Goal: Task Accomplishment & Management: Use online tool/utility

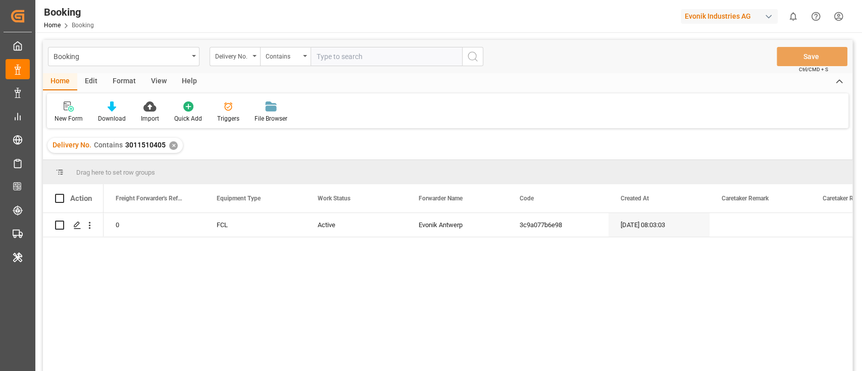
click at [345, 49] on input "text" at bounding box center [387, 56] width 152 height 19
paste input "3011510410"
type input "3011510410"
click at [463, 53] on button "search button" at bounding box center [472, 56] width 21 height 19
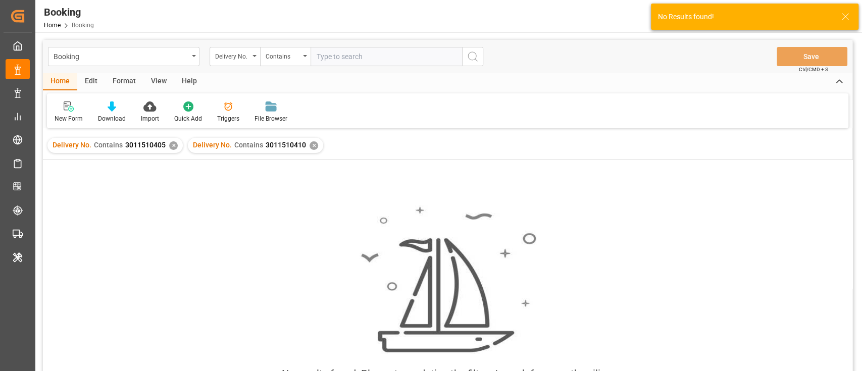
click at [171, 145] on div "✕" at bounding box center [173, 145] width 9 height 9
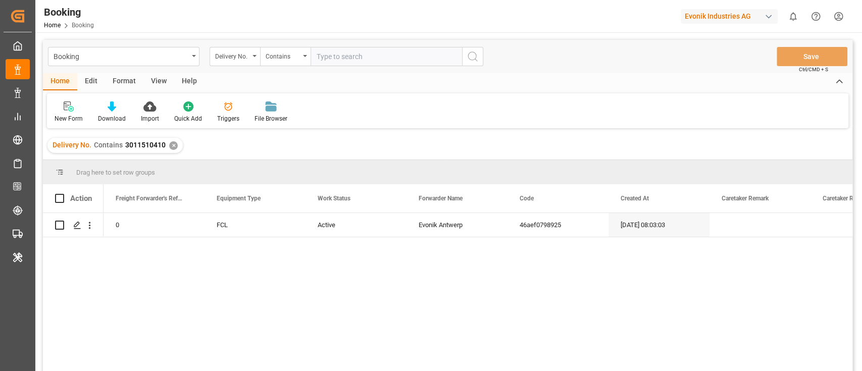
click at [324, 62] on input "text" at bounding box center [387, 56] width 152 height 19
paste input "3011510407"
type input "3011510407"
click at [479, 53] on button "search button" at bounding box center [472, 56] width 21 height 19
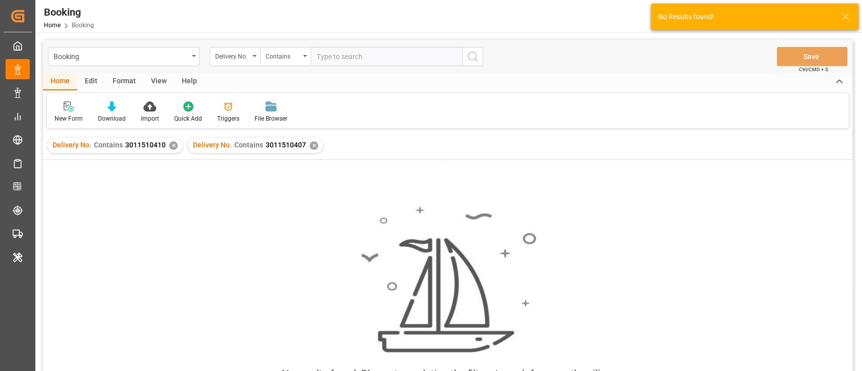
click at [171, 148] on div "✕" at bounding box center [173, 145] width 9 height 9
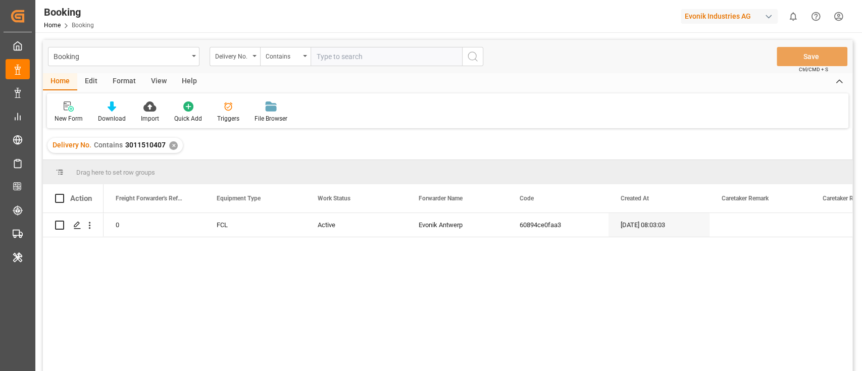
click at [323, 51] on input "text" at bounding box center [387, 56] width 152 height 19
paste input "3011630089"
type input "3011630089"
click at [477, 52] on icon "search button" at bounding box center [473, 57] width 12 height 12
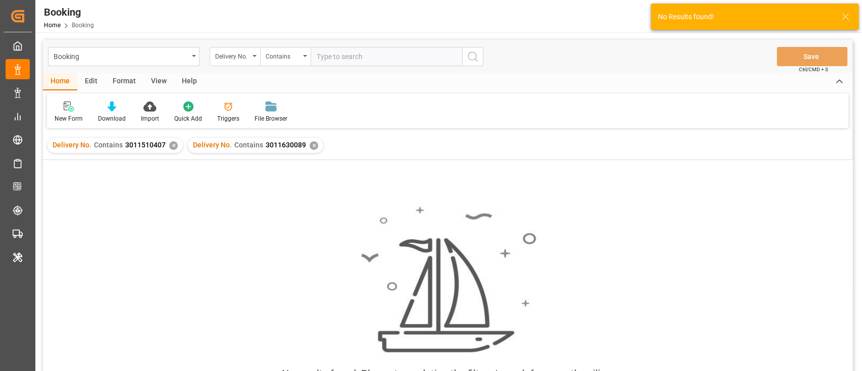
click at [170, 146] on div "✕" at bounding box center [173, 145] width 9 height 9
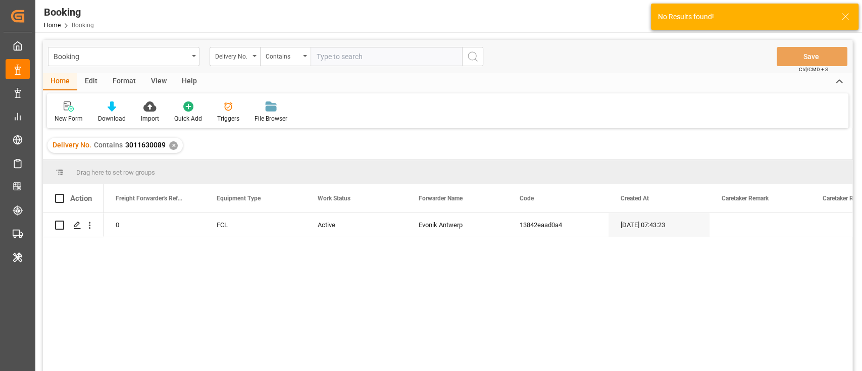
click at [362, 58] on input "text" at bounding box center [387, 56] width 152 height 19
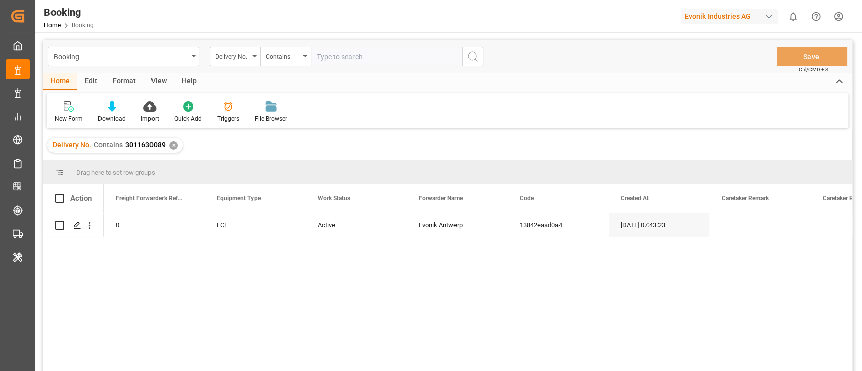
paste input "3011630083"
click at [460, 57] on input "3011630083" at bounding box center [387, 56] width 152 height 19
type input "3011630083"
click at [475, 56] on icon "search button" at bounding box center [473, 57] width 12 height 12
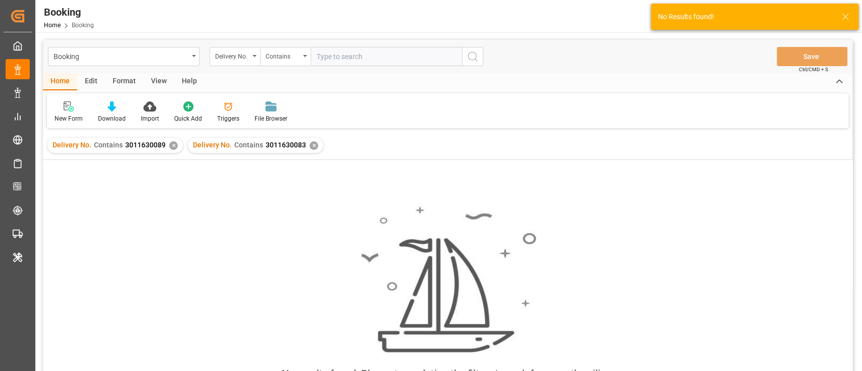
click at [170, 147] on div "✕" at bounding box center [173, 145] width 9 height 9
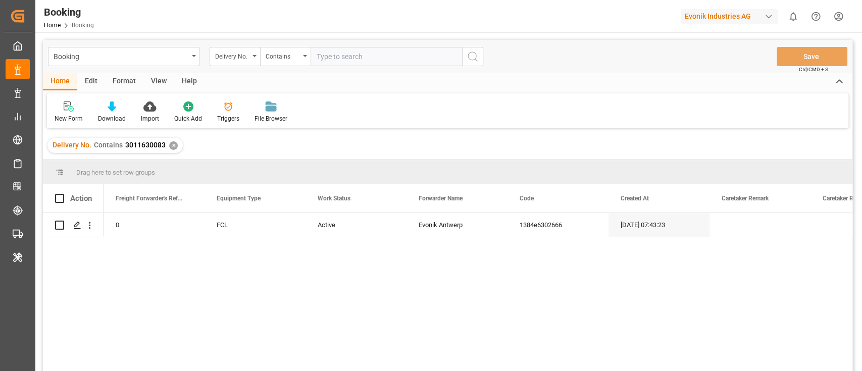
click at [348, 60] on input "text" at bounding box center [387, 56] width 152 height 19
paste input "3011630091"
type input "3011630091"
click at [477, 54] on icon "search button" at bounding box center [473, 57] width 12 height 12
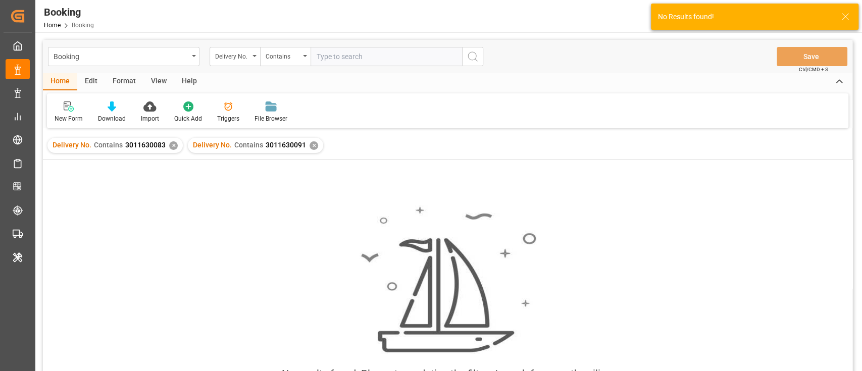
click at [171, 148] on div "✕" at bounding box center [173, 145] width 9 height 9
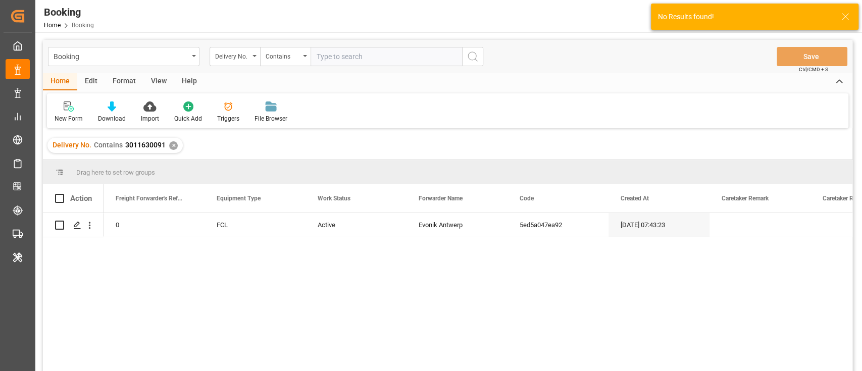
click at [346, 52] on input "text" at bounding box center [387, 56] width 152 height 19
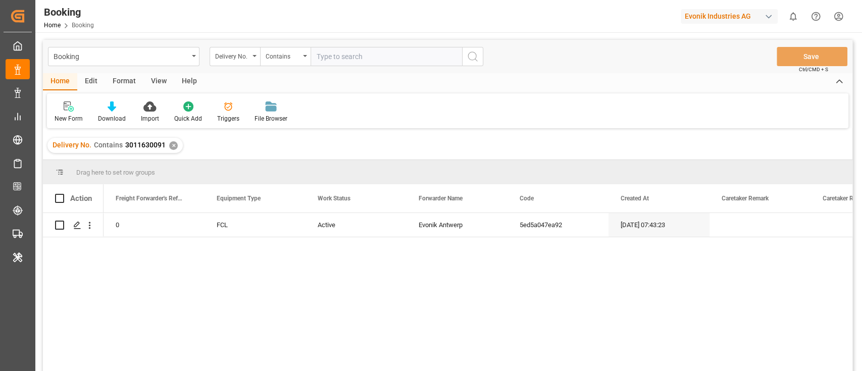
paste input "3011630084"
type input "3011630084"
click at [478, 57] on icon "search button" at bounding box center [473, 57] width 12 height 12
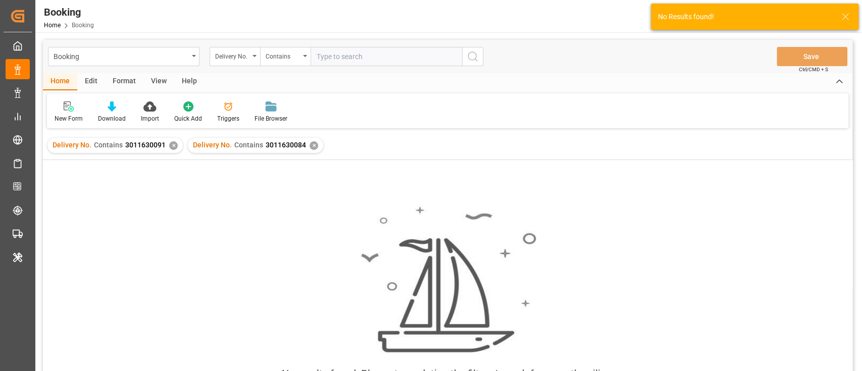
click at [172, 141] on div "✕" at bounding box center [173, 145] width 9 height 9
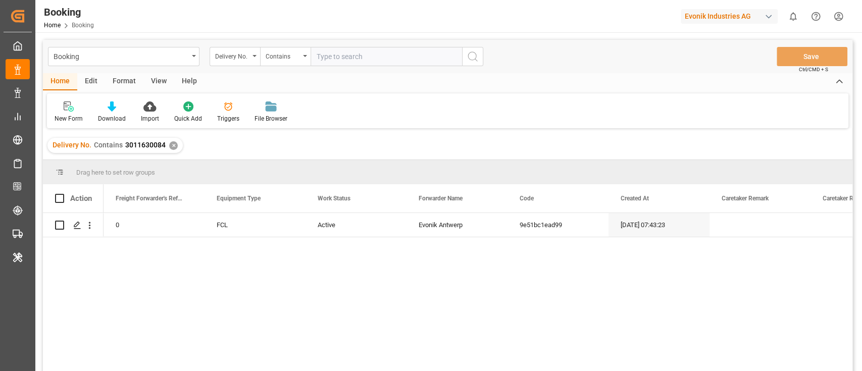
click at [336, 55] on input "text" at bounding box center [387, 56] width 152 height 19
paste input "3011630092"
type input "3011630092"
click at [478, 55] on icon "search button" at bounding box center [473, 57] width 12 height 12
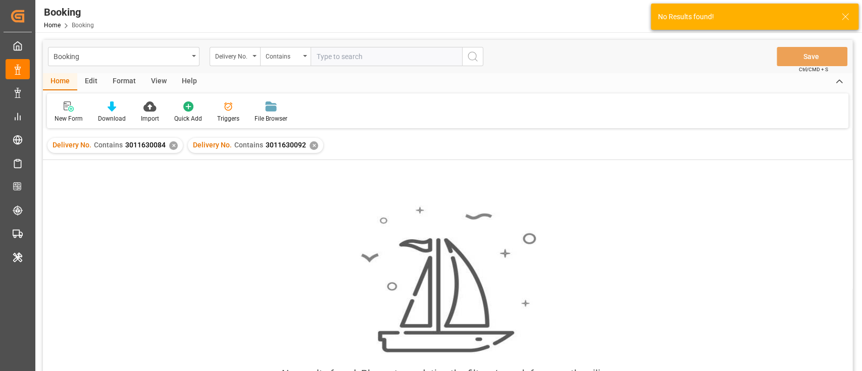
click at [172, 143] on div "✕" at bounding box center [173, 145] width 9 height 9
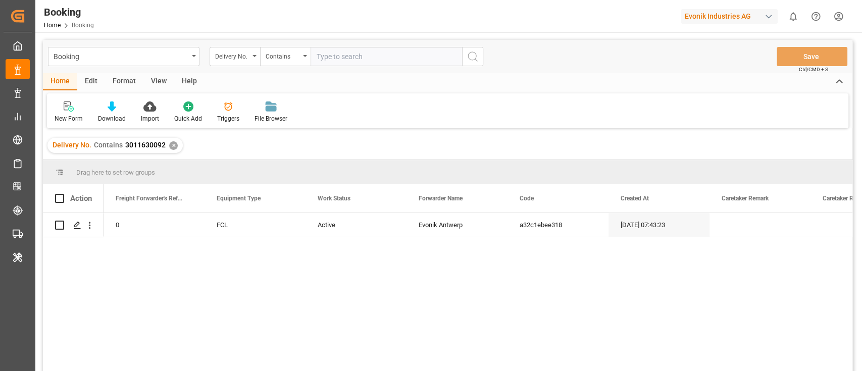
click at [346, 56] on input "text" at bounding box center [387, 56] width 152 height 19
paste input "3011630085"
type input "3011630085"
click at [477, 53] on icon "search button" at bounding box center [473, 57] width 12 height 12
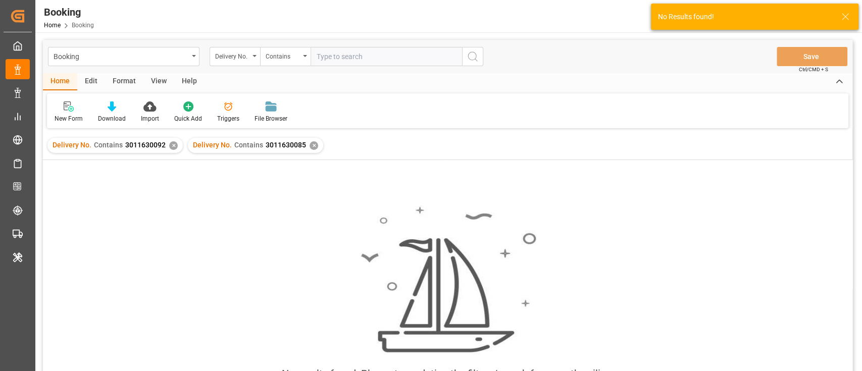
click at [169, 143] on div "✕" at bounding box center [173, 145] width 9 height 9
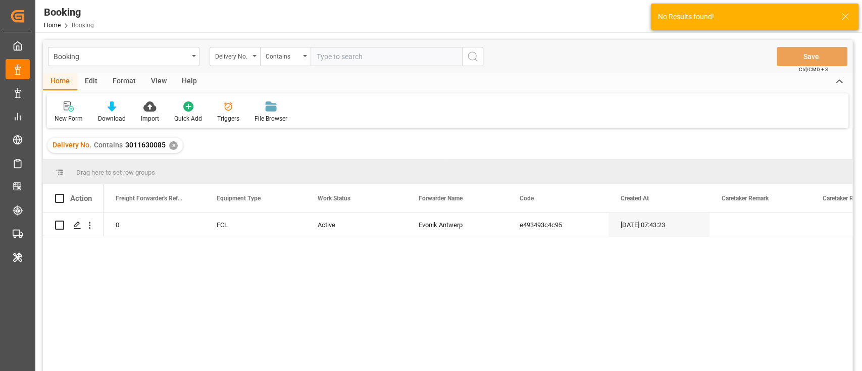
click at [337, 58] on input "text" at bounding box center [387, 56] width 152 height 19
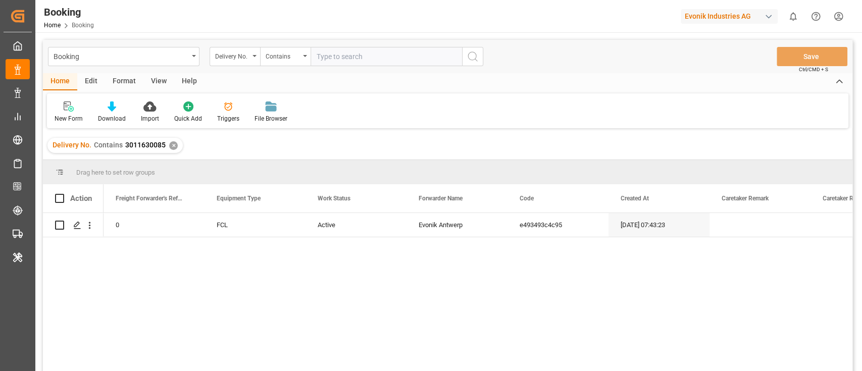
paste input "3011630087"
drag, startPoint x: 336, startPoint y: 58, endPoint x: 391, endPoint y: 48, distance: 55.3
click at [337, 58] on input "3011630087" at bounding box center [387, 56] width 152 height 19
type input "3011630087"
click at [474, 62] on icon "search button" at bounding box center [473, 57] width 12 height 12
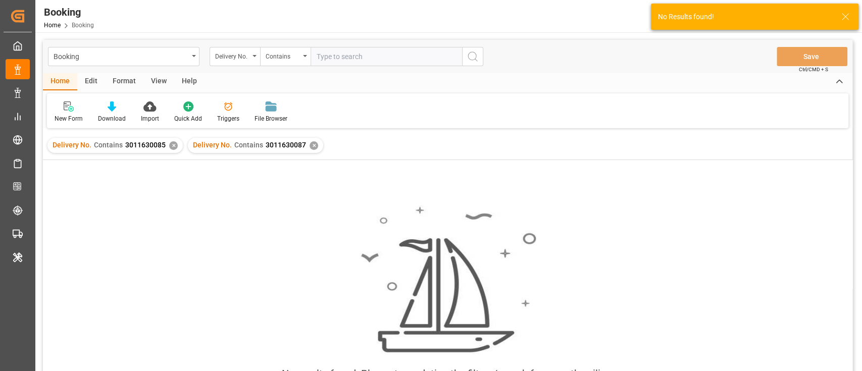
click at [170, 146] on div "✕" at bounding box center [173, 145] width 9 height 9
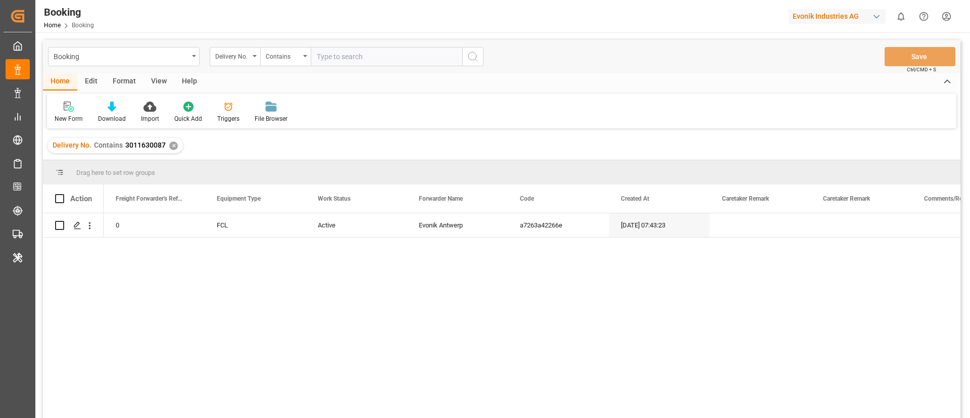
click at [348, 56] on input "text" at bounding box center [387, 56] width 152 height 19
paste input "3011609570"
type input "3011609570"
click at [472, 56] on icon "search button" at bounding box center [473, 57] width 12 height 12
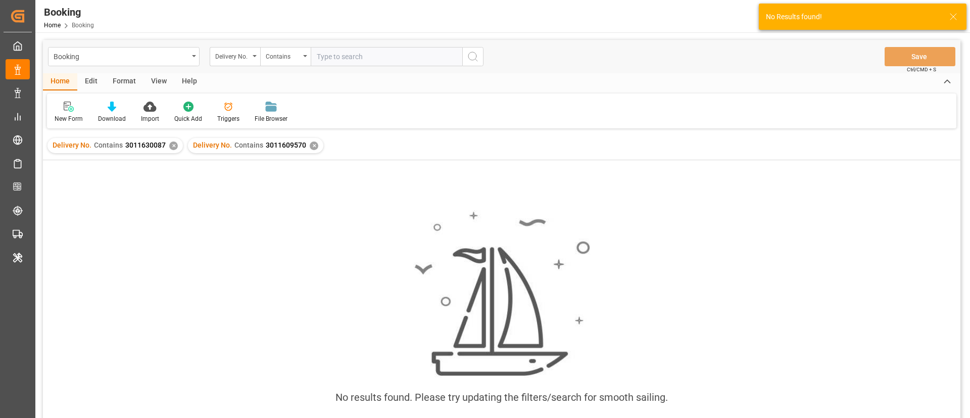
click at [171, 146] on div "✕" at bounding box center [173, 145] width 9 height 9
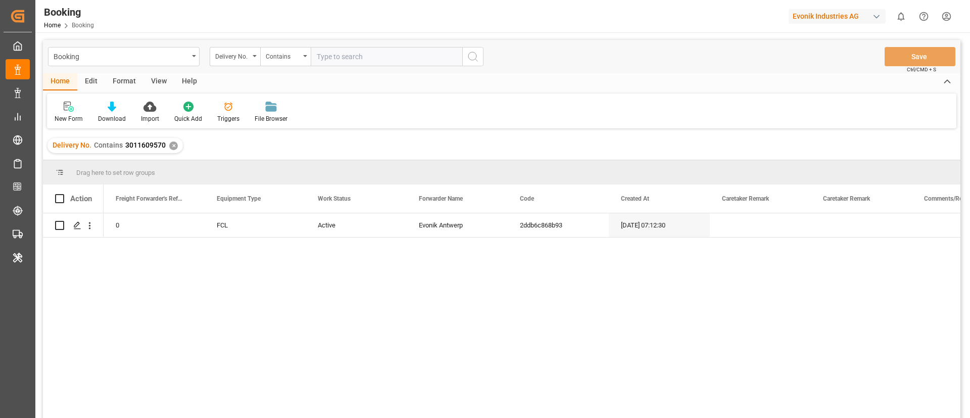
click at [347, 60] on input "text" at bounding box center [387, 56] width 152 height 19
paste input "3011609568"
type input "3011609568"
click at [470, 56] on icon "search button" at bounding box center [473, 57] width 12 height 12
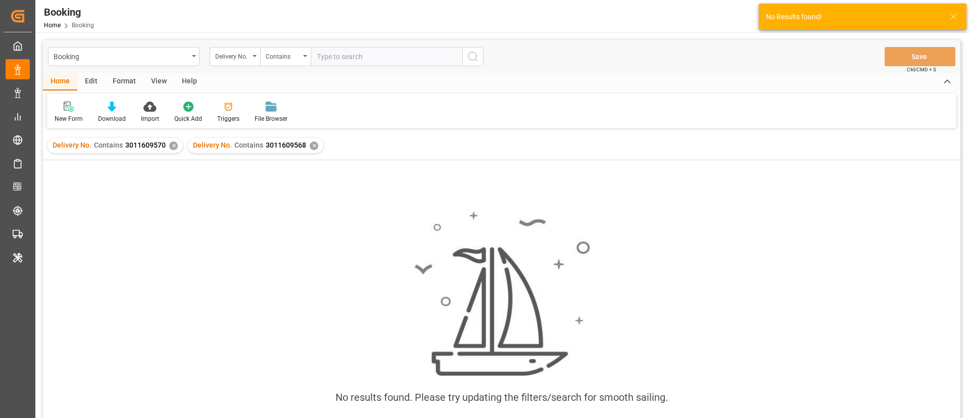
click at [174, 146] on div "✕" at bounding box center [173, 145] width 9 height 9
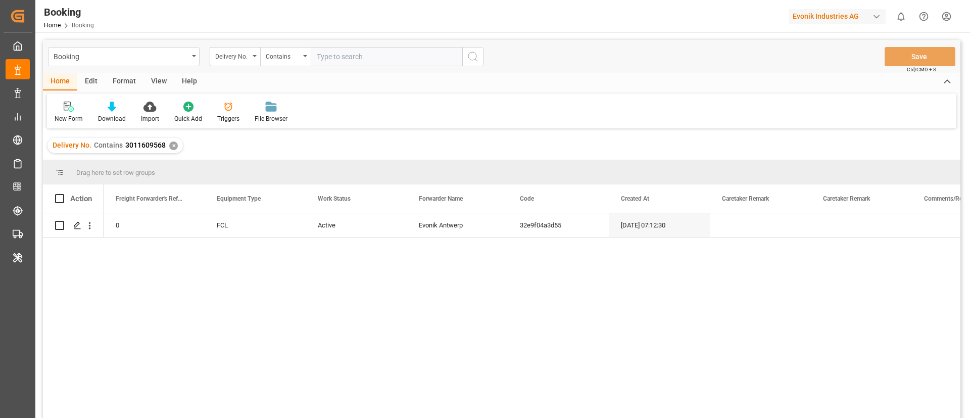
click at [359, 61] on input "text" at bounding box center [387, 56] width 152 height 19
paste input "3011609572"
type input "3011609572"
click at [467, 55] on icon "search button" at bounding box center [473, 57] width 12 height 12
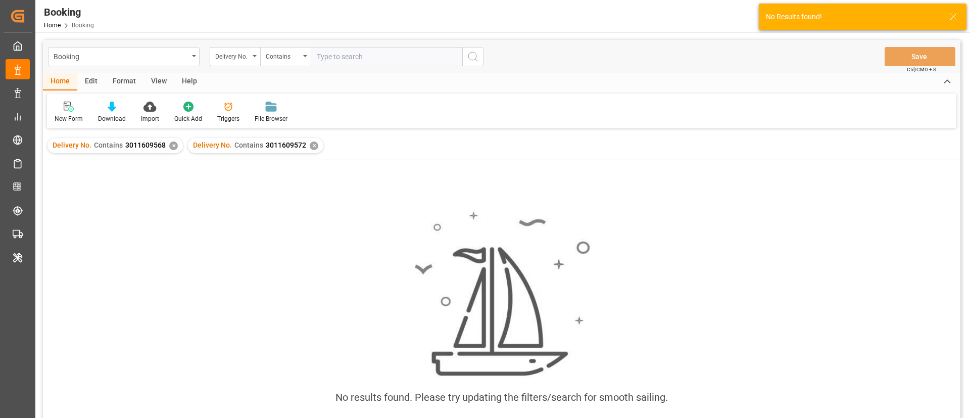
click at [174, 145] on div "✕" at bounding box center [173, 145] width 9 height 9
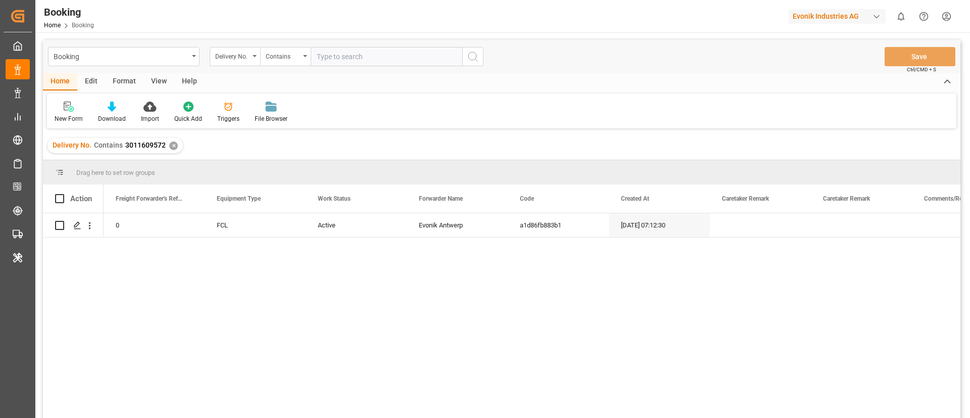
click at [351, 59] on input "text" at bounding box center [387, 56] width 152 height 19
paste input "3011609567"
click at [460, 58] on input "3011609567" at bounding box center [387, 56] width 152 height 19
type input "3011609567"
click at [470, 57] on icon "search button" at bounding box center [473, 57] width 12 height 12
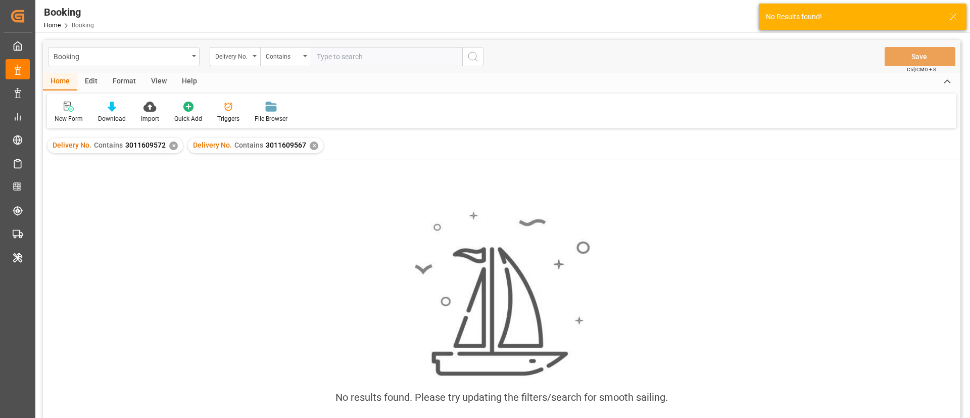
click at [169, 143] on div "✕" at bounding box center [173, 145] width 9 height 9
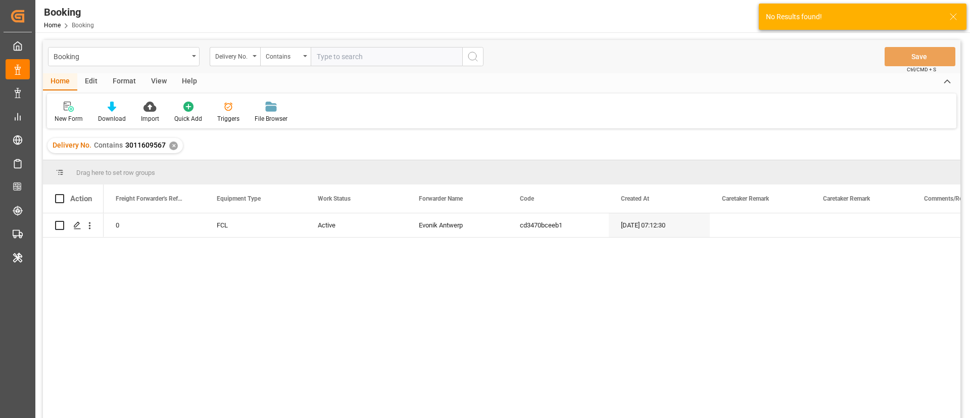
click at [361, 52] on input "text" at bounding box center [387, 56] width 152 height 19
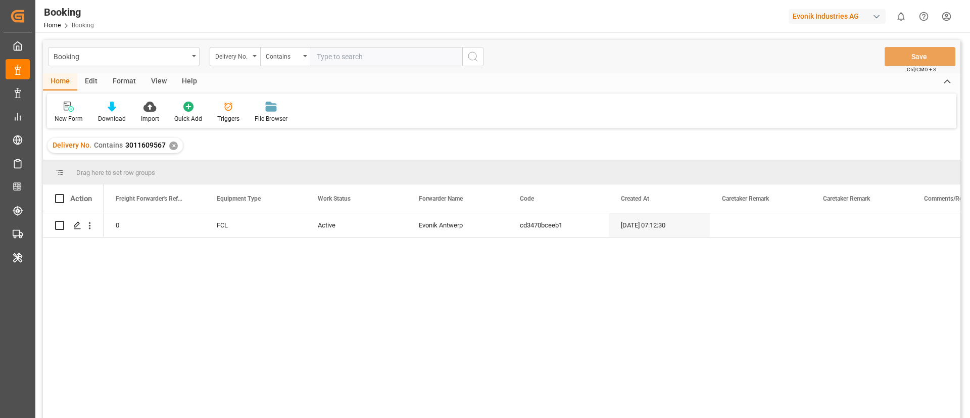
paste input "3011609569"
type input "3011609569"
click at [469, 55] on icon "search button" at bounding box center [473, 57] width 12 height 12
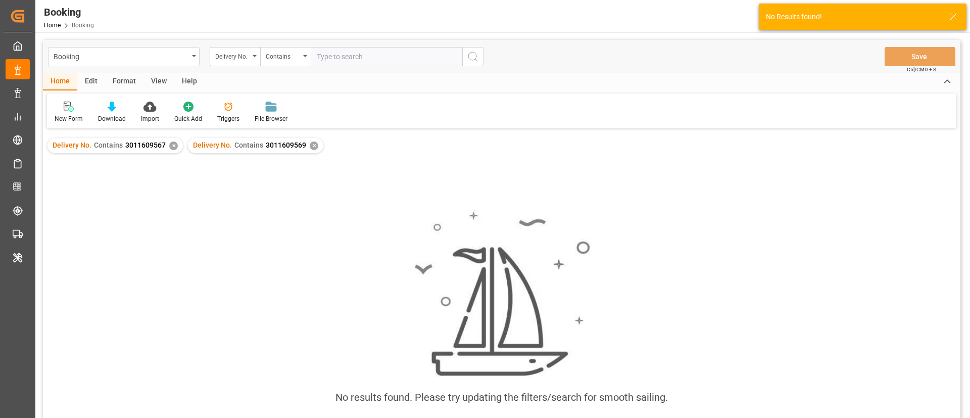
click at [172, 142] on div "✕" at bounding box center [173, 145] width 9 height 9
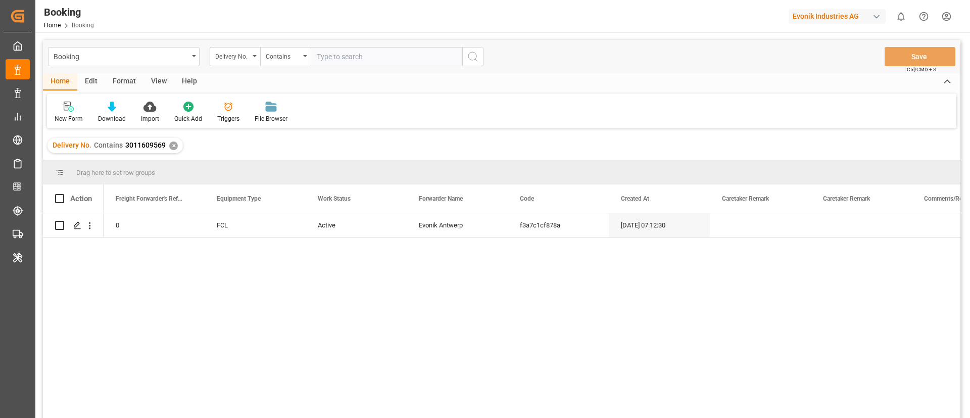
click at [347, 66] on input "text" at bounding box center [387, 56] width 152 height 19
paste input "3011581287"
type input "3011581287"
click at [477, 56] on icon "search button" at bounding box center [473, 57] width 12 height 12
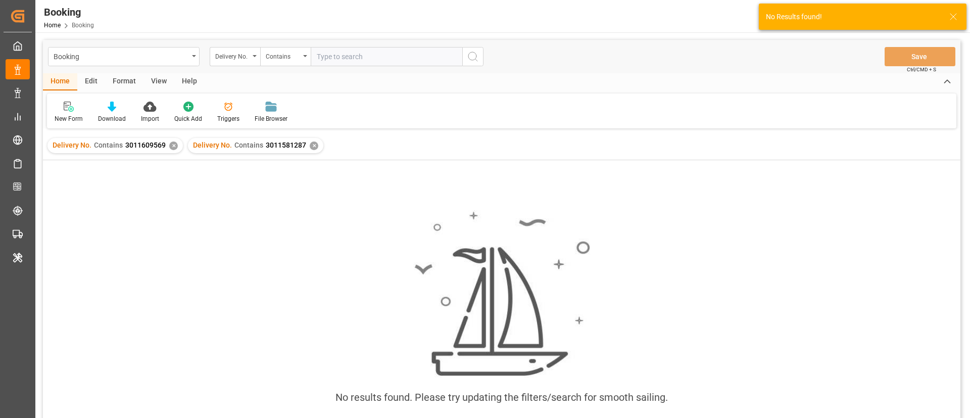
click at [170, 148] on div "✕" at bounding box center [173, 145] width 9 height 9
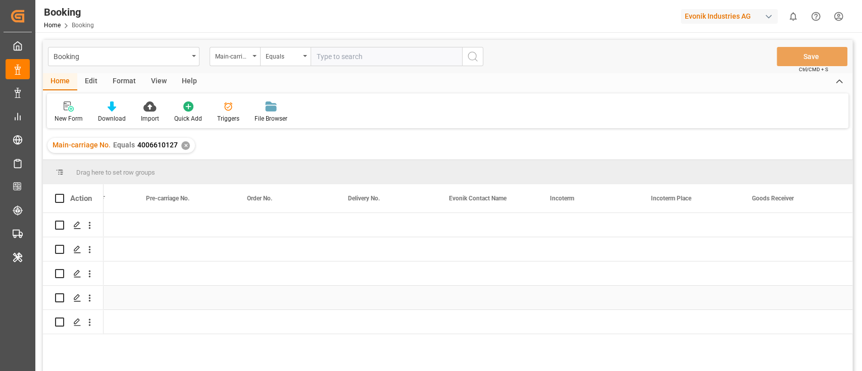
scroll to position [0, 1384]
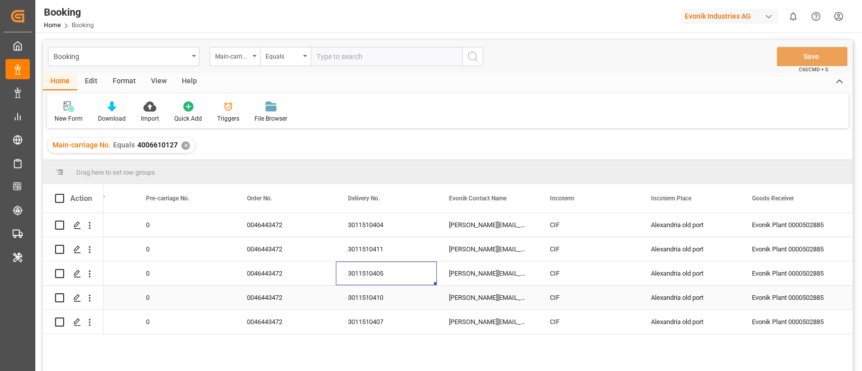
click at [374, 292] on div "3011510410" at bounding box center [386, 298] width 101 height 24
click at [361, 313] on div "3011510407" at bounding box center [386, 322] width 101 height 24
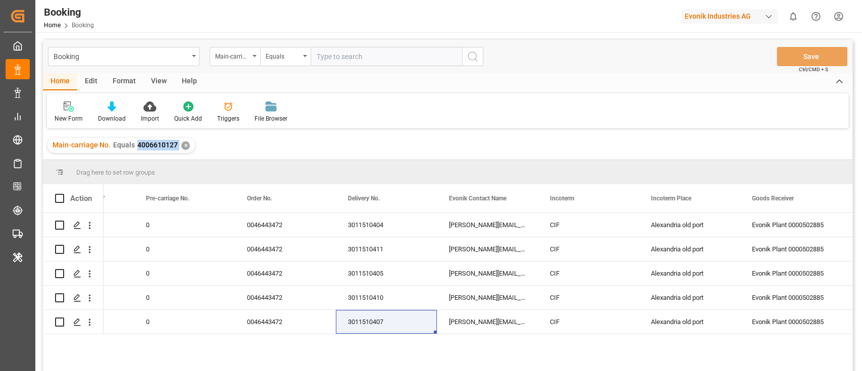
drag, startPoint x: 135, startPoint y: 148, endPoint x: 182, endPoint y: 156, distance: 47.3
click at [182, 156] on div "Main-carriage No. Equals 4006610127 ✕" at bounding box center [448, 145] width 810 height 28
copy span "4006610127"
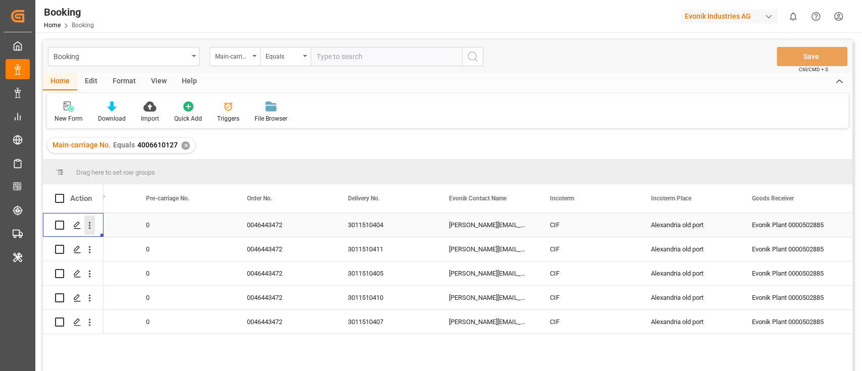
click at [93, 224] on icon "open menu" at bounding box center [89, 225] width 11 height 11
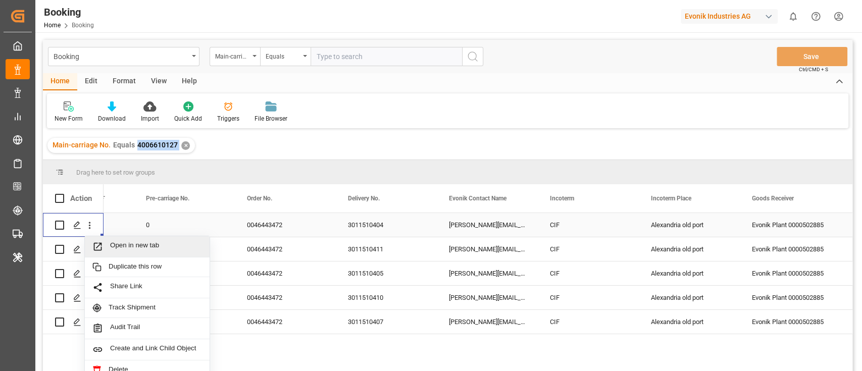
click at [122, 241] on span "Open in new tab" at bounding box center [156, 246] width 92 height 11
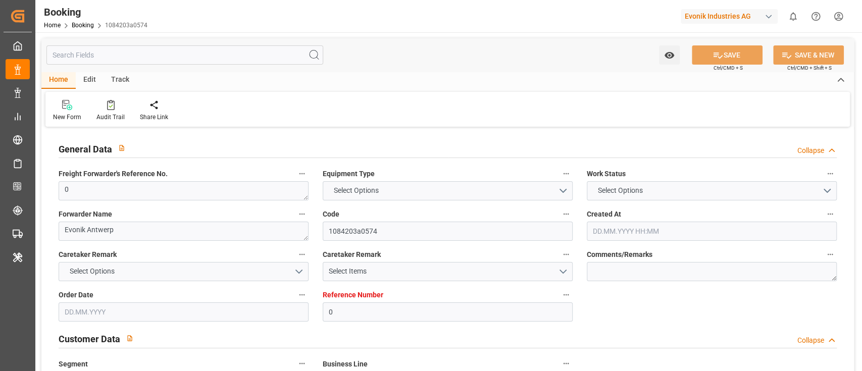
type input "0"
type input "Maersk"
type input "Maersk Line AS"
type input "NLRTM"
type input "EGALY"
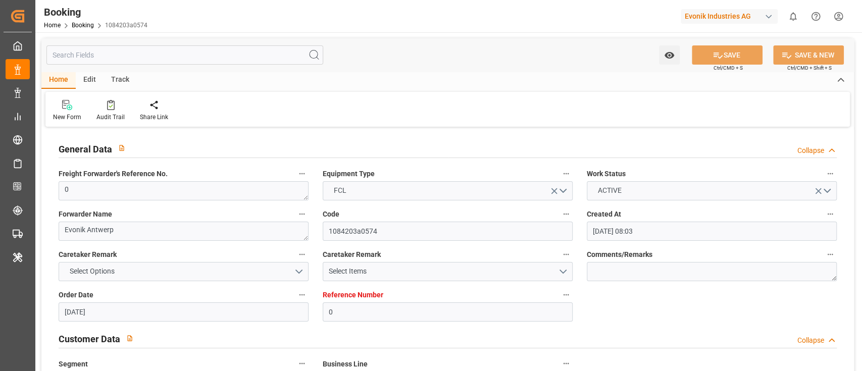
type input "30.06.2025 08:03"
type input "30.06.2025"
type input "16.06.2025"
type input "10.06.2025"
type input "08.07.2025 07:38"
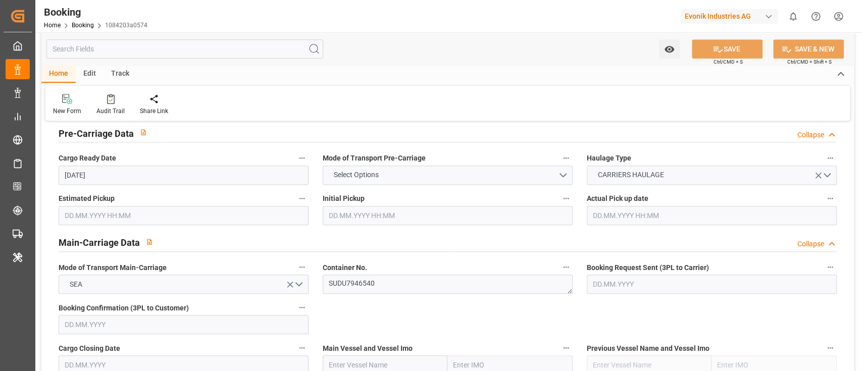
scroll to position [538, 0]
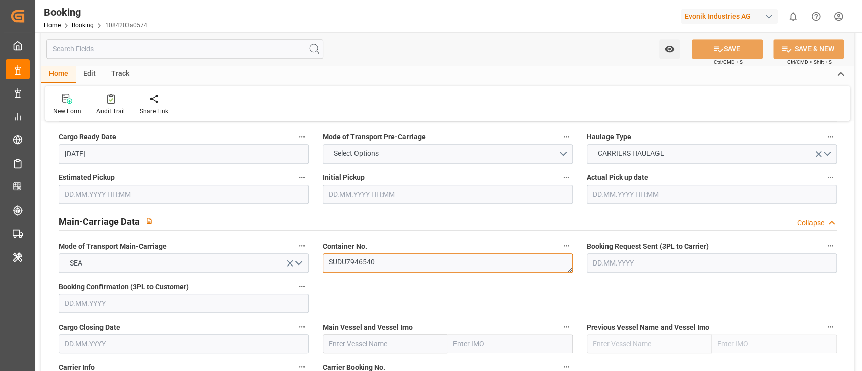
click at [402, 254] on textarea "SUDU7946540" at bounding box center [448, 263] width 250 height 19
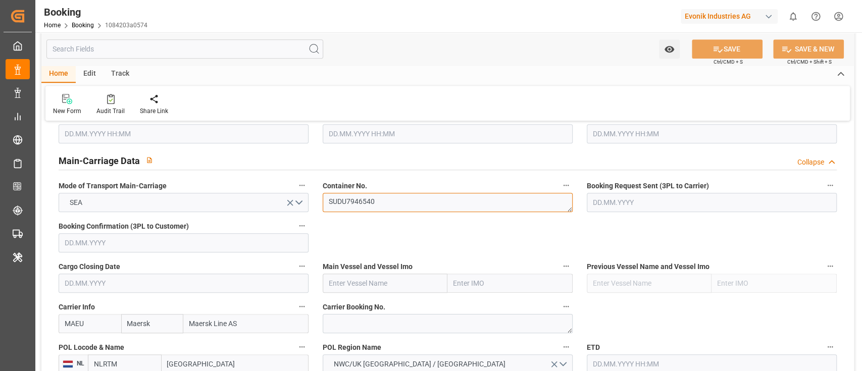
scroll to position [673, 0]
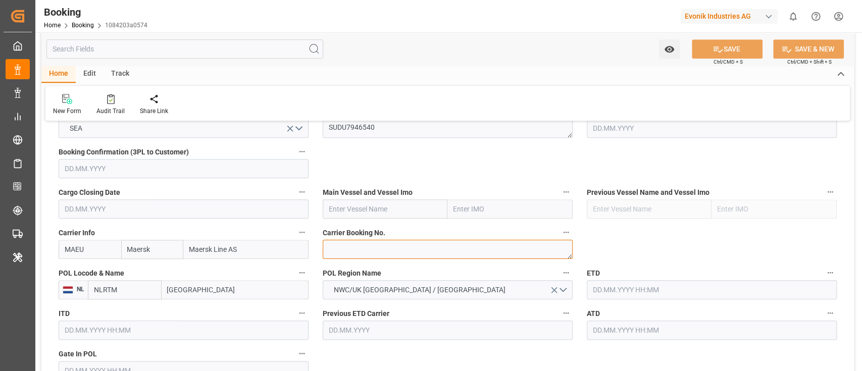
click at [352, 248] on textarea at bounding box center [448, 249] width 250 height 19
paste textarea "720865675"
click at [323, 251] on textarea "720865675" at bounding box center [448, 249] width 250 height 19
type textarea "720865675"
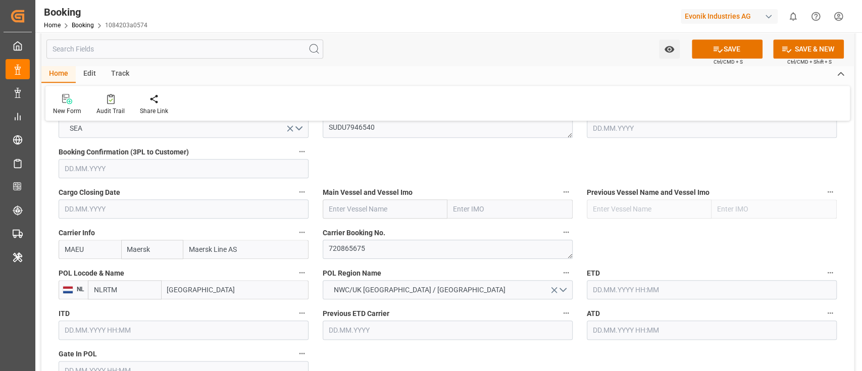
click at [345, 207] on input "text" at bounding box center [385, 209] width 125 height 19
paste input "MAERSK IZMIR"
click at [386, 227] on span "Maersk Izmir - 9348168" at bounding box center [365, 231] width 72 height 8
type input "Maersk Izmir"
type input "9348168"
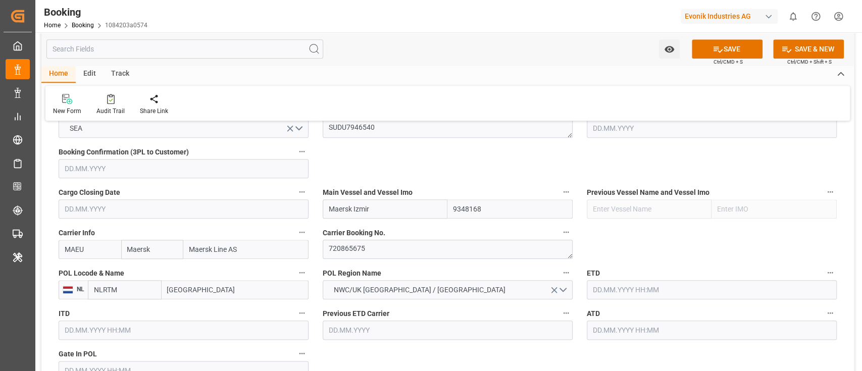
scroll to position [741, 0]
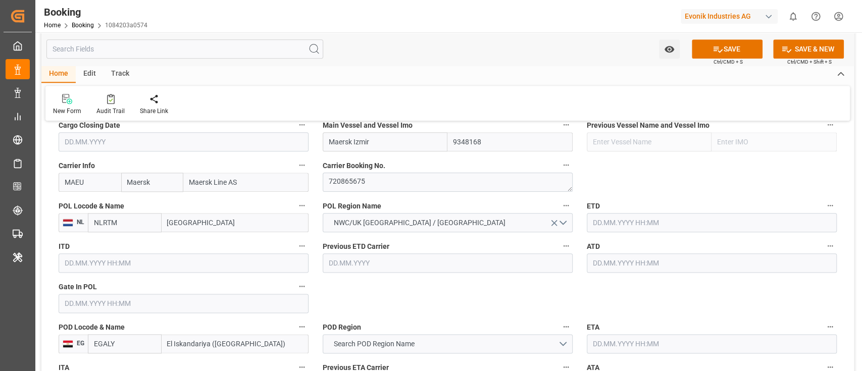
type input "Maersk Izmir"
click at [186, 219] on input "Rotterdam" at bounding box center [235, 222] width 147 height 19
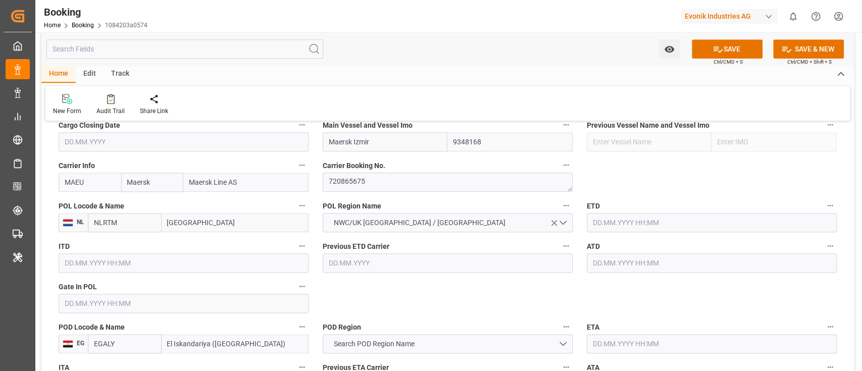
click at [186, 219] on input "Rotterdam" at bounding box center [235, 222] width 147 height 19
paste input "ANTWERP"
type input "ANTWERP"
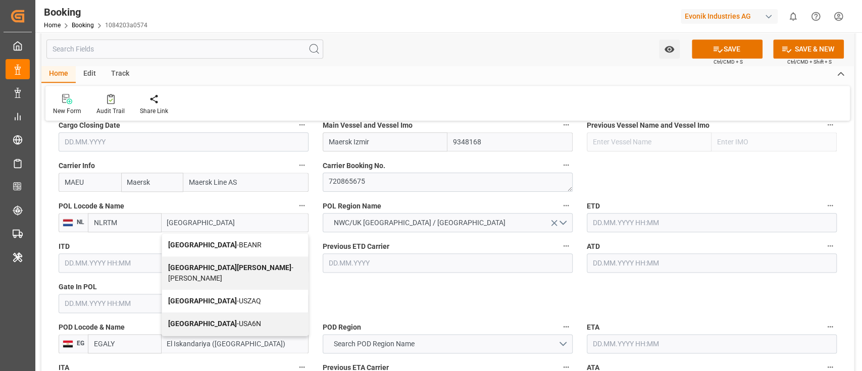
click at [212, 239] on div "Antwerp - BEANR" at bounding box center [235, 245] width 146 height 23
type input "BEANR"
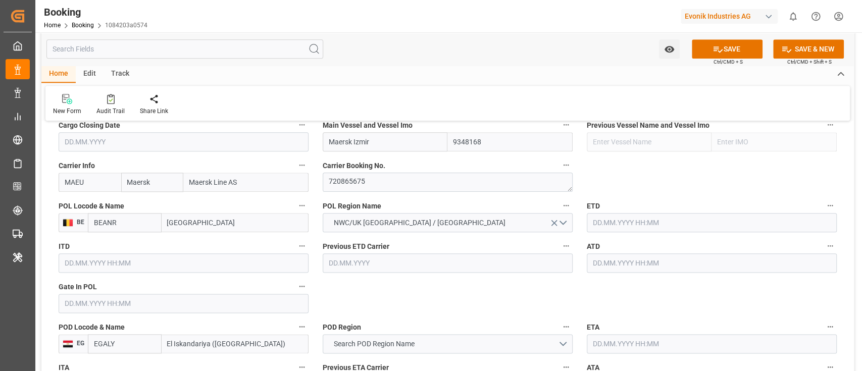
type input "[GEOGRAPHIC_DATA]"
click at [96, 302] on input "text" at bounding box center [184, 303] width 250 height 19
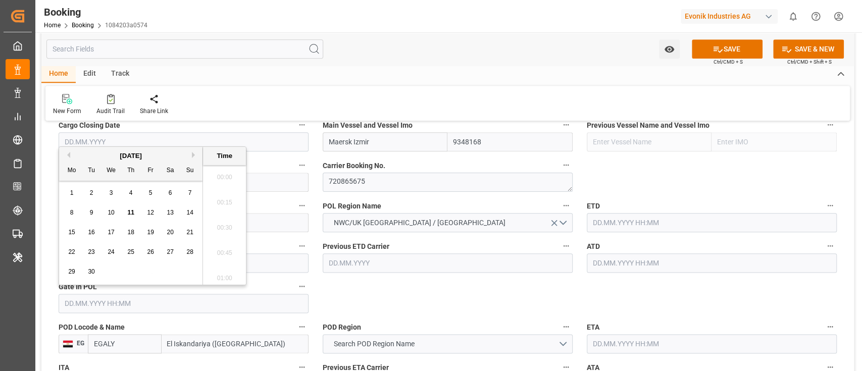
scroll to position [1165, 0]
click at [65, 155] on button "Previous Month" at bounding box center [67, 155] width 6 height 6
click at [68, 155] on button "Previous Month" at bounding box center [67, 155] width 6 height 6
click at [93, 256] on div "17" at bounding box center [91, 253] width 13 height 12
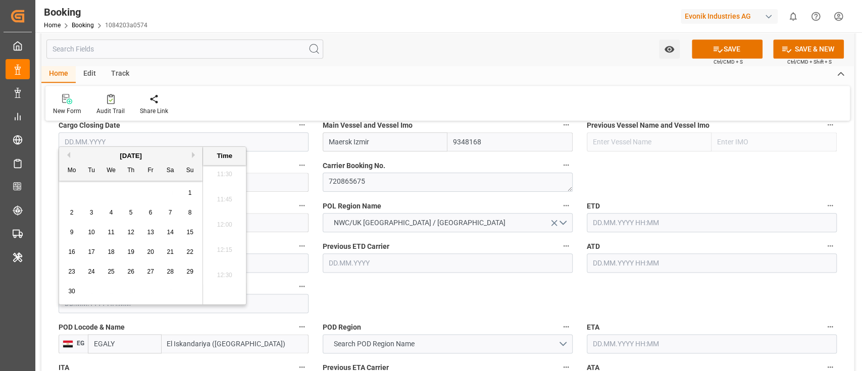
type input "[DATE] 00:00"
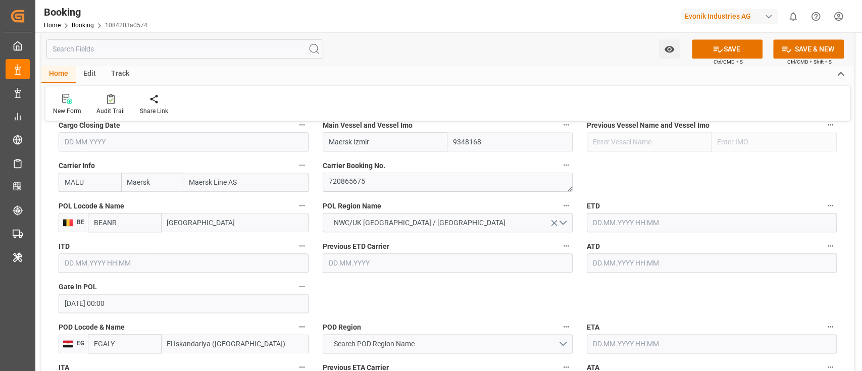
click at [596, 217] on input "text" at bounding box center [712, 222] width 250 height 19
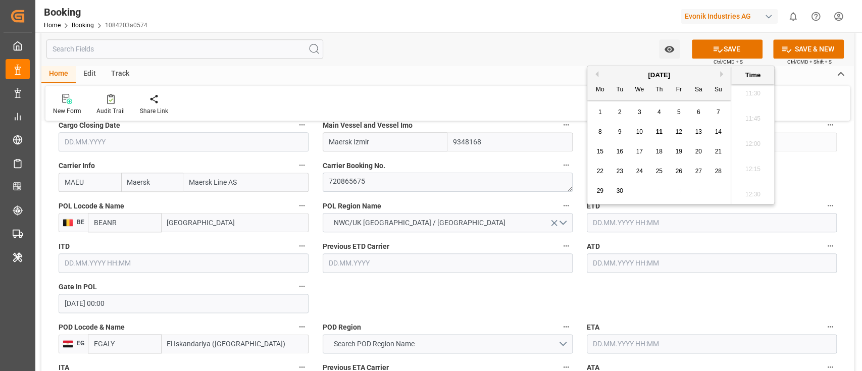
click at [593, 77] on button "Previous Month" at bounding box center [596, 74] width 6 height 6
click at [603, 126] on div "7" at bounding box center [600, 132] width 13 height 12
type input "[DATE] 00:00"
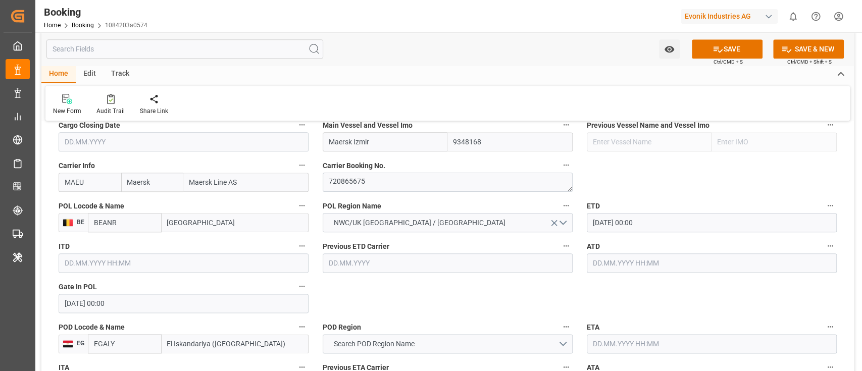
click at [643, 228] on input "[DATE] 00:00" at bounding box center [712, 222] width 250 height 19
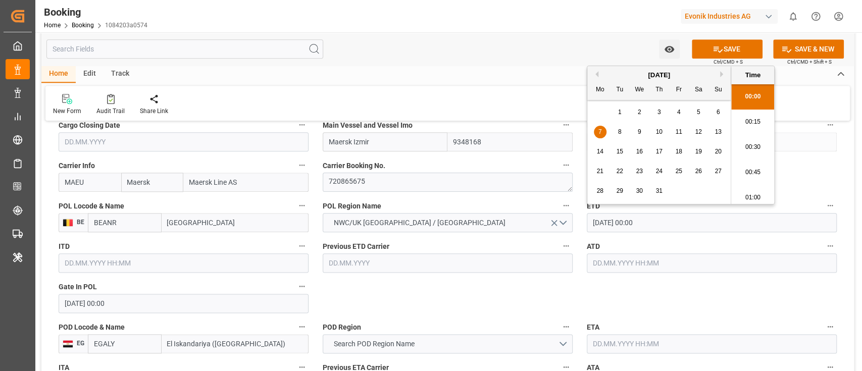
click at [643, 228] on input "[DATE] 00:00" at bounding box center [712, 222] width 250 height 19
click at [636, 261] on input "text" at bounding box center [712, 263] width 250 height 19
paste input "[DATE] 00:00"
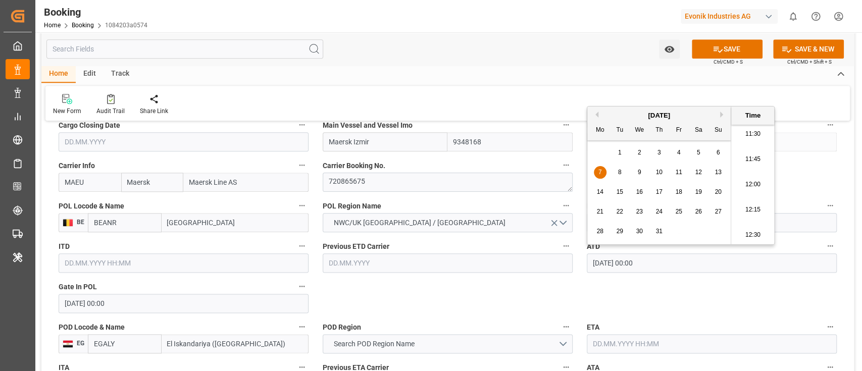
type input "[DATE] 00:00"
click at [602, 168] on div "7" at bounding box center [600, 173] width 13 height 12
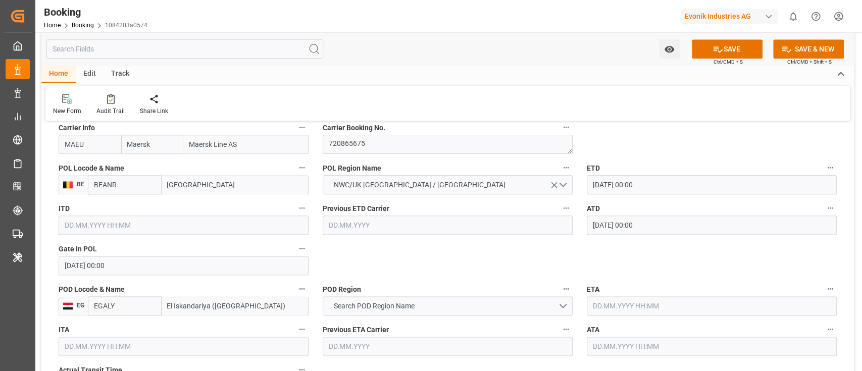
scroll to position [875, 0]
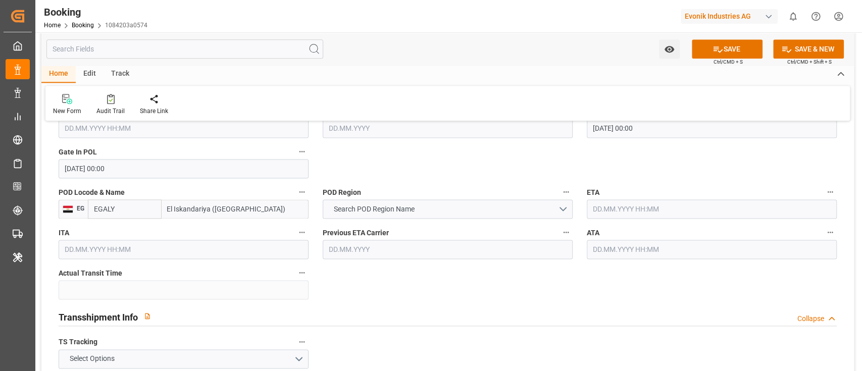
click at [100, 212] on input "EGALY" at bounding box center [125, 209] width 74 height 19
click at [370, 203] on button "Search POD Region Name" at bounding box center [448, 209] width 250 height 19
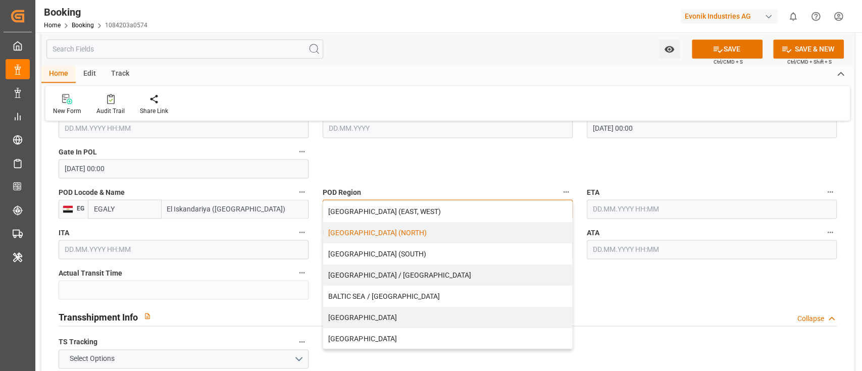
click at [419, 232] on div "[GEOGRAPHIC_DATA] (NORTH)" at bounding box center [447, 232] width 249 height 21
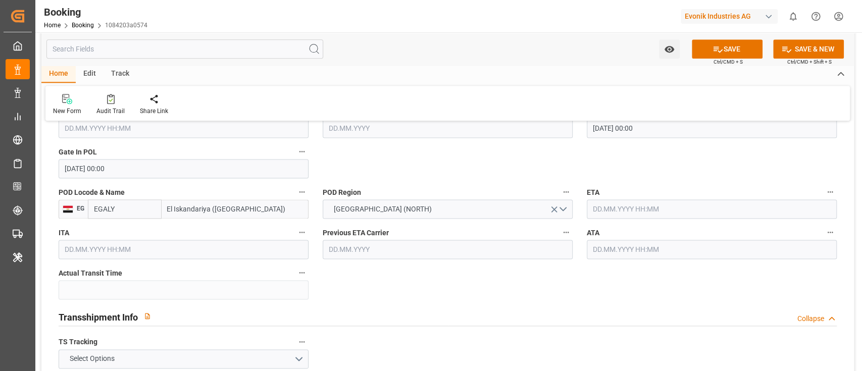
click at [601, 208] on input "text" at bounding box center [712, 209] width 250 height 19
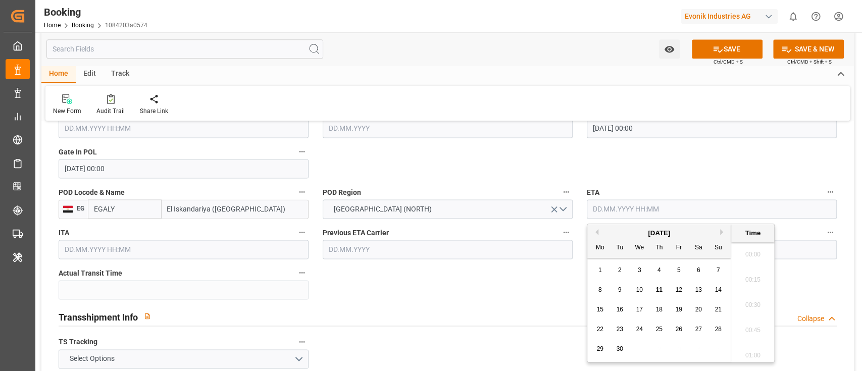
scroll to position [1165, 0]
click at [598, 236] on div "[DATE]" at bounding box center [658, 233] width 143 height 10
click at [595, 235] on button "Previous Month" at bounding box center [596, 232] width 6 height 6
click at [618, 310] on span "15" at bounding box center [619, 309] width 7 height 7
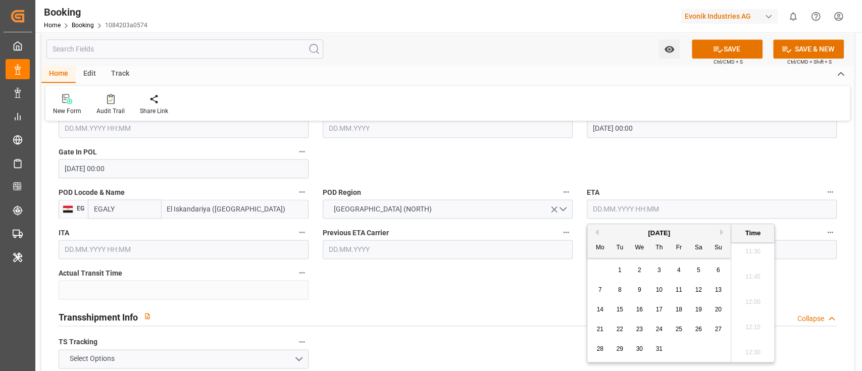
type input "15.07.2025 00:00"
click at [652, 217] on input "15.07.2025 00:00" at bounding box center [712, 209] width 250 height 19
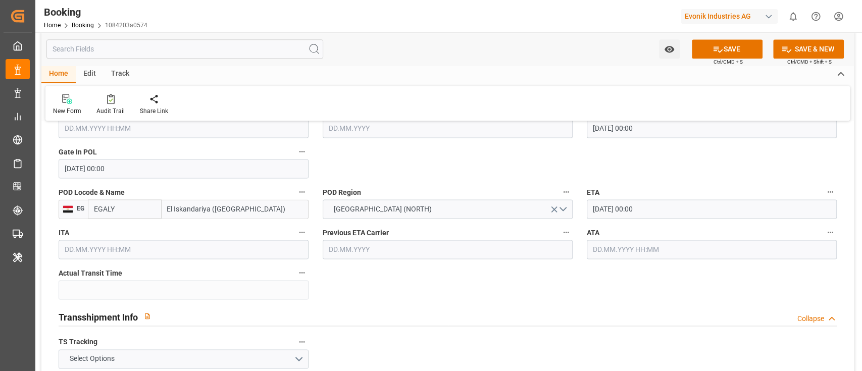
click at [615, 249] on input "text" at bounding box center [712, 249] width 250 height 19
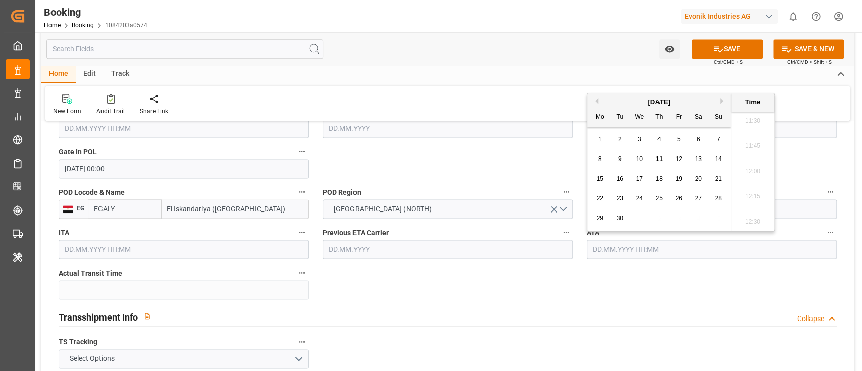
paste input "15.07.2025 00:00"
type input "15.07.2025 00:00"
click at [617, 180] on span "15" at bounding box center [619, 178] width 7 height 7
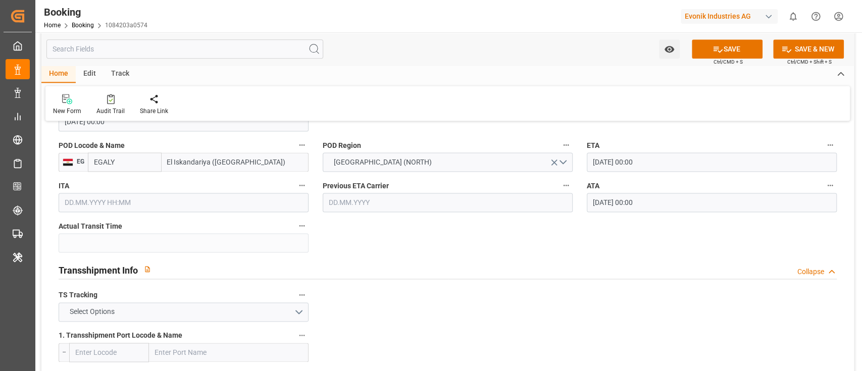
scroll to position [943, 0]
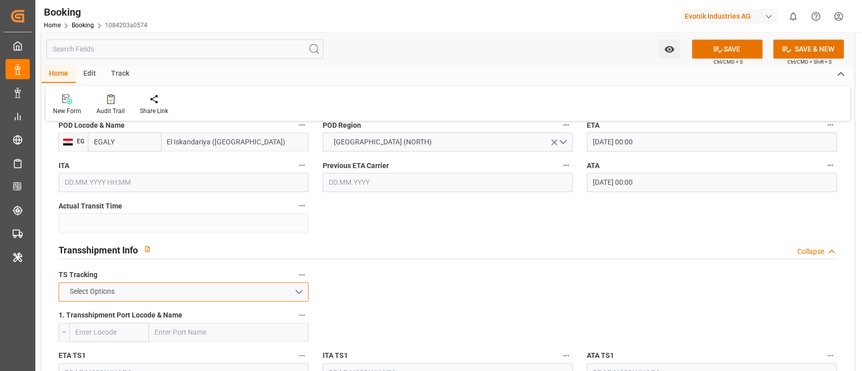
click at [112, 292] on span "Select Options" at bounding box center [92, 291] width 55 height 11
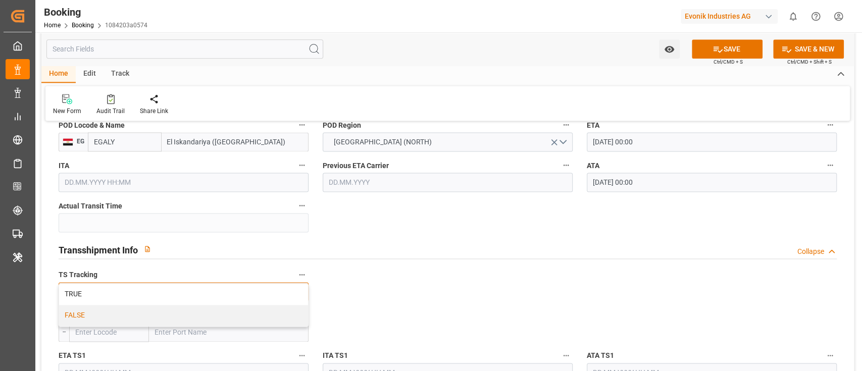
click at [96, 309] on div "FALSE" at bounding box center [183, 315] width 249 height 21
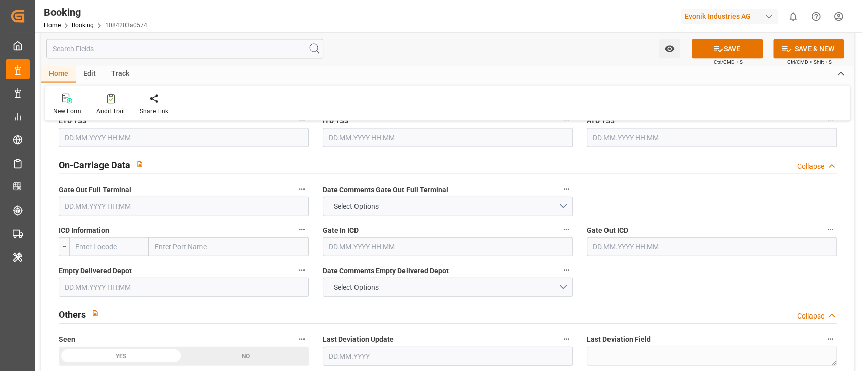
scroll to position [1482, 0]
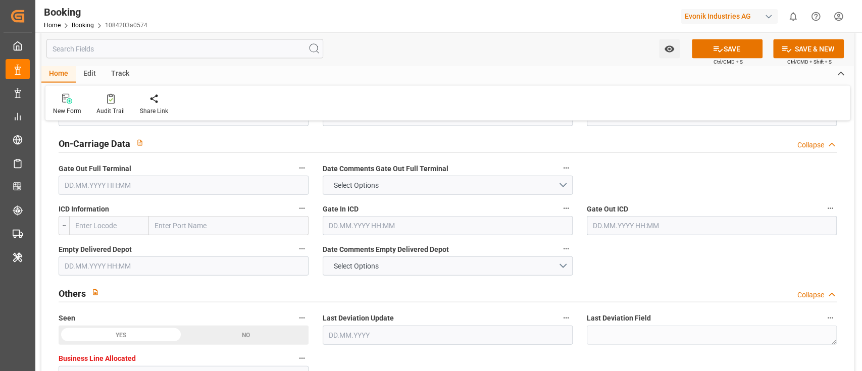
click at [120, 190] on input "text" at bounding box center [184, 185] width 250 height 19
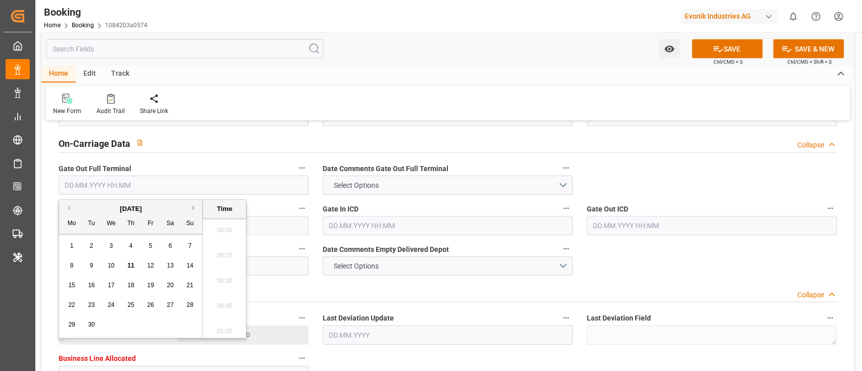
scroll to position [1165, 0]
click at [65, 210] on button "Previous Month" at bounding box center [67, 208] width 6 height 6
click at [189, 289] on div "20" at bounding box center [190, 286] width 13 height 12
type input "20.07.2025 00:00"
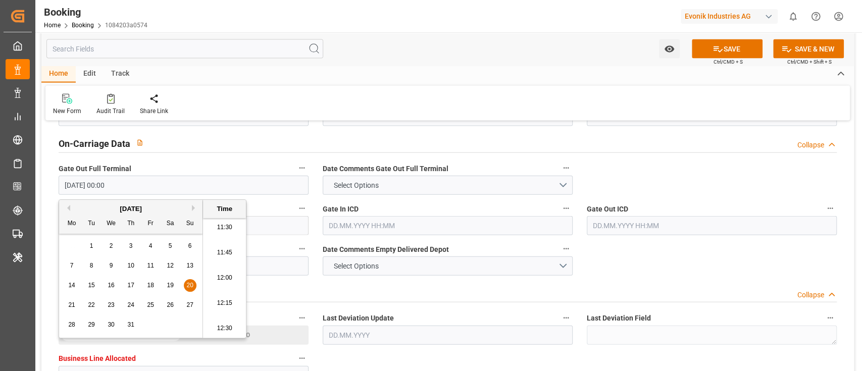
click at [413, 283] on div "Others Collapse" at bounding box center [448, 292] width 778 height 19
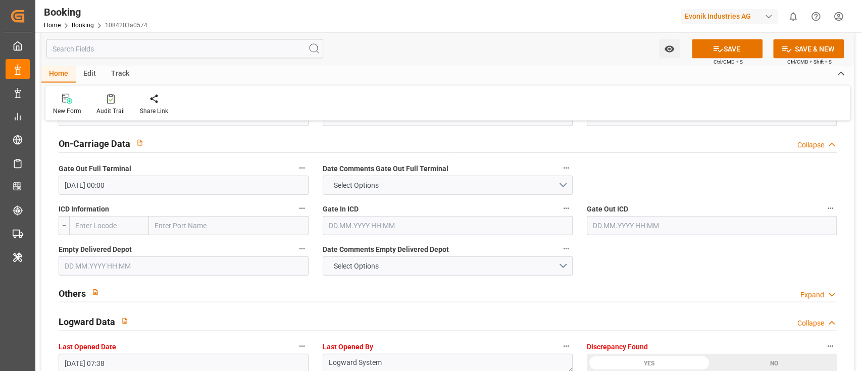
click at [100, 259] on input "text" at bounding box center [184, 266] width 250 height 19
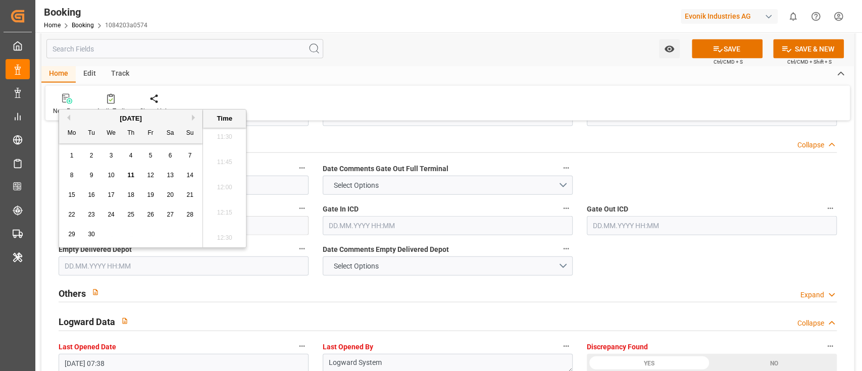
click at [67, 115] on button "Previous Month" at bounding box center [67, 118] width 6 height 6
click at [74, 211] on span "21" at bounding box center [71, 214] width 7 height 7
type input "21.07.2025 00:00"
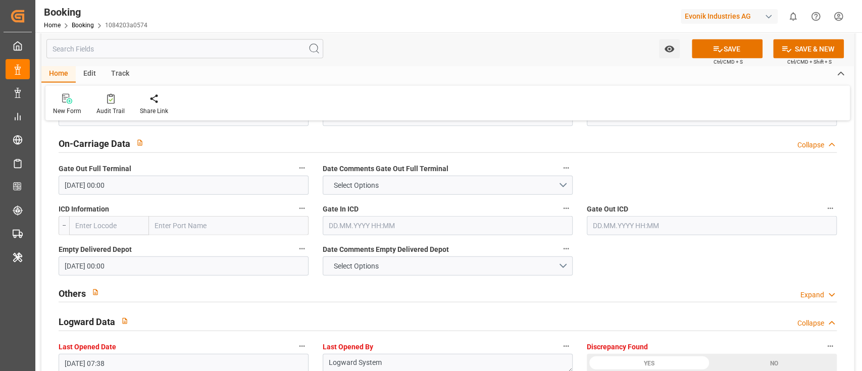
drag, startPoint x: 663, startPoint y: 271, endPoint x: 467, endPoint y: 289, distance: 197.3
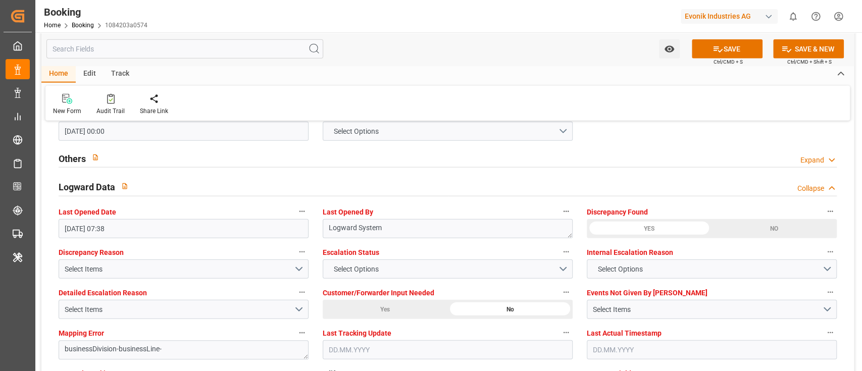
scroll to position [1818, 0]
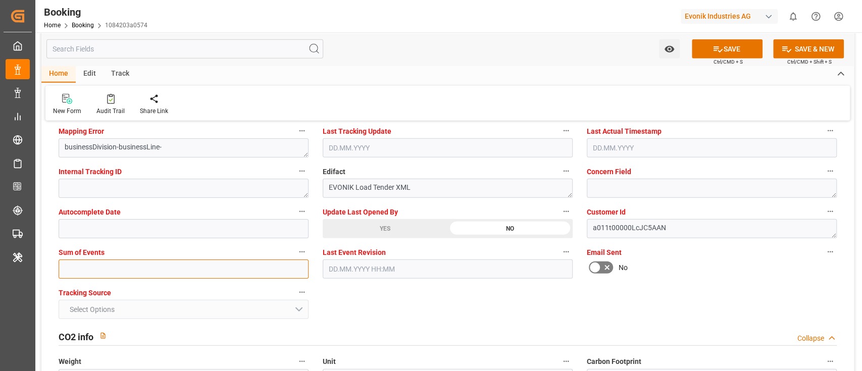
click at [109, 266] on input "text" at bounding box center [184, 269] width 250 height 19
type input "0"
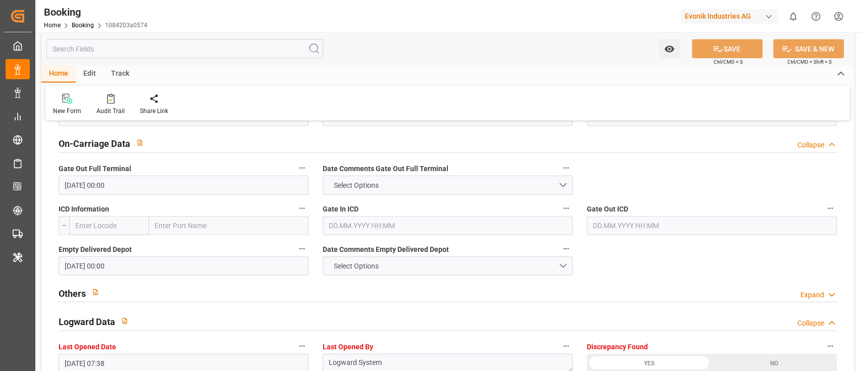
scroll to position [1280, 0]
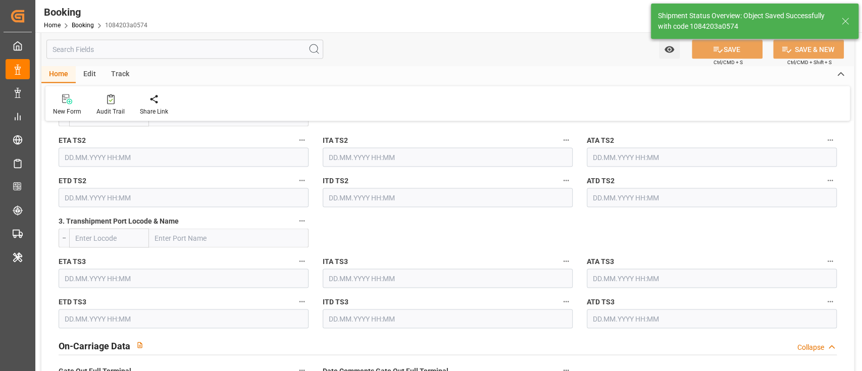
type textarea "[PERSON_NAME]"
type input "8"
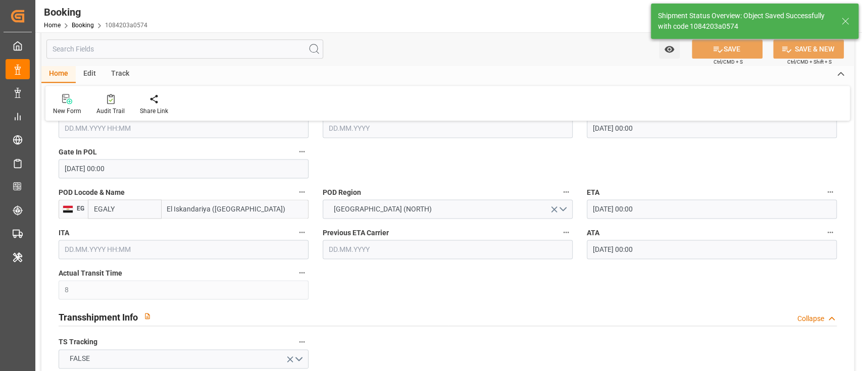
type input "07.07.2025 00:00"
type input "15.07.2025 00:00"
type input "11.09.2025 06:36"
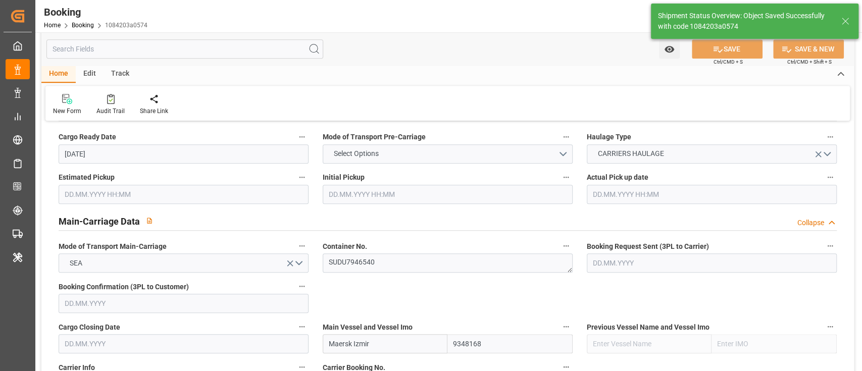
scroll to position [0, 0]
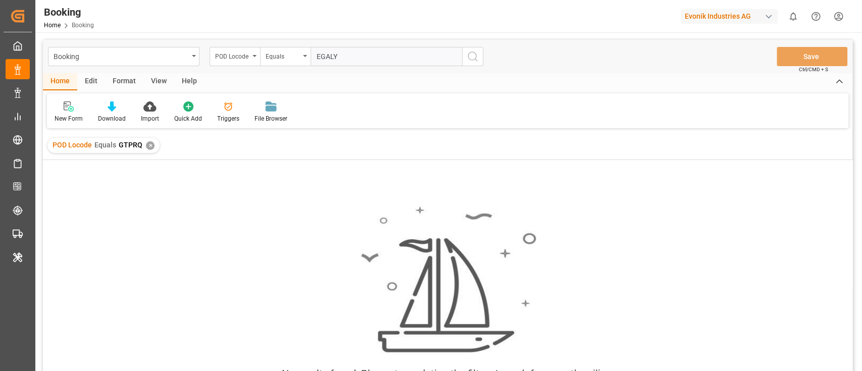
type input "EGALY"
click at [473, 55] on icon "search button" at bounding box center [473, 57] width 12 height 12
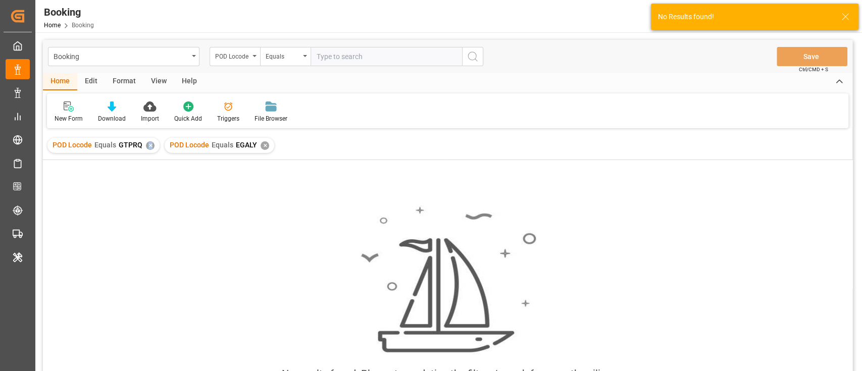
click at [149, 148] on div "✕" at bounding box center [150, 145] width 9 height 9
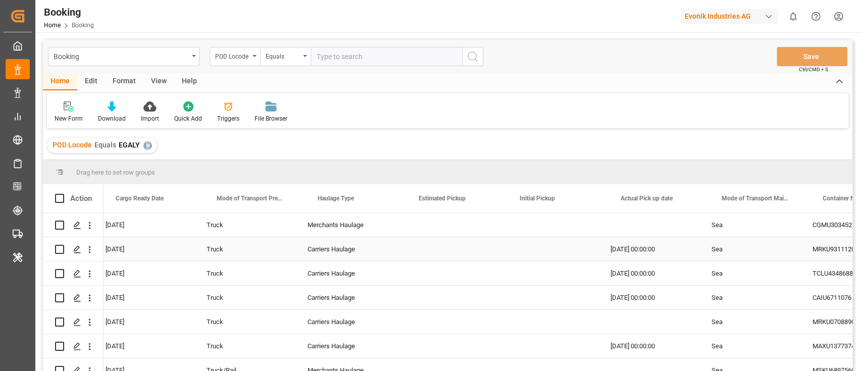
scroll to position [0, 2845]
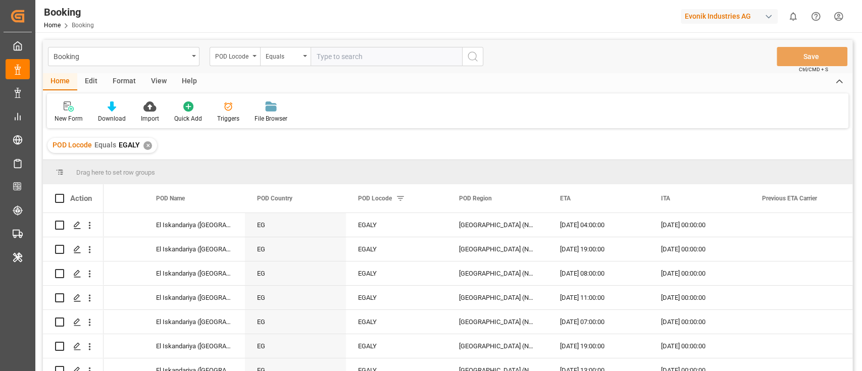
click at [339, 58] on input "text" at bounding box center [387, 56] width 152 height 19
paste input "EGALY"
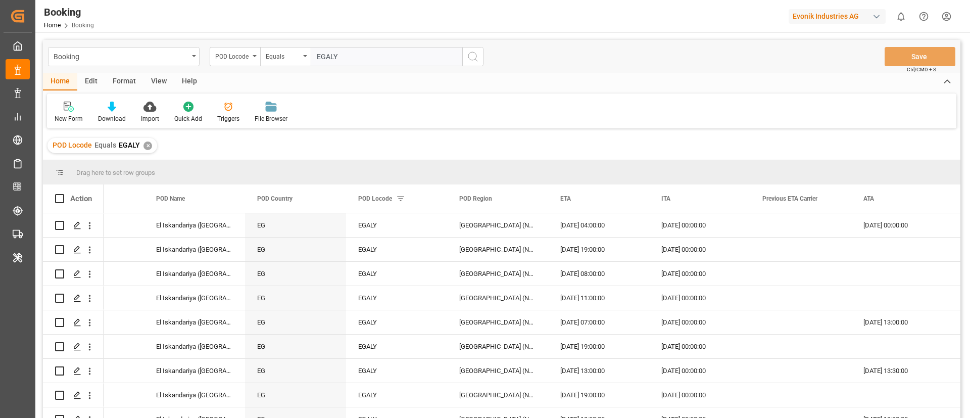
scroll to position [0, 5617]
click at [328, 57] on input "EGALY" at bounding box center [387, 56] width 152 height 19
paste input "CLSVE"
type input "CLSVE"
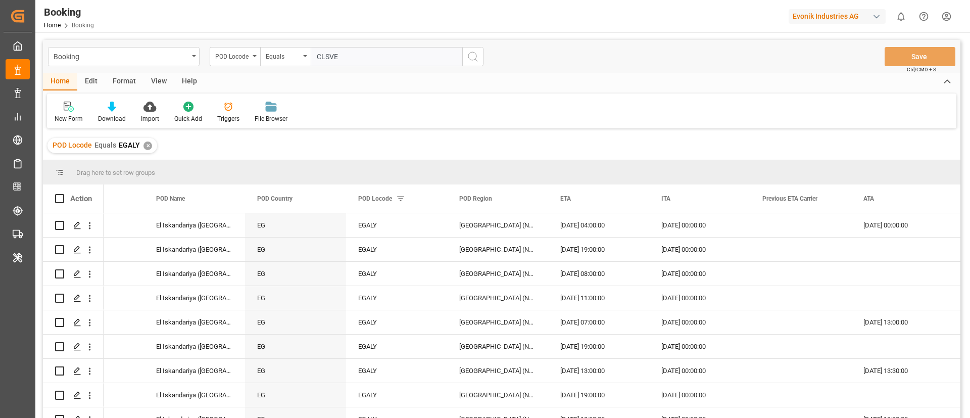
click at [465, 55] on button "search button" at bounding box center [472, 56] width 21 height 19
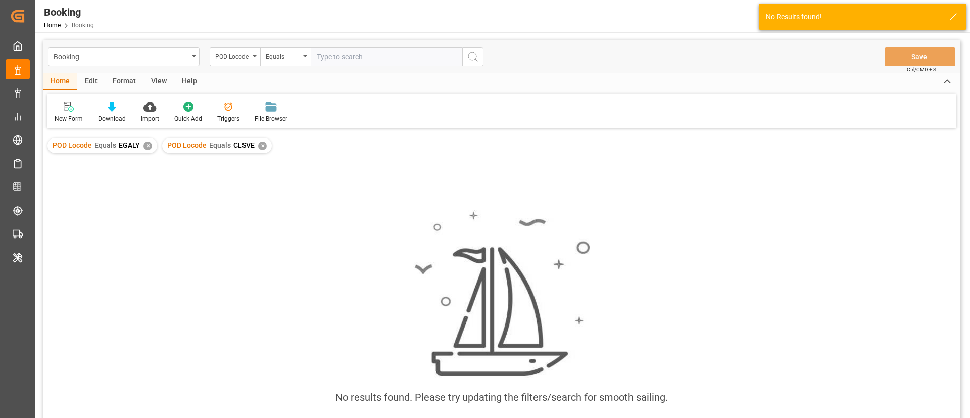
click at [146, 144] on div "✕" at bounding box center [147, 145] width 9 height 9
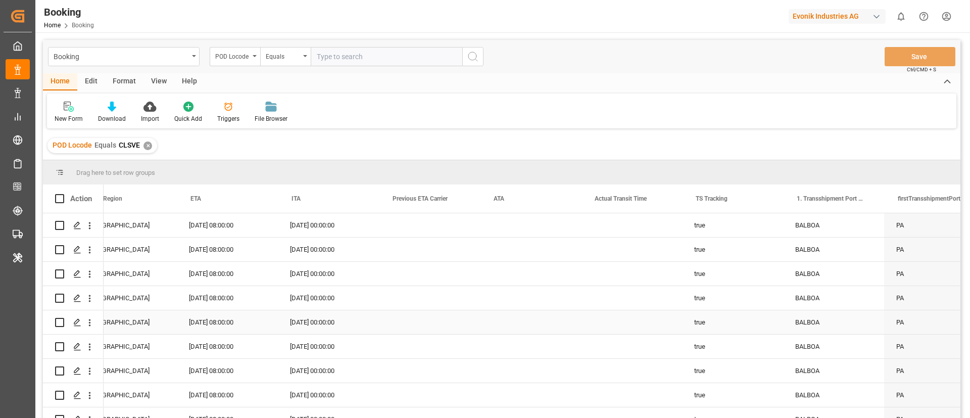
scroll to position [0, 6140]
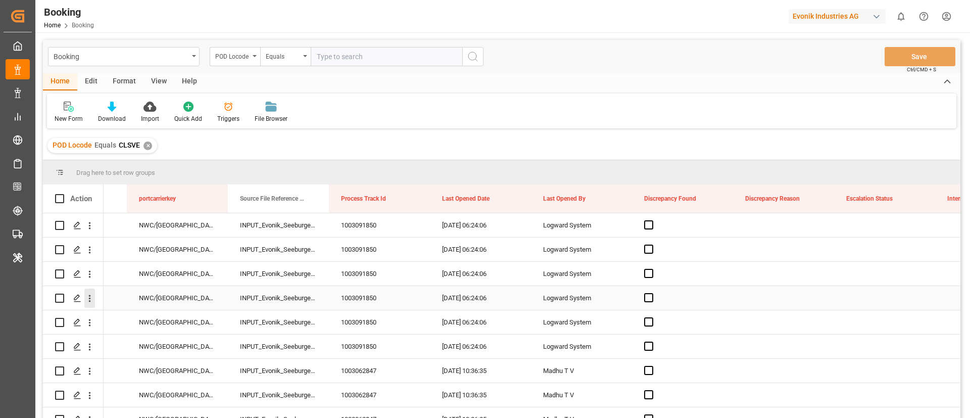
click at [88, 299] on icon "open menu" at bounding box center [89, 298] width 11 height 11
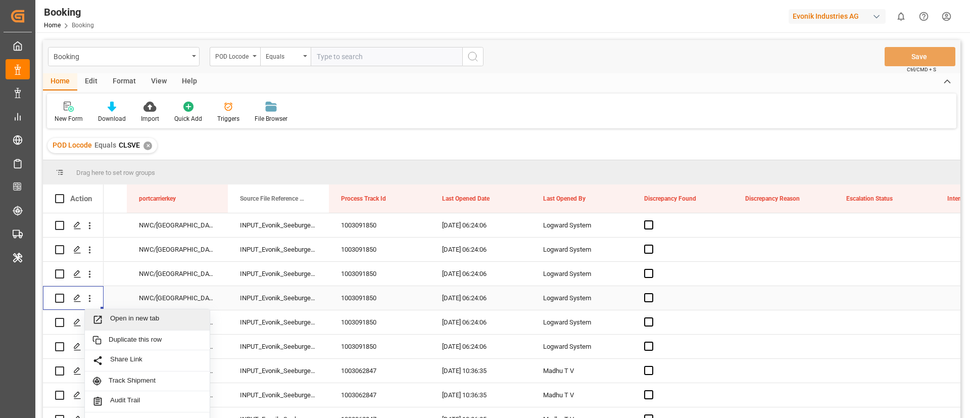
click at [118, 320] on span "Open in new tab" at bounding box center [156, 319] width 92 height 11
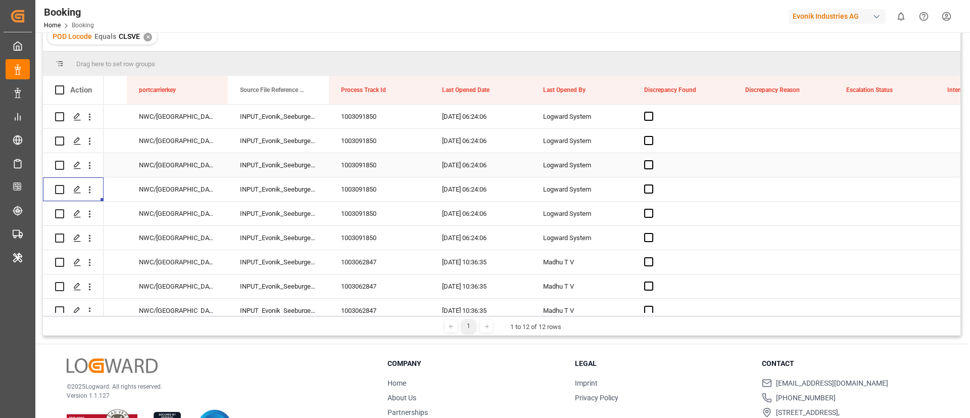
scroll to position [150, 0]
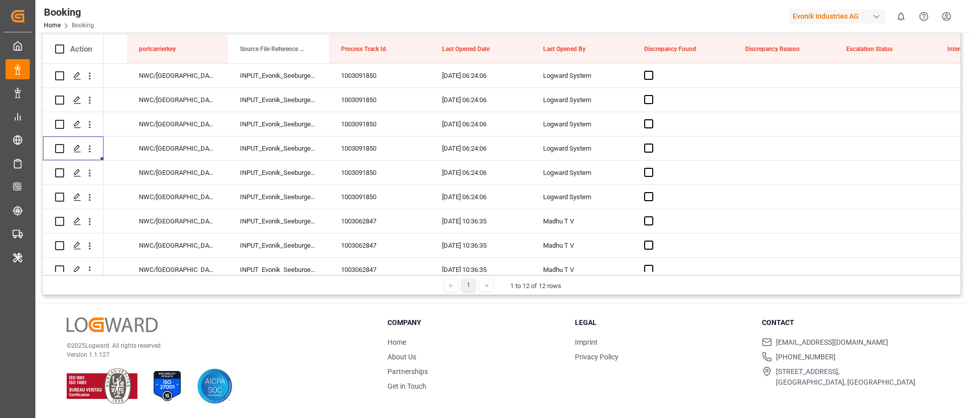
drag, startPoint x: 426, startPoint y: 274, endPoint x: 211, endPoint y: 277, distance: 215.7
click at [191, 282] on div "1 1 to 12 of 12 rows" at bounding box center [501, 285] width 917 height 20
drag, startPoint x: 431, startPoint y: 274, endPoint x: 319, endPoint y: 275, distance: 112.6
click at [319, 275] on div "1 1 to 12 of 12 rows" at bounding box center [501, 285] width 917 height 20
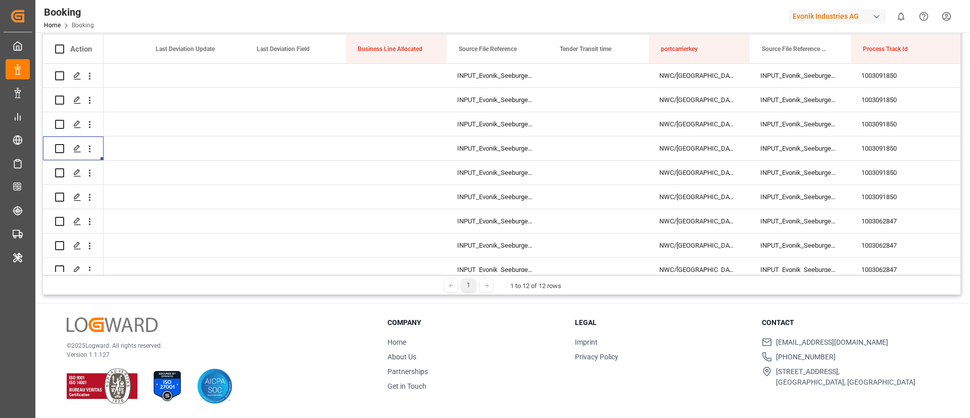
scroll to position [0, 10366]
drag, startPoint x: 419, startPoint y: 274, endPoint x: 320, endPoint y: 281, distance: 98.8
click at [320, 281] on div "1 1 to 12 of 12 rows" at bounding box center [501, 285] width 917 height 20
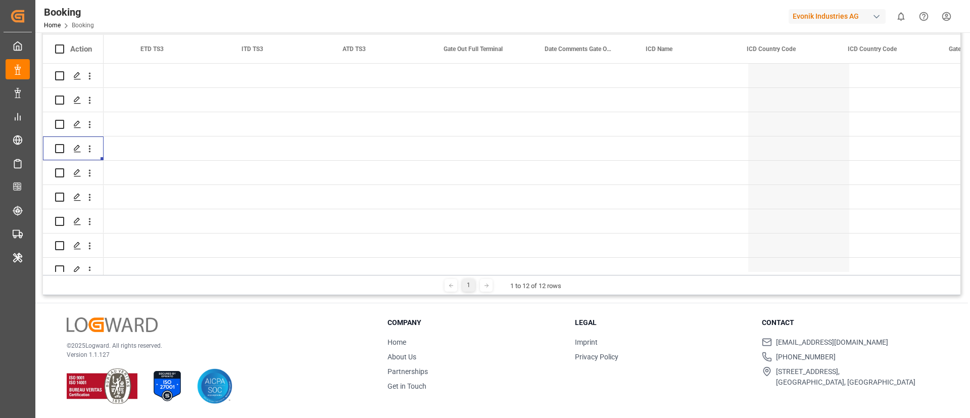
scroll to position [0, 9054]
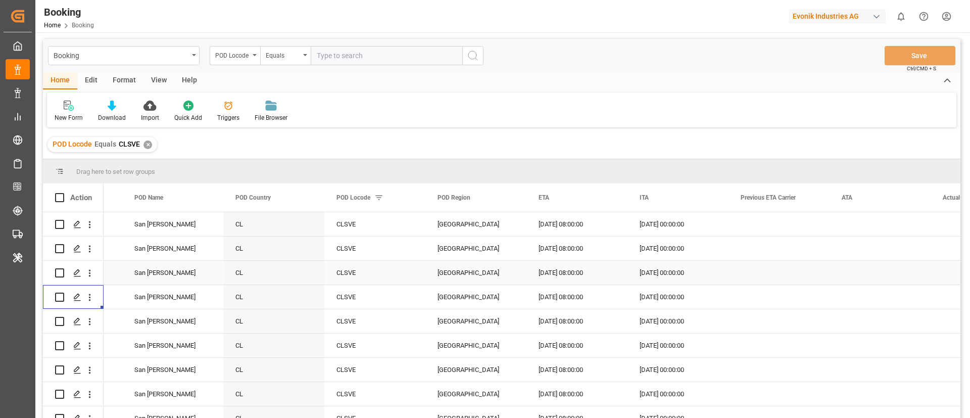
click at [153, 270] on div "San Vicente" at bounding box center [172, 273] width 101 height 24
click at [481, 251] on div "South America West Coast" at bounding box center [475, 248] width 101 height 24
click at [469, 371] on div "Far East" at bounding box center [475, 370] width 101 height 24
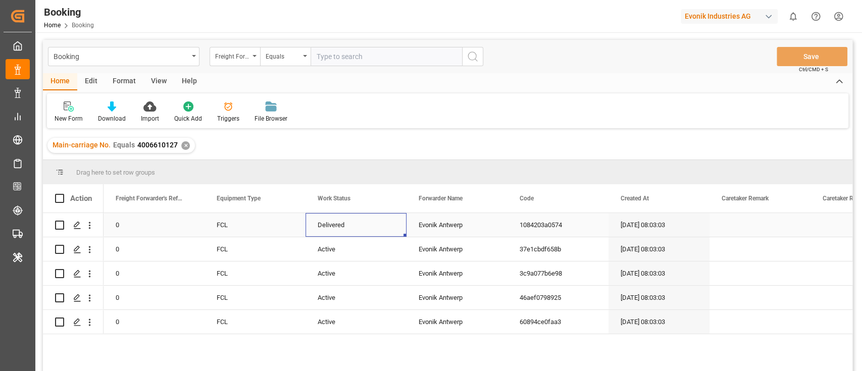
click at [342, 223] on div "Delivered" at bounding box center [356, 225] width 101 height 24
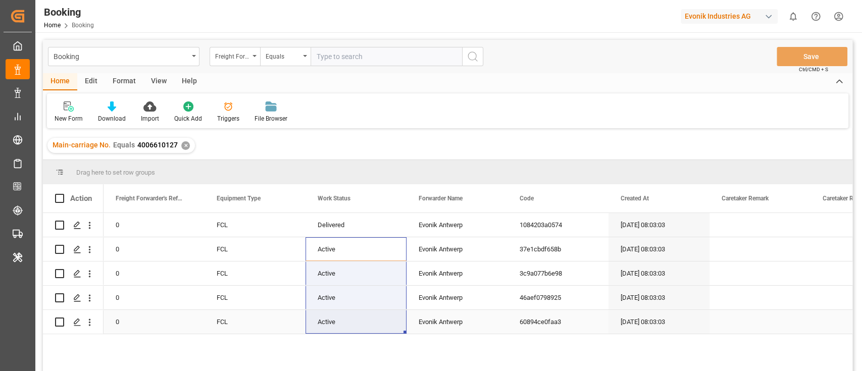
drag, startPoint x: 337, startPoint y: 268, endPoint x: 339, endPoint y: 317, distance: 49.0
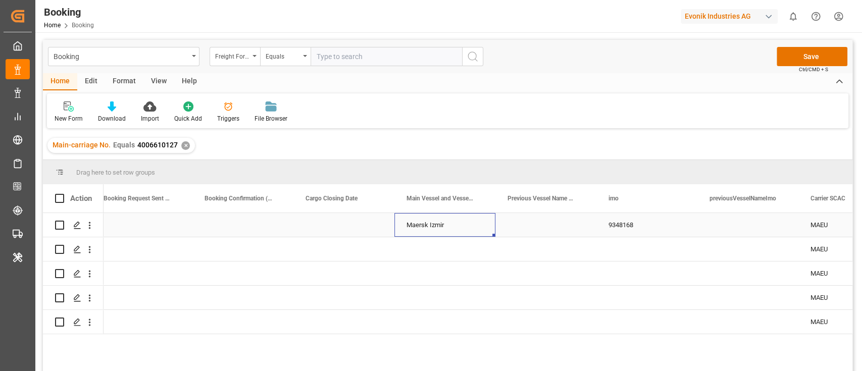
click at [452, 232] on div "Maersk Izmir" at bounding box center [445, 225] width 101 height 24
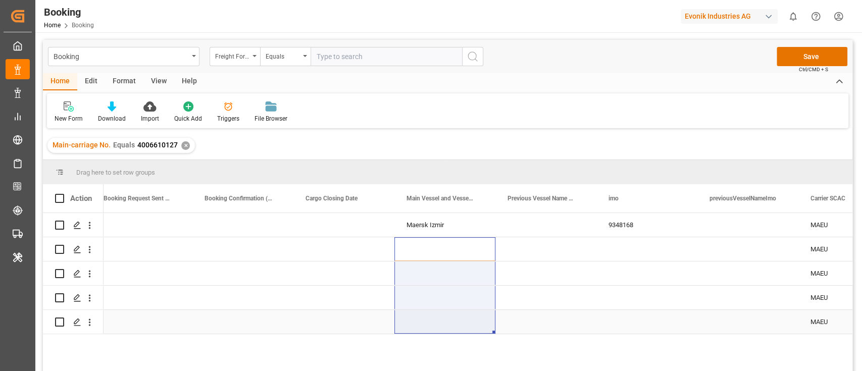
drag, startPoint x: 443, startPoint y: 256, endPoint x: 443, endPoint y: 328, distance: 72.7
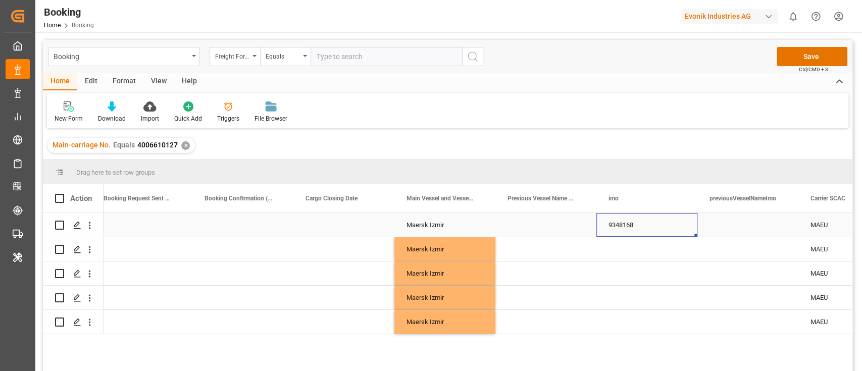
click at [634, 232] on div "9348168" at bounding box center [647, 225] width 101 height 24
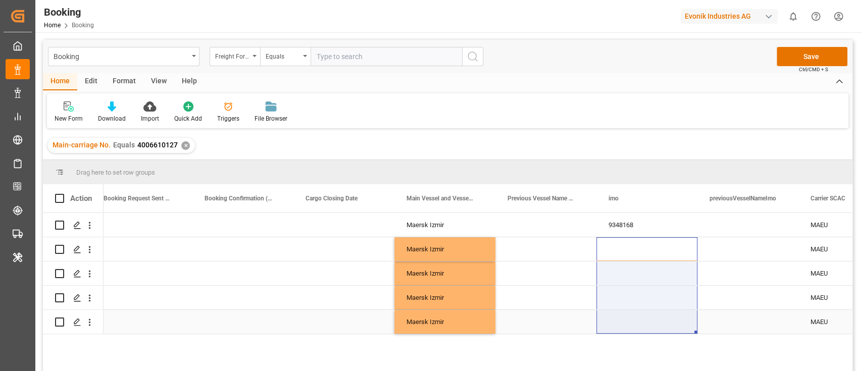
drag, startPoint x: 638, startPoint y: 269, endPoint x: 641, endPoint y: 330, distance: 61.7
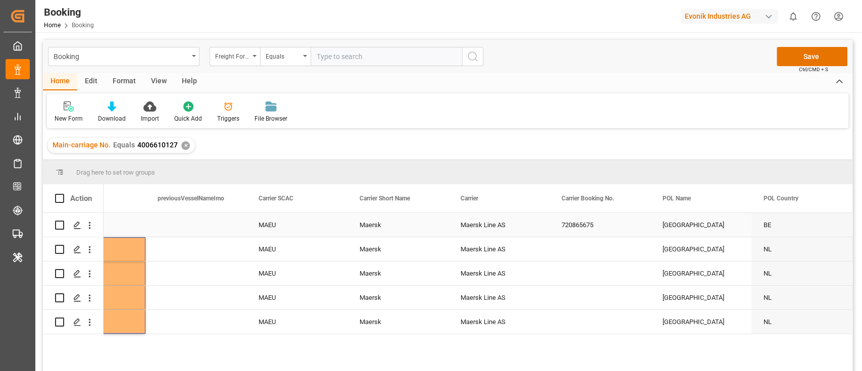
click at [559, 223] on div "720865675" at bounding box center [600, 225] width 101 height 24
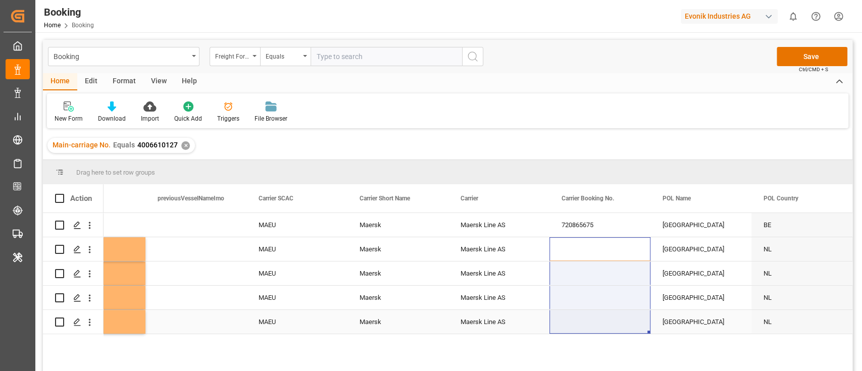
drag, startPoint x: 582, startPoint y: 258, endPoint x: 587, endPoint y: 321, distance: 63.3
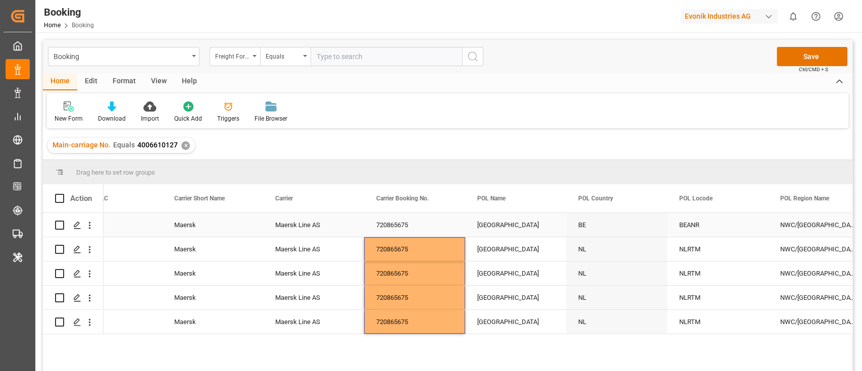
click at [485, 230] on div "[GEOGRAPHIC_DATA]" at bounding box center [515, 225] width 101 height 24
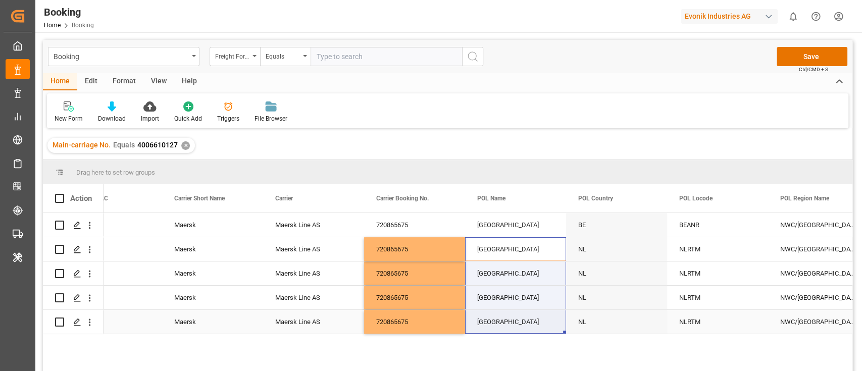
drag, startPoint x: 503, startPoint y: 248, endPoint x: 502, endPoint y: 318, distance: 69.7
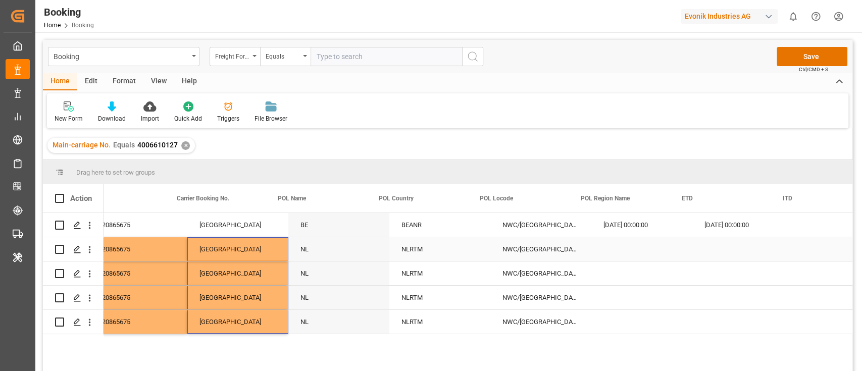
scroll to position [0, 4688]
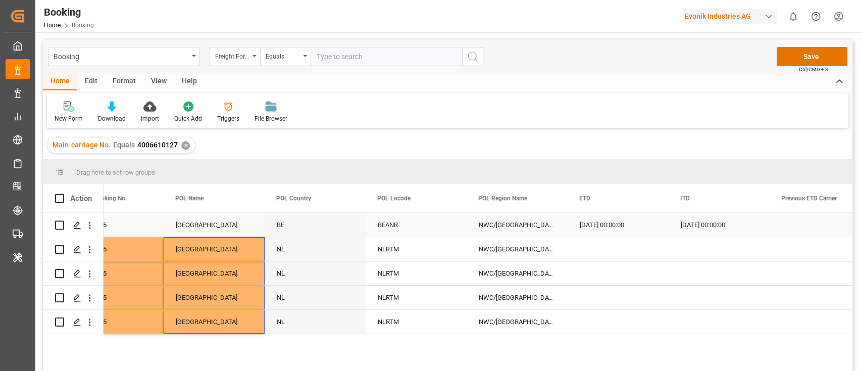
click at [388, 223] on div "BEANR" at bounding box center [416, 225] width 101 height 24
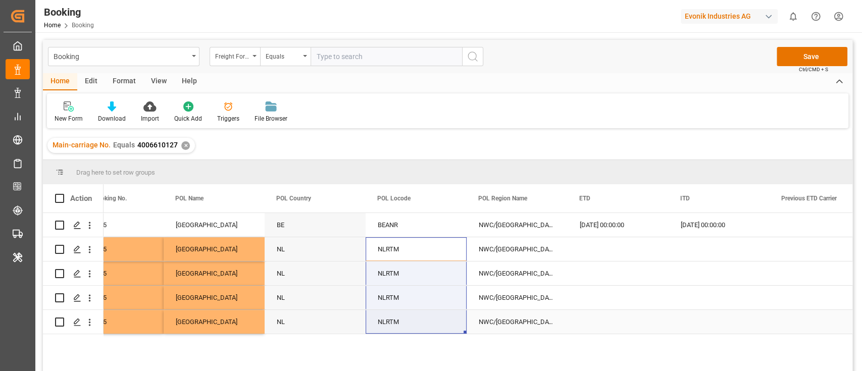
drag, startPoint x: 404, startPoint y: 241, endPoint x: 404, endPoint y: 312, distance: 71.2
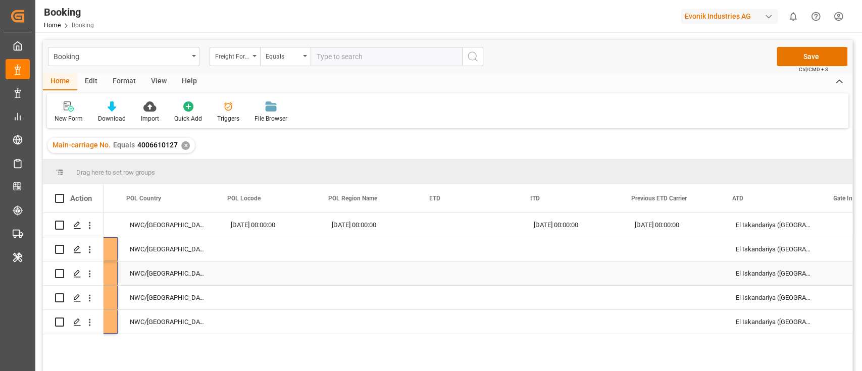
scroll to position [0, 5043]
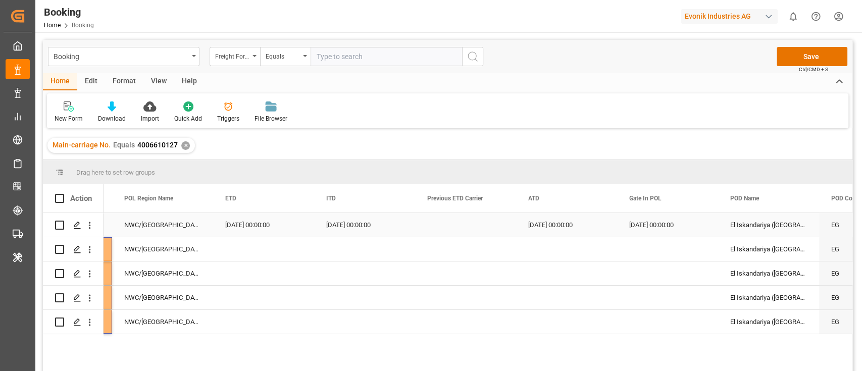
click at [268, 230] on div "07.07.2025 00:00:00" at bounding box center [263, 225] width 101 height 24
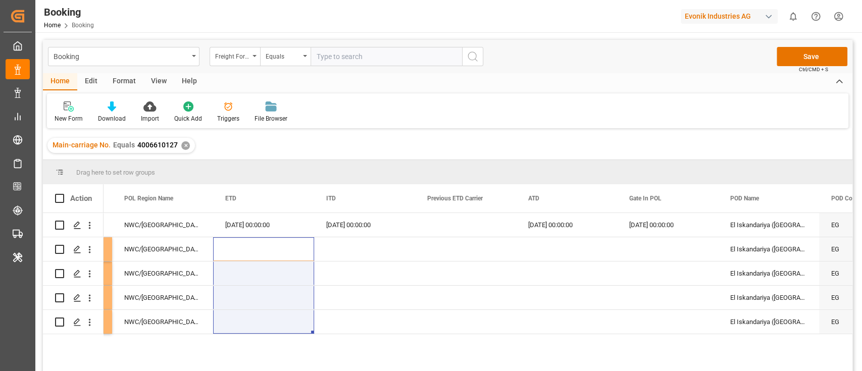
drag, startPoint x: 261, startPoint y: 292, endPoint x: 256, endPoint y: 340, distance: 48.2
click at [256, 340] on div "BE BEANR NWC/UK North West Continent / UK 07.07.2025 00:00:00 07.07.2025 00:00:…" at bounding box center [478, 295] width 749 height 165
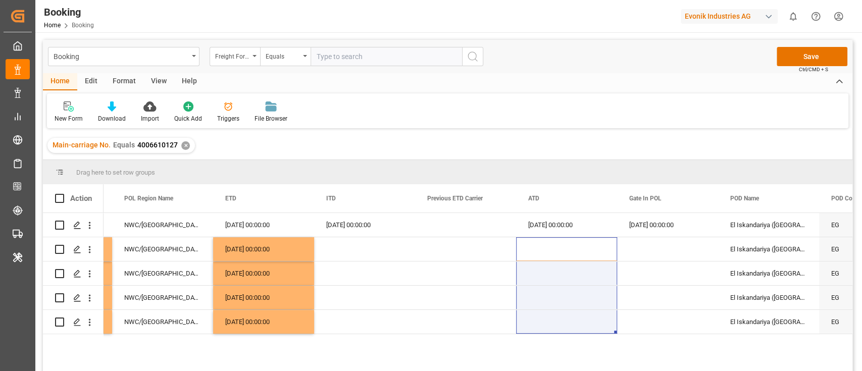
drag, startPoint x: 550, startPoint y: 245, endPoint x: 549, endPoint y: 346, distance: 101.0
click at [549, 346] on div "BE BEANR NWC/UK North West Continent / UK 07.07.2025 00:00:00 07.07.2025 00:00:…" at bounding box center [478, 295] width 749 height 165
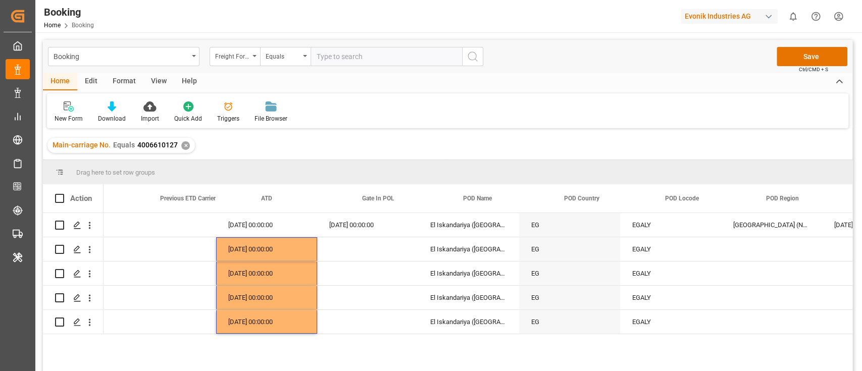
scroll to position [0, 5344]
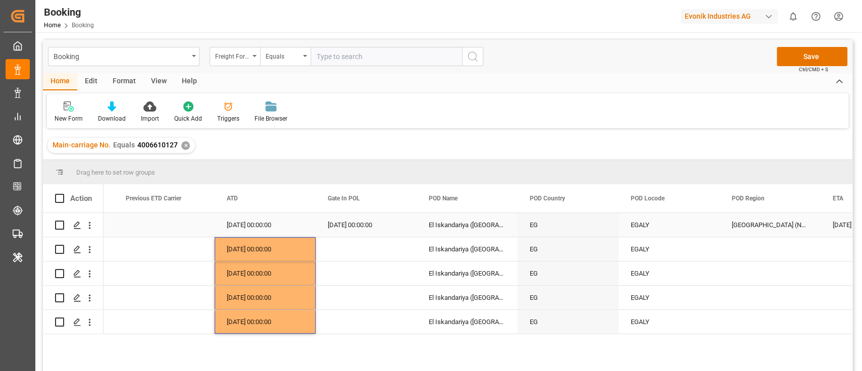
click at [372, 227] on div "17.06.2025 00:00:00" at bounding box center [366, 225] width 101 height 24
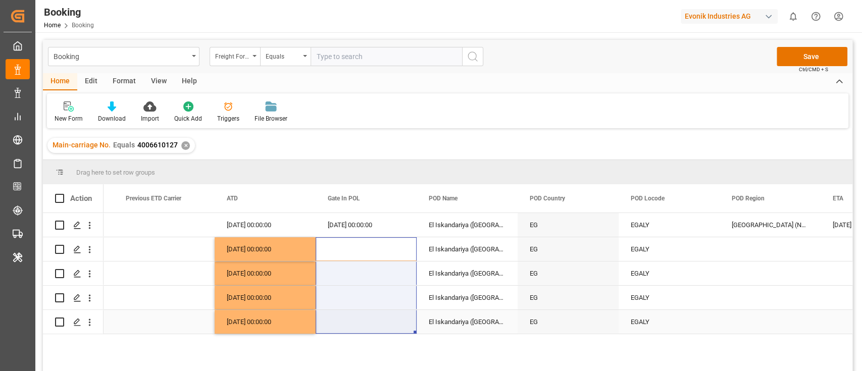
drag, startPoint x: 368, startPoint y: 247, endPoint x: 363, endPoint y: 314, distance: 67.9
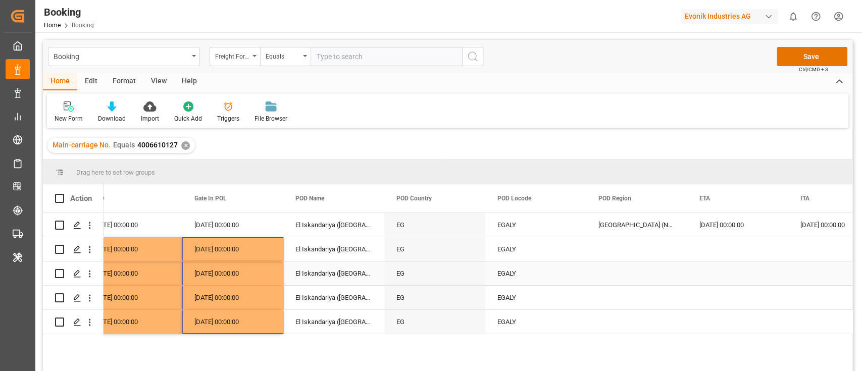
scroll to position [0, 5527]
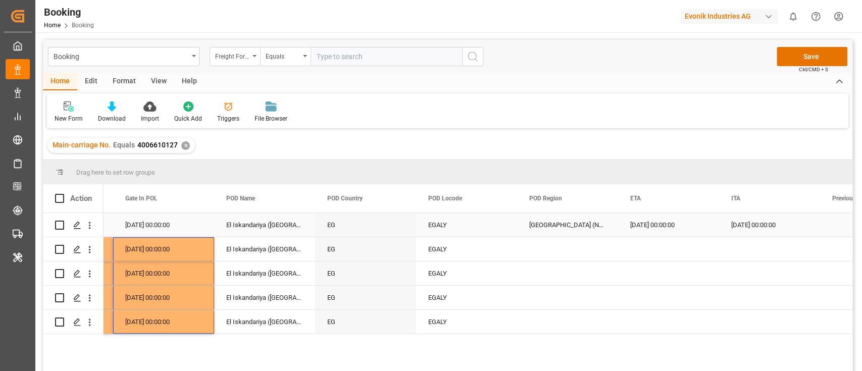
click at [562, 231] on div "[GEOGRAPHIC_DATA] (North)" at bounding box center [567, 225] width 101 height 24
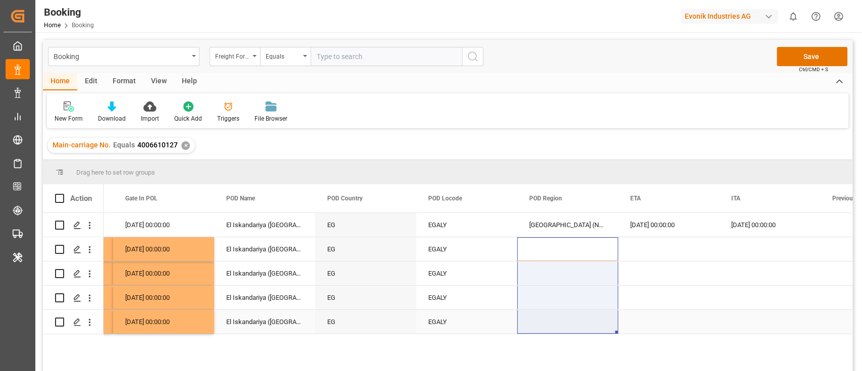
drag, startPoint x: 562, startPoint y: 245, endPoint x: 557, endPoint y: 321, distance: 75.9
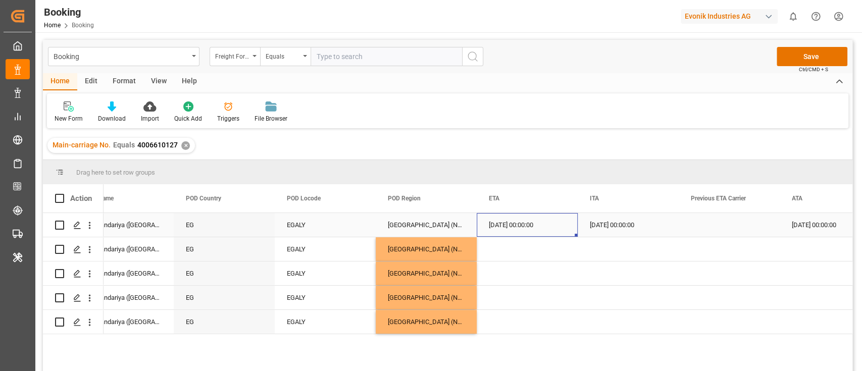
click at [493, 217] on div "15.07.2025 00:00:00" at bounding box center [527, 225] width 101 height 24
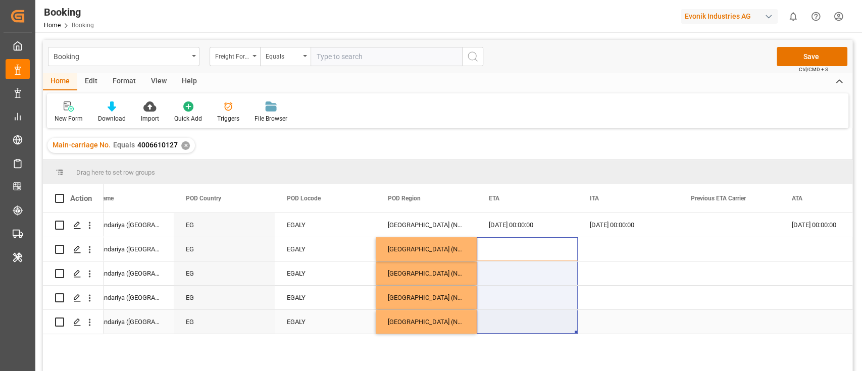
drag, startPoint x: 533, startPoint y: 254, endPoint x: 529, endPoint y: 334, distance: 79.9
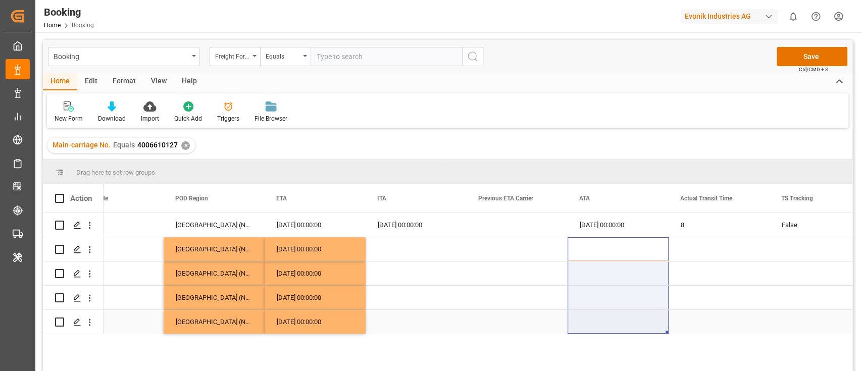
drag, startPoint x: 596, startPoint y: 255, endPoint x: 590, endPoint y: 329, distance: 75.0
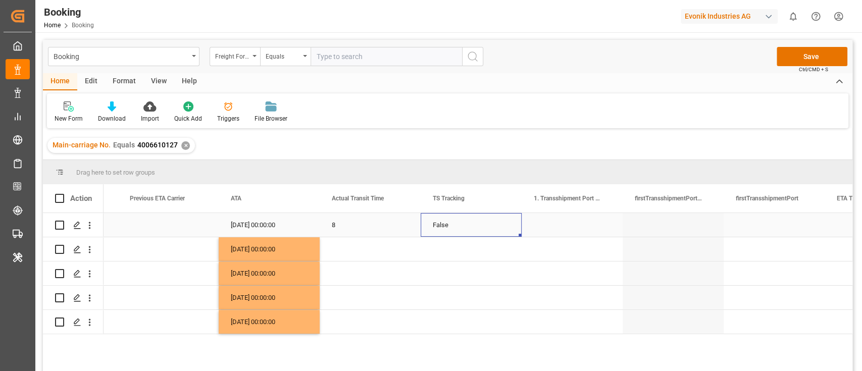
click at [458, 236] on div "False" at bounding box center [471, 225] width 101 height 24
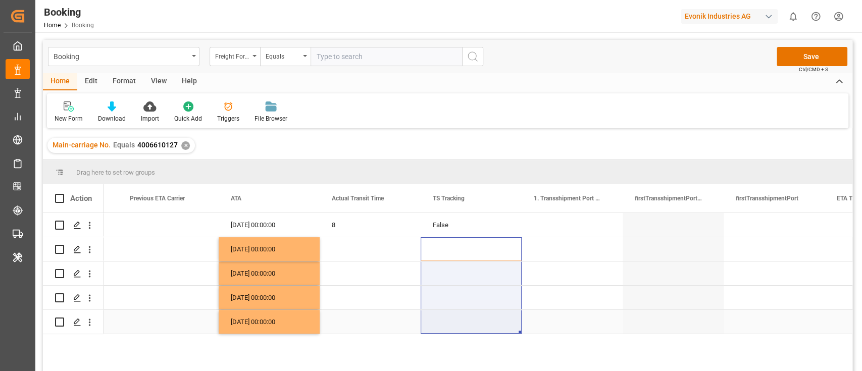
drag, startPoint x: 453, startPoint y: 262, endPoint x: 448, endPoint y: 321, distance: 58.8
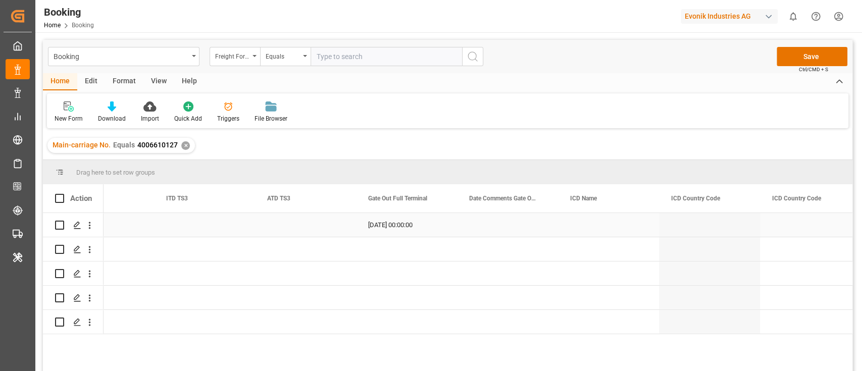
click at [400, 226] on div "20.07.2025 00:00:00" at bounding box center [406, 225] width 101 height 24
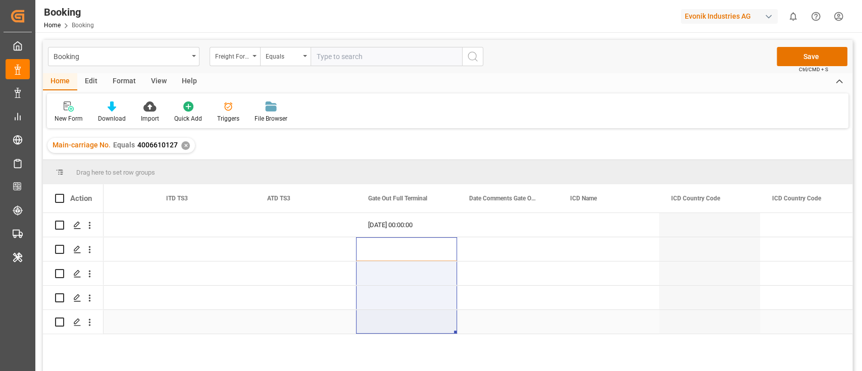
drag, startPoint x: 402, startPoint y: 245, endPoint x: 405, endPoint y: 317, distance: 71.3
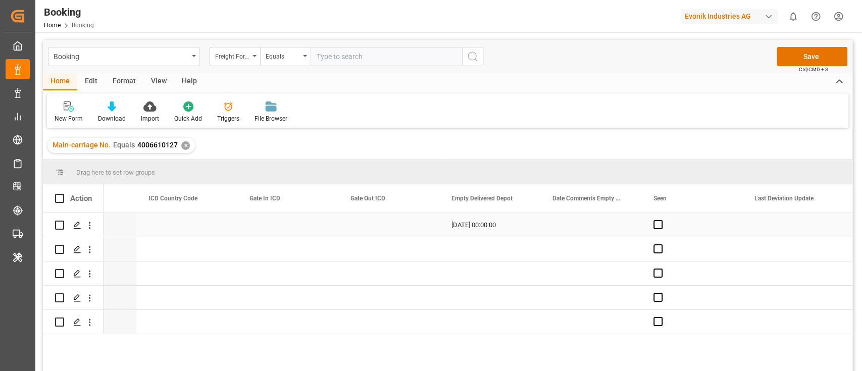
click at [494, 229] on div "21.07.2025 00:00:00" at bounding box center [489, 225] width 101 height 24
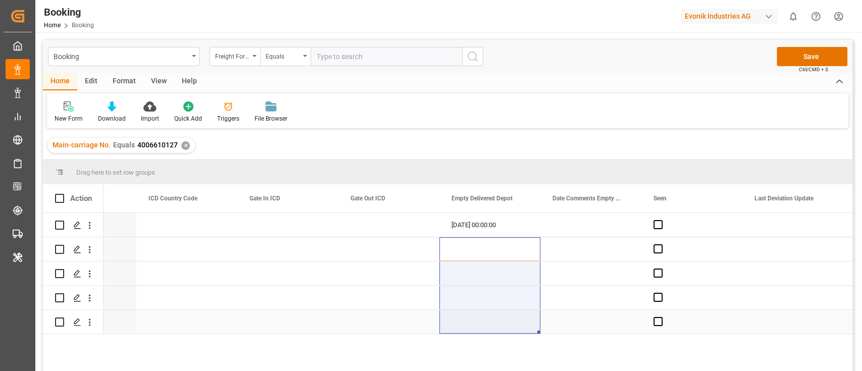
drag, startPoint x: 486, startPoint y: 249, endPoint x: 477, endPoint y: 331, distance: 82.9
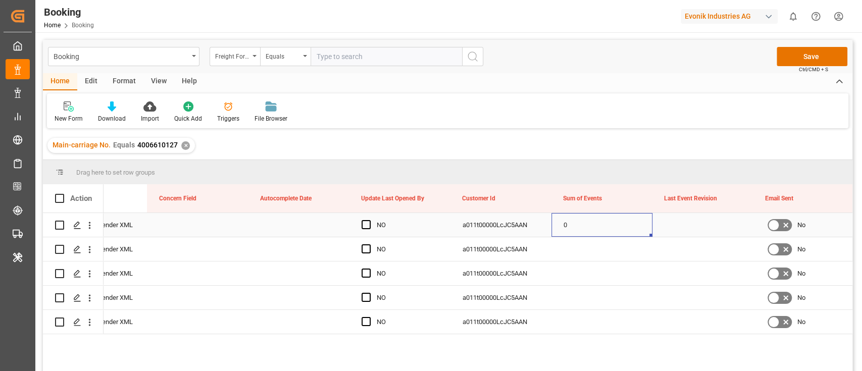
click at [582, 229] on div "0" at bounding box center [602, 225] width 101 height 24
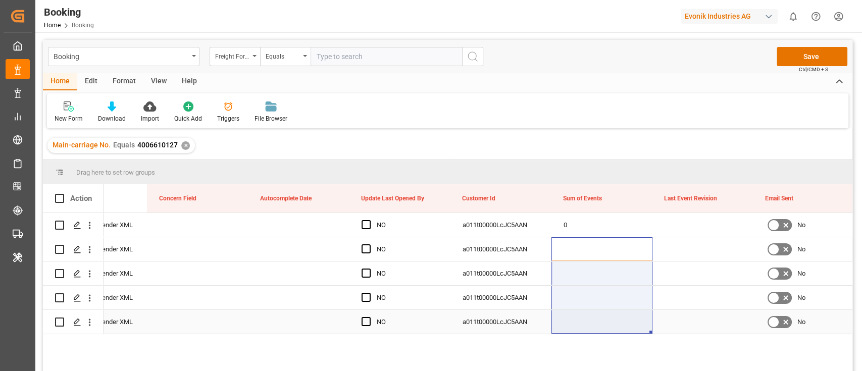
drag, startPoint x: 579, startPoint y: 251, endPoint x: 586, endPoint y: 333, distance: 82.6
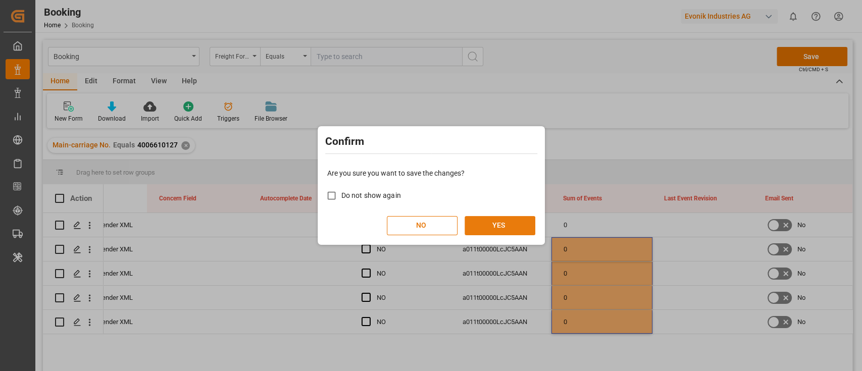
click at [493, 222] on button "YES" at bounding box center [500, 225] width 71 height 19
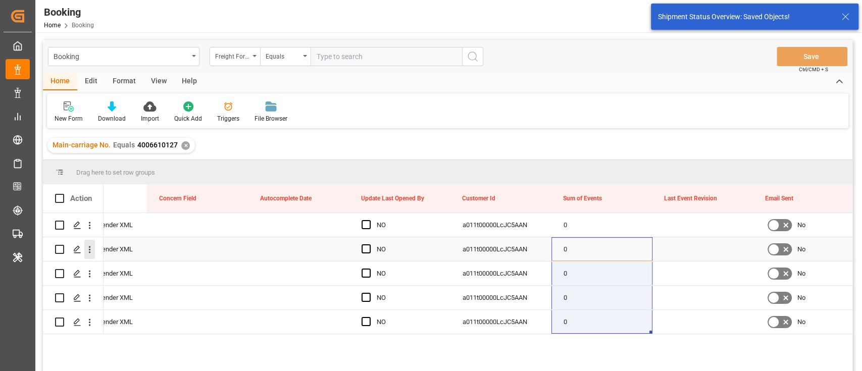
click at [90, 245] on icon "open menu" at bounding box center [89, 249] width 11 height 11
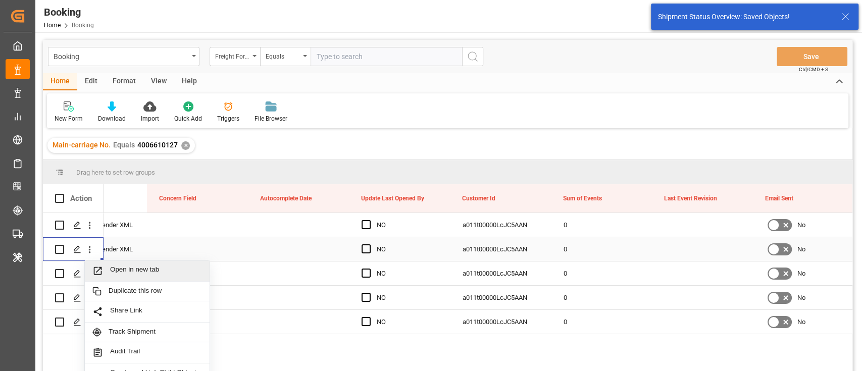
click at [135, 267] on span "Open in new tab" at bounding box center [156, 271] width 92 height 11
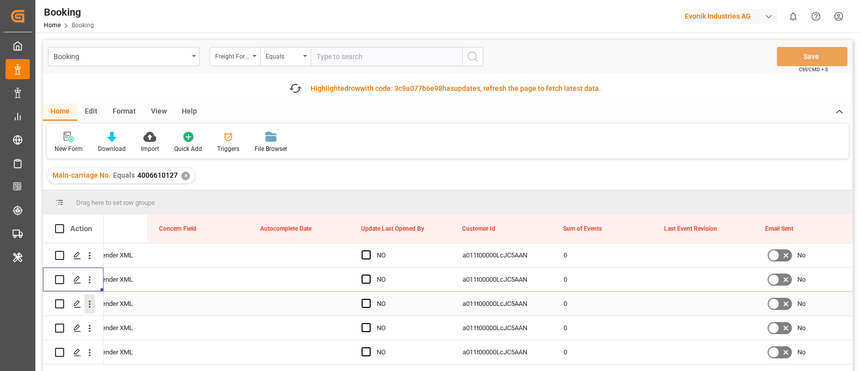
click at [93, 305] on icon "open menu" at bounding box center [89, 304] width 11 height 11
click at [126, 326] on span "Open in new tab" at bounding box center [156, 325] width 92 height 11
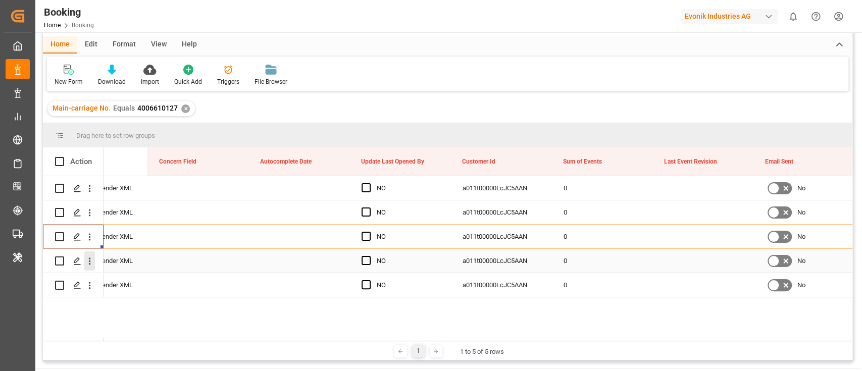
click at [89, 264] on icon "open menu" at bounding box center [90, 261] width 2 height 7
click at [138, 277] on span "Open in new tab" at bounding box center [156, 282] width 92 height 11
click at [93, 291] on button "open menu" at bounding box center [89, 285] width 11 height 19
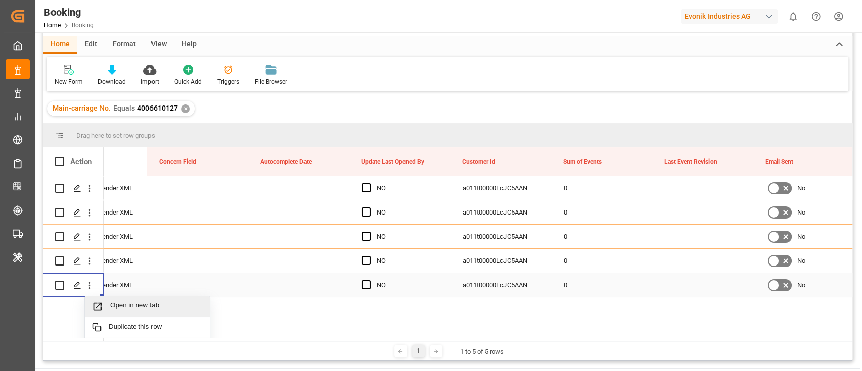
click at [114, 300] on div "Open in new tab" at bounding box center [147, 307] width 125 height 21
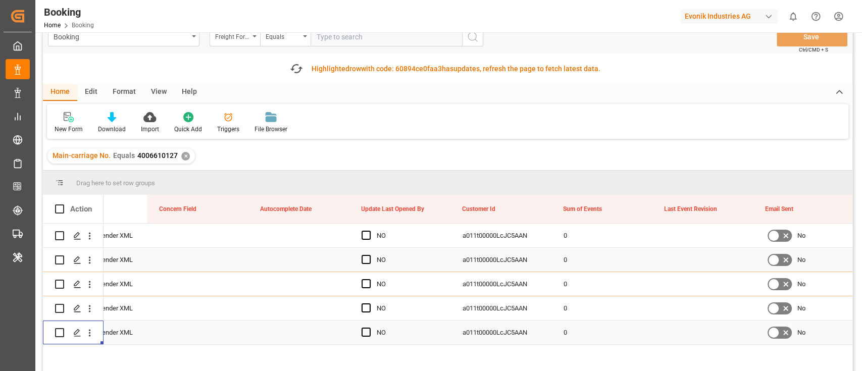
scroll to position [0, 0]
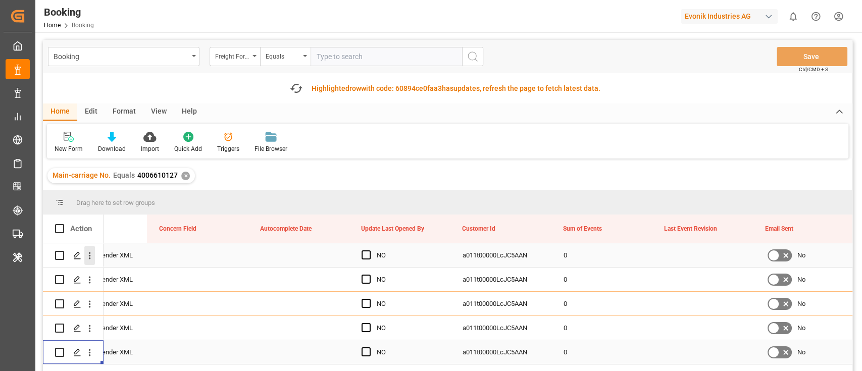
click icon "open menu"
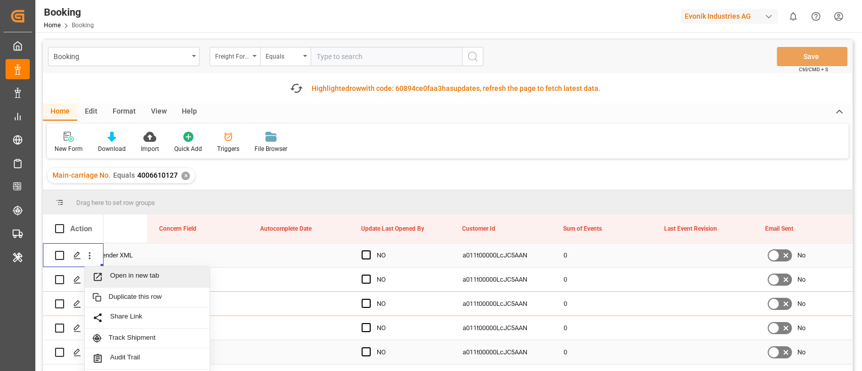
click span "Open in new tab"
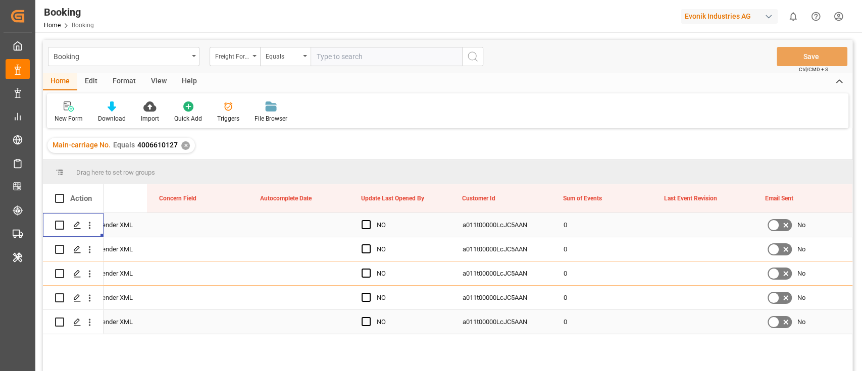
click input "text"
click div "Freight Forwarder's Reference No."
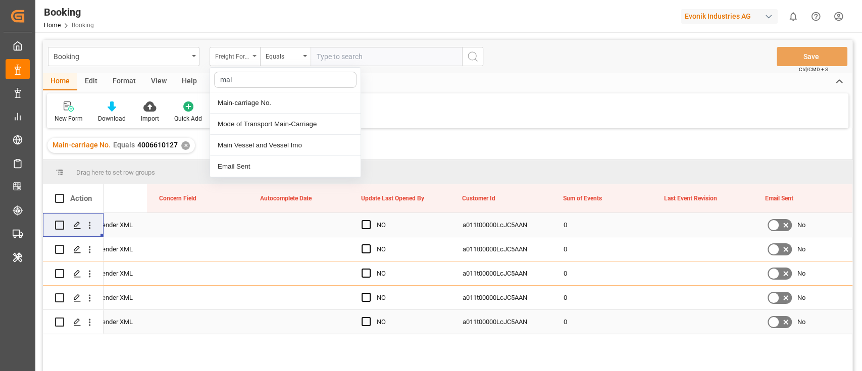
type input "main"
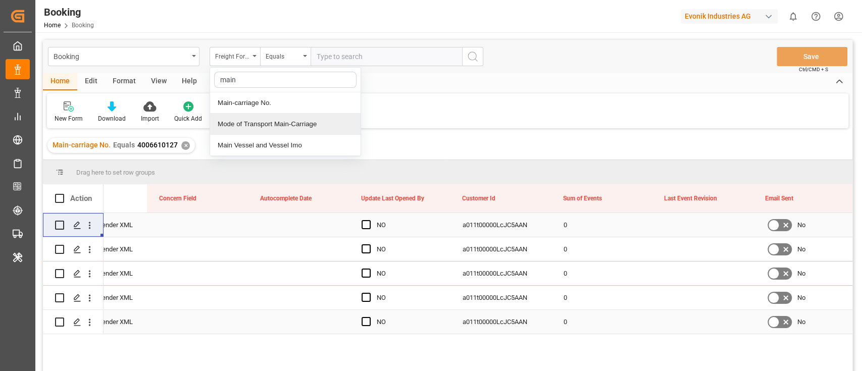
click div "Mode of Transport Main-Carriage"
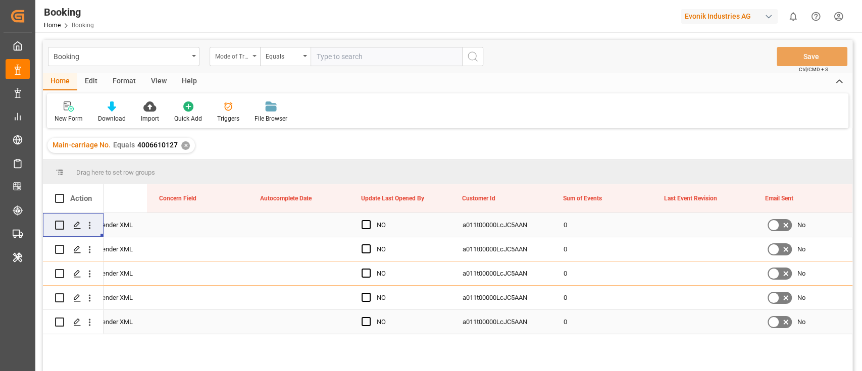
click div "Mode of Transport Main-Carriage"
type input "main"
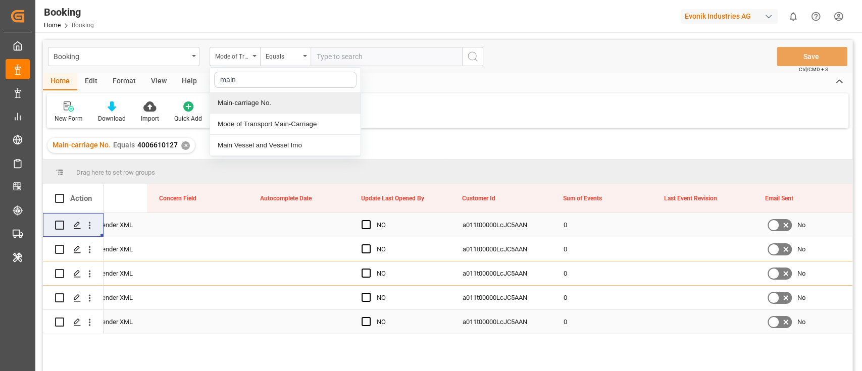
click div "Main-carriage No."
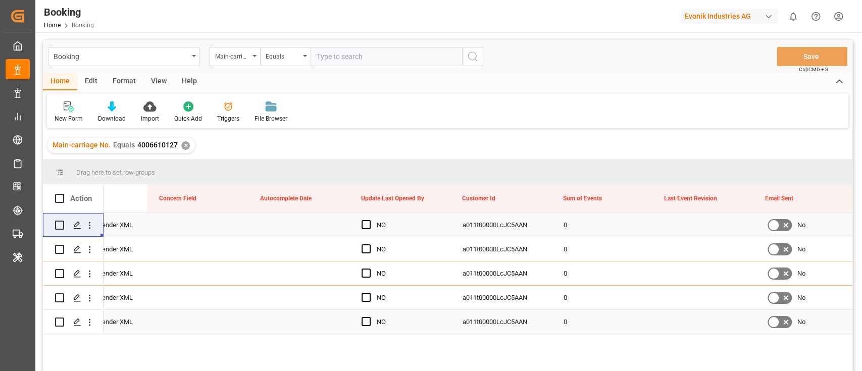
click input "text"
paste input "4006628041"
type input "4006628041"
click circle "search button"
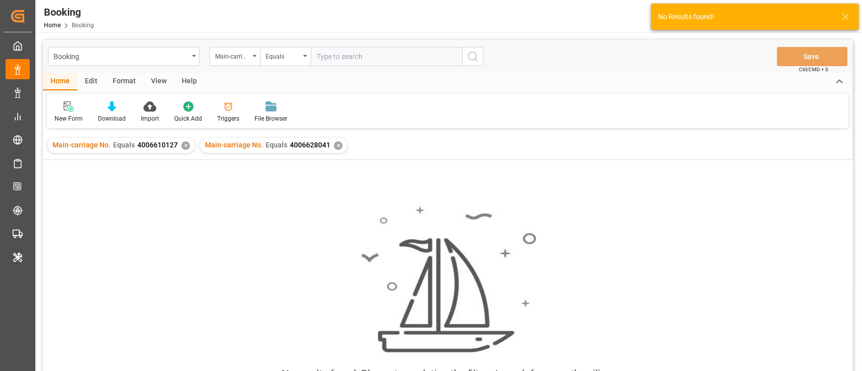
click div "✕"
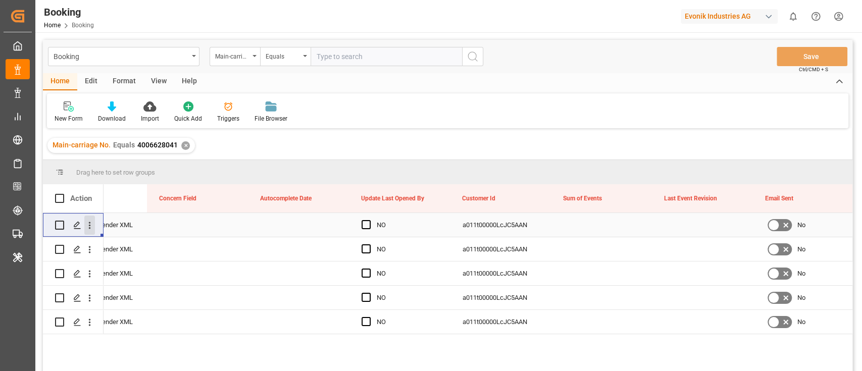
click icon "open menu"
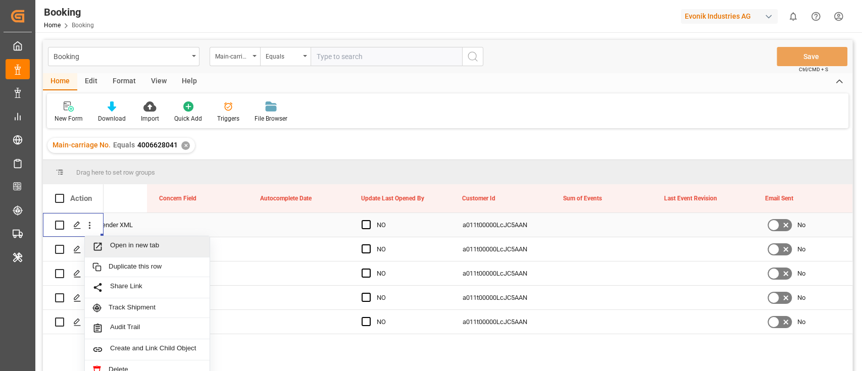
click span "Open in new tab"
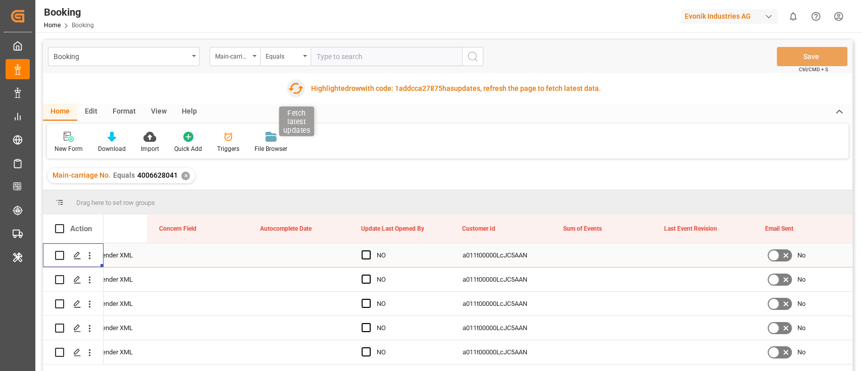
click icon "button"
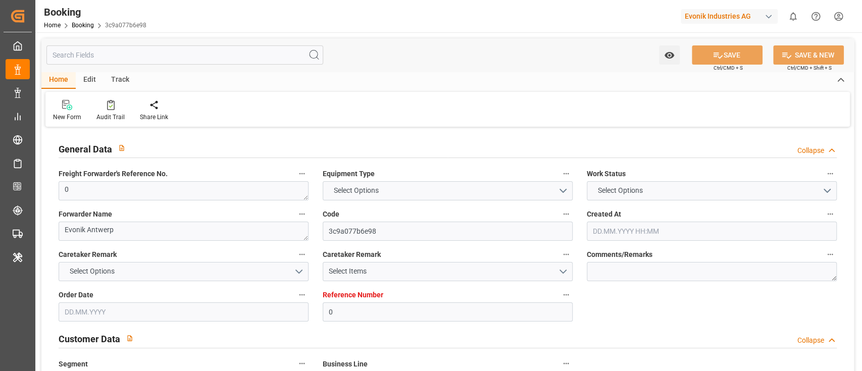
type input "0"
type input "9348168"
type input "Maersk"
type input "Maersk Line AS"
type input "BEANR"
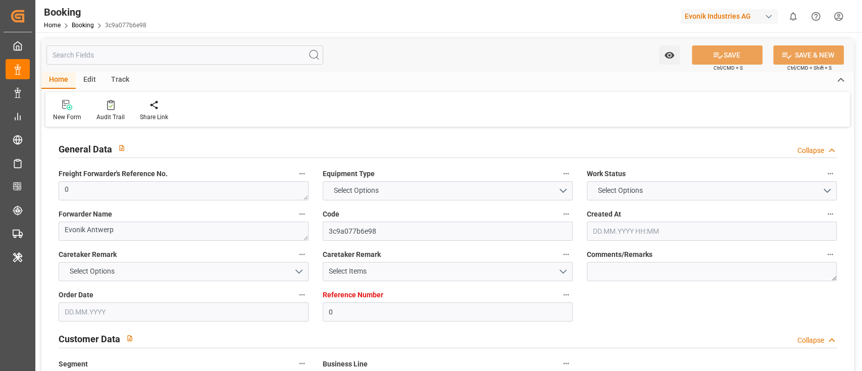
type input "EGALY"
type input "8"
type input "0"
type input "[DATE] 08:03"
type input "[DATE]"
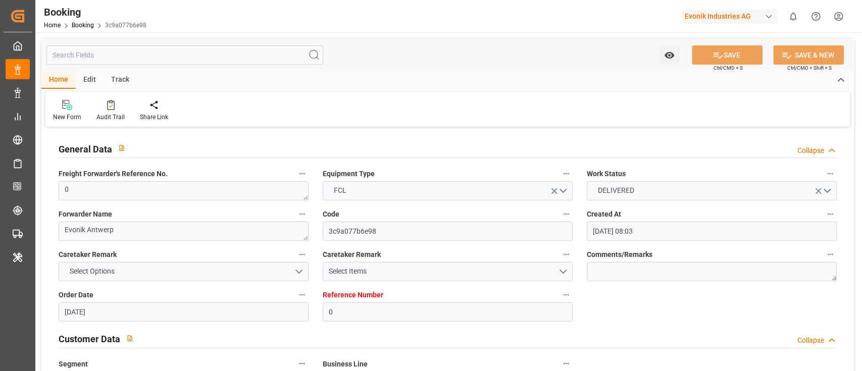
type input "[DATE]"
type input "[DATE] 00:00"
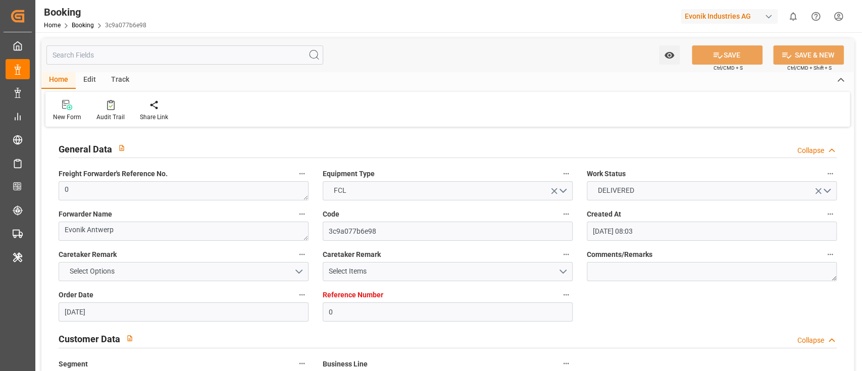
type input "[DATE] 00:00"
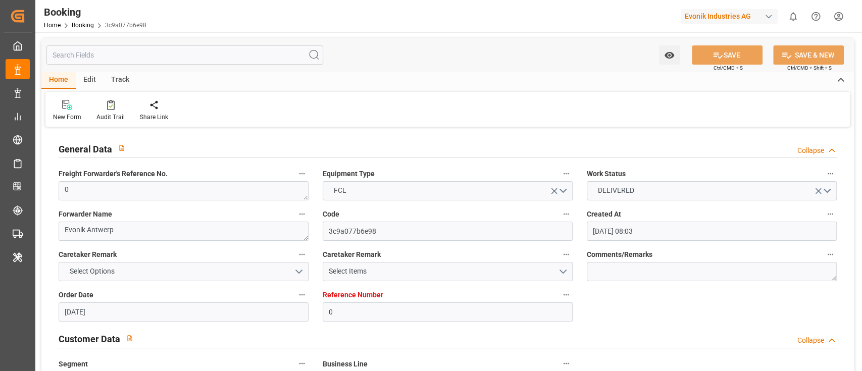
type input "[DATE] 00:00"
type input "[DATE] 06:38"
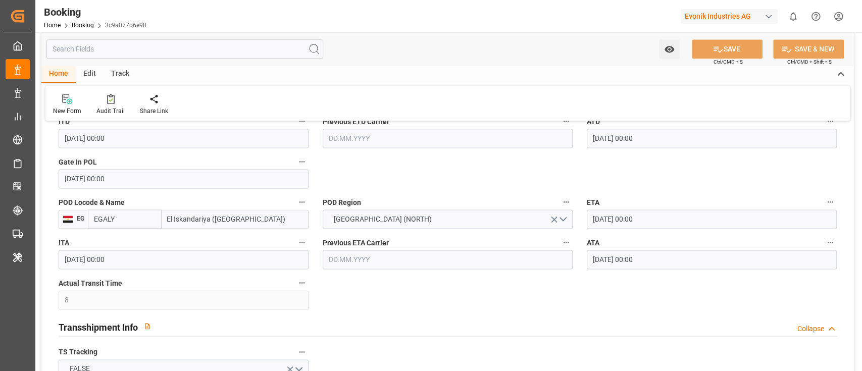
scroll to position [741, 0]
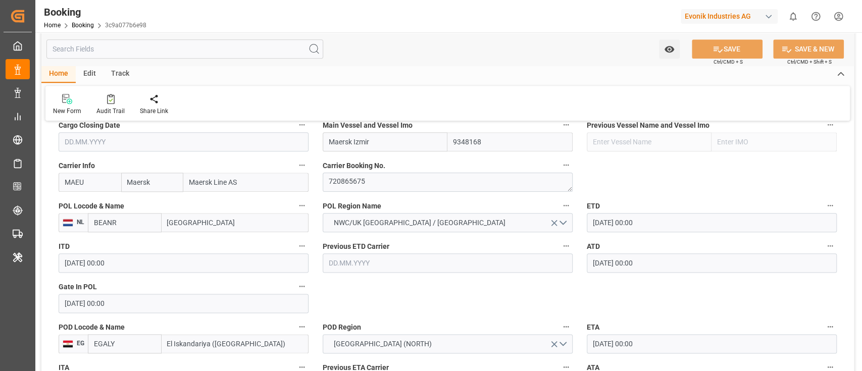
click at [198, 228] on input "[GEOGRAPHIC_DATA]" at bounding box center [235, 222] width 147 height 19
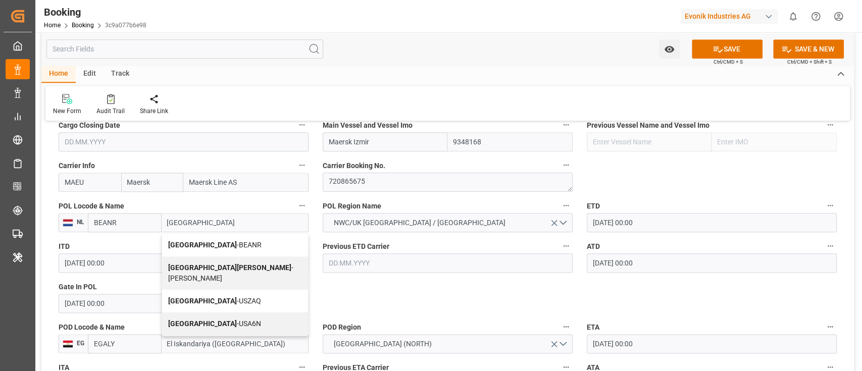
click at [199, 246] on span "Antwerp - BEANR" at bounding box center [214, 245] width 93 height 8
type input "[GEOGRAPHIC_DATA]"
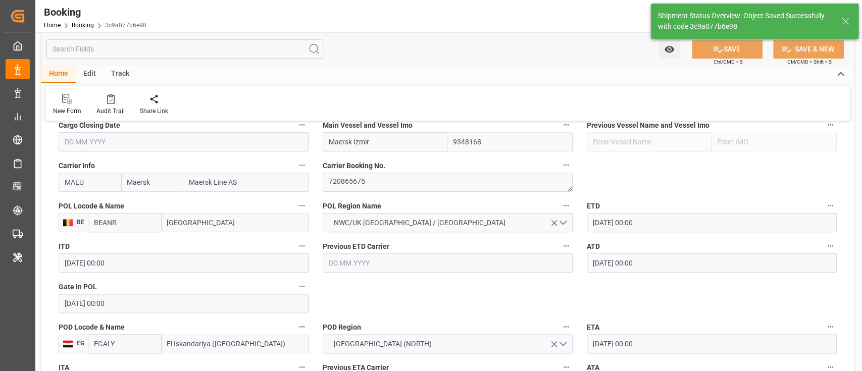
type textarea "businessDivision-businessLine-"
type input "[DATE] 06:39"
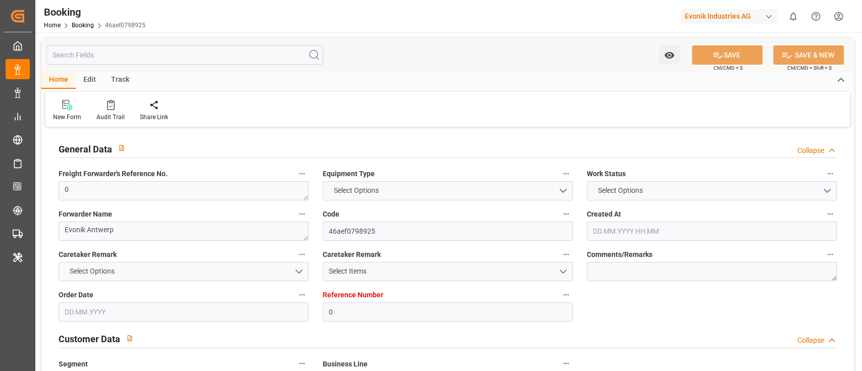
type input "0"
type input "9348168"
type input "Maersk"
type input "Maersk Line AS"
type input "BEANR"
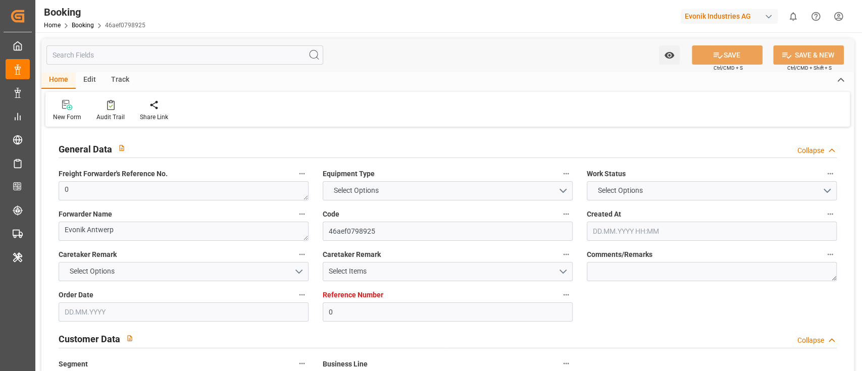
type input "EGALY"
type input "8"
type input "0"
type input "[DATE] 08:03"
type input "[DATE]"
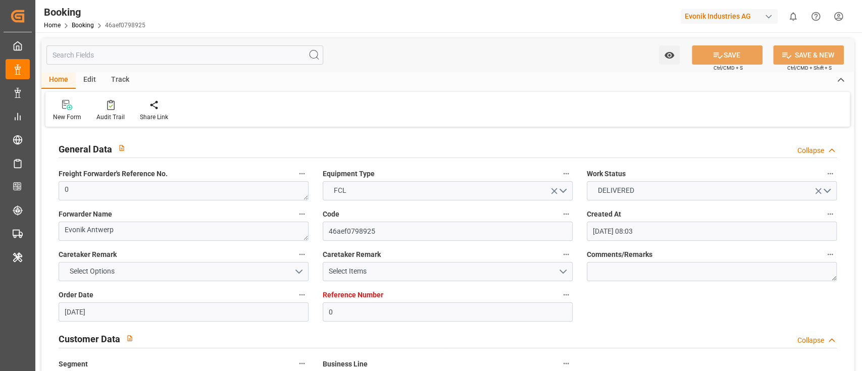
type input "[DATE]"
type input "[DATE] 00:00"
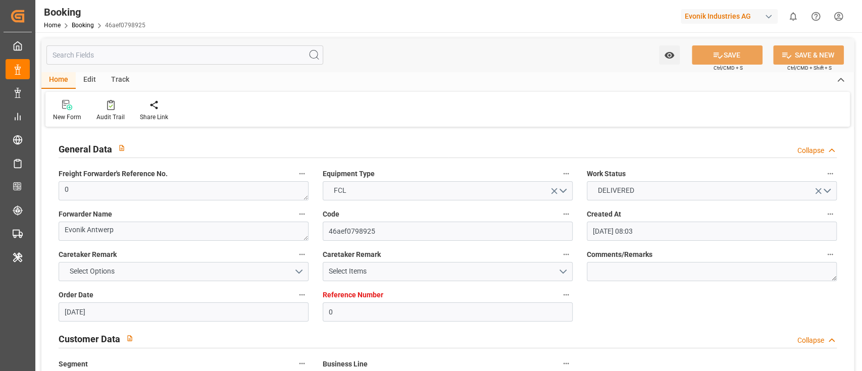
type input "[DATE] 00:00"
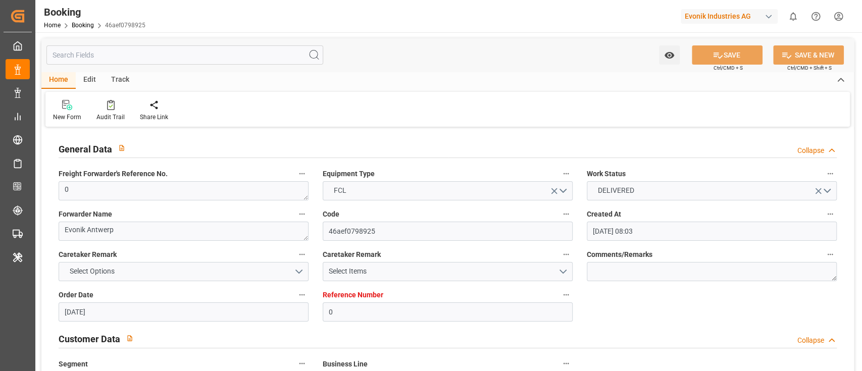
type input "[DATE] 00:00"
type input "[DATE] 06:38"
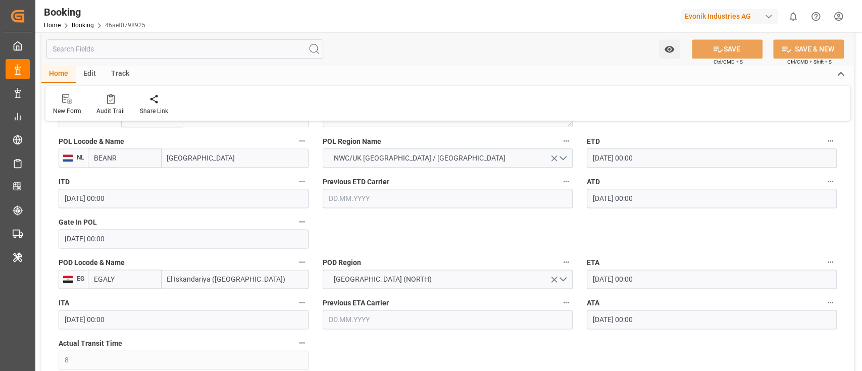
scroll to position [808, 0]
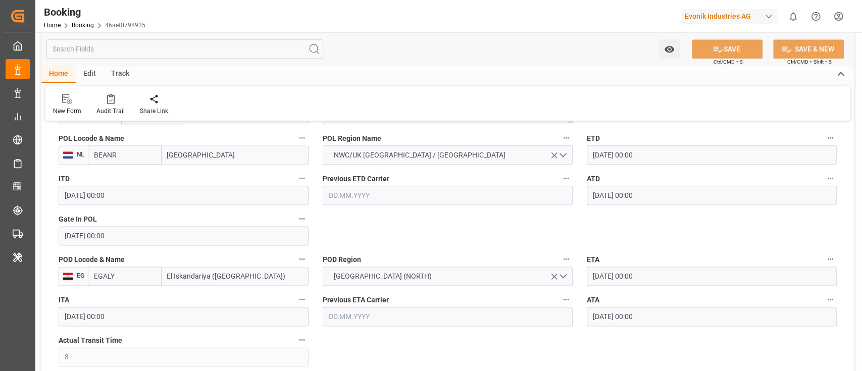
click at [198, 164] on input "[GEOGRAPHIC_DATA]" at bounding box center [235, 154] width 147 height 19
click at [204, 159] on input "[GEOGRAPHIC_DATA]" at bounding box center [235, 154] width 147 height 19
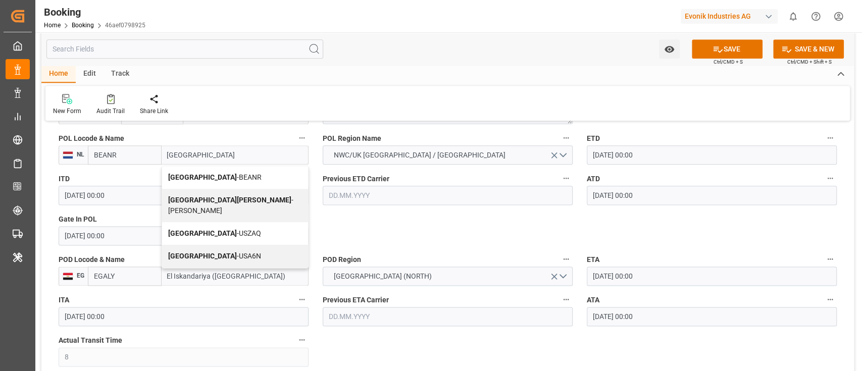
click at [206, 176] on span "Antwerp - BEANR" at bounding box center [214, 177] width 93 height 8
type input "[GEOGRAPHIC_DATA]"
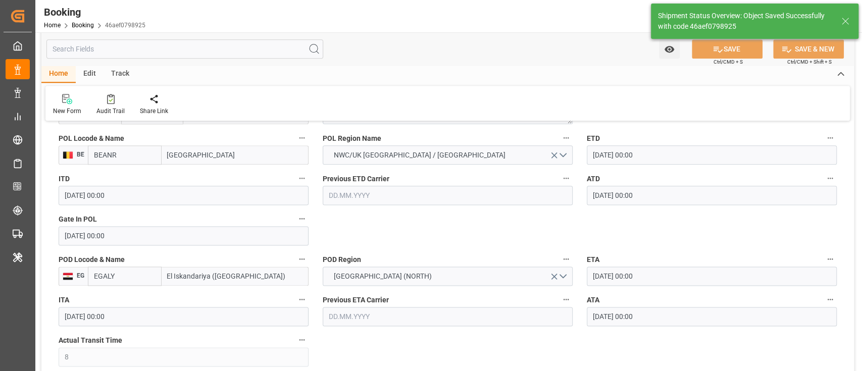
type textarea "businessDivision-businessLine-"
type input "[DATE] 06:39"
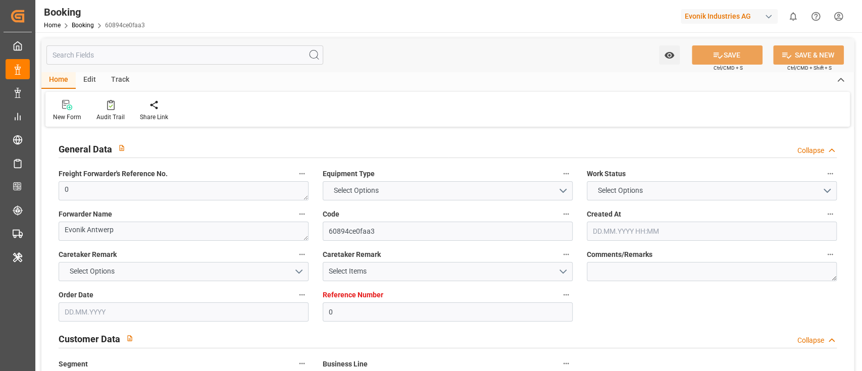
type input "0"
type input "9348168"
type input "Maersk"
type input "Maersk Line AS"
type input "BEANR"
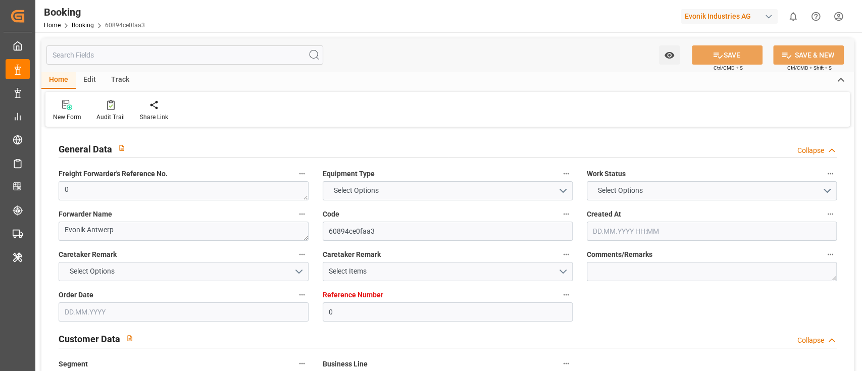
type input "EGALY"
type input "8"
type input "0"
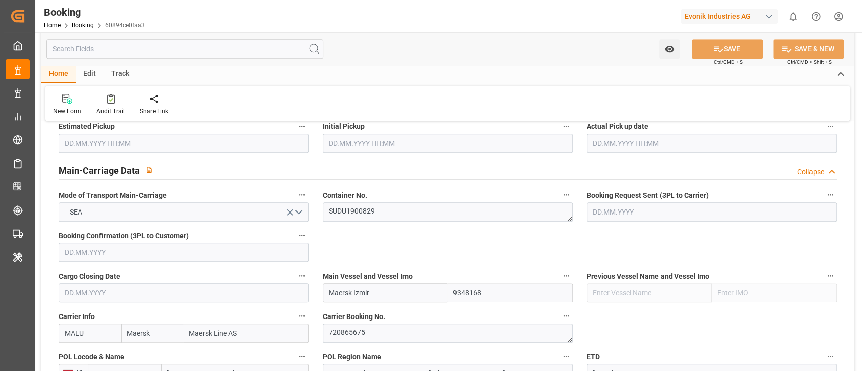
type input "[DATE] 08:03"
type input "[DATE]"
type input "[DATE] 00:00"
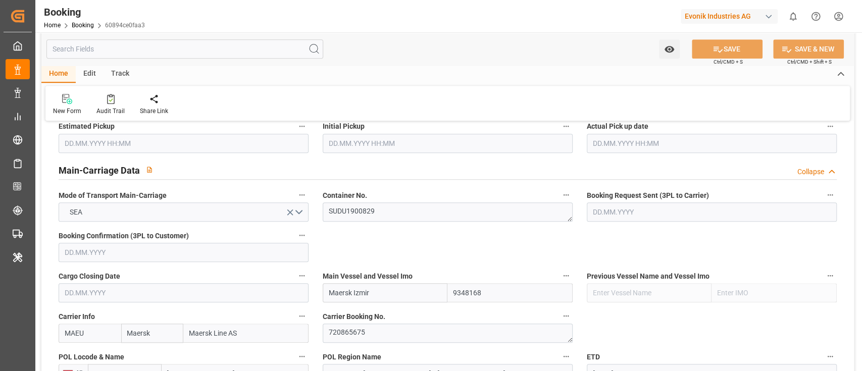
type input "[DATE] 00:00"
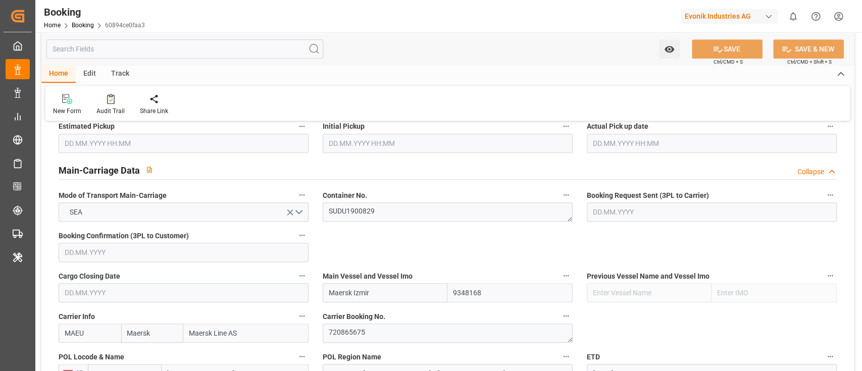
type input "[DATE] 00:00"
type input "[DATE] 06:38"
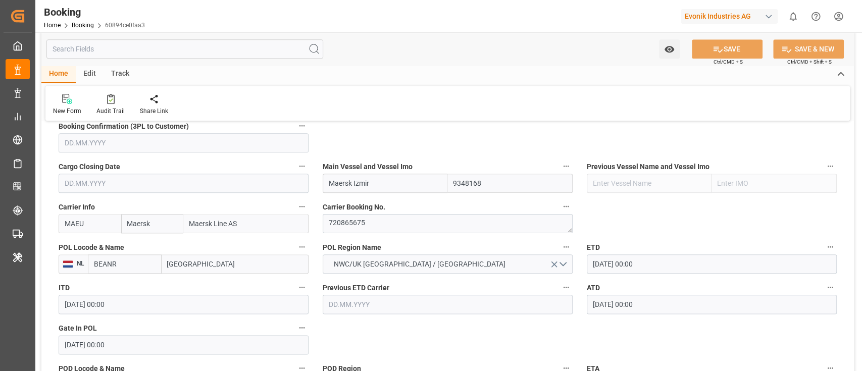
scroll to position [808, 0]
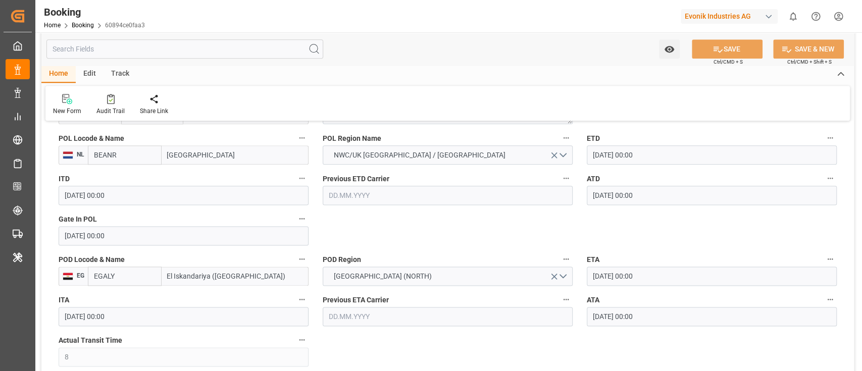
click at [210, 159] on input "[GEOGRAPHIC_DATA]" at bounding box center [235, 154] width 147 height 19
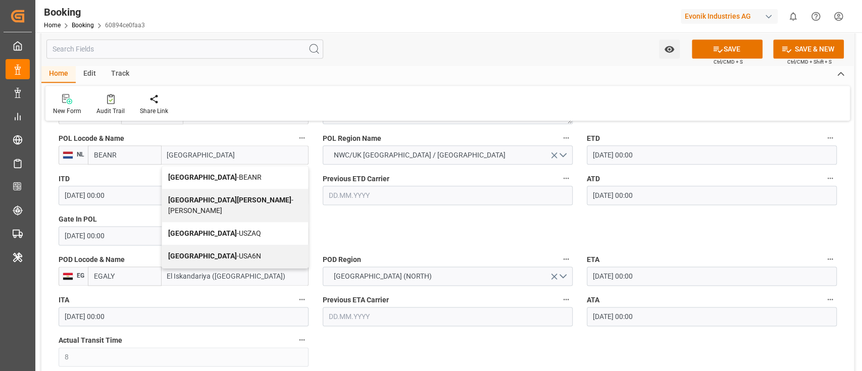
click at [206, 175] on span "Antwerp - BEANR" at bounding box center [214, 177] width 93 height 8
type input "[GEOGRAPHIC_DATA]"
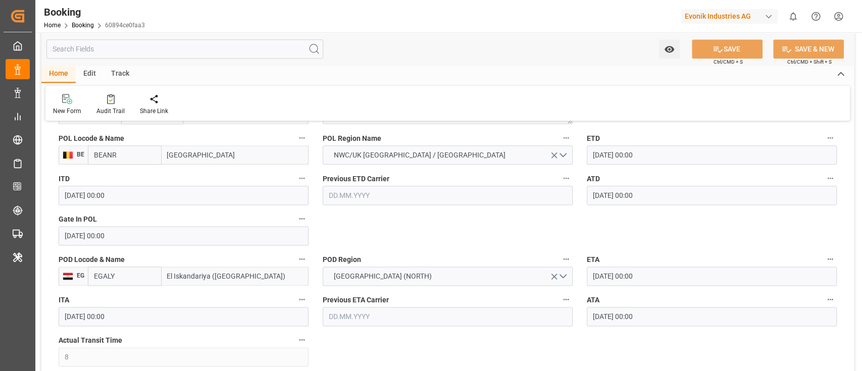
scroll to position [825, 0]
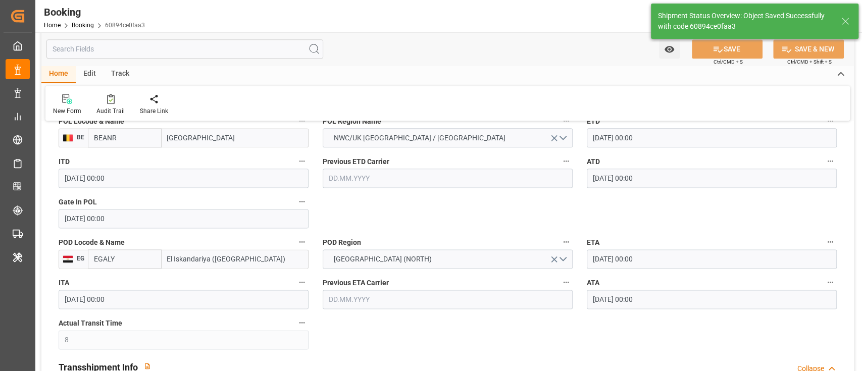
type textarea "businessDivision-businessLine-"
type input "[DATE] 06:39"
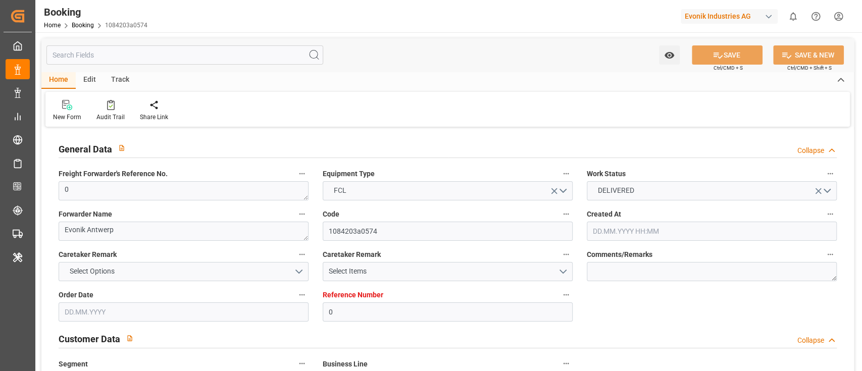
type input "0"
type input "9348168"
type input "Maersk"
type input "Maersk Line AS"
type input "BEANR"
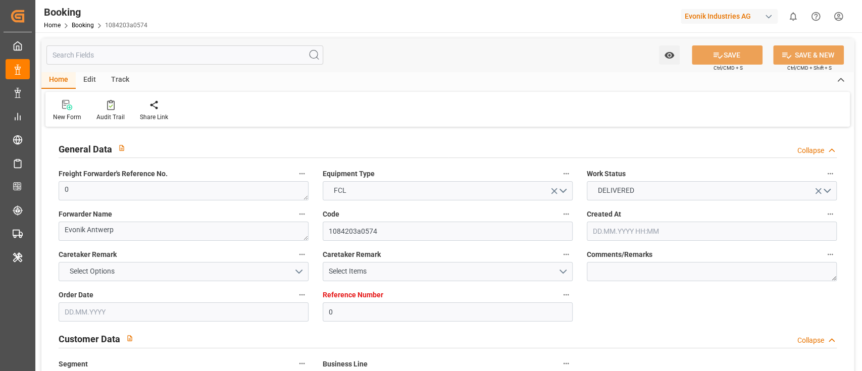
type input "EGALY"
type input "8"
type input "0"
type input "[DATE] 08:03"
type input "[DATE]"
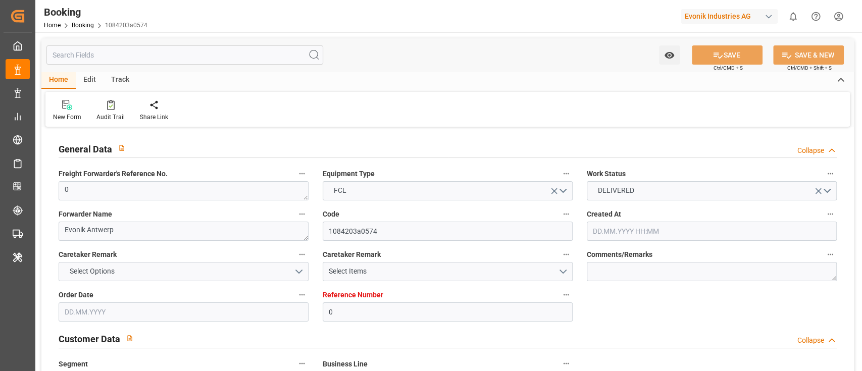
type input "[DATE]"
type input "[DATE] 00:00"
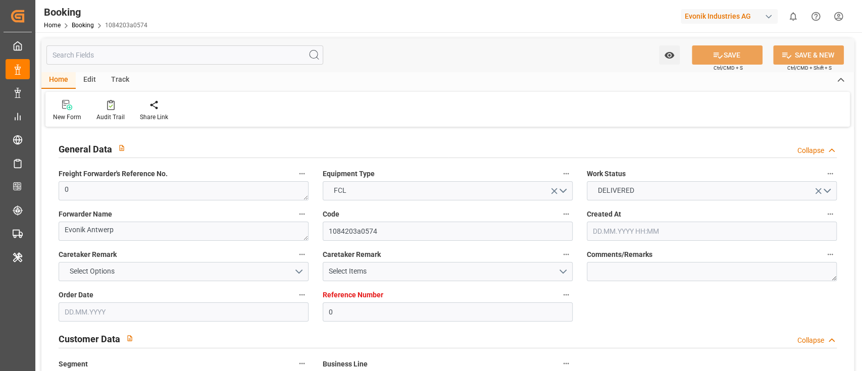
type input "[DATE] 00:00"
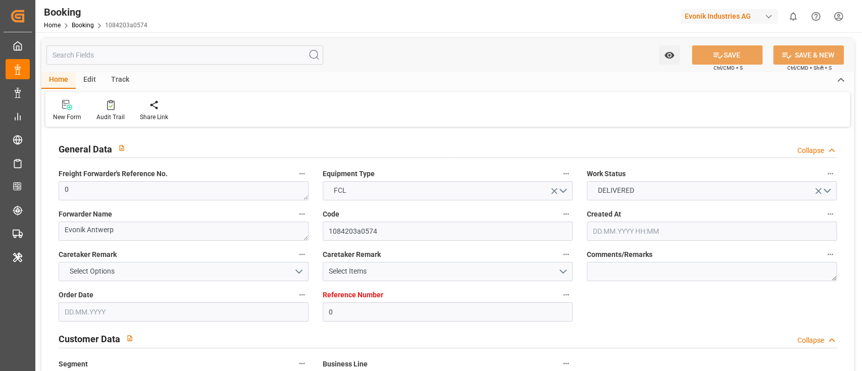
type input "[DATE] 00:00"
type input "[DATE] 06:36"
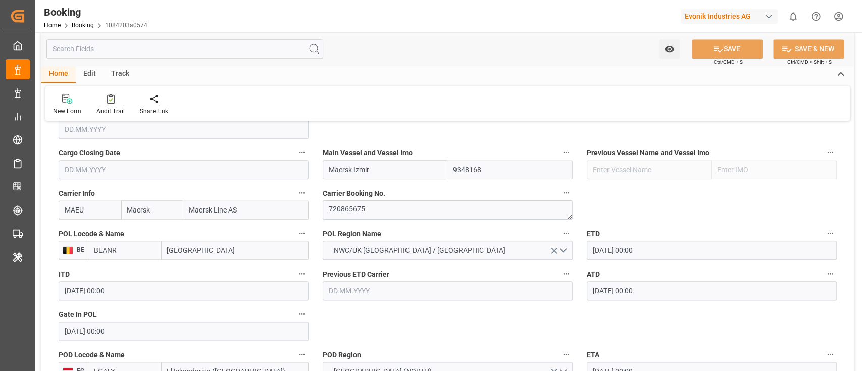
scroll to position [741, 0]
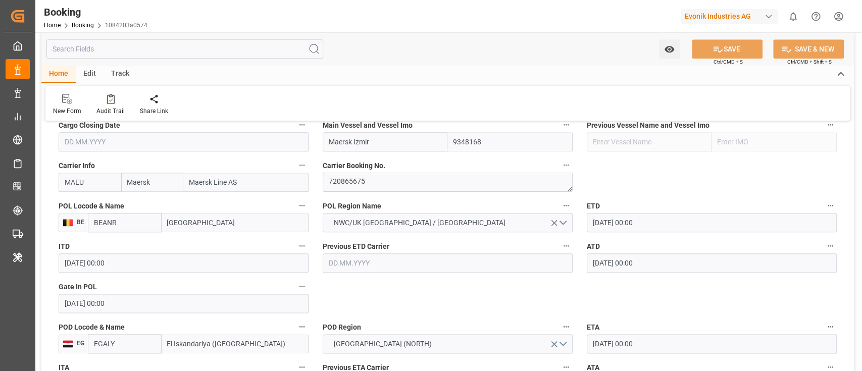
click at [207, 223] on input "[GEOGRAPHIC_DATA]" at bounding box center [235, 222] width 147 height 19
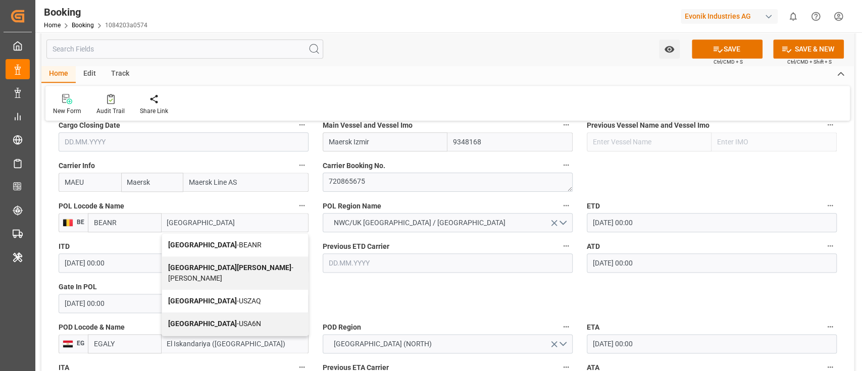
click at [207, 244] on span "Antwerp - BEANR" at bounding box center [214, 245] width 93 height 8
type input "[GEOGRAPHIC_DATA]"
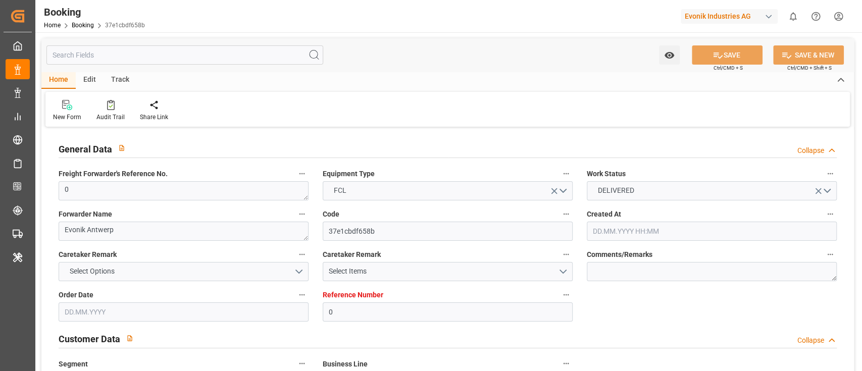
type input "0"
type input "9348168"
type input "Maersk"
type input "Maersk Line AS"
type input "BEANR"
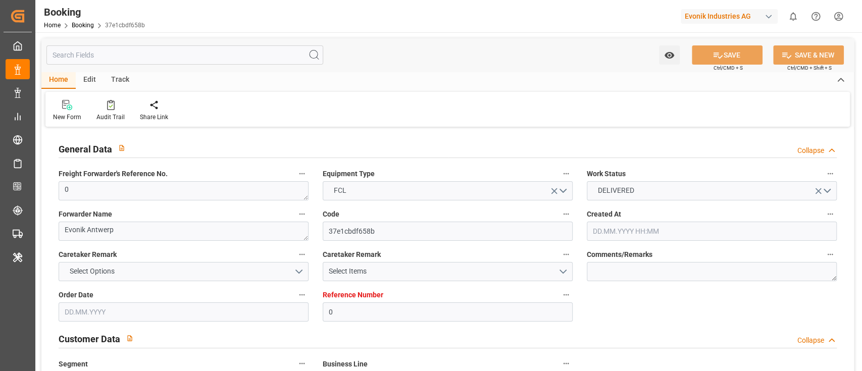
type input "EGALY"
type input "8"
type input "0"
type input "[DATE] 08:03"
type input "[DATE]"
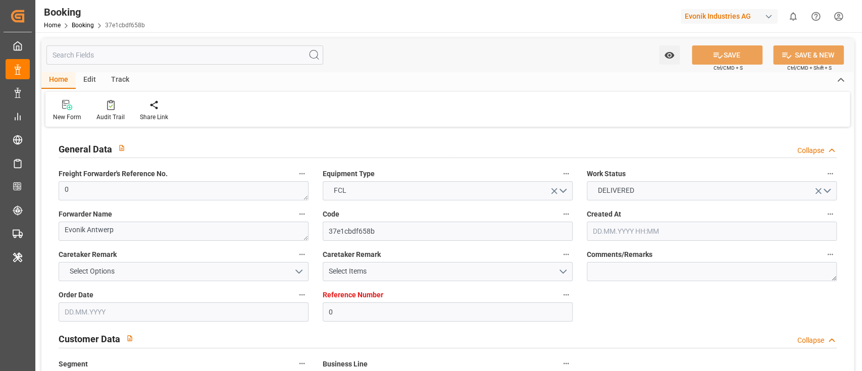
type input "[DATE]"
type input "[DATE] 00:00"
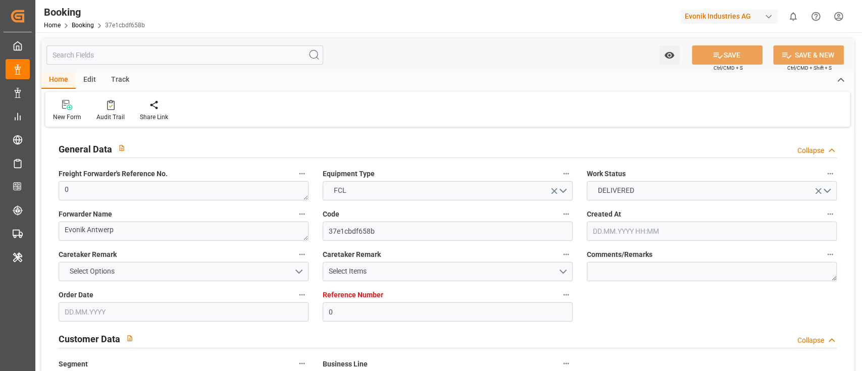
type input "[DATE] 00:00"
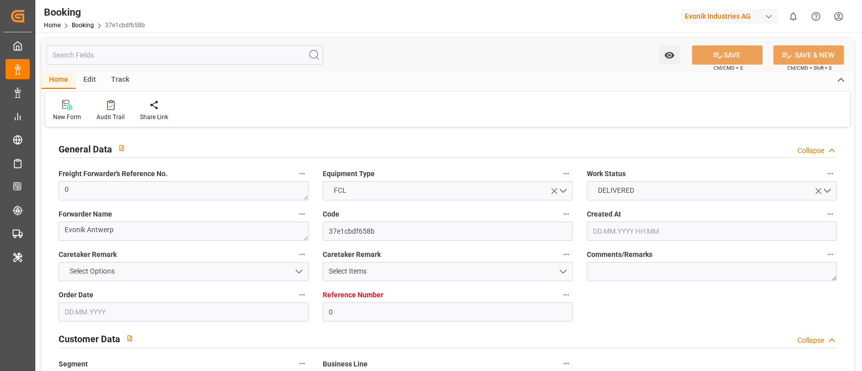
type input "[DATE] 00:00"
type input "[DATE] 06:38"
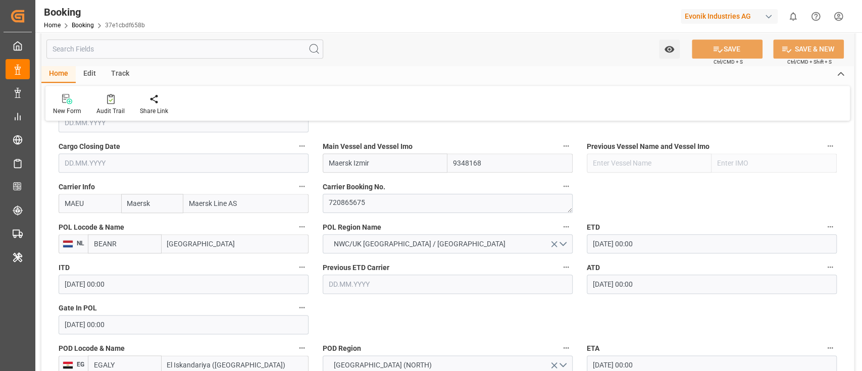
scroll to position [741, 0]
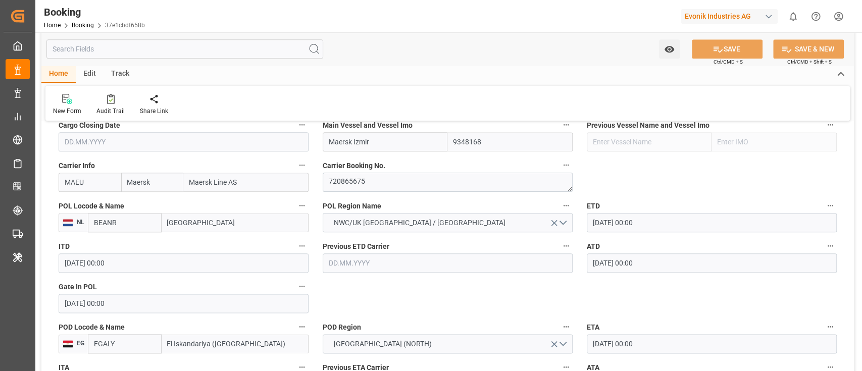
click at [205, 207] on label "POL Locode & Name" at bounding box center [184, 206] width 250 height 14
click at [296, 207] on button "POL Locode & Name" at bounding box center [302, 205] width 13 height 13
click at [205, 216] on div at bounding box center [431, 185] width 862 height 371
click at [203, 226] on input "[GEOGRAPHIC_DATA]" at bounding box center [235, 222] width 147 height 19
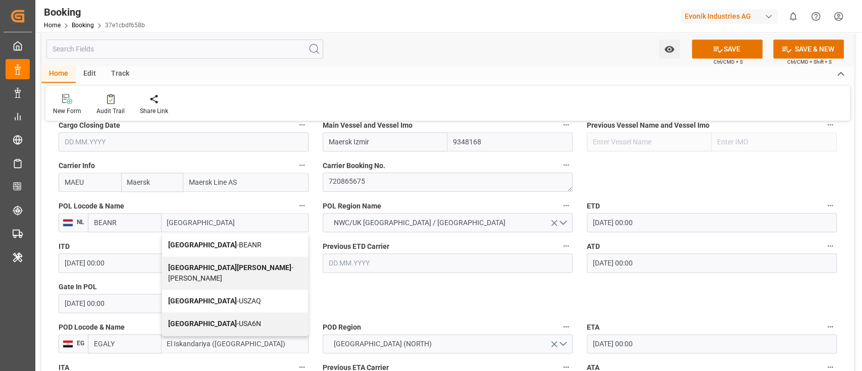
click at [220, 242] on span "Antwerp - BEANR" at bounding box center [214, 245] width 93 height 8
type input "[GEOGRAPHIC_DATA]"
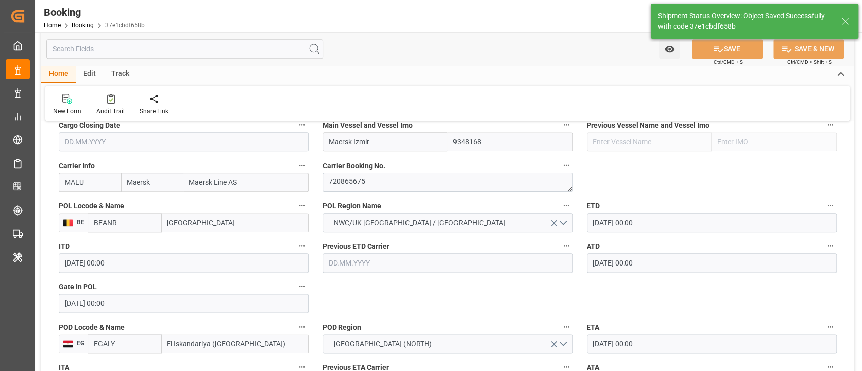
type textarea "businessDivision-businessLine-"
type input "[DATE] 06:39"
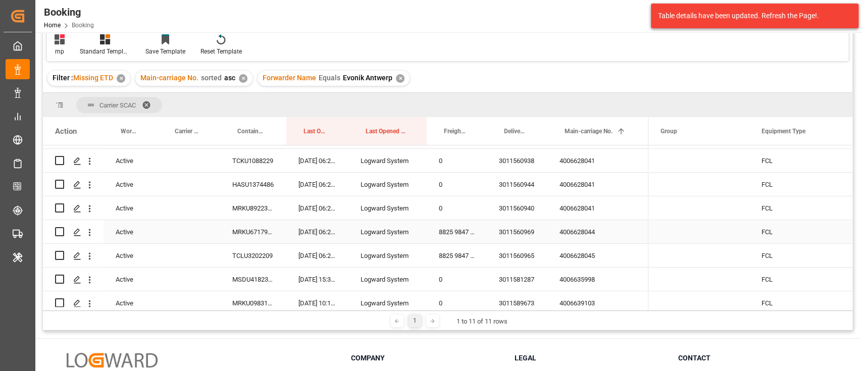
scroll to position [404, 0]
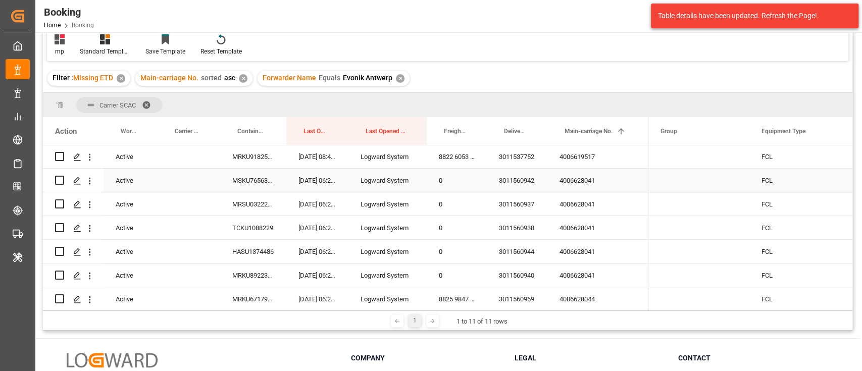
click at [575, 184] on div "4006628041" at bounding box center [598, 180] width 101 height 23
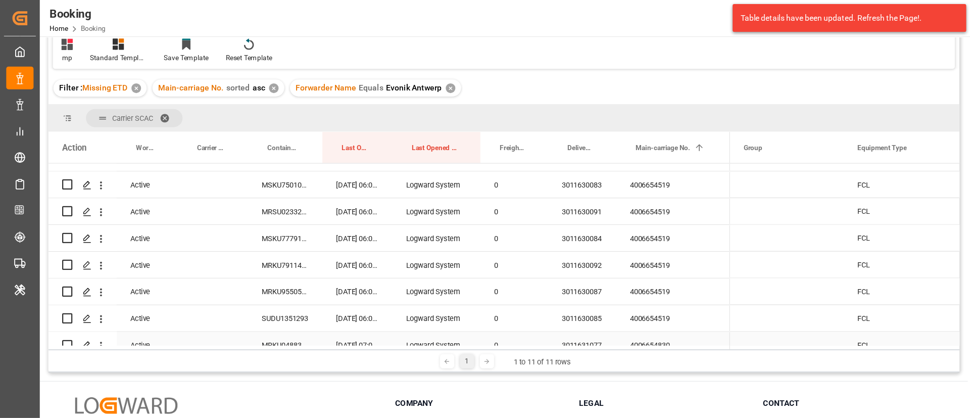
scroll to position [875, 0]
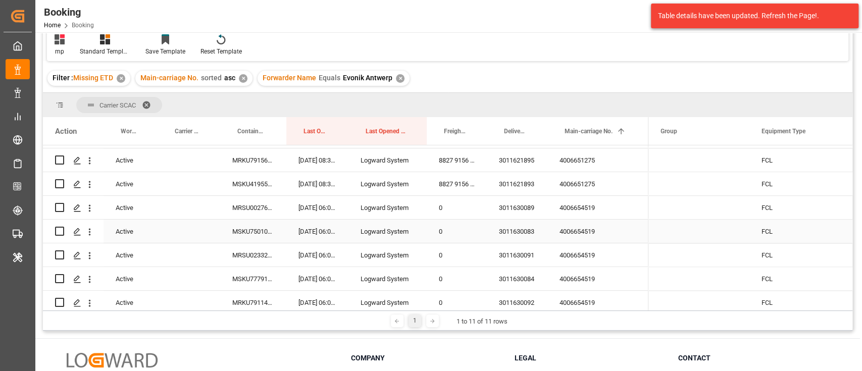
click at [581, 215] on div "4006654519" at bounding box center [598, 207] width 101 height 23
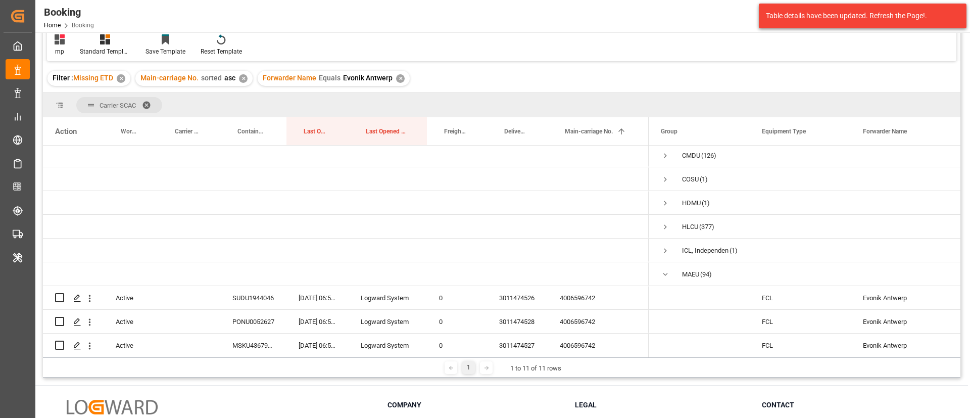
scroll to position [0, 0]
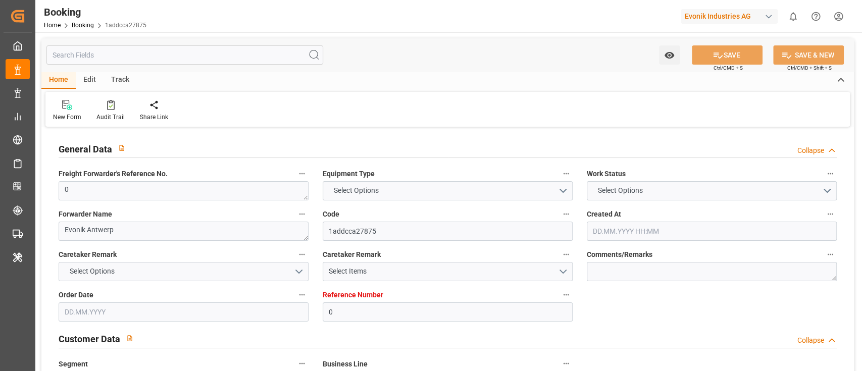
type textarea "0"
type textarea "Evonik Antwerp"
type input "1addcca27875"
type input "0"
type textarea "AT-AN"
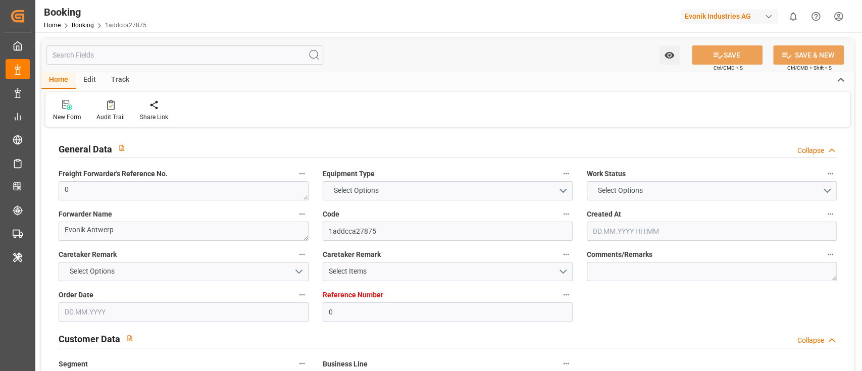
type input "4006628041"
type textarea "[PERSON_NAME][EMAIL_ADDRESS][DOMAIN_NAME]"
type textarea "CIF"
type textarea "Alexandria old port"
type textarea "Evonik Plant 0000502885"
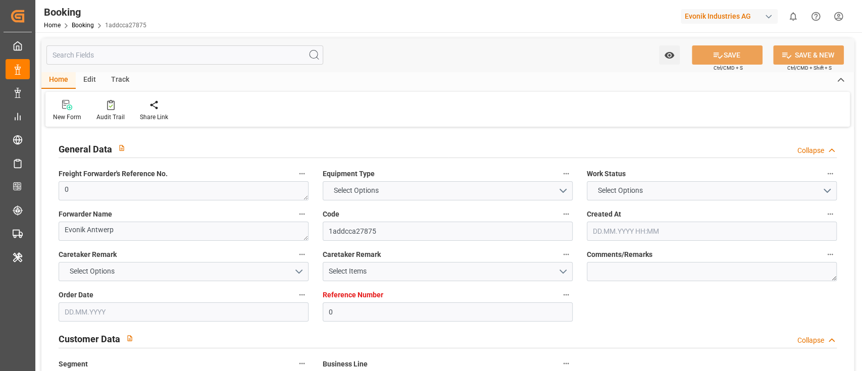
type textarea "[GEOGRAPHIC_DATA]"
type textarea "MSKU7656887"
type input "MAEU"
type input "[GEOGRAPHIC_DATA]"
type input "El Iskandariya ([GEOGRAPHIC_DATA])"
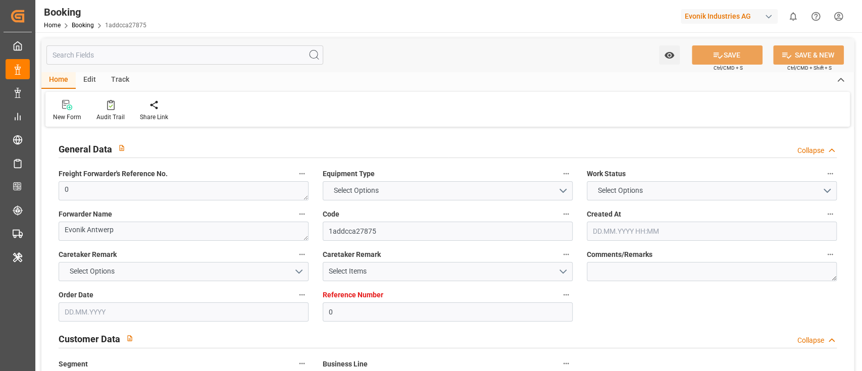
type textarea "INPUT_Evonik_Seeburger_LoadTenderOcean_1002982857_20250723081846663.xml"
type textarea "NWC/[GEOGRAPHIC_DATA] [GEOGRAPHIC_DATA] / [GEOGRAPHIC_DATA]-AN"
type textarea "INPUT_Evonik_Seeburger_LoadTenderOcean_1002916225_20250702173105015.xml,INPUT_E…"
type textarea "1002982857"
type textarea "Logward System"
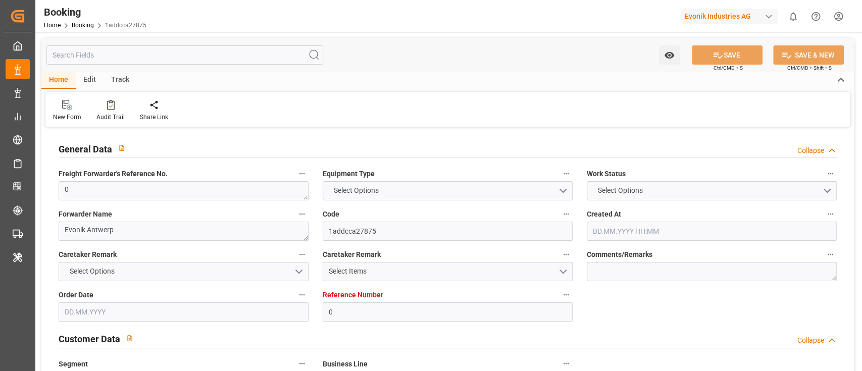
type textarea "businessDivision-businessLine-"
type textarea "EVONIK Load Tender XML"
type textarea "a011t00000LcJC5AAN"
type textarea "No"
type input "0"
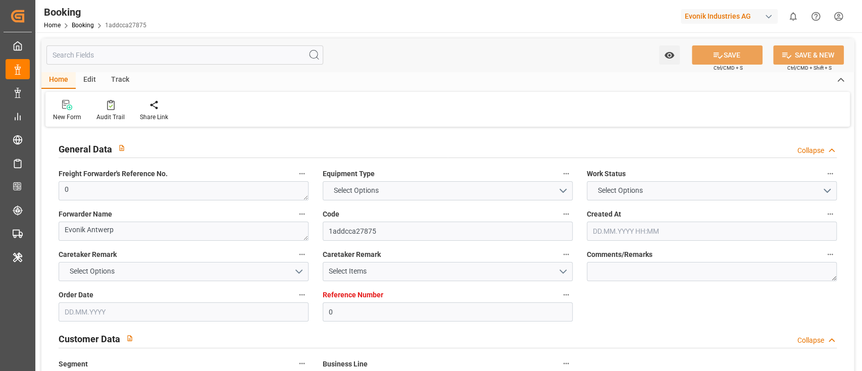
type input "Maersk"
type input "Maersk Line AS"
type input "NLRTM"
type input "EGALY"
type input "[DATE] 15:32"
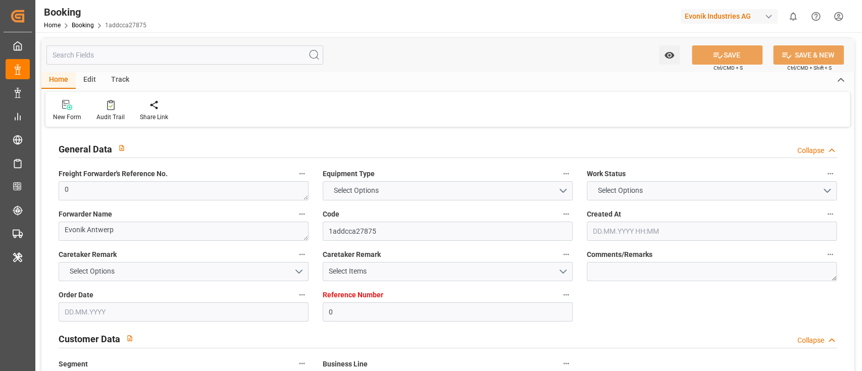
type input "[DATE]"
type input "[DATE] 06:21"
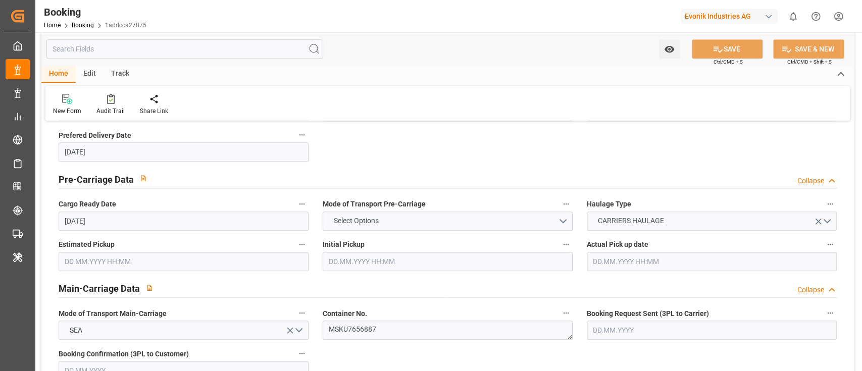
scroll to position [606, 0]
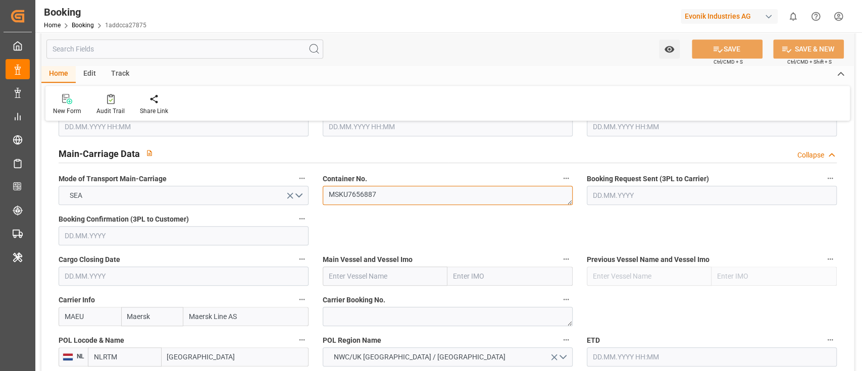
click at [392, 194] on textarea "MSKU7656887" at bounding box center [448, 195] width 250 height 19
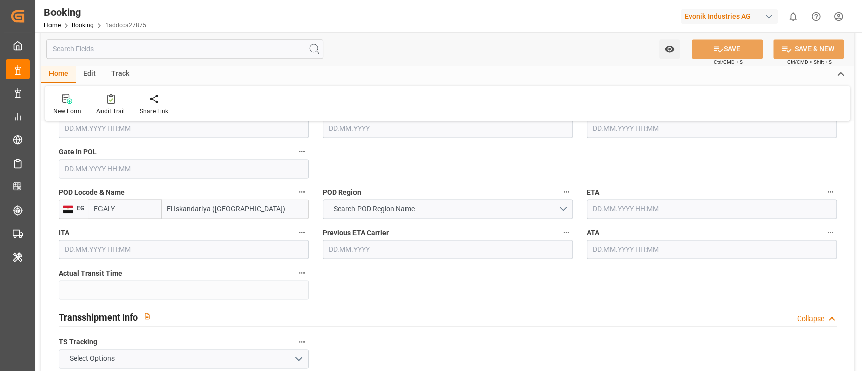
scroll to position [808, 0]
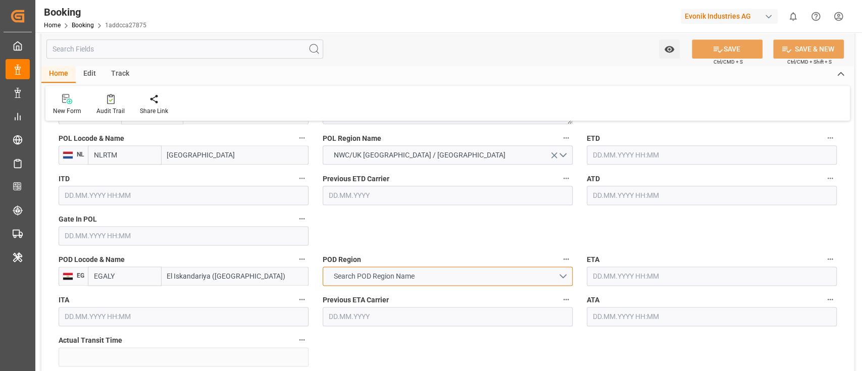
click at [430, 269] on button "Search POD Region Name" at bounding box center [448, 276] width 250 height 19
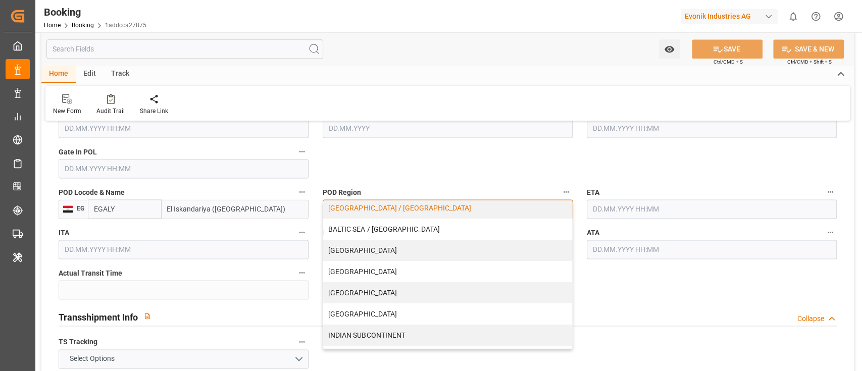
scroll to position [134, 0]
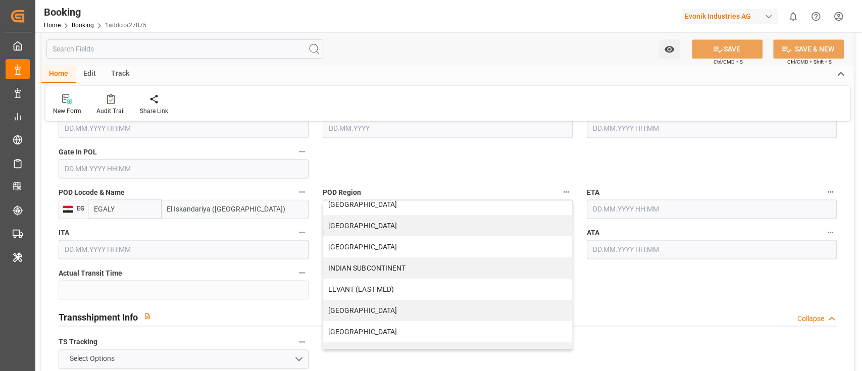
click at [109, 212] on input "EGALY" at bounding box center [125, 209] width 74 height 19
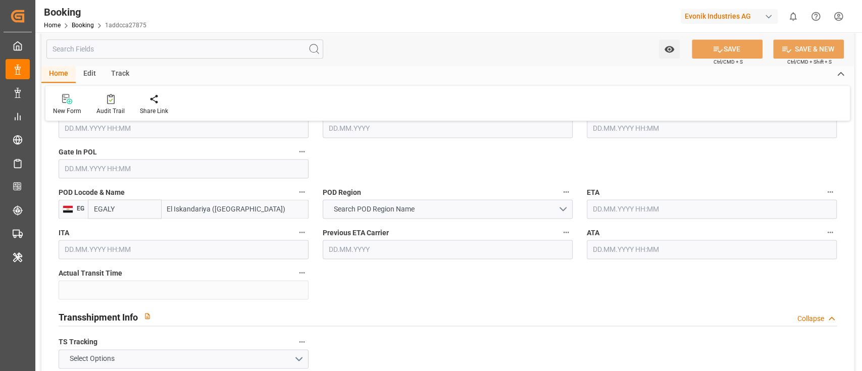
click at [109, 212] on input "EGALY" at bounding box center [125, 209] width 74 height 19
click at [376, 203] on button "Search POD Region Name" at bounding box center [448, 209] width 250 height 19
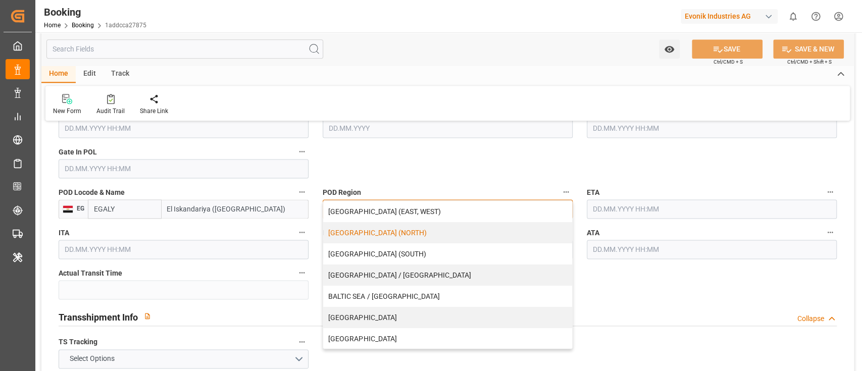
click at [392, 236] on div "[GEOGRAPHIC_DATA] (NORTH)" at bounding box center [447, 232] width 249 height 21
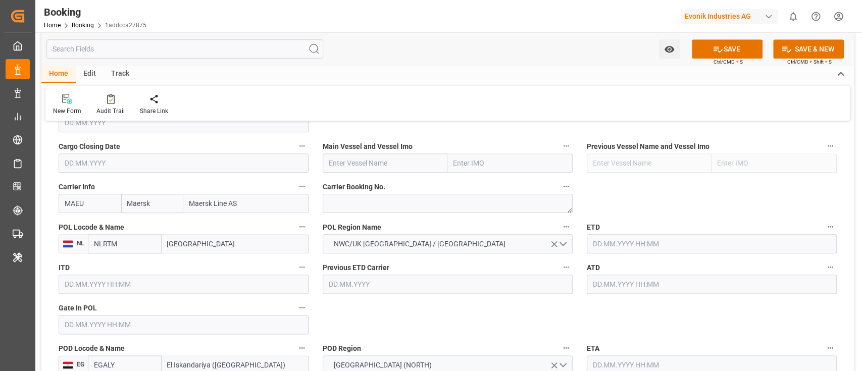
scroll to position [741, 0]
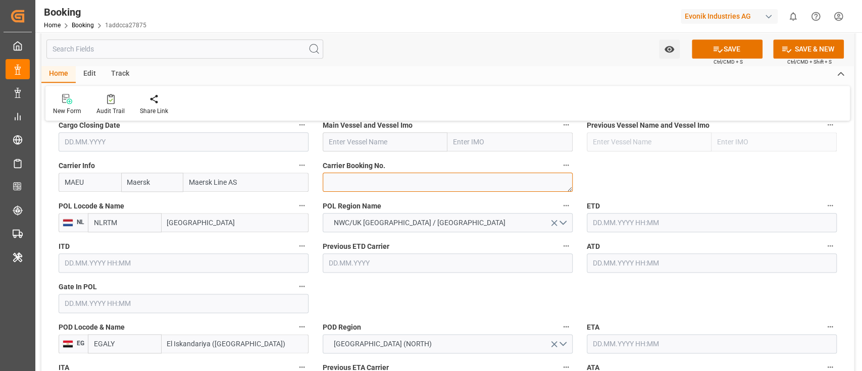
click at [335, 181] on textarea at bounding box center [448, 182] width 250 height 19
paste textarea "720893705"
click at [327, 181] on textarea "720893705" at bounding box center [448, 182] width 250 height 19
type textarea "720893705"
click at [337, 144] on input "text" at bounding box center [385, 141] width 125 height 19
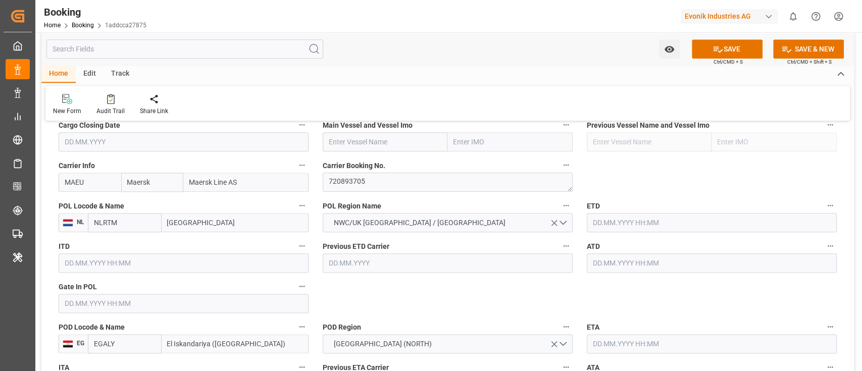
paste input "VUOKSI MAERSK"
type input "VUOKSI MAERSK"
click at [366, 170] on div "VUOKSI MAERSK - 9775775" at bounding box center [371, 164] width 97 height 23
type input "9775775"
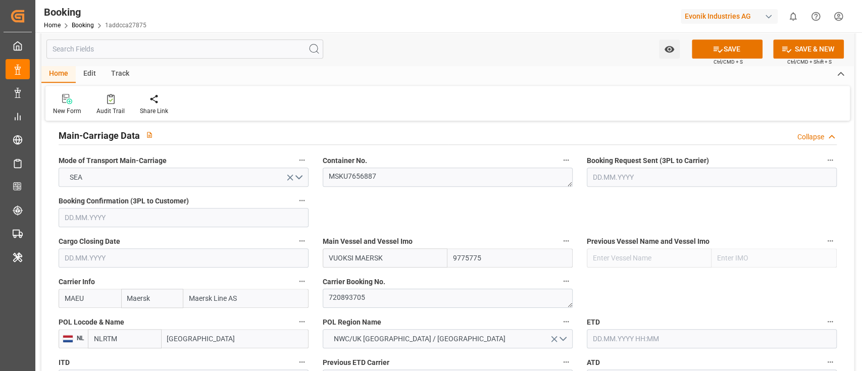
scroll to position [673, 0]
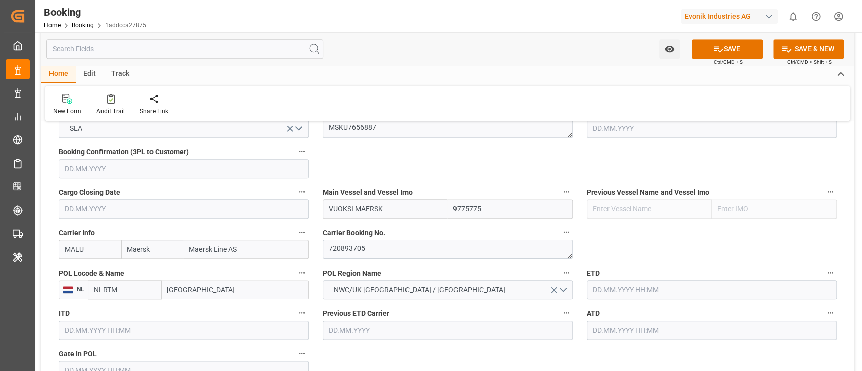
type input "VUOKSI MAERSK"
click at [195, 293] on input "[GEOGRAPHIC_DATA]" at bounding box center [235, 289] width 147 height 19
paste input "[GEOGRAPHIC_DATA]"
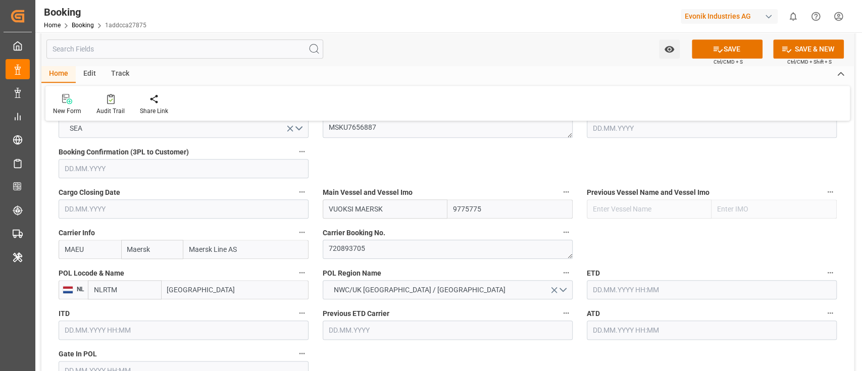
type input "[GEOGRAPHIC_DATA]"
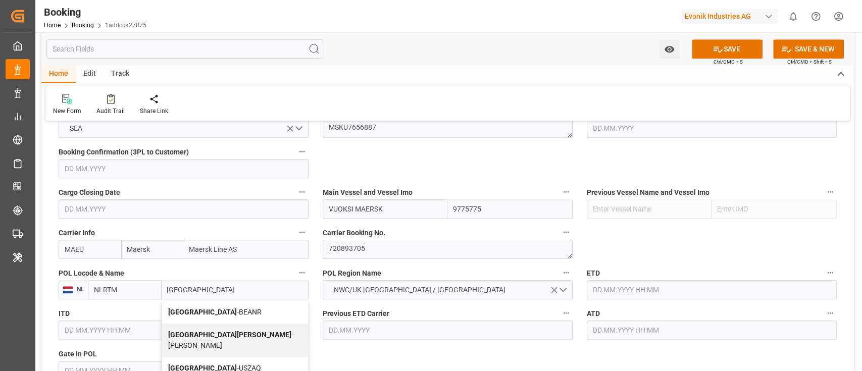
click at [226, 306] on div "Antwerp - BEANR" at bounding box center [235, 312] width 146 height 23
type input "BEANR"
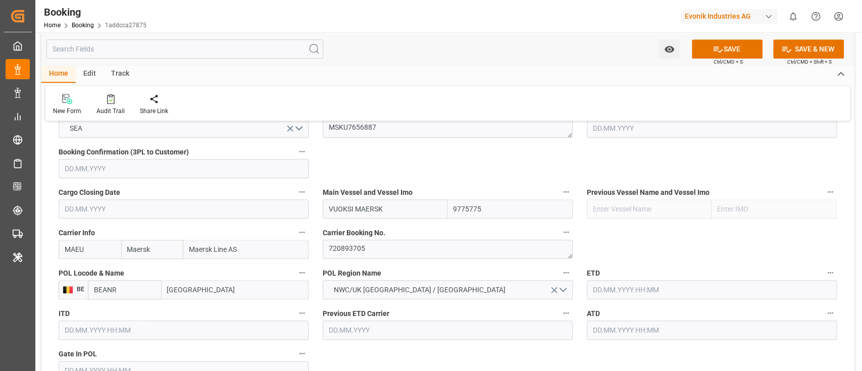
type input "[GEOGRAPHIC_DATA]"
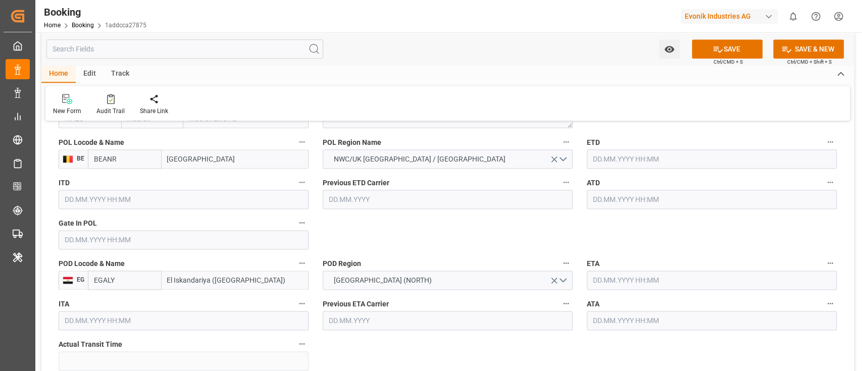
scroll to position [808, 0]
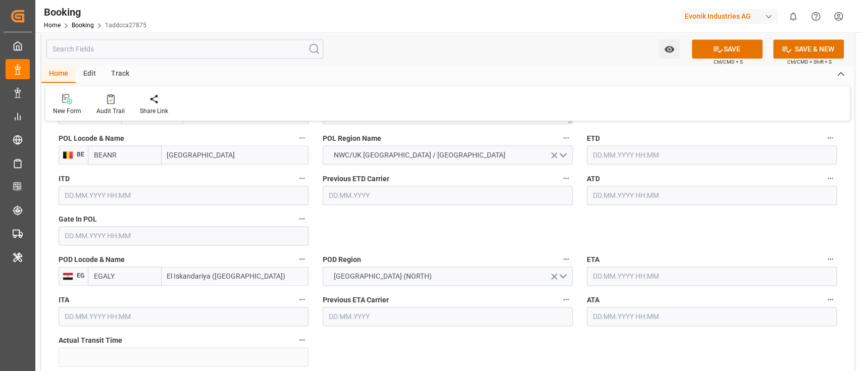
click at [142, 238] on input "text" at bounding box center [184, 235] width 250 height 19
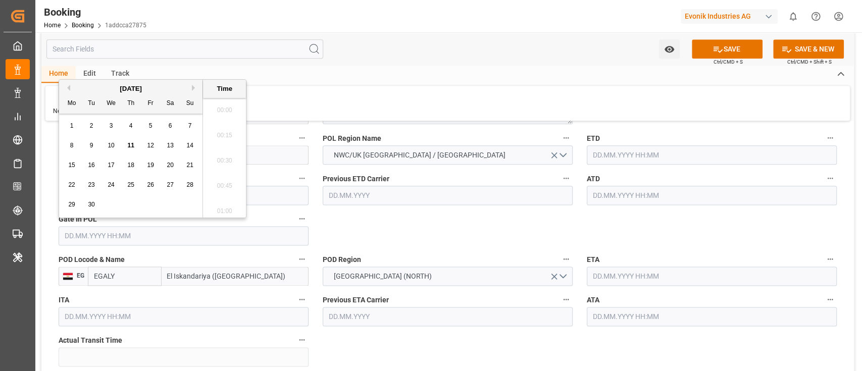
scroll to position [1190, 0]
click at [69, 89] on button "Previous Month" at bounding box center [67, 88] width 6 height 6
click at [125, 129] on div "3" at bounding box center [131, 126] width 13 height 12
type input "[DATE] 00:00"
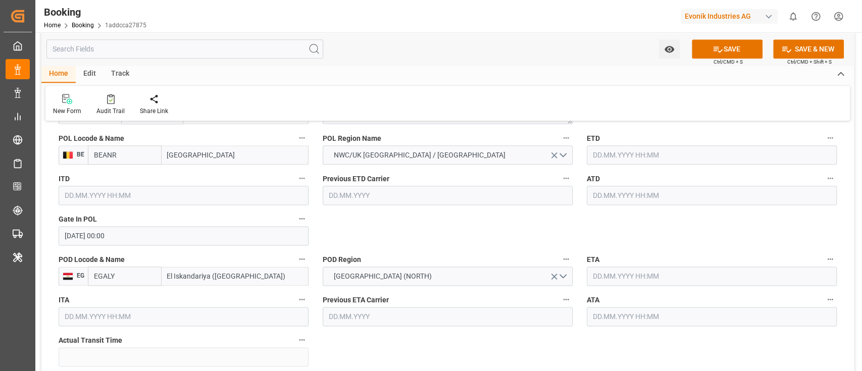
click at [615, 156] on input "text" at bounding box center [712, 154] width 250 height 19
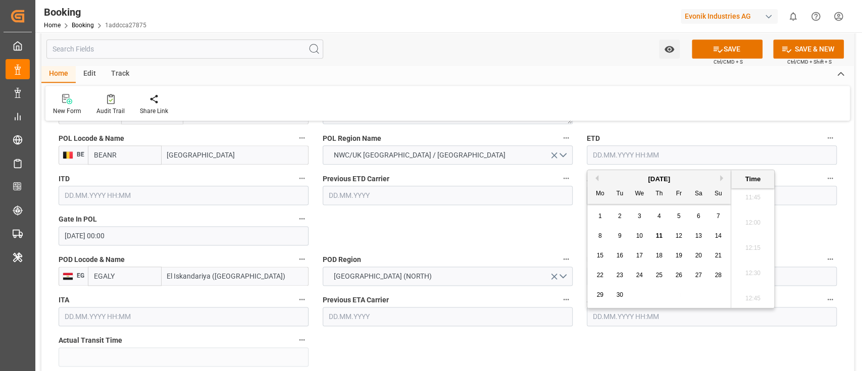
click at [595, 180] on button "Previous Month" at bounding box center [596, 178] width 6 height 6
click at [638, 280] on div "23" at bounding box center [639, 276] width 13 height 12
type input "[DATE] 00:00"
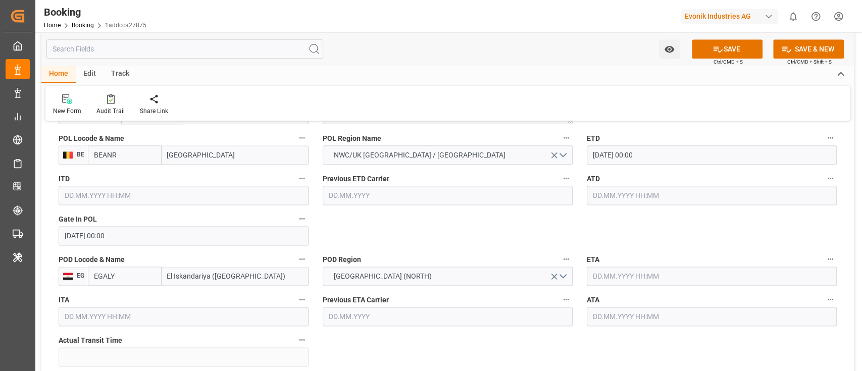
click at [668, 153] on input "23.07.2025 00:00" at bounding box center [712, 154] width 250 height 19
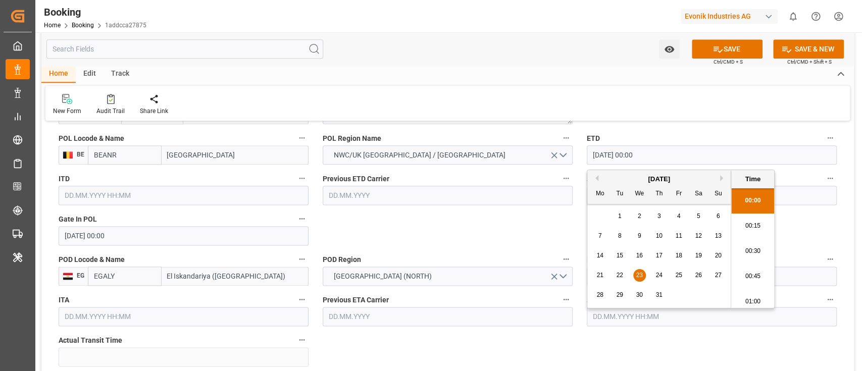
click at [668, 153] on input "23.07.2025 00:00" at bounding box center [712, 154] width 250 height 19
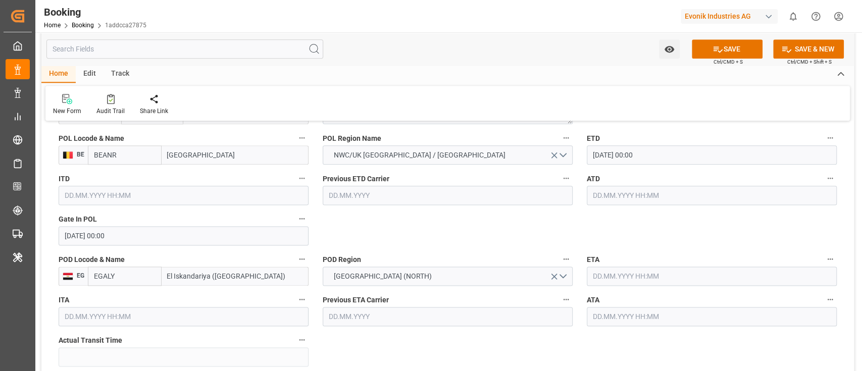
click at [611, 192] on input "text" at bounding box center [712, 195] width 250 height 19
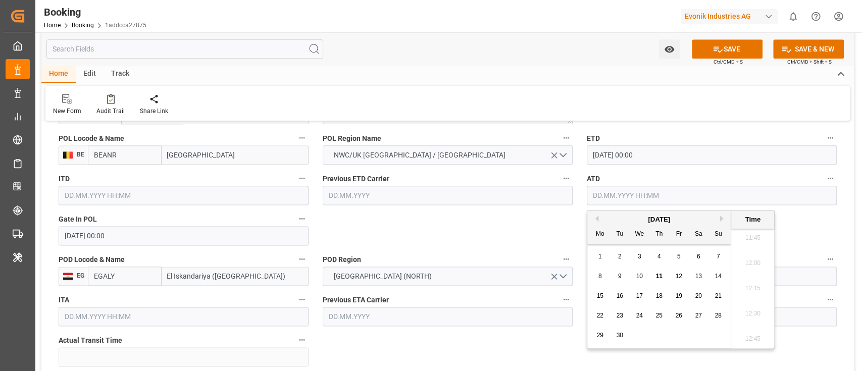
paste input "23.07.2025 00:00"
type input "23.07.2025 00:00"
click at [635, 314] on div "23" at bounding box center [639, 316] width 13 height 12
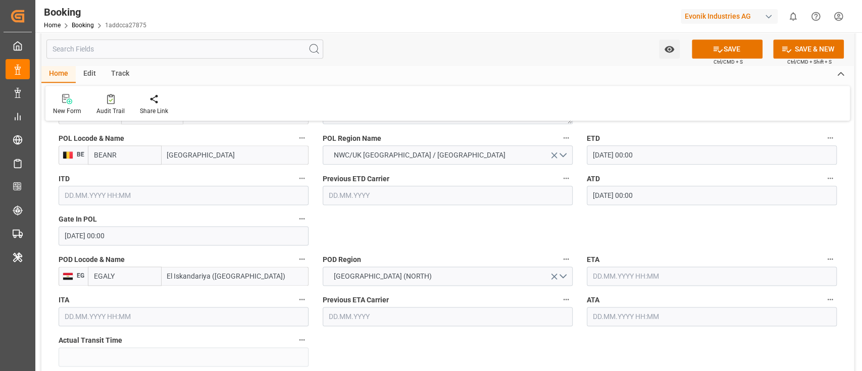
click at [482, 252] on div "POD Region AFRICA (NORTH)" at bounding box center [448, 269] width 264 height 40
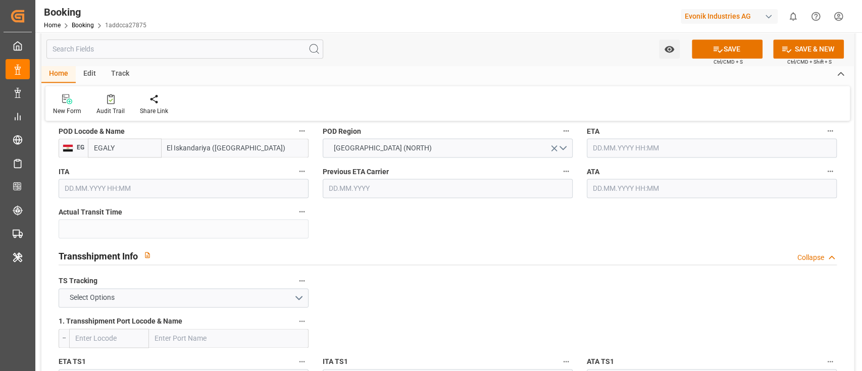
scroll to position [943, 0]
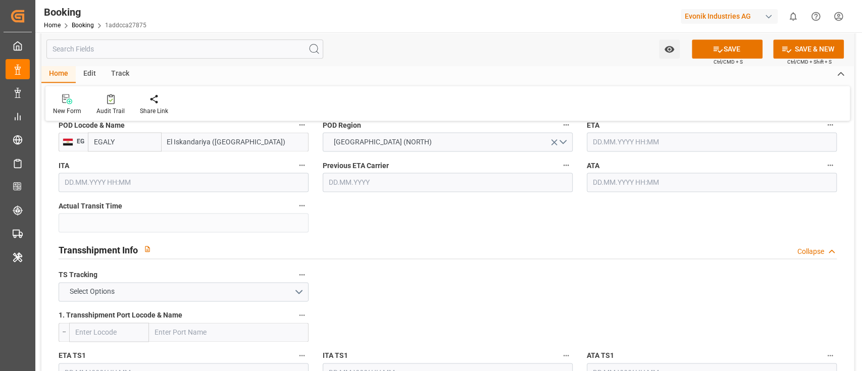
click at [603, 143] on input "text" at bounding box center [712, 141] width 250 height 19
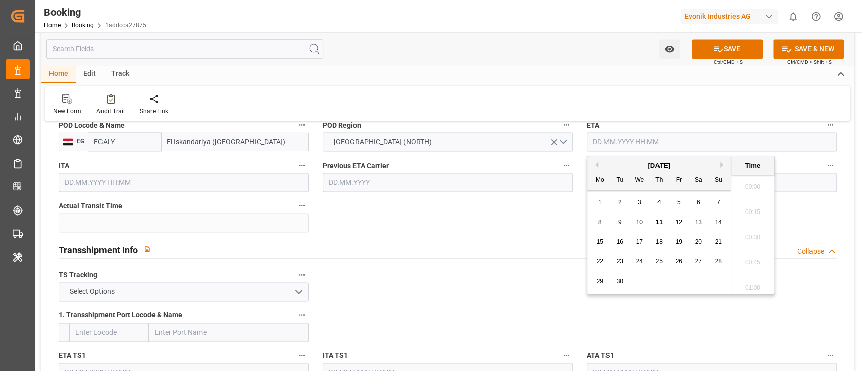
scroll to position [1190, 0]
click at [595, 167] on button "Previous Month" at bounding box center [596, 165] width 6 height 6
click at [722, 164] on button "Next Month" at bounding box center [723, 165] width 6 height 6
click at [715, 204] on div "3" at bounding box center [718, 203] width 13 height 12
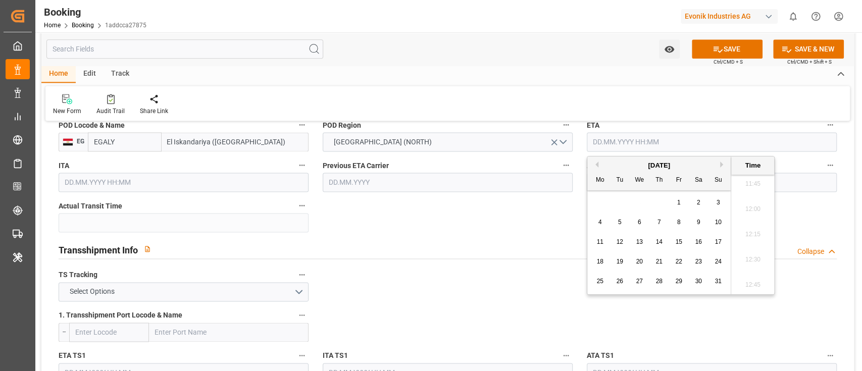
type input "03.08.2025 00:00"
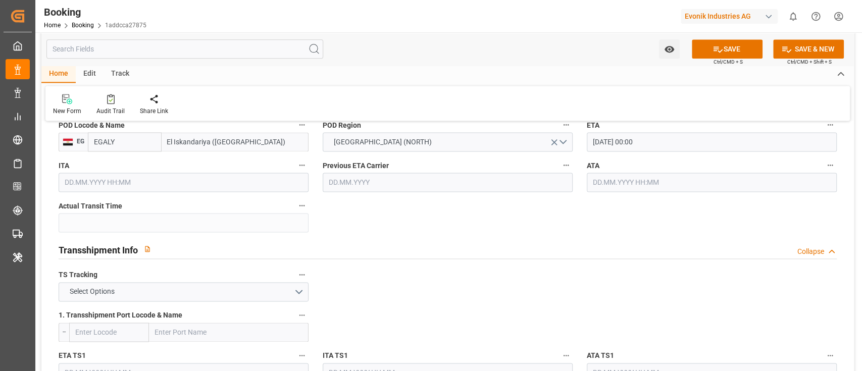
click at [604, 183] on input "text" at bounding box center [712, 182] width 250 height 19
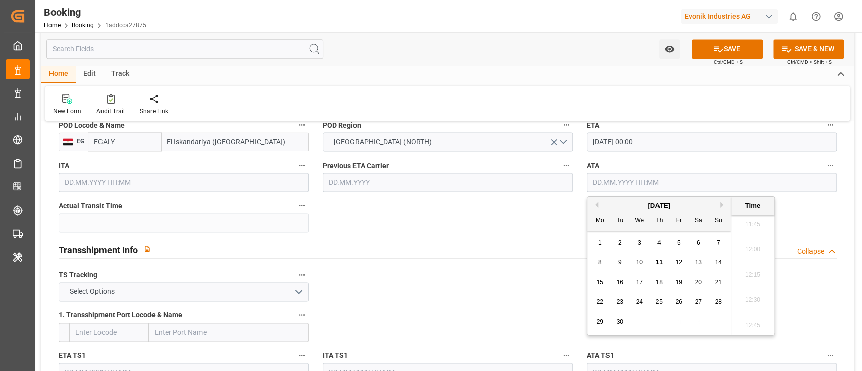
click at [598, 204] on button "Previous Month" at bounding box center [596, 205] width 6 height 6
click at [722, 240] on div "3" at bounding box center [718, 243] width 13 height 12
type input "03.08.2025 00:00"
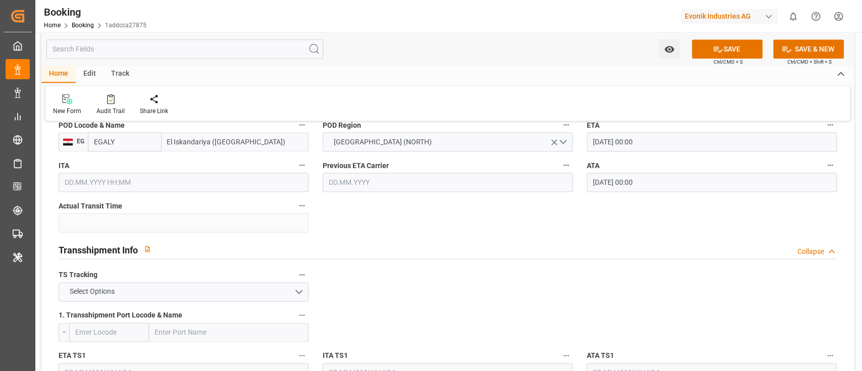
click at [444, 239] on div "Transshipment Info Collapse" at bounding box center [448, 248] width 778 height 19
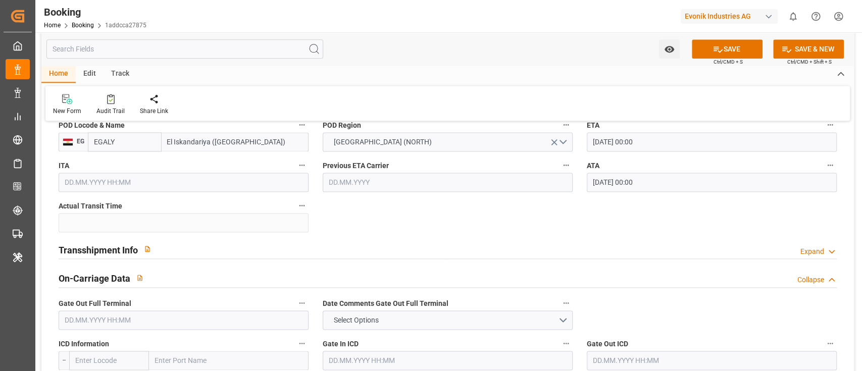
scroll to position [1010, 0]
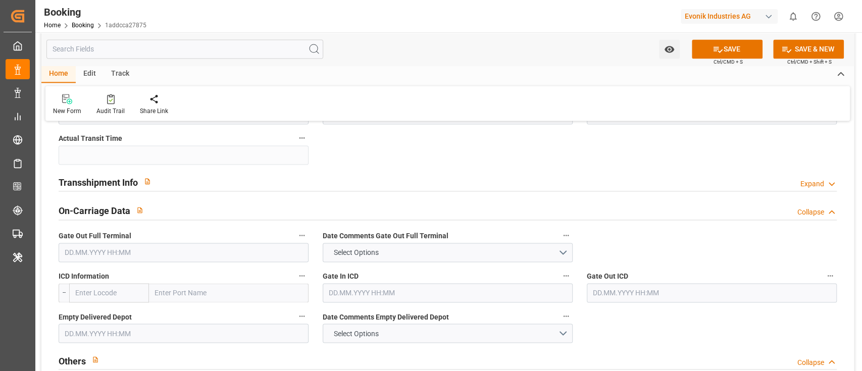
click at [202, 181] on div "Transshipment Info Expand" at bounding box center [448, 181] width 778 height 19
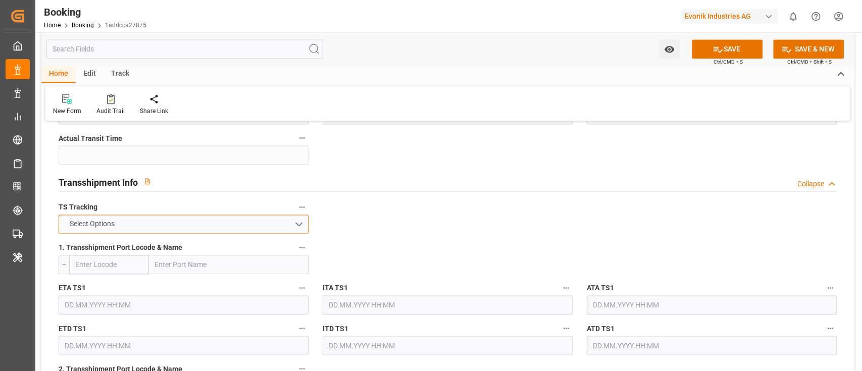
click at [176, 223] on button "Select Options" at bounding box center [184, 224] width 250 height 19
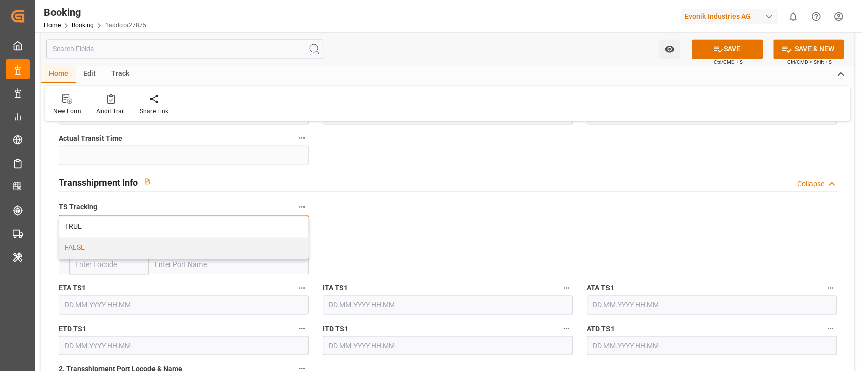
click at [136, 243] on div "FALSE" at bounding box center [183, 247] width 249 height 21
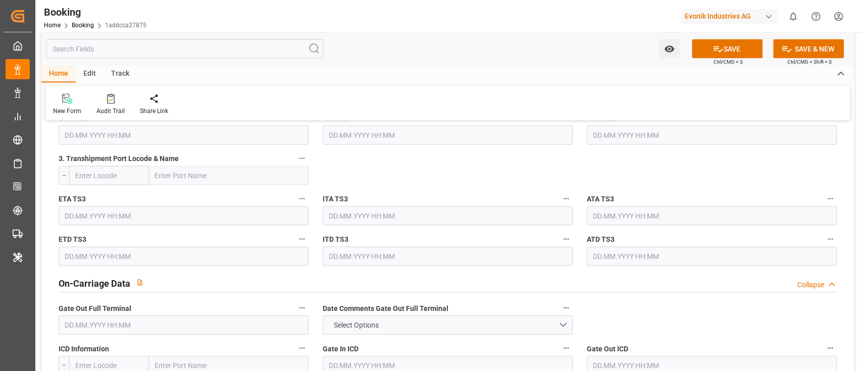
scroll to position [1482, 0]
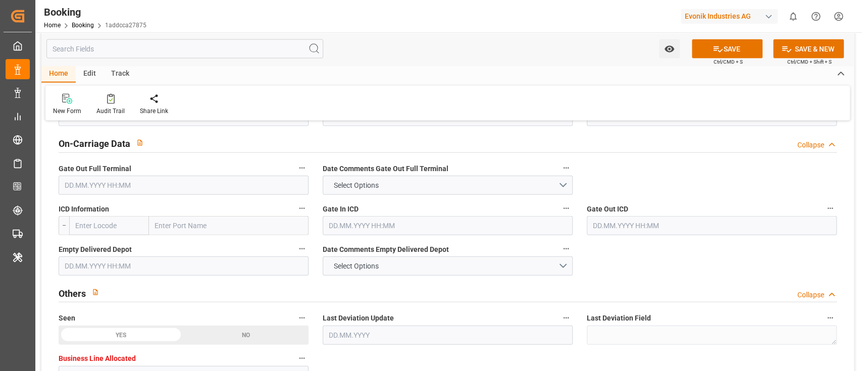
click at [102, 190] on input "text" at bounding box center [184, 185] width 250 height 19
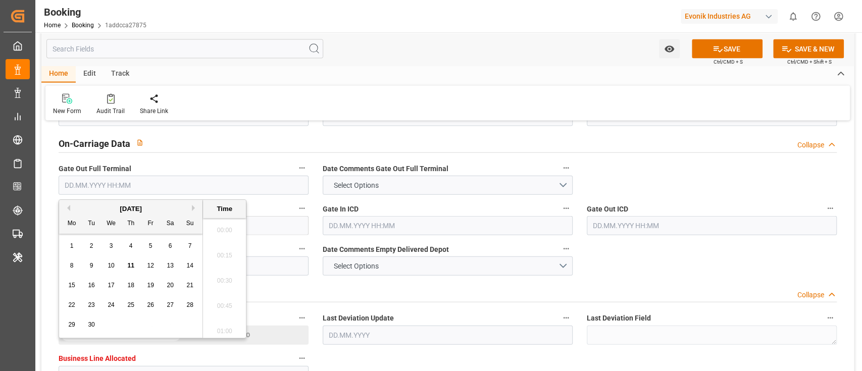
scroll to position [1190, 0]
click at [69, 206] on button "Previous Month" at bounding box center [67, 208] width 6 height 6
click at [112, 269] on span "6" at bounding box center [112, 265] width 4 height 7
type input "06.08.2025 00:00"
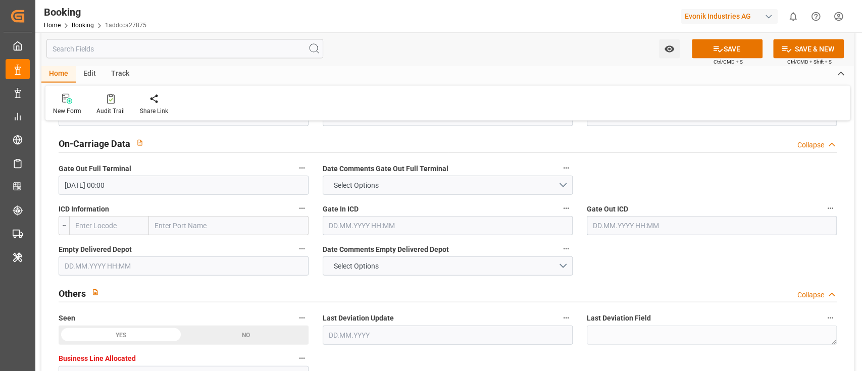
drag, startPoint x: 667, startPoint y: 161, endPoint x: 659, endPoint y: 167, distance: 10.4
click at [92, 265] on input "text" at bounding box center [184, 266] width 250 height 19
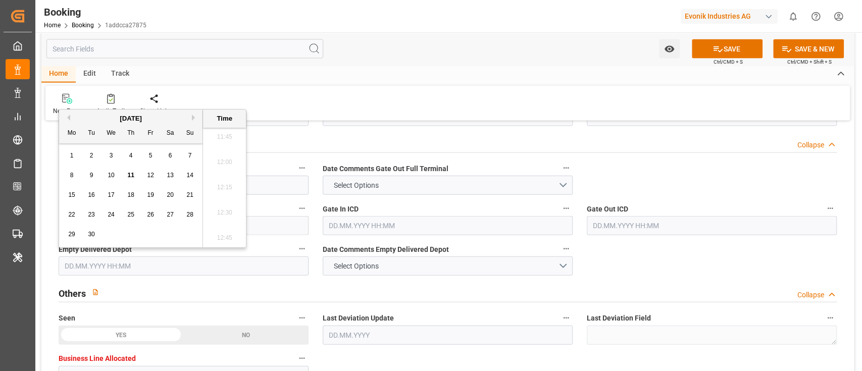
click at [70, 122] on div "September 2025" at bounding box center [130, 119] width 143 height 10
click at [69, 120] on button "Previous Month" at bounding box center [67, 118] width 6 height 6
click at [170, 176] on span "9" at bounding box center [171, 175] width 4 height 7
type input "09.08.2025 00:00"
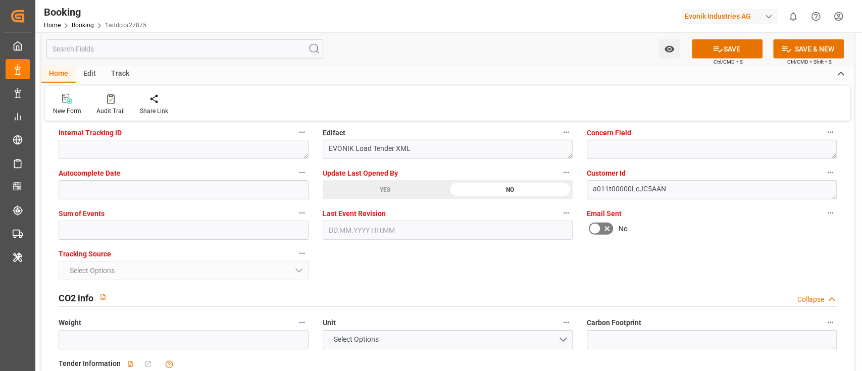
scroll to position [2021, 0]
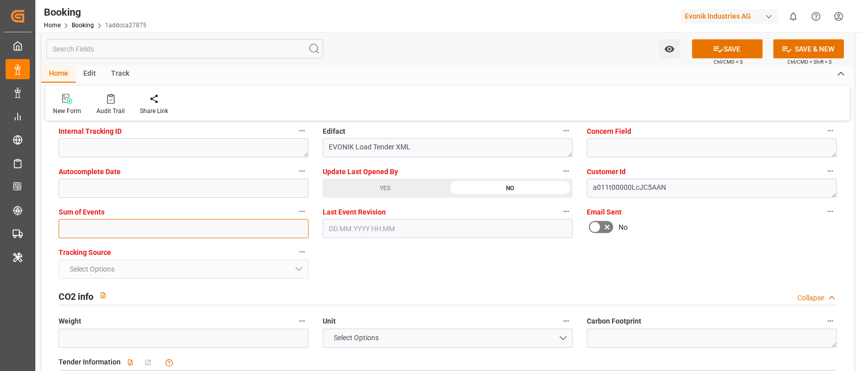
click at [105, 231] on input "text" at bounding box center [184, 228] width 250 height 19
type input "0"
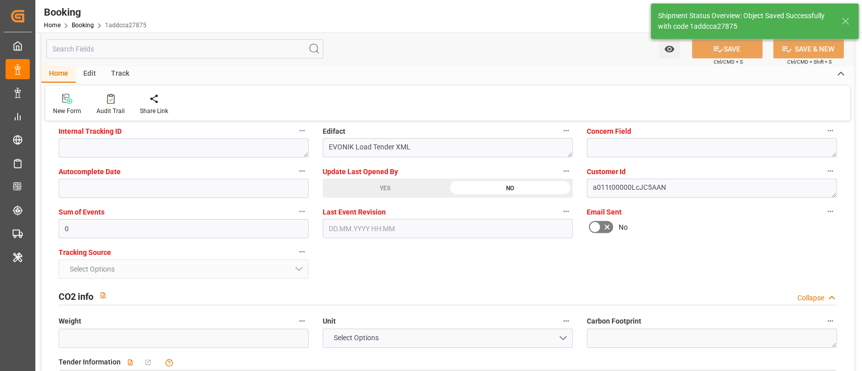
type textarea "[PERSON_NAME]"
type input "11"
type input "23.07.2025 00:00"
type input "03.08.2025 00:00"
type input "11.09.2025 06:53"
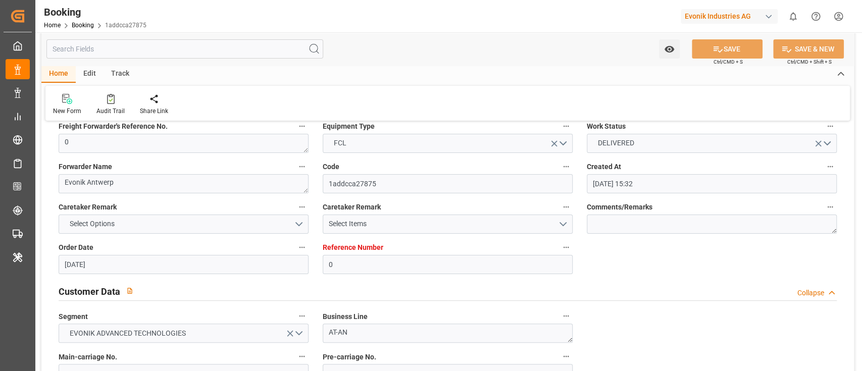
scroll to position [0, 0]
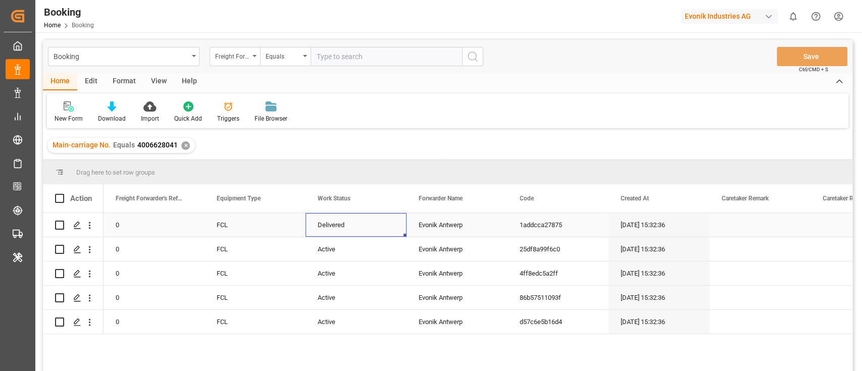
click at [346, 229] on div "Delivered" at bounding box center [356, 225] width 101 height 24
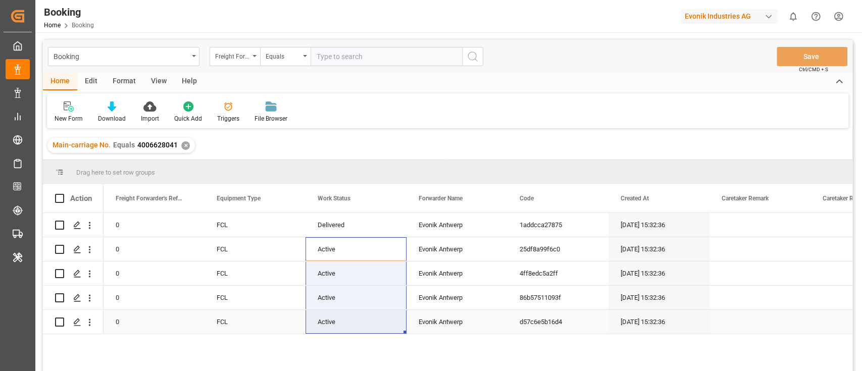
drag, startPoint x: 345, startPoint y: 264, endPoint x: 343, endPoint y: 329, distance: 65.7
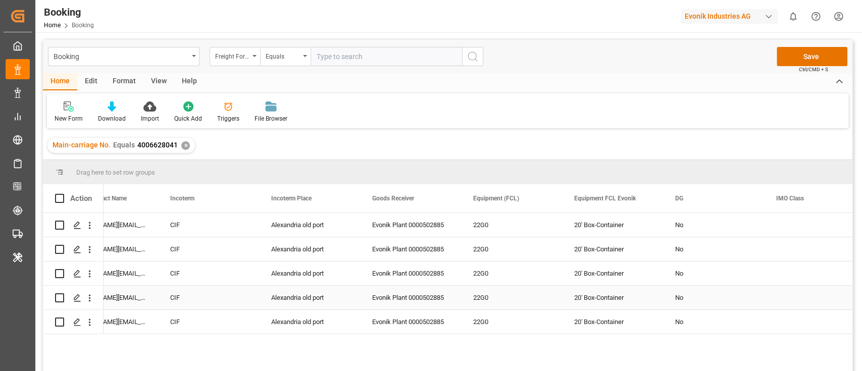
scroll to position [0, 1781]
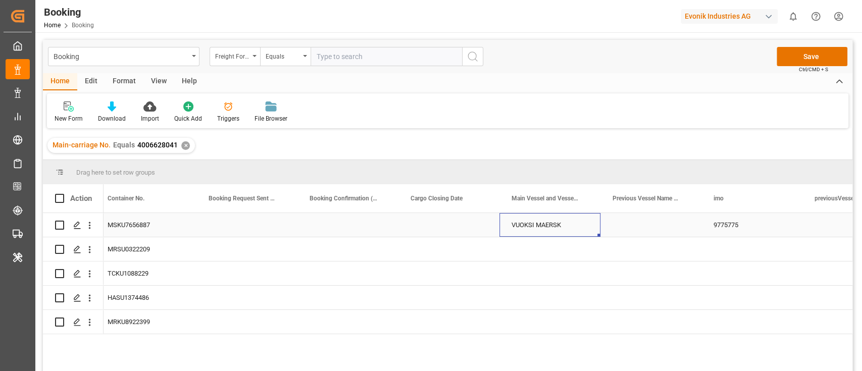
click at [551, 223] on div "VUOKSI MAERSK" at bounding box center [550, 225] width 101 height 24
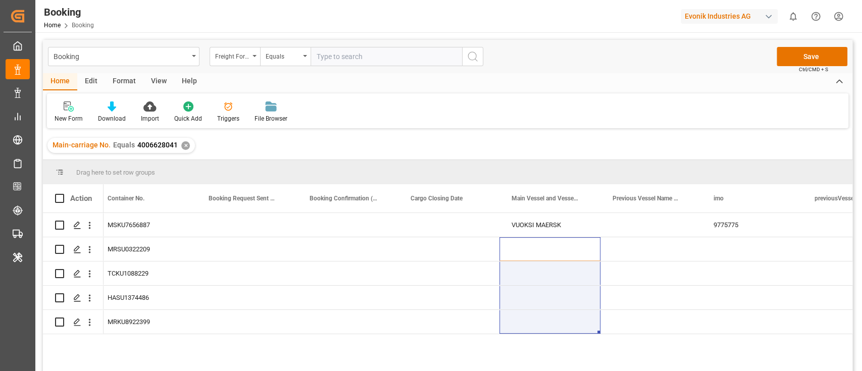
drag, startPoint x: 552, startPoint y: 252, endPoint x: 544, endPoint y: 337, distance: 85.8
click at [544, 337] on div "Sea MSKU7656887 VUOKSI MAERSK 9775775 MAEU Delivered Sea MRSU0322209 MAEU Sea T…" at bounding box center [478, 295] width 749 height 165
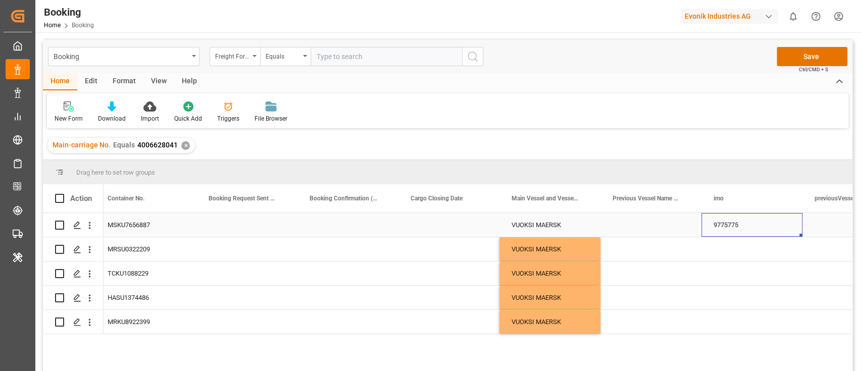
click at [713, 230] on div "9775775" at bounding box center [752, 225] width 101 height 24
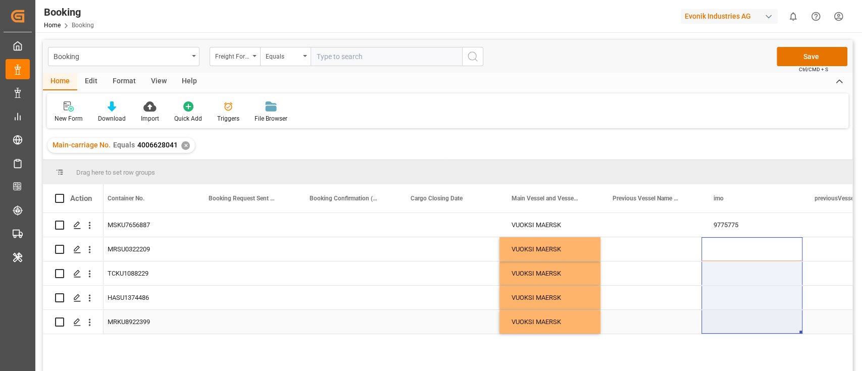
drag, startPoint x: 727, startPoint y: 253, endPoint x: 724, endPoint y: 332, distance: 78.8
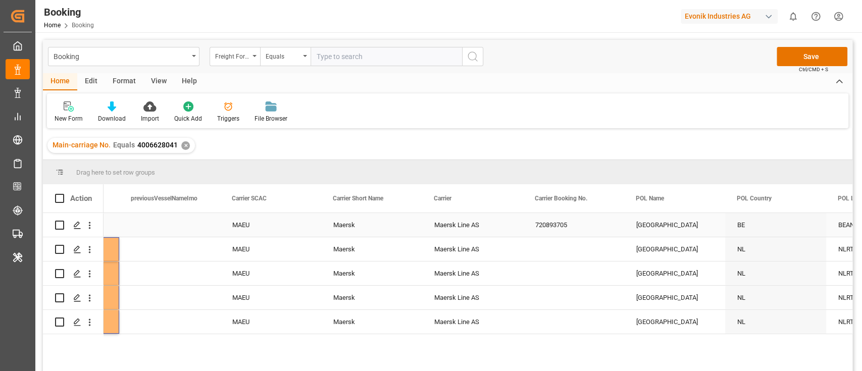
click at [557, 231] on div "720893705" at bounding box center [573, 225] width 101 height 24
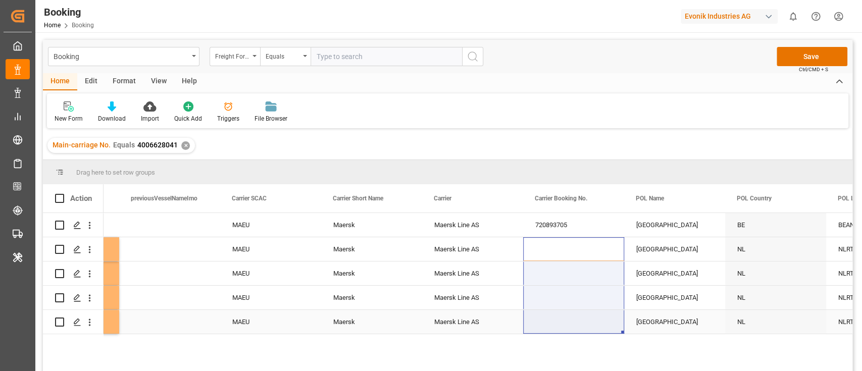
drag, startPoint x: 559, startPoint y: 247, endPoint x: 556, endPoint y: 322, distance: 74.8
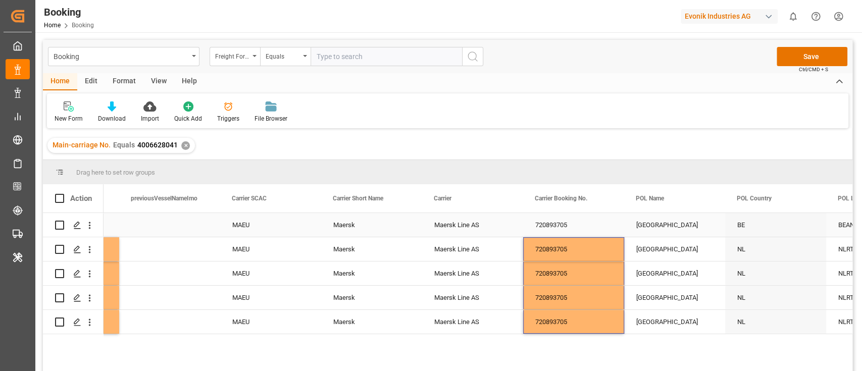
click at [666, 236] on div "[GEOGRAPHIC_DATA]" at bounding box center [674, 225] width 101 height 24
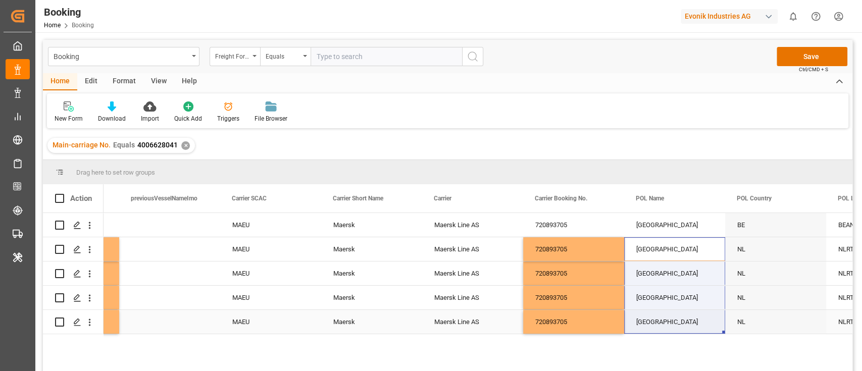
drag, startPoint x: 666, startPoint y: 250, endPoint x: 666, endPoint y: 312, distance: 62.1
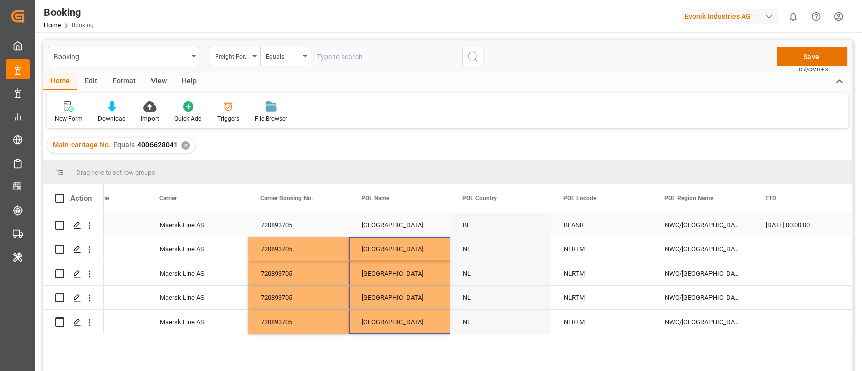
click at [580, 225] on div "BEANR" at bounding box center [602, 225] width 101 height 24
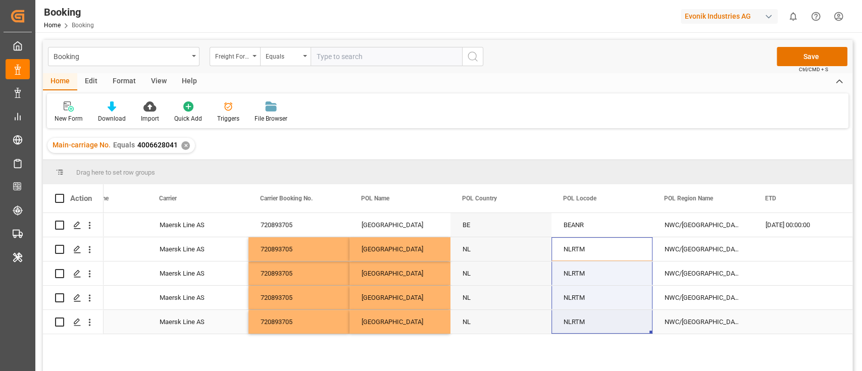
drag, startPoint x: 588, startPoint y: 240, endPoint x: 579, endPoint y: 319, distance: 79.4
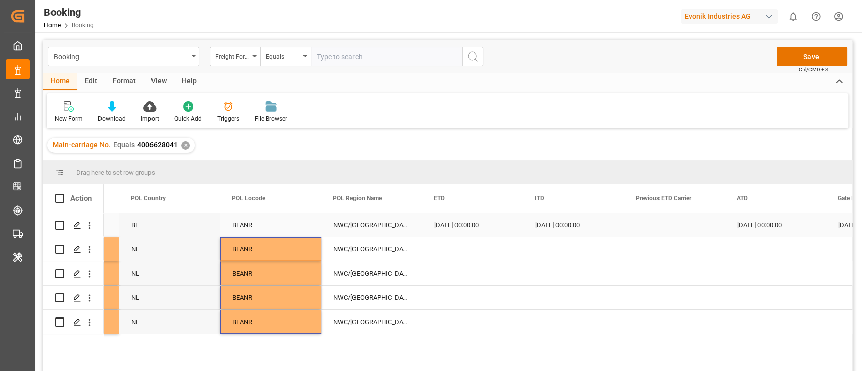
click at [468, 232] on div "23.07.2025 00:00:00" at bounding box center [472, 225] width 101 height 24
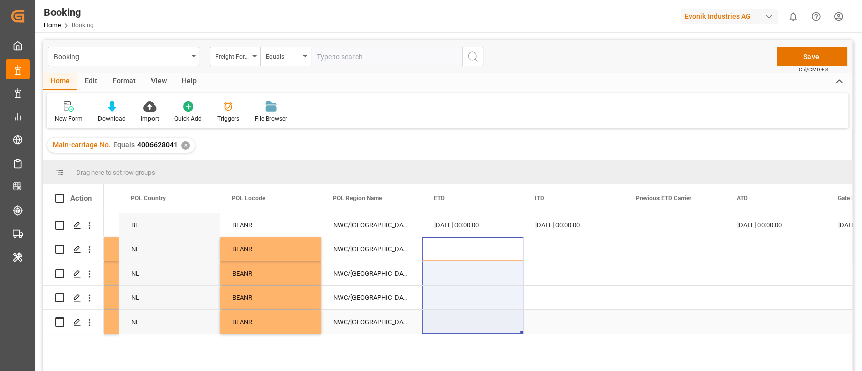
drag, startPoint x: 461, startPoint y: 253, endPoint x: 457, endPoint y: 322, distance: 68.8
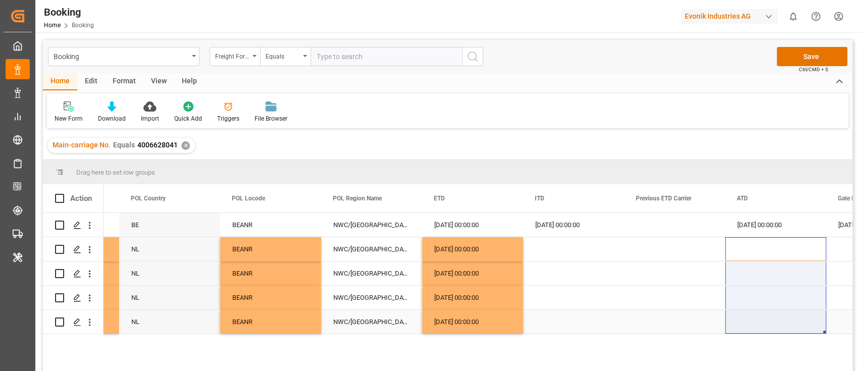
drag, startPoint x: 756, startPoint y: 247, endPoint x: 748, endPoint y: 323, distance: 76.1
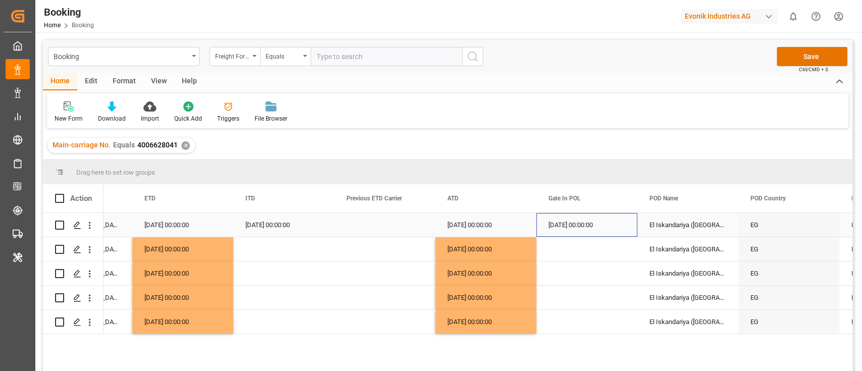
click at [578, 228] on div "03.07.2025 00:00:00" at bounding box center [586, 225] width 101 height 24
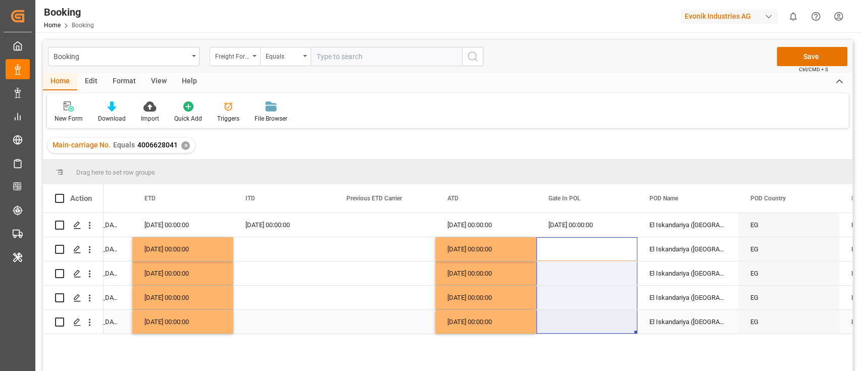
drag, startPoint x: 587, startPoint y: 250, endPoint x: 582, endPoint y: 329, distance: 79.5
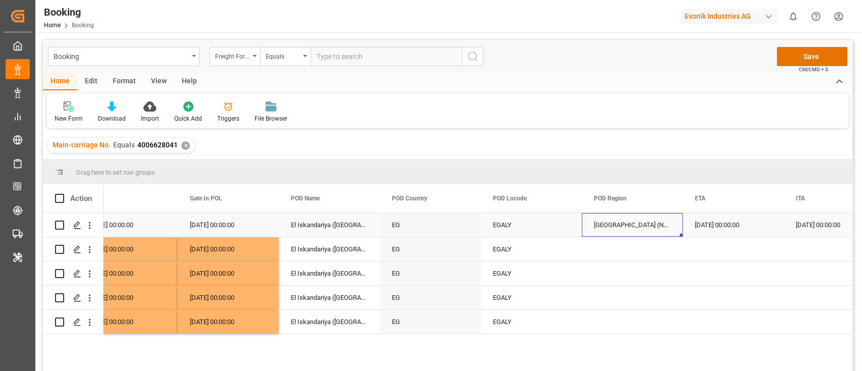
click at [612, 227] on div "Africa (North)" at bounding box center [632, 225] width 101 height 24
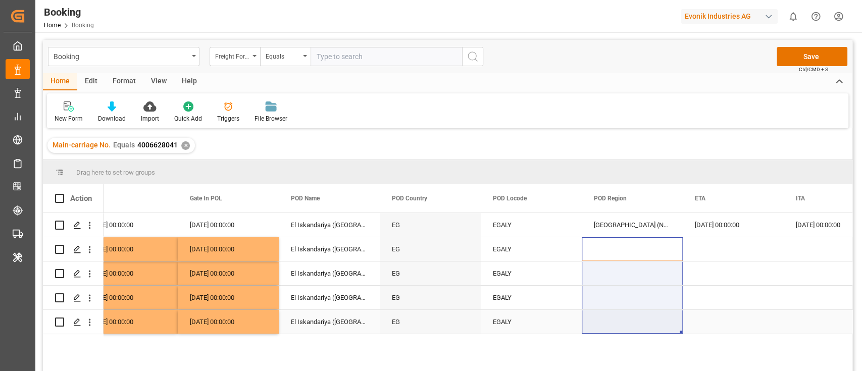
drag, startPoint x: 614, startPoint y: 249, endPoint x: 607, endPoint y: 325, distance: 77.2
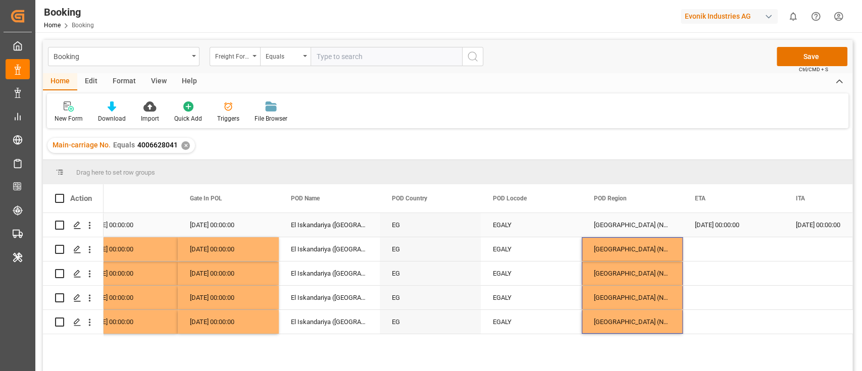
click at [728, 222] on div "03.08.2025 00:00:00" at bounding box center [733, 225] width 101 height 24
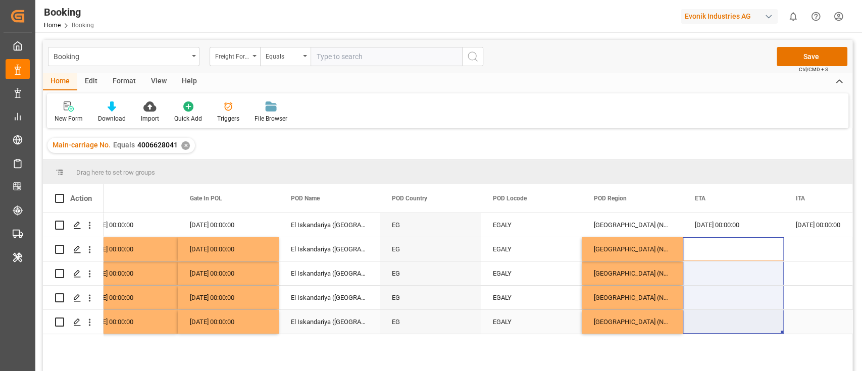
drag, startPoint x: 728, startPoint y: 249, endPoint x: 720, endPoint y: 321, distance: 73.2
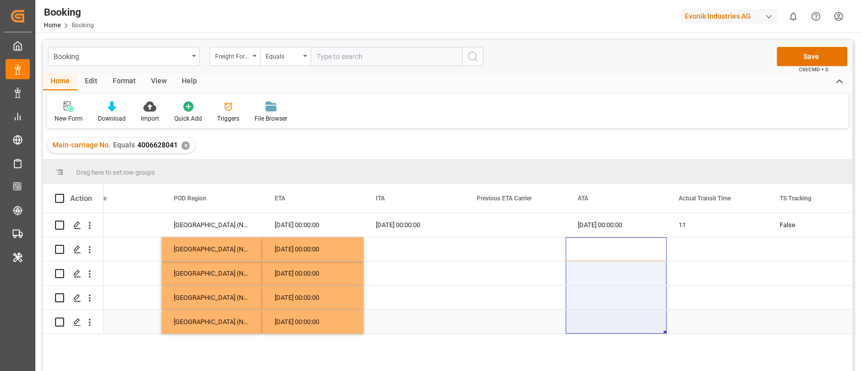
drag, startPoint x: 610, startPoint y: 242, endPoint x: 596, endPoint y: 313, distance: 72.1
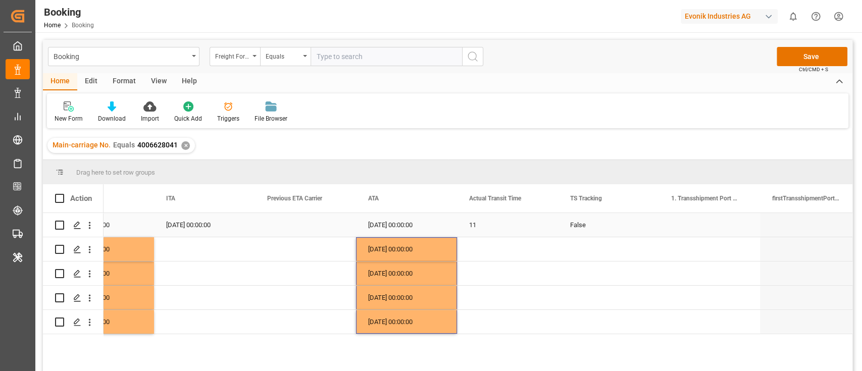
click at [583, 221] on div "False" at bounding box center [608, 225] width 101 height 24
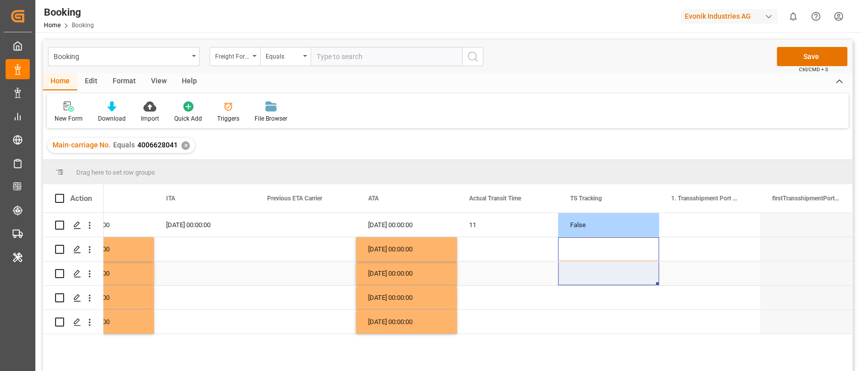
drag, startPoint x: 582, startPoint y: 257, endPoint x: 576, endPoint y: 332, distance: 75.6
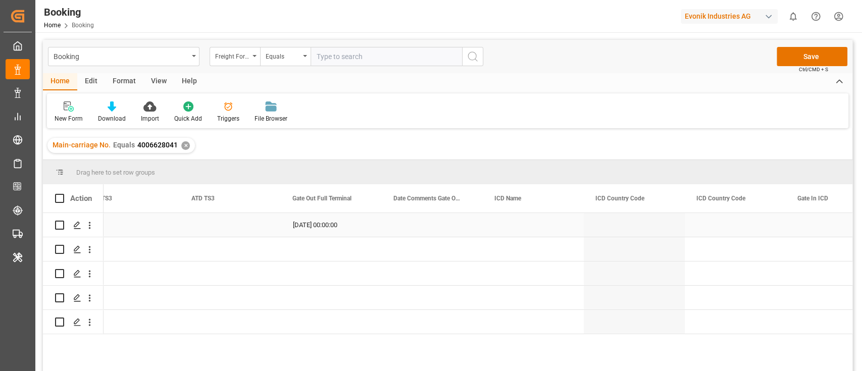
click at [326, 232] on div "06.08.2025 00:00:00" at bounding box center [331, 225] width 101 height 24
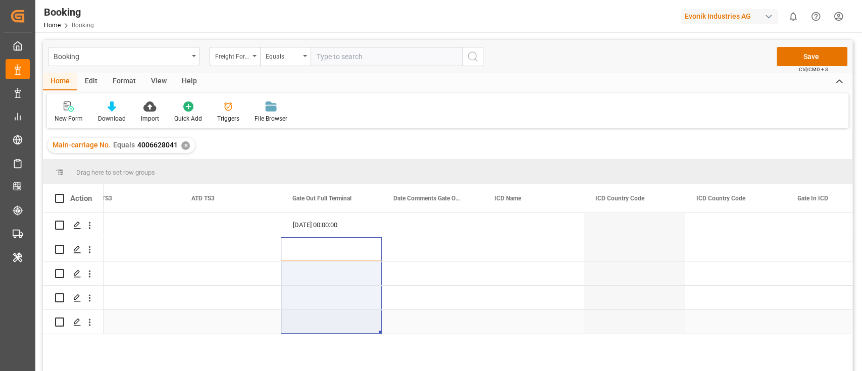
drag, startPoint x: 328, startPoint y: 252, endPoint x: 323, endPoint y: 322, distance: 70.4
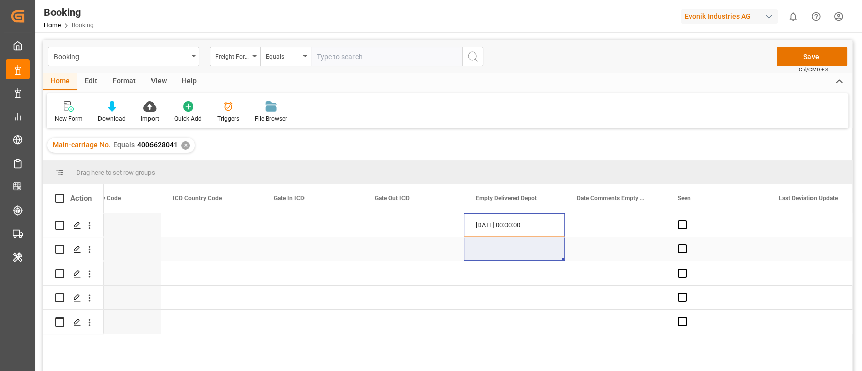
click at [501, 226] on div "09.08.2025 00:00:00" at bounding box center [514, 225] width 101 height 24
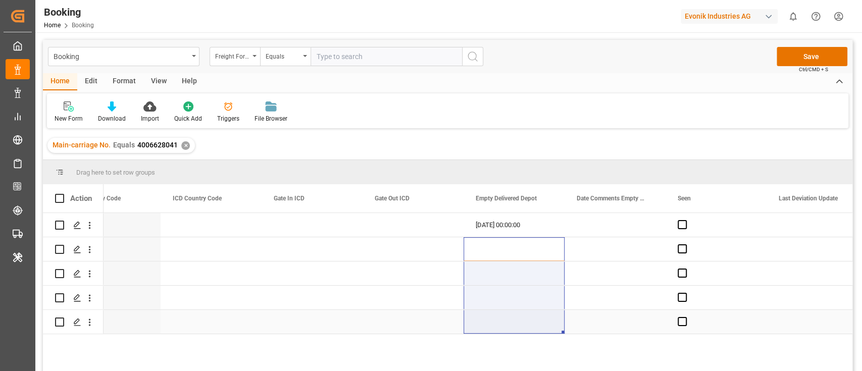
drag, startPoint x: 504, startPoint y: 239, endPoint x: 501, endPoint y: 328, distance: 89.5
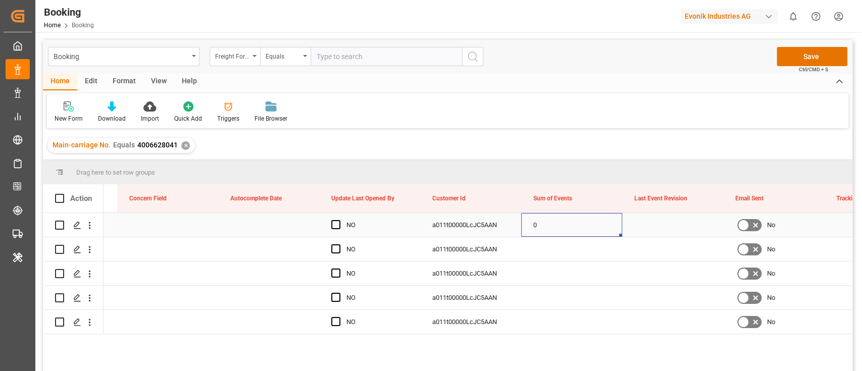
click at [542, 227] on div "0" at bounding box center [571, 225] width 101 height 24
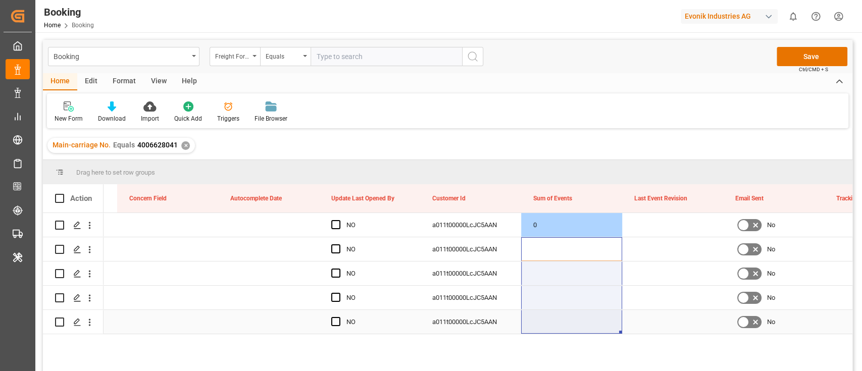
drag, startPoint x: 550, startPoint y: 244, endPoint x: 544, endPoint y: 350, distance: 105.2
click at [544, 350] on div "EVONIK Load Tender XML NO a011t00000LcJC5AAN 0 No 09.08.2025 00:00:00 EVONIK Lo…" at bounding box center [478, 295] width 749 height 165
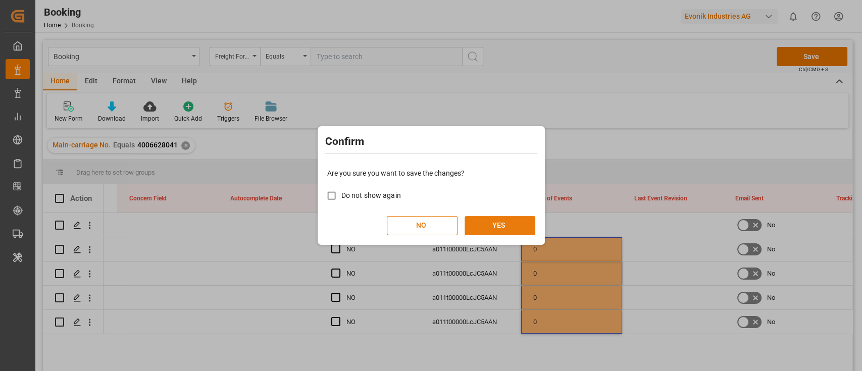
click at [515, 224] on button "YES" at bounding box center [500, 225] width 71 height 19
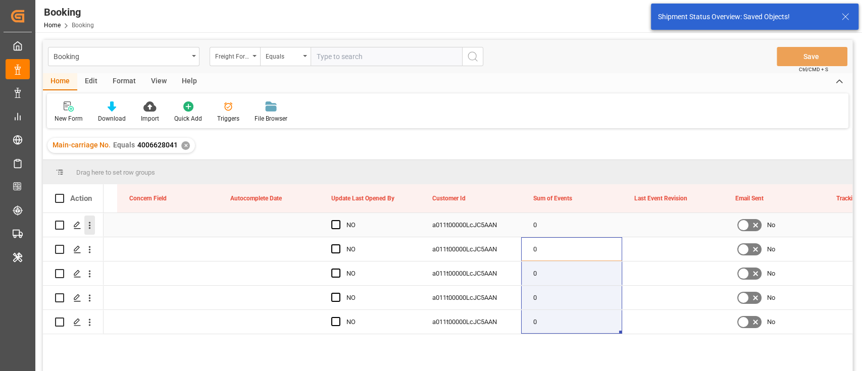
click at [89, 226] on icon "open menu" at bounding box center [90, 225] width 2 height 7
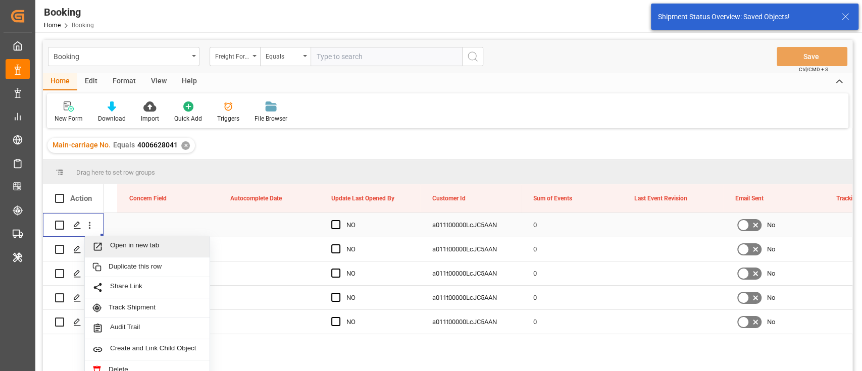
click at [129, 249] on span "Open in new tab" at bounding box center [156, 246] width 92 height 11
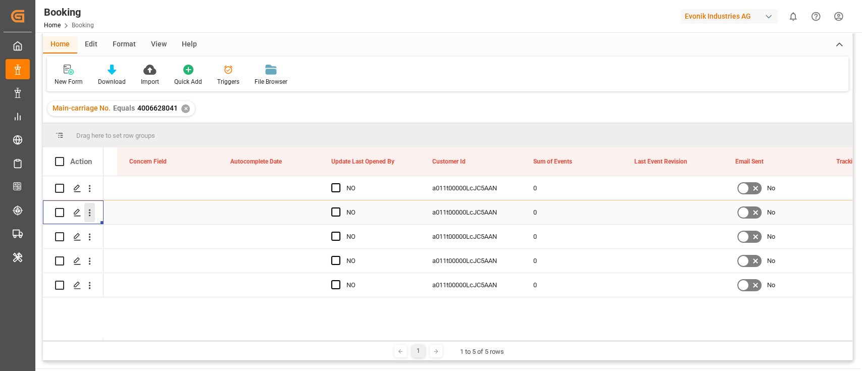
click at [90, 217] on icon "open menu" at bounding box center [89, 213] width 11 height 11
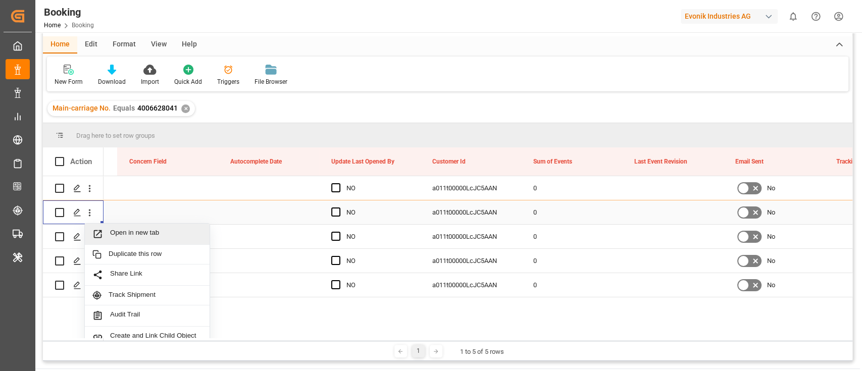
click at [130, 233] on span "Open in new tab" at bounding box center [156, 234] width 92 height 11
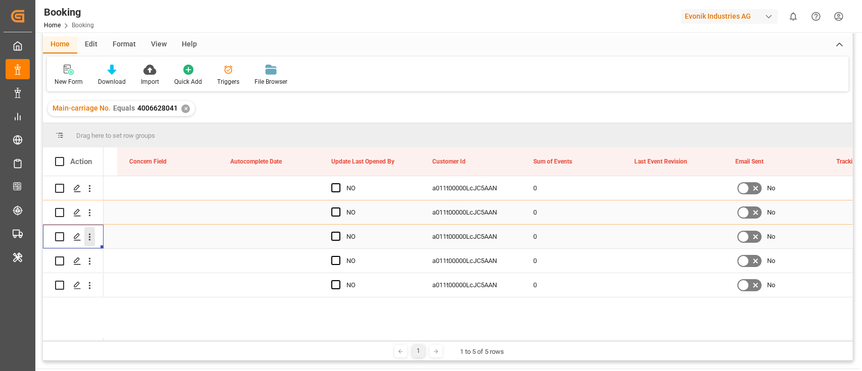
click at [89, 241] on icon "open menu" at bounding box center [89, 237] width 11 height 11
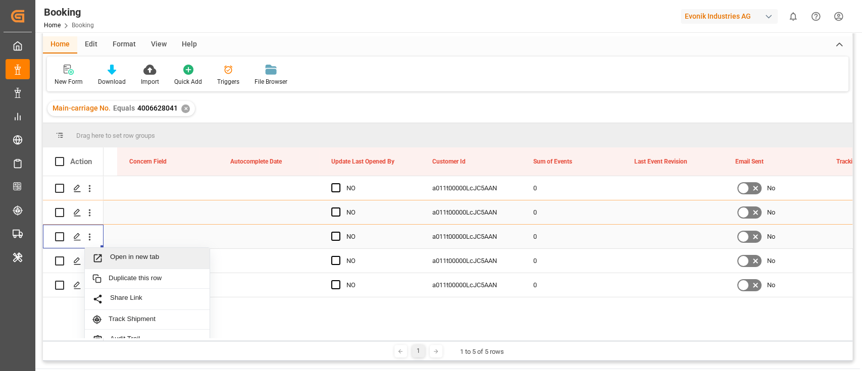
click at [129, 260] on span "Open in new tab" at bounding box center [156, 258] width 92 height 11
click at [91, 263] on icon "open menu" at bounding box center [89, 261] width 11 height 11
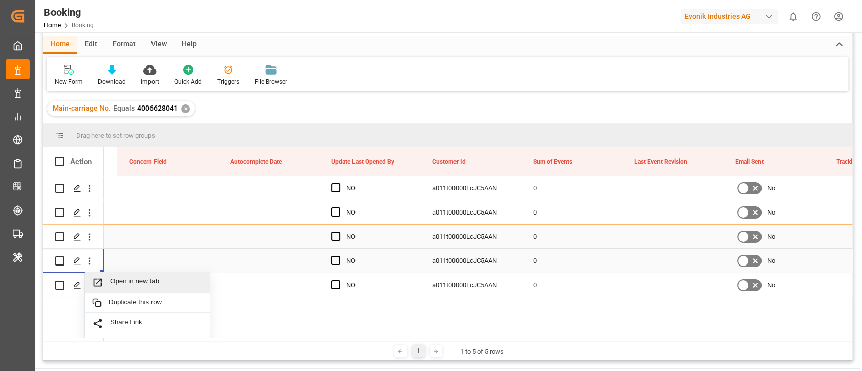
click at [130, 274] on div "Open in new tab" at bounding box center [147, 282] width 125 height 21
click at [91, 286] on icon "open menu" at bounding box center [89, 285] width 11 height 11
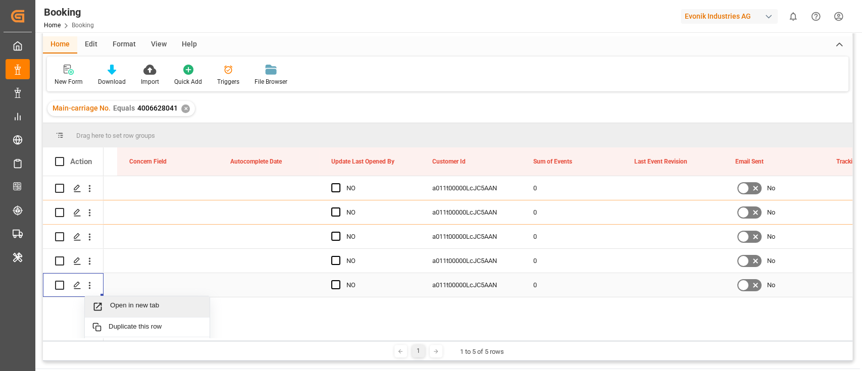
click at [150, 307] on span "Open in new tab" at bounding box center [156, 307] width 92 height 11
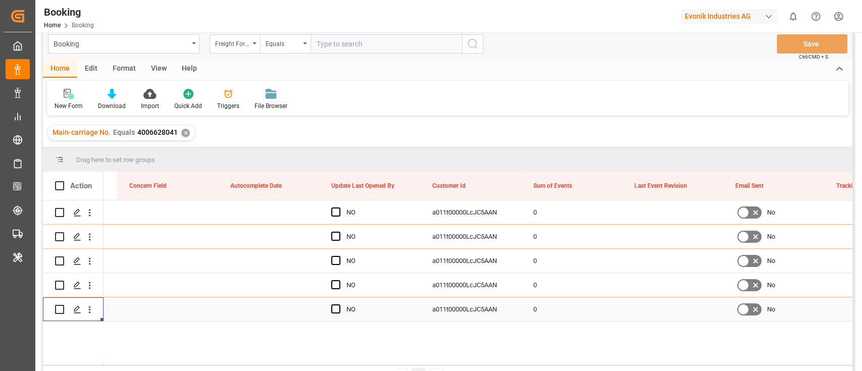
scroll to position [0, 0]
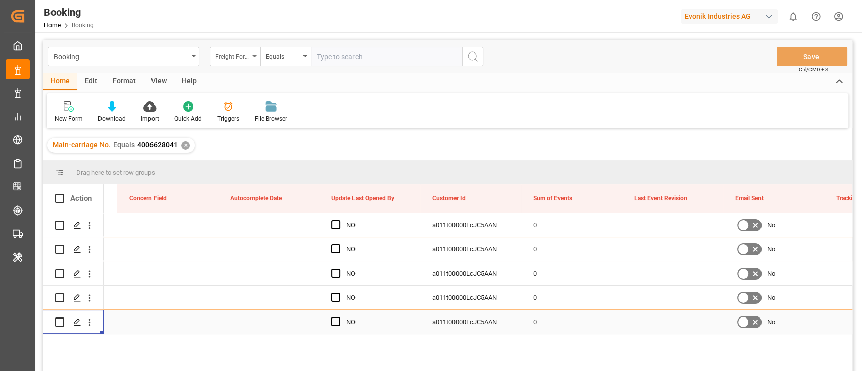
click at [235, 57] on div "Freight Forwarder's Reference No." at bounding box center [232, 56] width 34 height 12
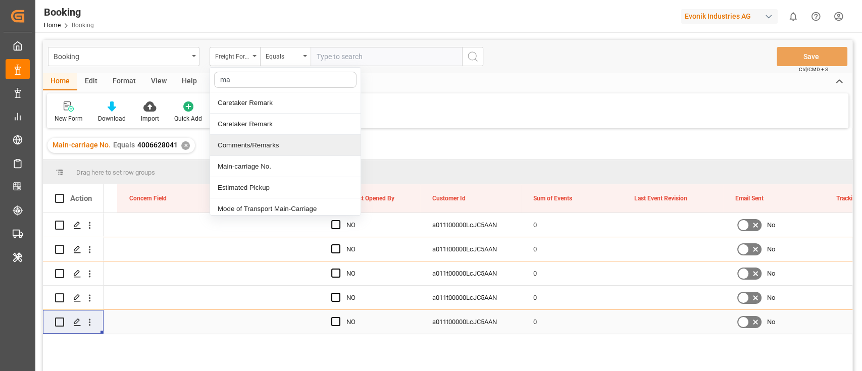
type input "mai"
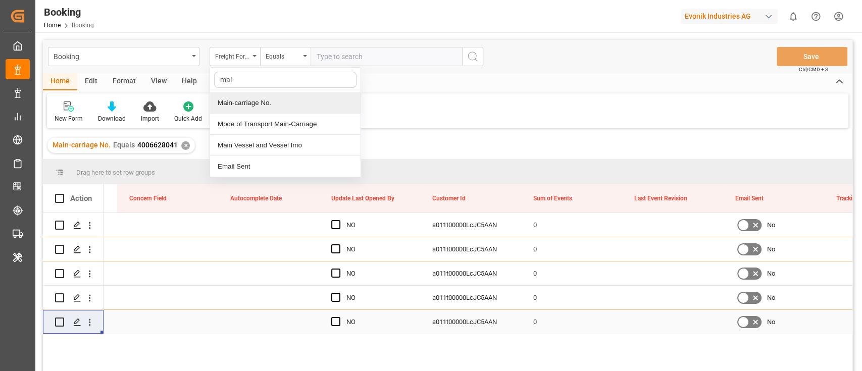
click at [308, 97] on div "Main-carriage No." at bounding box center [285, 102] width 151 height 21
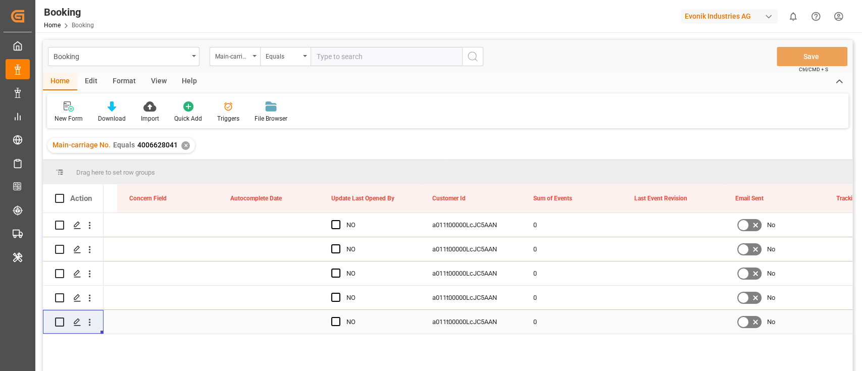
click at [349, 51] on input "text" at bounding box center [387, 56] width 152 height 19
paste input "4006654519"
type input "4006654519"
click at [469, 51] on icon "search button" at bounding box center [473, 57] width 12 height 12
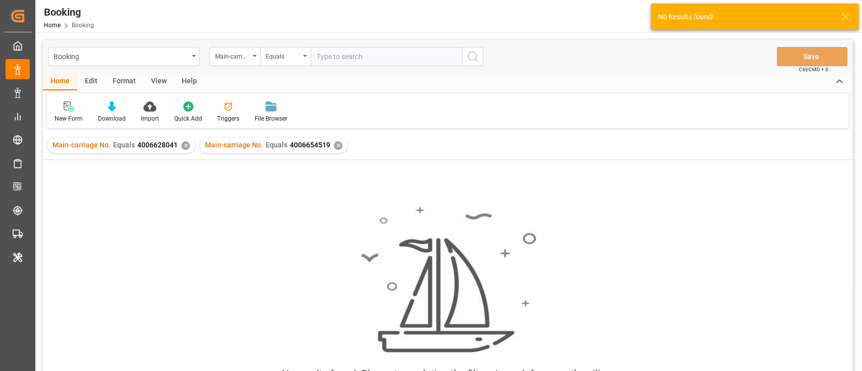
click at [184, 145] on div "✕" at bounding box center [185, 145] width 9 height 9
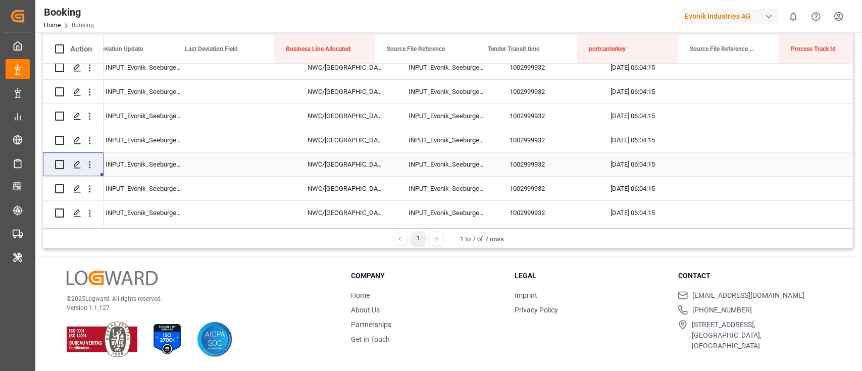
scroll to position [0, 10389]
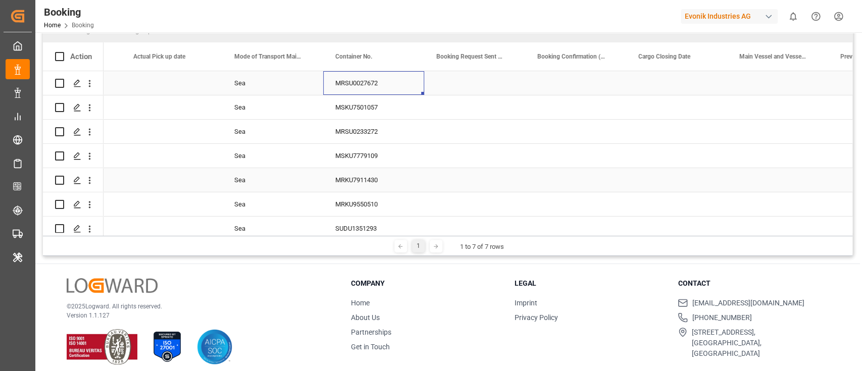
click at [356, 93] on div "MRSU0027672" at bounding box center [373, 83] width 101 height 24
click at [364, 106] on div "MSKU7501057" at bounding box center [373, 107] width 101 height 24
click at [362, 124] on div "MRSU0233272" at bounding box center [373, 132] width 101 height 24
click at [349, 153] on div "MSKU7779109" at bounding box center [373, 156] width 101 height 24
click at [352, 190] on div "MRKU7911430" at bounding box center [373, 180] width 101 height 24
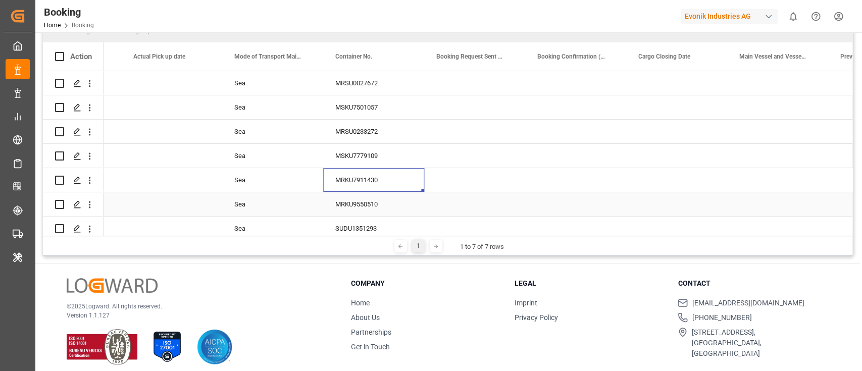
click at [382, 208] on div "MRKU9550510" at bounding box center [373, 204] width 101 height 24
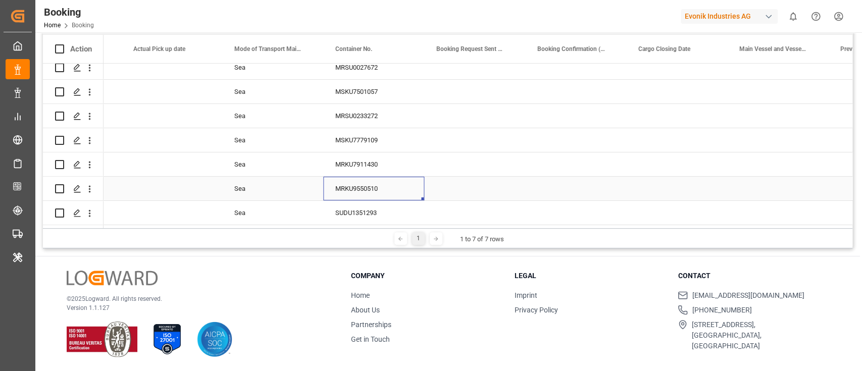
click at [341, 202] on div "SUDU1351293" at bounding box center [373, 213] width 101 height 24
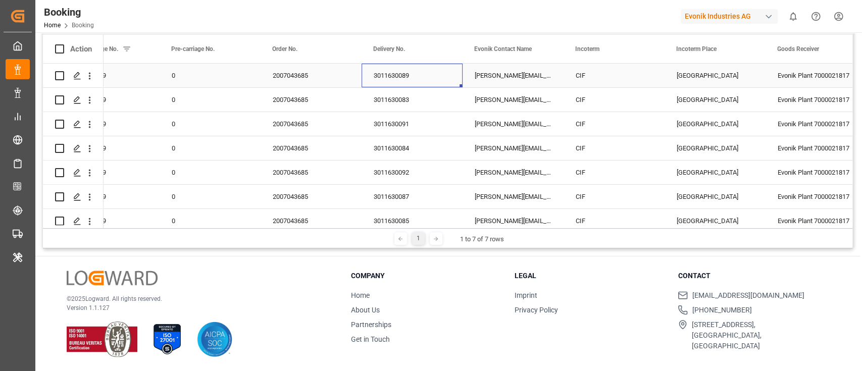
click at [410, 76] on div "3011630089" at bounding box center [412, 76] width 101 height 24
click at [377, 93] on div "3011630083" at bounding box center [412, 100] width 101 height 24
click at [376, 126] on div "3011630091" at bounding box center [412, 124] width 101 height 24
click at [388, 152] on div "3011630084" at bounding box center [412, 148] width 101 height 24
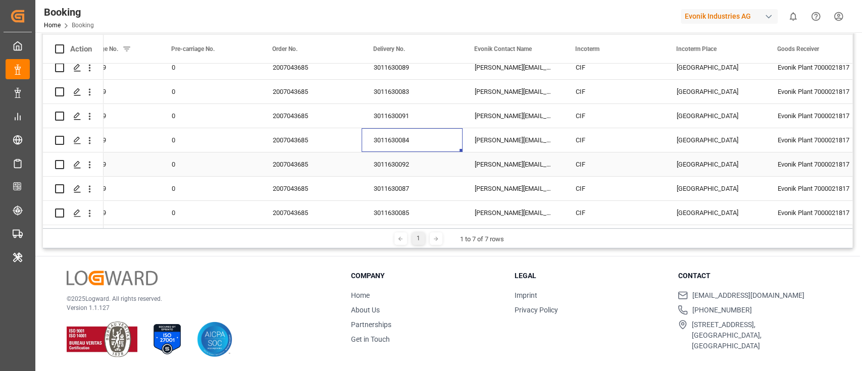
click at [400, 161] on div "3011630092" at bounding box center [412, 165] width 101 height 24
click at [386, 204] on div "3011630085" at bounding box center [412, 213] width 101 height 24
click at [388, 186] on div "3011630087" at bounding box center [412, 189] width 101 height 24
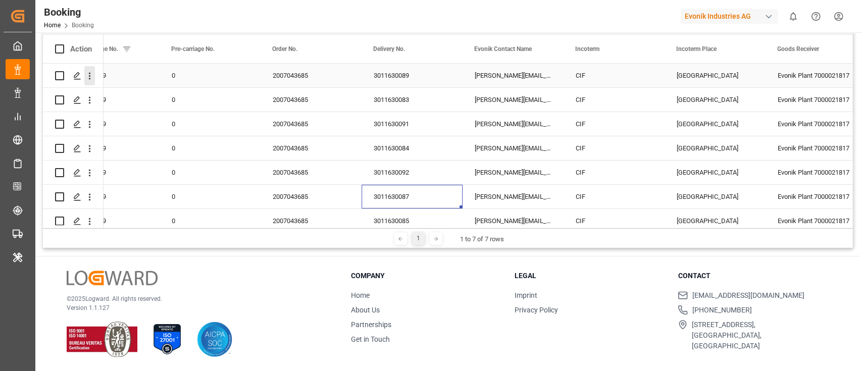
click at [92, 78] on icon "open menu" at bounding box center [89, 76] width 11 height 11
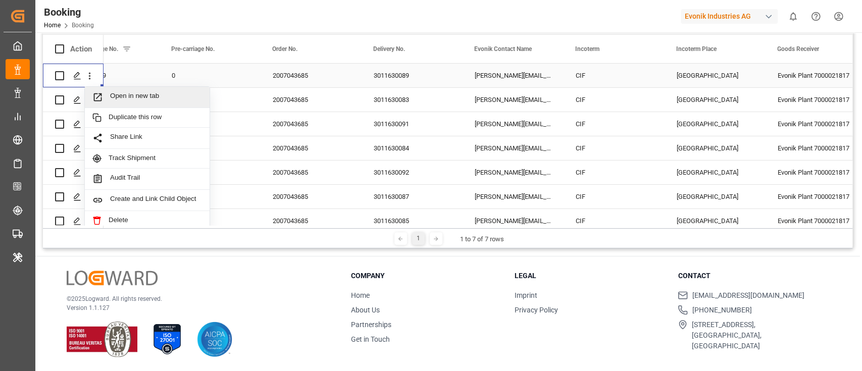
click at [161, 99] on span "Open in new tab" at bounding box center [156, 97] width 92 height 11
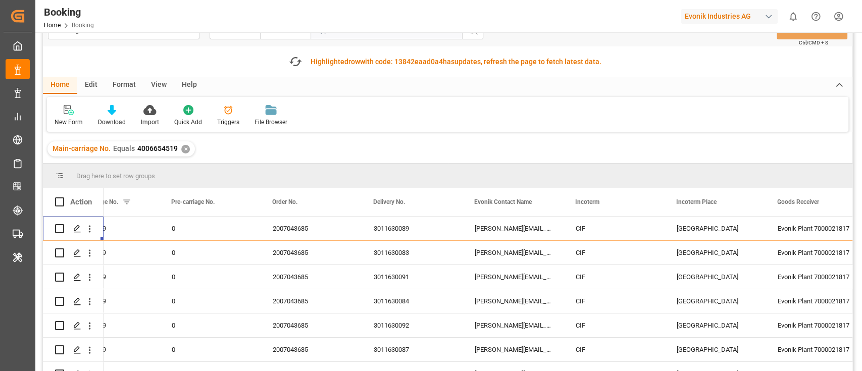
scroll to position [0, 0]
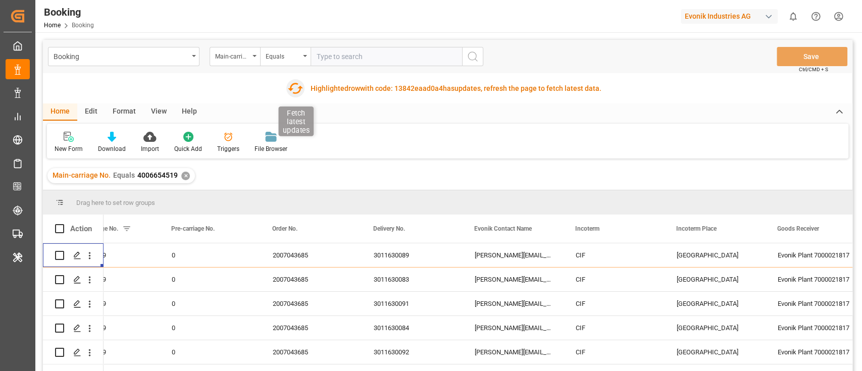
click at [296, 92] on icon "button" at bounding box center [295, 88] width 15 height 11
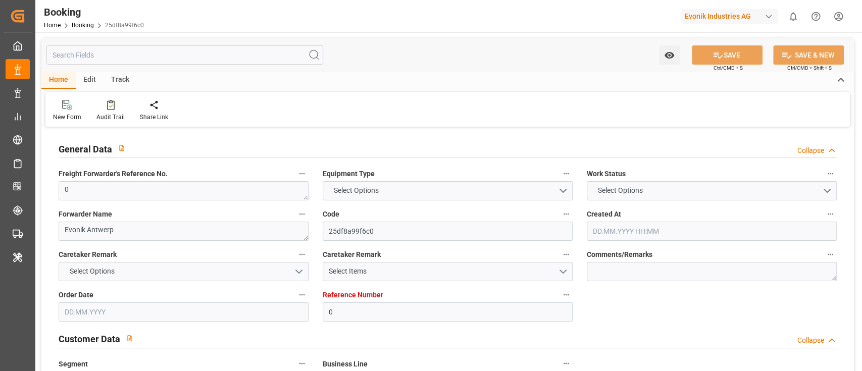
type input "0"
type input "9775775"
type input "Maersk"
type input "Maersk Line AS"
type input "BEANR"
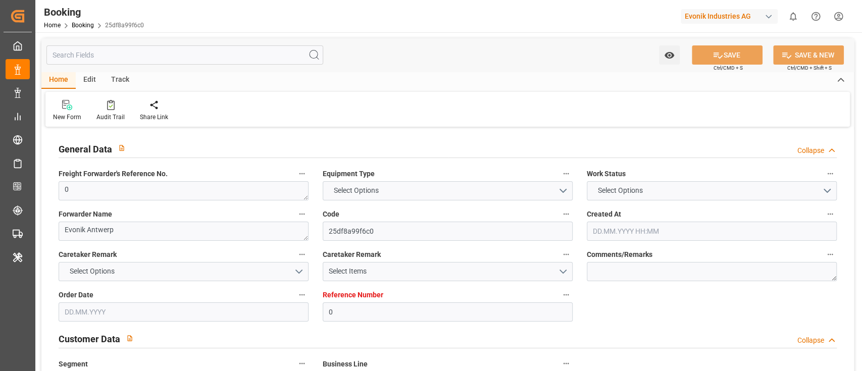
type input "EGALY"
type input "11"
type input "0"
type input "[DATE] 15:32"
type input "[DATE]"
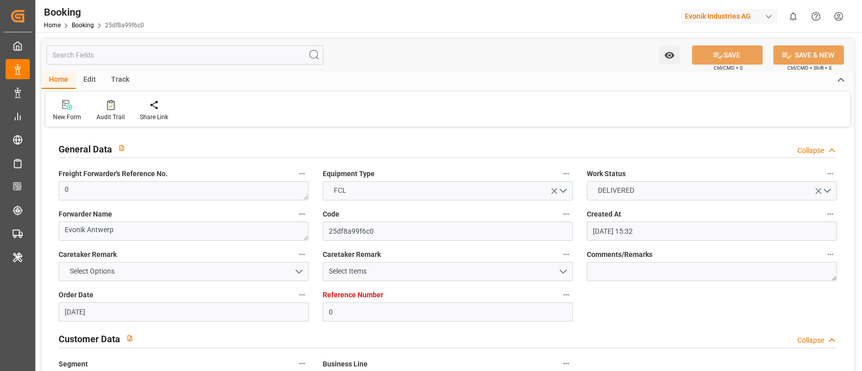
type input "[DATE]"
type input "[DATE] 00:00"
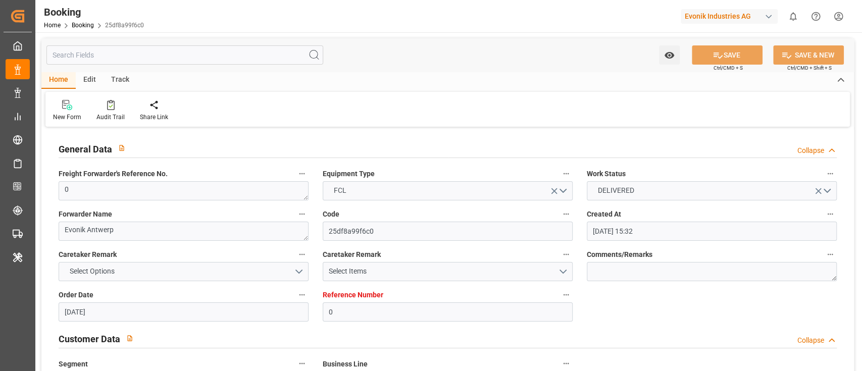
type input "[DATE] 00:00"
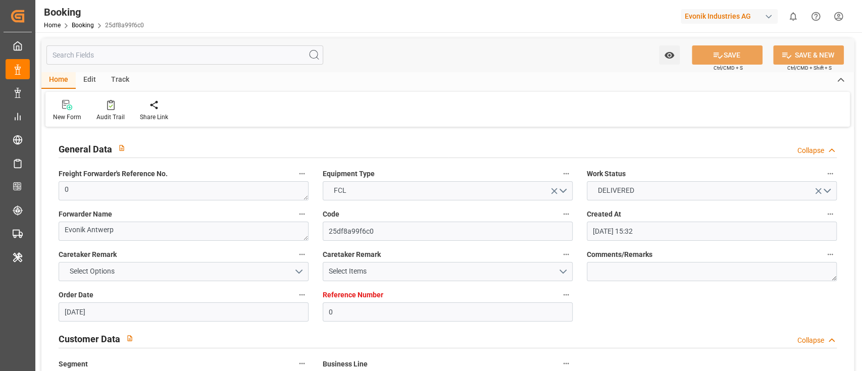
type input "[DATE] 00:00"
type input "[DATE] 06:55"
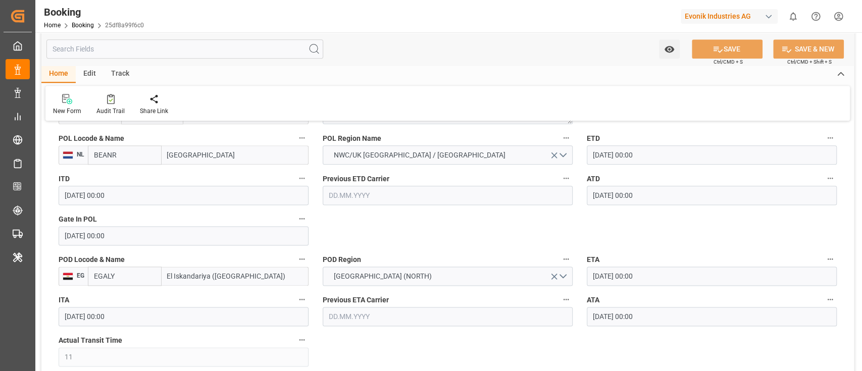
click at [224, 165] on div "POL Locode & Name NL BEANR [GEOGRAPHIC_DATA]" at bounding box center [184, 148] width 264 height 40
click at [224, 160] on input "[GEOGRAPHIC_DATA]" at bounding box center [235, 154] width 147 height 19
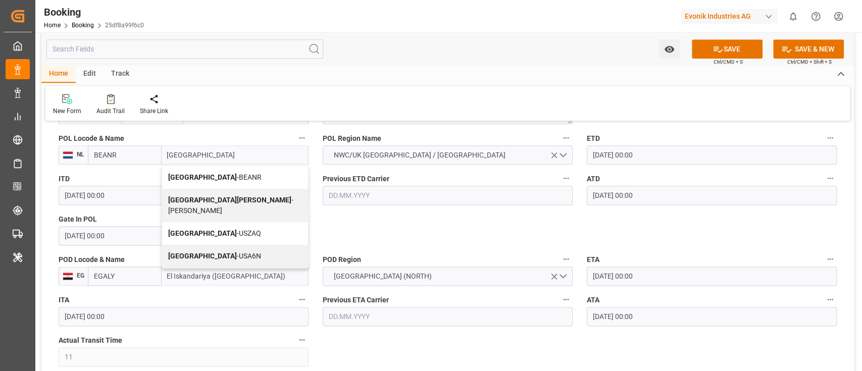
click at [218, 178] on span "Antwerp - BEANR" at bounding box center [214, 177] width 93 height 8
type input "[GEOGRAPHIC_DATA]"
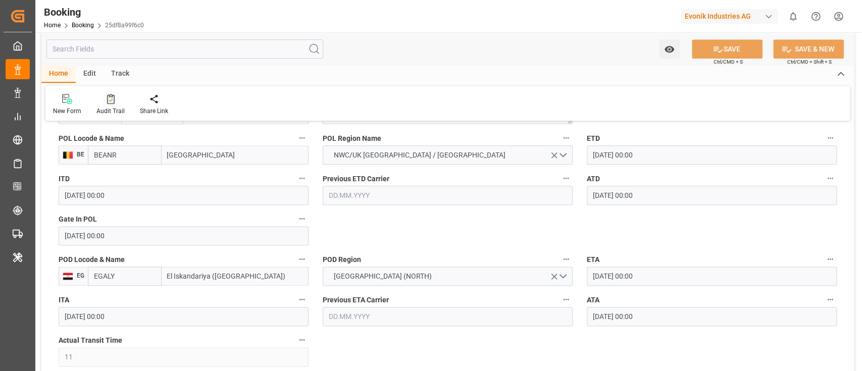
click at [114, 109] on div "Audit Trail" at bounding box center [110, 111] width 28 height 9
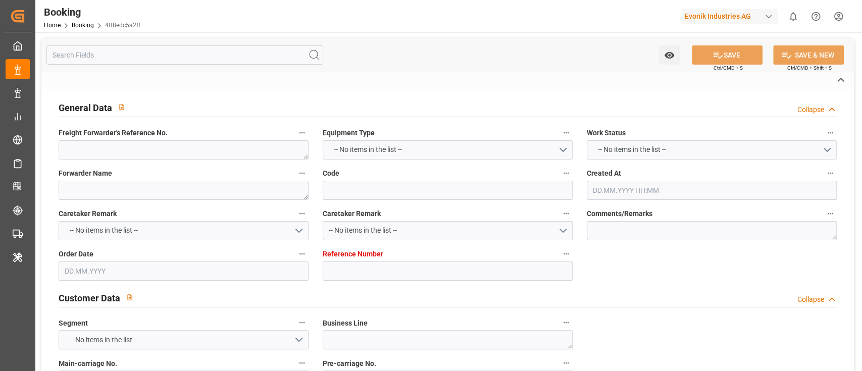
type textarea "0"
type textarea "Evonik Antwerp"
type input "4ff8edc5a2ff"
type input "0"
type textarea "AT-AN"
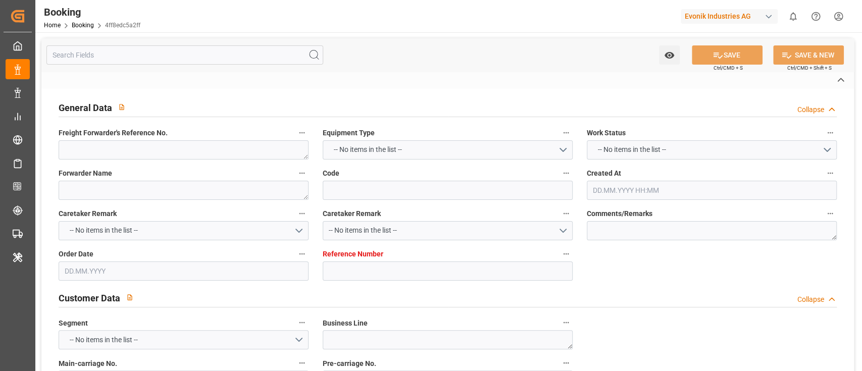
type input "4006628041"
type textarea "[PERSON_NAME][EMAIL_ADDRESS][DOMAIN_NAME]"
type textarea "CIF"
type textarea "Alexandria old port"
type textarea "Evonik Plant 0000502885"
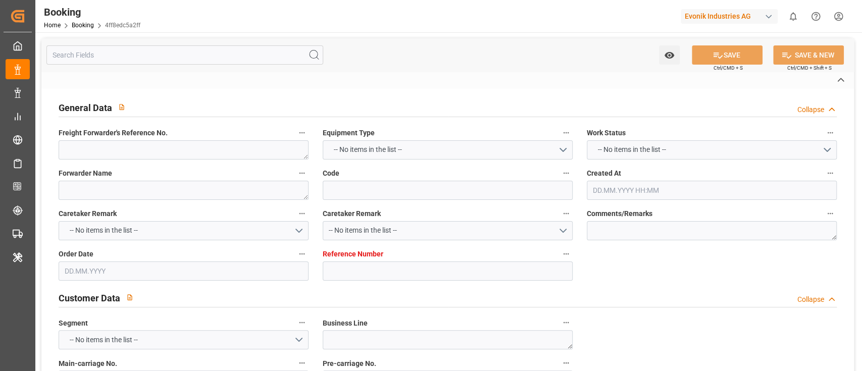
type textarea "[GEOGRAPHIC_DATA]"
type textarea "TCKU1088229"
type input "VUOKSI MAERSK"
type input "MAEU"
type textarea "720893705"
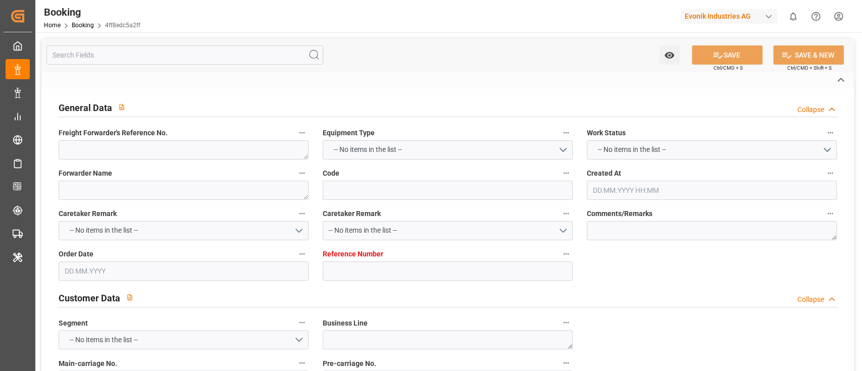
type input "[GEOGRAPHIC_DATA]"
type input "El Iskandariya ([GEOGRAPHIC_DATA])"
type textarea "INPUT_Evonik_Seeburger_LoadTenderOcean_1002982857_20250723081846663.xml"
type textarea "NWC/[GEOGRAPHIC_DATA] [GEOGRAPHIC_DATA] / [GEOGRAPHIC_DATA]-AN"
type textarea "INPUT_Evonik_Seeburger_LoadTenderOcean_1002916225_20250702173105015.xml,INPUT_E…"
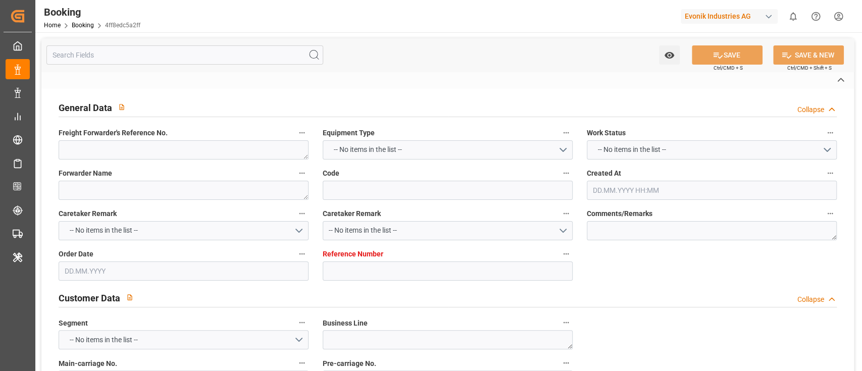
type textarea "1002982857"
type textarea "[PERSON_NAME]"
type textarea "PolCountry-businessDivision-businessLine-"
type textarea "EVONIK Load Tender XML"
type textarea "a011t00000LcJC5AAN"
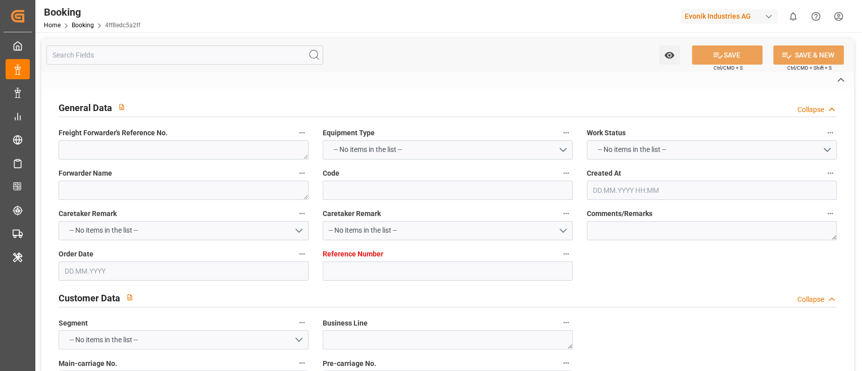
type textarea "No"
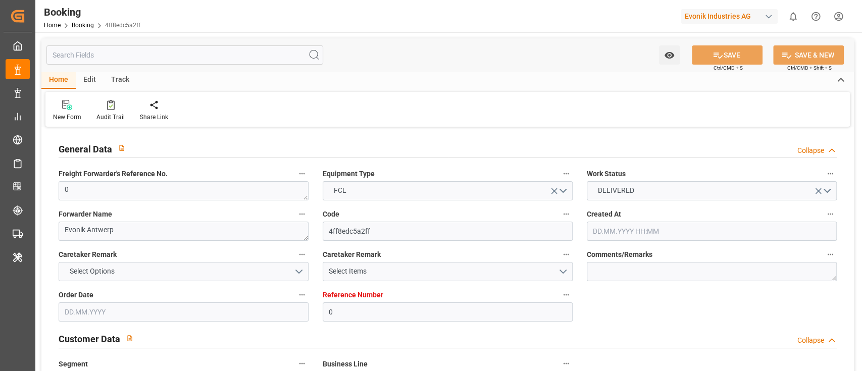
type input "0"
type input "9775775"
type input "Maersk"
type input "Maersk Line AS"
type input "BEANR"
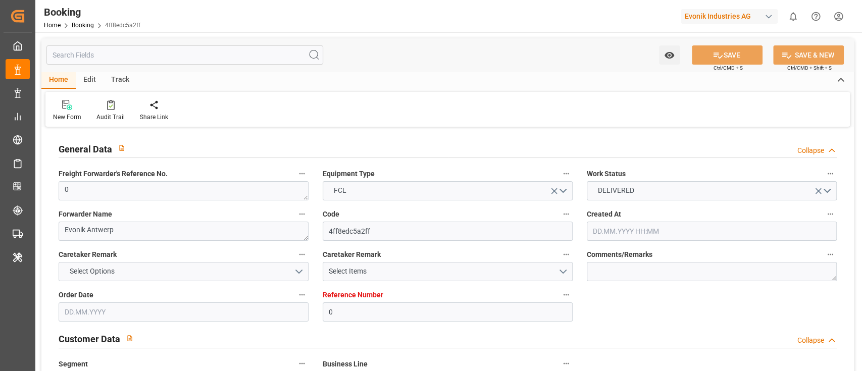
type input "EGALY"
type input "11"
type input "0"
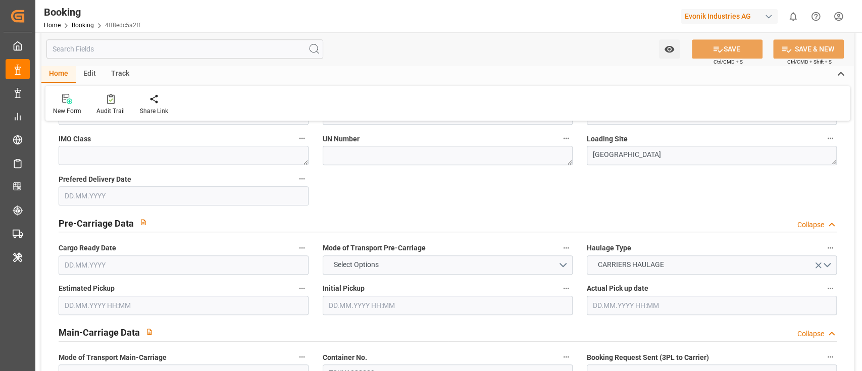
type input "[DATE] 15:32"
type input "[DATE]"
type input "[DATE] 00:00"
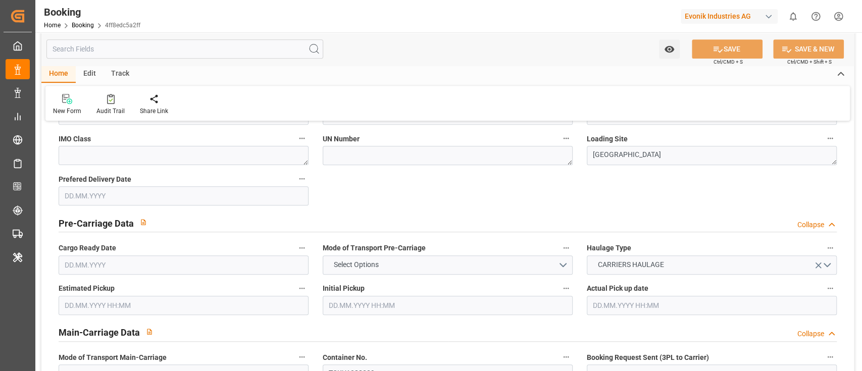
type input "[DATE] 00:00"
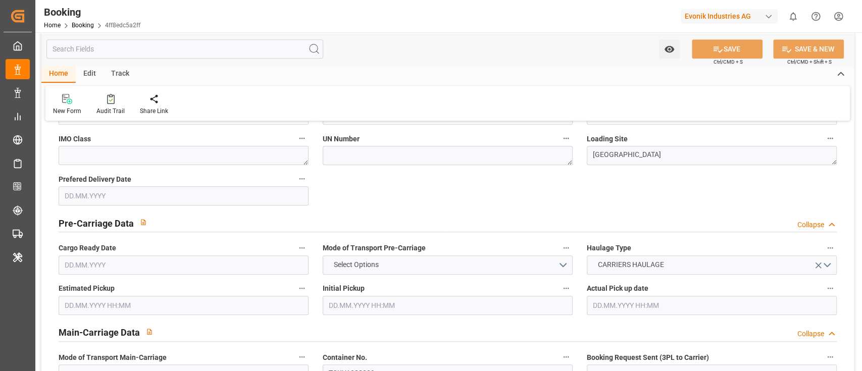
type input "[DATE] 00:00"
type input "[DATE] 06:55"
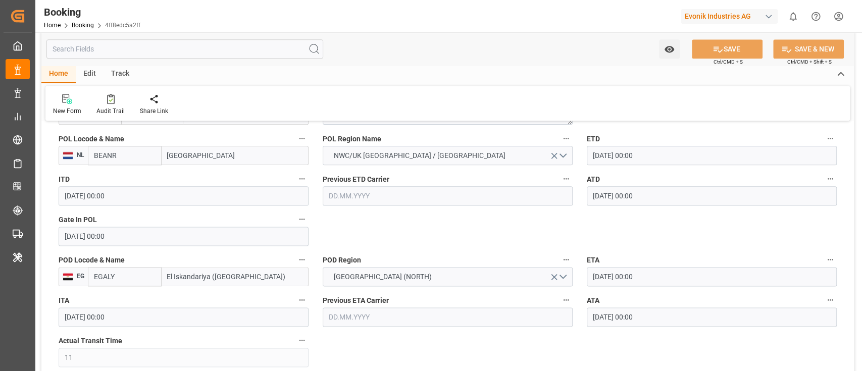
scroll to position [808, 0]
click at [213, 156] on input "[GEOGRAPHIC_DATA]" at bounding box center [235, 154] width 147 height 19
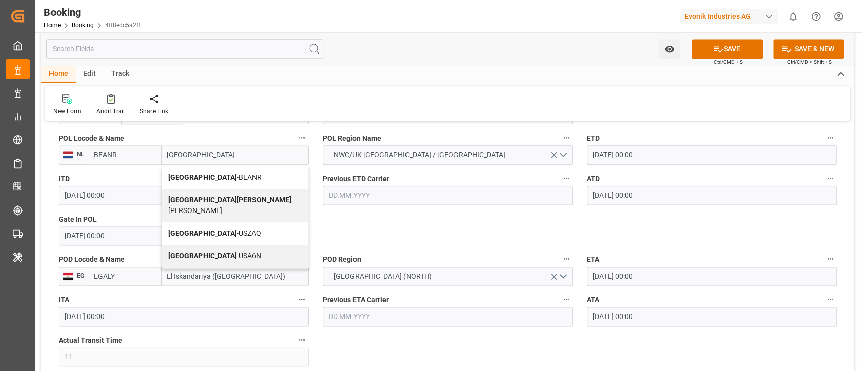
click at [214, 177] on span "Antwerp - BEANR" at bounding box center [214, 177] width 93 height 8
type input "[GEOGRAPHIC_DATA]"
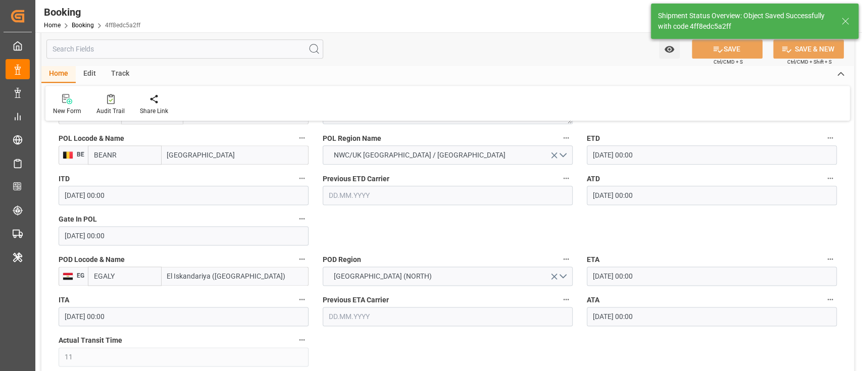
type textarea "businessDivision-businessLine-"
type input "[DATE] 06:56"
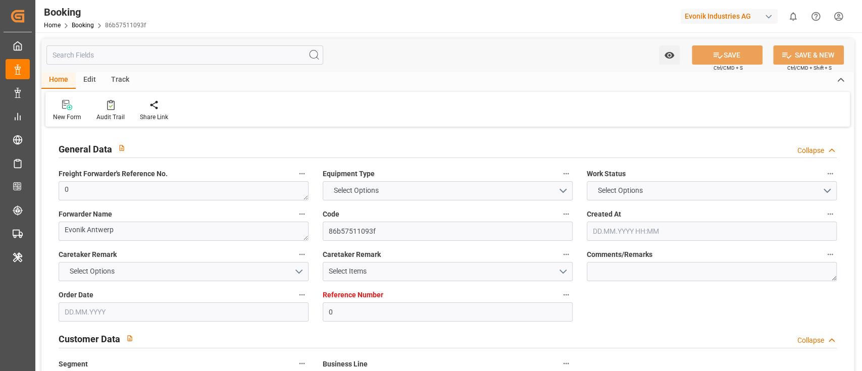
type input "0"
type input "9775775"
type input "Maersk"
type input "Maersk Line AS"
type input "BEANR"
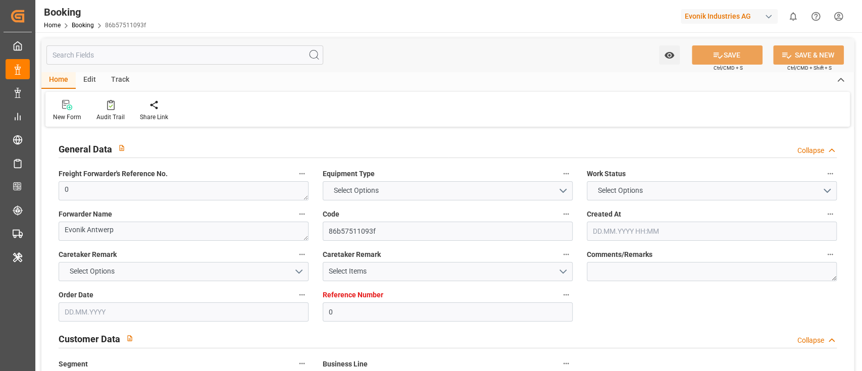
type input "EGALY"
type input "11"
type input "0"
type input "[DATE] 15:32"
type input "[DATE]"
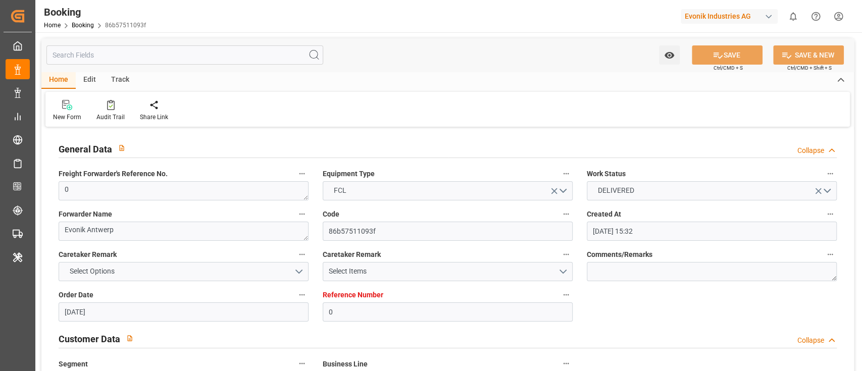
type input "[DATE]"
type input "[DATE] 00:00"
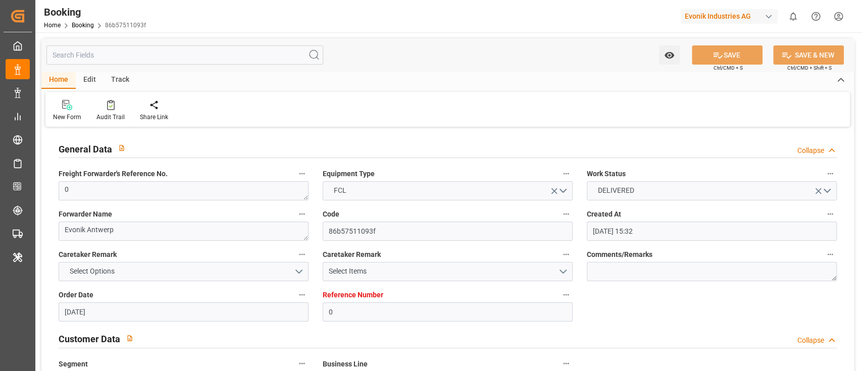
type input "[DATE] 00:00"
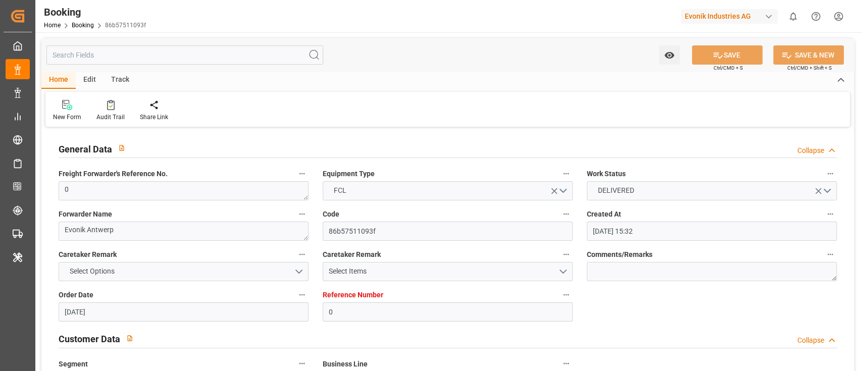
type input "[DATE] 00:00"
type input "[DATE] 06:55"
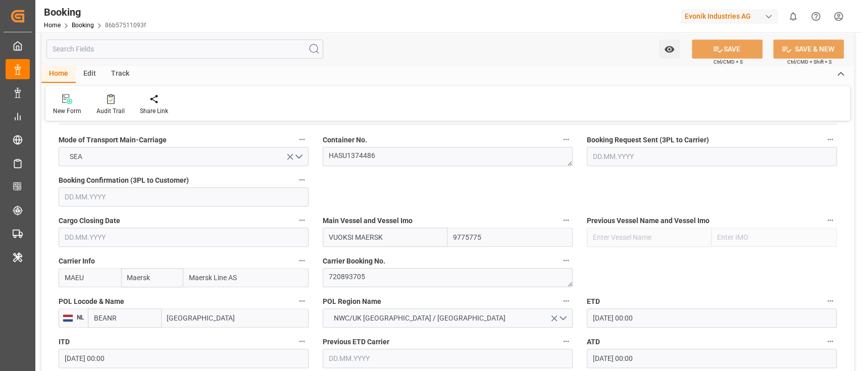
scroll to position [741, 0]
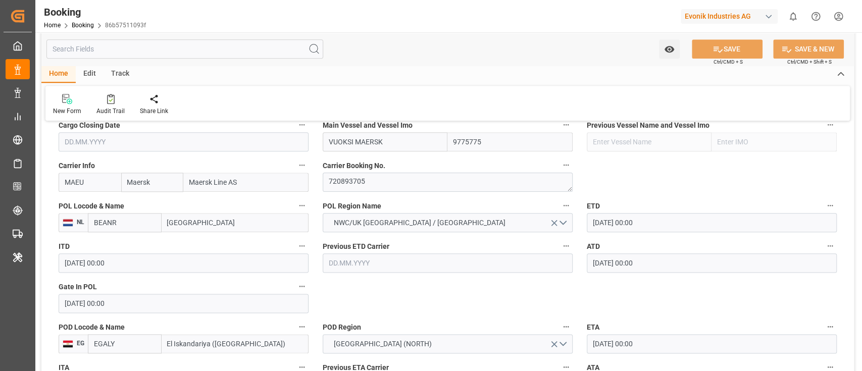
click at [195, 227] on input "[GEOGRAPHIC_DATA]" at bounding box center [235, 222] width 147 height 19
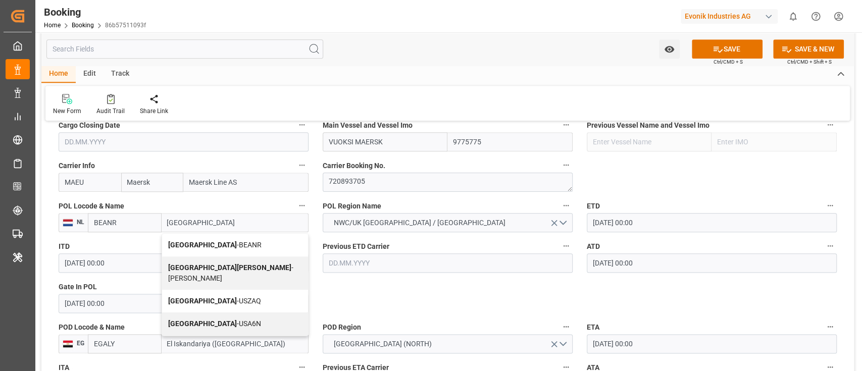
click at [227, 243] on div "Antwerp - BEANR" at bounding box center [235, 245] width 146 height 23
type input "[GEOGRAPHIC_DATA]"
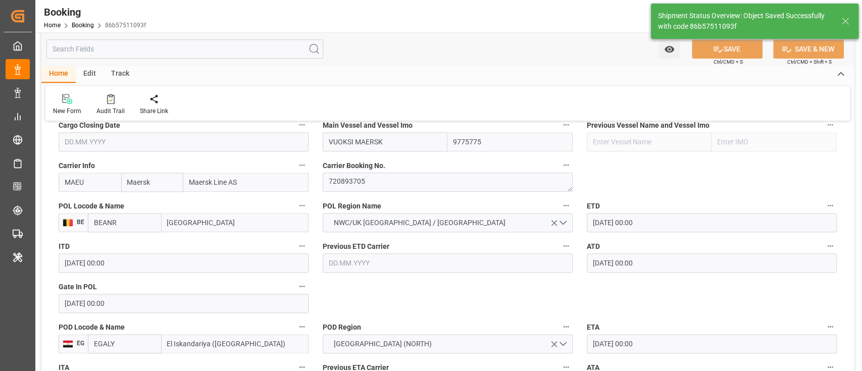
type textarea "businessDivision-businessLine-"
type input "[DATE] 06:56"
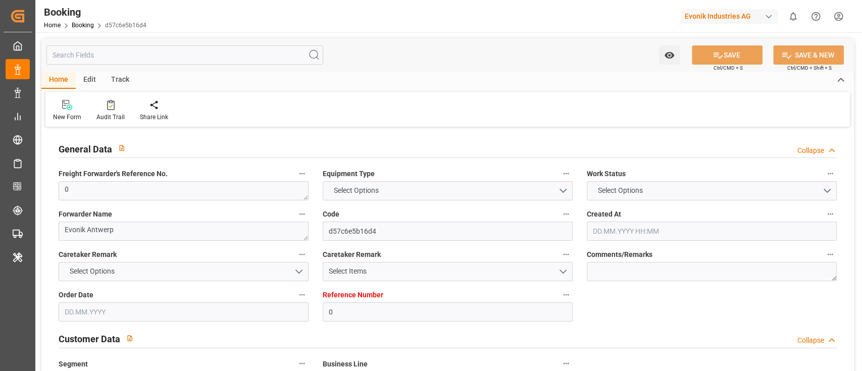
type input "0"
type input "9775775"
type input "Maersk"
type input "Maersk Line AS"
type input "BEANR"
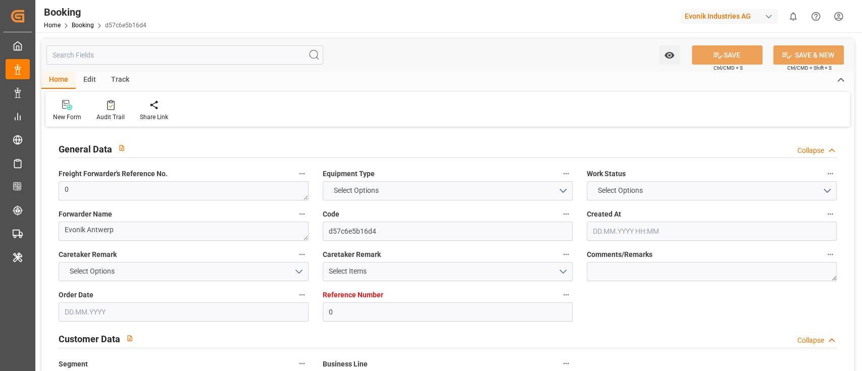
type input "EGALY"
type input "11"
type input "0"
type input "[DATE] 15:32"
type input "[DATE]"
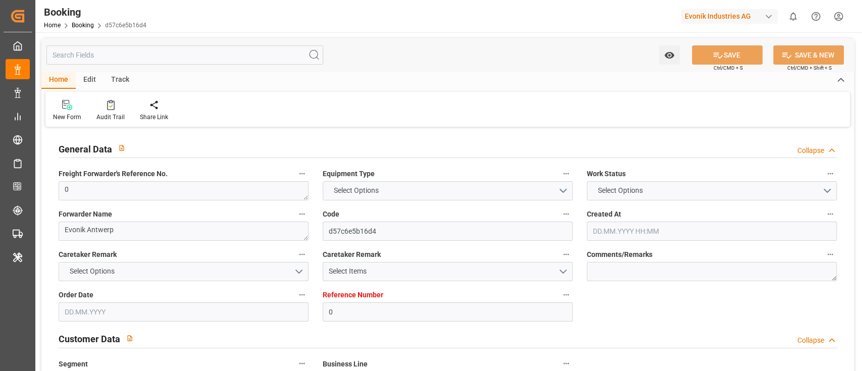
type input "[DATE]"
type input "[DATE] 00:00"
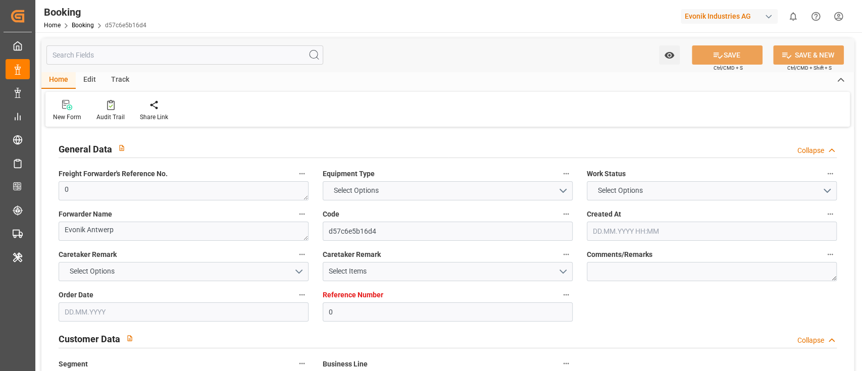
type input "[DATE] 00:00"
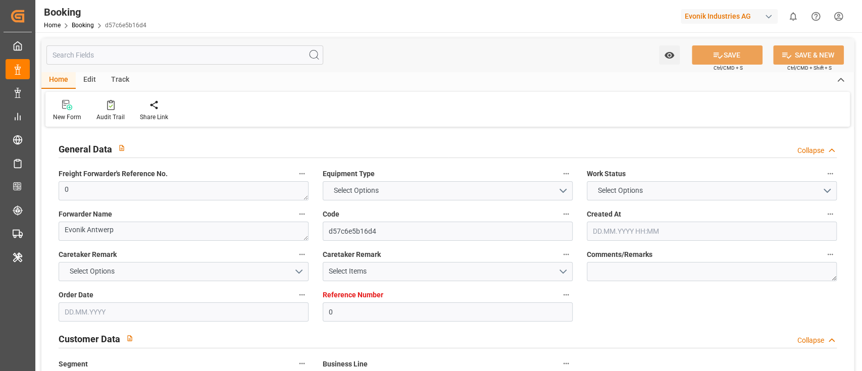
type input "[DATE] 00:00"
type input "[DATE] 06:55"
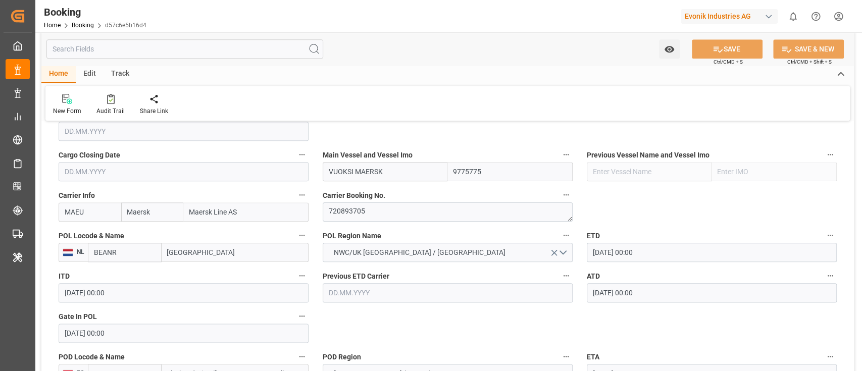
scroll to position [741, 0]
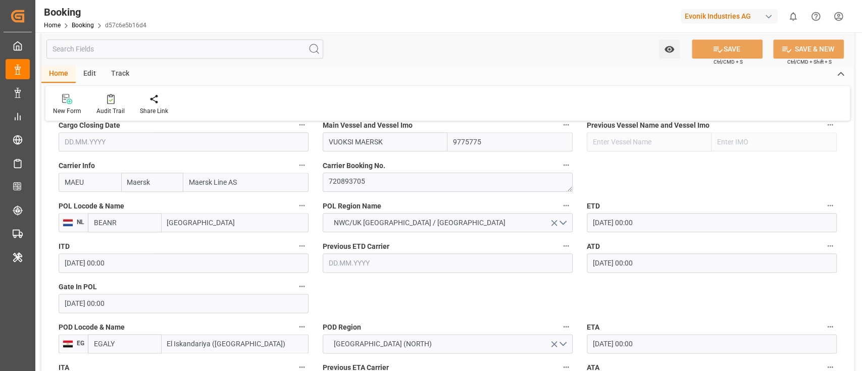
click at [211, 227] on input "[GEOGRAPHIC_DATA]" at bounding box center [235, 222] width 147 height 19
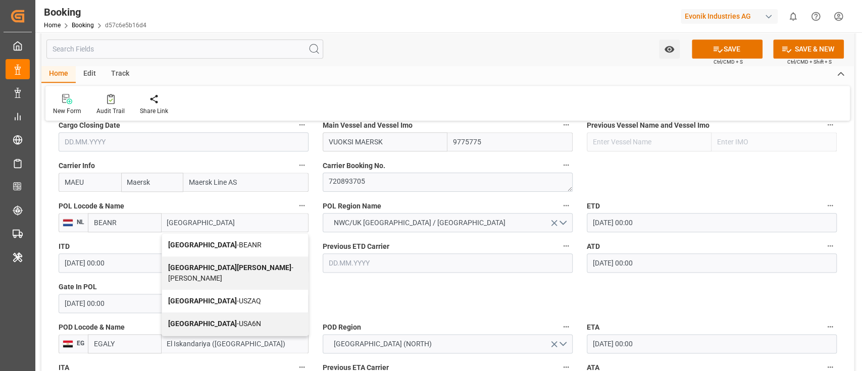
click at [217, 237] on div "Antwerp - BEANR" at bounding box center [235, 245] width 146 height 23
type input "[GEOGRAPHIC_DATA]"
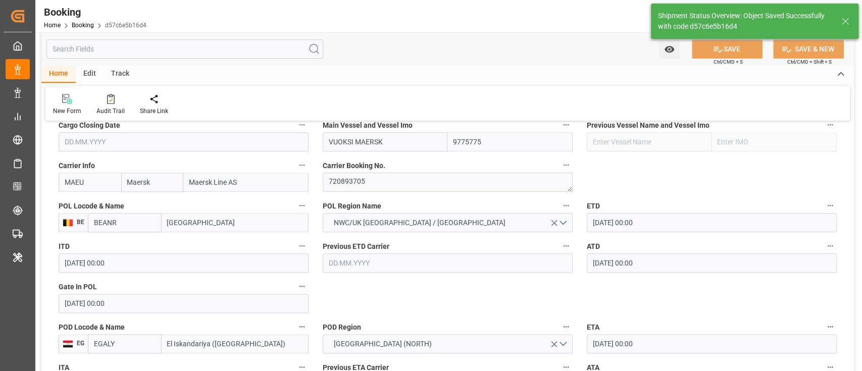
type textarea "businessDivision-businessLine-"
type input "11.09.2025 06:56"
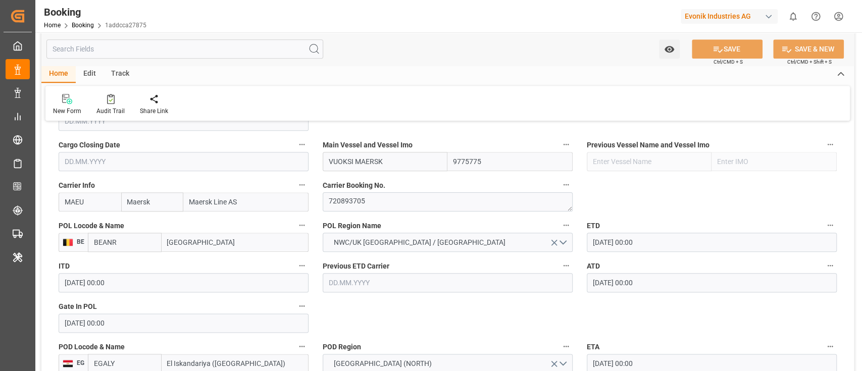
scroll to position [741, 0]
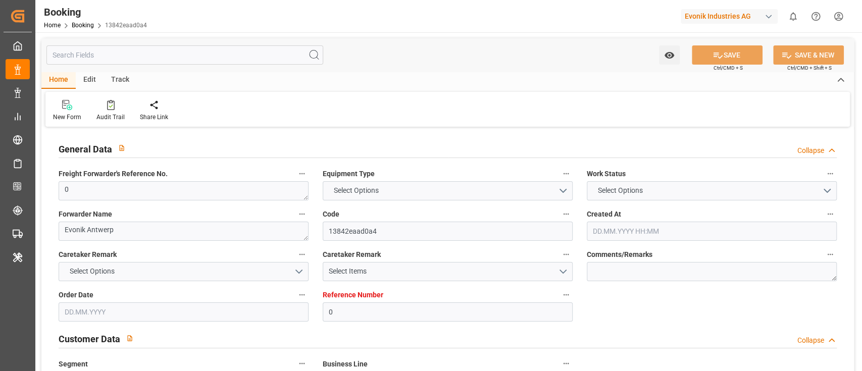
type textarea "0"
type textarea "Evonik Antwerp"
type input "13842eaad0a4"
type input "0"
type textarea "AT-AN"
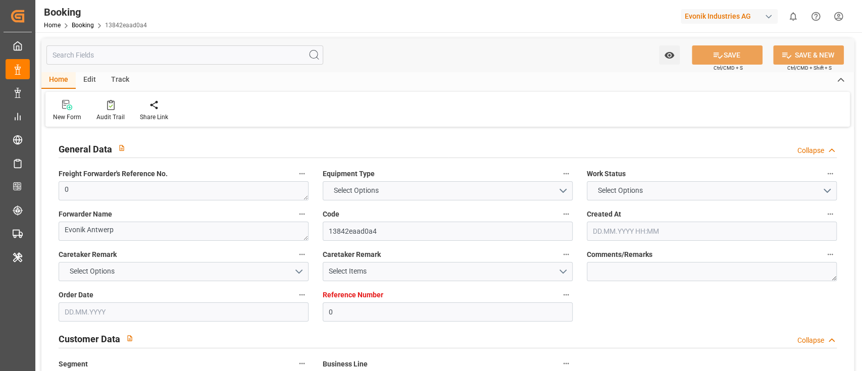
type input "4006654519"
type textarea "[PERSON_NAME][EMAIL_ADDRESS][DOMAIN_NAME]"
type textarea "CIF"
type textarea "[GEOGRAPHIC_DATA]"
type textarea "Evonik Plant 7000021817"
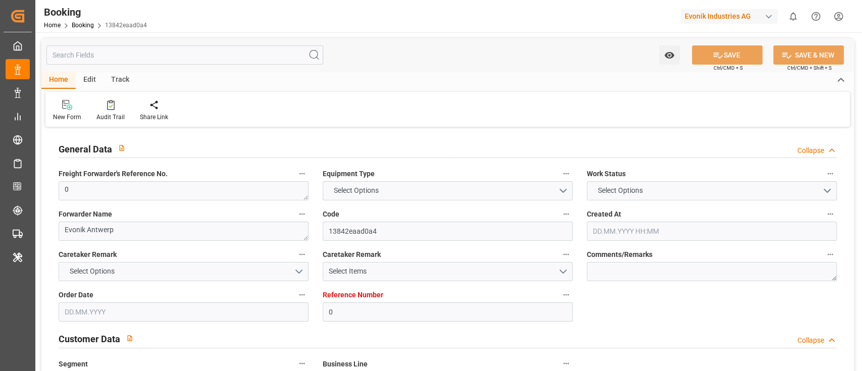
type textarea "[GEOGRAPHIC_DATA]"
type textarea "MRSU0027672"
type input "MAEU"
type input "Rotterdam"
type input "El Iskandariya ([GEOGRAPHIC_DATA])"
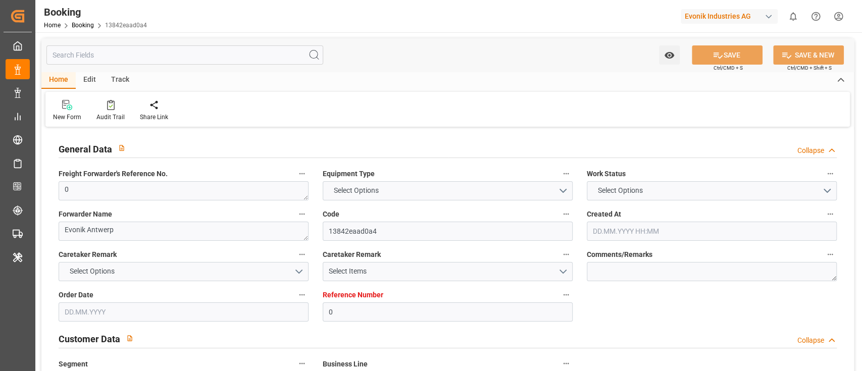
type textarea "INPUT_Evonik_Seeburger_LoadTenderOcean_1002999932_20250729080209089.xml"
type textarea "NWC/[GEOGRAPHIC_DATA] [GEOGRAPHIC_DATA] / [GEOGRAPHIC_DATA]-AN"
type textarea "INPUT_Evonik_Seeburger_LoadTenderOcean_1002914740_20250702094107283.xml,INPUT_E…"
type textarea "1002999932"
type textarea "Logward System"
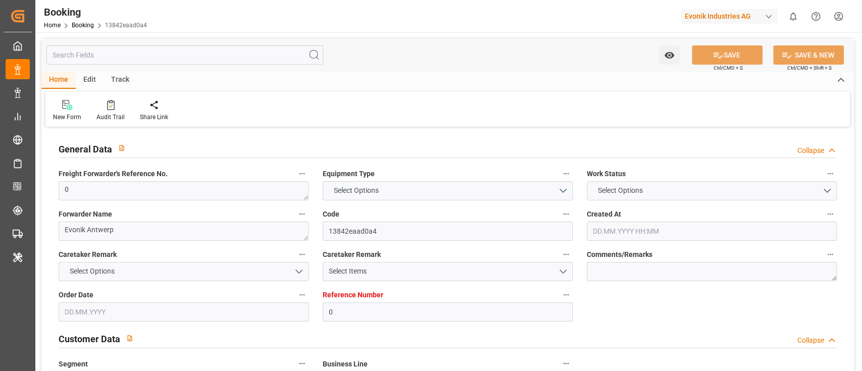
type textarea "businessDivision-businessLine-"
type textarea "EVONIK Load Tender XML"
type textarea "a011t00000LcJC5AAN"
type textarea "No"
type input "0"
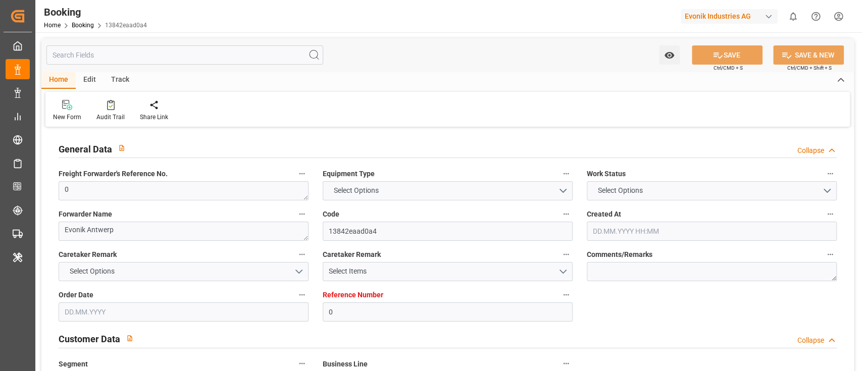
type input "Maersk"
type input "Maersk Line AS"
type input "NLRTM"
type input "EGALY"
type input "[DATE] 07:43"
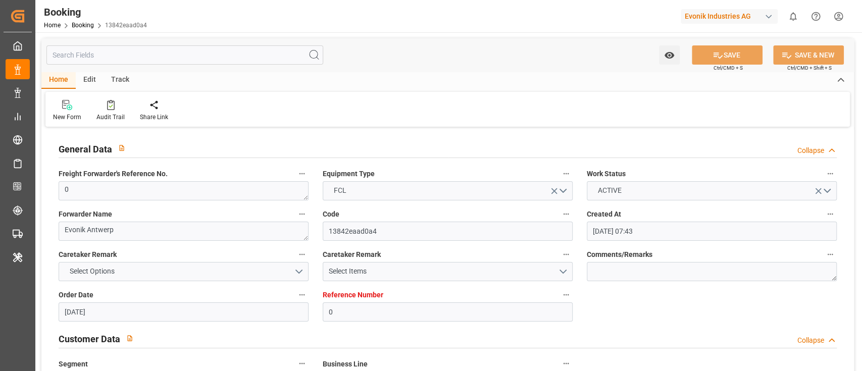
type input "[DATE]"
type input "29.07.2025 06:04"
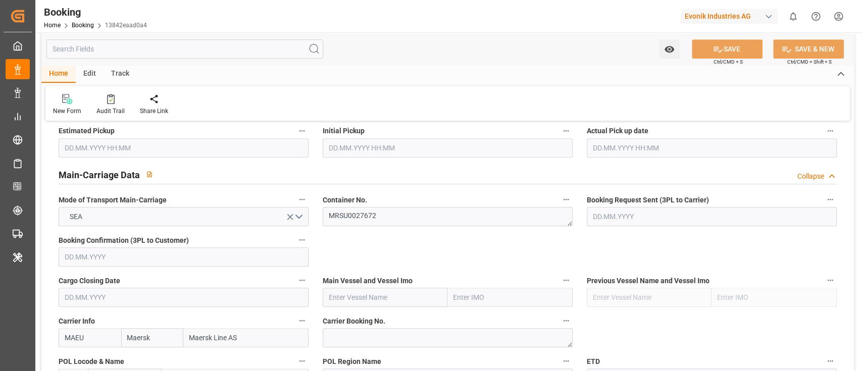
scroll to position [606, 0]
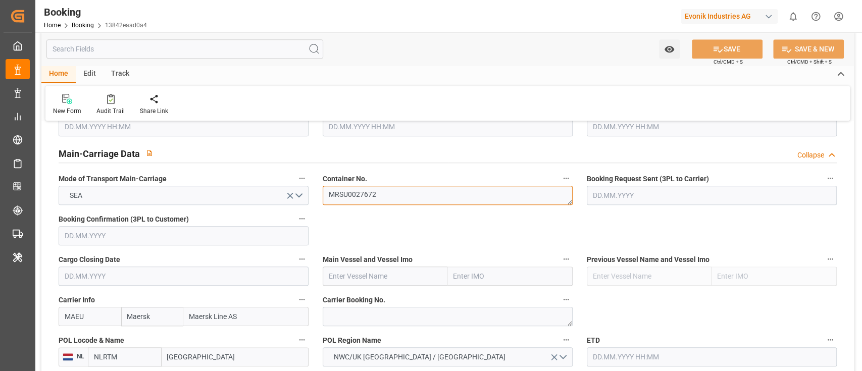
click at [387, 200] on textarea "MRSU0027672" at bounding box center [448, 195] width 250 height 19
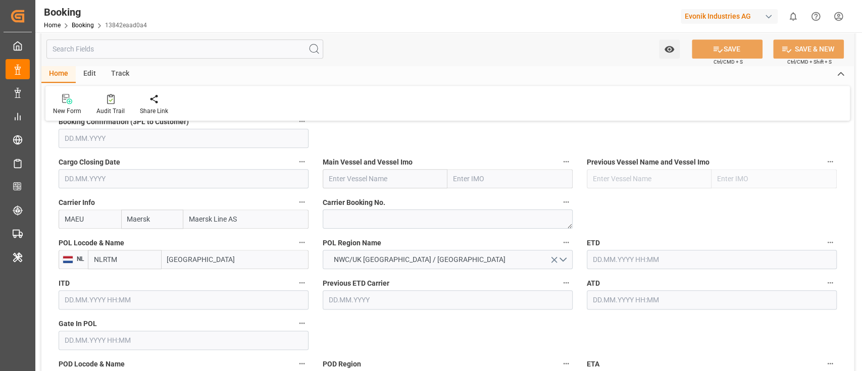
scroll to position [673, 0]
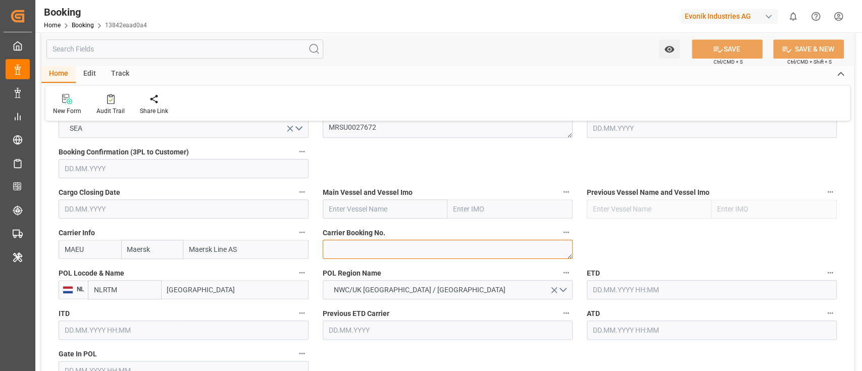
click at [325, 252] on textarea at bounding box center [448, 249] width 250 height 19
paste textarea "720942134"
click at [328, 251] on textarea "720942134" at bounding box center [448, 249] width 250 height 19
type textarea "720942134"
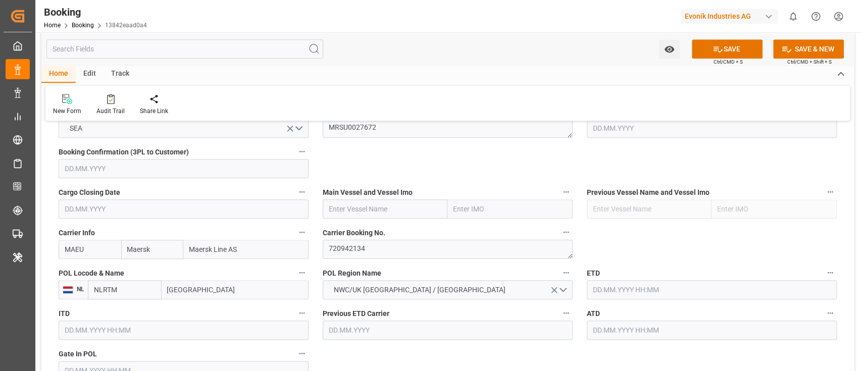
click at [351, 213] on input "text" at bounding box center [385, 209] width 125 height 19
paste input "VAYENGA MAERSK"
click at [362, 238] on div "VAYENGA MAERSK - 9775751" at bounding box center [375, 231] width 104 height 23
type input "VAYENGA MAERSK"
type input "9775751"
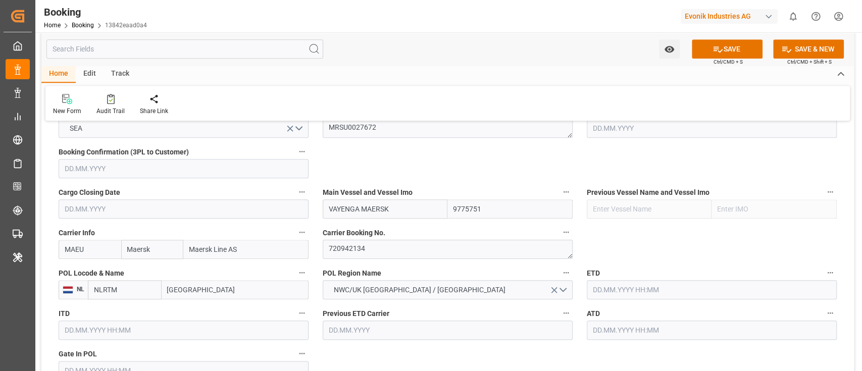
scroll to position [741, 0]
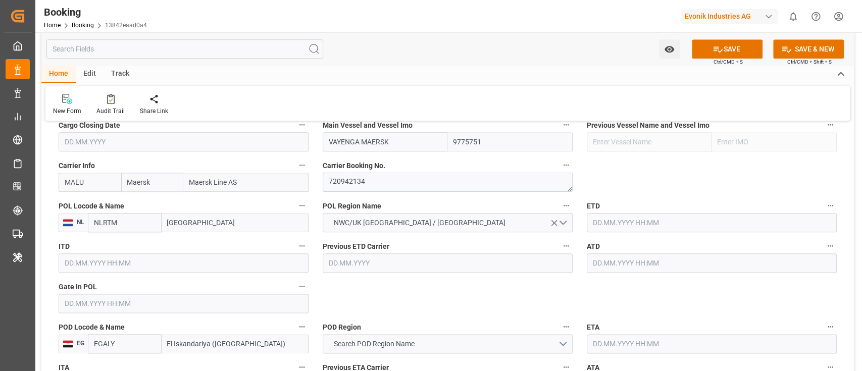
type input "VAYENGA MAERSK"
click at [206, 220] on input "[GEOGRAPHIC_DATA]" at bounding box center [235, 222] width 147 height 19
paste input "[GEOGRAPHIC_DATA]"
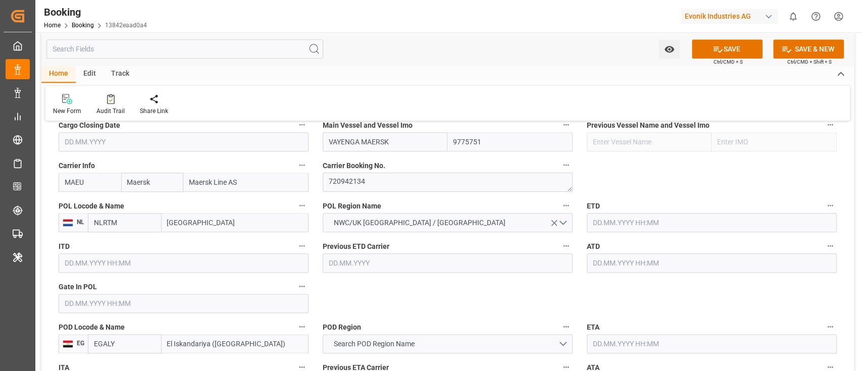
type input "[GEOGRAPHIC_DATA]"
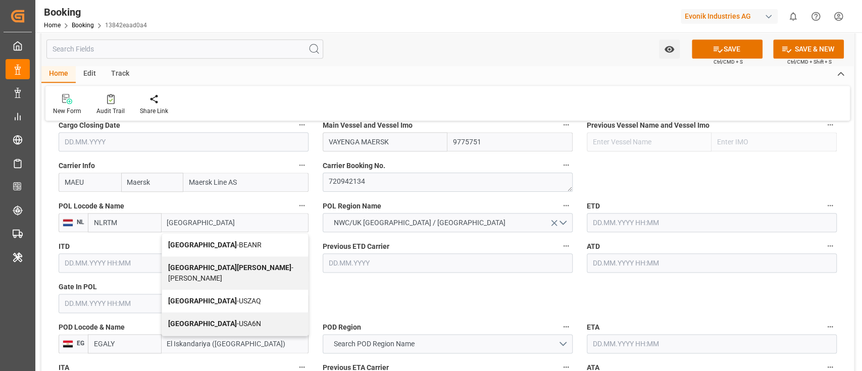
click at [238, 236] on div "Antwerp - BEANR" at bounding box center [235, 245] width 146 height 23
type input "BEANR"
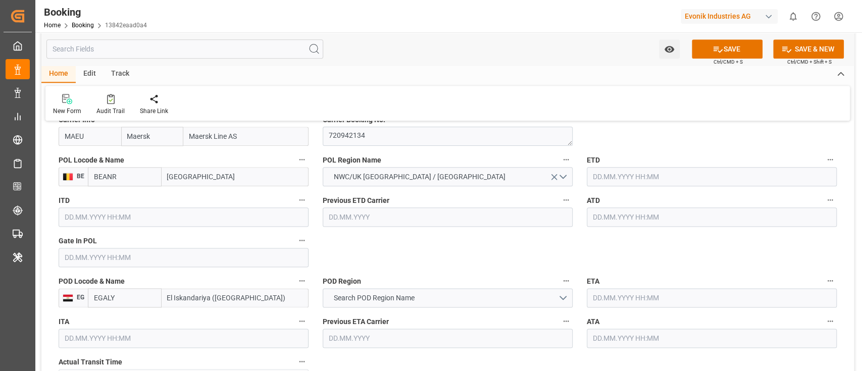
scroll to position [808, 0]
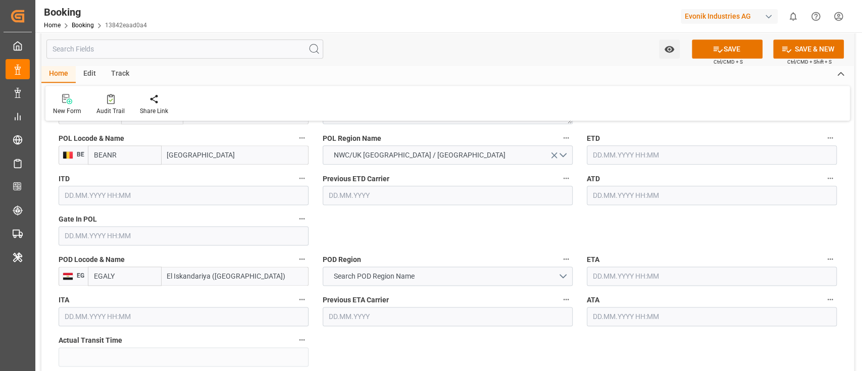
type input "[GEOGRAPHIC_DATA]"
click at [132, 235] on input "text" at bounding box center [184, 235] width 250 height 19
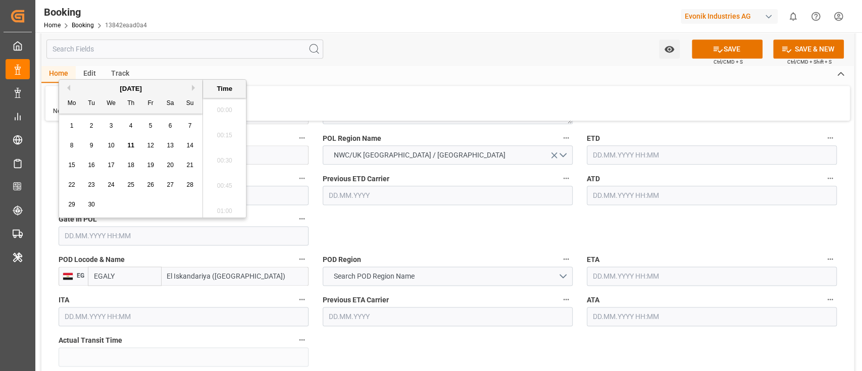
scroll to position [1215, 0]
click at [68, 90] on button "Previous Month" at bounding box center [67, 88] width 6 height 6
click button "Next Month"
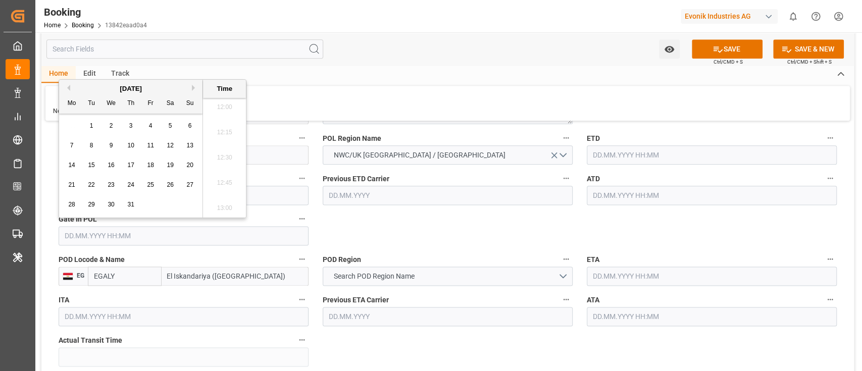
click div "24"
type input "[DATE] 00:00"
click div "General Data Collapse Freight Forwarder's Reference No. 0 Equipment Type FCL Wo…"
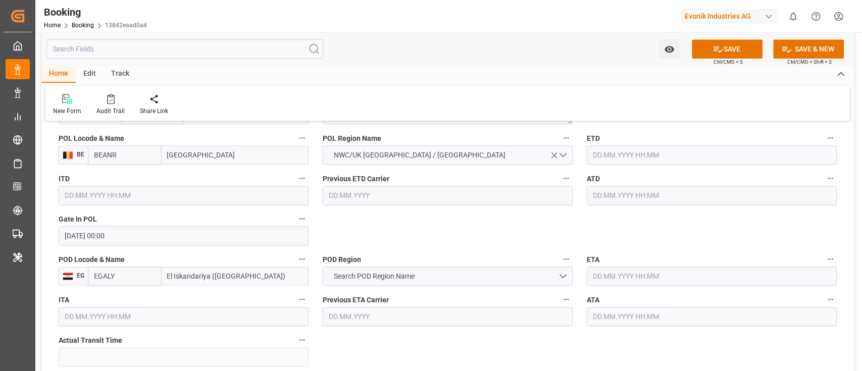
click input "text"
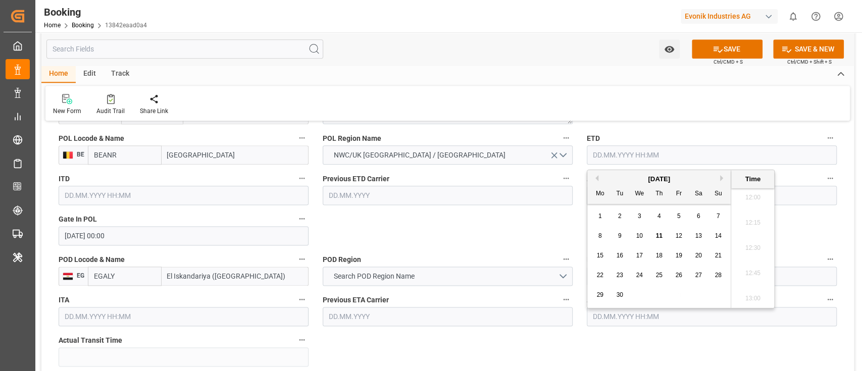
click button "Previous Month"
click span "29"
type input "[DATE] 00:00"
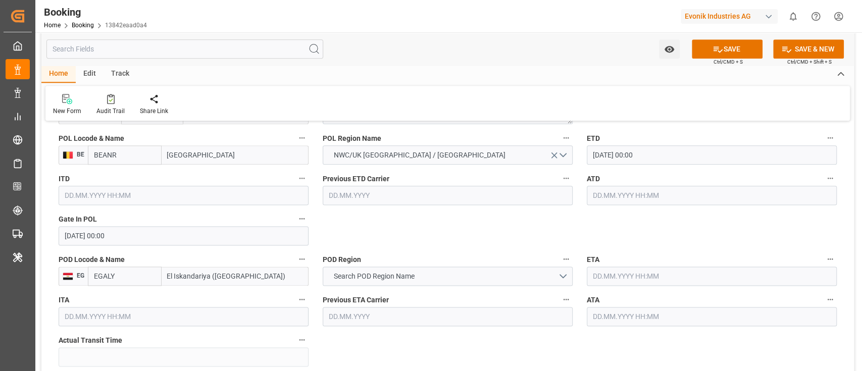
click div "General Data Collapse Freight Forwarder's Reference No. 0 Equipment Type FCL Wo…"
click input "[DATE] 00:00"
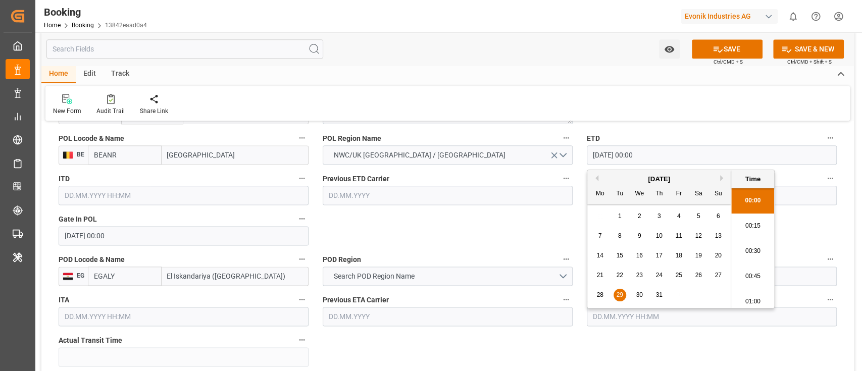
click input "[DATE] 00:00"
click div "General Data Collapse Freight Forwarder's Reference No. 0 Equipment Type FCL Wo…"
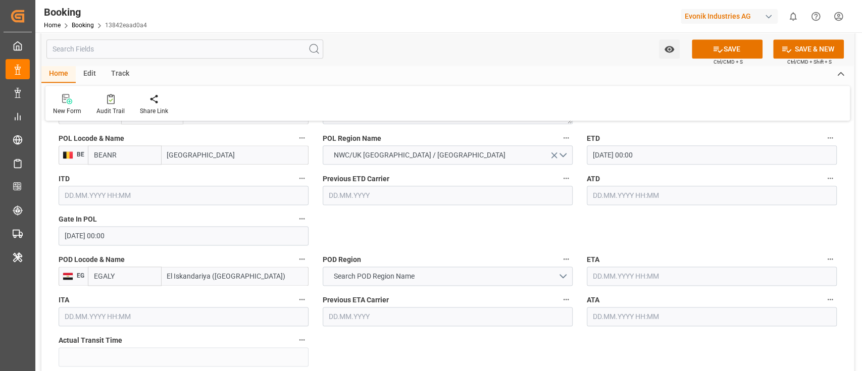
click input "text"
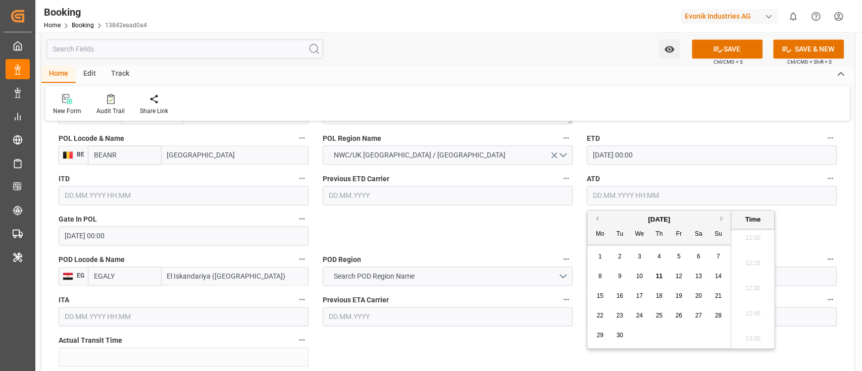
paste input "[DATE] 00:00"
type input "[DATE] 00:00"
click span "29"
click div "General Data Collapse Freight Forwarder's Reference No. 0 Equipment Type FCL Wo…"
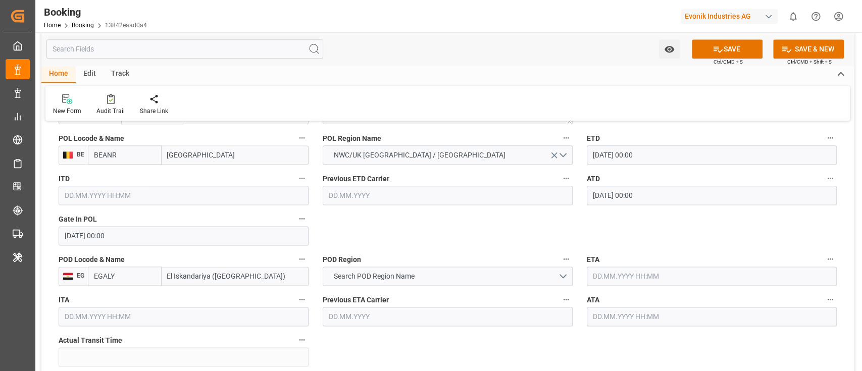
scroll to position [875, 0]
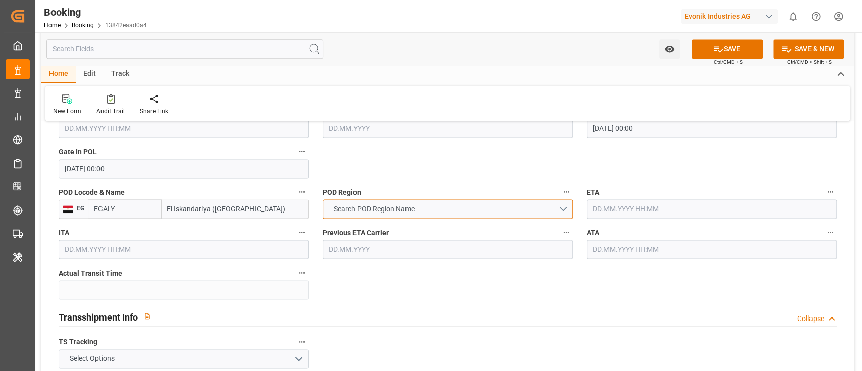
click span "Search POD Region Name"
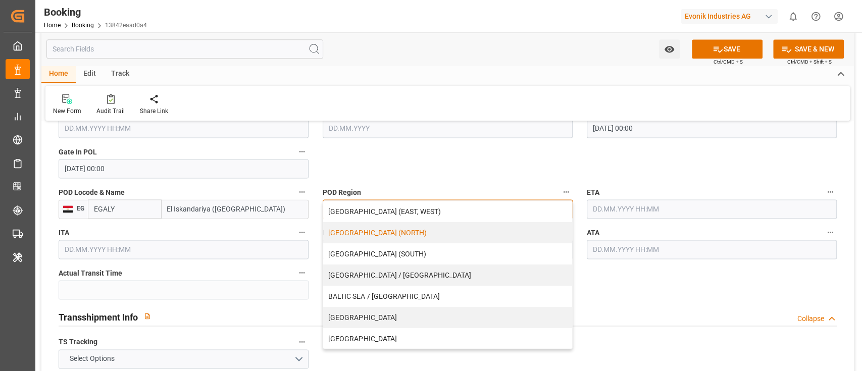
click div "[GEOGRAPHIC_DATA] (NORTH)"
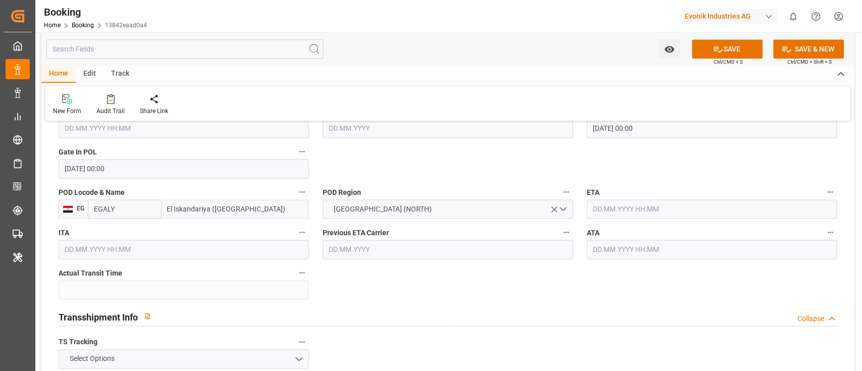
click div "General Data Collapse Freight Forwarder's Reference No. 0 Equipment Type FCL Wo…"
click input "text"
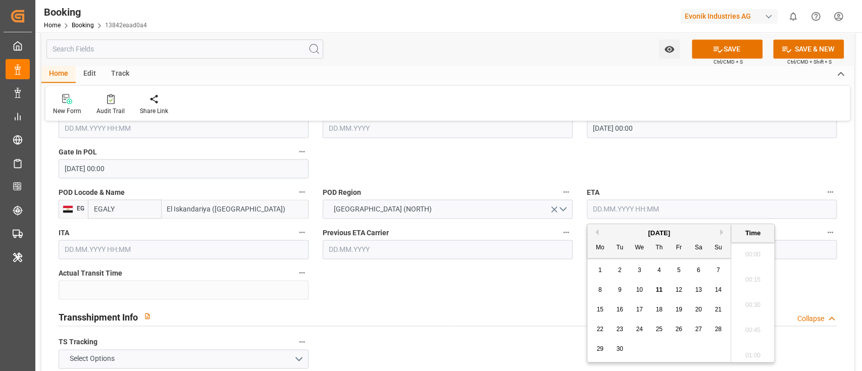
scroll to position [1215, 0]
click button "Next Month"
click button "Previous Month"
click div "8"
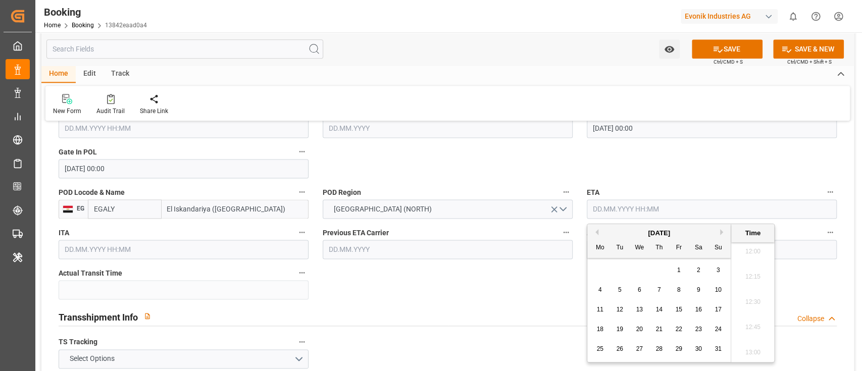
type input "08.08.2025 00:00"
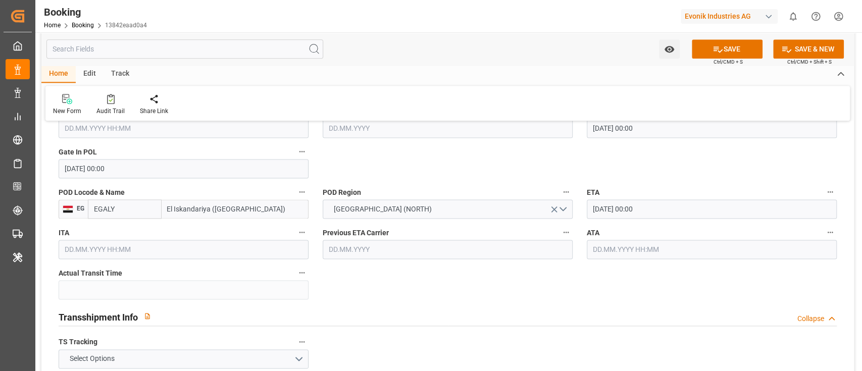
click div "General Data Collapse Freight Forwarder's Reference No. 0 Equipment Type FCL Wo…"
click input "08.08.2025 00:00"
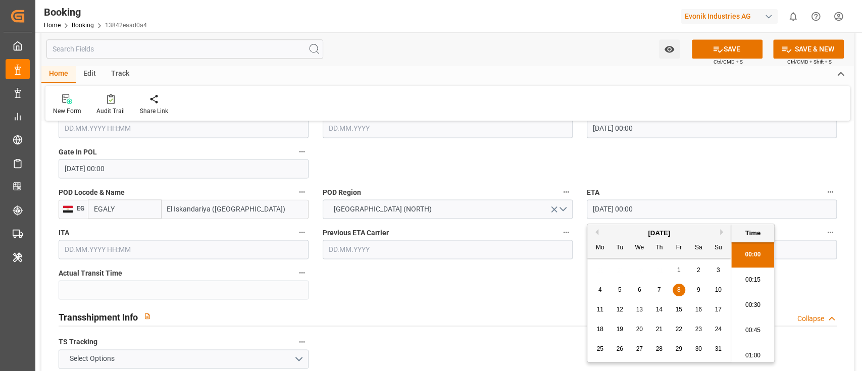
click input "08.08.2025 00:00"
click div "General Data Collapse Freight Forwarder's Reference No. 0 Equipment Type FCL Wo…"
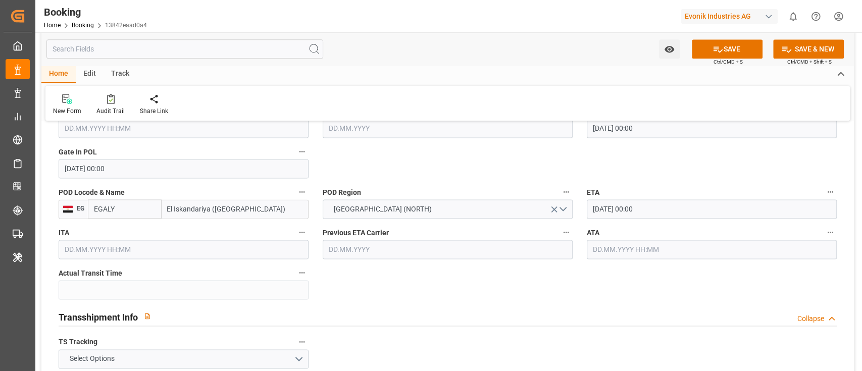
click input "text"
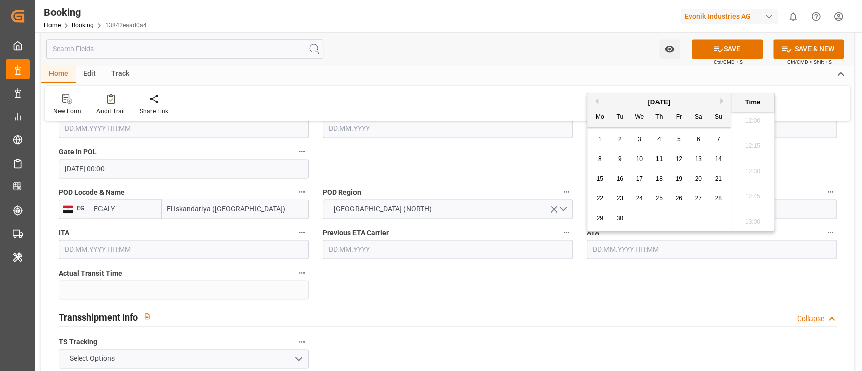
paste input "08.08.2025 00:00"
type input "08.08.2025 00:00"
click span "8"
click div "Transshipment Info Collapse"
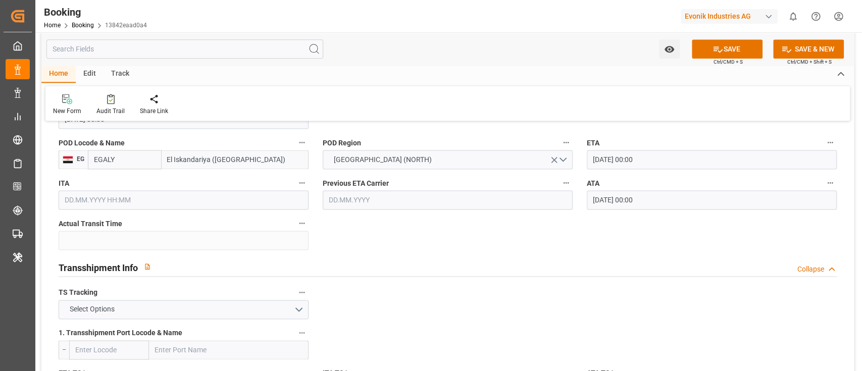
scroll to position [943, 0]
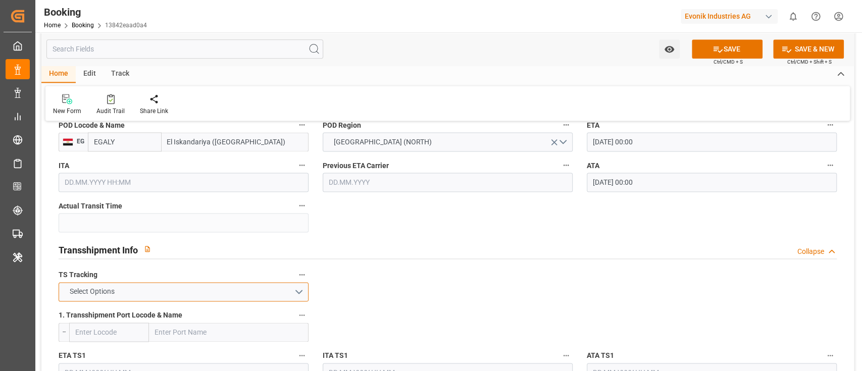
click button "Select Options"
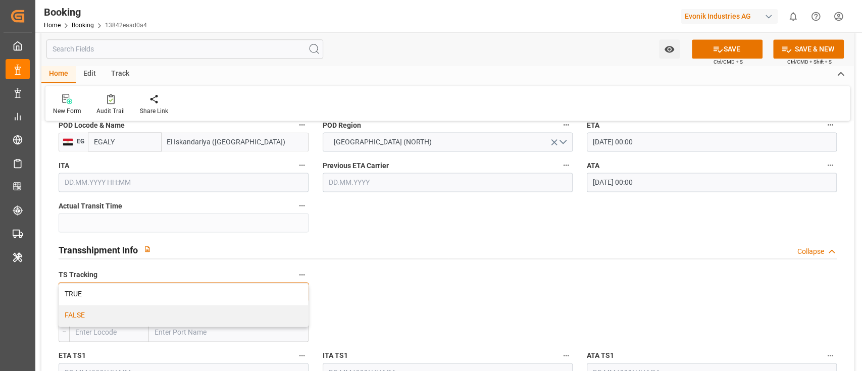
click div "FALSE"
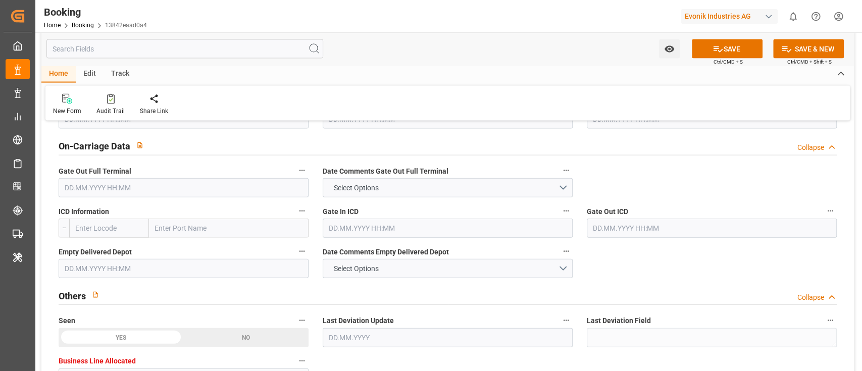
scroll to position [1482, 0]
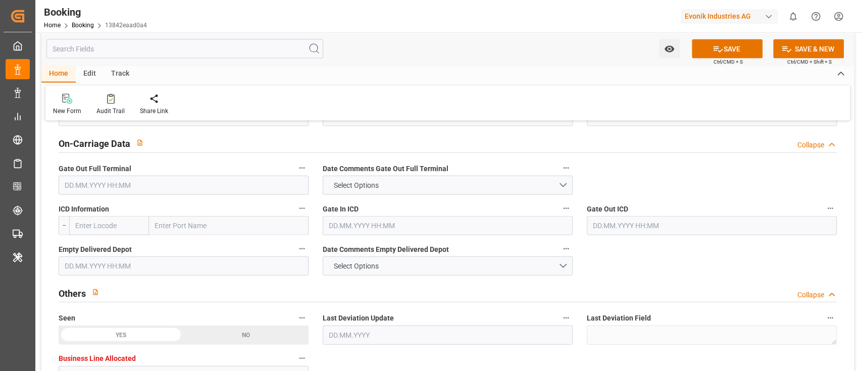
click input "text"
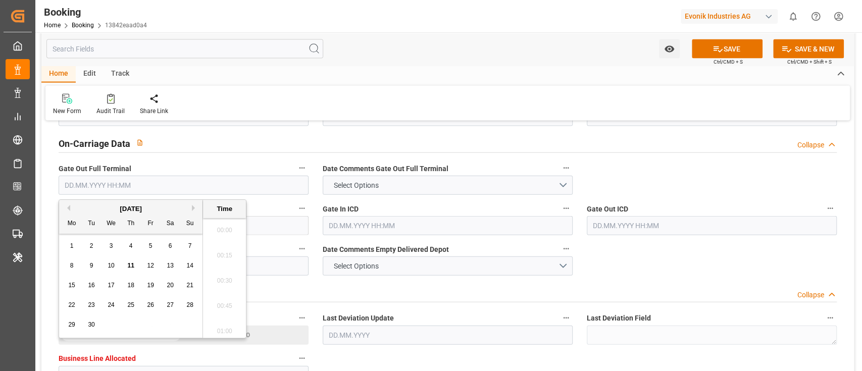
scroll to position [1215, 0]
click button "Previous Month"
click span "19"
type input "19.08.2025 00:00"
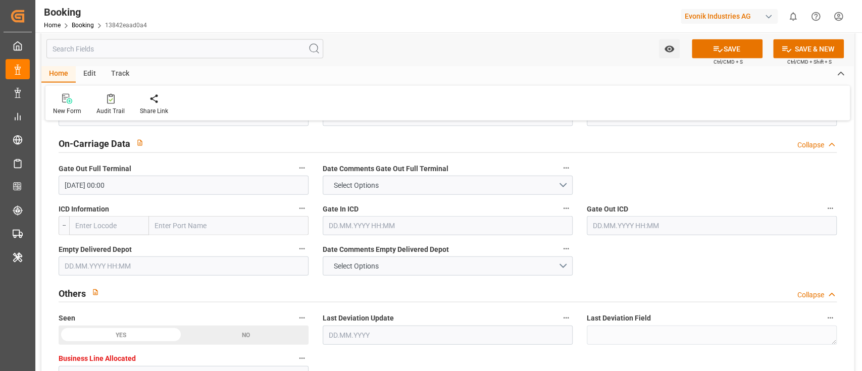
click div "General Data Collapse Freight Forwarder's Reference No. 0 Equipment Type FCL Wo…"
click input "text"
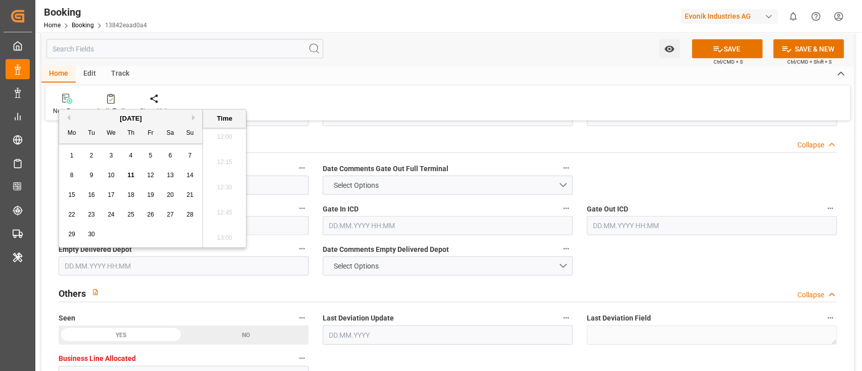
click button "Previous Month"
click div "20"
type input "20.08.2025 00:00"
click div "General Data Collapse Freight Forwarder's Reference No. 0 Equipment Type FCL Wo…"
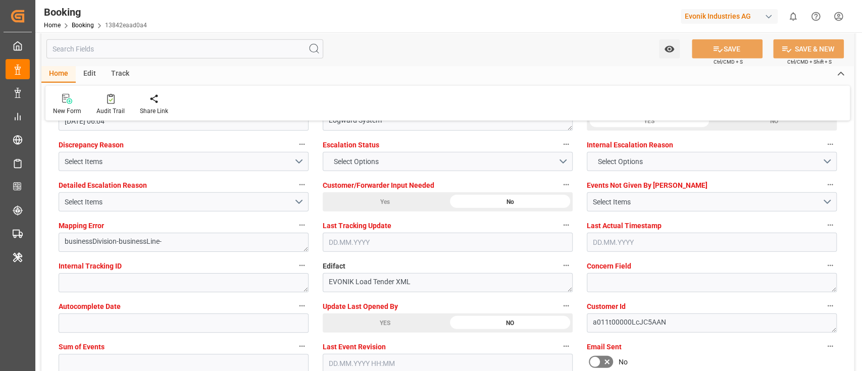
scroll to position [1953, 0]
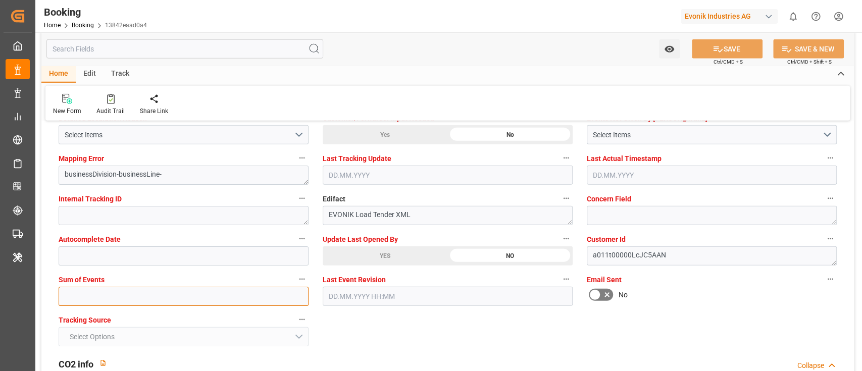
click input "text"
type input "0"
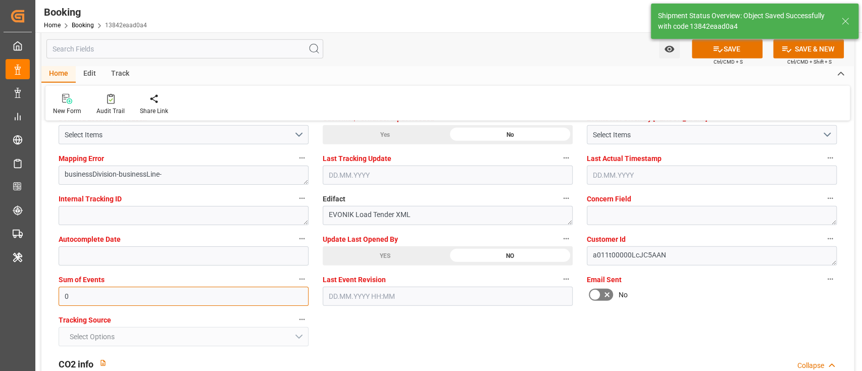
type textarea "[PERSON_NAME]"
type input "10"
type input "[DATE] 00:00"
type input "08.08.2025 00:00"
type input "11.09.2025 07:01"
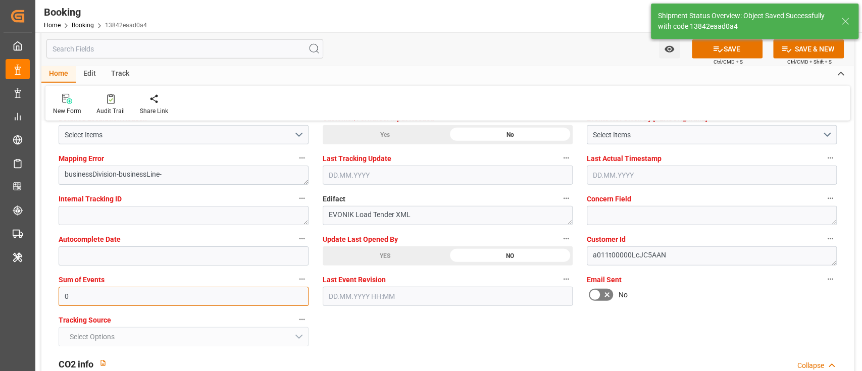
type input "0"
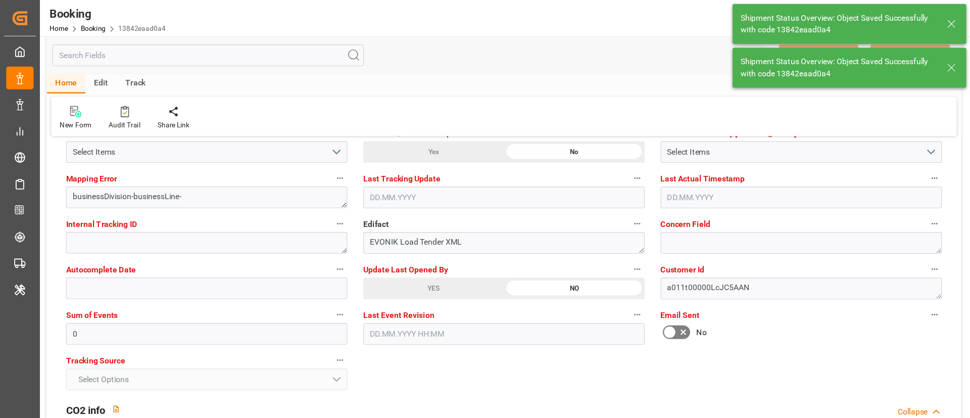
scroll to position [0, 0]
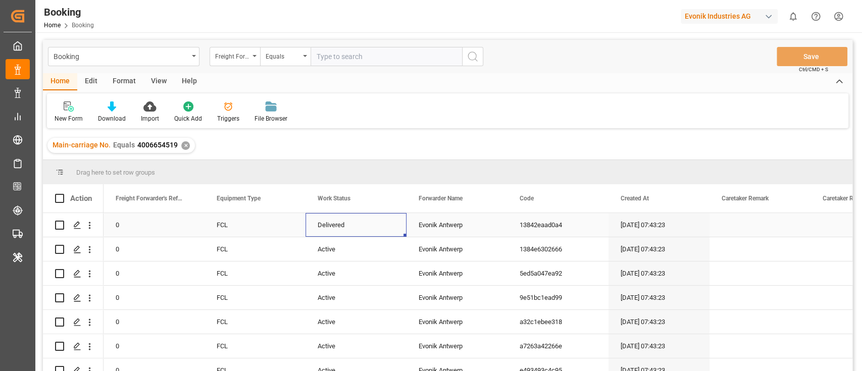
click at [335, 224] on div "Delivered" at bounding box center [356, 225] width 101 height 24
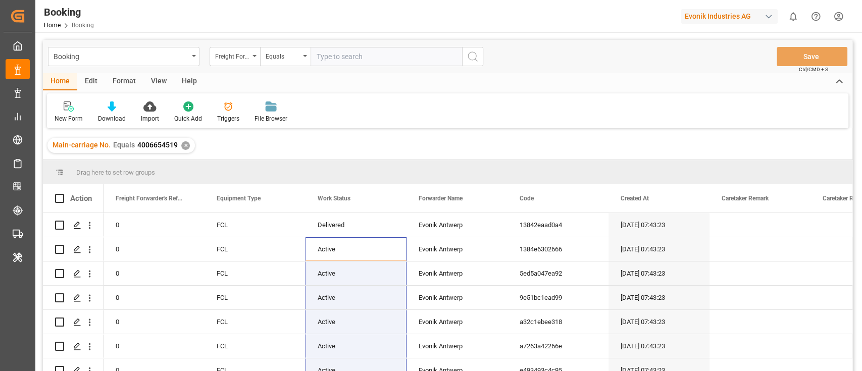
scroll to position [11, 0]
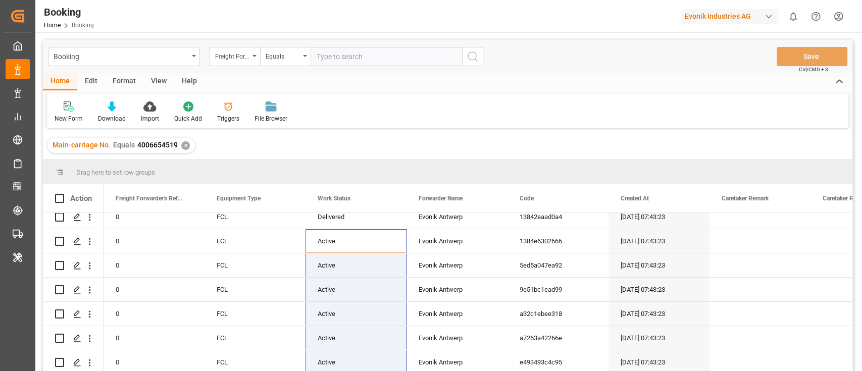
drag, startPoint x: 339, startPoint y: 244, endPoint x: 337, endPoint y: 383, distance: 138.4
click at [337, 371] on html "Created by potrace 1.15, written by Peter Selinger 2001-2017 Created by potrace…" at bounding box center [431, 185] width 862 height 371
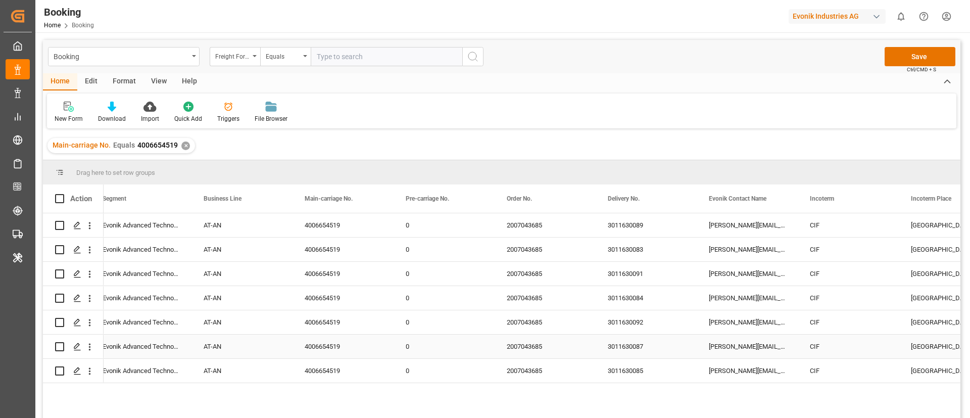
scroll to position [0, 1307]
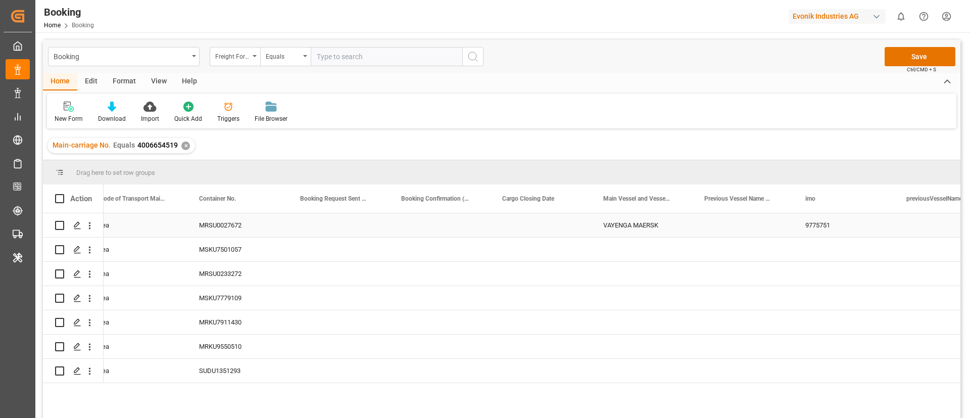
click at [632, 225] on div "VAYENGA MAERSK" at bounding box center [641, 225] width 101 height 24
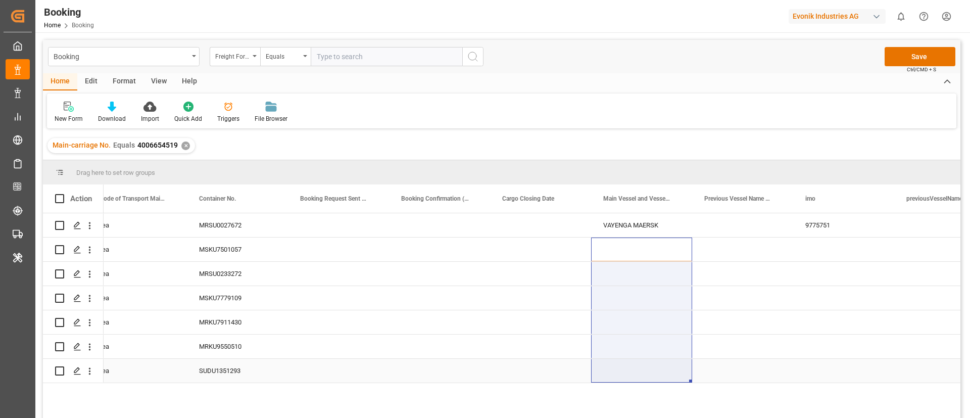
drag, startPoint x: 635, startPoint y: 280, endPoint x: 624, endPoint y: 362, distance: 82.5
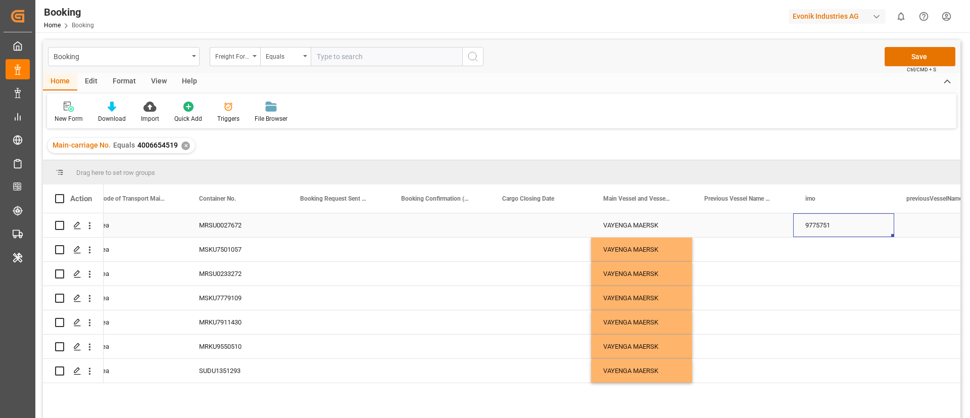
click at [806, 224] on div "9775751" at bounding box center [843, 225] width 101 height 24
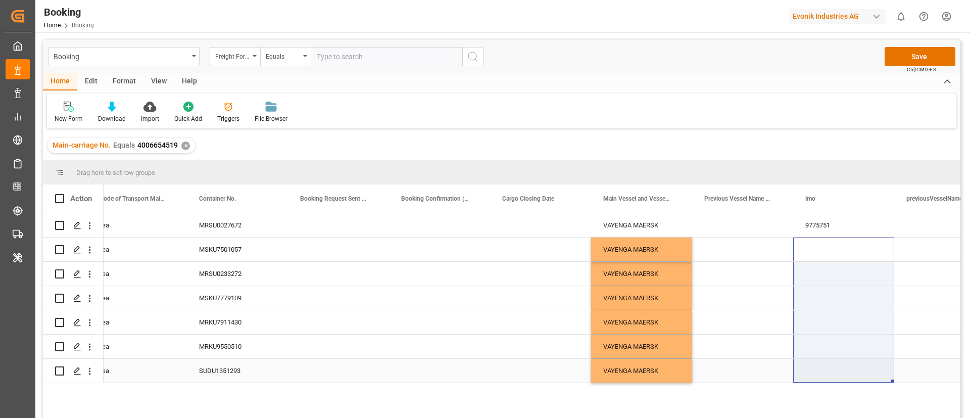
drag, startPoint x: 815, startPoint y: 247, endPoint x: 822, endPoint y: 364, distance: 116.9
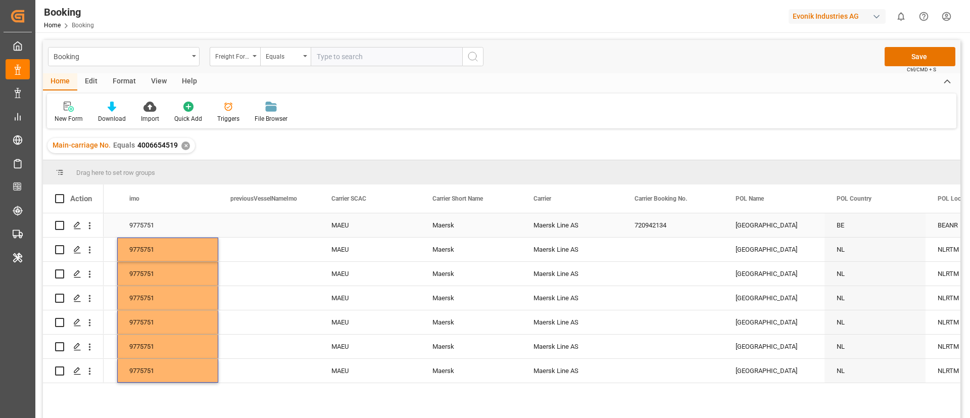
click at [644, 224] on div "720942134" at bounding box center [672, 225] width 101 height 24
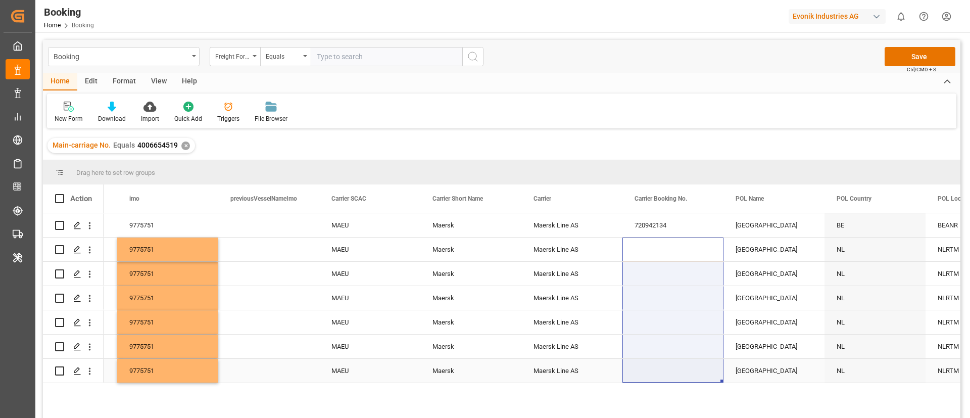
drag, startPoint x: 654, startPoint y: 246, endPoint x: 636, endPoint y: 360, distance: 115.4
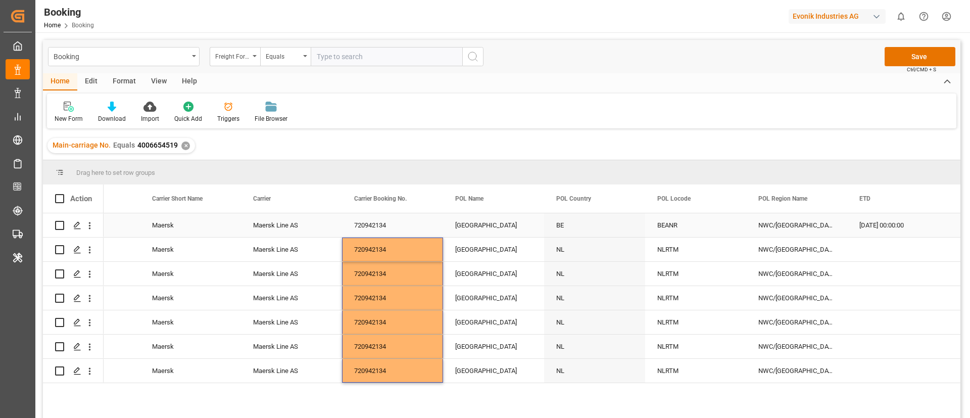
click at [490, 230] on div "[GEOGRAPHIC_DATA]" at bounding box center [493, 225] width 101 height 24
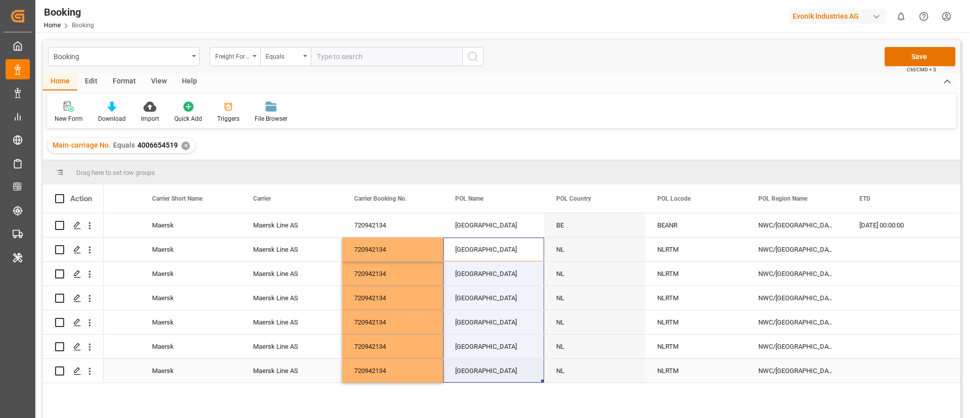
drag, startPoint x: 499, startPoint y: 241, endPoint x: 480, endPoint y: 361, distance: 120.7
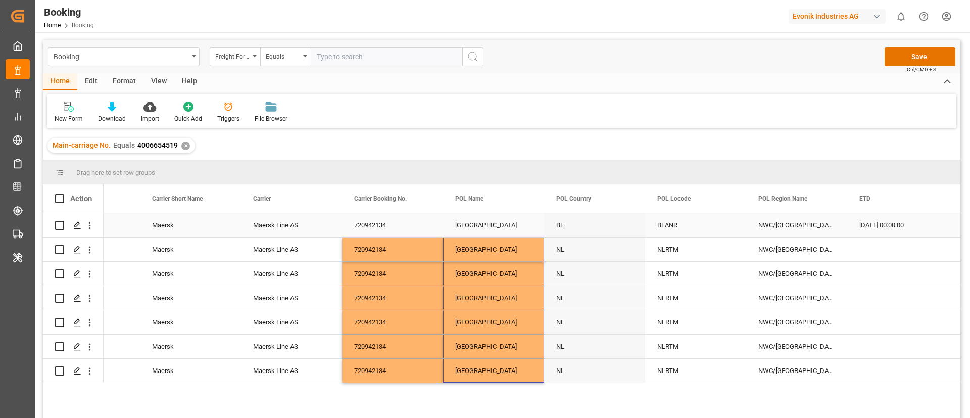
click at [680, 226] on div "BEANR" at bounding box center [695, 225] width 101 height 24
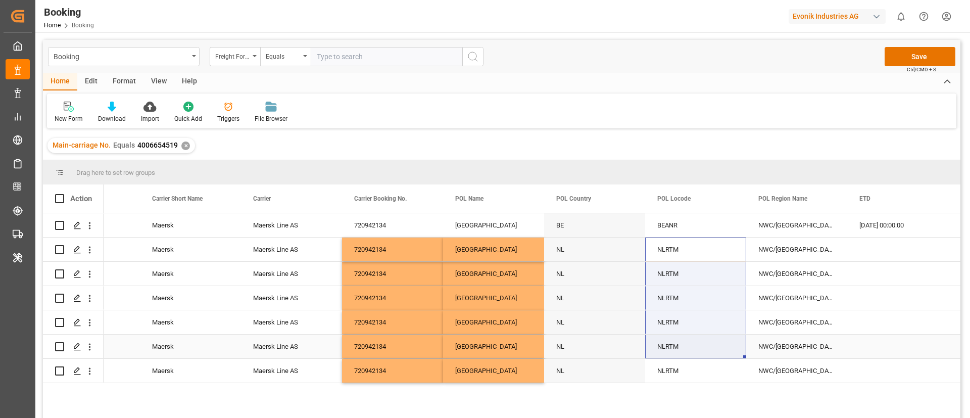
drag, startPoint x: 691, startPoint y: 255, endPoint x: 676, endPoint y: 355, distance: 100.6
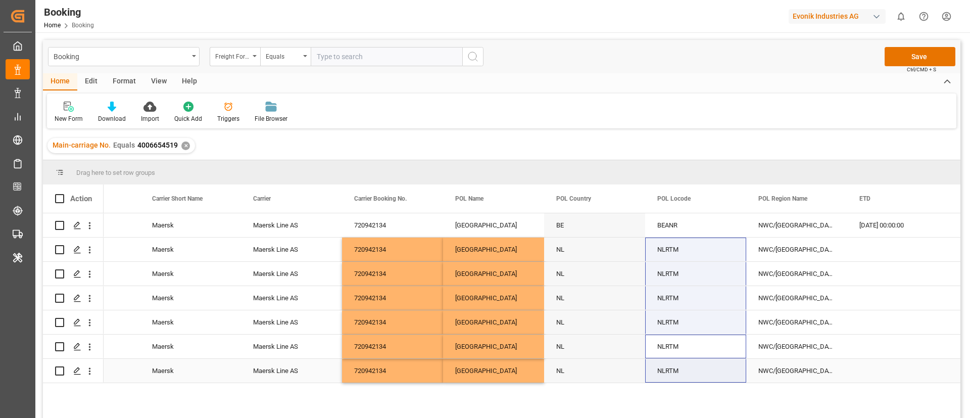
click at [676, 220] on div "BEANR" at bounding box center [695, 225] width 101 height 24
drag, startPoint x: 681, startPoint y: 306, endPoint x: 676, endPoint y: 366, distance: 60.8
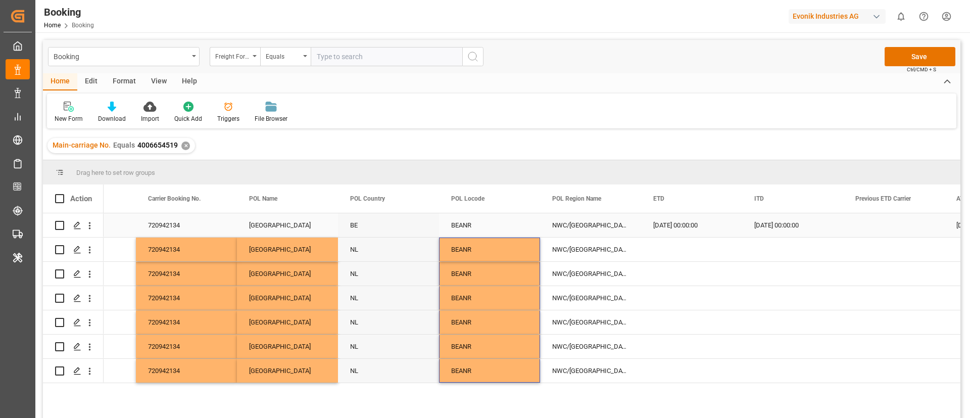
click at [679, 228] on div "29.07.2025 00:00:00" at bounding box center [691, 225] width 101 height 24
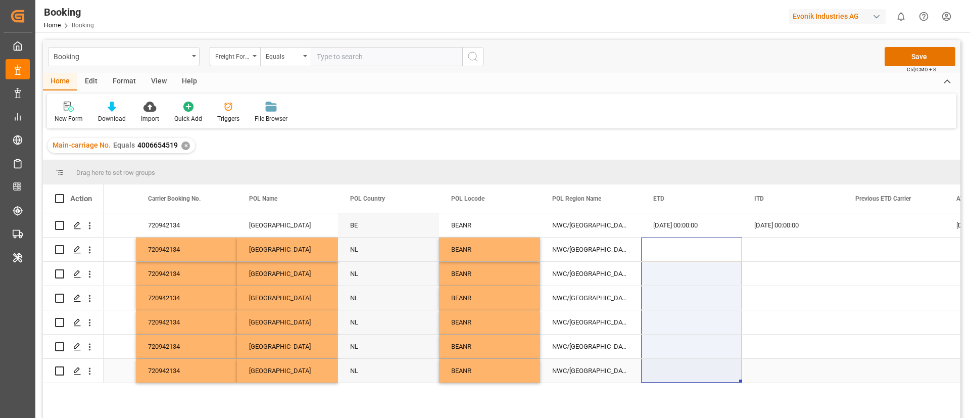
drag, startPoint x: 669, startPoint y: 332, endPoint x: 670, endPoint y: 371, distance: 38.9
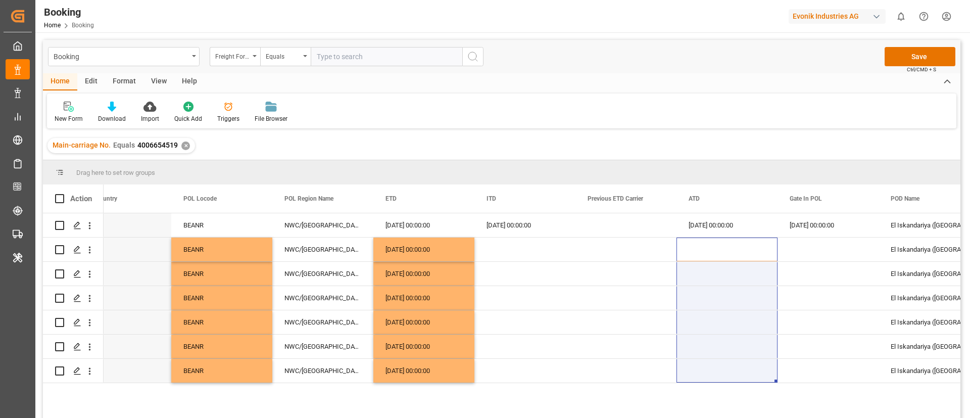
drag, startPoint x: 714, startPoint y: 247, endPoint x: 700, endPoint y: 396, distance: 149.7
click at [700, 371] on div "Antwerp BE BEANR NWC/UK North West Continent / UK 29.07.2025 00:00:00 29.07.202…" at bounding box center [532, 318] width 857 height 211
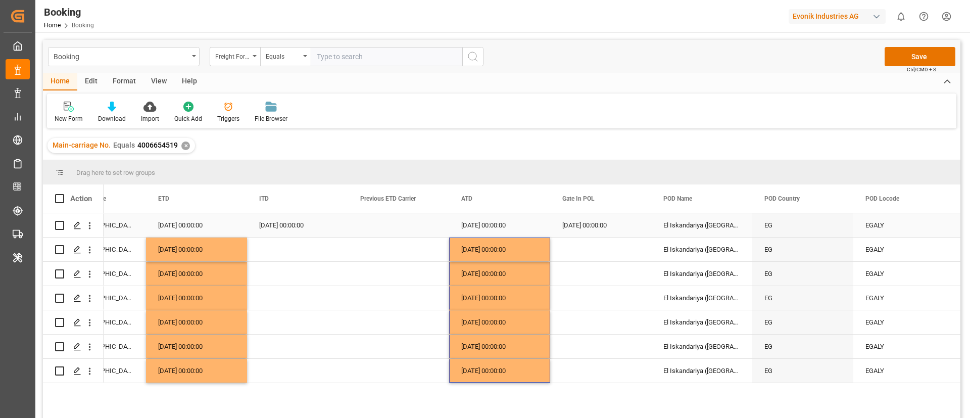
click at [588, 225] on div "24.07.2025 00:00:00" at bounding box center [600, 225] width 101 height 24
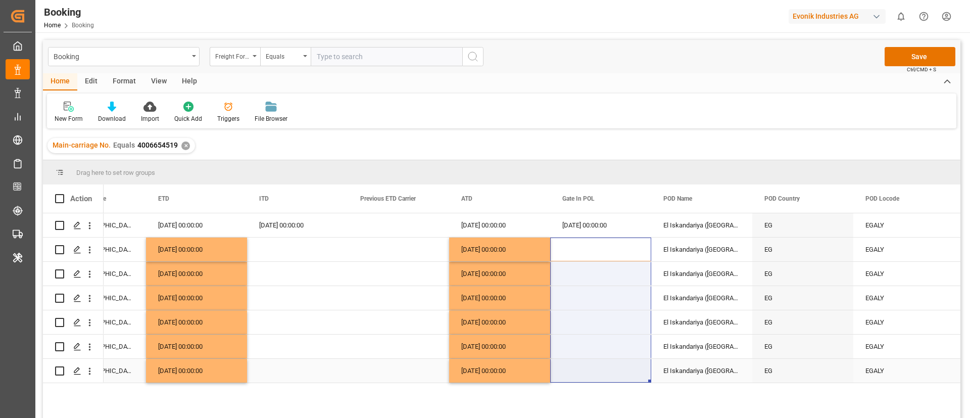
drag, startPoint x: 598, startPoint y: 244, endPoint x: 593, endPoint y: 368, distance: 123.9
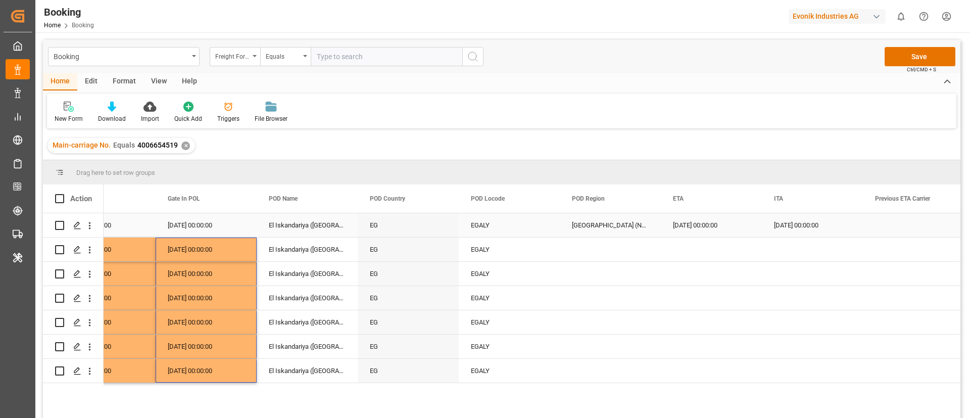
click at [589, 219] on div "[GEOGRAPHIC_DATA] (North)" at bounding box center [610, 225] width 101 height 24
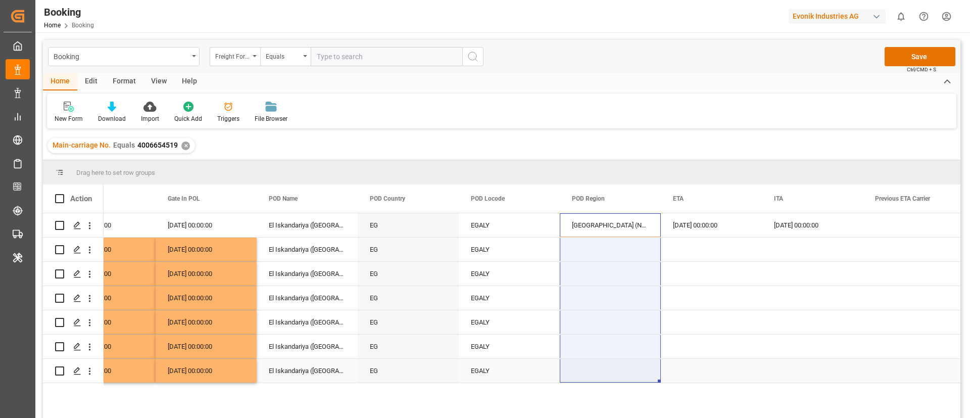
drag, startPoint x: 611, startPoint y: 245, endPoint x: 604, endPoint y: 366, distance: 120.9
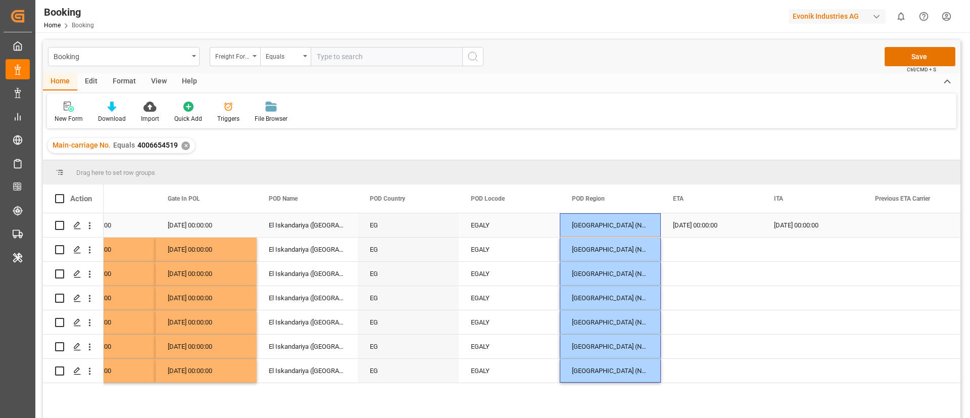
click at [710, 225] on div "08.08.2025 00:00:00" at bounding box center [711, 225] width 101 height 24
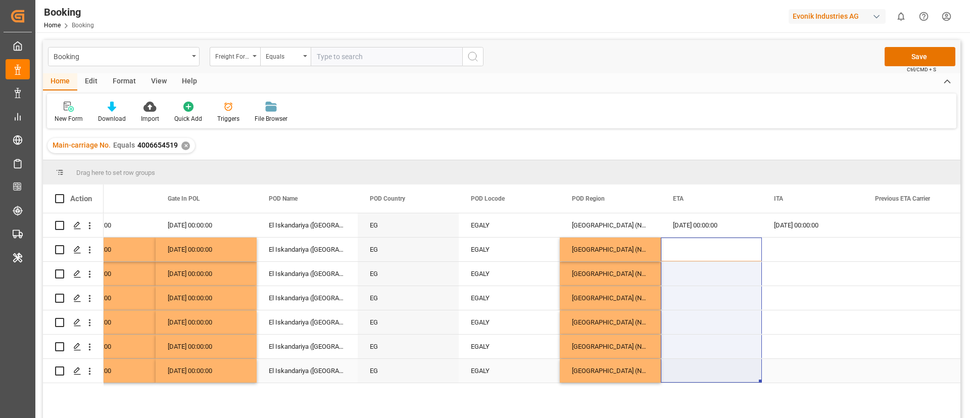
drag, startPoint x: 710, startPoint y: 258, endPoint x: 694, endPoint y: 373, distance: 116.4
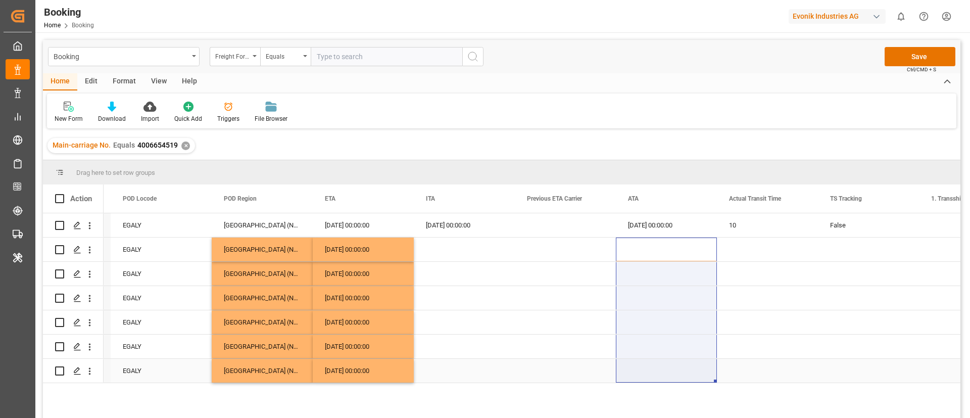
drag, startPoint x: 647, startPoint y: 295, endPoint x: 644, endPoint y: 380, distance: 84.9
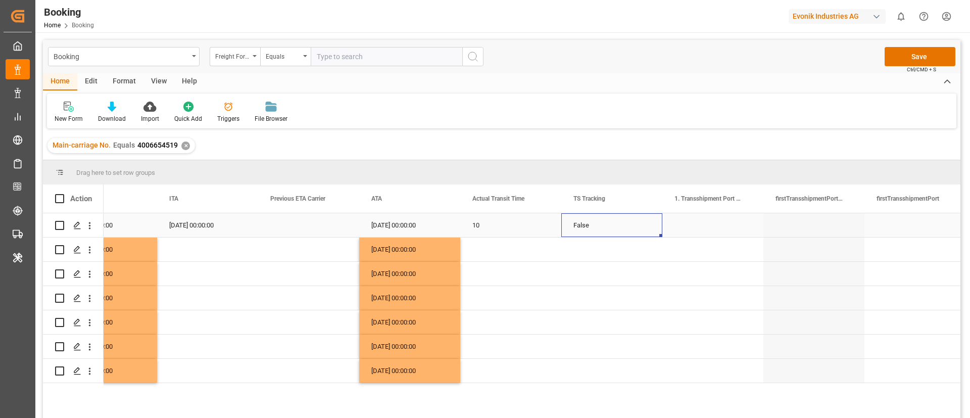
click at [580, 231] on div "False" at bounding box center [611, 225] width 101 height 24
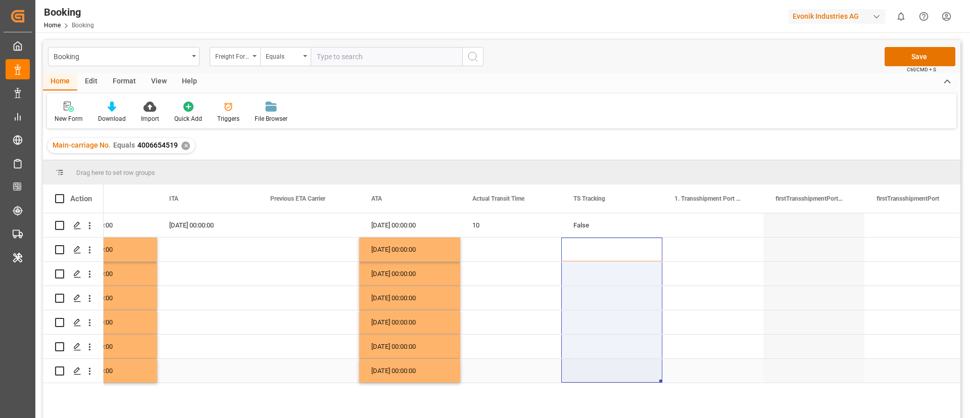
drag, startPoint x: 586, startPoint y: 252, endPoint x: 582, endPoint y: 370, distance: 118.3
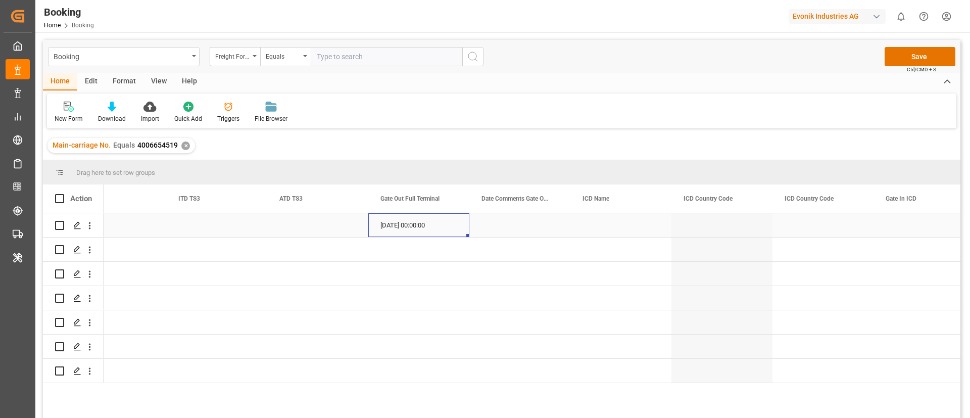
click at [414, 227] on div "19.08.2025 00:00:00" at bounding box center [418, 225] width 101 height 24
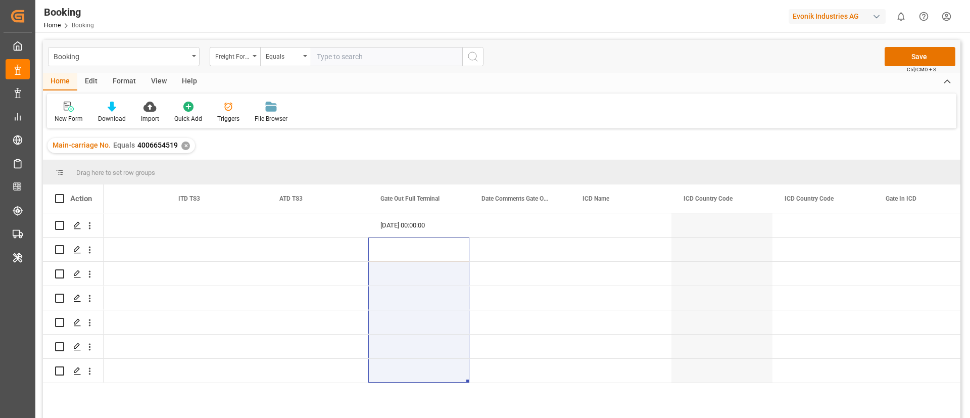
drag, startPoint x: 416, startPoint y: 253, endPoint x: 393, endPoint y: 402, distance: 151.2
click at [393, 371] on div "19.08.2025 00:00:00 False" at bounding box center [532, 318] width 857 height 211
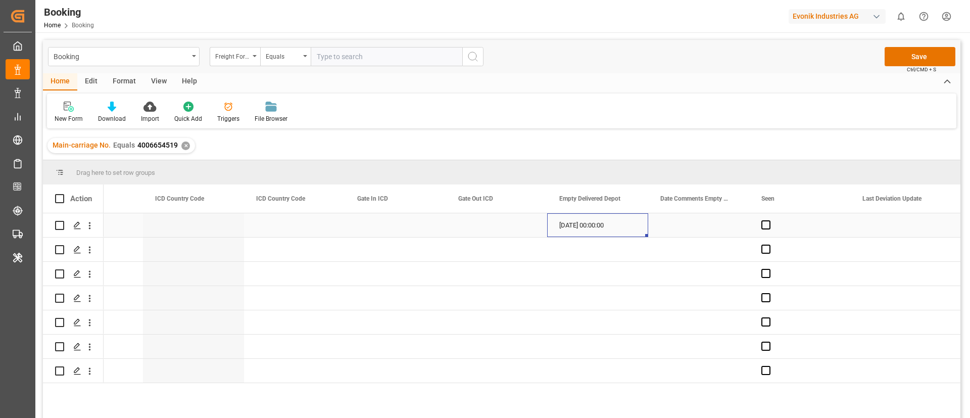
click at [571, 229] on div "20.08.2025 00:00:00" at bounding box center [597, 225] width 101 height 24
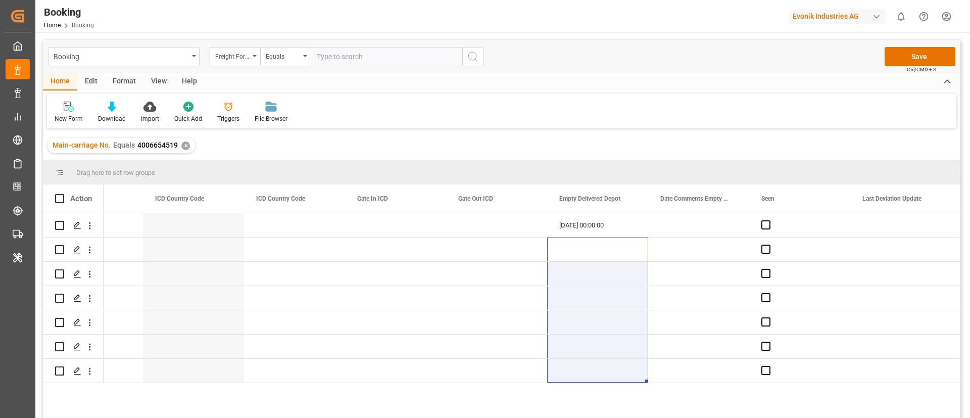
drag, startPoint x: 584, startPoint y: 250, endPoint x: 576, endPoint y: 383, distance: 133.6
click at [576, 371] on div "20.08.2025 00:00:00 19.08.2025 00:00:00" at bounding box center [532, 318] width 857 height 211
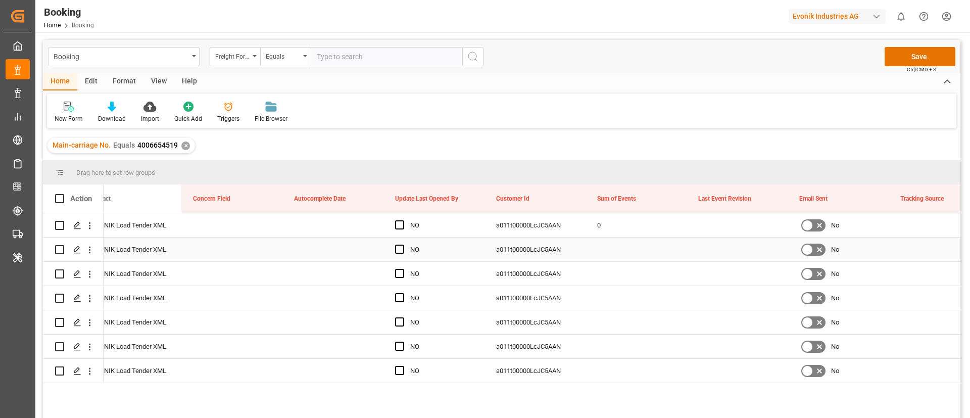
click at [632, 237] on div "Press SPACE to select this row." at bounding box center [635, 249] width 101 height 24
click at [628, 224] on div "0" at bounding box center [635, 225] width 101 height 24
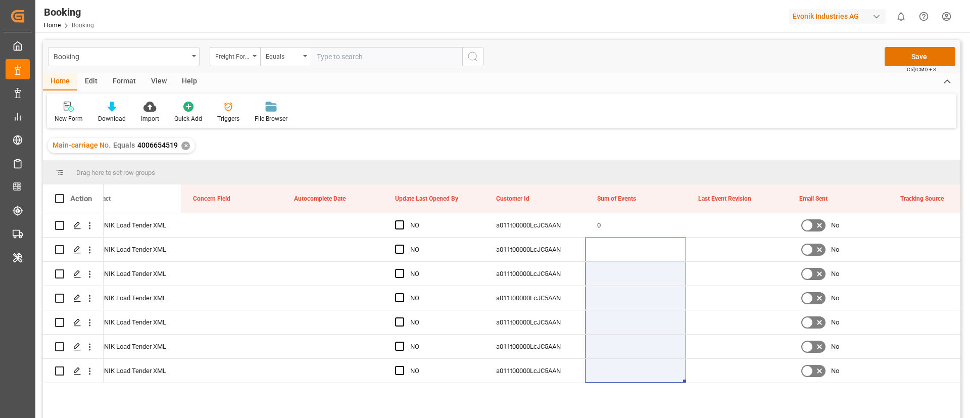
drag, startPoint x: 625, startPoint y: 243, endPoint x: 619, endPoint y: 392, distance: 149.1
click at [619, 371] on div "EVONIK Load Tender XML NO a011t00000LcJC5AAN 0 No 20.08.2025 00:00:00 EVONIK Lo…" at bounding box center [532, 318] width 857 height 211
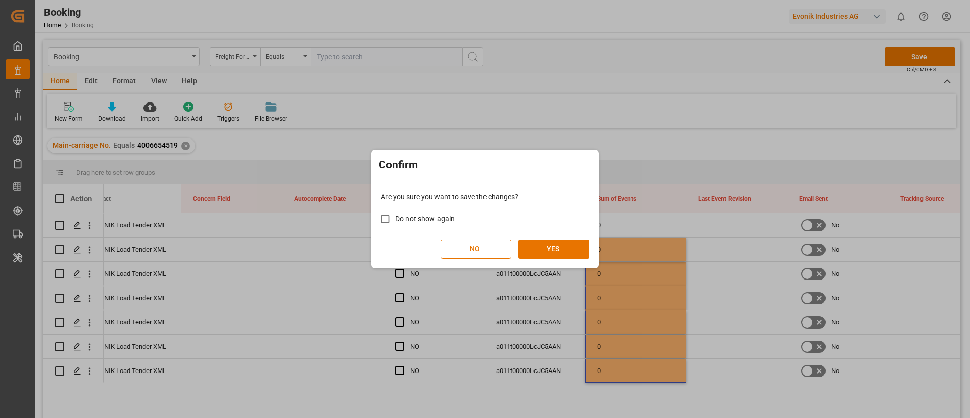
click at [570, 229] on div "Are you sure you want to save the changes? Do not show again NO YES" at bounding box center [485, 224] width 222 height 81
click at [569, 241] on button "YES" at bounding box center [553, 248] width 71 height 19
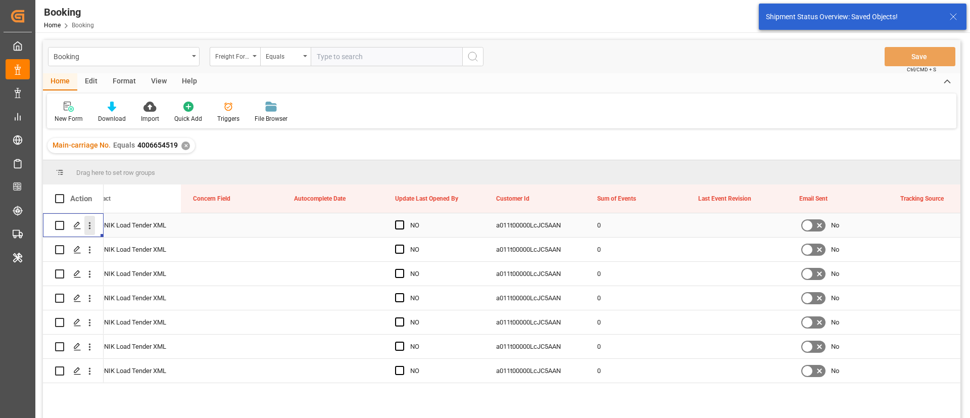
click at [88, 228] on icon "open menu" at bounding box center [89, 225] width 11 height 11
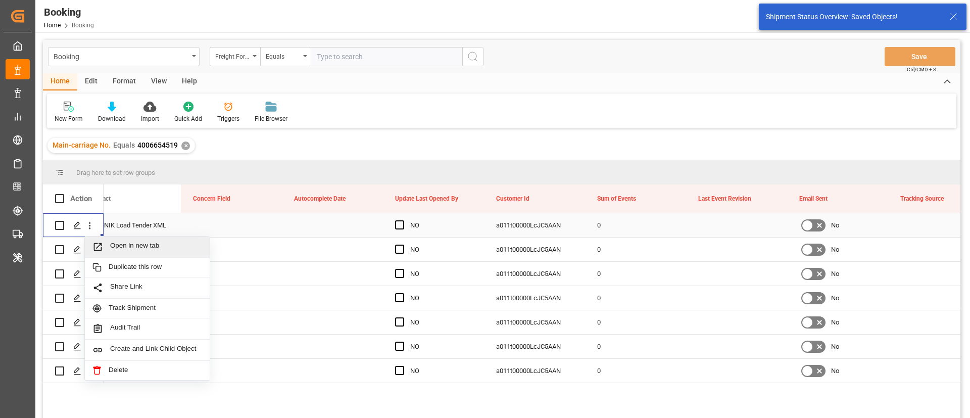
click at [132, 250] on span "Open in new tab" at bounding box center [156, 246] width 92 height 11
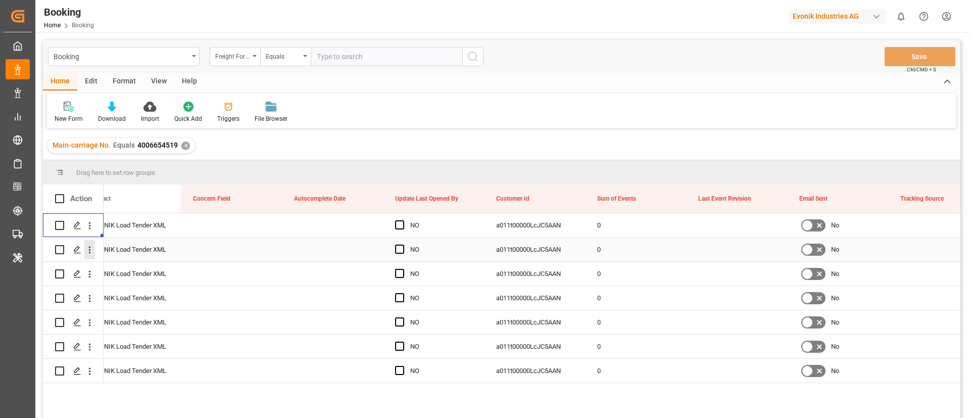
click at [92, 253] on icon "open menu" at bounding box center [89, 249] width 11 height 11
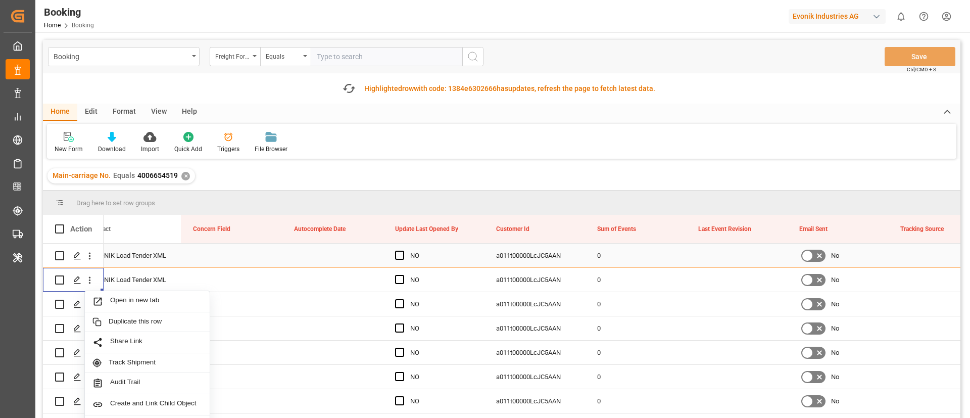
click at [114, 262] on div "EVONIK Load Tender XML" at bounding box center [130, 255] width 101 height 24
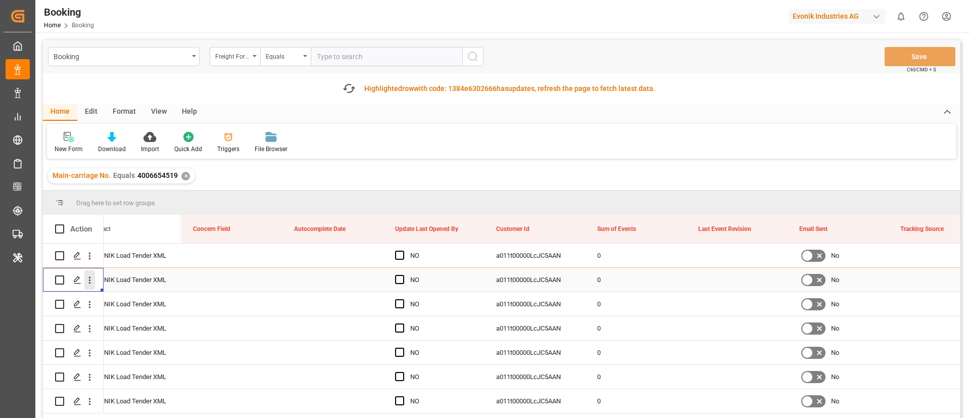
click at [93, 282] on icon "open menu" at bounding box center [89, 280] width 11 height 11
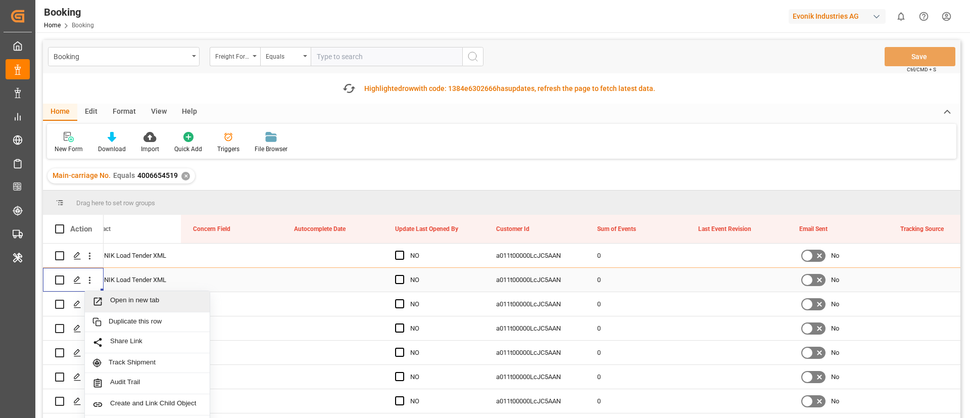
click at [124, 298] on span "Open in new tab" at bounding box center [156, 301] width 92 height 11
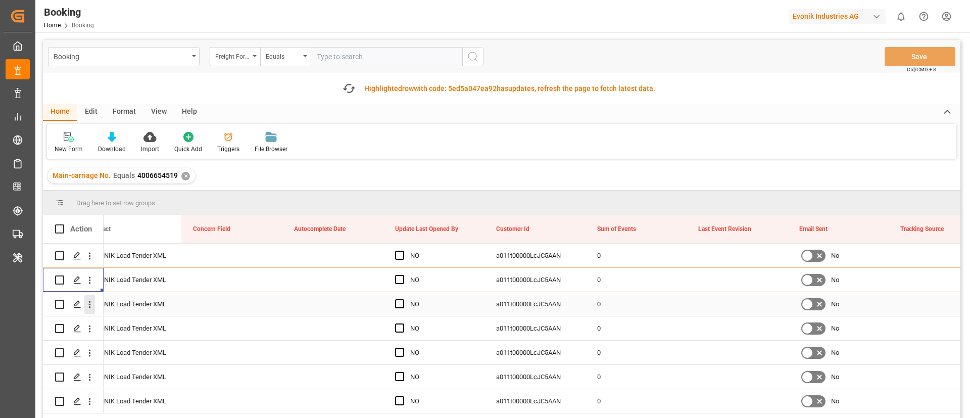
click at [91, 306] on icon "open menu" at bounding box center [89, 304] width 11 height 11
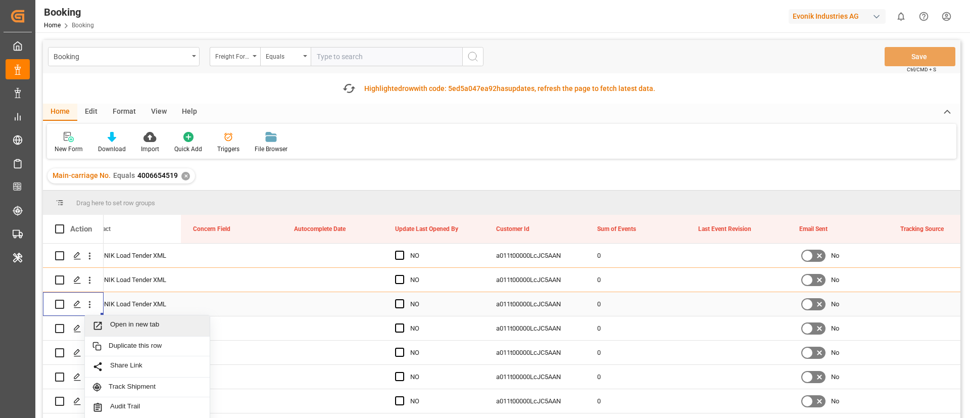
click at [118, 317] on div "Open in new tab" at bounding box center [147, 325] width 125 height 21
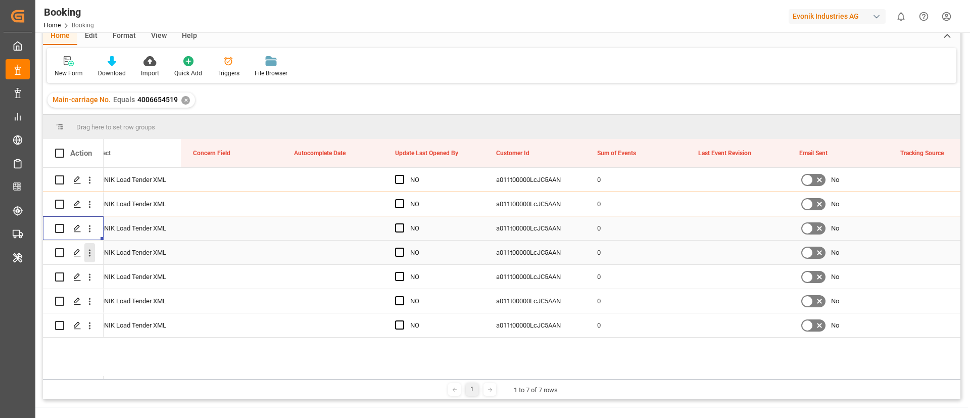
click at [89, 256] on icon "open menu" at bounding box center [90, 253] width 2 height 7
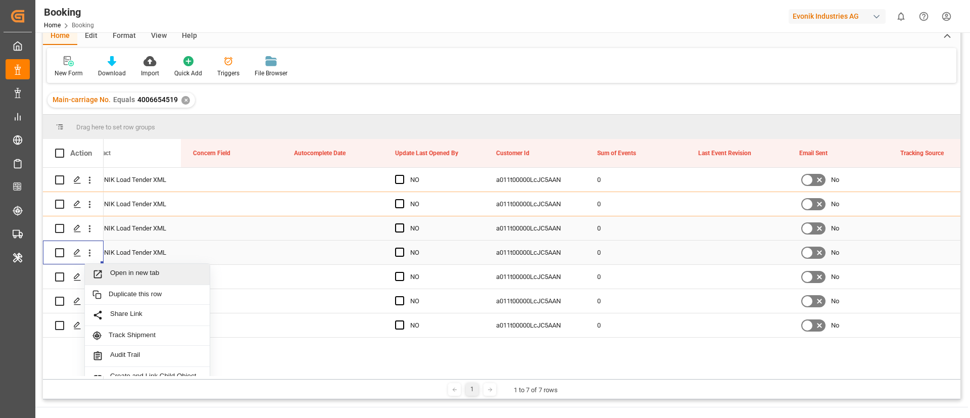
click at [132, 269] on span "Open in new tab" at bounding box center [156, 274] width 92 height 11
click at [89, 279] on icon "open menu" at bounding box center [90, 277] width 2 height 7
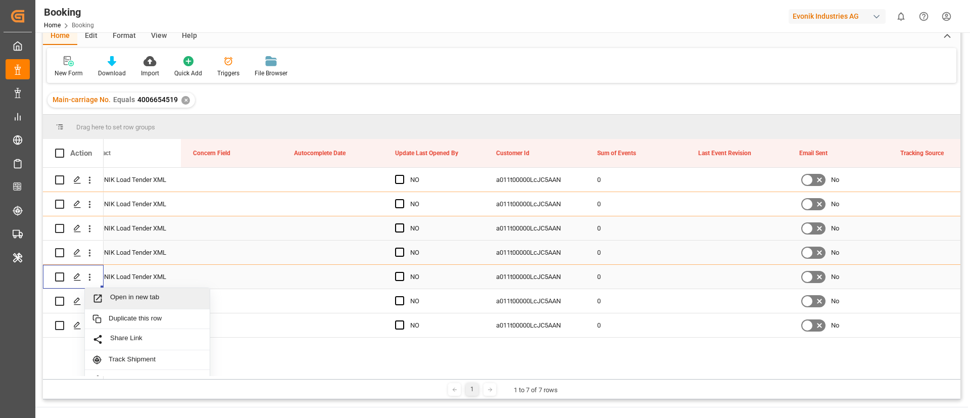
click at [126, 292] on div "Open in new tab" at bounding box center [147, 298] width 125 height 21
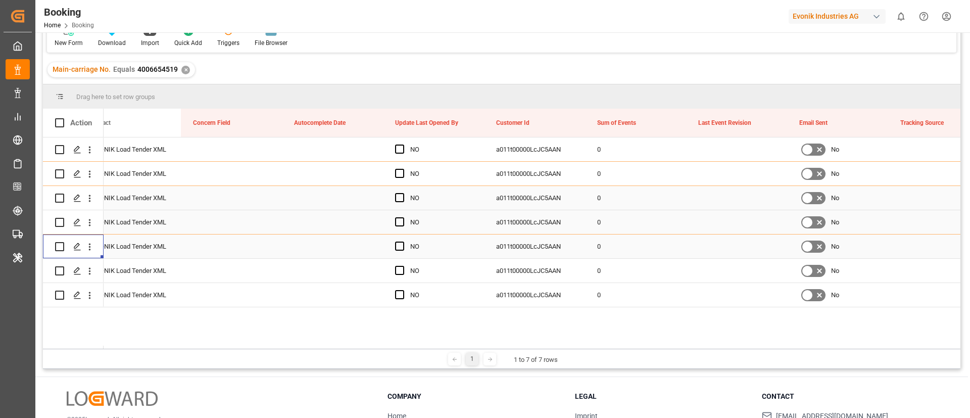
scroll to position [45, 0]
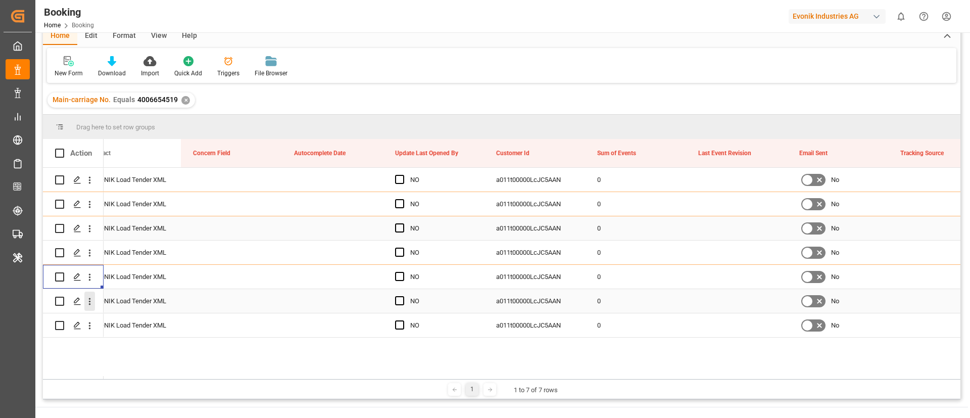
click at [86, 305] on icon "open menu" at bounding box center [89, 301] width 11 height 11
click at [121, 314] on div "Open in new tab" at bounding box center [147, 322] width 125 height 21
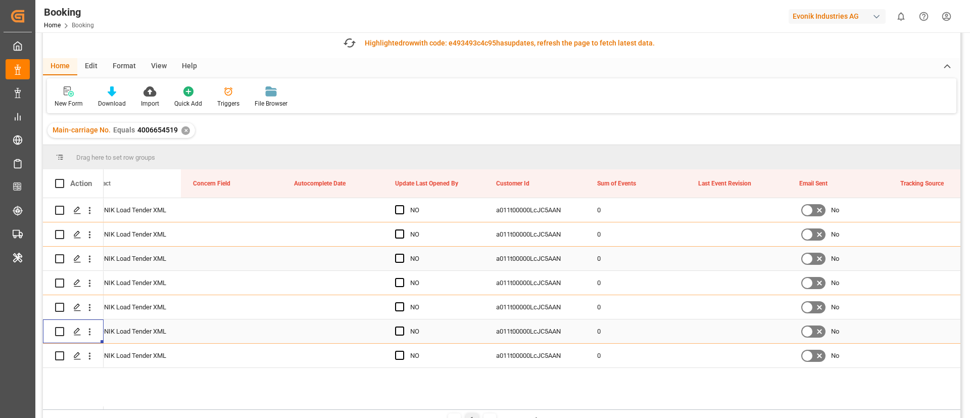
scroll to position [76, 0]
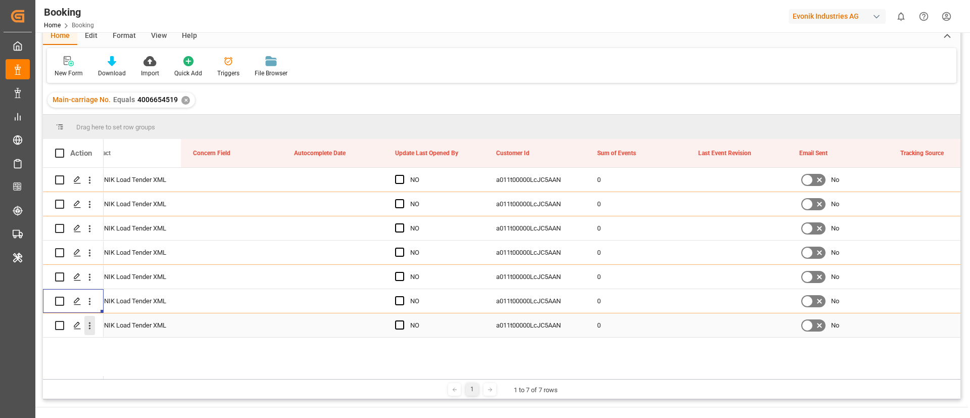
click at [94, 328] on icon "open menu" at bounding box center [89, 325] width 11 height 11
click at [121, 348] on span "Open in new tab" at bounding box center [156, 346] width 92 height 11
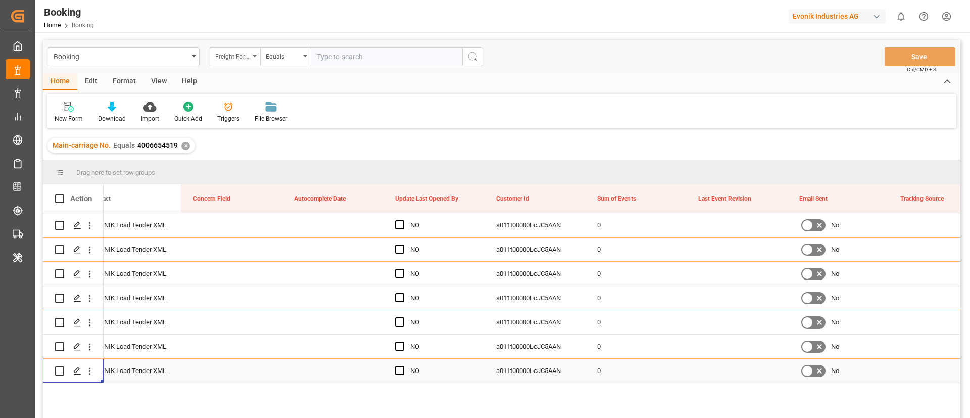
click at [217, 55] on div "Freight Forwarder's Reference No." at bounding box center [232, 56] width 34 height 12
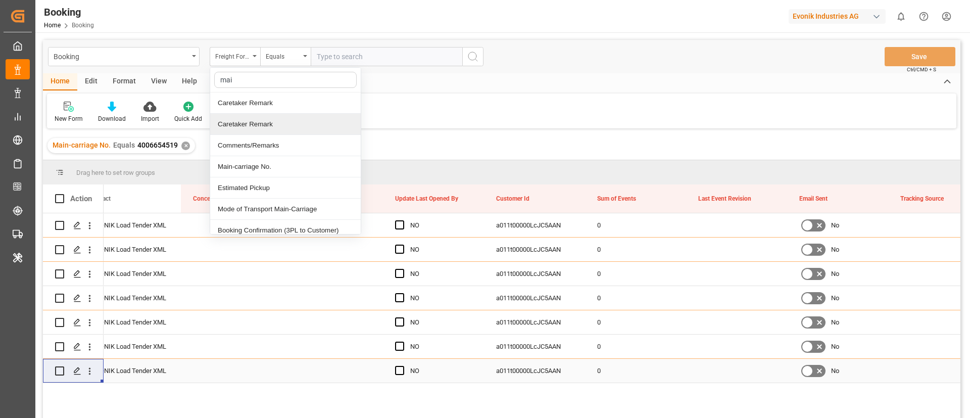
type input "main"
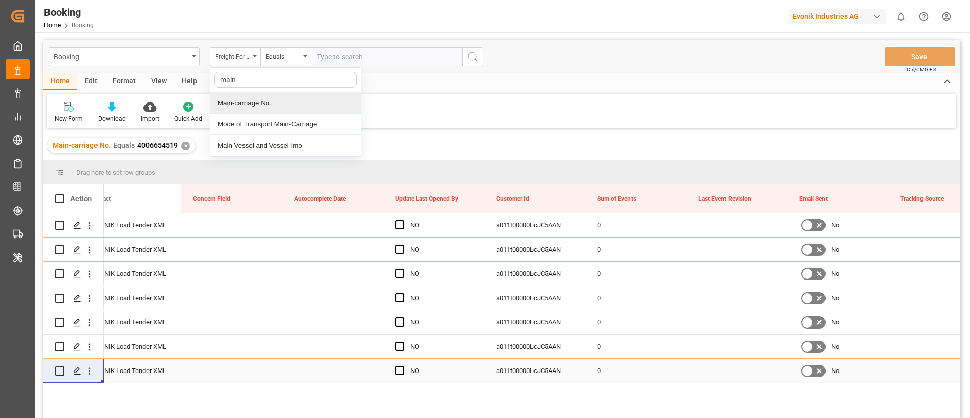
click at [294, 105] on div "Main-carriage No." at bounding box center [285, 102] width 151 height 21
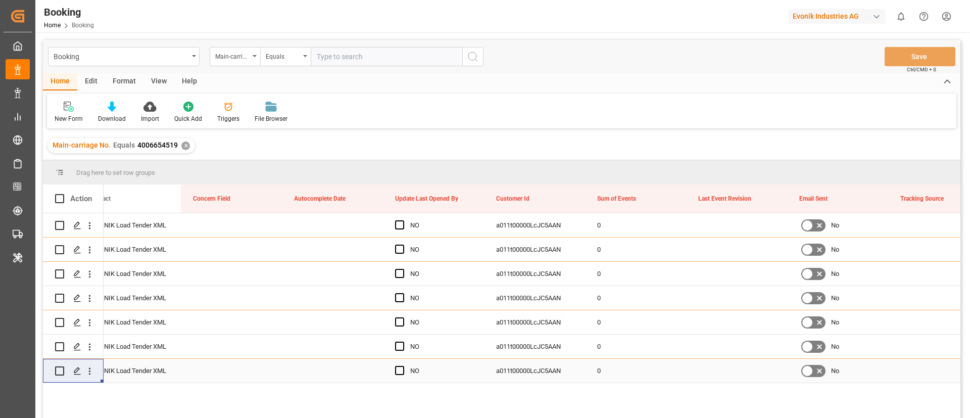
click at [359, 43] on div "Booking Main-carriage No. Equals Save Ctrl/CMD + S" at bounding box center [501, 56] width 917 height 33
click at [343, 69] on div "Booking Main-carriage No. Equals Save Ctrl/CMD + S" at bounding box center [501, 56] width 917 height 33
click at [342, 60] on input "text" at bounding box center [387, 56] width 152 height 19
paste input "4006646818"
type input "4006646818"
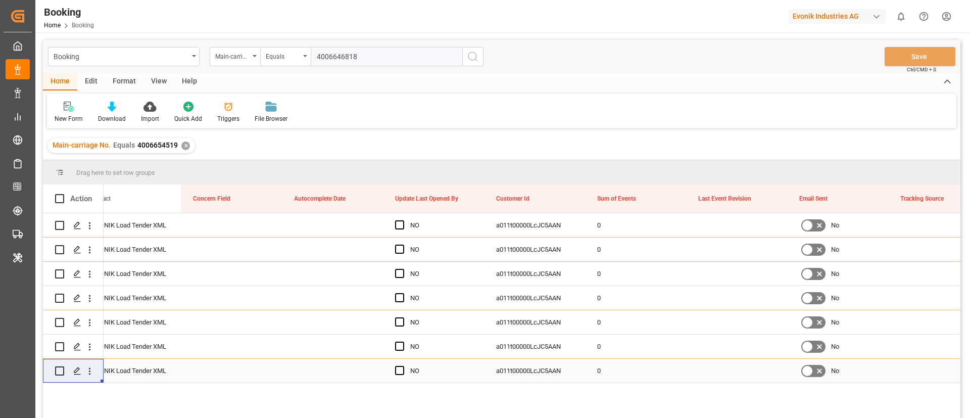
click at [475, 45] on div "Booking Main-carriage No. Equals 4006646818 Save Ctrl/CMD + S" at bounding box center [501, 56] width 917 height 33
click at [475, 59] on line "search button" at bounding box center [476, 60] width 2 height 2
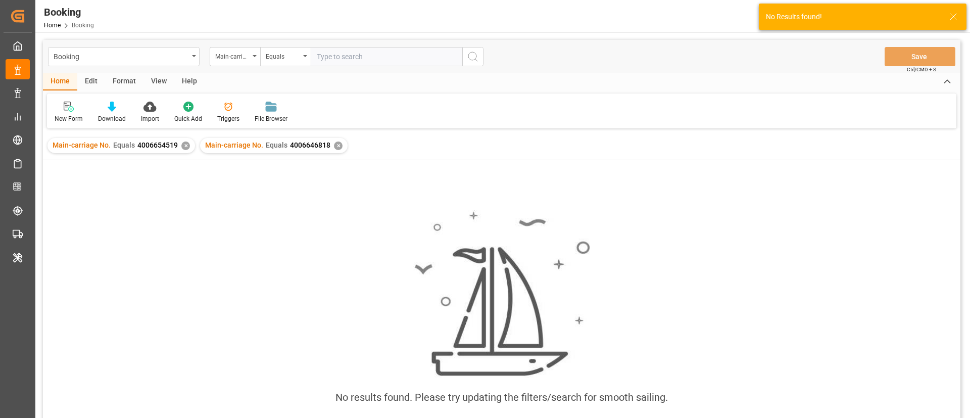
click at [185, 146] on div "✕" at bounding box center [185, 145] width 9 height 9
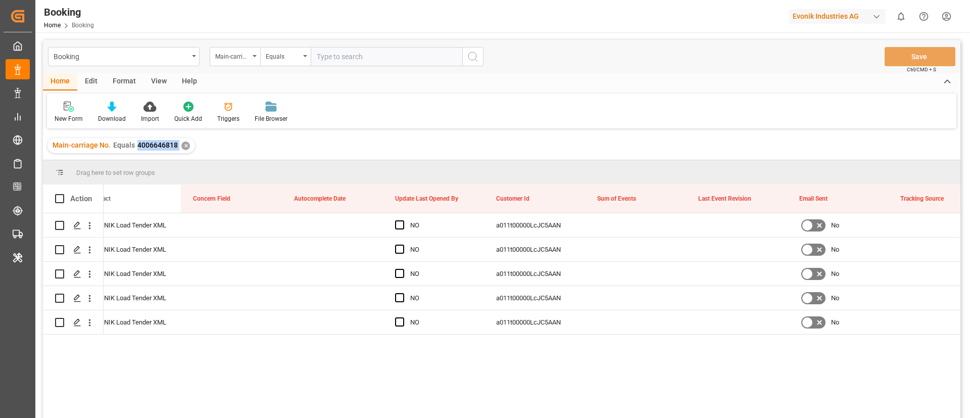
drag, startPoint x: 137, startPoint y: 142, endPoint x: 178, endPoint y: 144, distance: 40.4
click at [178, 144] on div "Main-carriage No. Equals 4006646818 ✕" at bounding box center [121, 145] width 148 height 15
copy span "4006646818"
click at [89, 228] on icon "open menu" at bounding box center [90, 225] width 2 height 7
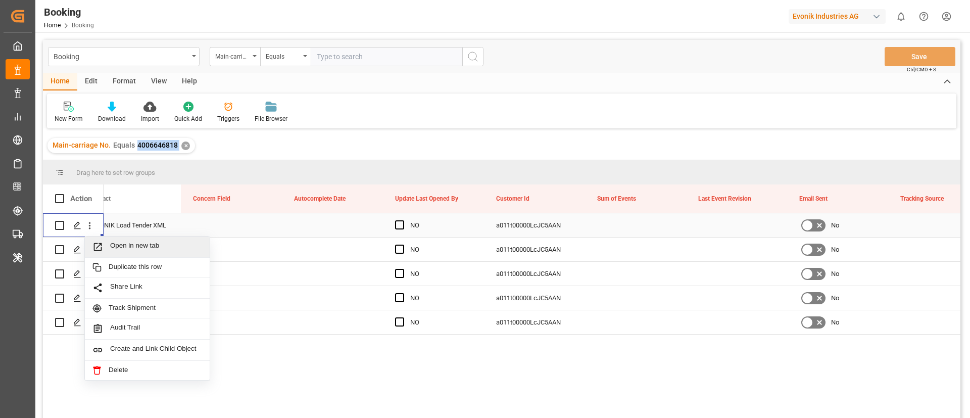
click at [128, 238] on div "Open in new tab" at bounding box center [147, 246] width 125 height 21
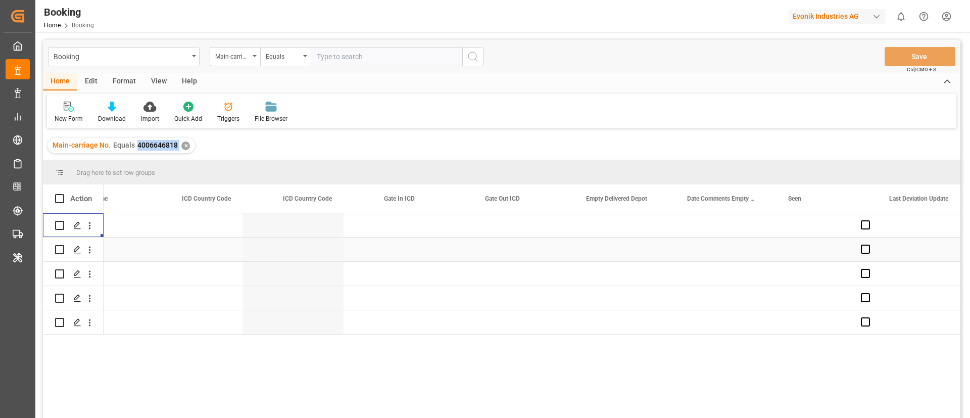
scroll to position [0, 9555]
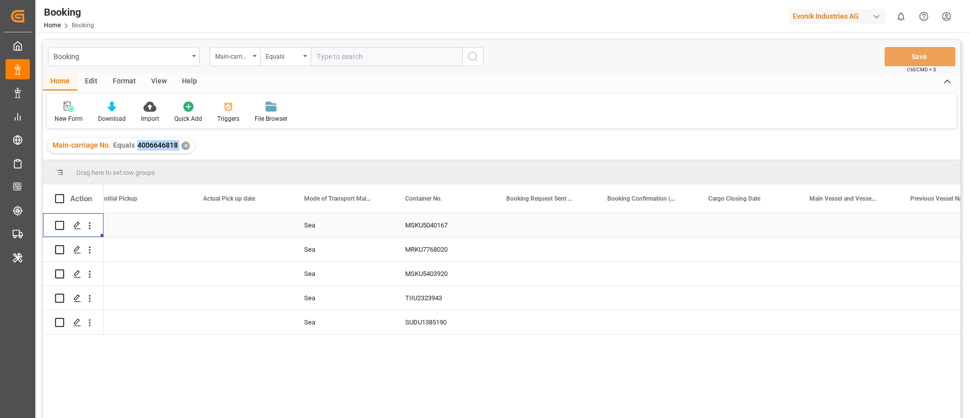
click at [432, 230] on div "MSKU5040167" at bounding box center [443, 225] width 101 height 24
click at [423, 251] on div "MRKU7768020" at bounding box center [443, 249] width 101 height 24
click at [420, 274] on div "MSKU5403920" at bounding box center [443, 274] width 101 height 24
click at [416, 296] on div "TIIU2323943" at bounding box center [443, 298] width 101 height 24
click at [440, 317] on div "SUDU1385190" at bounding box center [443, 322] width 101 height 24
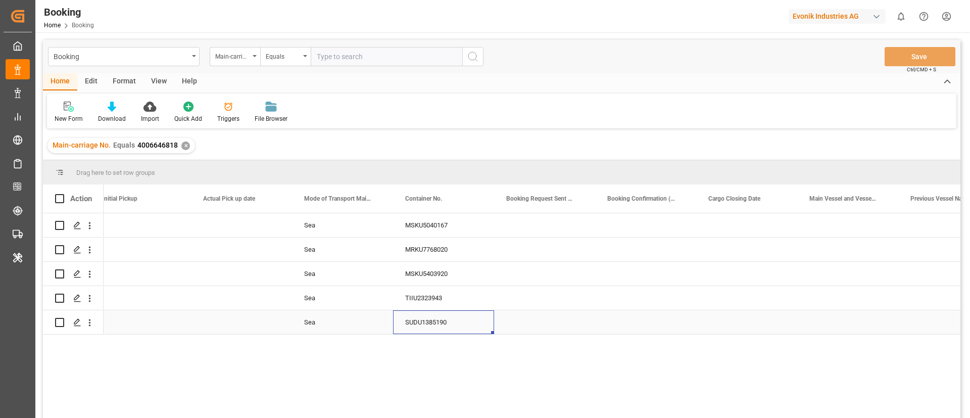
click at [440, 317] on div "SUDU1385190" at bounding box center [443, 322] width 101 height 24
click at [549, 307] on div "Press SPACE to select this row." at bounding box center [544, 298] width 101 height 24
click at [431, 328] on div "SUDU1385190" at bounding box center [443, 322] width 101 height 24
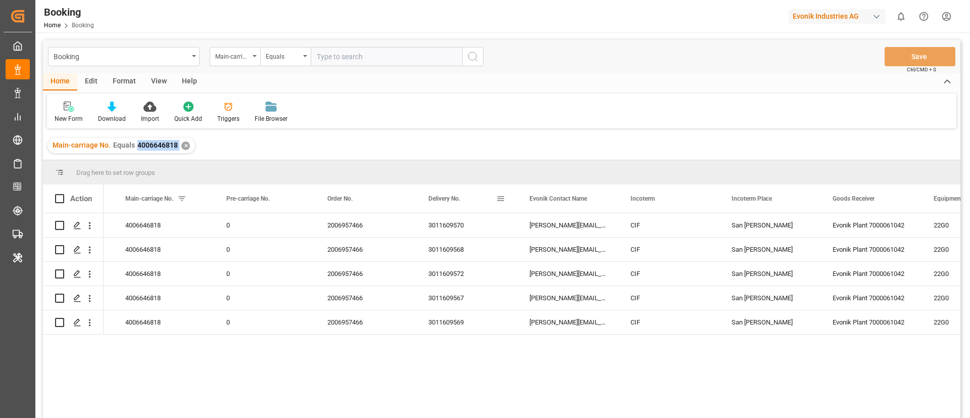
click at [456, 225] on div "3011609570" at bounding box center [466, 225] width 101 height 24
click at [465, 244] on div "3011609568" at bounding box center [466, 249] width 101 height 24
click at [447, 268] on div "3011609572" at bounding box center [466, 274] width 101 height 24
click at [446, 288] on div "3011609567" at bounding box center [466, 298] width 101 height 24
click at [440, 320] on div "3011609569" at bounding box center [466, 322] width 101 height 24
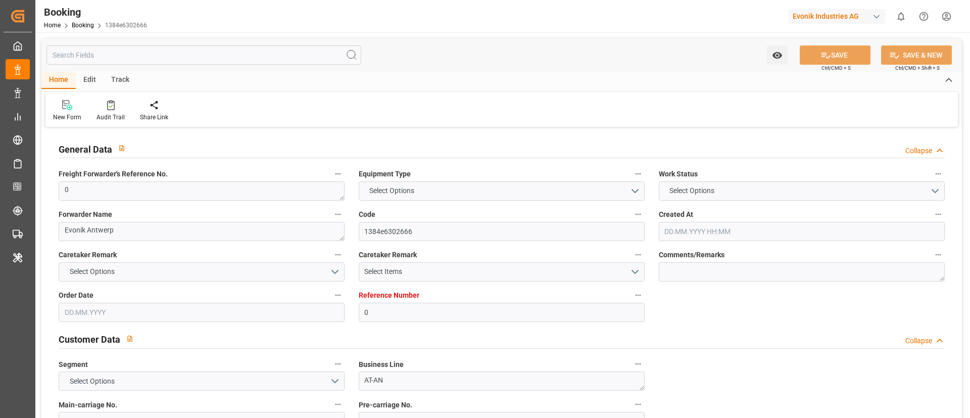
type input "0"
type input "9775751"
type input "Maersk"
type input "Maersk Line AS"
type input "BEANR"
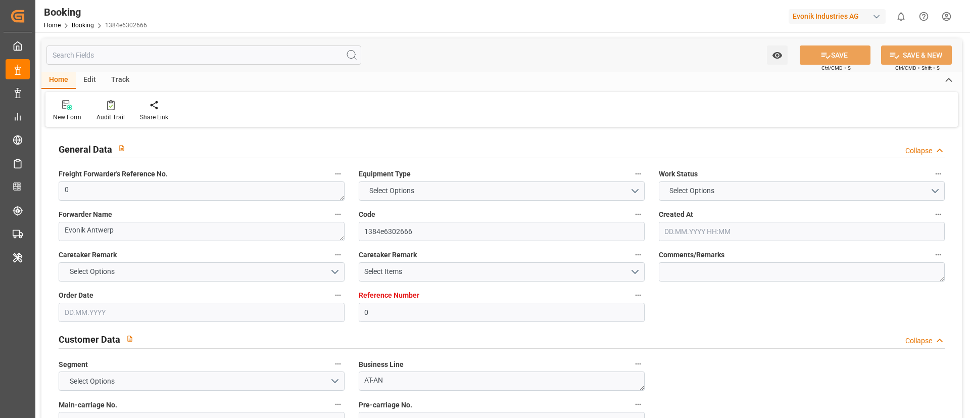
type input "EGALY"
type input "10"
type input "0"
type input "[DATE] 07:43"
type input "[DATE]"
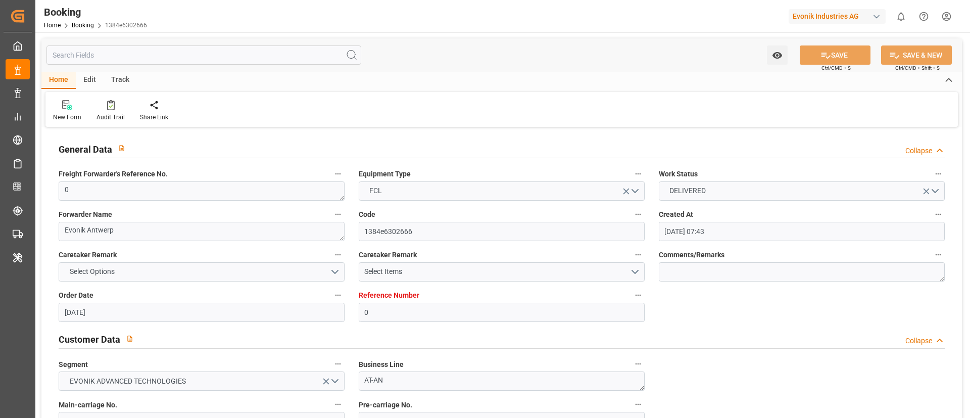
type input "[DATE]"
type input "[DATE] 00:00"
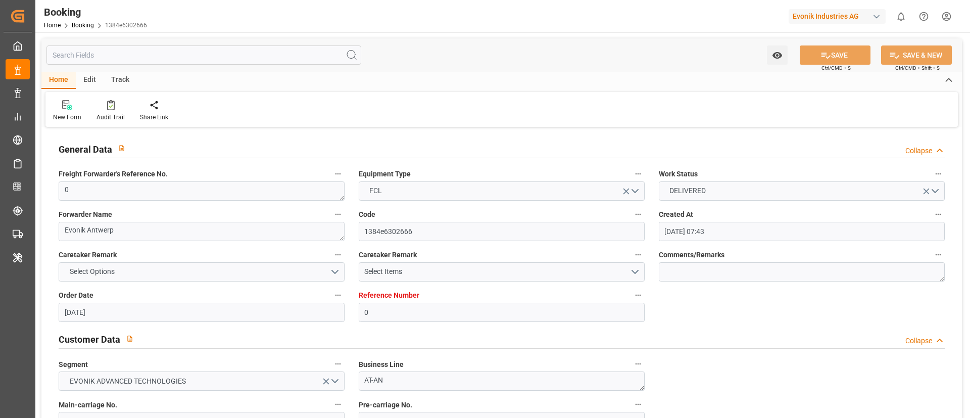
type input "[DATE] 00:00"
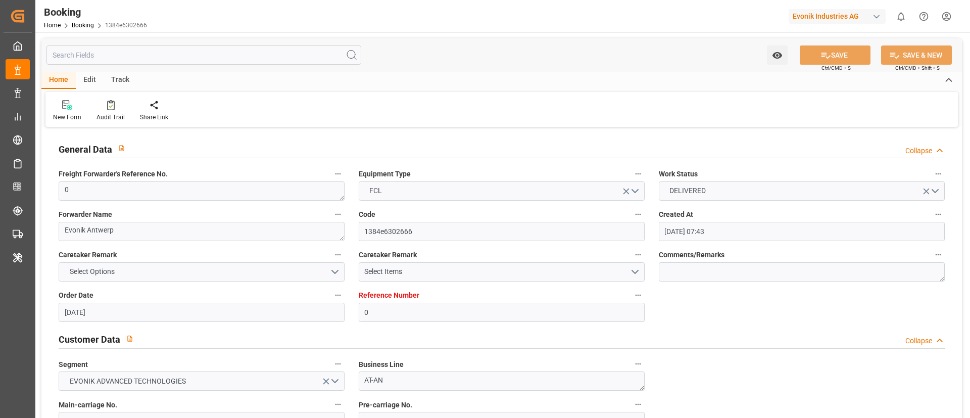
type input "[DATE] 00:00"
type input "[DATE] 07:02"
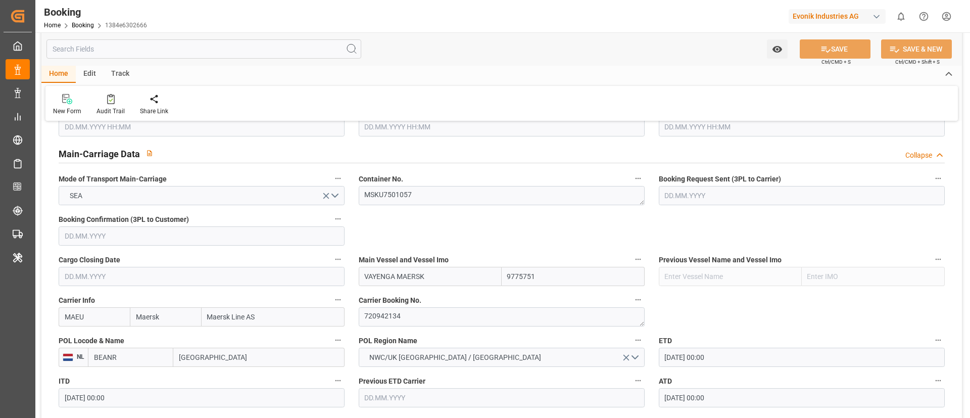
scroll to position [758, 0]
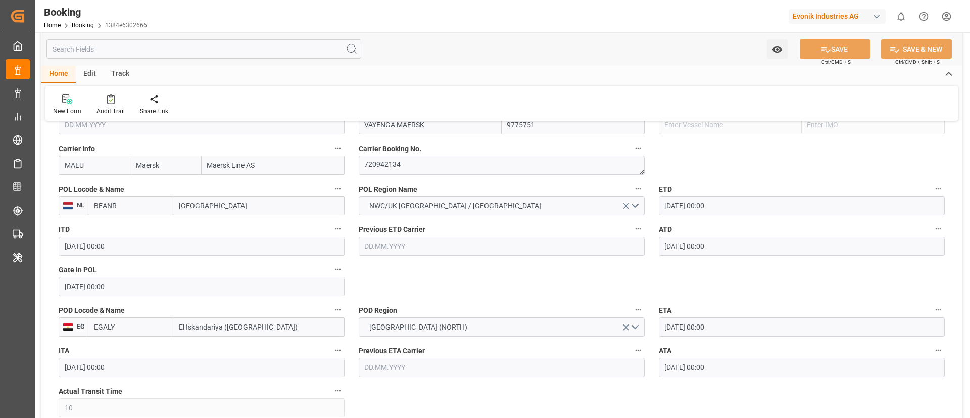
click at [226, 207] on input "[GEOGRAPHIC_DATA]" at bounding box center [258, 205] width 171 height 19
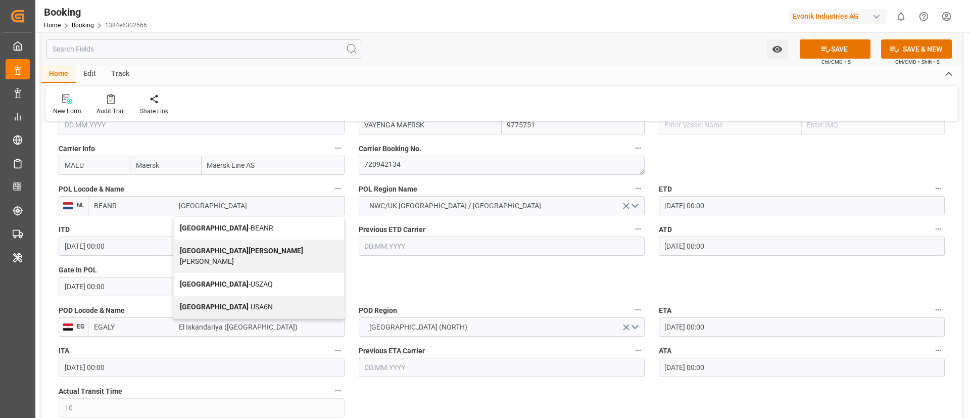
click at [227, 219] on div "Antwerp - BEANR" at bounding box center [259, 228] width 170 height 23
type input "[GEOGRAPHIC_DATA]"
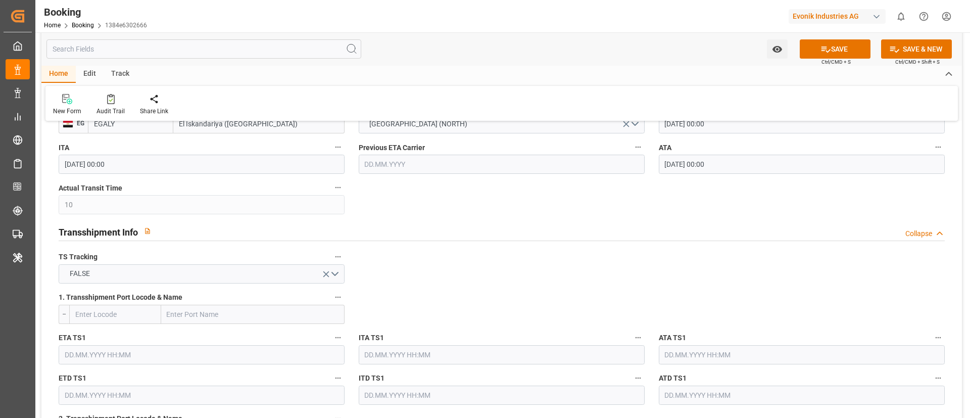
scroll to position [985, 0]
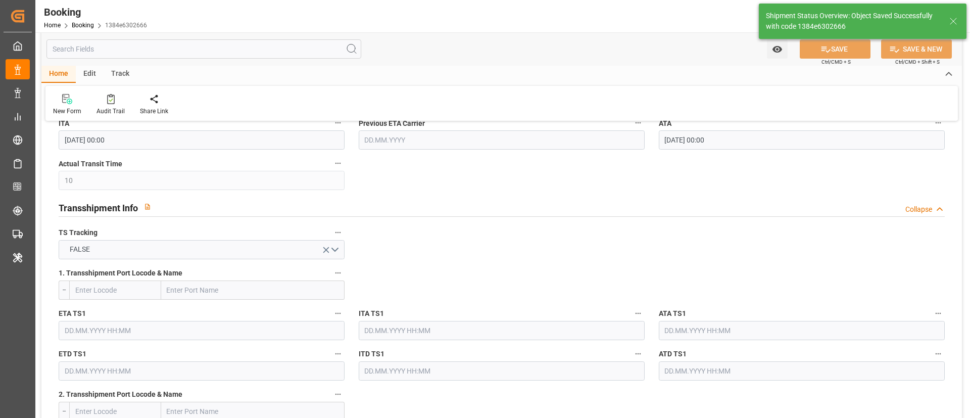
type textarea "businessDivision-businessLine-"
type input "[DATE] 07:03"
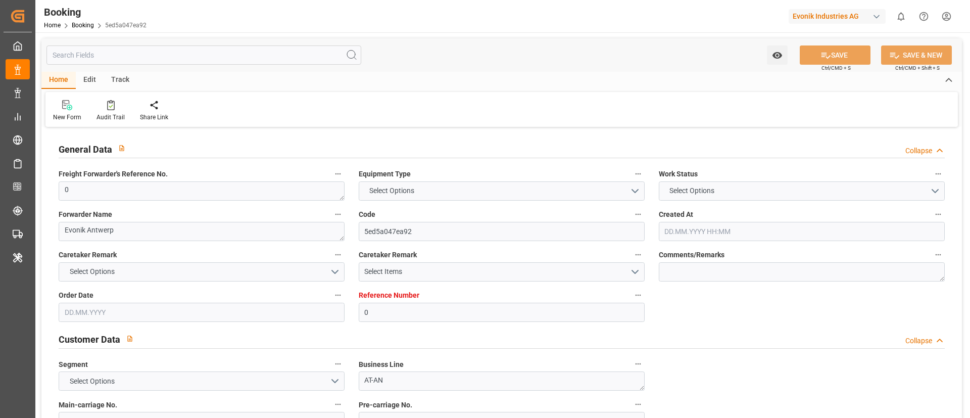
type input "0"
type input "9775751"
type input "Maersk"
type input "Maersk Line AS"
type input "BEANR"
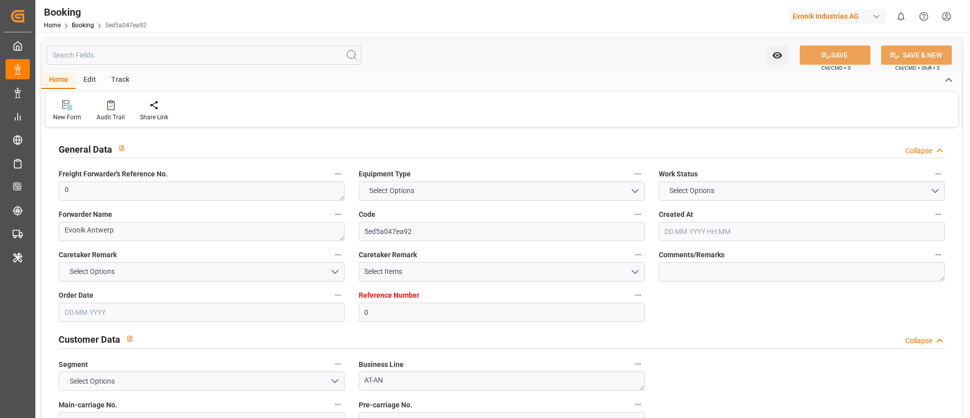
type input "EGALY"
type input "10"
type input "0"
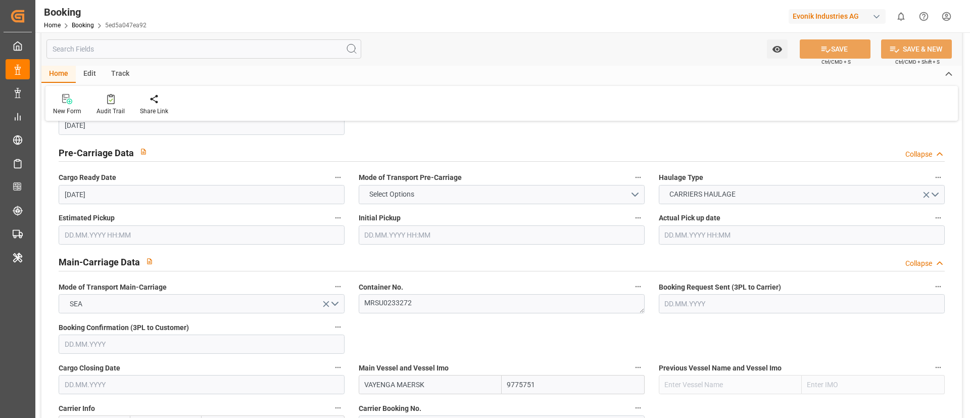
type input "[DATE] 07:43"
type input "[DATE]"
type input "[DATE] 00:00"
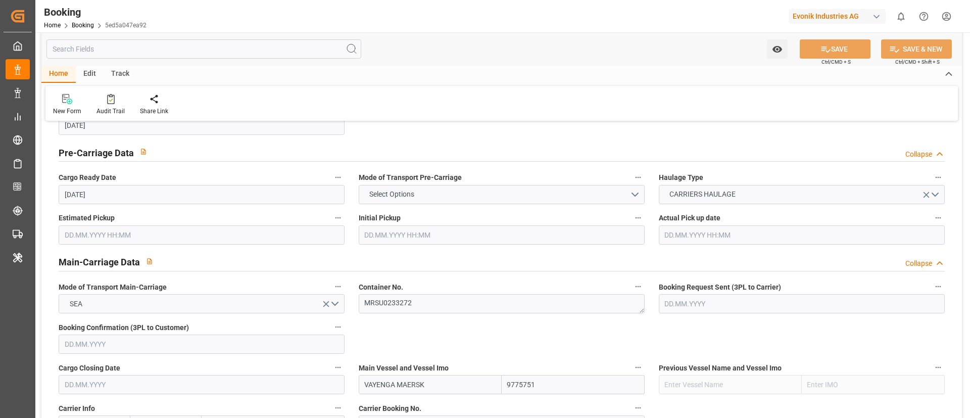
type input "[DATE] 00:00"
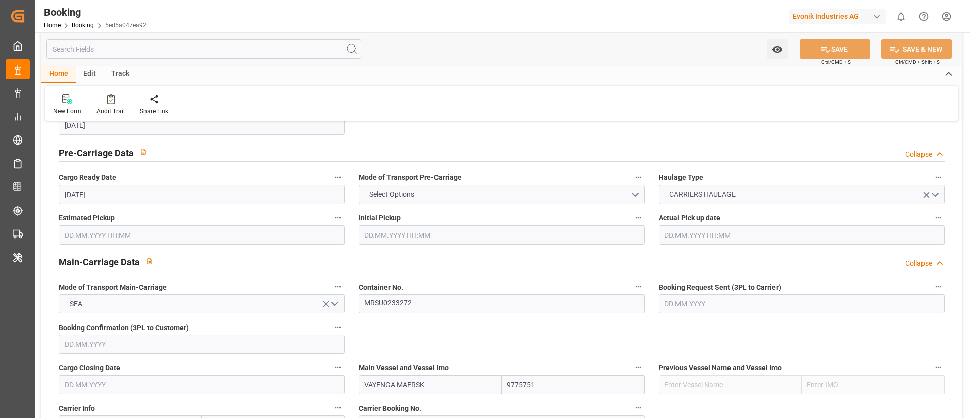
type input "[DATE] 00:00"
type input "[DATE] 07:02"
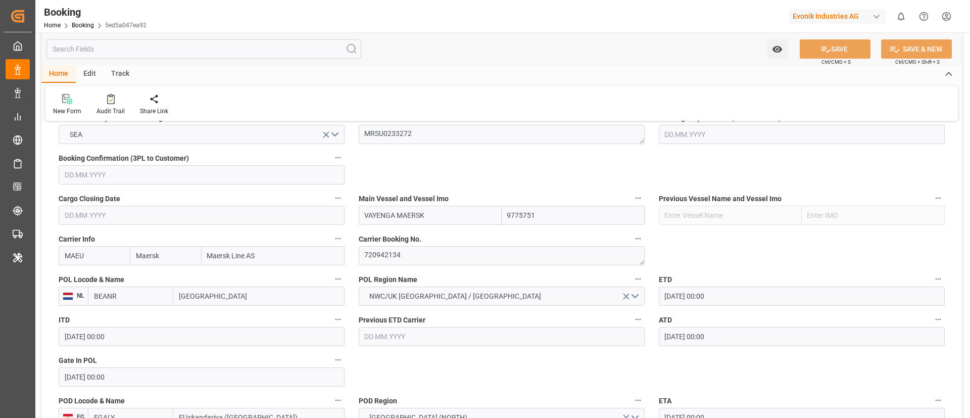
scroll to position [682, 0]
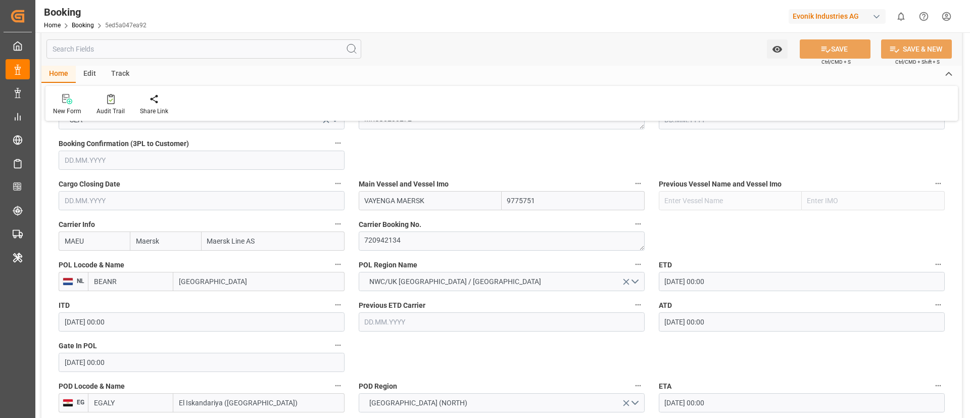
click at [225, 279] on input "[GEOGRAPHIC_DATA]" at bounding box center [258, 281] width 171 height 19
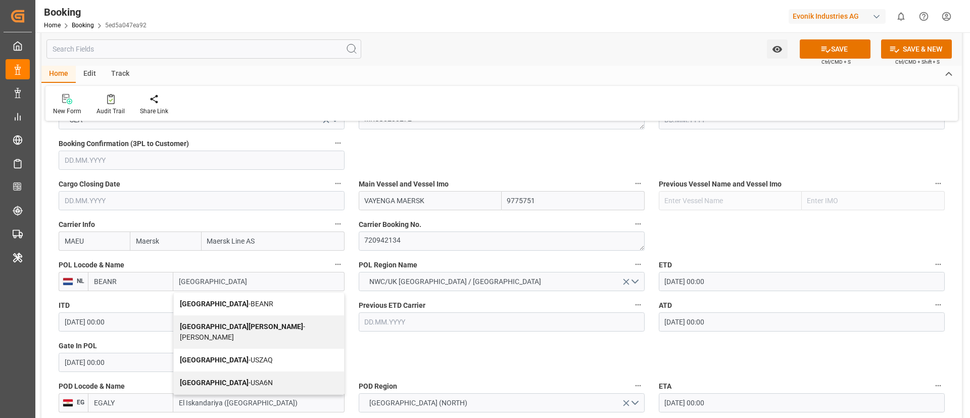
click at [221, 301] on span "Antwerp - BEANR" at bounding box center [226, 304] width 93 height 8
type input "[GEOGRAPHIC_DATA]"
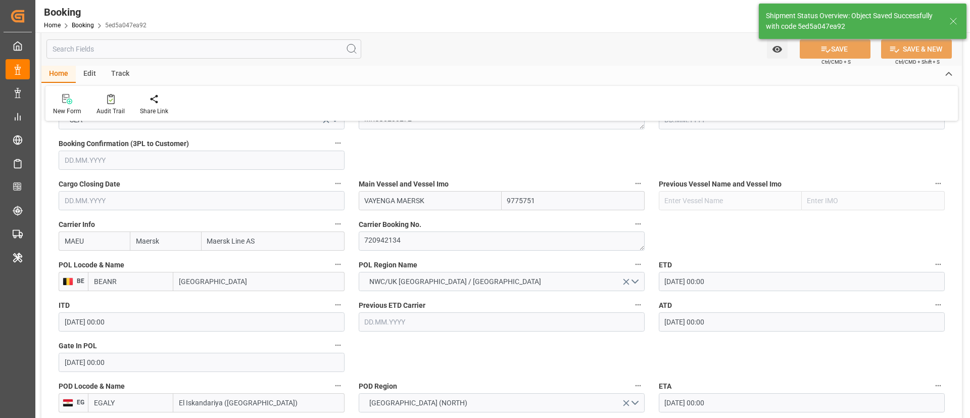
type textarea "businessDivision-businessLine-"
type input "[DATE] 07:03"
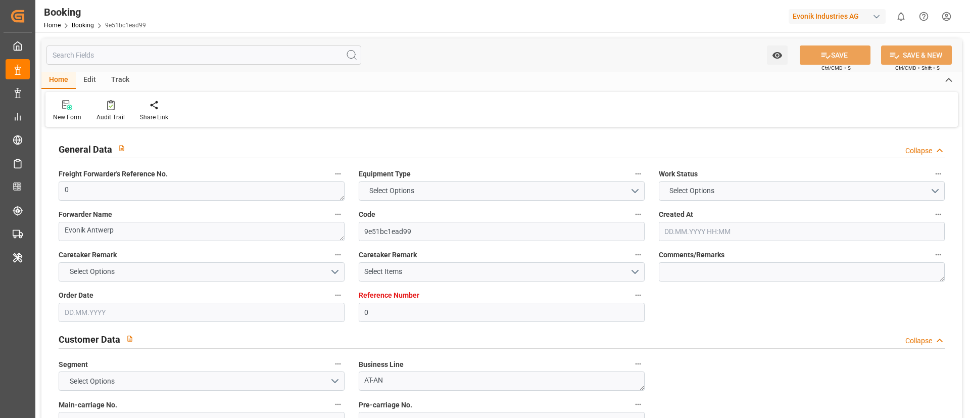
type input "0"
type input "9775751"
type input "Maersk"
type input "Maersk Line AS"
type input "BEANR"
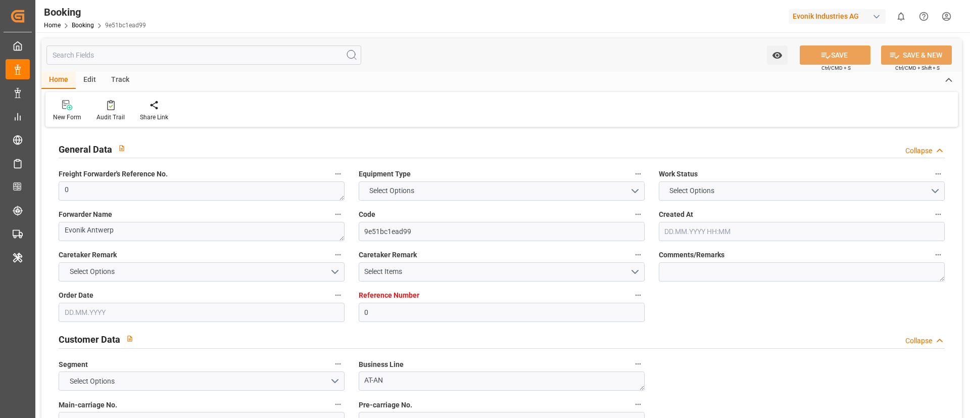
type input "EGALY"
type input "10"
type input "0"
type input "[DATE] 07:43"
type input "[DATE]"
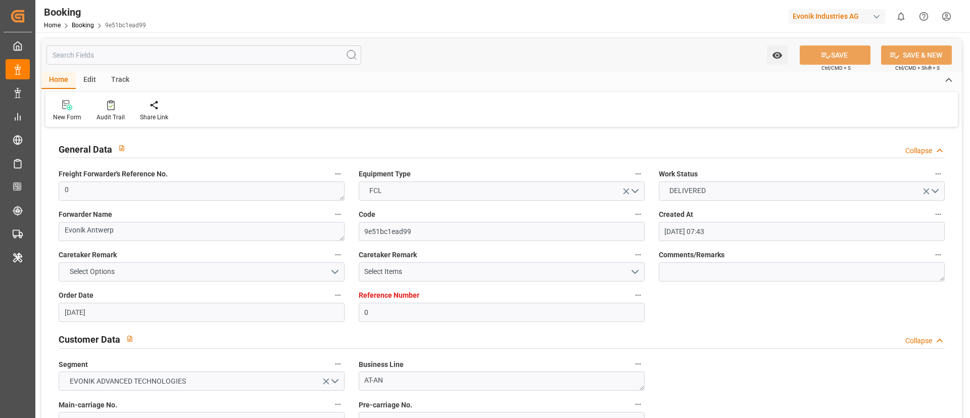
type input "[DATE]"
type input "[DATE] 00:00"
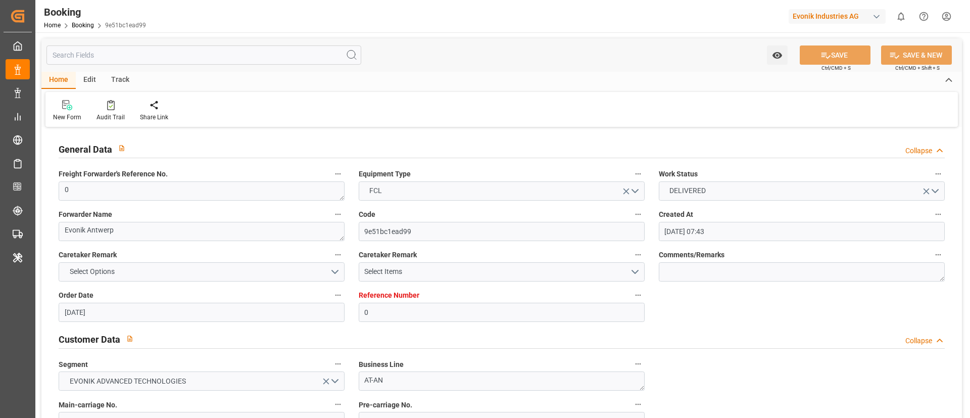
type input "[DATE] 00:00"
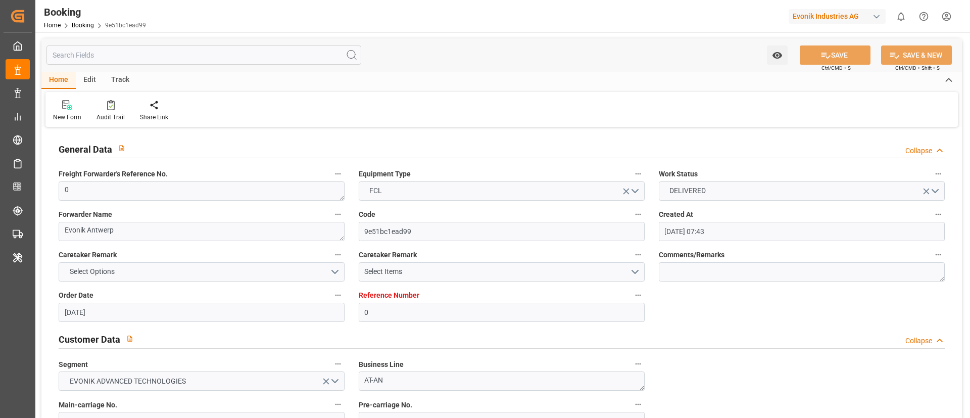
type input "[DATE] 00:00"
type input "[DATE] 07:02"
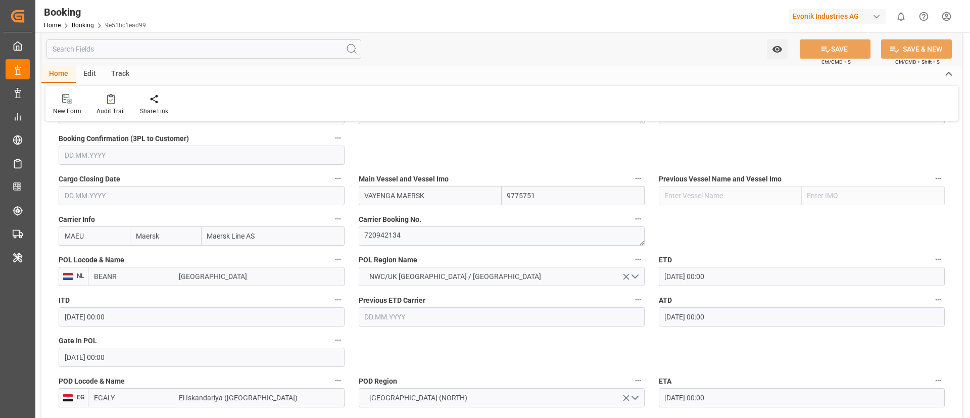
scroll to position [758, 0]
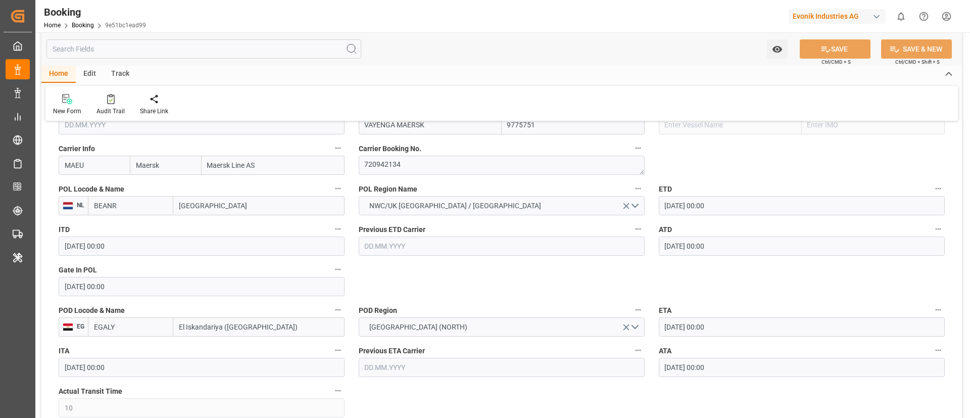
click at [225, 209] on input "[GEOGRAPHIC_DATA]" at bounding box center [258, 205] width 171 height 19
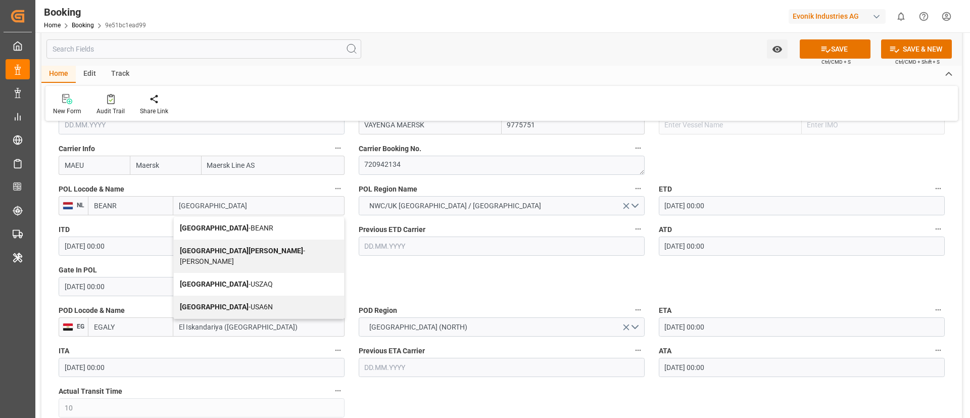
click at [226, 220] on div "Antwerp - BEANR" at bounding box center [259, 228] width 170 height 23
type input "[GEOGRAPHIC_DATA]"
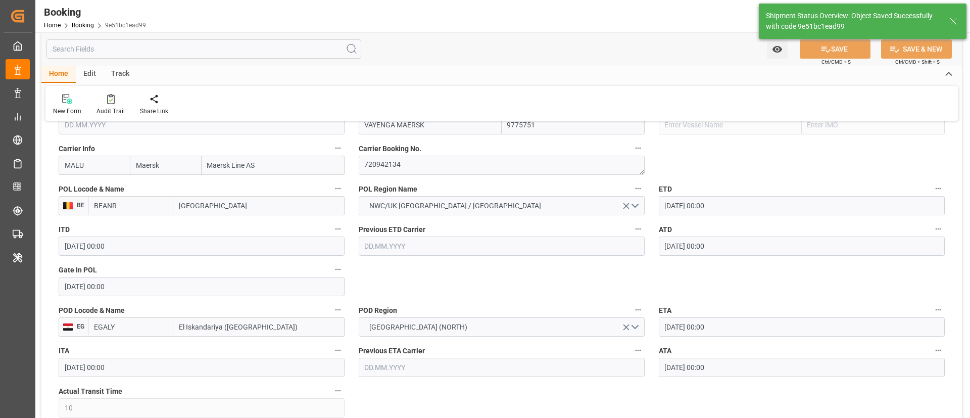
type textarea "businessDivision-businessLine-"
type input "[DATE] 07:03"
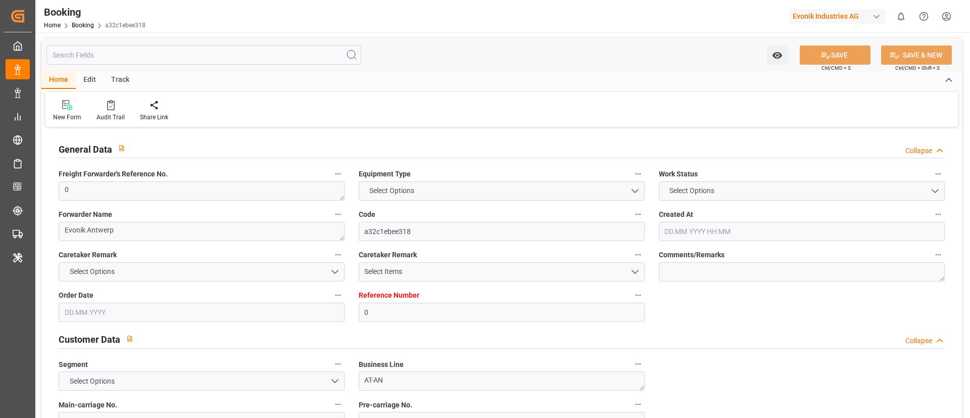
type input "0"
type input "9775751"
type input "Maersk"
type input "Maersk Line AS"
type input "BEANR"
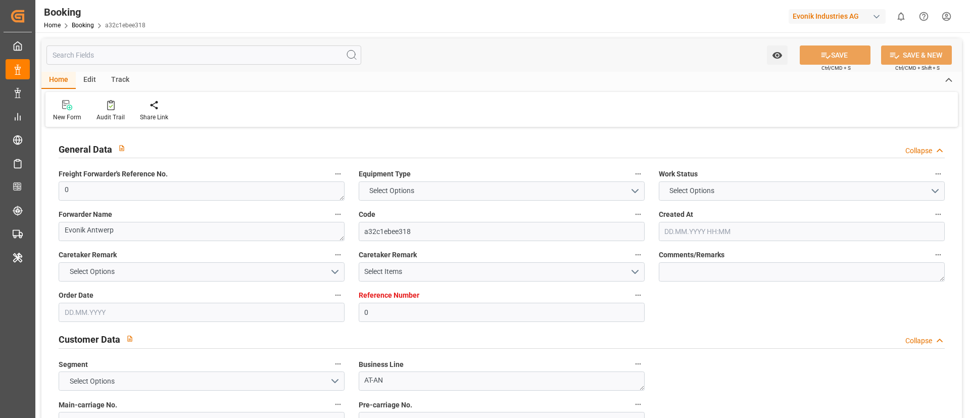
type input "EGALY"
type input "10"
type input "0"
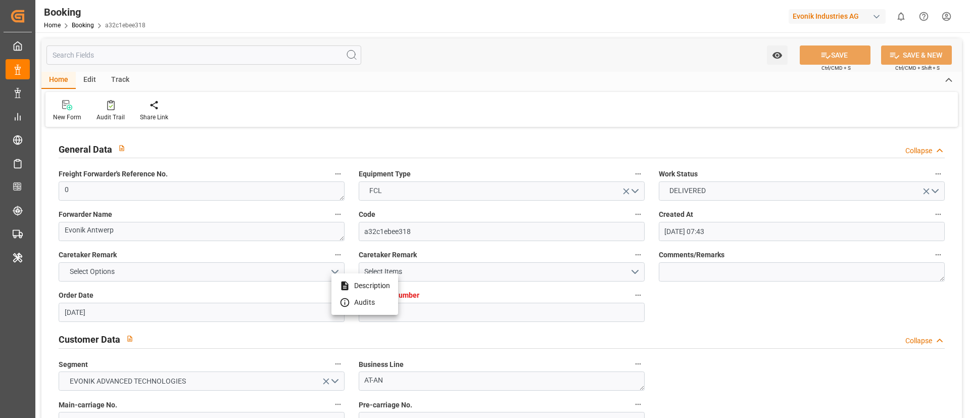
type input "[DATE] 07:43"
type input "[DATE]"
type input "[DATE] 00:00"
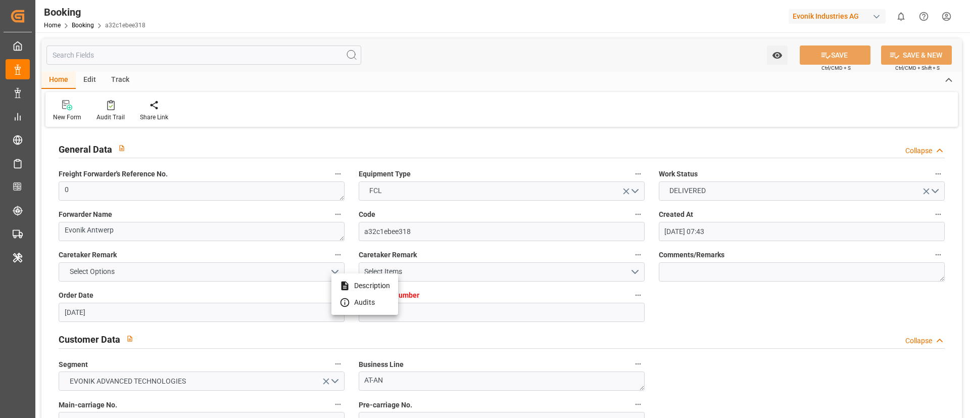
type input "[DATE] 00:00"
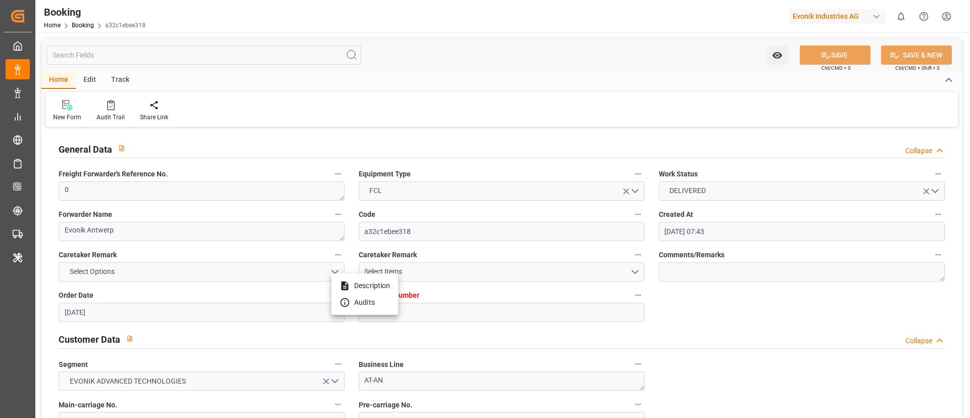
type input "[DATE] 00:00"
type input "[DATE] 07:02"
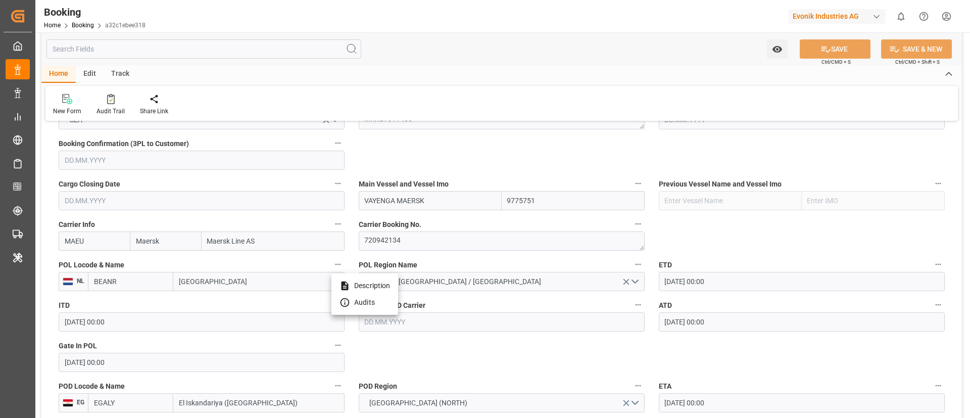
click at [211, 282] on div at bounding box center [485, 209] width 970 height 418
click at [331, 177] on button "Cargo Closing Date" at bounding box center [337, 183] width 13 height 13
click at [215, 279] on div at bounding box center [485, 209] width 970 height 418
click at [211, 284] on input "[GEOGRAPHIC_DATA]" at bounding box center [258, 281] width 171 height 19
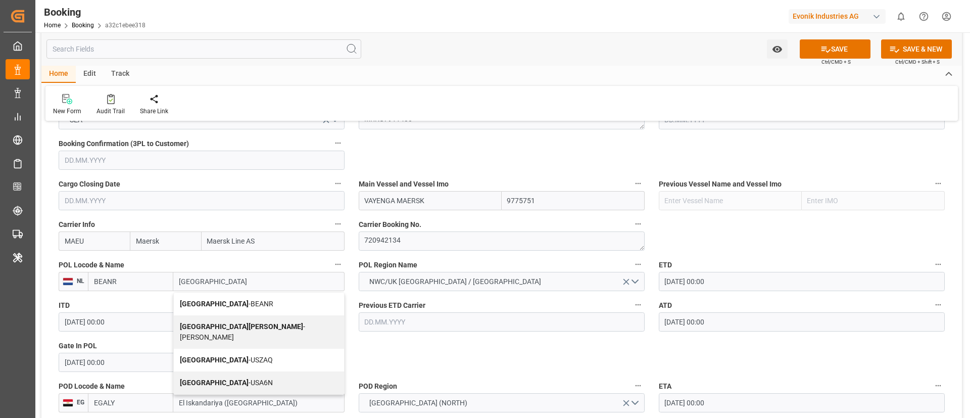
click at [251, 301] on div "Antwerp - BEANR" at bounding box center [259, 303] width 170 height 23
type input "[GEOGRAPHIC_DATA]"
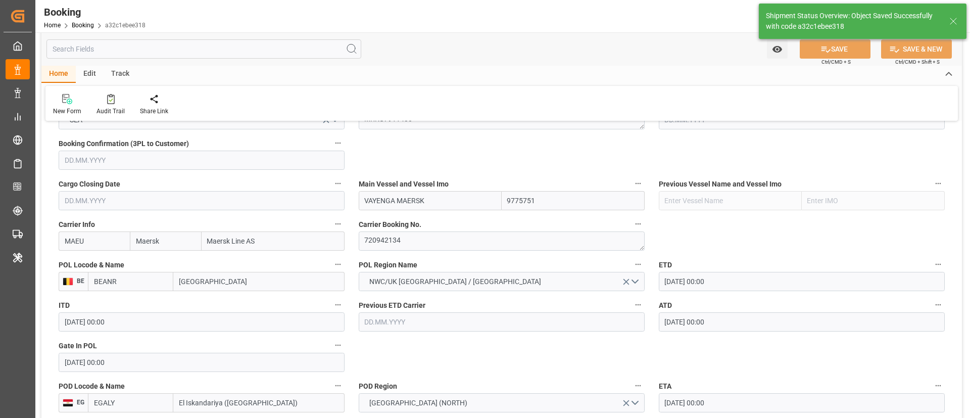
type textarea "businessDivision-businessLine-"
type input "11.09.2025 07:03"
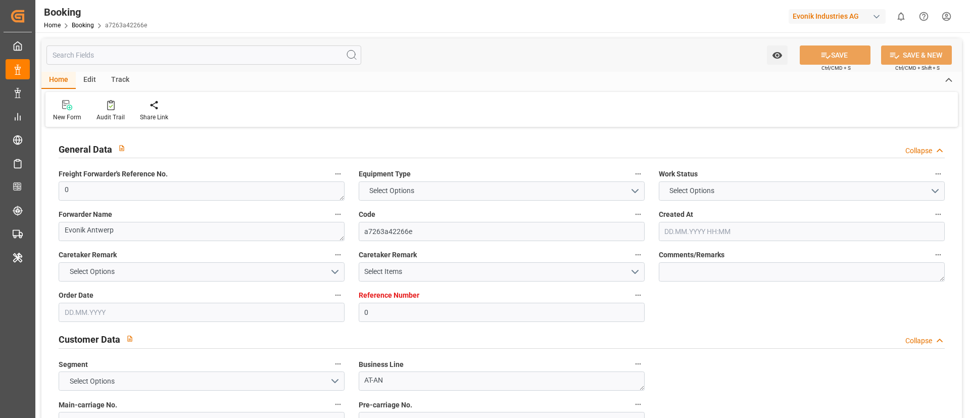
type input "0"
type input "9775751"
type input "Maersk"
type input "Maersk Line AS"
type input "BEANR"
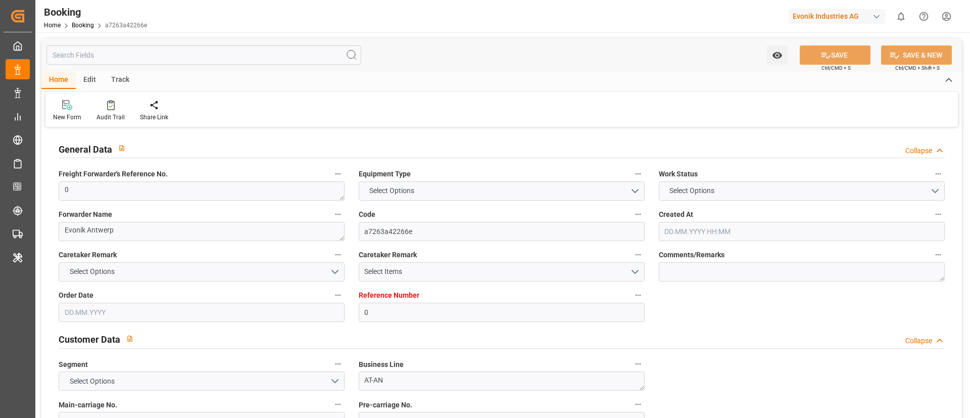
type input "EGALY"
type input "10"
type input "0"
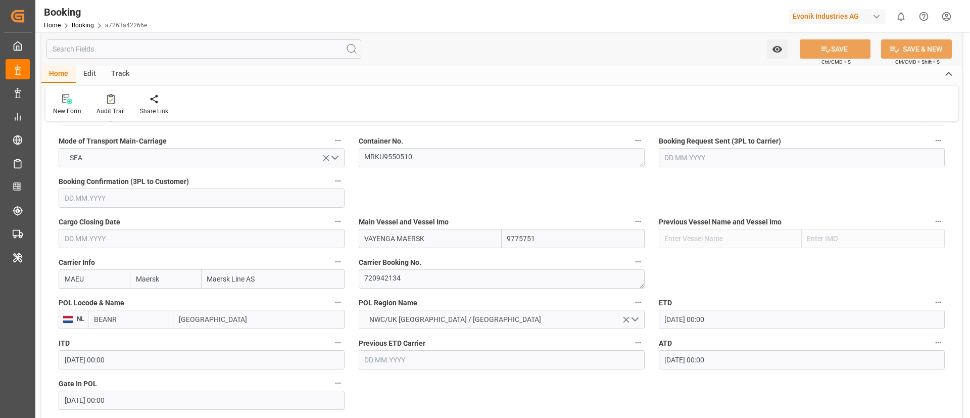
type input "[DATE] 07:43"
type input "[DATE]"
type input "[DATE] 00:00"
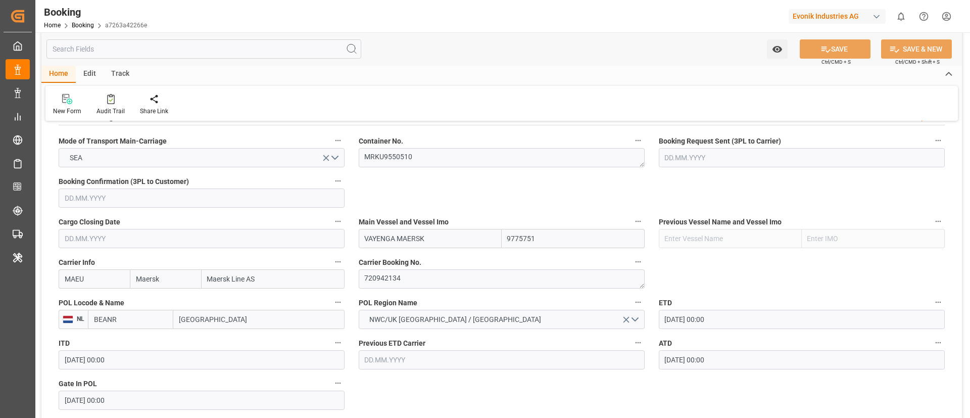
type input "[DATE] 00:00"
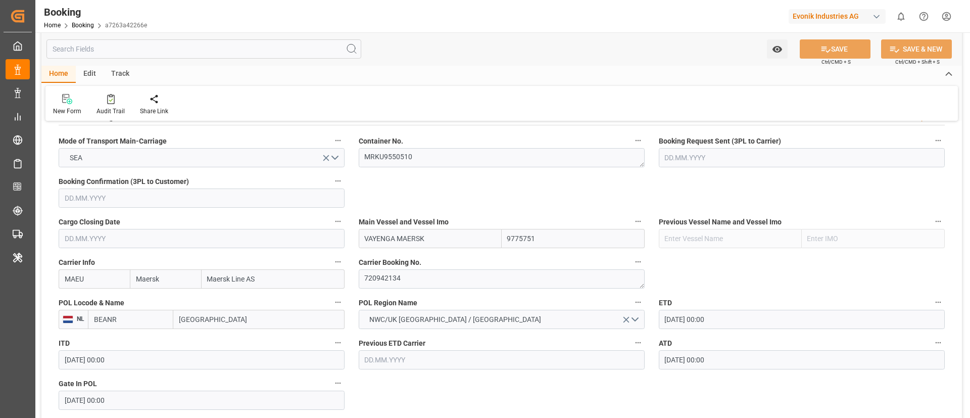
type input "[DATE] 00:00"
type input "[DATE] 07:02"
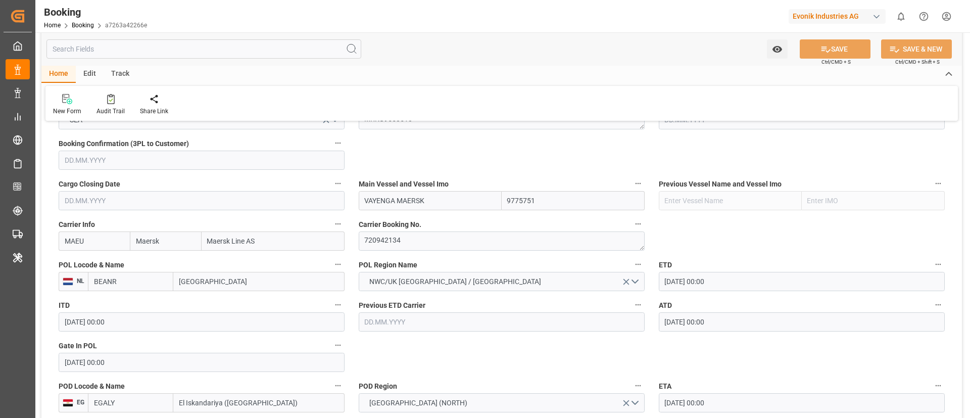
click at [212, 284] on input "[GEOGRAPHIC_DATA]" at bounding box center [258, 281] width 171 height 19
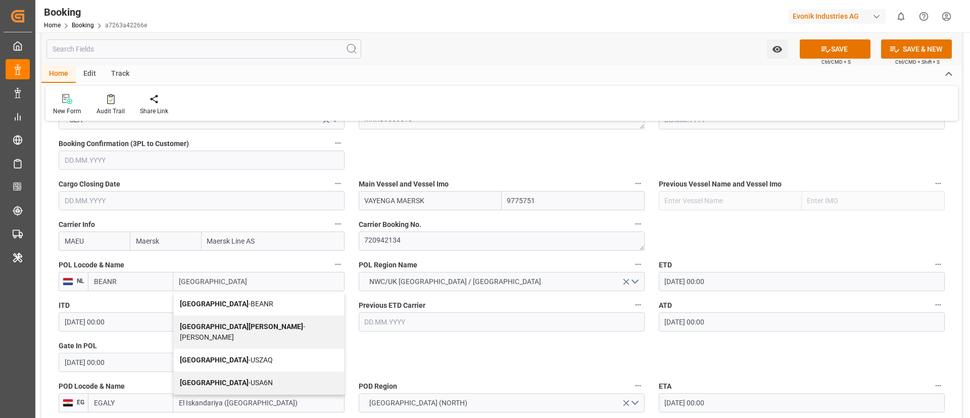
click at [237, 302] on div "Antwerp - BEANR" at bounding box center [259, 303] width 170 height 23
type input "[GEOGRAPHIC_DATA]"
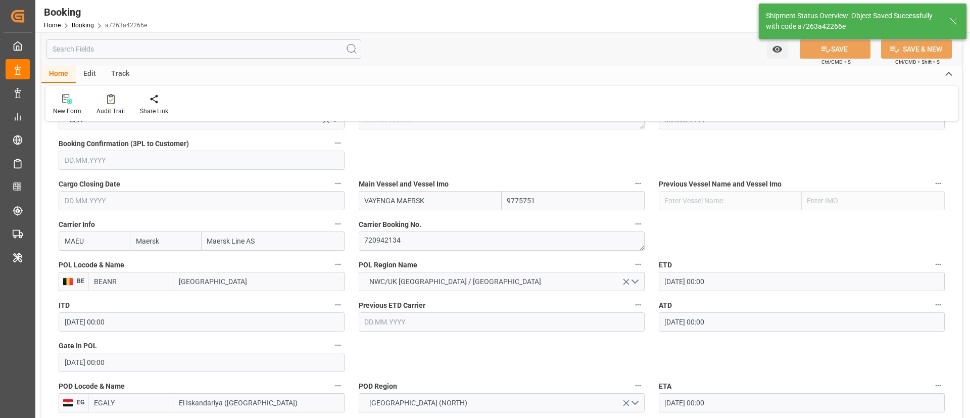
type textarea "businessDivision-businessLine-"
type input "11.09.2025 07:04"
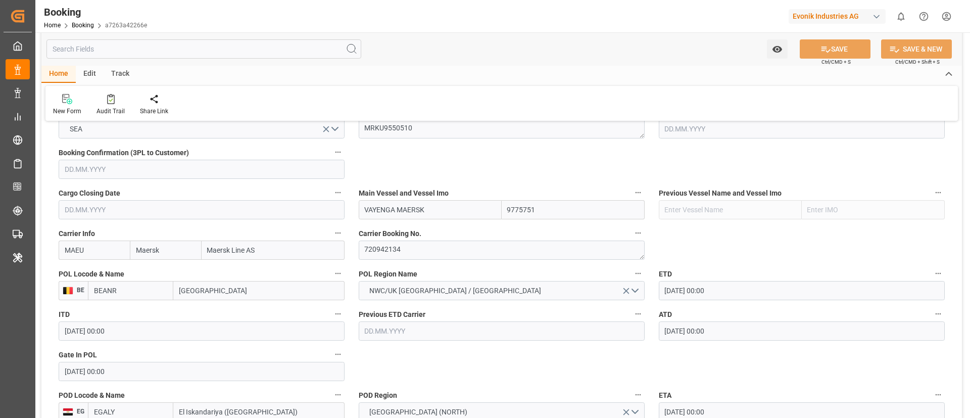
scroll to position [758, 0]
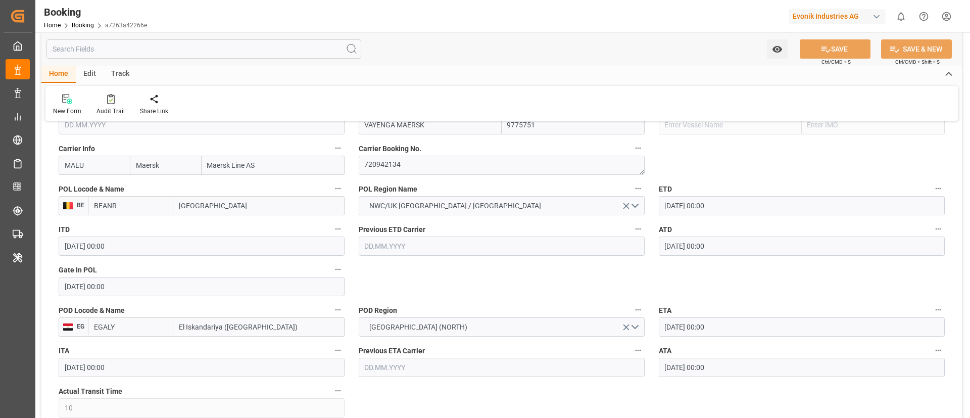
click at [211, 202] on input "[GEOGRAPHIC_DATA]" at bounding box center [258, 205] width 171 height 19
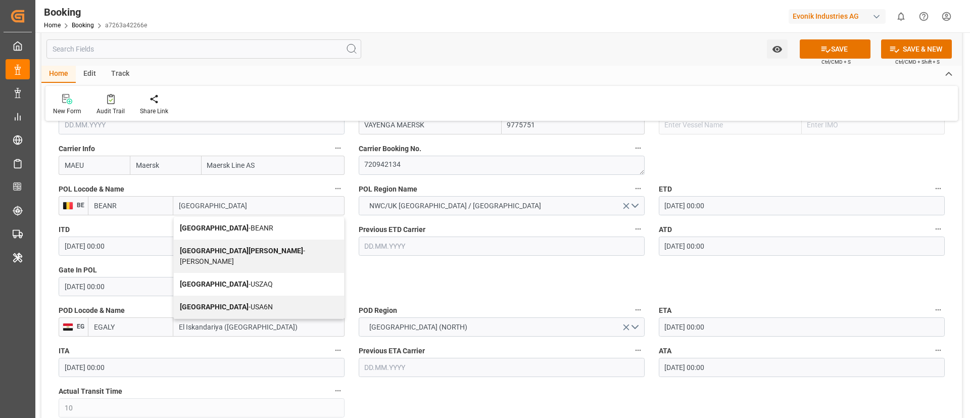
click at [243, 231] on div "Antwerp - BEANR" at bounding box center [259, 228] width 170 height 23
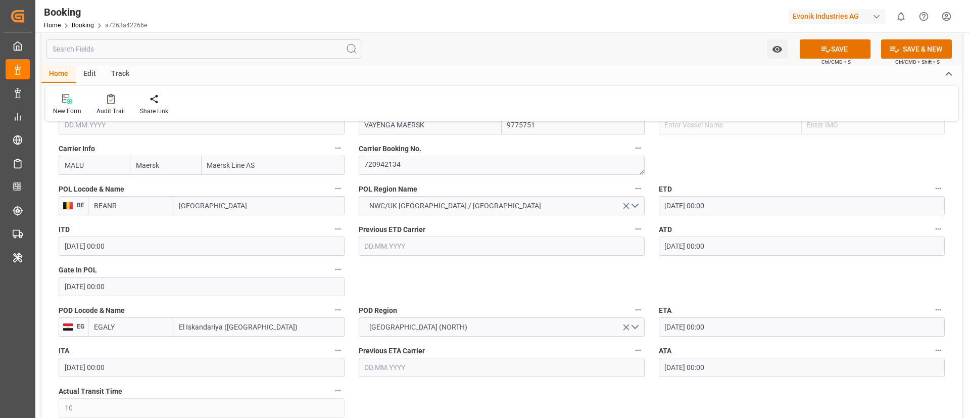
type input "[GEOGRAPHIC_DATA]"
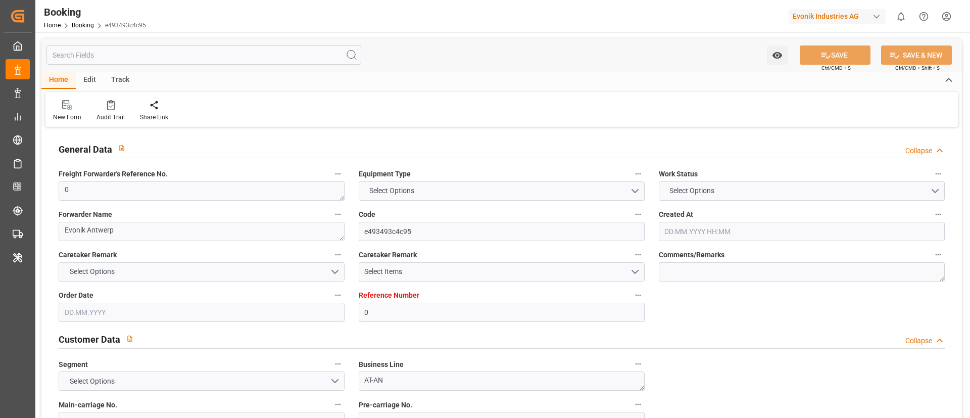
type input "0"
type input "9775751"
type input "Maersk"
type input "Maersk Line AS"
type input "BEANR"
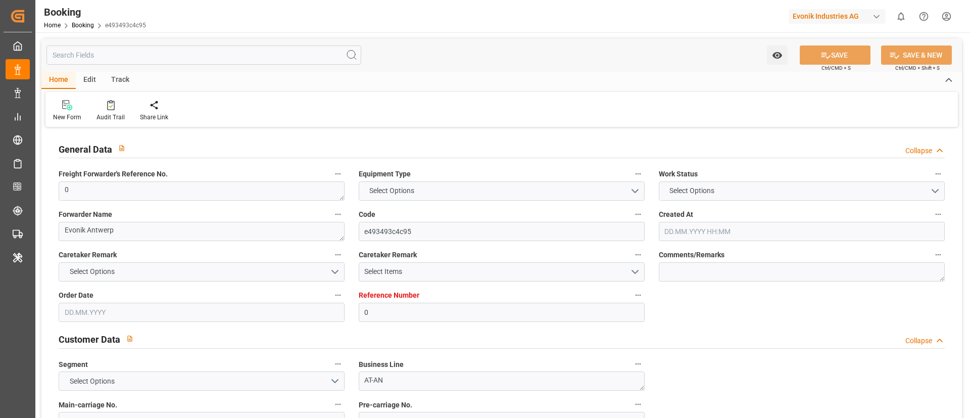
type input "EGALY"
type input "10"
type input "0"
type input "[DATE] 07:43"
type input "[DATE]"
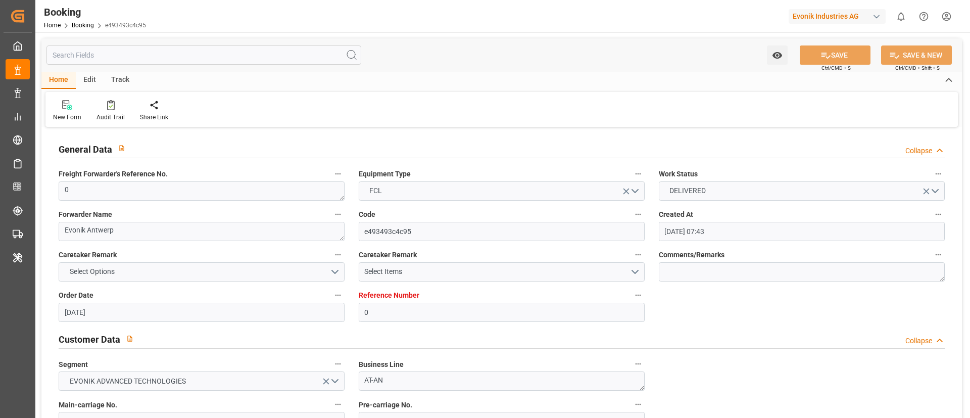
type input "[DATE]"
type input "[DATE] 00:00"
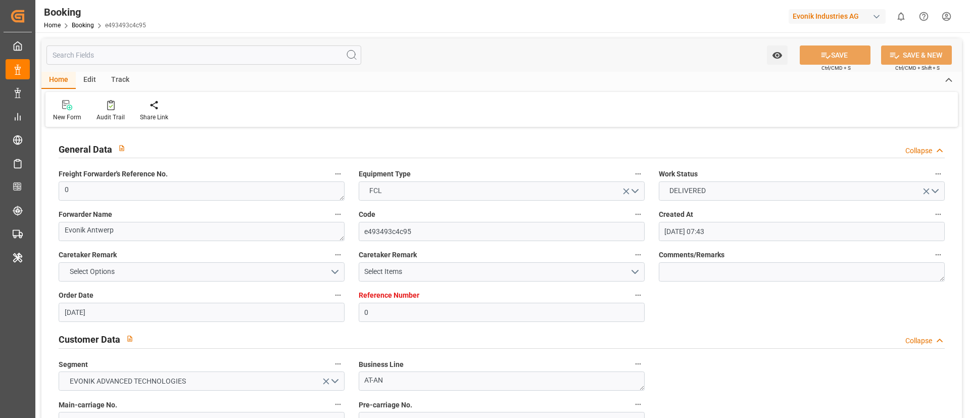
type input "[DATE] 00:00"
type input "08.08.2025 00:00"
type input "19.08.2025 00:00"
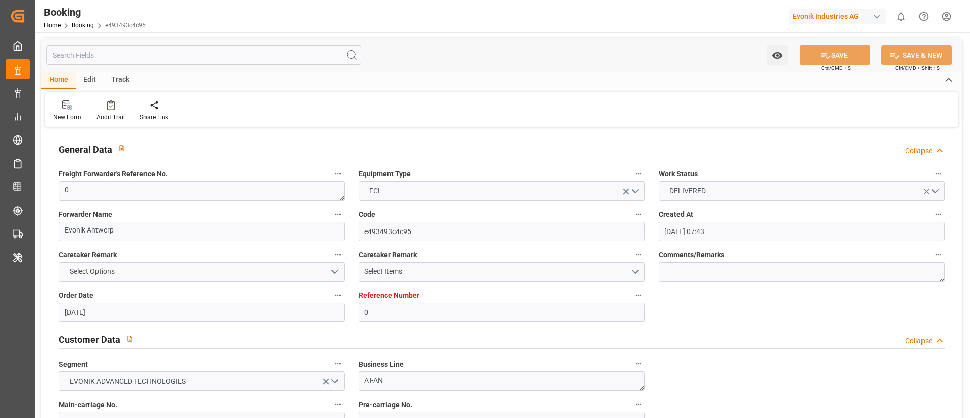
type input "20.08.2025 00:00"
type input "11.09.2025 07:02"
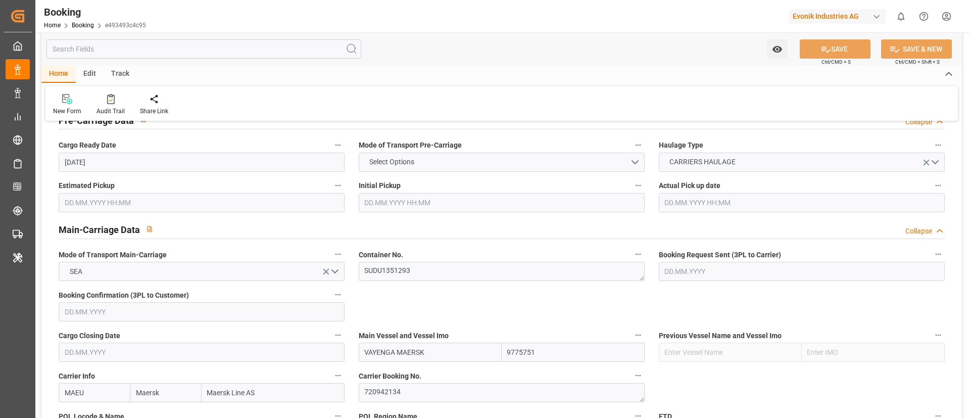
scroll to position [682, 0]
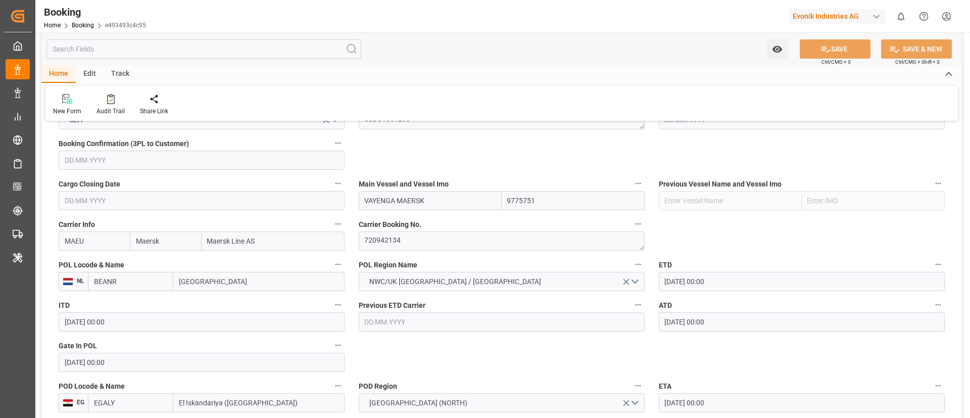
click at [218, 282] on input "[GEOGRAPHIC_DATA]" at bounding box center [258, 281] width 171 height 19
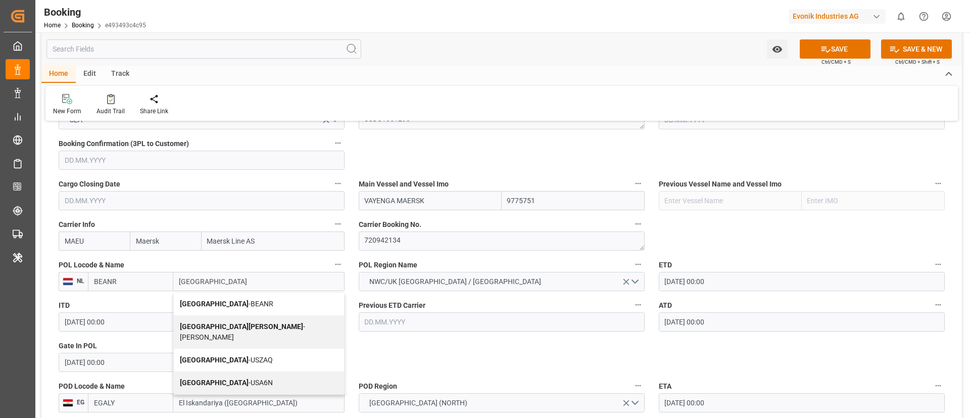
click at [234, 302] on span "Antwerp - BEANR" at bounding box center [226, 304] width 93 height 8
type input "[GEOGRAPHIC_DATA]"
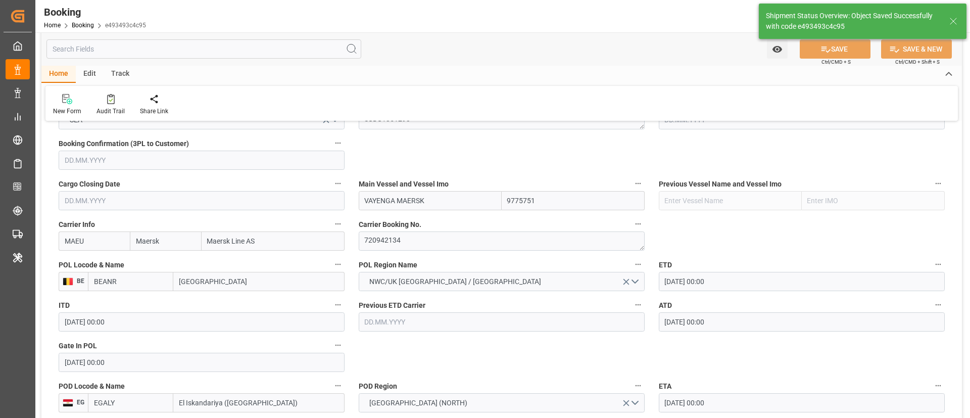
type textarea "businessDivision-businessLine-"
type input "11.09.2025 07:06"
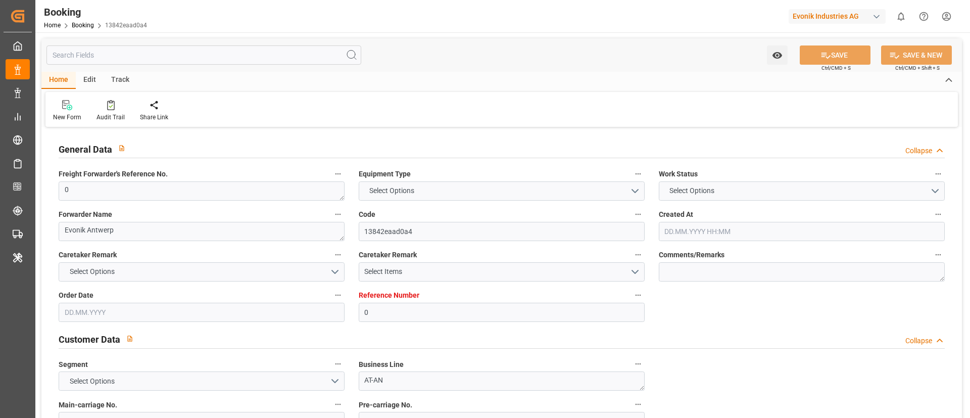
type input "0"
type input "9775751"
type input "Maersk"
type input "Maersk Line AS"
type input "BEANR"
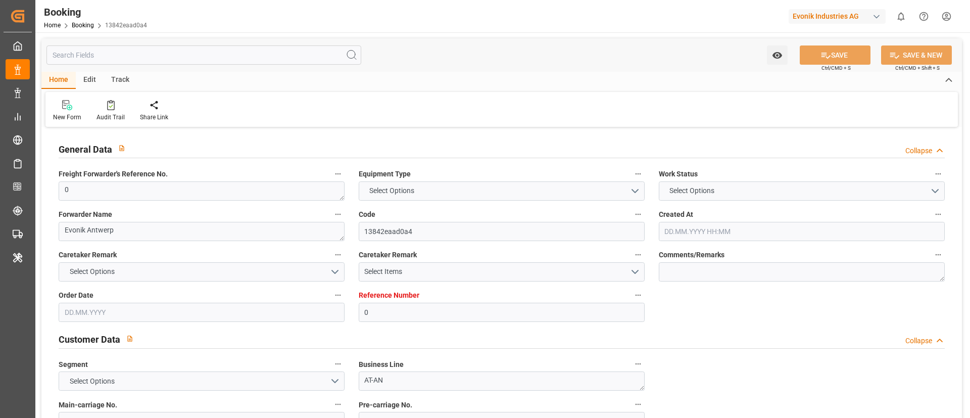
type input "EGALY"
type input "10"
type input "0"
type input "[DATE] 07:43"
type input "[DATE]"
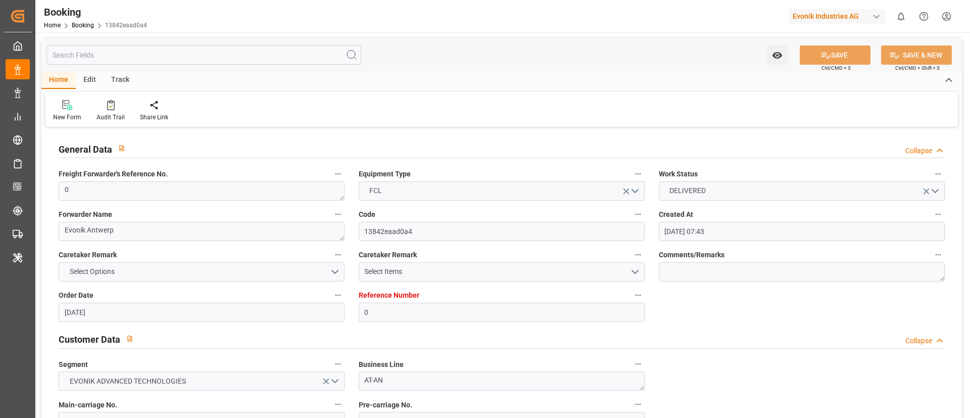
type input "[DATE]"
type input "[DATE] 00:00"
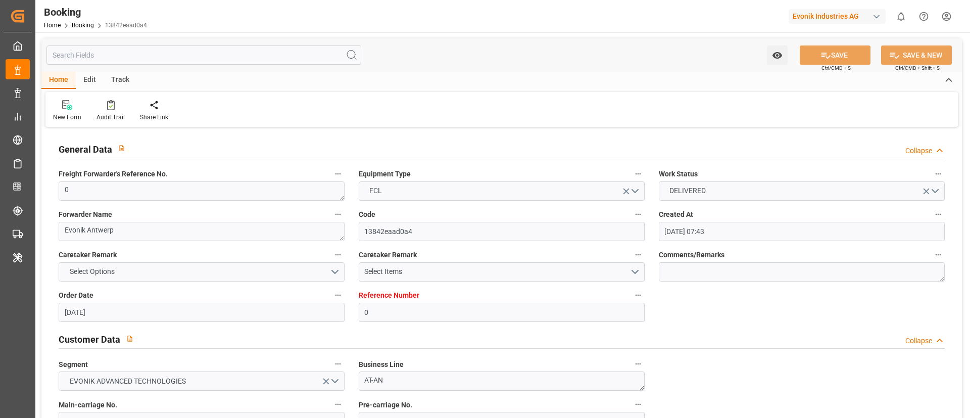
type input "[DATE] 00:00"
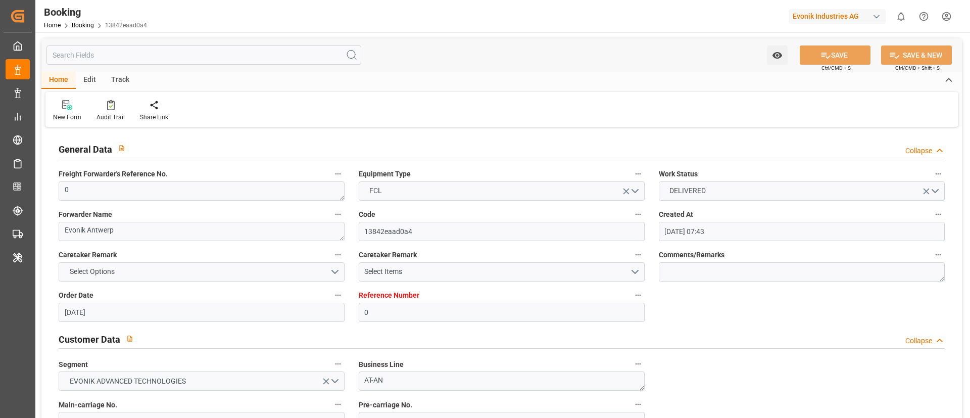
type input "[DATE] 00:00"
type input "[DATE] 07:01"
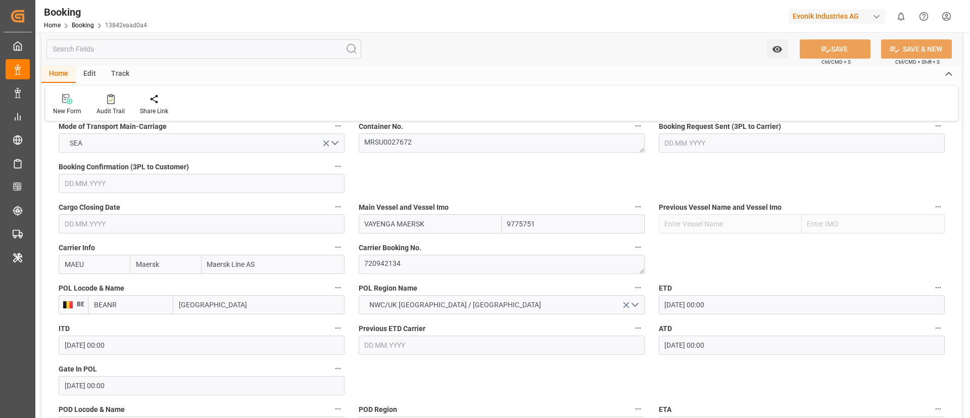
scroll to position [682, 0]
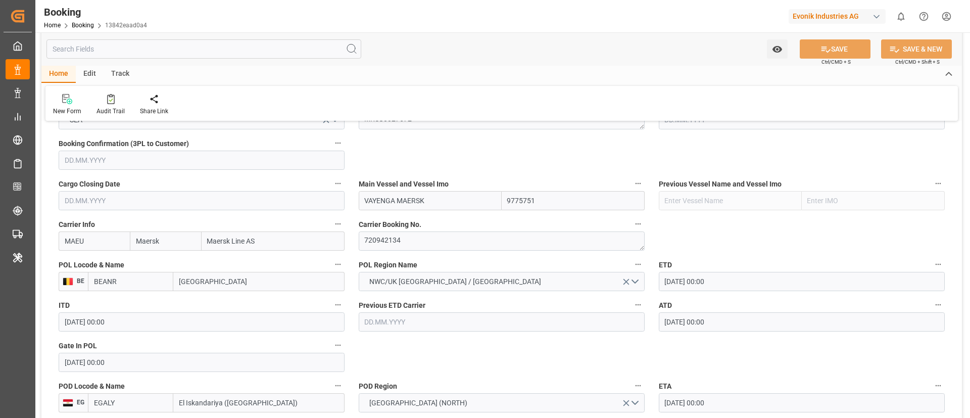
click at [225, 284] on input "[GEOGRAPHIC_DATA]" at bounding box center [258, 281] width 171 height 19
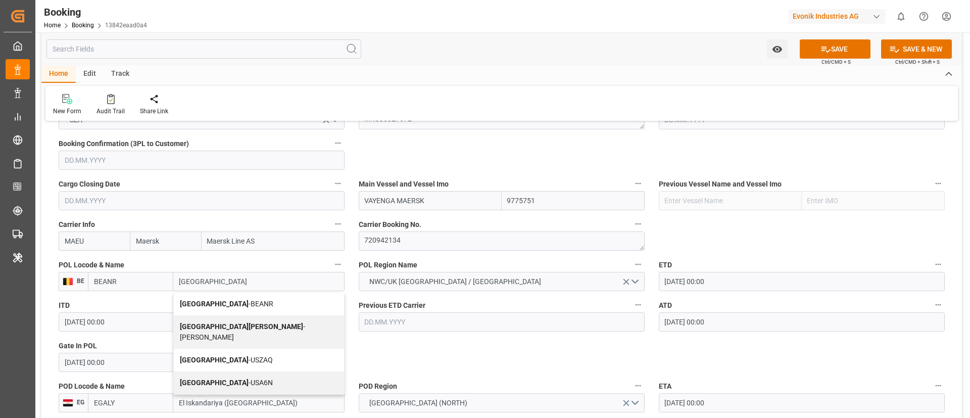
click at [237, 304] on div "Antwerp - BEANR" at bounding box center [259, 303] width 170 height 23
type input "[GEOGRAPHIC_DATA]"
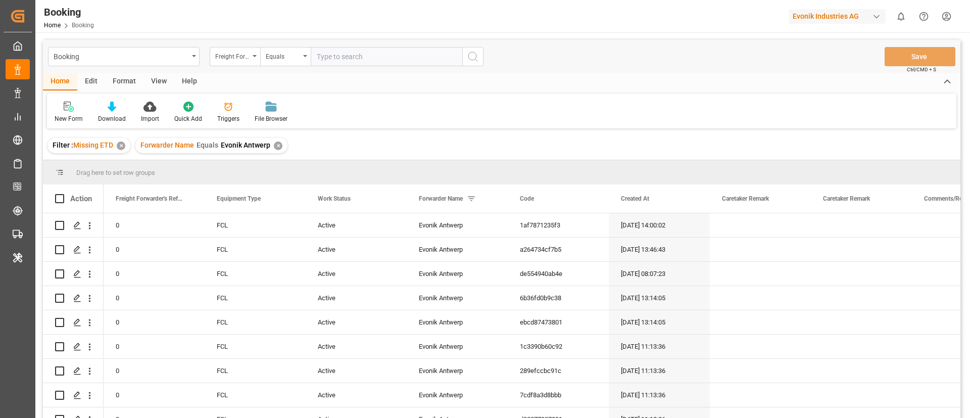
click at [149, 79] on div "View" at bounding box center [158, 81] width 31 height 17
click at [68, 116] on div "Default" at bounding box center [65, 118] width 20 height 9
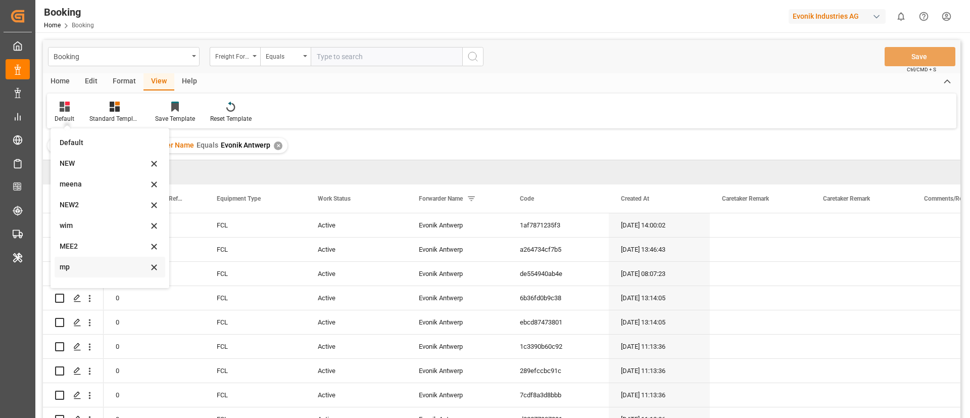
click at [70, 260] on div "mp" at bounding box center [110, 267] width 111 height 21
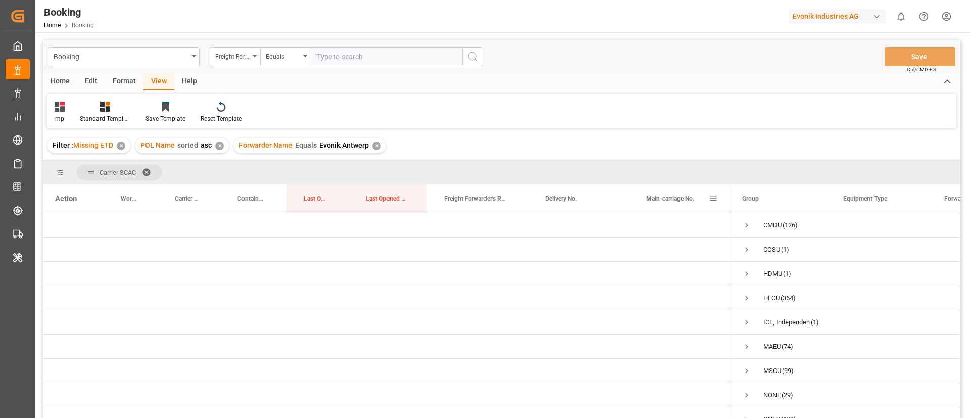
click at [671, 198] on span "Main-carriage No." at bounding box center [670, 198] width 48 height 7
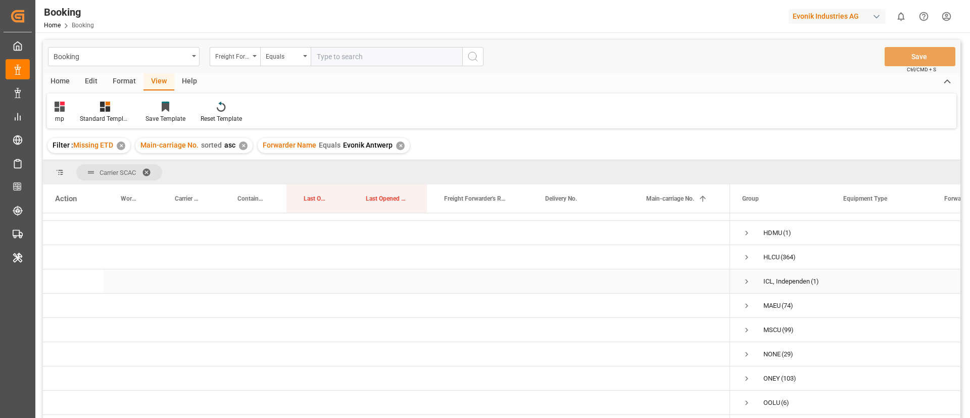
scroll to position [63, 0]
click at [747, 283] on span "Press SPACE to select this row." at bounding box center [746, 287] width 9 height 9
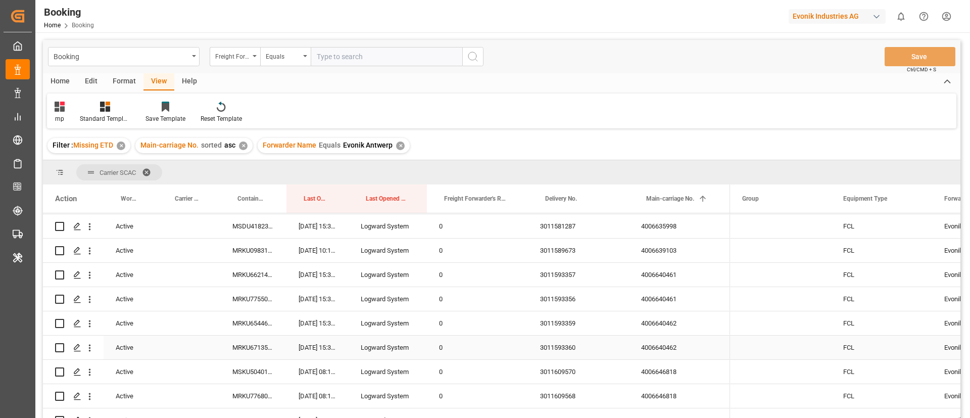
scroll to position [366, 0]
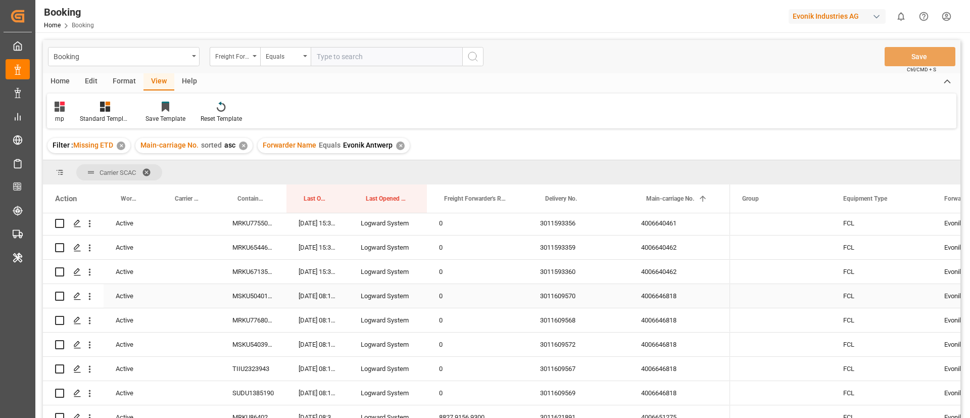
click at [666, 292] on div "4006646818" at bounding box center [679, 296] width 101 height 24
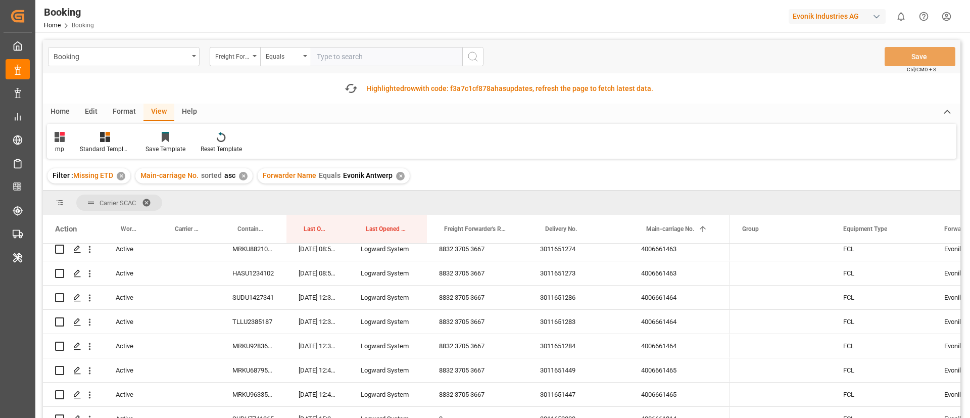
scroll to position [758, 0]
click at [653, 275] on div "4006661464" at bounding box center [679, 274] width 101 height 24
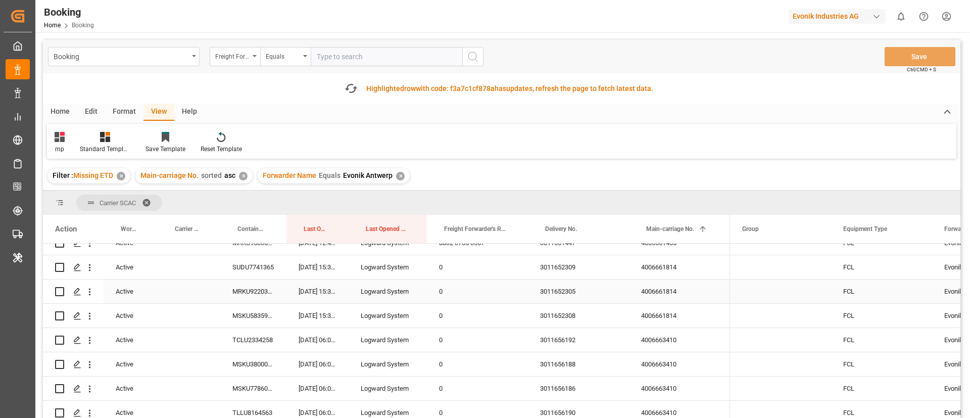
scroll to position [909, 0]
click at [655, 318] on div "4006663410" at bounding box center [679, 316] width 101 height 24
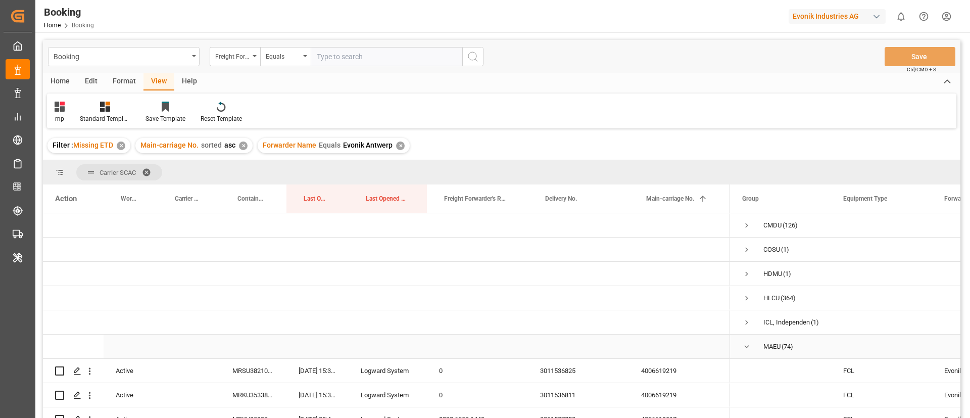
scroll to position [76, 0]
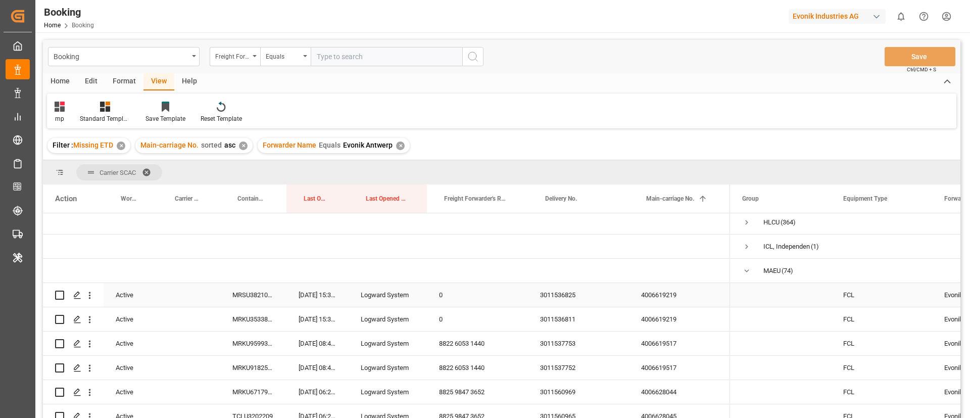
click at [656, 289] on div "4006619219" at bounding box center [679, 295] width 101 height 24
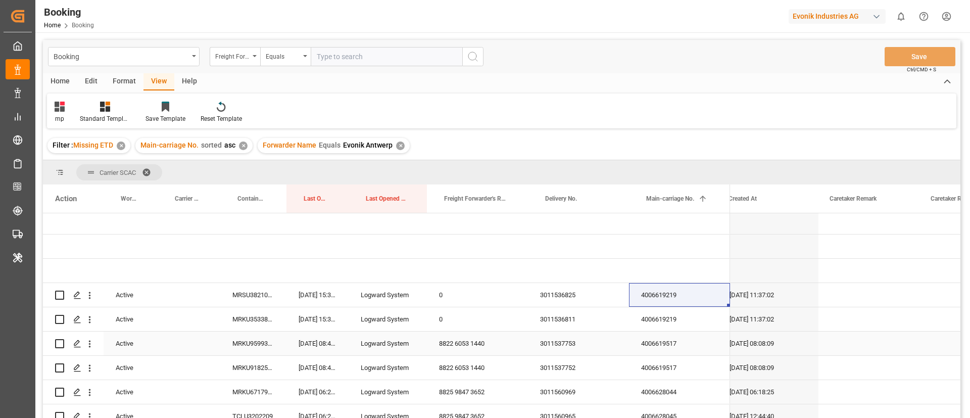
scroll to position [0, 0]
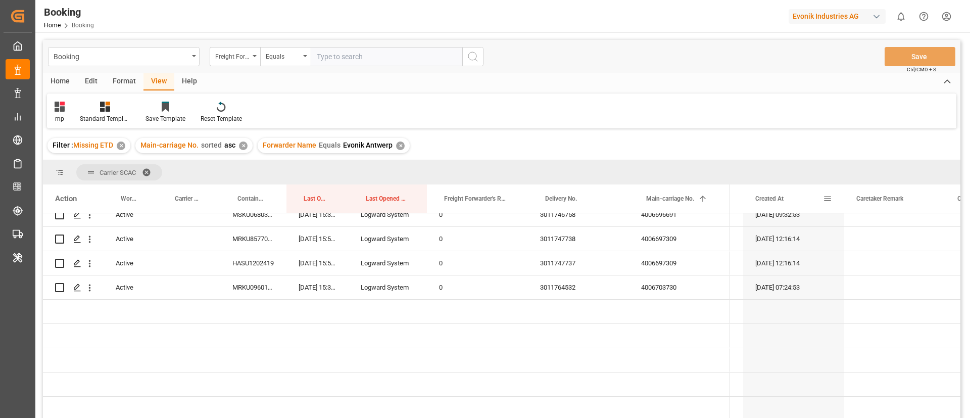
click at [776, 196] on span "Created At" at bounding box center [769, 198] width 28 height 7
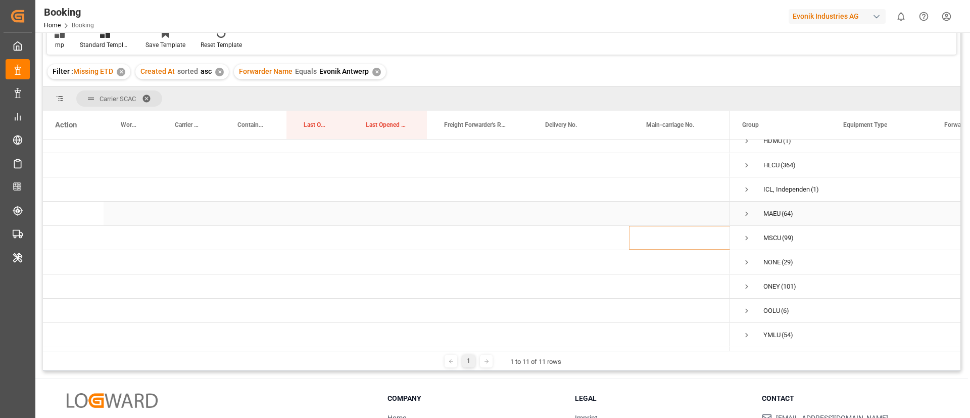
click at [748, 209] on span "Press SPACE to select this row." at bounding box center [746, 213] width 9 height 9
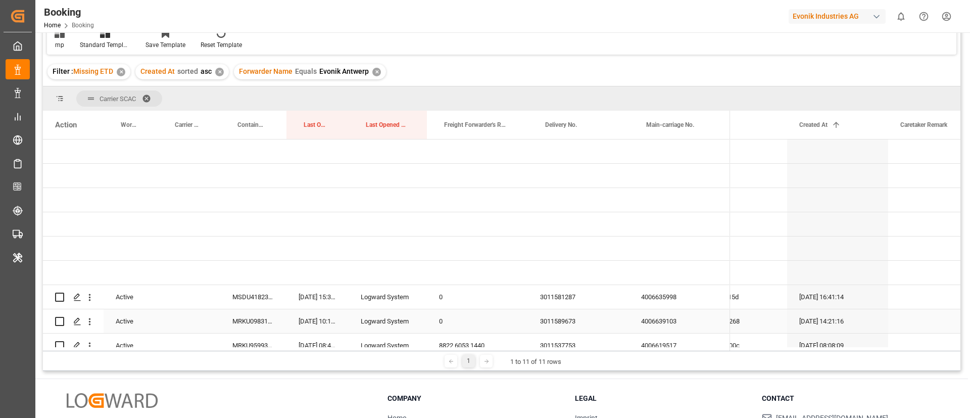
click at [667, 304] on div "4006635998" at bounding box center [679, 297] width 101 height 24
click at [590, 301] on div "3011581287" at bounding box center [578, 297] width 101 height 24
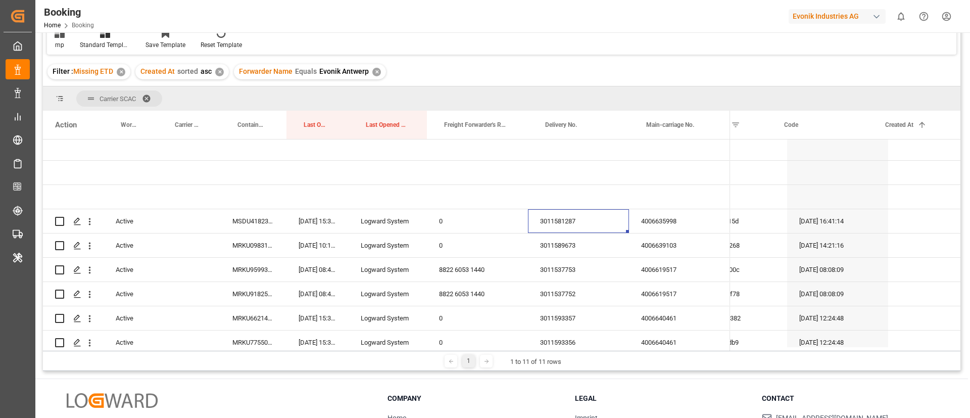
scroll to position [0, 1]
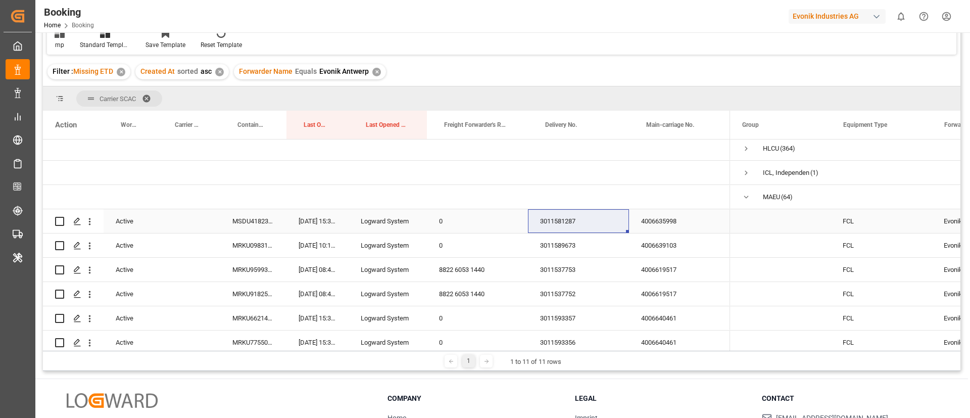
click at [245, 220] on div "MSDU4182346" at bounding box center [253, 221] width 66 height 24
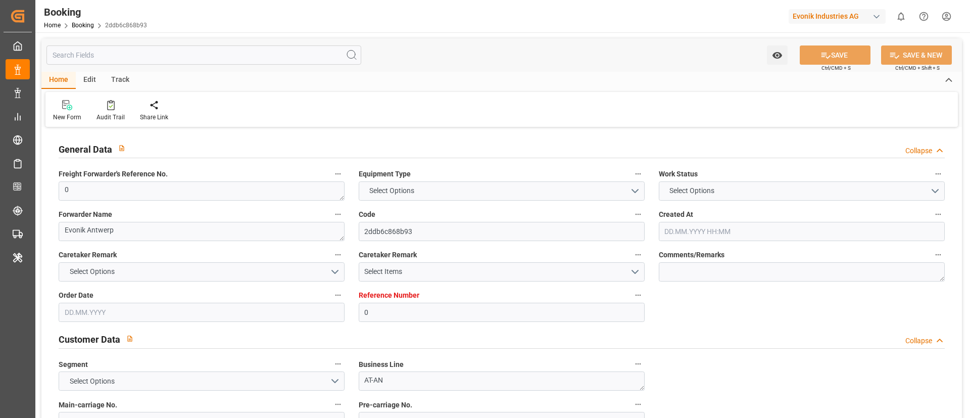
type input "0"
type input "Maersk"
type input "Maersk Line AS"
type input "NLRTM"
type input "San [PERSON_NAME]"
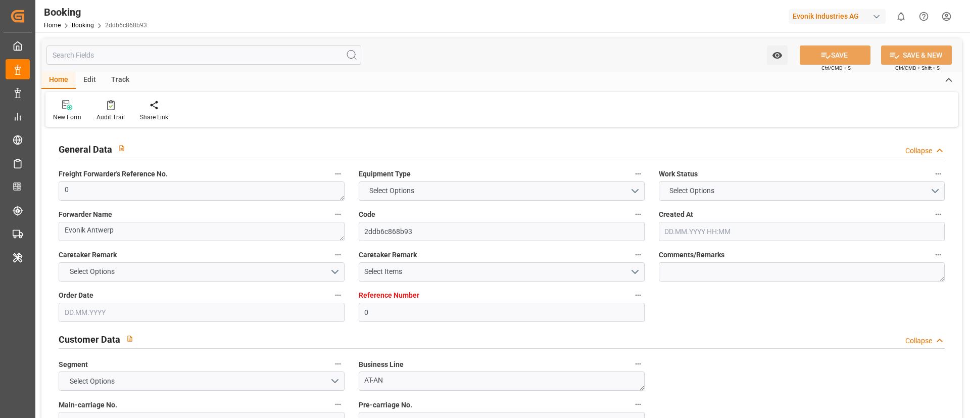
type input "[DATE] 07:12"
type input "[DATE]"
type input "[DATE] 08:14"
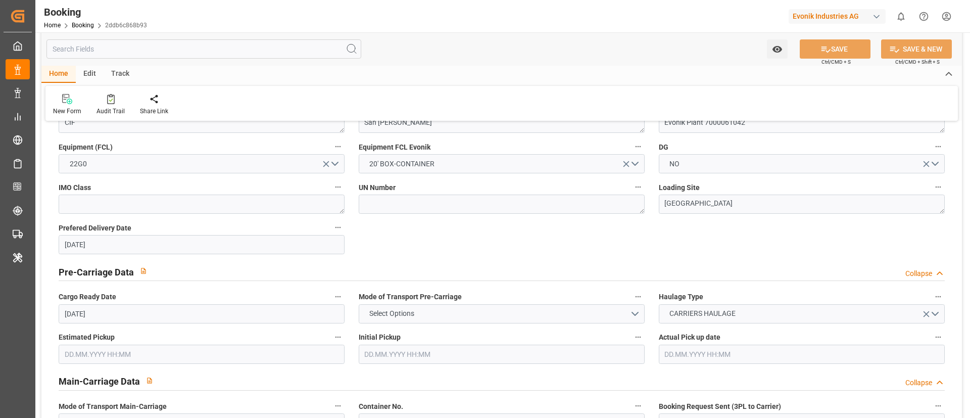
scroll to position [606, 0]
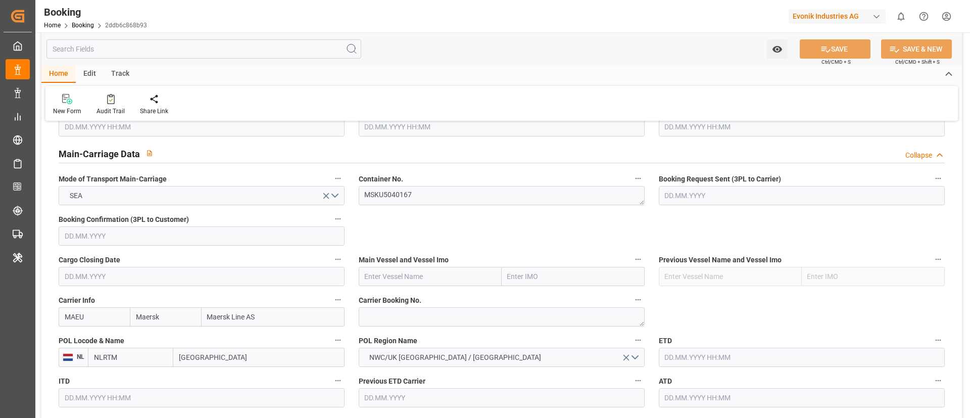
click at [429, 184] on label "Container No." at bounding box center [502, 179] width 286 height 14
click at [631, 184] on button "Container No." at bounding box center [637, 178] width 13 height 13
click at [429, 196] on body "Created by potrace 1.15, written by [PERSON_NAME] [DATE]-[DATE] Created by potr…" at bounding box center [485, 209] width 970 height 418
click at [429, 196] on textarea "MSKU5040167" at bounding box center [502, 195] width 286 height 19
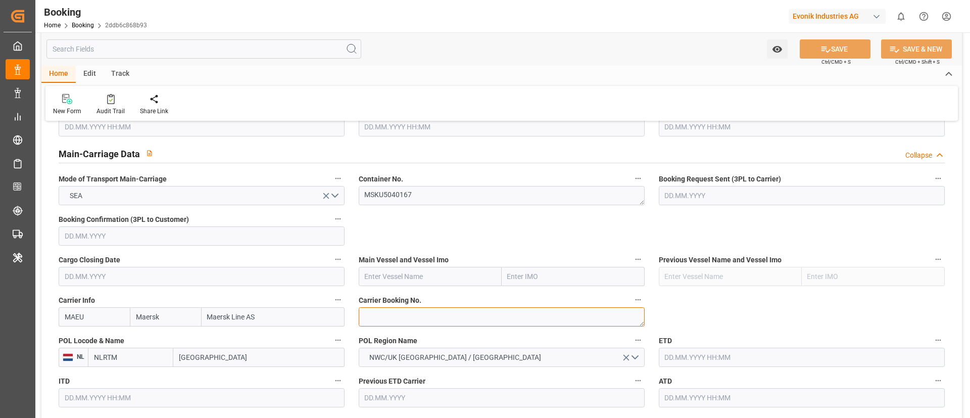
click at [381, 311] on textarea at bounding box center [502, 316] width 286 height 19
paste textarea "720926009"
click at [365, 317] on textarea "720926009" at bounding box center [502, 316] width 286 height 19
type textarea "720926009"
click at [203, 356] on input "[GEOGRAPHIC_DATA]" at bounding box center [258, 357] width 171 height 19
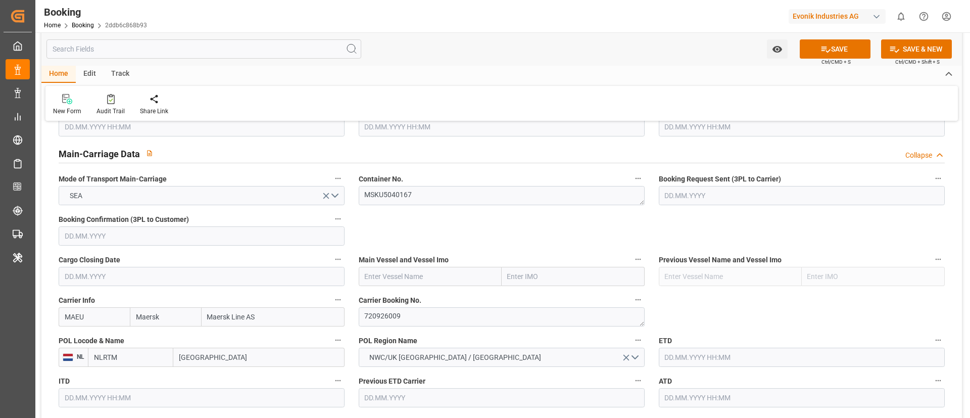
click at [203, 356] on input "[GEOGRAPHIC_DATA]" at bounding box center [258, 357] width 171 height 19
paste input "[GEOGRAPHIC_DATA]"
type input "[GEOGRAPHIC_DATA]"
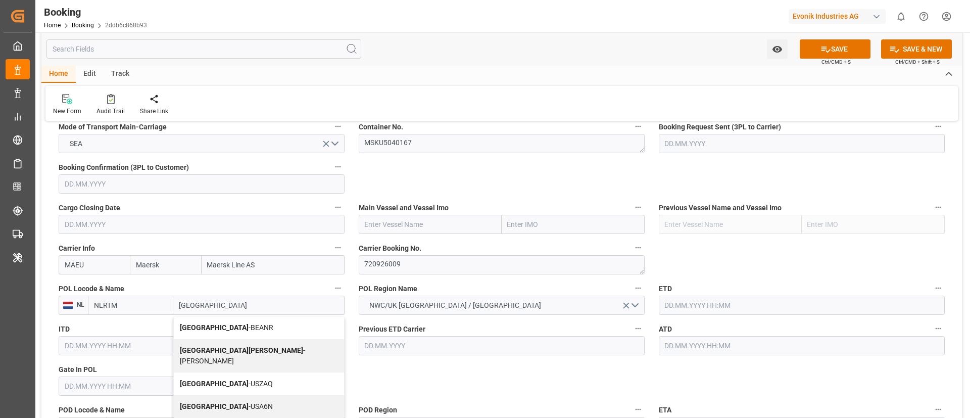
scroll to position [682, 0]
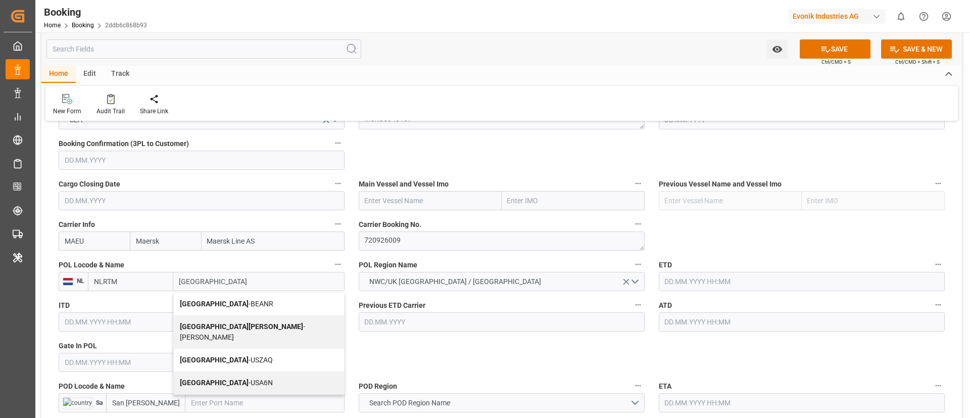
click at [233, 310] on div "Antwerp - BEANR" at bounding box center [259, 303] width 170 height 23
type input "BEANR"
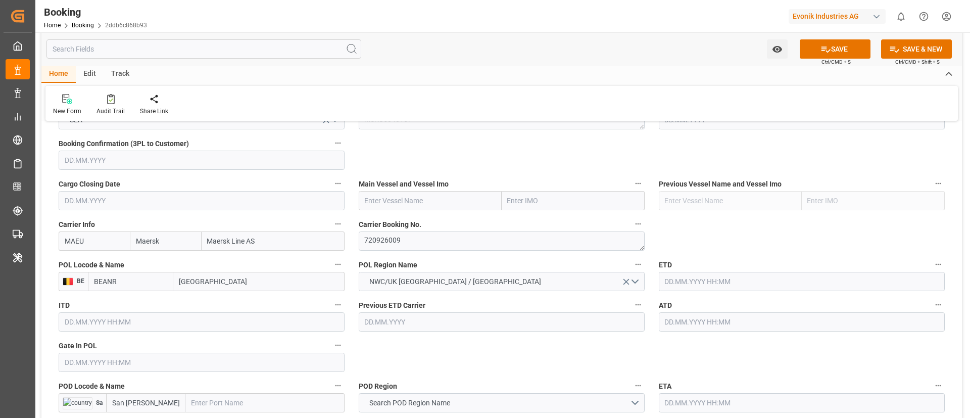
type input "[GEOGRAPHIC_DATA]"
click at [377, 199] on input "text" at bounding box center [430, 200] width 143 height 19
paste input "JPO PISCES"
type input "JPO PISCES"
click at [412, 223] on span "JPO PISCES - 9297852" at bounding box center [400, 223] width 70 height 8
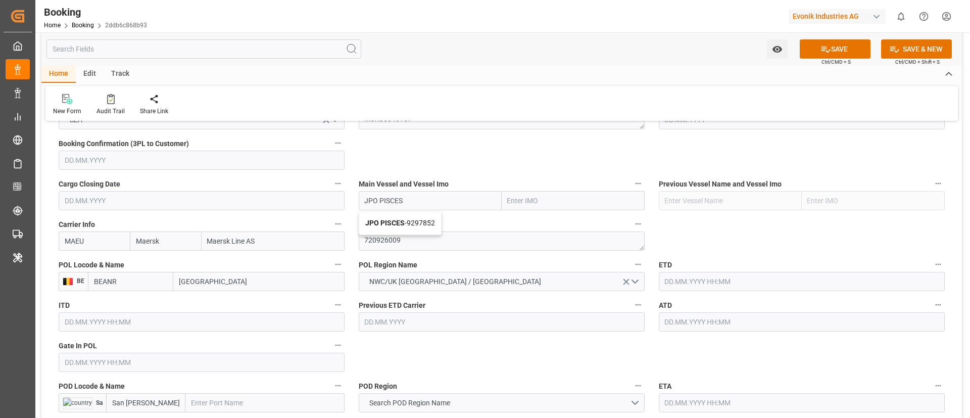
type input "9297852"
type input "JPO PISCES"
click at [138, 367] on input "text" at bounding box center [202, 362] width 286 height 19
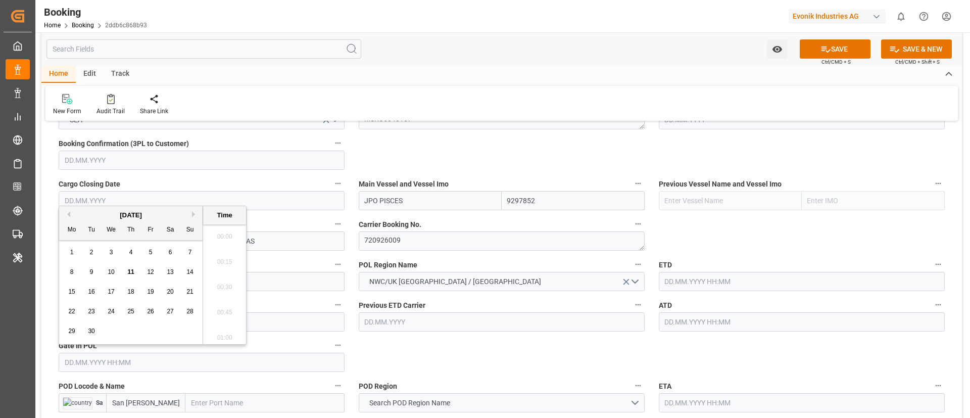
scroll to position [1216, 0]
click at [67, 214] on button "Previous Month" at bounding box center [67, 214] width 6 height 6
click at [133, 294] on span "17" at bounding box center [130, 291] width 7 height 7
type input "[DATE] 00:00"
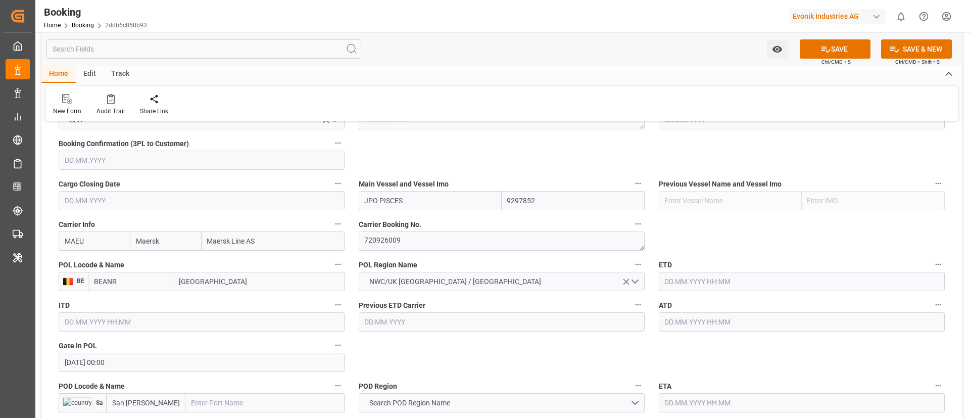
click at [672, 277] on input "text" at bounding box center [802, 281] width 286 height 19
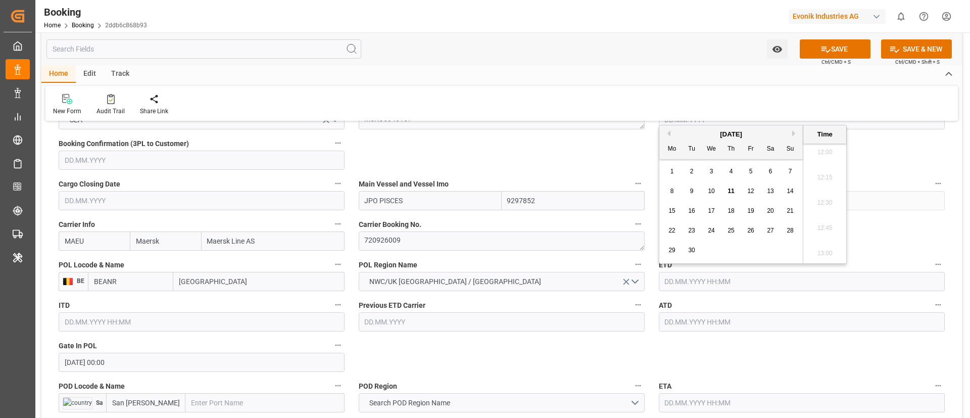
click at [666, 131] on button "Previous Month" at bounding box center [667, 133] width 6 height 6
click at [667, 131] on button "Previous Month" at bounding box center [667, 133] width 6 height 6
click at [784, 213] on div "20" at bounding box center [790, 211] width 13 height 12
type input "[DATE] 00:00"
click at [691, 319] on input "text" at bounding box center [802, 321] width 286 height 19
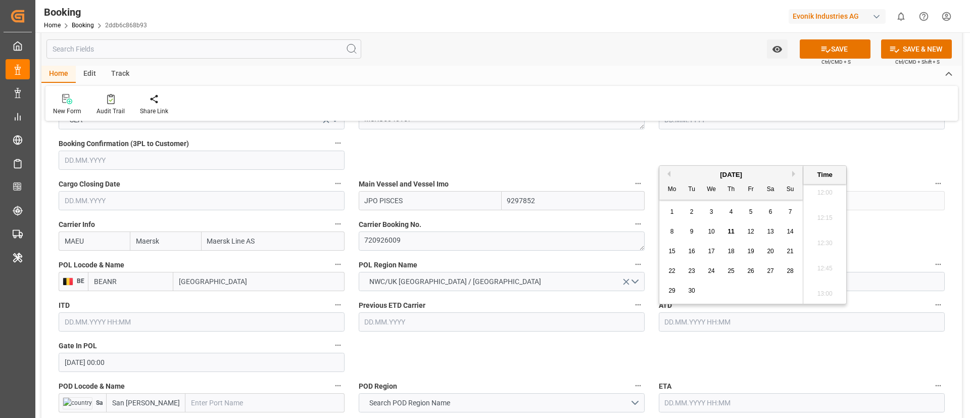
click at [668, 170] on div "[DATE]" at bounding box center [730, 175] width 143 height 10
click at [666, 174] on button "Previous Month" at bounding box center [667, 174] width 6 height 6
click at [792, 249] on span "20" at bounding box center [789, 251] width 7 height 7
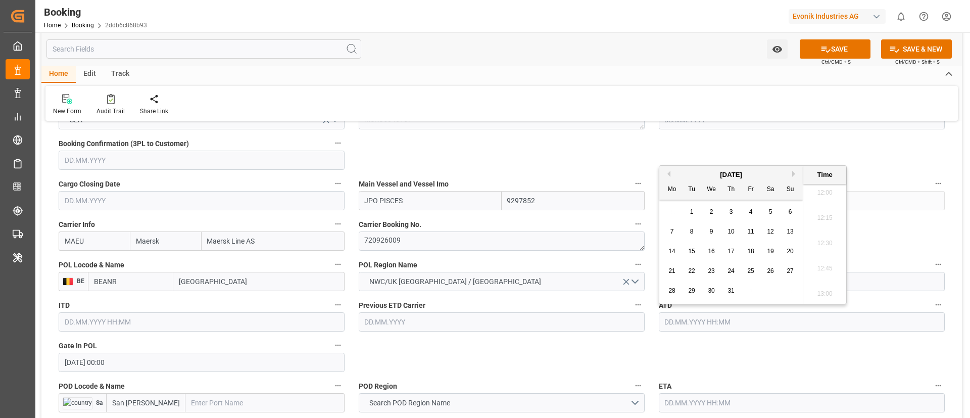
type input "[DATE] 00:00"
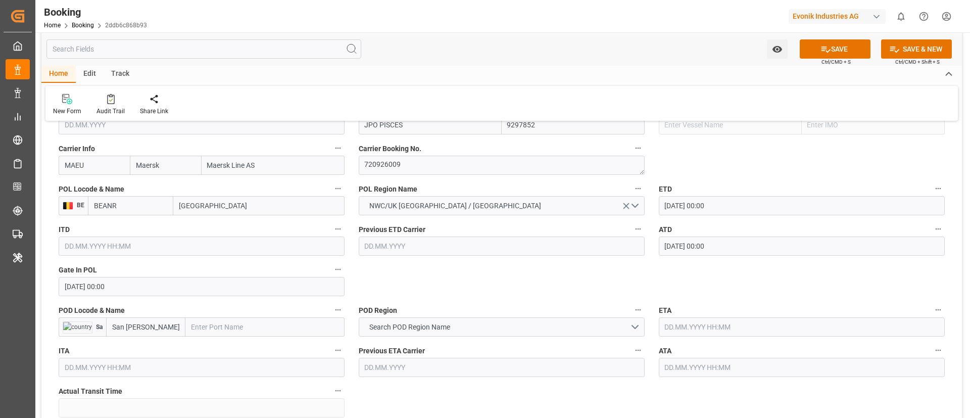
scroll to position [833, 0]
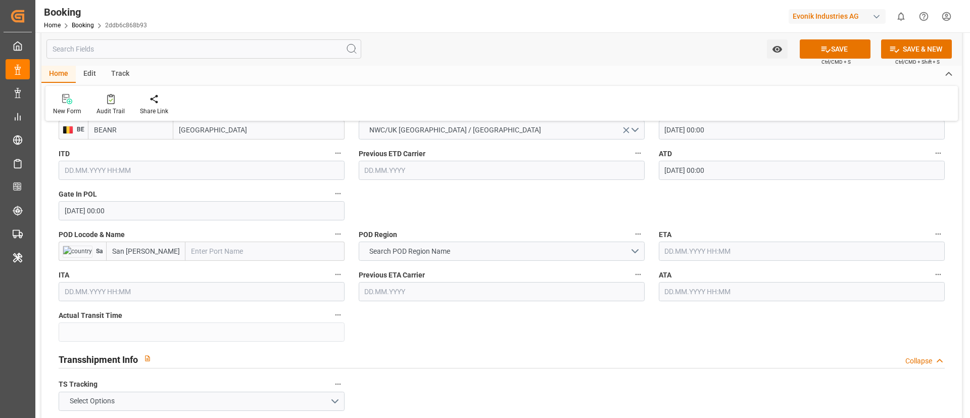
click at [206, 247] on input "text" at bounding box center [264, 250] width 159 height 19
paste input "[GEOGRAPHIC_DATA][PERSON_NAME]"
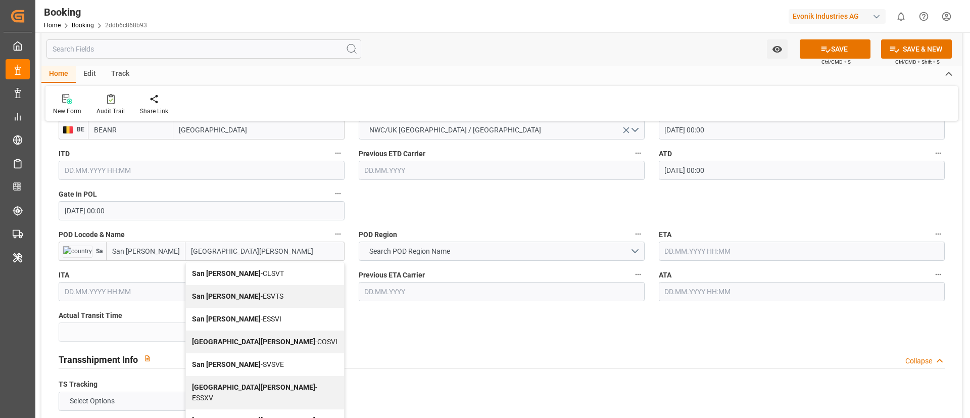
type input "[GEOGRAPHIC_DATA][PERSON_NAME]"
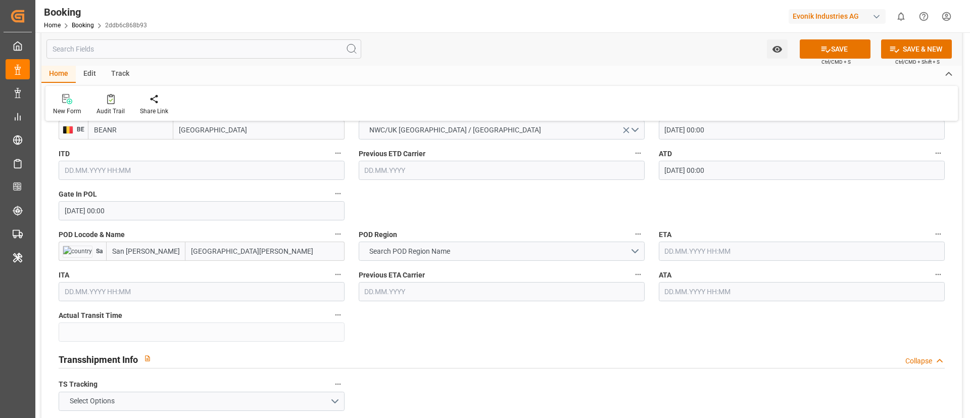
click at [145, 255] on input "San [PERSON_NAME]" at bounding box center [145, 250] width 79 height 19
paste input "CLSVE"
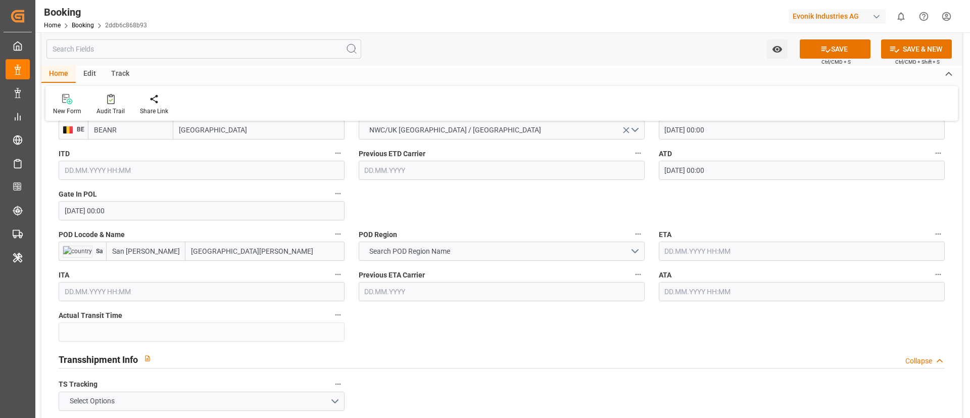
type input "CLSVE"
click at [149, 269] on span "CLSVE - [GEOGRAPHIC_DATA][PERSON_NAME]" at bounding box center [140, 278] width 54 height 19
type input "San [PERSON_NAME]"
type input "CLSVE"
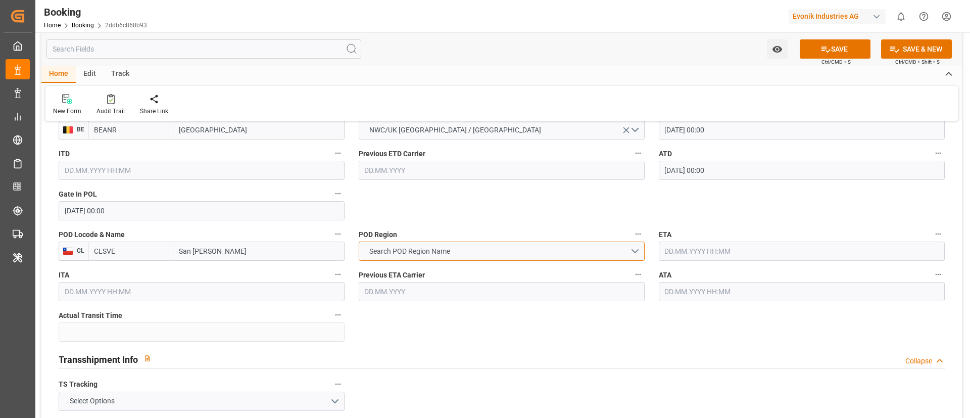
click at [451, 249] on span "Search POD Region Name" at bounding box center [409, 251] width 91 height 11
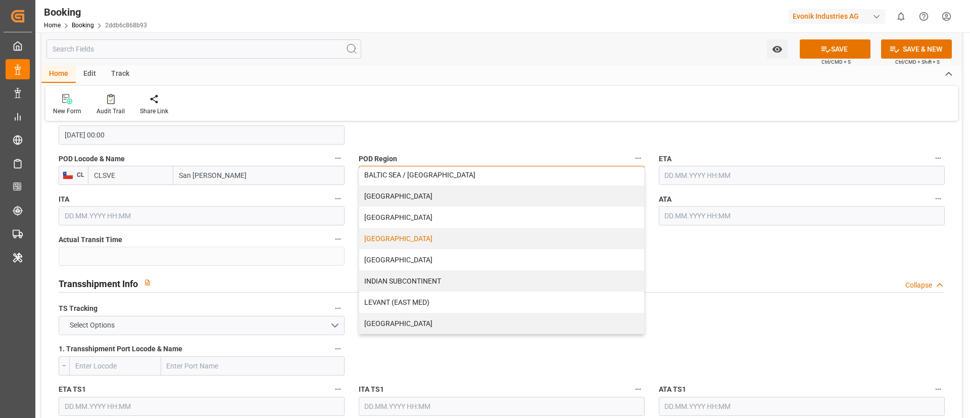
scroll to position [64, 0]
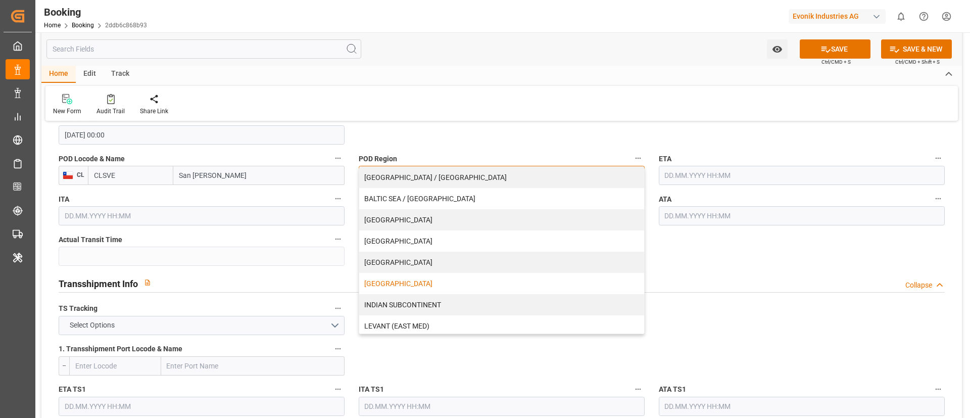
click at [434, 281] on div "[GEOGRAPHIC_DATA]" at bounding box center [501, 283] width 285 height 21
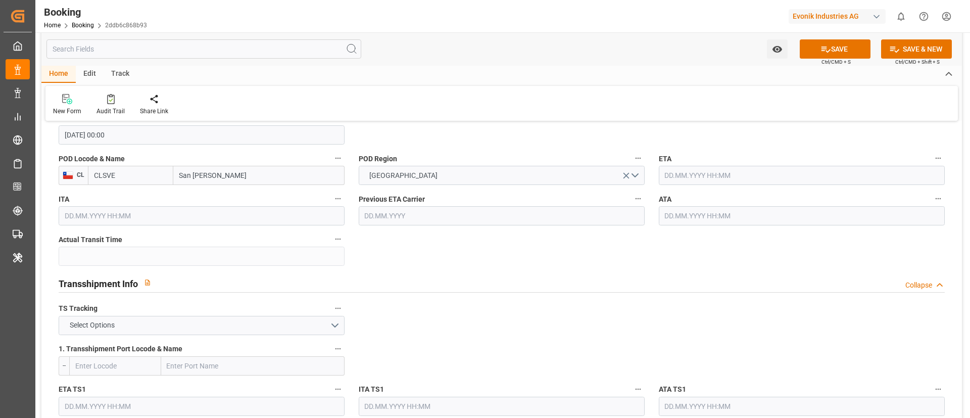
click at [674, 177] on input "text" at bounding box center [802, 175] width 286 height 19
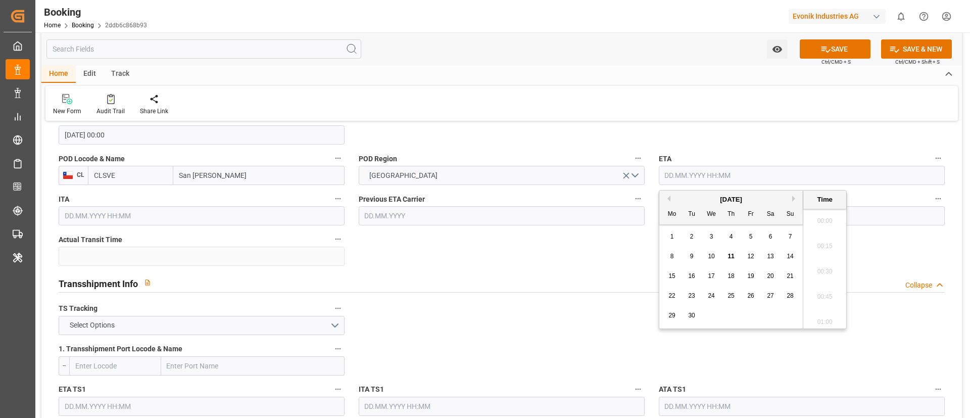
scroll to position [1241, 0]
click at [752, 237] on span "5" at bounding box center [751, 236] width 4 height 7
type input "05.09.2025 00:00"
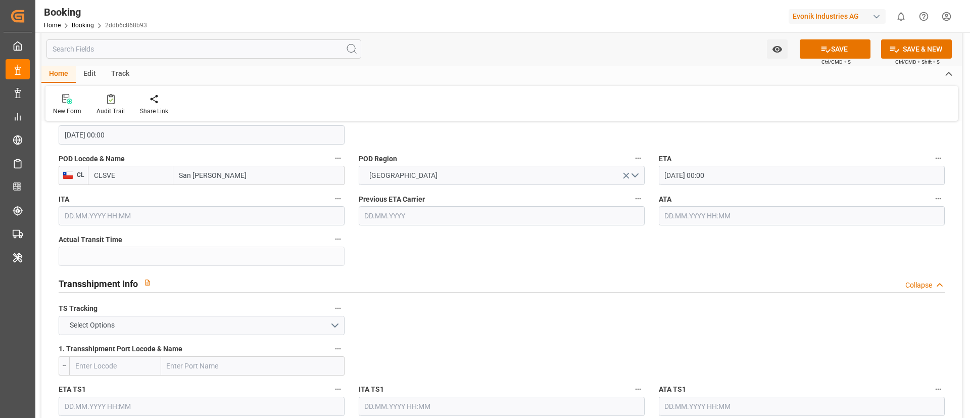
click at [670, 218] on input "text" at bounding box center [802, 215] width 286 height 19
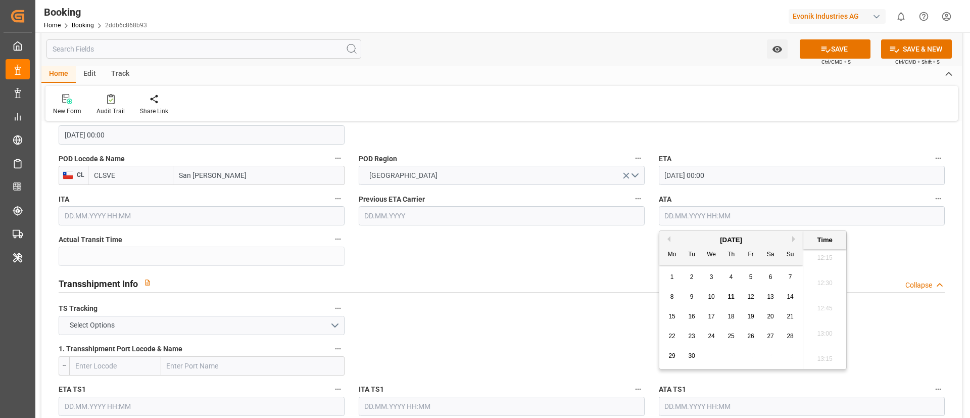
click at [750, 278] on span "5" at bounding box center [751, 276] width 4 height 7
type input "05.09.2025 00:00"
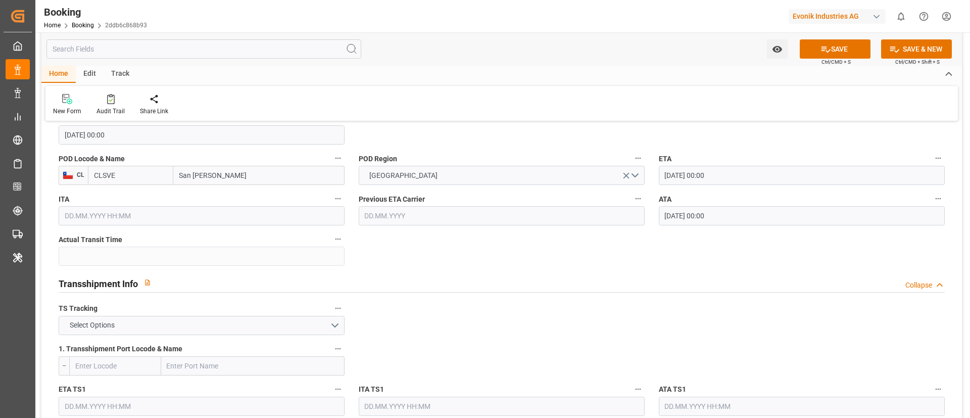
click at [150, 329] on button "Select Options" at bounding box center [202, 325] width 286 height 19
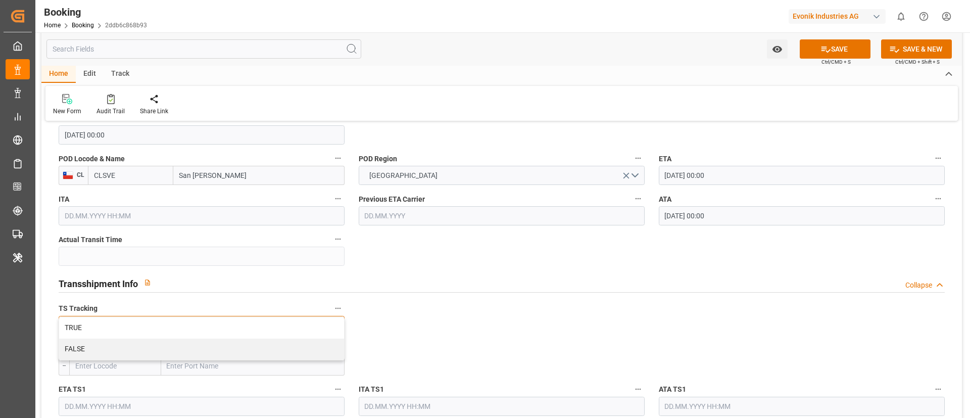
click at [149, 329] on div "TRUE" at bounding box center [201, 327] width 285 height 21
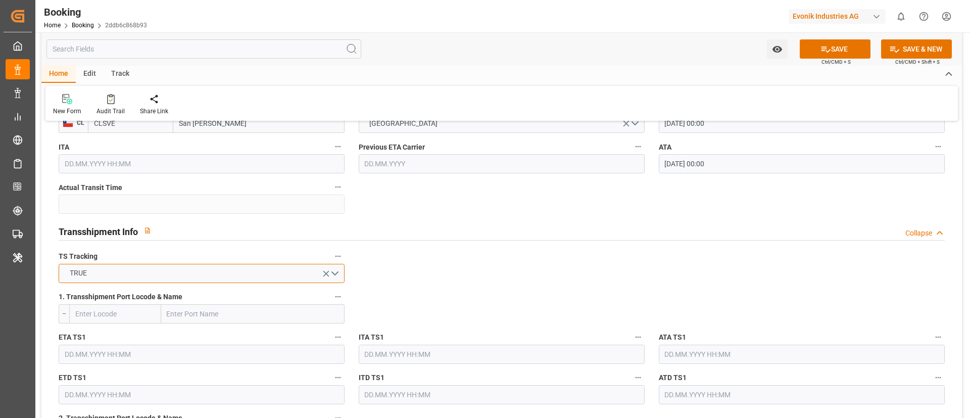
scroll to position [985, 0]
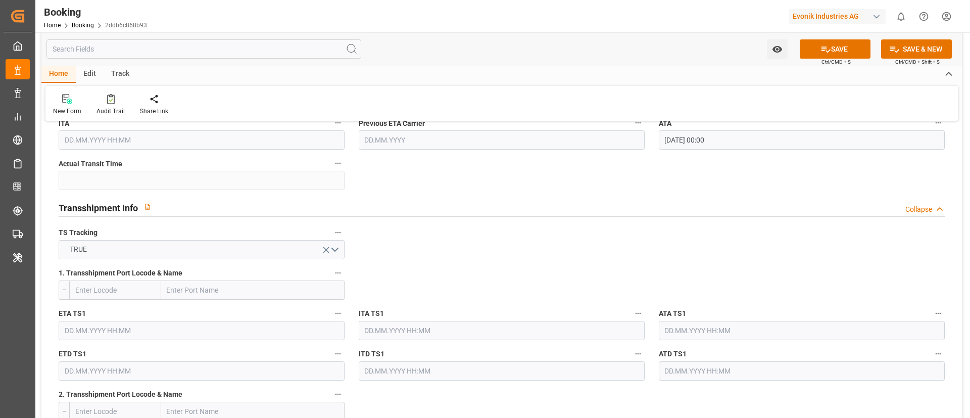
click at [194, 292] on input "text" at bounding box center [252, 289] width 183 height 19
paste input "PORT TANGIER MEDITERRANEE"
click at [224, 293] on input "PORT TANGIER MEDITERRANEE" at bounding box center [252, 289] width 183 height 19
click at [170, 292] on input "PORT TANGIER" at bounding box center [252, 289] width 183 height 19
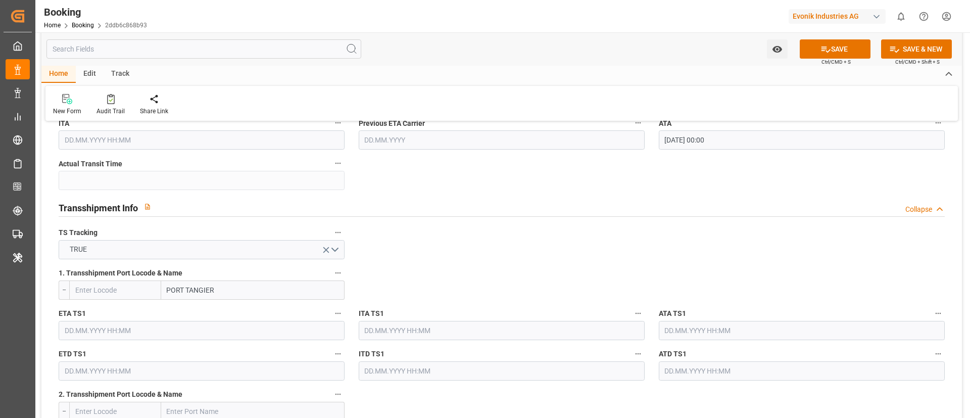
click at [170, 292] on input "PORT TANGIER" at bounding box center [252, 289] width 183 height 19
click at [217, 298] on input "TANGIER" at bounding box center [252, 289] width 183 height 19
click at [216, 292] on input "TANGIER" at bounding box center [252, 289] width 183 height 19
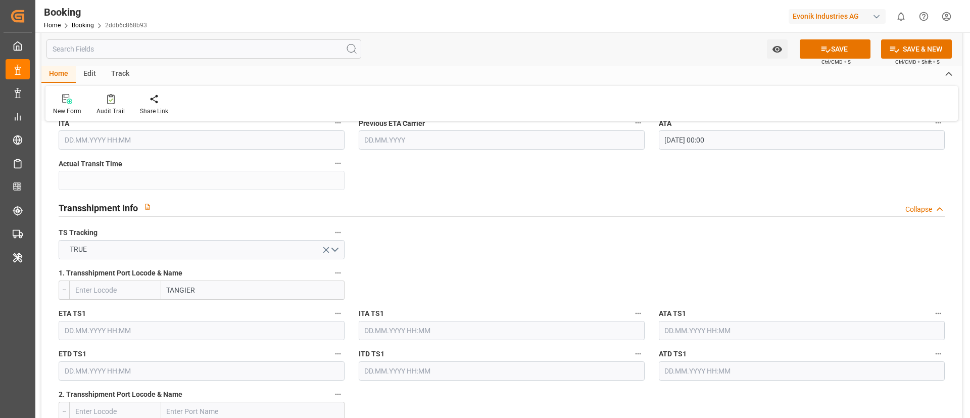
click at [216, 292] on input "TANGIER" at bounding box center [252, 289] width 183 height 19
paste input "MEDITERRANEE"
click at [210, 287] on input "TANGIER MED" at bounding box center [252, 289] width 183 height 19
type input "TANGIER"
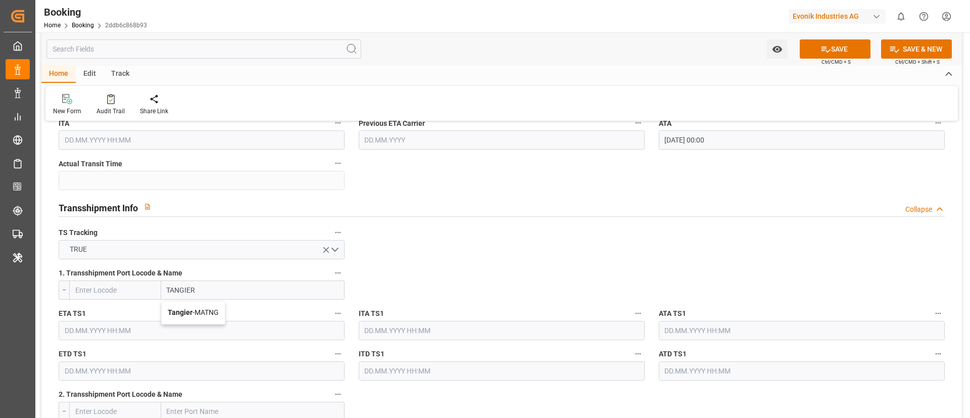
click at [206, 317] on div "Tangier - MATNG" at bounding box center [193, 312] width 63 height 23
type input "MATNG"
type input "Tangier"
click at [164, 331] on input "text" at bounding box center [202, 330] width 286 height 19
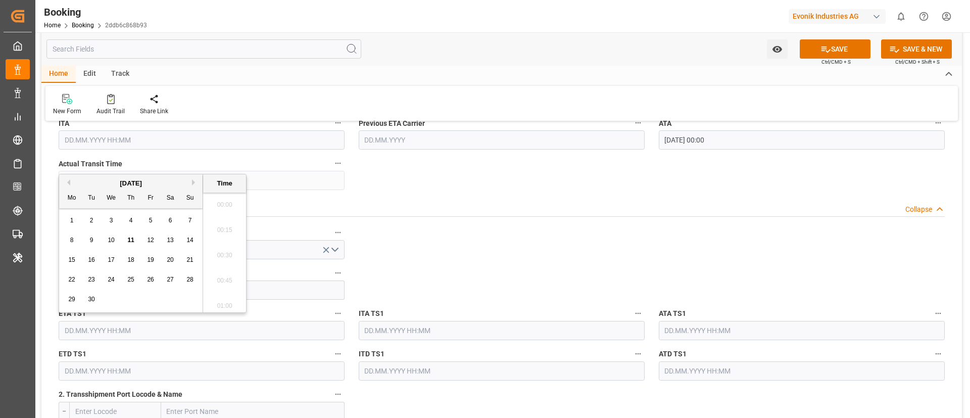
scroll to position [1241, 0]
click at [68, 181] on button "Previous Month" at bounding box center [67, 182] width 6 height 6
click at [89, 298] on span "29" at bounding box center [91, 299] width 7 height 7
type input "29.07.2025 00:00"
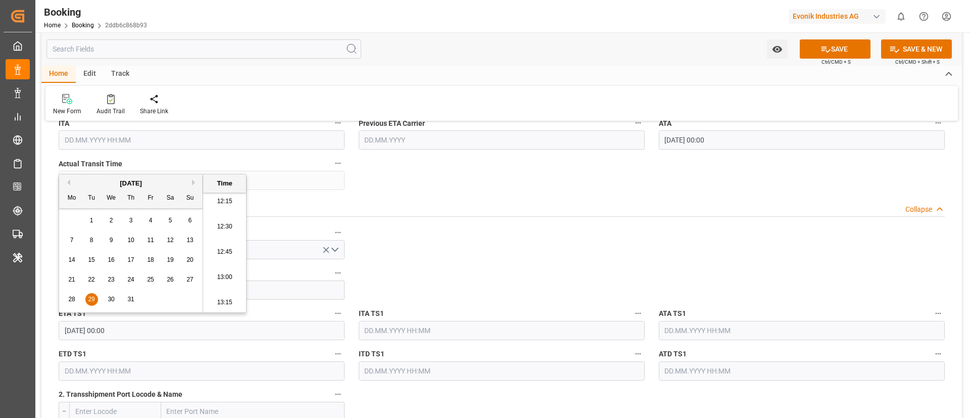
click at [679, 332] on input "text" at bounding box center [802, 330] width 286 height 19
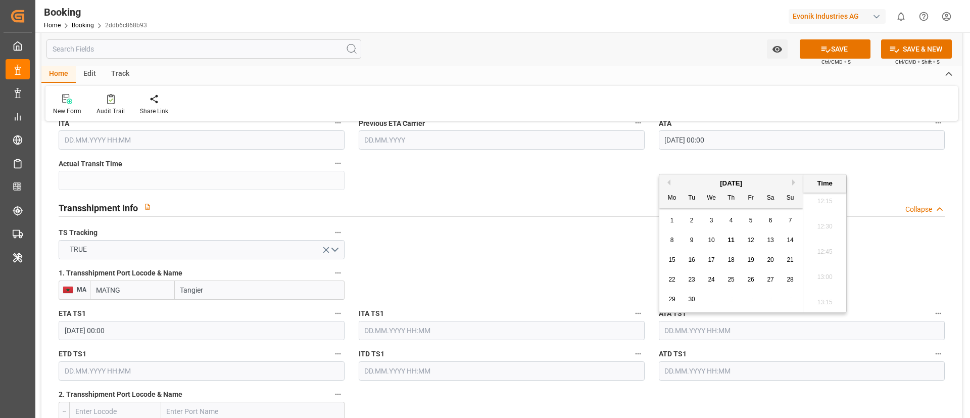
click at [667, 183] on button "Previous Month" at bounding box center [667, 182] width 6 height 6
click at [693, 302] on span "29" at bounding box center [691, 299] width 7 height 7
type input "29.07.2025 00:00"
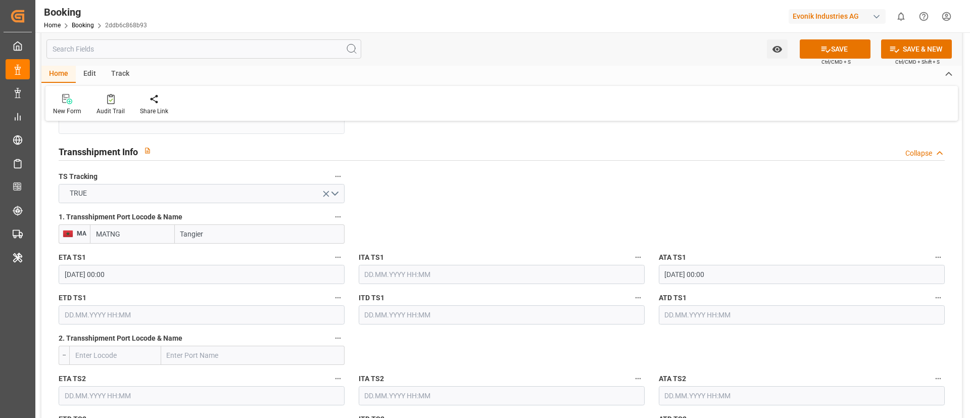
scroll to position [1061, 0]
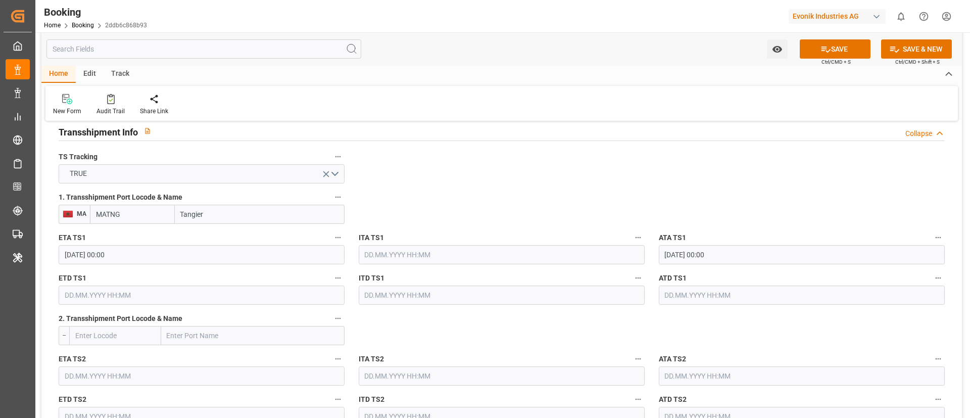
click at [132, 291] on input "text" at bounding box center [202, 294] width 286 height 19
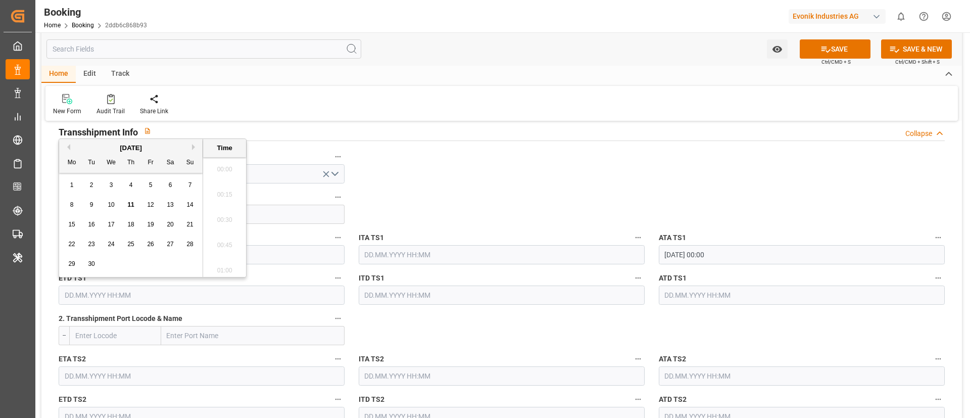
scroll to position [1241, 0]
click at [92, 290] on input "text" at bounding box center [202, 294] width 286 height 19
click at [67, 146] on button "Previous Month" at bounding box center [67, 147] width 6 height 6
click at [103, 262] on div "28 29 30 31 1 2 3" at bounding box center [131, 264] width 138 height 20
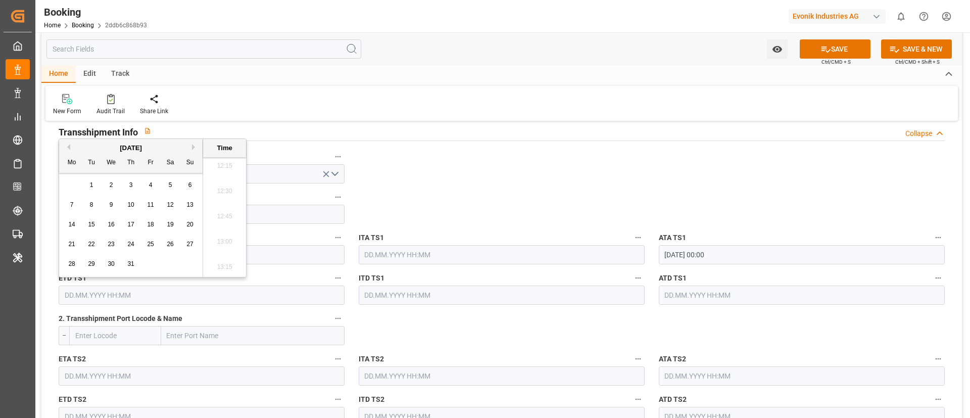
click at [109, 264] on span "30" at bounding box center [111, 263] width 7 height 7
type input "30.07.2025 00:00"
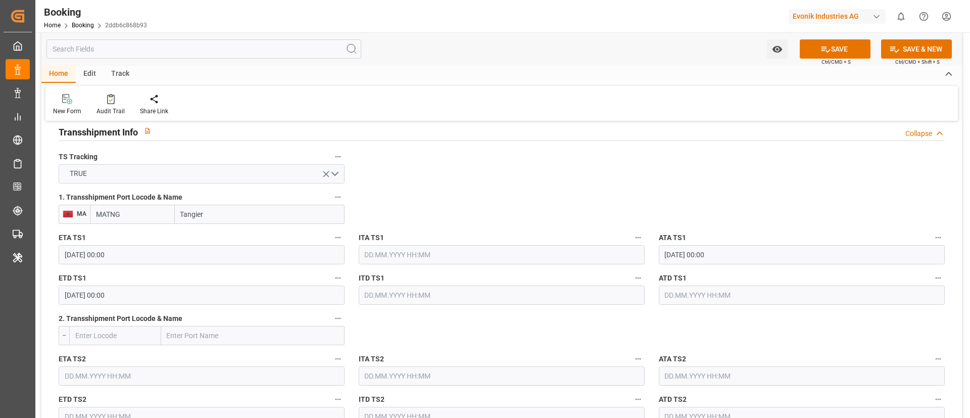
click at [702, 298] on input "text" at bounding box center [802, 294] width 286 height 19
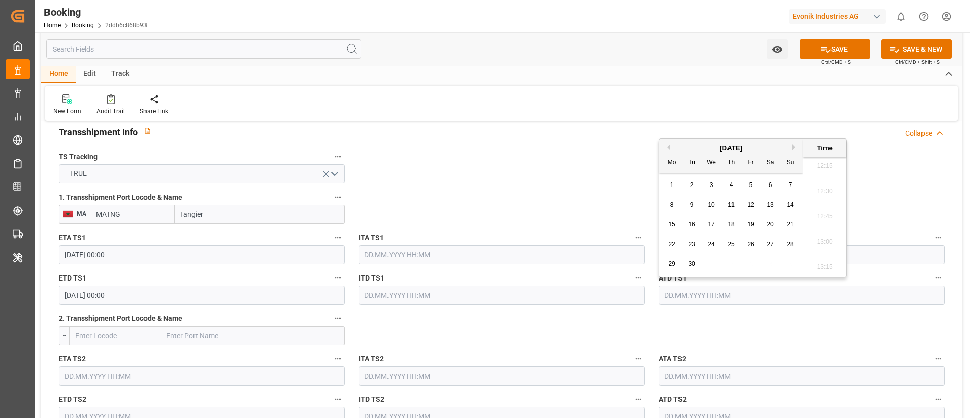
click at [669, 144] on button "Previous Month" at bounding box center [667, 147] width 6 height 6
click at [706, 262] on div "30" at bounding box center [711, 264] width 13 height 12
type input "30.07.2025 00:00"
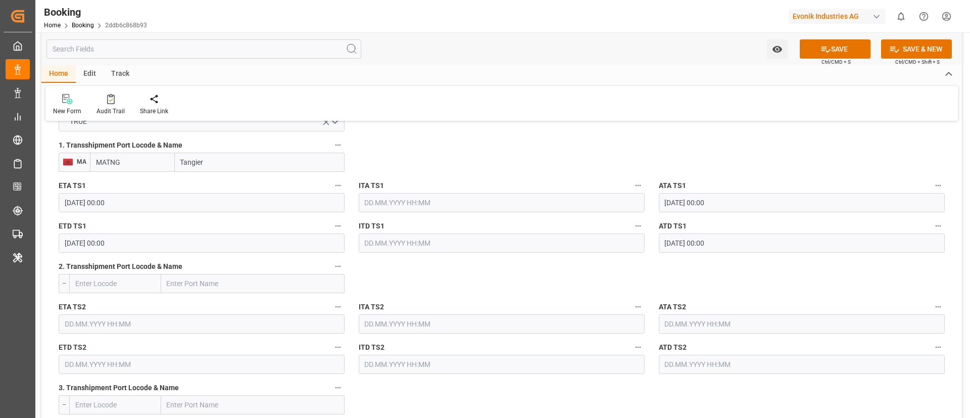
scroll to position [1137, 0]
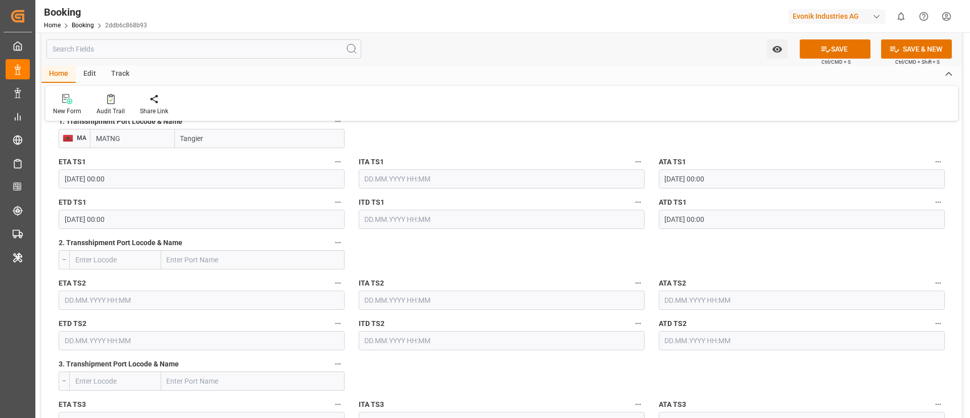
click at [193, 257] on input "text" at bounding box center [252, 259] width 183 height 19
paste input "BALBOA"
type input "BALBOA"
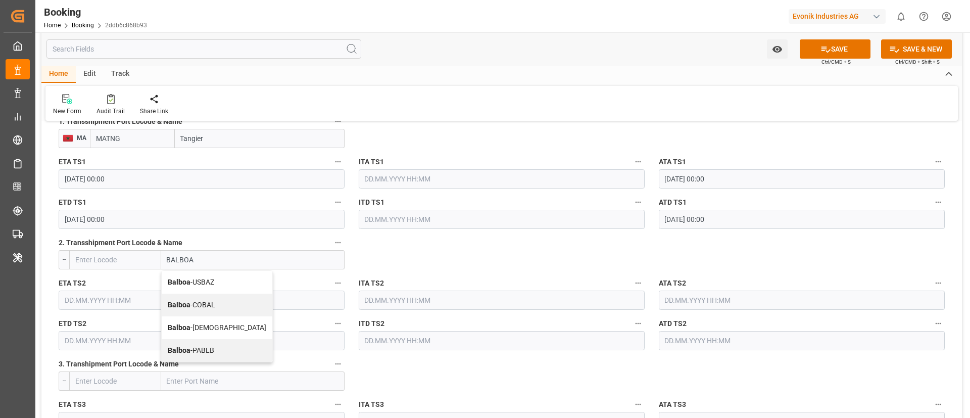
click at [212, 282] on span "Balboa - USBAZ" at bounding box center [191, 282] width 46 height 8
type input "USBAZ"
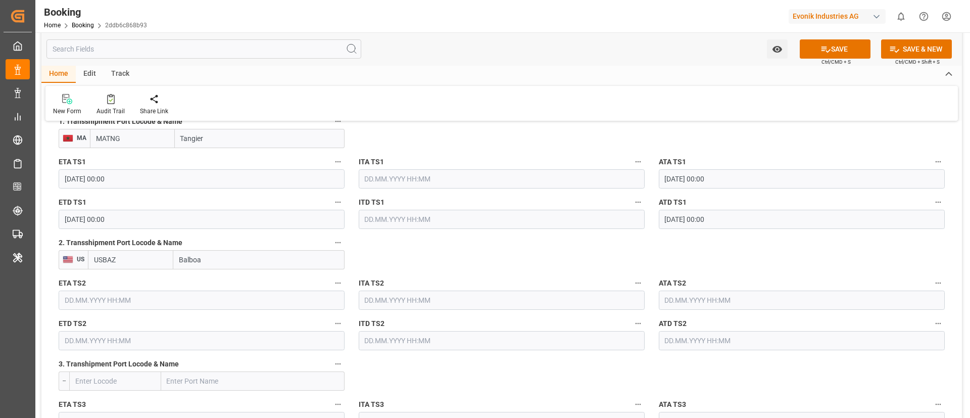
click at [193, 257] on input "Balboa" at bounding box center [258, 259] width 171 height 19
type input "Balboa"
click at [120, 262] on input "USBAZ" at bounding box center [130, 259] width 85 height 19
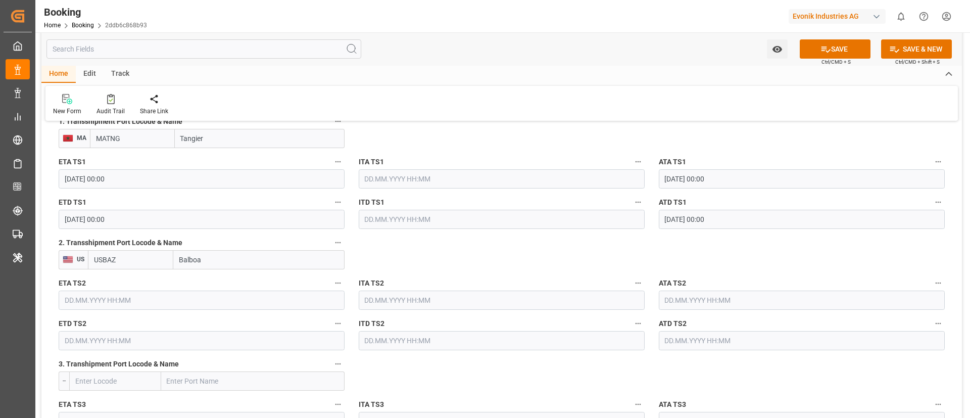
click at [120, 262] on input "USBAZ" at bounding box center [130, 259] width 85 height 19
paste input "PABLB"
click at [121, 282] on span "PABLB - Balboa" at bounding box center [117, 282] width 46 height 8
type input "PABLB"
click at [149, 306] on input "text" at bounding box center [202, 299] width 286 height 19
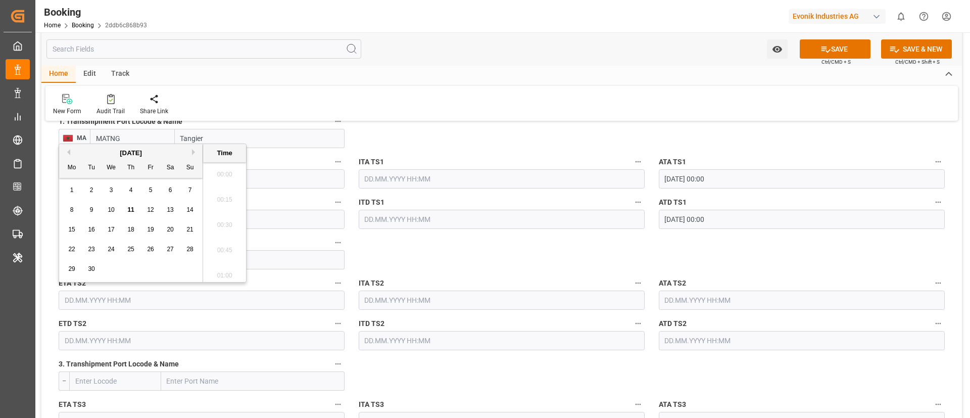
scroll to position [1241, 0]
click at [69, 153] on button "Previous Month" at bounding box center [67, 152] width 6 height 6
click at [77, 250] on div "18" at bounding box center [72, 249] width 13 height 12
type input "18.08.2025 00:00"
click at [673, 307] on input "text" at bounding box center [802, 299] width 286 height 19
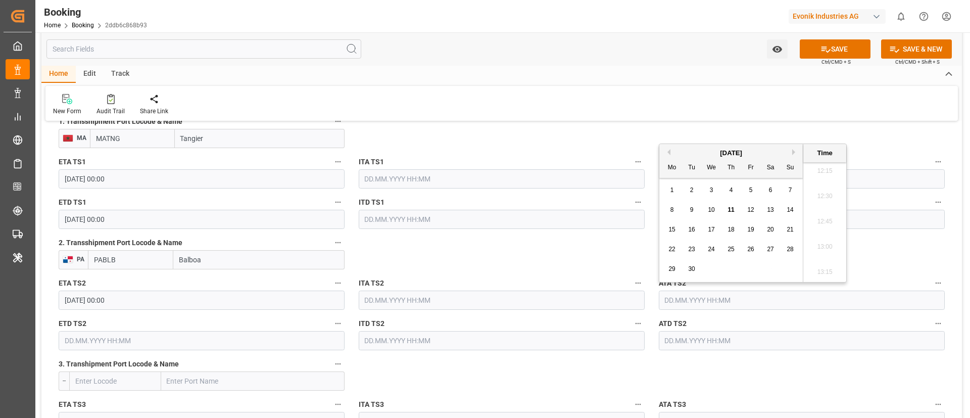
click at [667, 152] on button "Previous Month" at bounding box center [667, 152] width 6 height 6
click at [674, 250] on span "18" at bounding box center [671, 248] width 7 height 7
type input "18.08.2025 00:00"
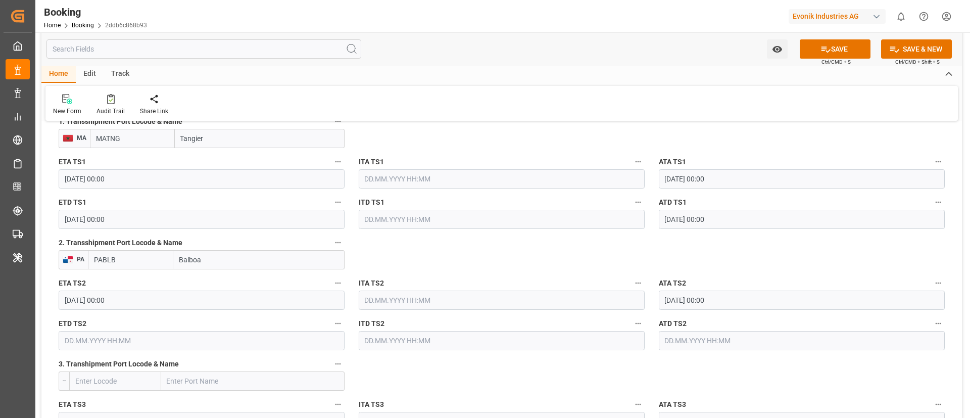
click at [87, 337] on input "text" at bounding box center [202, 340] width 286 height 19
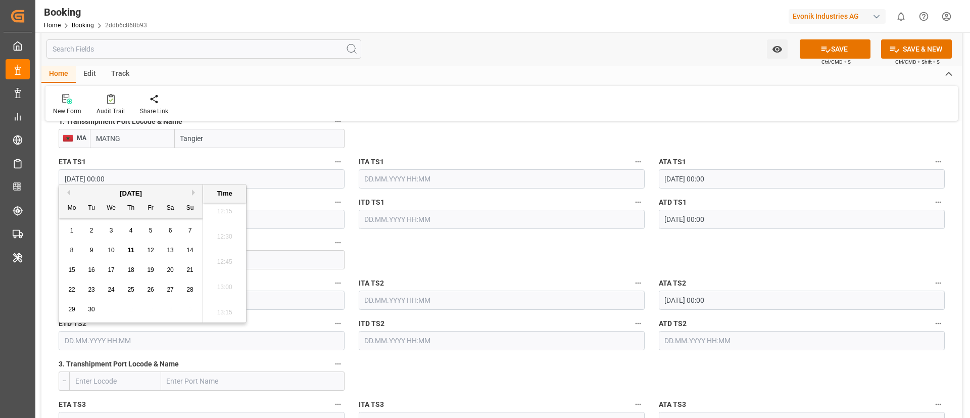
click at [69, 192] on button "Previous Month" at bounding box center [67, 192] width 6 height 6
click at [152, 291] on span "22" at bounding box center [150, 289] width 7 height 7
type input "22.08.2025 00:00"
click at [690, 342] on input "text" at bounding box center [802, 340] width 286 height 19
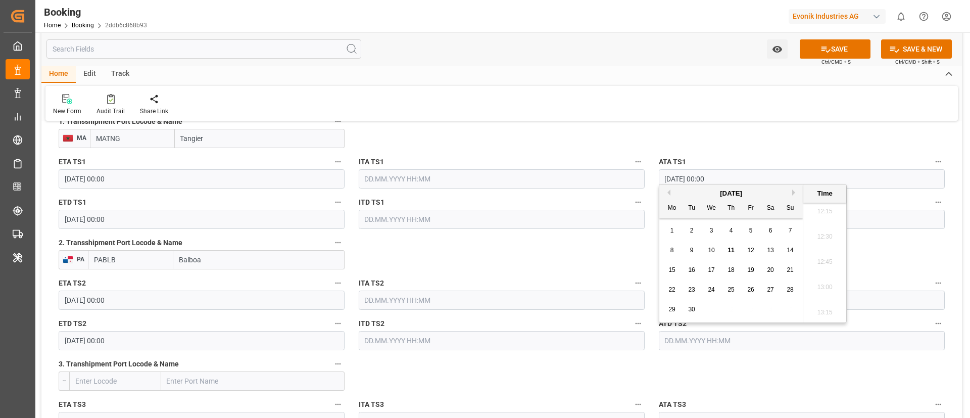
click at [667, 192] on button "Previous Month" at bounding box center [667, 192] width 6 height 6
click at [747, 286] on span "22" at bounding box center [750, 289] width 7 height 7
type input "22.08.2025 00:00"
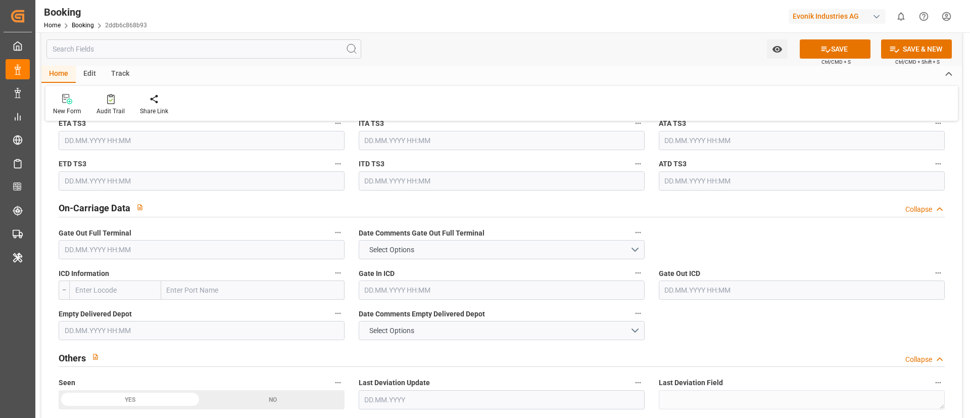
scroll to position [1440, 0]
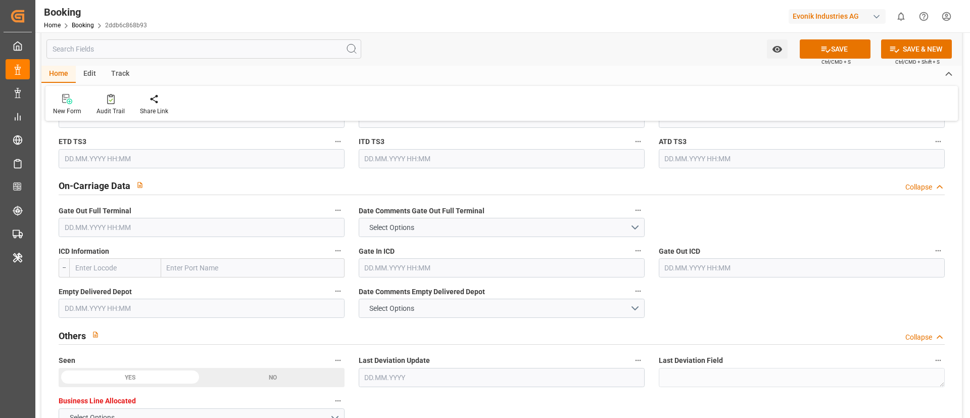
click at [125, 230] on input "text" at bounding box center [202, 227] width 286 height 19
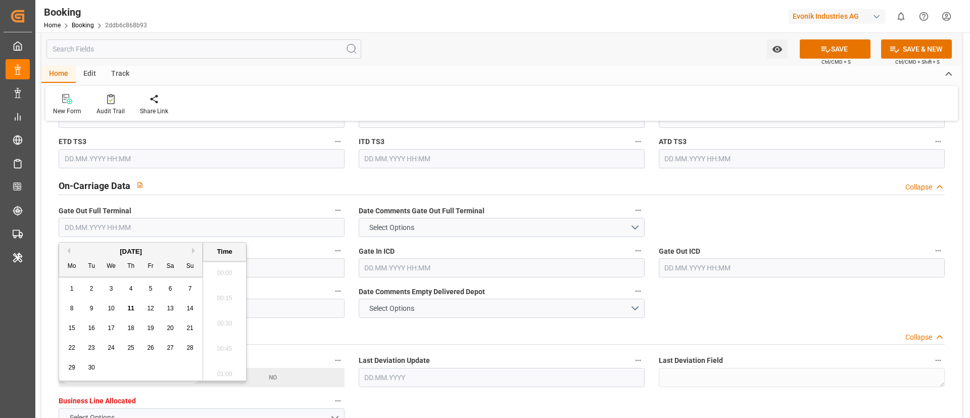
scroll to position [1241, 0]
click at [93, 310] on span "9" at bounding box center [92, 308] width 4 height 7
type input "[DATE] 00:00"
click at [290, 304] on input "text" at bounding box center [202, 308] width 286 height 19
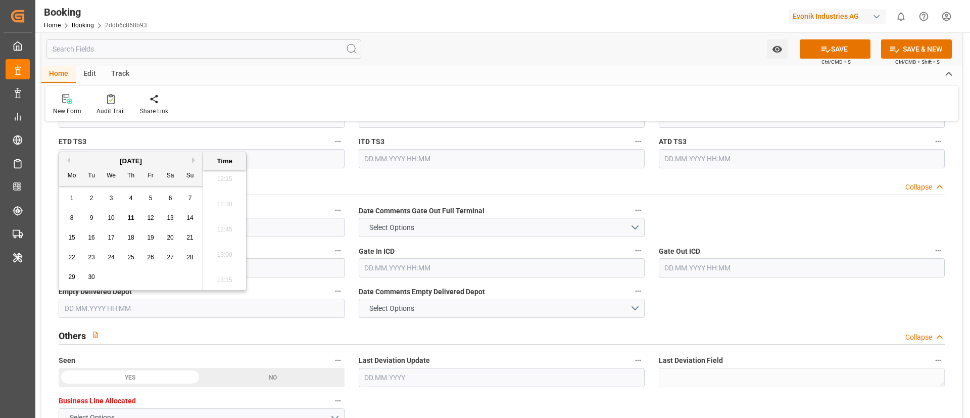
click at [94, 220] on div "9" at bounding box center [91, 218] width 13 height 12
type input "[DATE] 00:00"
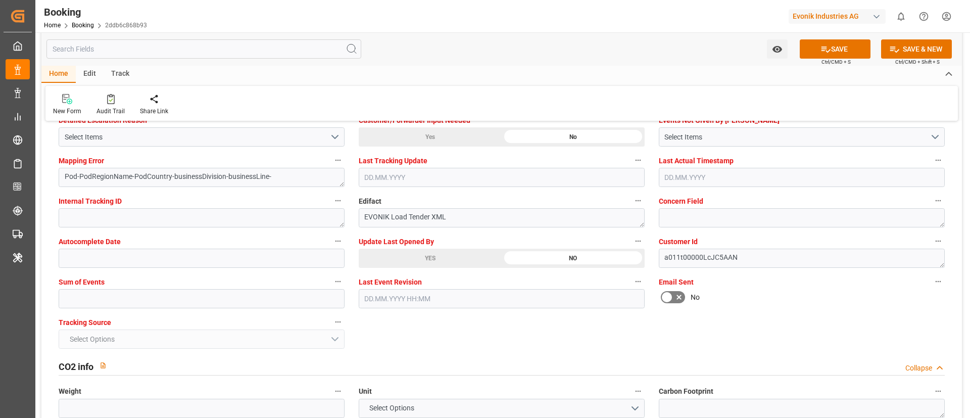
scroll to position [1970, 0]
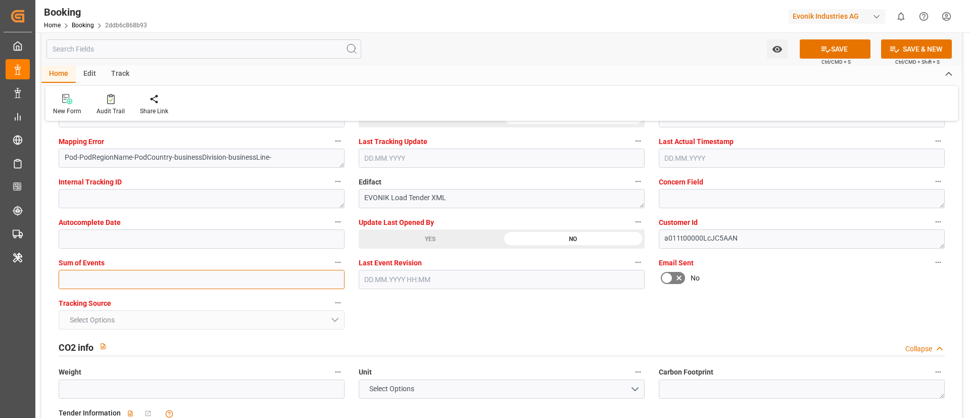
click at [140, 284] on input "text" at bounding box center [202, 279] width 286 height 19
type input "0"
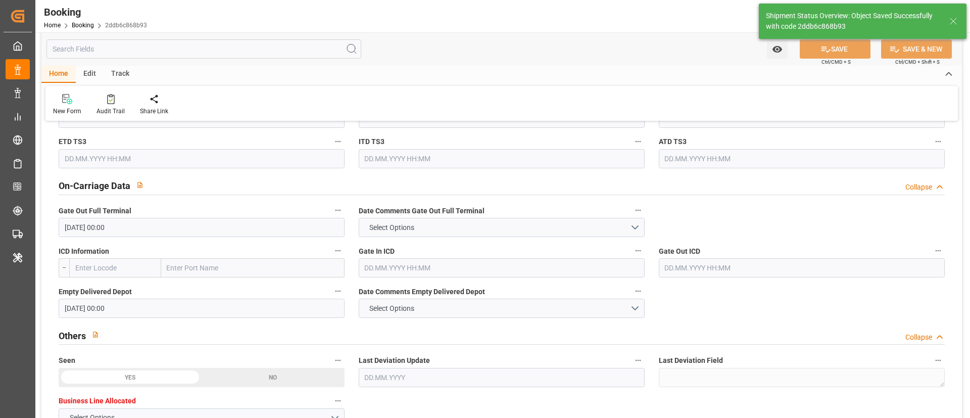
scroll to position [1212, 0]
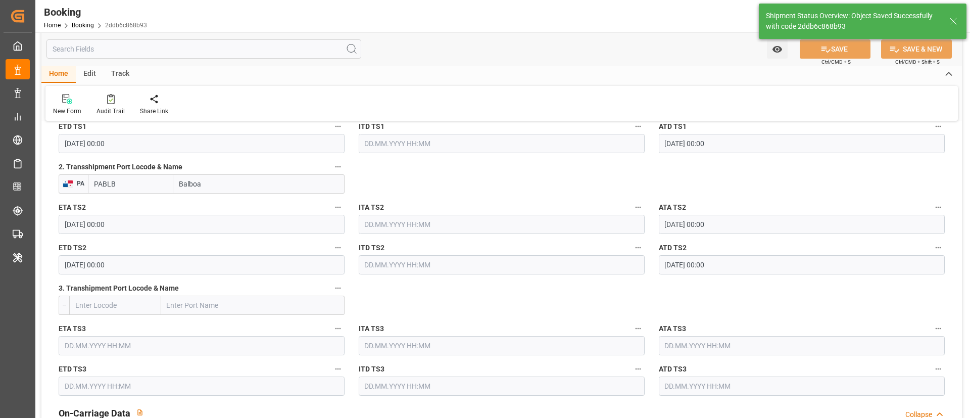
type input "47"
type input "[DATE] 00:00"
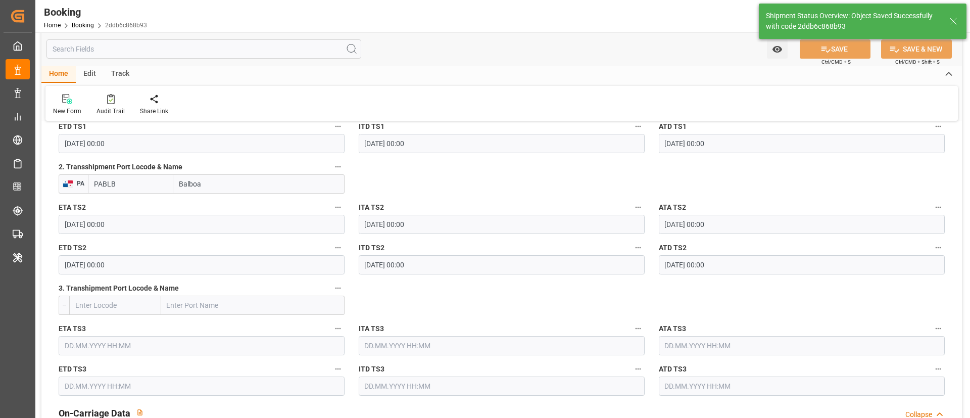
type input "[DATE] 00:00"
type input "11.09.2025 07:18"
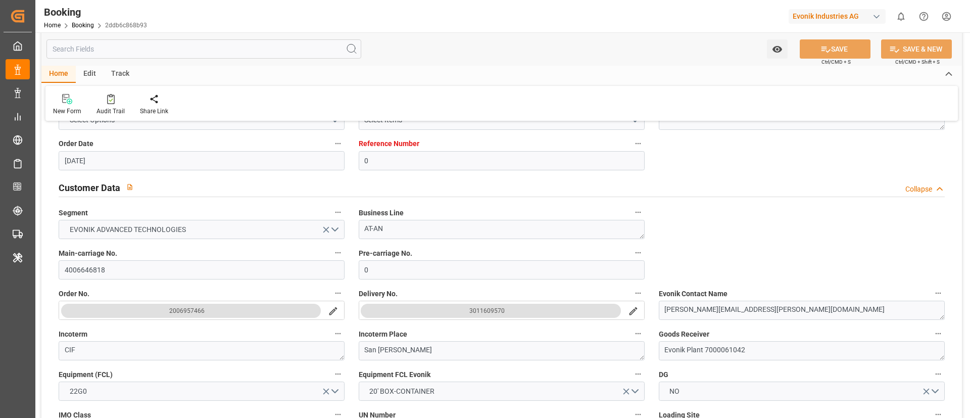
scroll to position [0, 0]
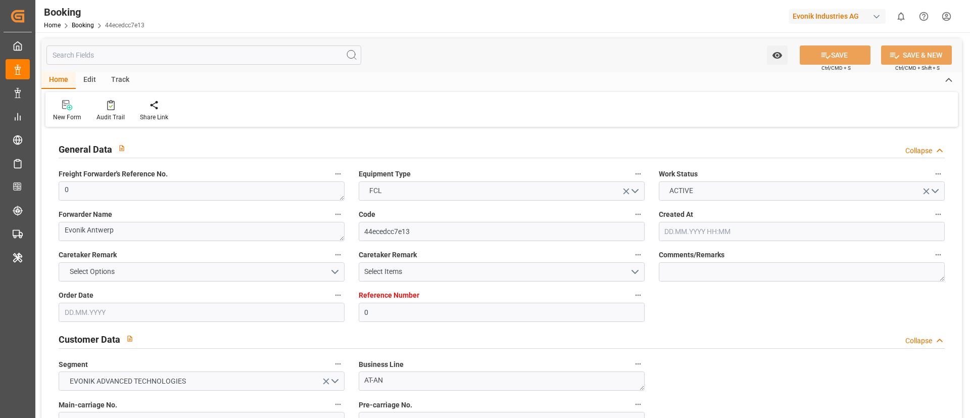
type input "0"
type input "9402029"
type input "Maersk"
type input "Maersk Line AS"
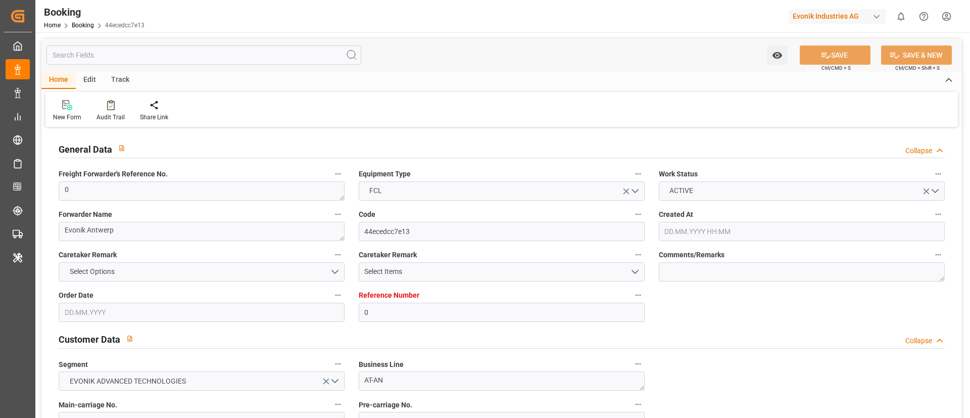
type input "BEANR"
type input "CLSVE"
type input "PABLB"
type input "0"
type input "BEANR"
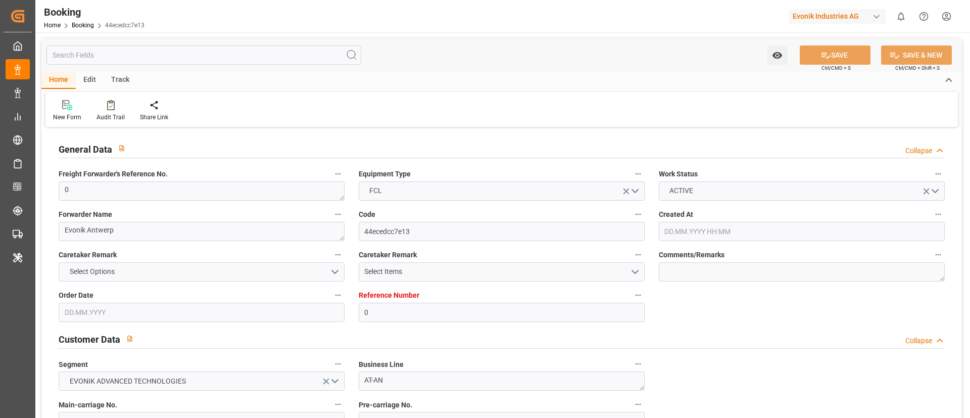
type input "CLSVE"
type input "9797204"
type input "[DATE] 14:31"
type input "[DATE]"
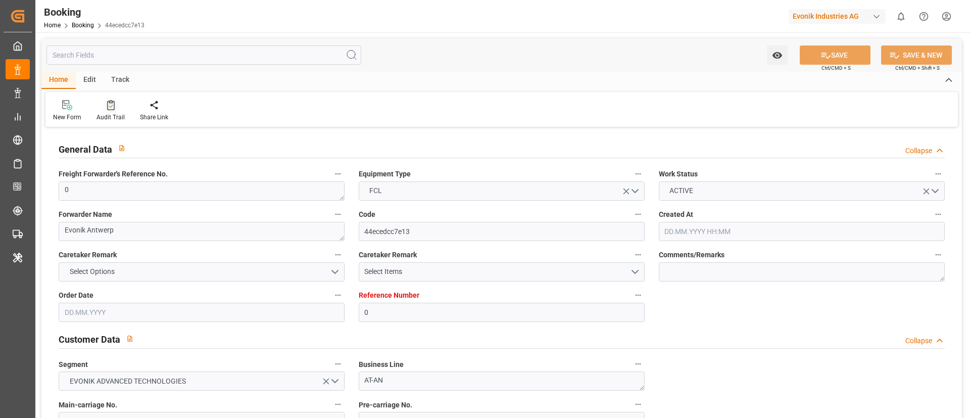
type input "[DATE]"
type input "[DATE] 05:00"
type input "[DATE] 00:00"
type input "[DATE] 06:20"
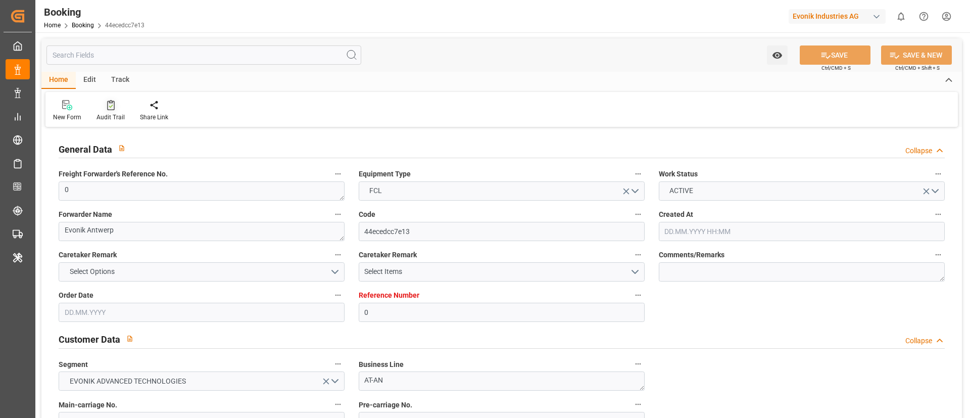
type input "[DATE] 06:55"
type input "[DATE] 08:00"
type input "[DATE] 00:00"
type input "[DATE] 02:00"
type input "[DATE] 00:00"
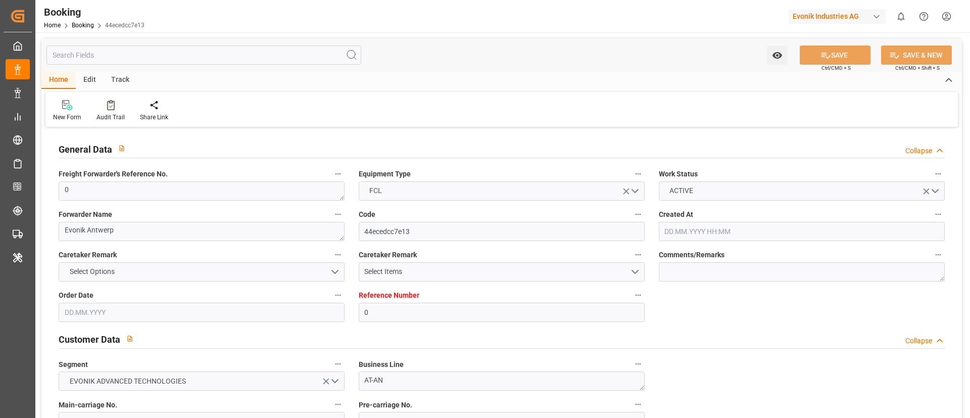
type input "[DATE] 21:00"
type input "[DATE] 00:00"
type input "[DATE] 06:24"
type input "[DATE]"
type input "[DATE] 07:09"
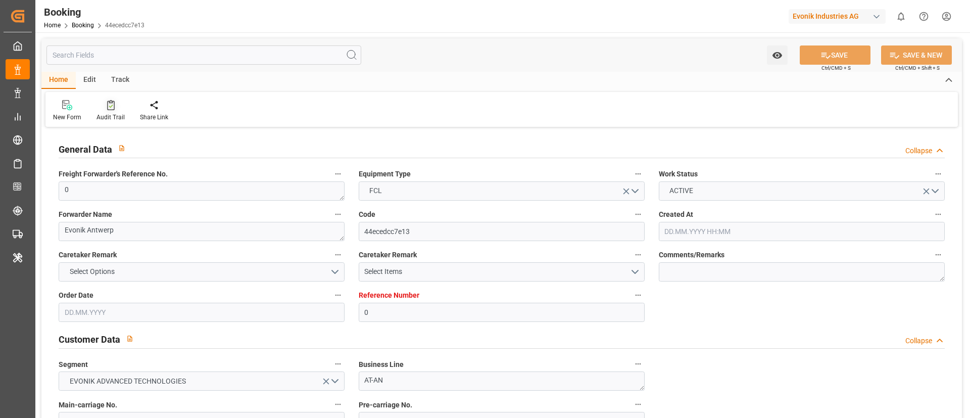
type input "[DATE] 19:03"
type input "[DATE] 06:00"
type input "[DATE] 06:36"
type input "[DATE] 02:00"
type input "[DATE] 15:36"
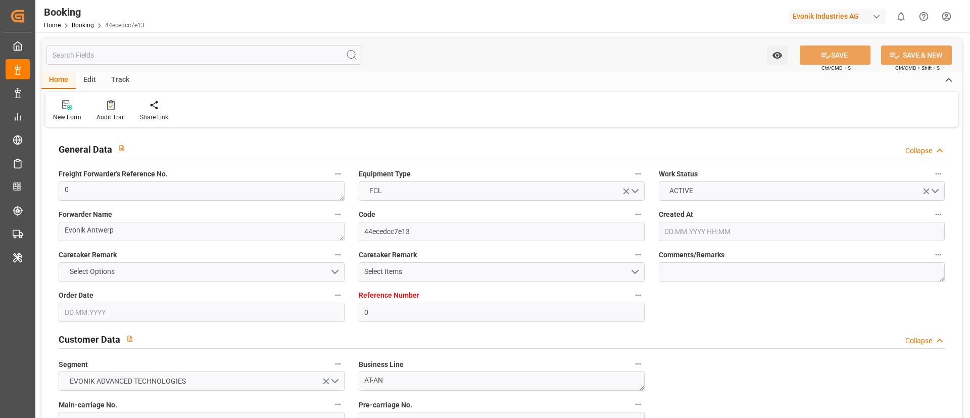
type input "[DATE] 21:00"
type input "[DATE] 08:00"
type input "[DATE] 19:10"
click at [111, 113] on div "Audit Trail" at bounding box center [110, 117] width 28 height 9
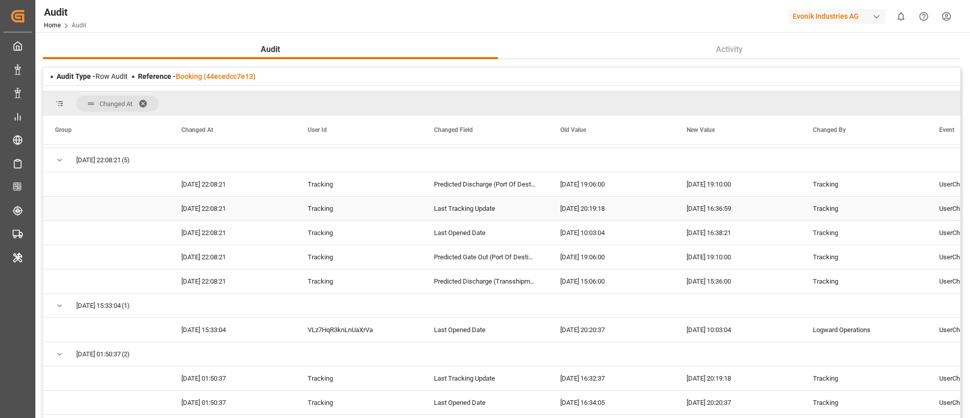
scroll to position [1215, 0]
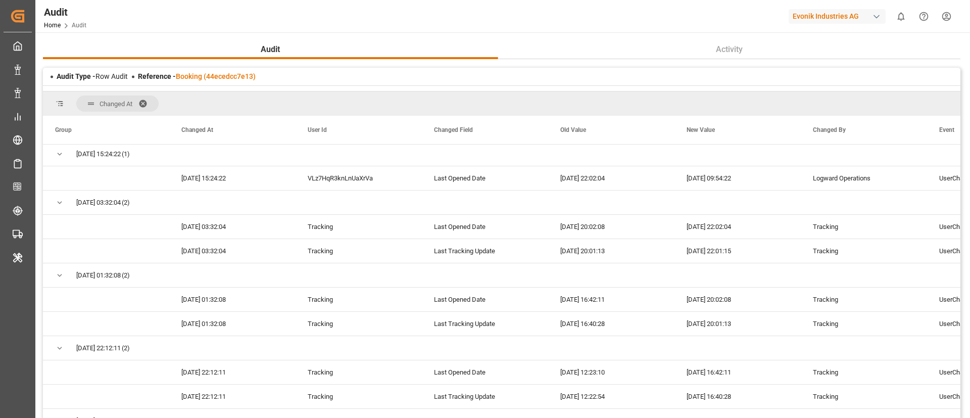
click at [144, 101] on span at bounding box center [146, 103] width 16 height 9
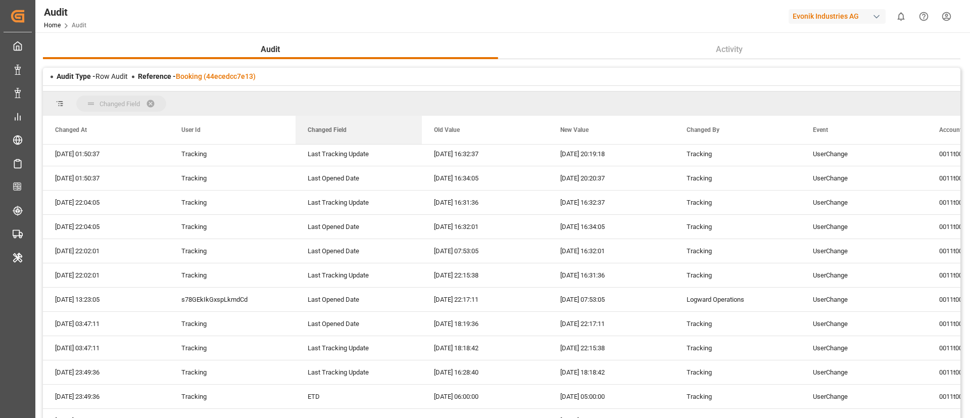
drag, startPoint x: 329, startPoint y: 131, endPoint x: 331, endPoint y: 104, distance: 27.3
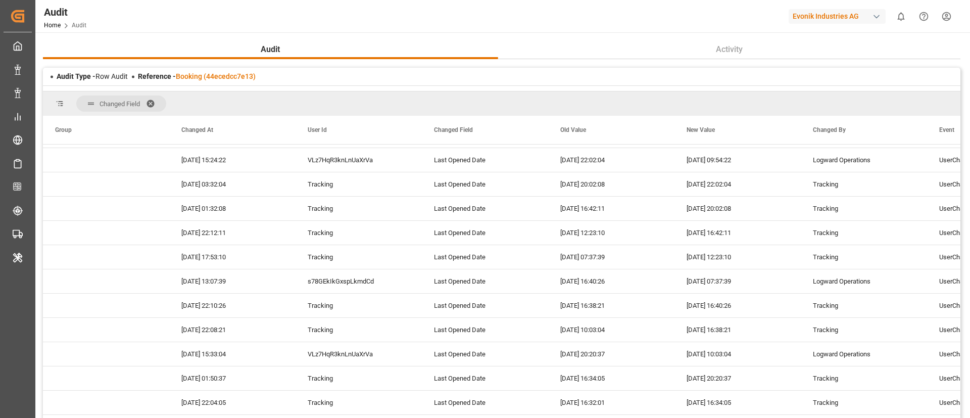
scroll to position [0, 0]
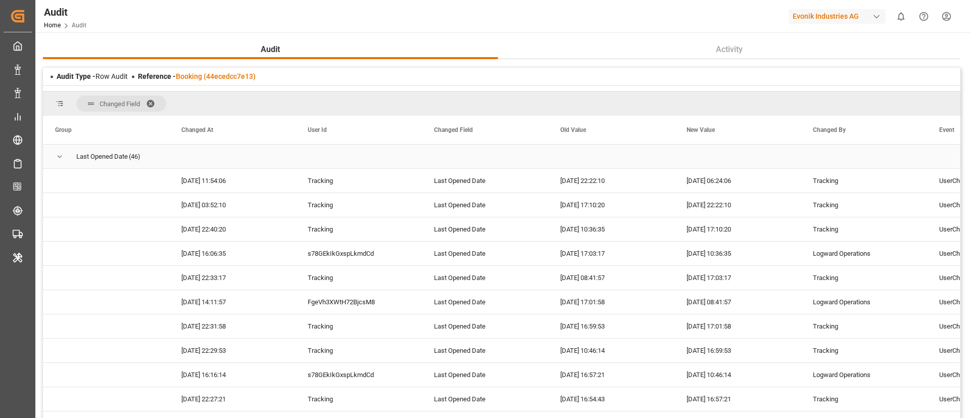
click at [61, 157] on span "Press SPACE to select this row." at bounding box center [59, 156] width 9 height 9
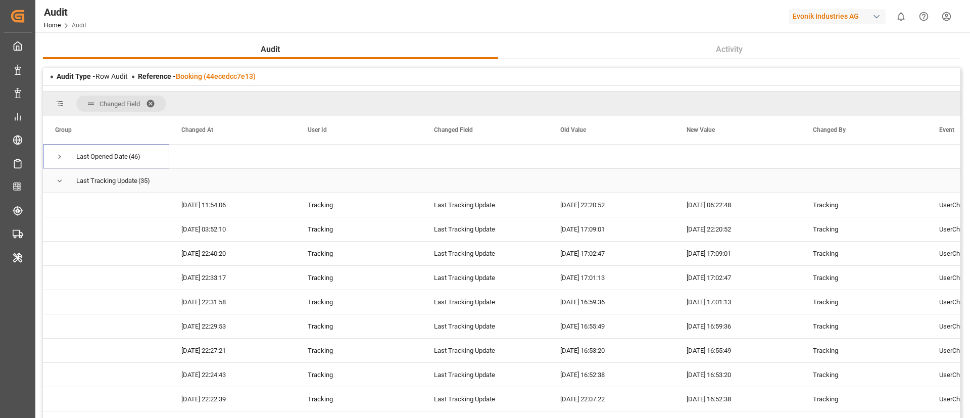
click at [56, 182] on span "Press SPACE to select this row." at bounding box center [59, 180] width 9 height 9
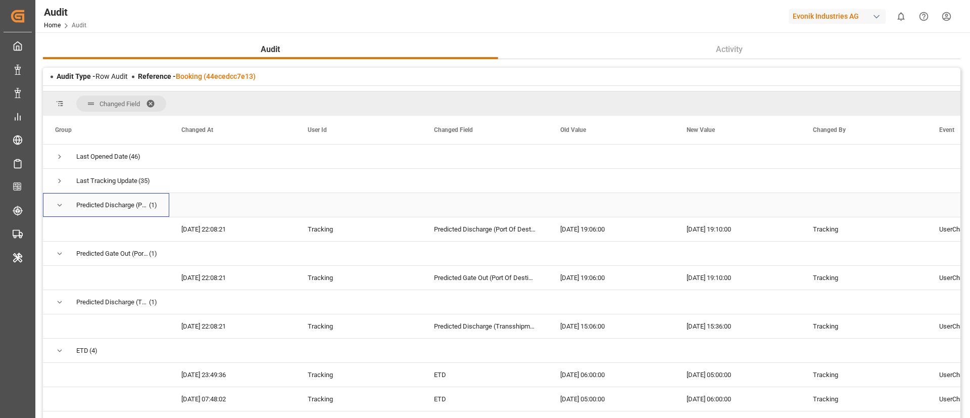
click at [59, 206] on span "Press SPACE to select this row." at bounding box center [59, 205] width 9 height 9
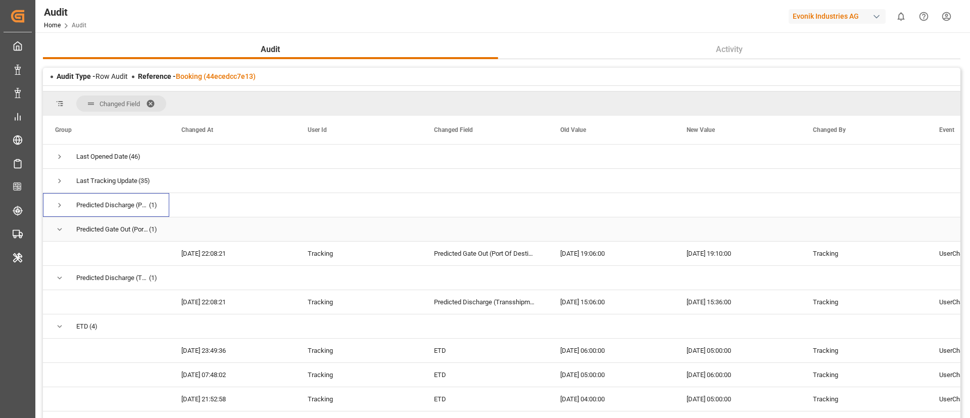
click at [60, 225] on span "Press SPACE to select this row." at bounding box center [59, 229] width 9 height 9
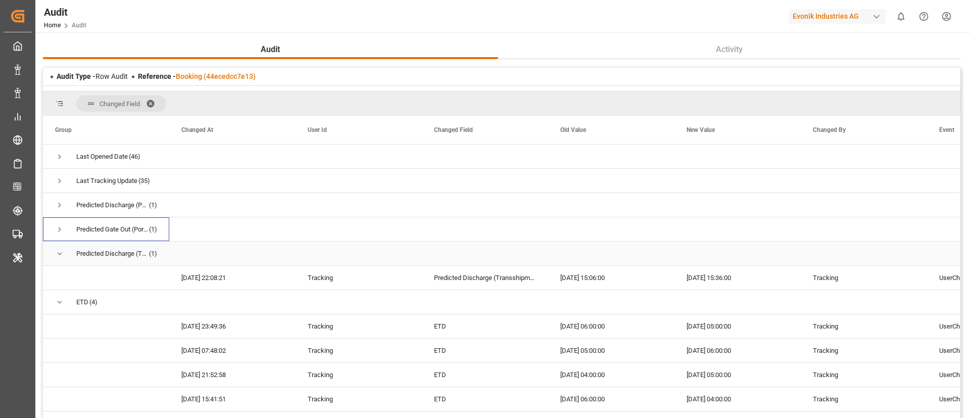
click at [58, 247] on span "Press SPACE to select this row." at bounding box center [59, 253] width 9 height 23
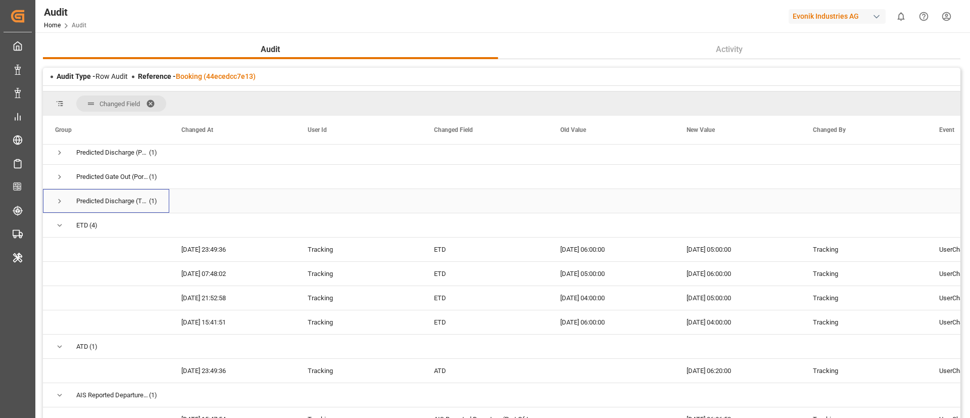
scroll to position [76, 0]
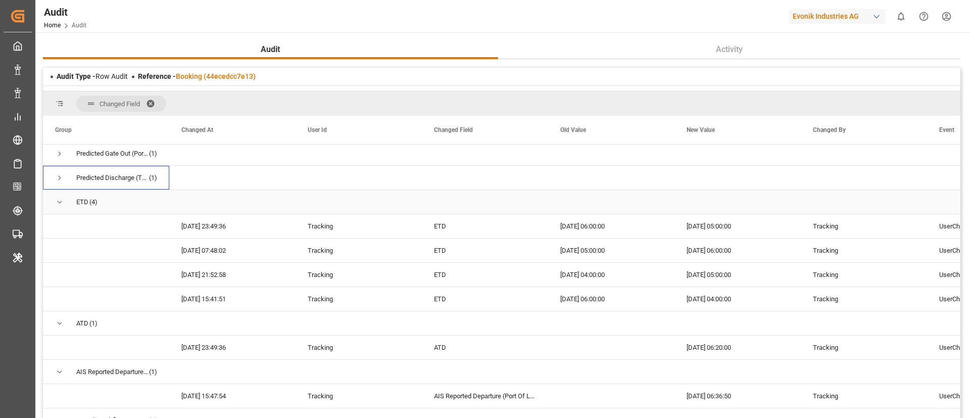
click at [60, 202] on span "Press SPACE to select this row." at bounding box center [59, 202] width 9 height 9
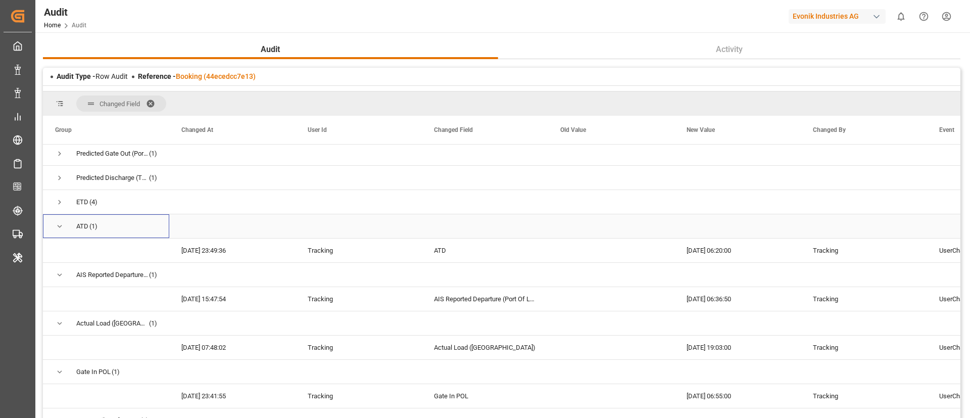
click at [54, 227] on div "ATD (1)" at bounding box center [106, 226] width 126 height 24
click at [61, 225] on span "Press SPACE to select this row." at bounding box center [59, 226] width 9 height 9
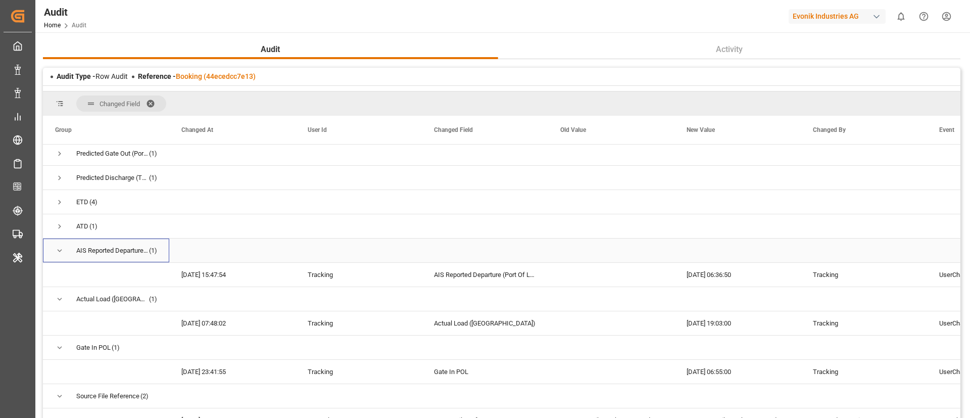
click at [60, 239] on span "Press SPACE to select this row." at bounding box center [59, 250] width 9 height 23
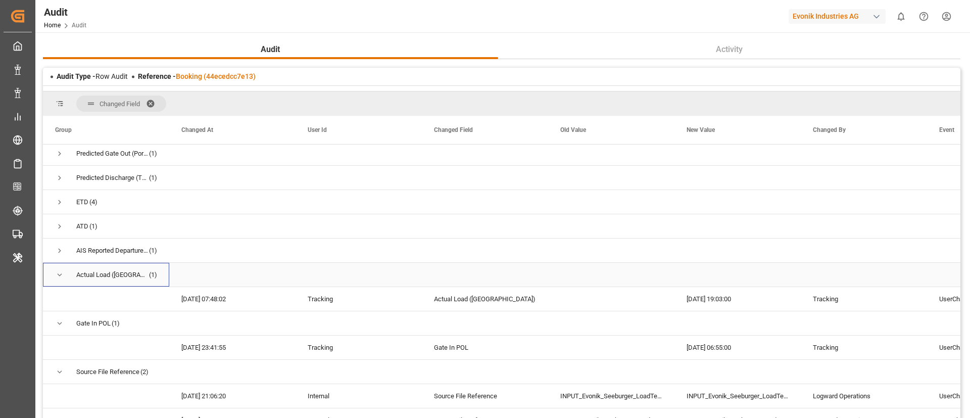
click at [59, 274] on span "Press SPACE to select this row." at bounding box center [59, 274] width 9 height 9
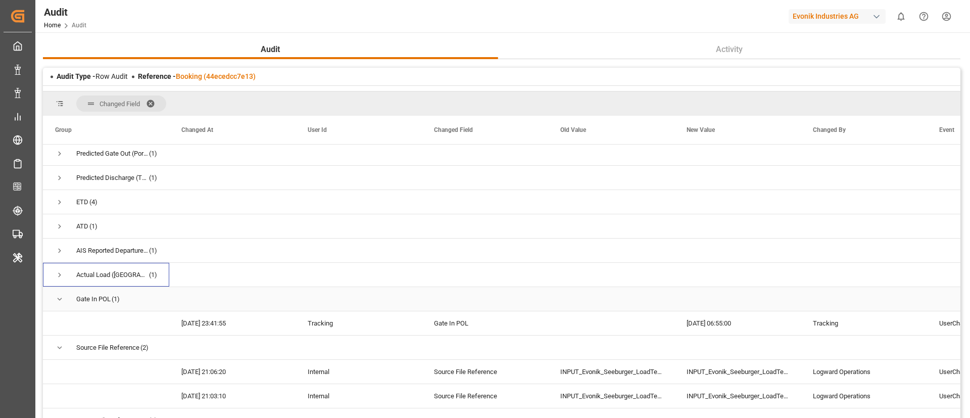
click at [59, 293] on span "Press SPACE to select this row." at bounding box center [59, 298] width 9 height 23
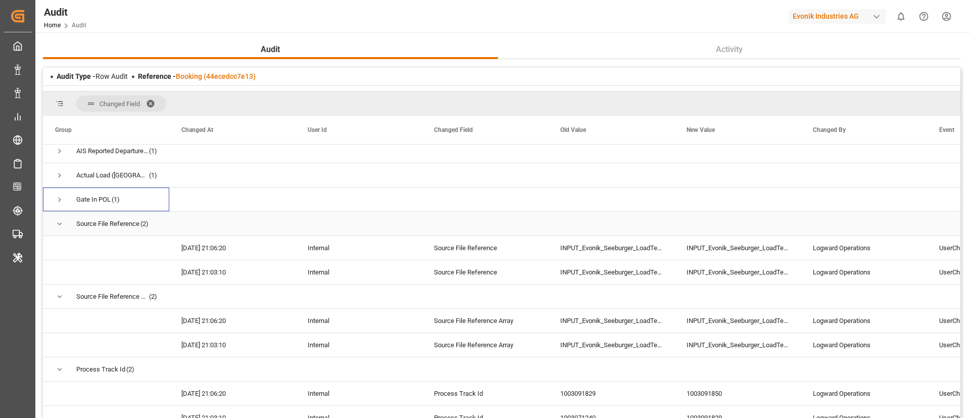
scroll to position [227, 0]
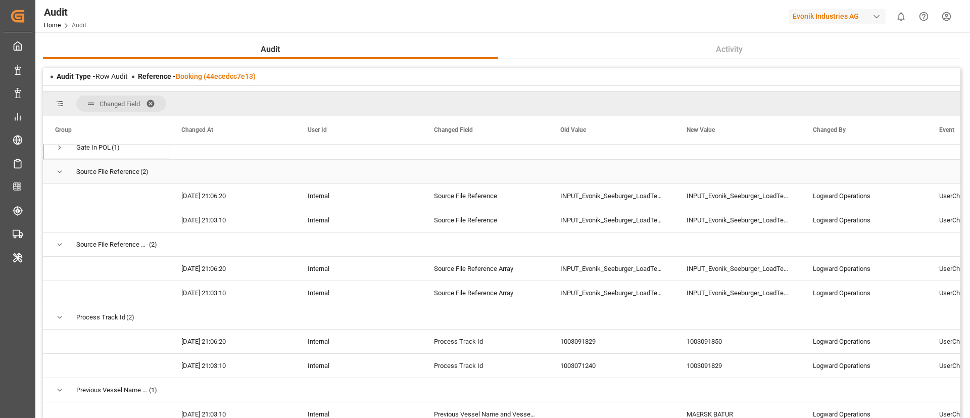
click at [59, 166] on span "Press SPACE to select this row." at bounding box center [59, 171] width 9 height 23
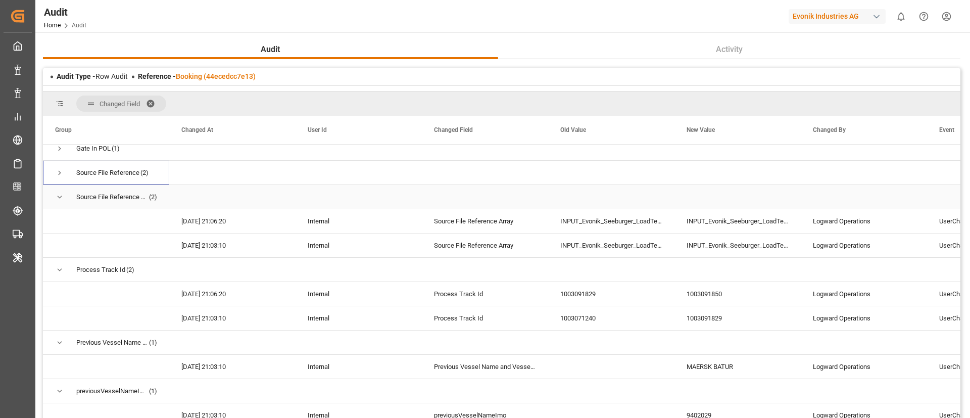
click at [57, 189] on span "Press SPACE to select this row." at bounding box center [59, 196] width 9 height 23
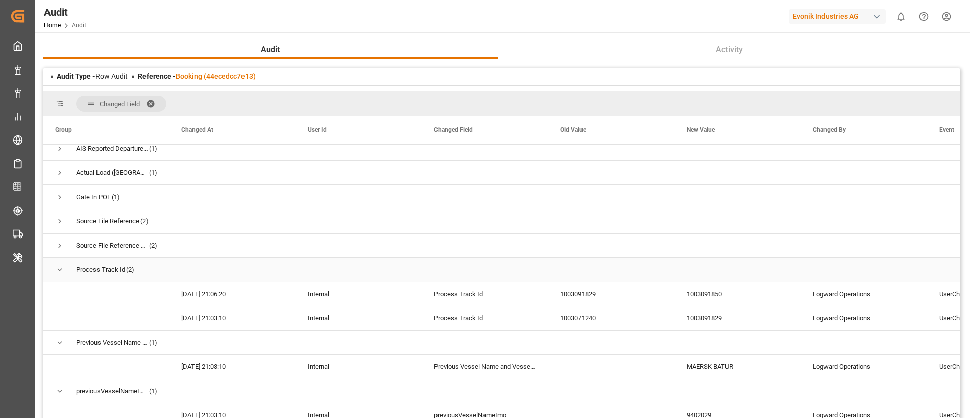
click at [58, 270] on span "Press SPACE to select this row." at bounding box center [59, 269] width 9 height 9
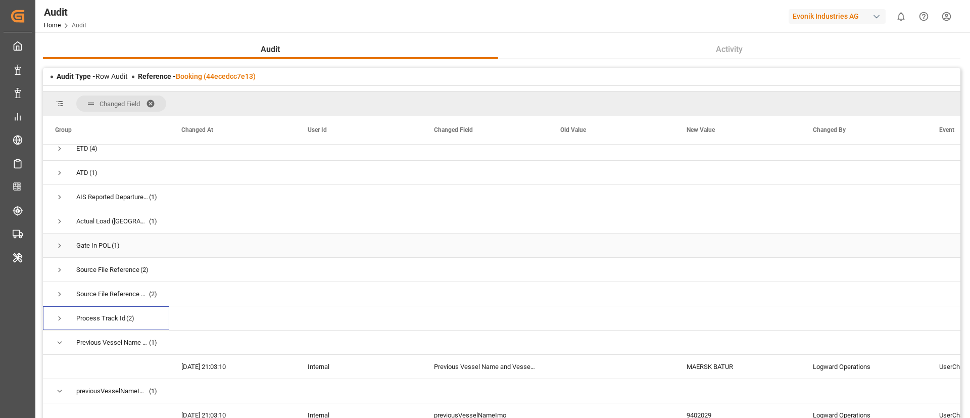
scroll to position [76, 0]
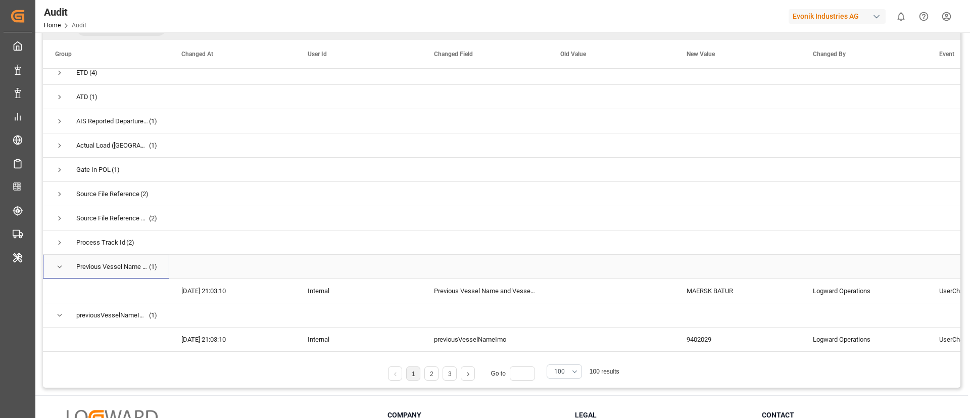
click at [65, 261] on span "Previous Vessel Name and Vessel Imo (1)" at bounding box center [106, 266] width 102 height 23
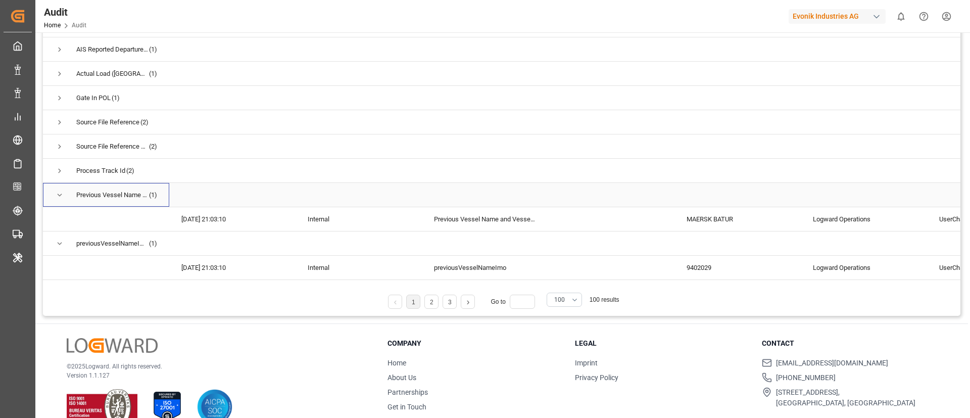
scroll to position [168, 0]
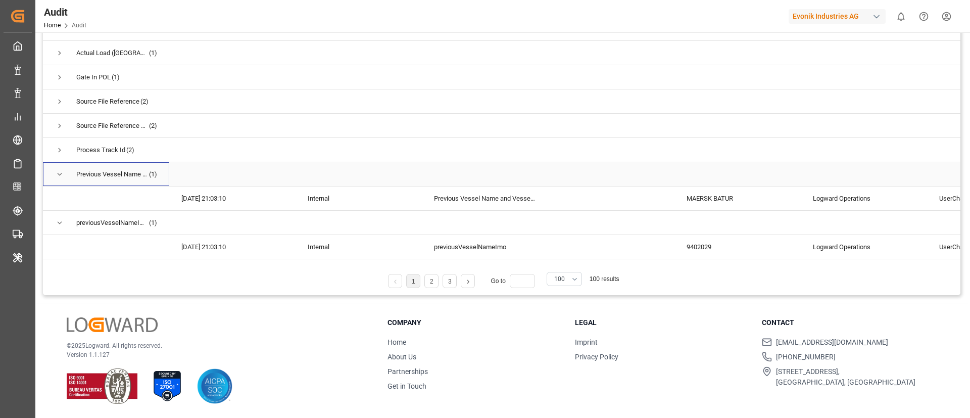
click at [61, 173] on span "Press SPACE to select this row." at bounding box center [59, 174] width 9 height 9
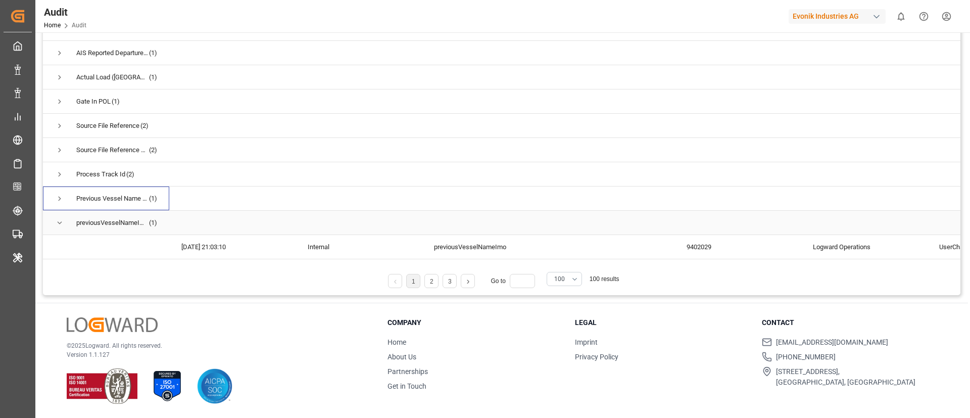
click at [62, 223] on span "Press SPACE to select this row." at bounding box center [59, 222] width 9 height 9
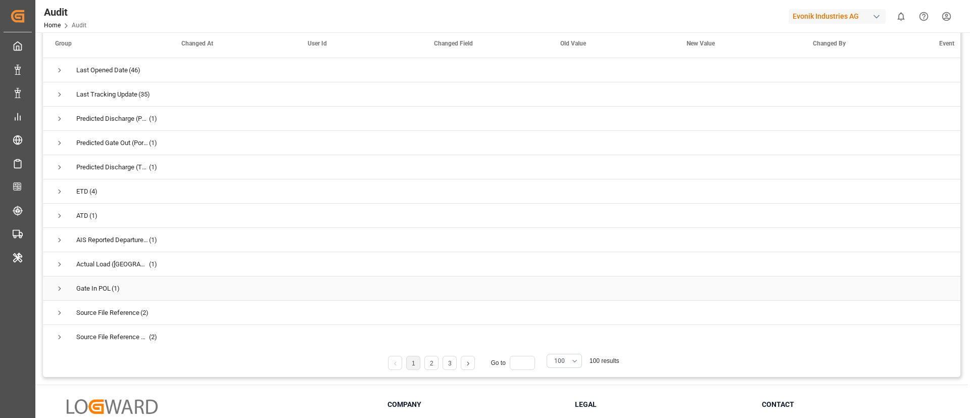
scroll to position [0, 0]
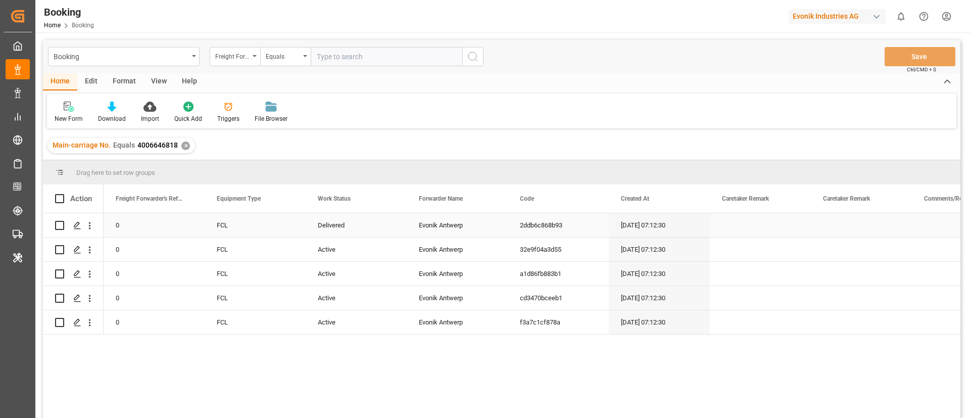
click at [337, 231] on div "Delivered" at bounding box center [356, 225] width 101 height 24
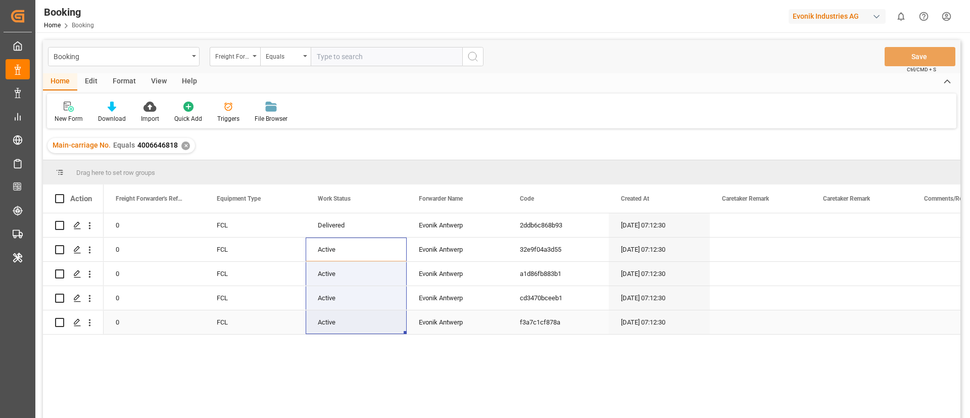
drag, startPoint x: 346, startPoint y: 278, endPoint x: 345, endPoint y: 315, distance: 36.9
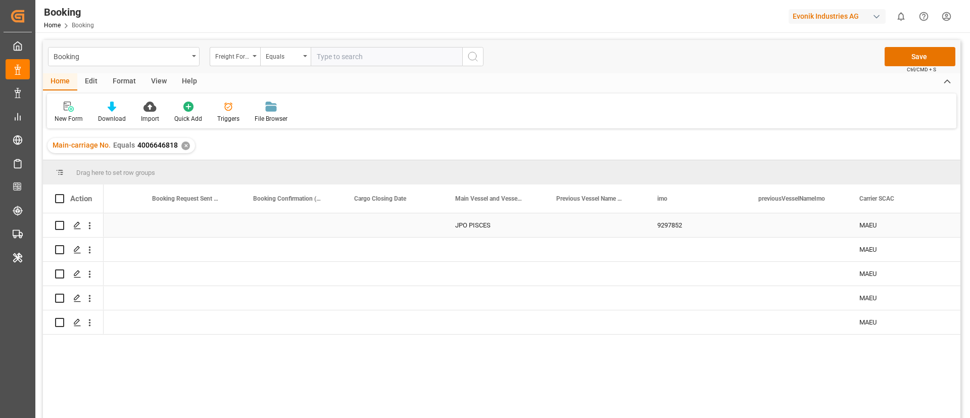
click at [471, 235] on div "JPO PISCES" at bounding box center [493, 225] width 101 height 24
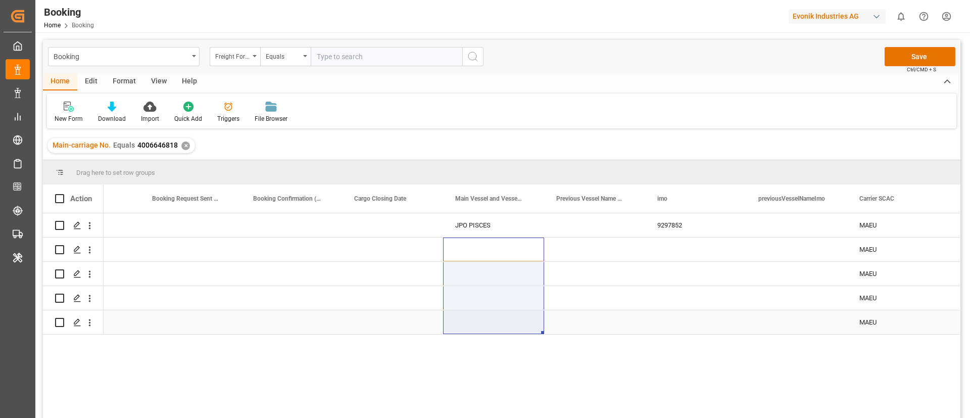
drag, startPoint x: 478, startPoint y: 249, endPoint x: 475, endPoint y: 317, distance: 67.8
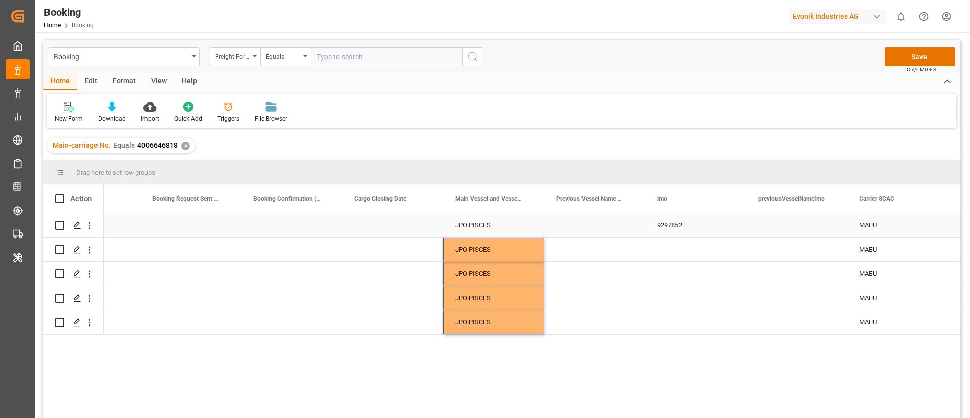
click at [695, 226] on div "9297852" at bounding box center [695, 225] width 101 height 24
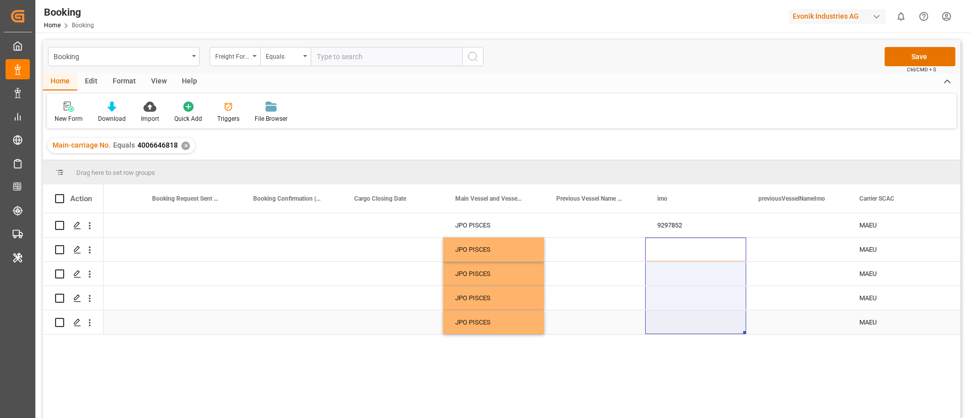
drag, startPoint x: 696, startPoint y: 246, endPoint x: 690, endPoint y: 321, distance: 75.0
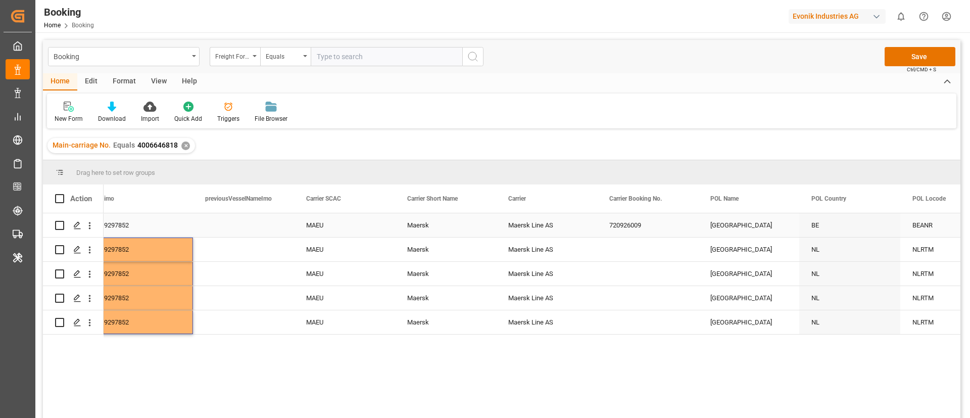
click at [625, 230] on div "720926009" at bounding box center [647, 225] width 101 height 24
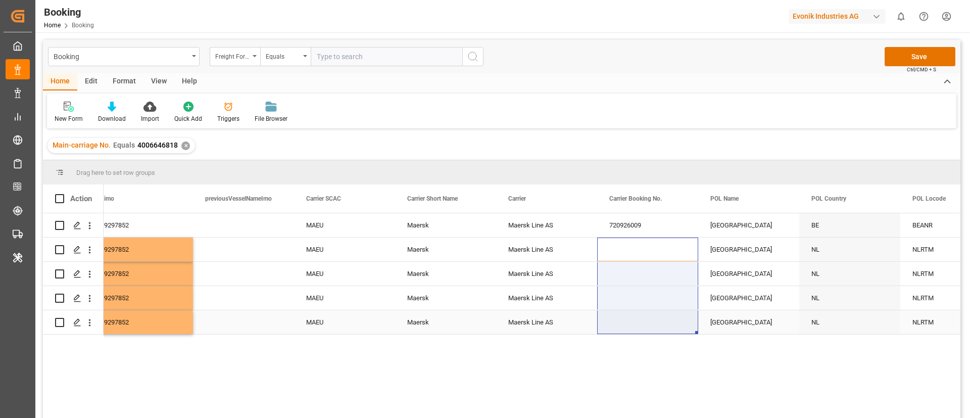
drag, startPoint x: 632, startPoint y: 241, endPoint x: 618, endPoint y: 330, distance: 89.9
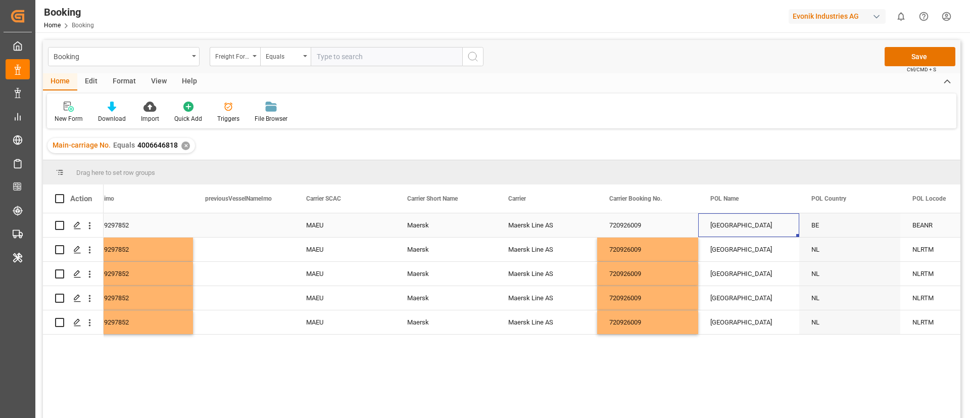
click at [735, 223] on div "[GEOGRAPHIC_DATA]" at bounding box center [748, 225] width 101 height 24
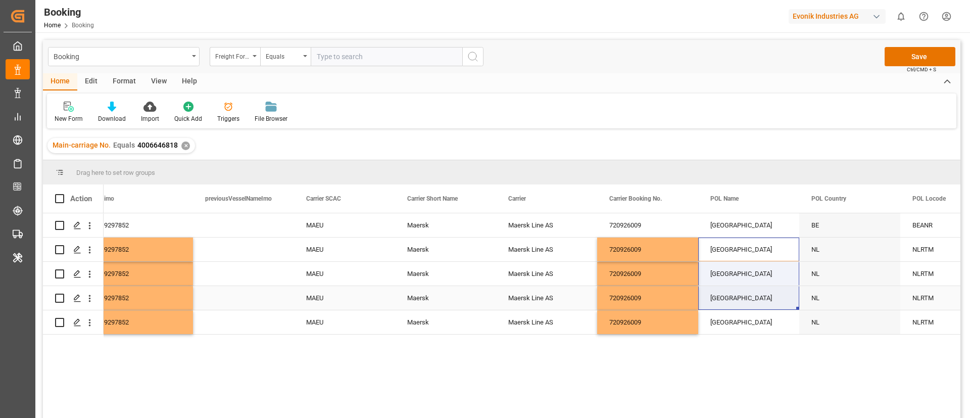
drag, startPoint x: 743, startPoint y: 307, endPoint x: 743, endPoint y: 315, distance: 8.1
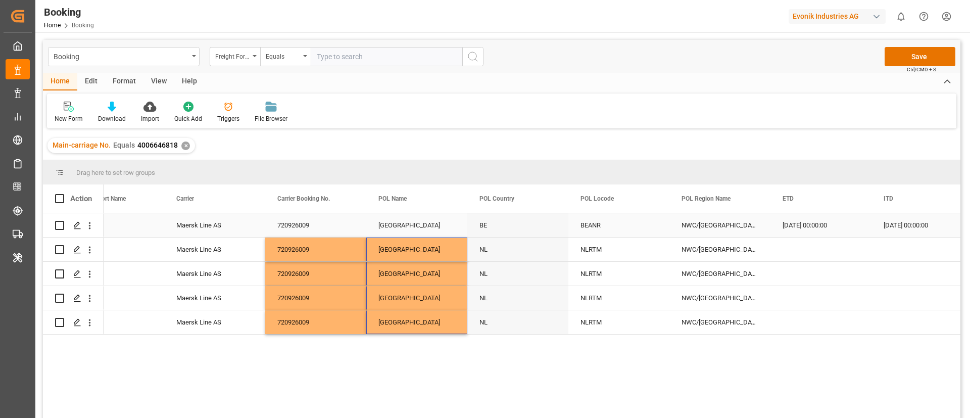
click at [601, 221] on div "BEANR" at bounding box center [618, 225] width 101 height 24
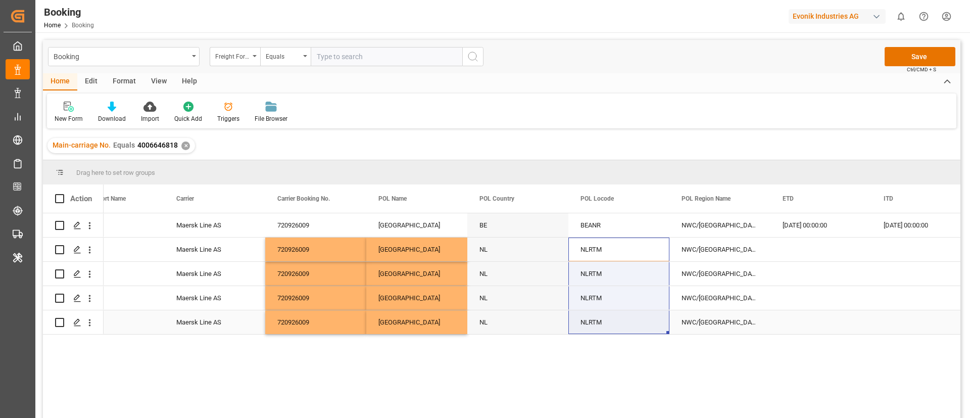
drag, startPoint x: 608, startPoint y: 256, endPoint x: 603, endPoint y: 314, distance: 58.9
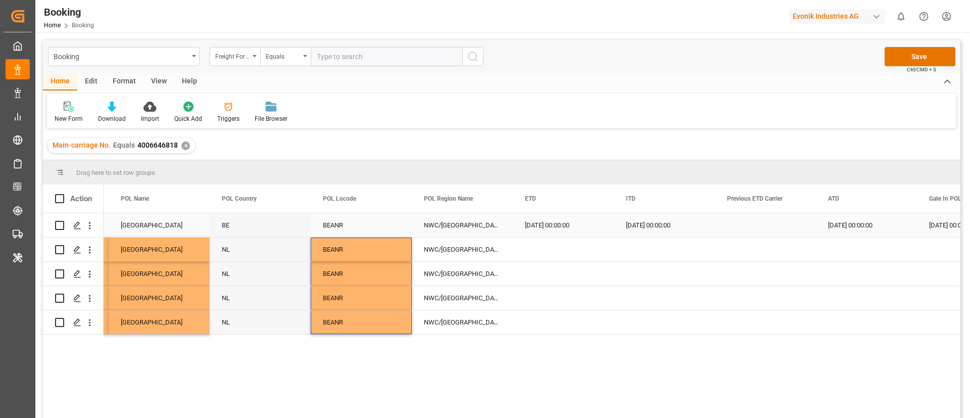
click at [520, 227] on div "20.07.2025 00:00:00" at bounding box center [563, 225] width 101 height 24
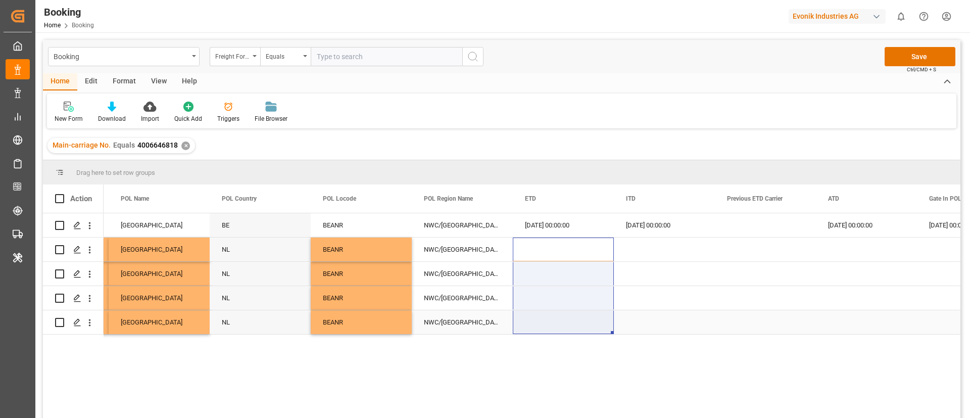
drag, startPoint x: 553, startPoint y: 242, endPoint x: 546, endPoint y: 320, distance: 78.1
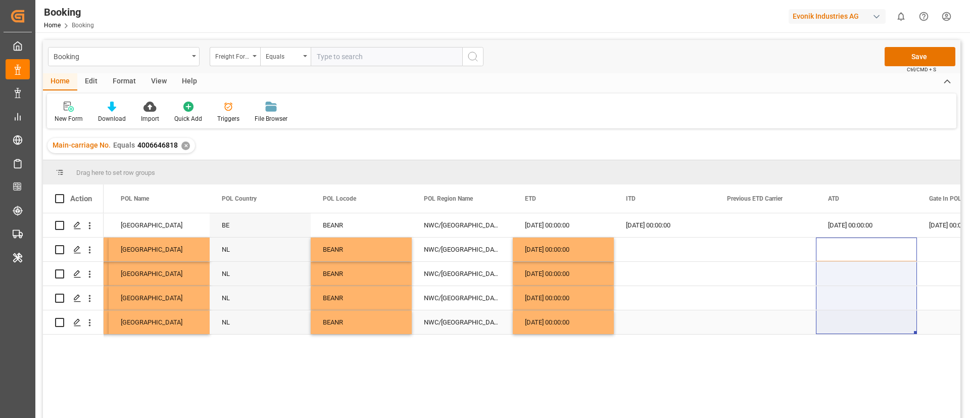
drag, startPoint x: 843, startPoint y: 247, endPoint x: 835, endPoint y: 322, distance: 76.1
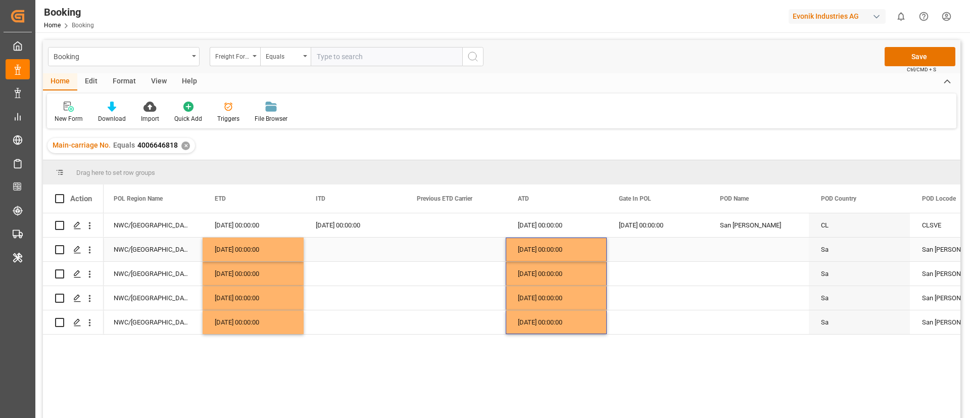
click at [638, 229] on div "17.07.2025 00:00:00" at bounding box center [657, 225] width 101 height 24
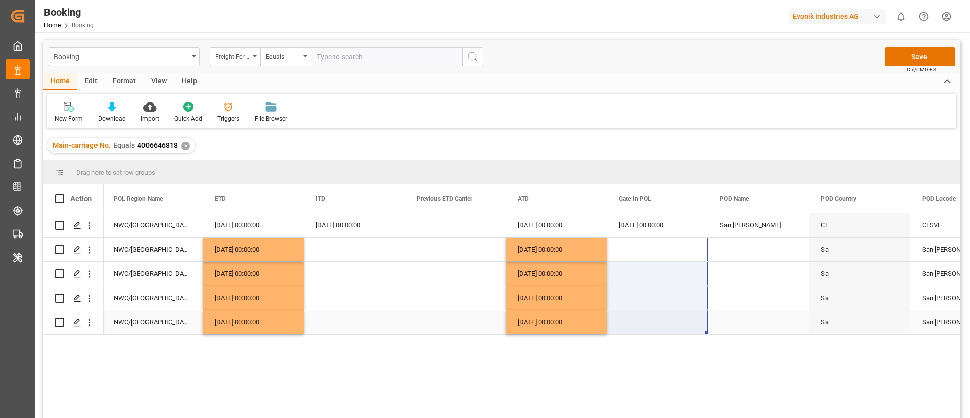
drag, startPoint x: 648, startPoint y: 250, endPoint x: 641, endPoint y: 320, distance: 71.0
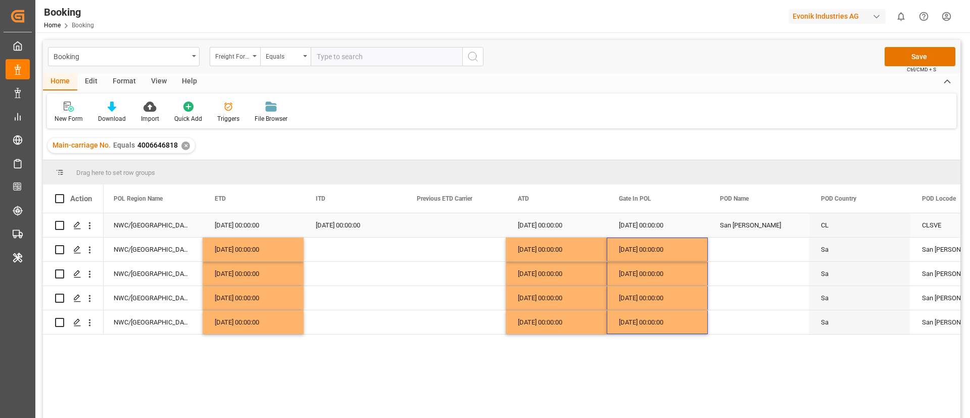
click at [741, 230] on div "San [PERSON_NAME]" at bounding box center [758, 225] width 101 height 24
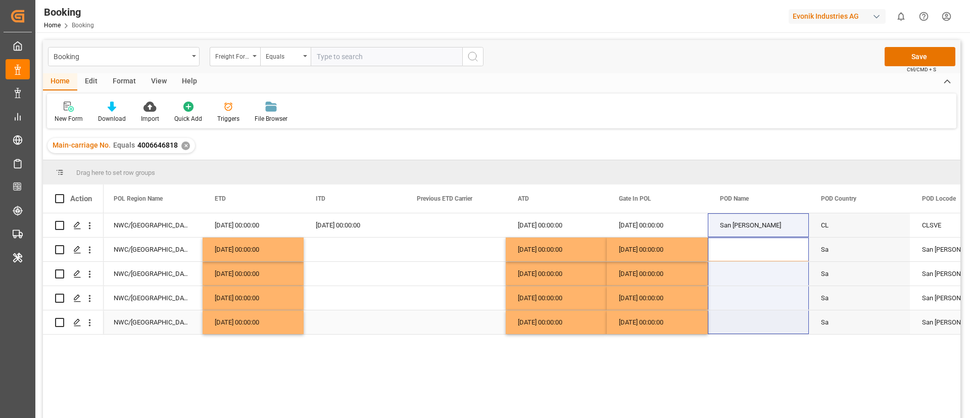
drag, startPoint x: 747, startPoint y: 255, endPoint x: 734, endPoint y: 334, distance: 80.4
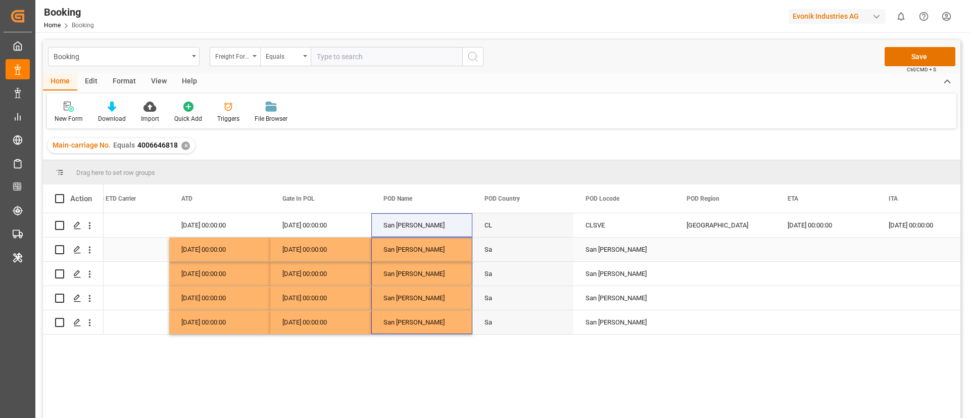
click at [607, 235] on div "CLSVE" at bounding box center [623, 225] width 101 height 24
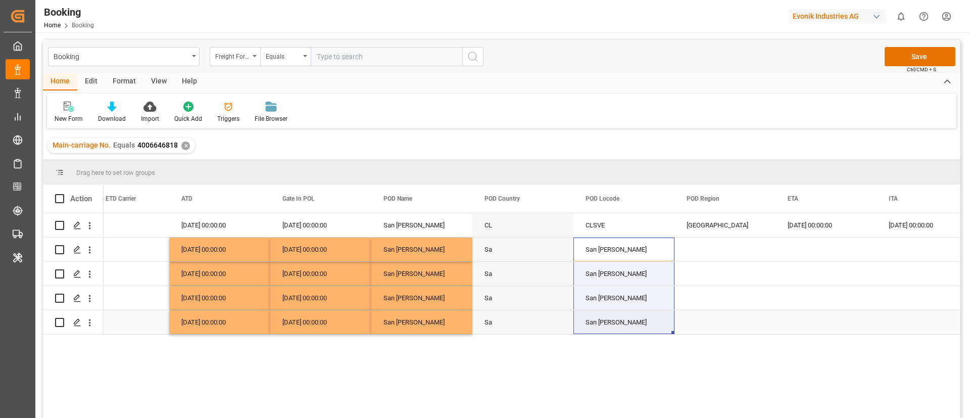
drag, startPoint x: 613, startPoint y: 258, endPoint x: 607, endPoint y: 316, distance: 59.0
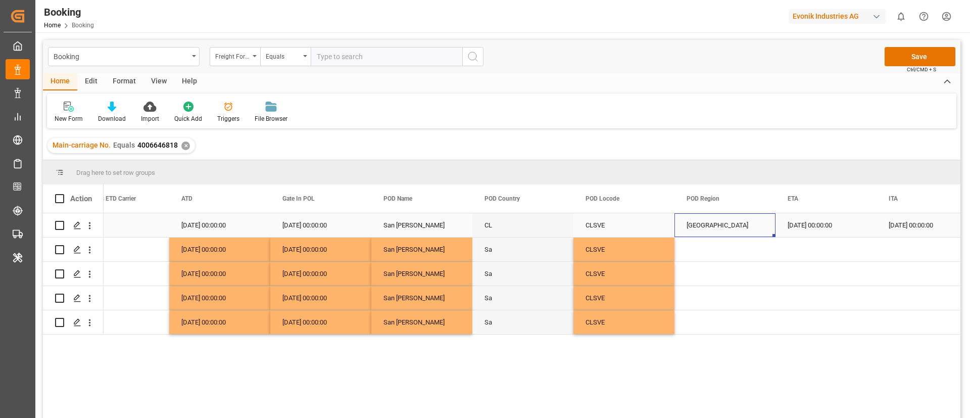
click at [690, 227] on div "Far East" at bounding box center [724, 225] width 101 height 24
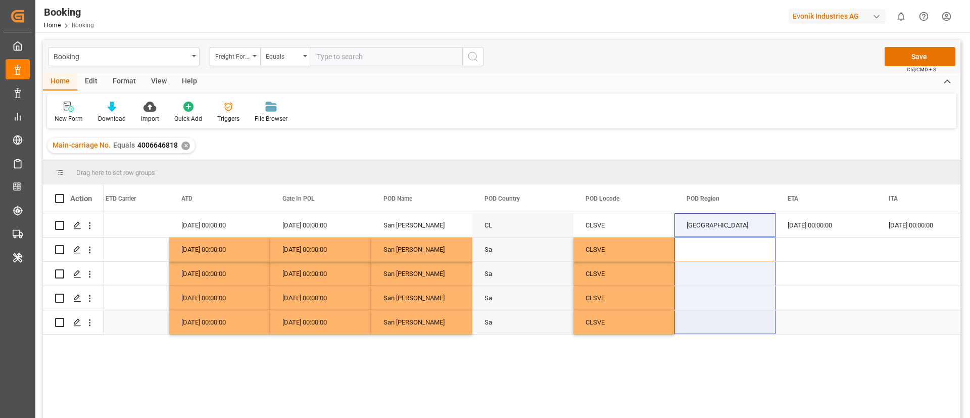
drag, startPoint x: 708, startPoint y: 253, endPoint x: 704, endPoint y: 323, distance: 69.8
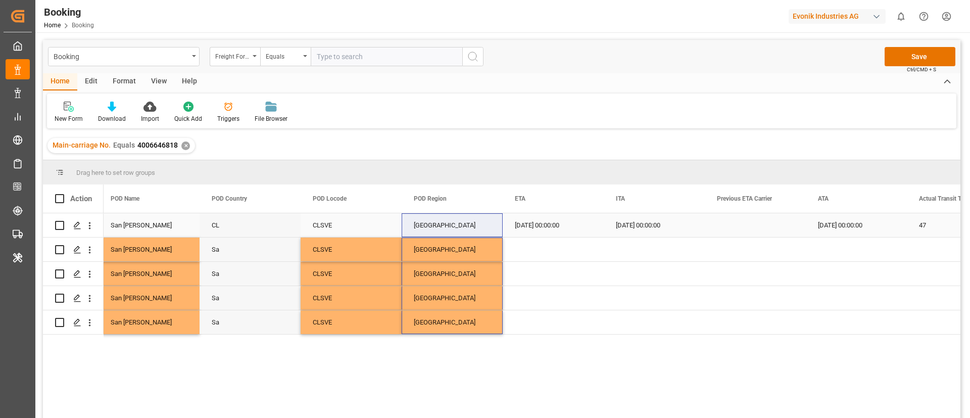
click at [545, 232] on div "05.09.2025 00:00:00" at bounding box center [553, 225] width 101 height 24
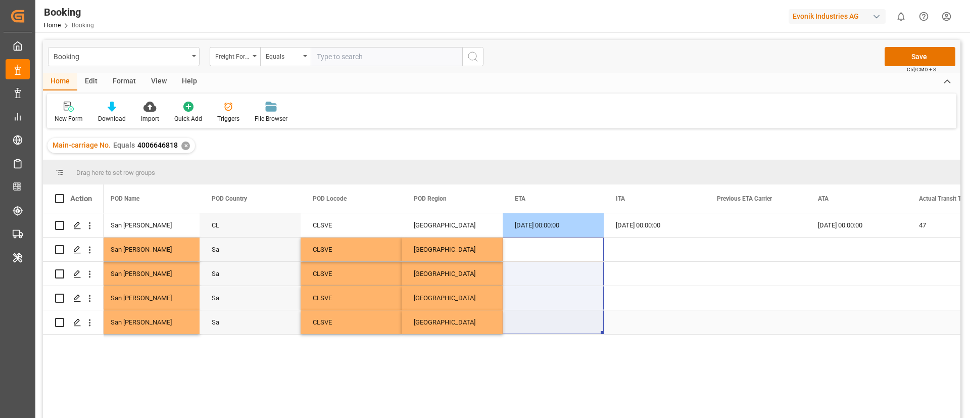
drag, startPoint x: 554, startPoint y: 259, endPoint x: 551, endPoint y: 332, distance: 73.3
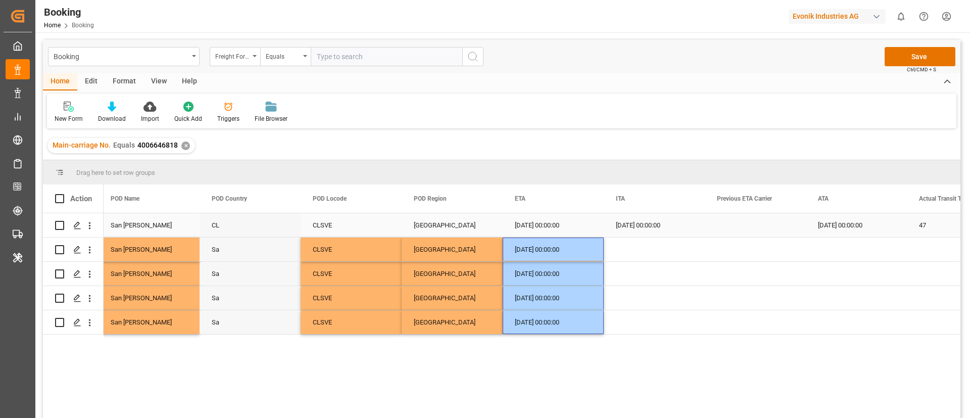
click at [852, 229] on div "05.09.2025 00:00:00" at bounding box center [856, 225] width 101 height 24
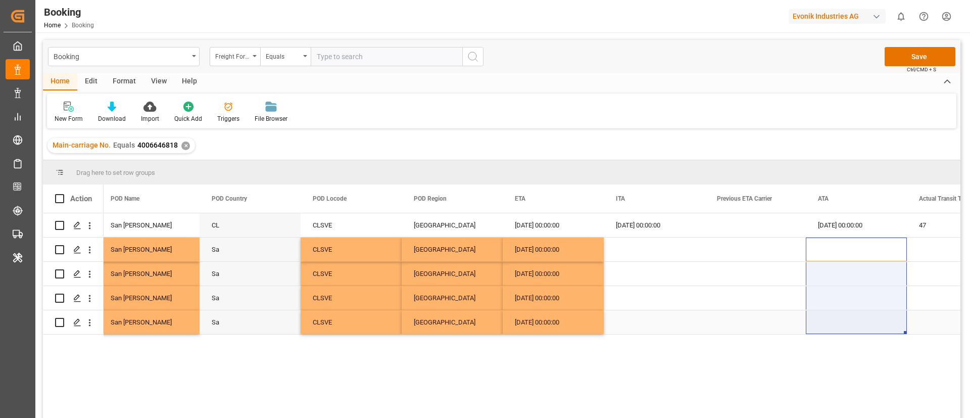
drag, startPoint x: 838, startPoint y: 271, endPoint x: 831, endPoint y: 321, distance: 50.4
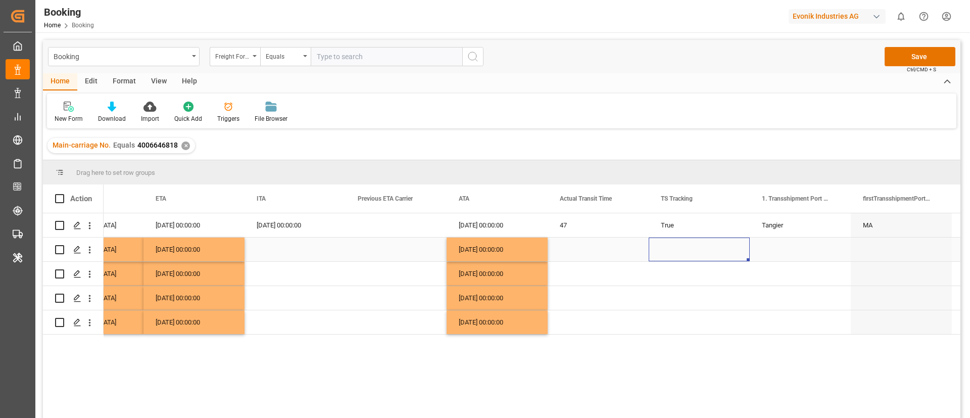
click at [676, 237] on div "Press SPACE to select this row." at bounding box center [699, 249] width 101 height 24
click at [676, 223] on div "True" at bounding box center [699, 225] width 101 height 24
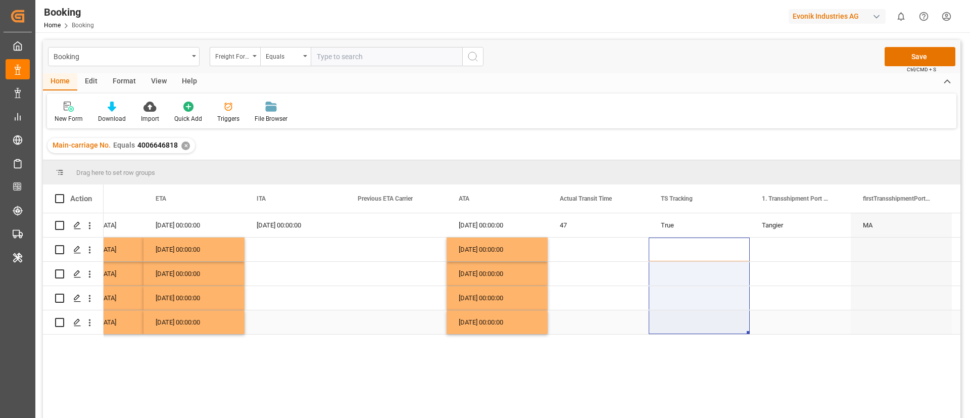
drag, startPoint x: 668, startPoint y: 273, endPoint x: 668, endPoint y: 314, distance: 41.4
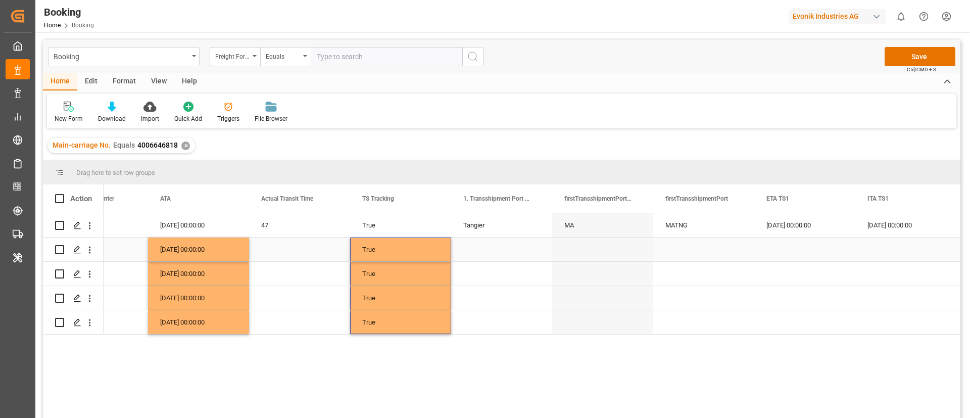
click at [488, 227] on div "Tangier" at bounding box center [501, 225] width 101 height 24
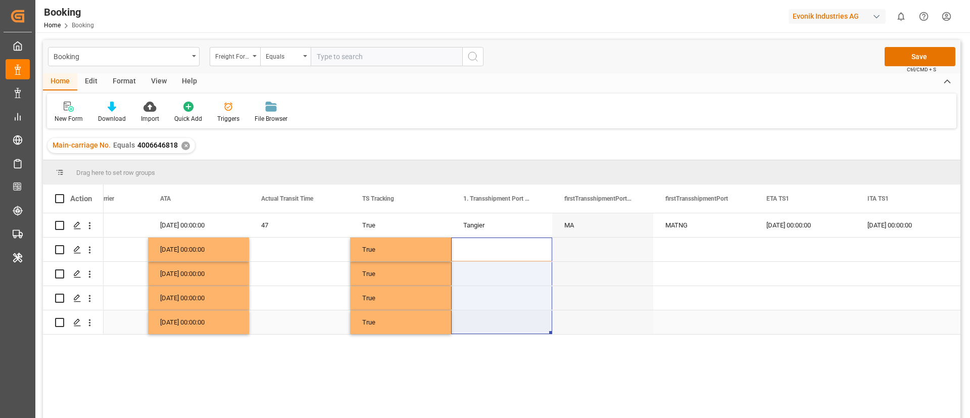
drag, startPoint x: 503, startPoint y: 238, endPoint x: 504, endPoint y: 317, distance: 78.8
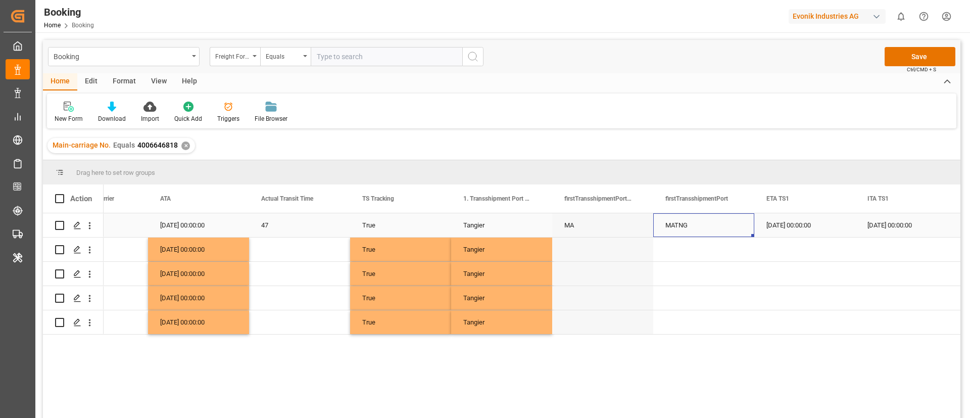
click at [699, 225] on div "MATNG" at bounding box center [703, 225] width 101 height 24
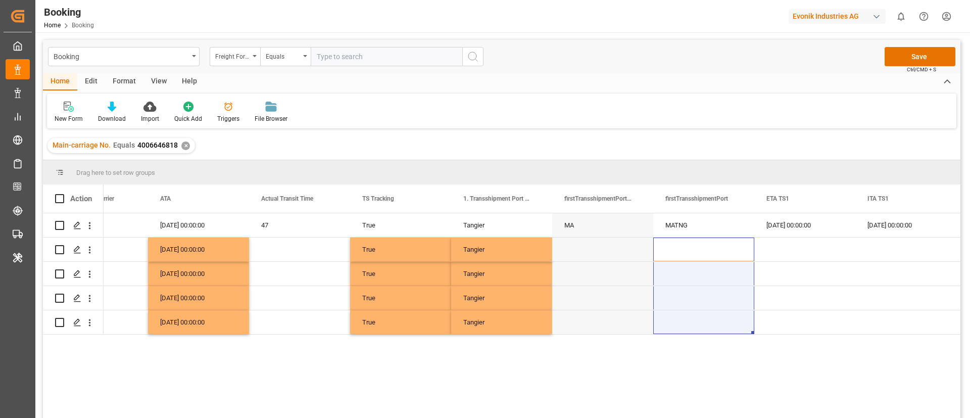
drag, startPoint x: 696, startPoint y: 251, endPoint x: 691, endPoint y: 335, distance: 84.0
click at [691, 335] on div "05.09.2025 00:00:00 05.09.2025 00:00:00 47 True Tangier MA MATNG 29.07.2025 00:…" at bounding box center [532, 318] width 857 height 211
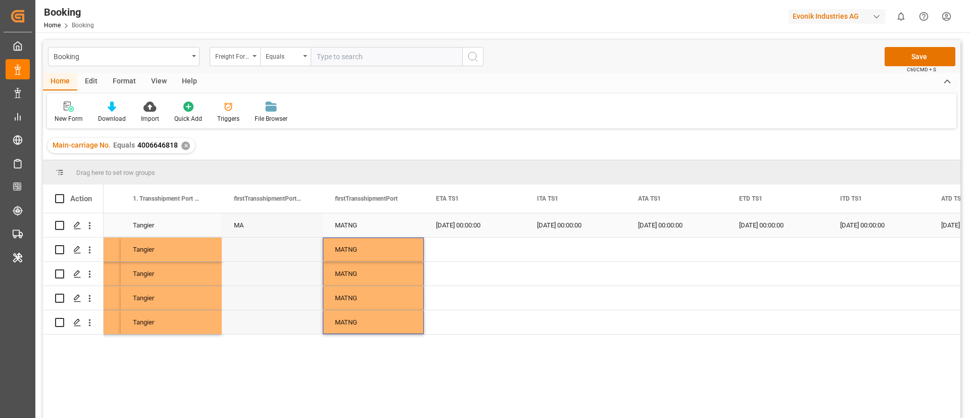
click at [464, 235] on div "29.07.2025 00:00:00" at bounding box center [474, 225] width 101 height 24
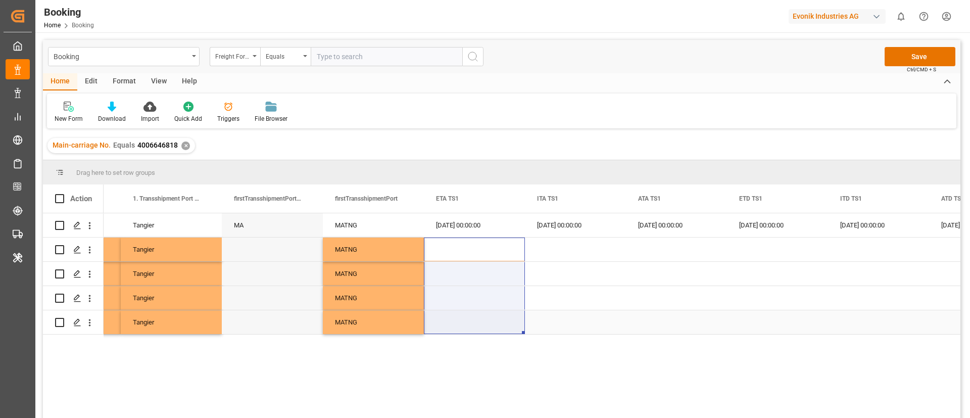
drag, startPoint x: 465, startPoint y: 244, endPoint x: 464, endPoint y: 317, distance: 72.7
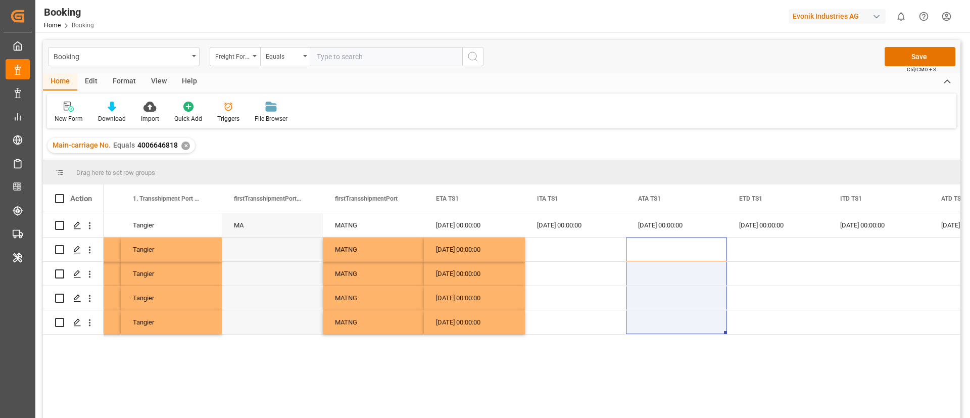
drag, startPoint x: 655, startPoint y: 245, endPoint x: 655, endPoint y: 341, distance: 96.0
click at [655, 341] on div "47 True Tangier MA MATNG 29.07.2025 00:00:00 29.07.2025 00:00:00 29.07.2025 00:…" at bounding box center [532, 318] width 857 height 211
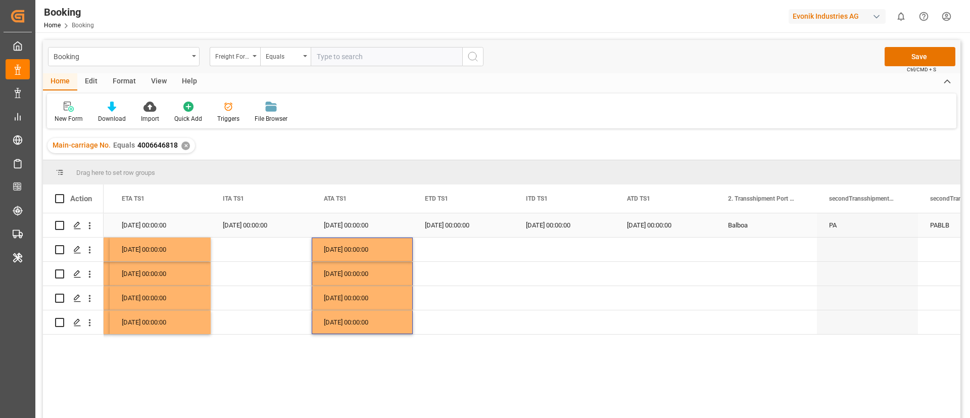
click at [449, 226] on div "30.07.2025 00:00:00" at bounding box center [463, 225] width 101 height 24
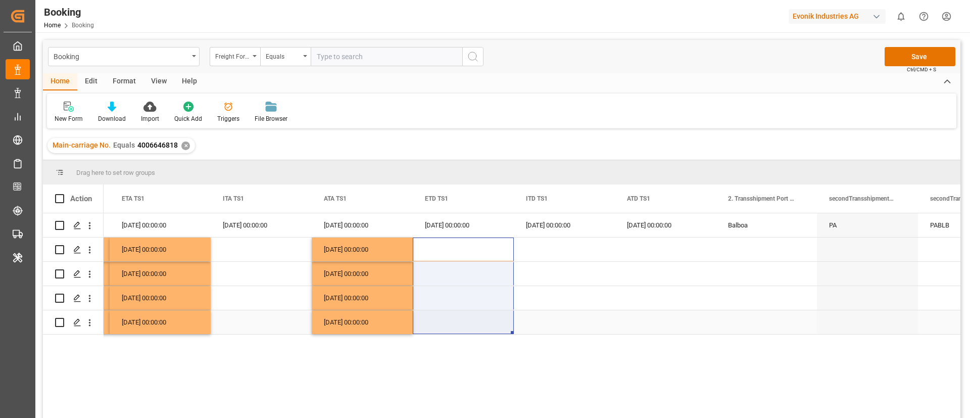
drag, startPoint x: 461, startPoint y: 244, endPoint x: 461, endPoint y: 317, distance: 72.2
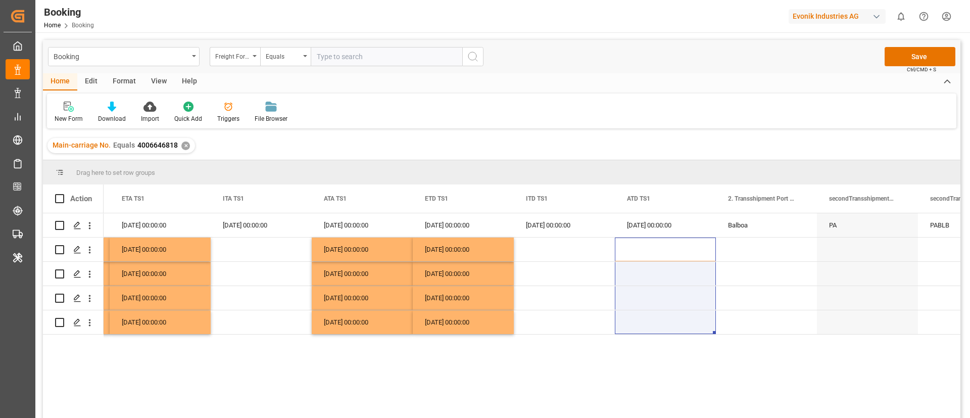
drag, startPoint x: 654, startPoint y: 247, endPoint x: 648, endPoint y: 351, distance: 103.8
click at [648, 351] on div "MA MATNG 29.07.2025 00:00:00 29.07.2025 00:00:00 29.07.2025 00:00:00 30.07.2025…" at bounding box center [532, 318] width 857 height 211
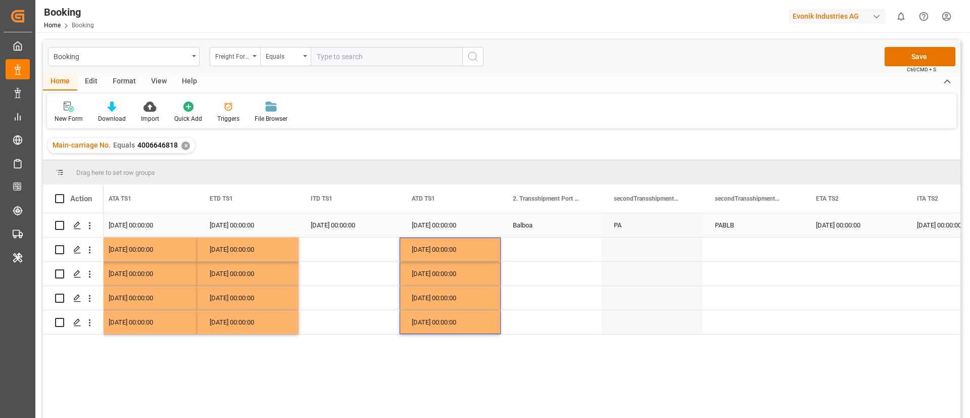
click at [539, 226] on div "Balboa" at bounding box center [551, 225] width 101 height 24
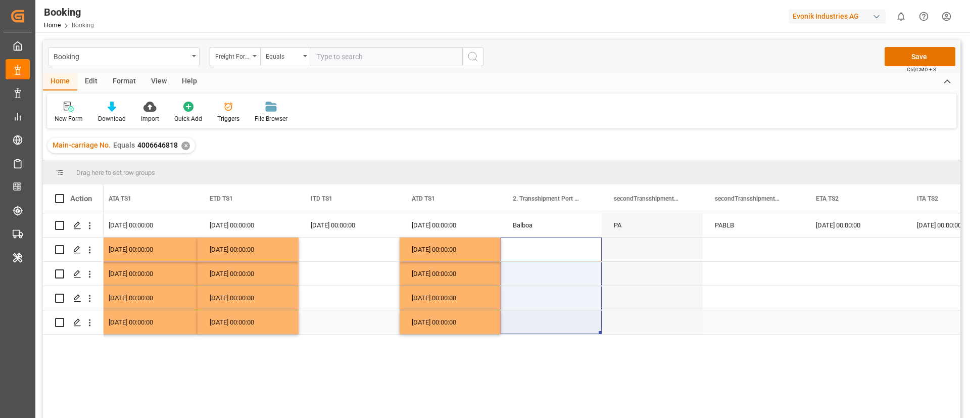
drag, startPoint x: 550, startPoint y: 244, endPoint x: 544, endPoint y: 326, distance: 82.1
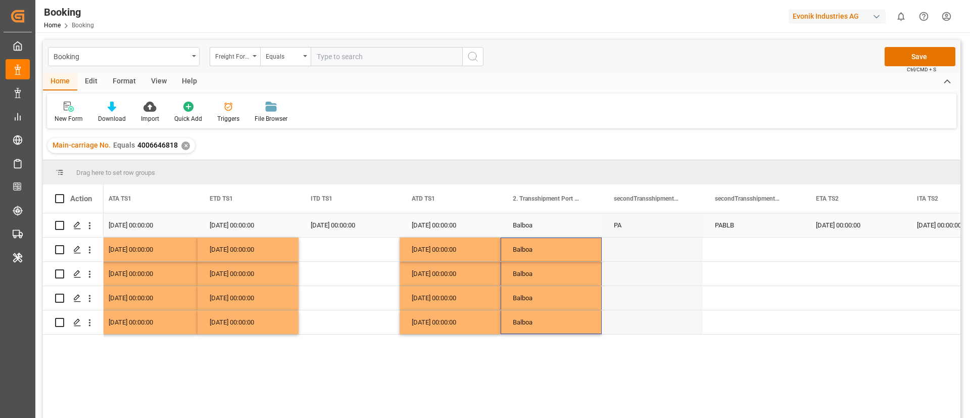
click at [741, 217] on div "PABLB" at bounding box center [753, 225] width 101 height 24
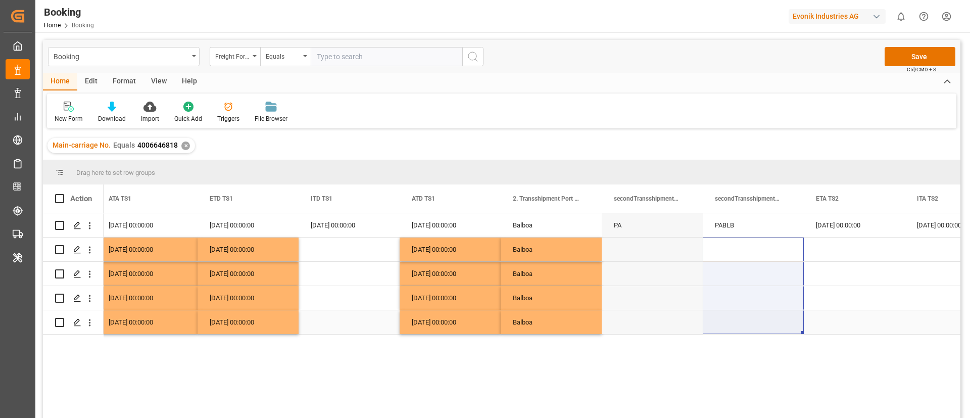
drag, startPoint x: 738, startPoint y: 313, endPoint x: 739, endPoint y: 327, distance: 13.7
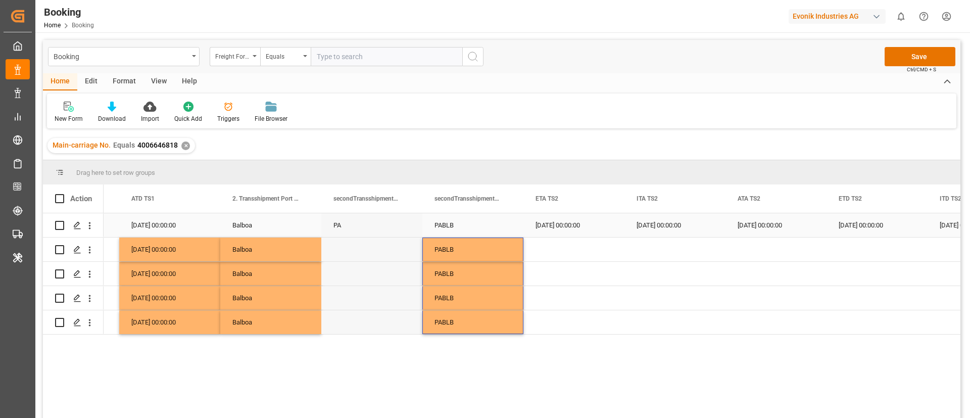
click at [566, 232] on div "18.08.2025 00:00:00" at bounding box center [573, 225] width 101 height 24
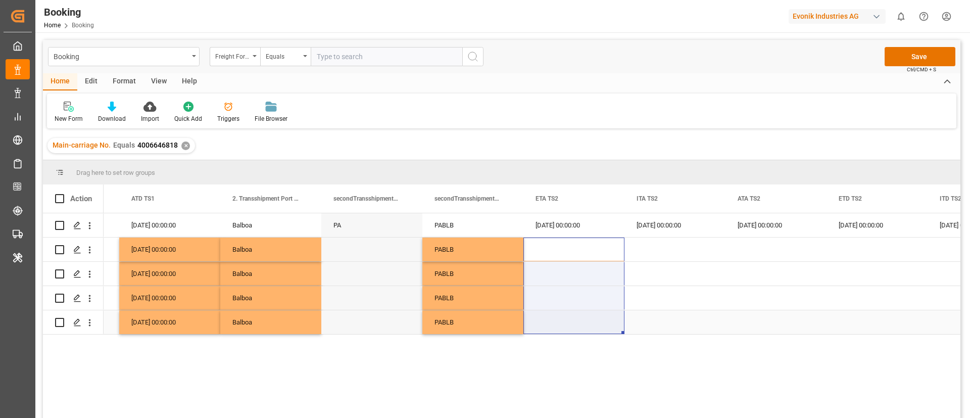
drag, startPoint x: 567, startPoint y: 251, endPoint x: 566, endPoint y: 316, distance: 65.7
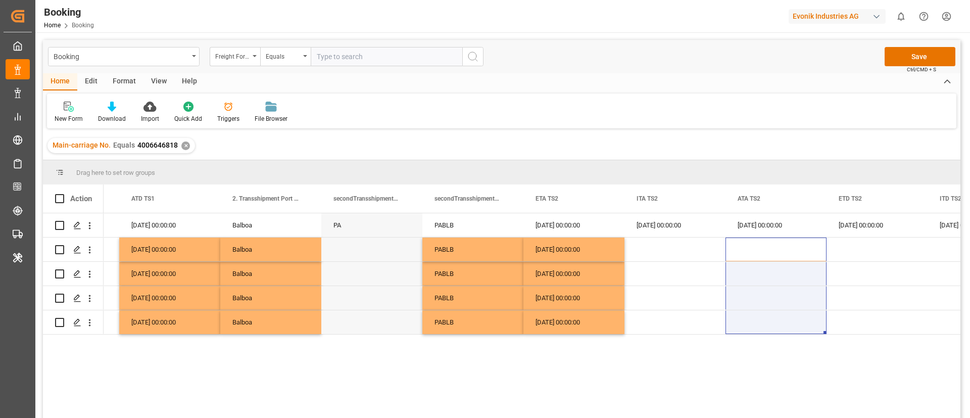
drag, startPoint x: 750, startPoint y: 249, endPoint x: 756, endPoint y: 340, distance: 91.6
click at [756, 340] on div "30.07.2025 00:00:00 30.07.2025 00:00:00 30.07.2025 00:00:00 Balboa PA PABLB 18.…" at bounding box center [532, 318] width 857 height 211
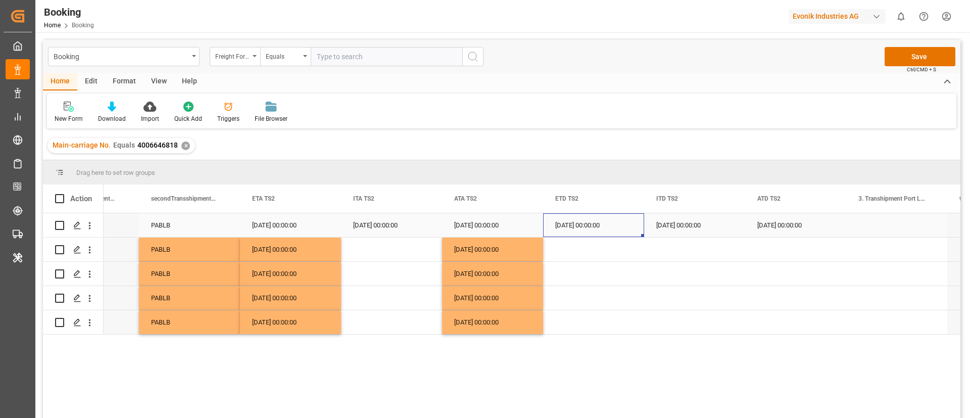
click at [578, 229] on div "22.08.2025 00:00:00" at bounding box center [593, 225] width 101 height 24
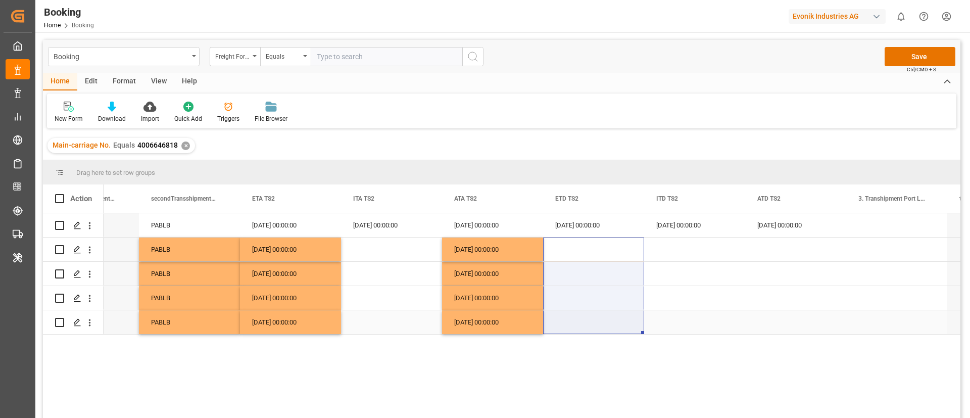
drag, startPoint x: 581, startPoint y: 243, endPoint x: 573, endPoint y: 319, distance: 76.7
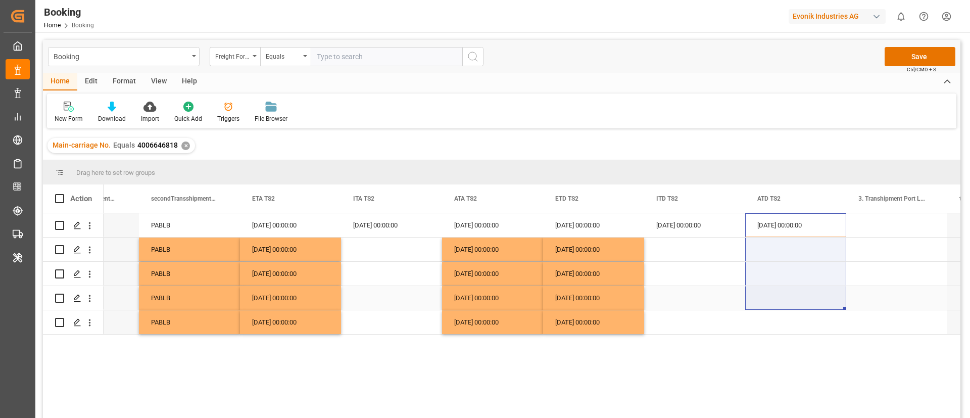
drag, startPoint x: 773, startPoint y: 229, endPoint x: 779, endPoint y: 315, distance: 86.1
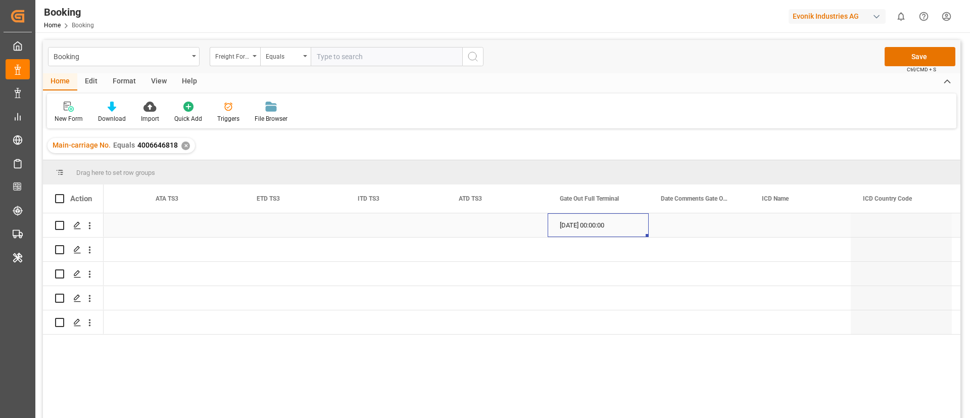
click at [578, 216] on div "09.09.2025 00:00:00" at bounding box center [598, 225] width 101 height 24
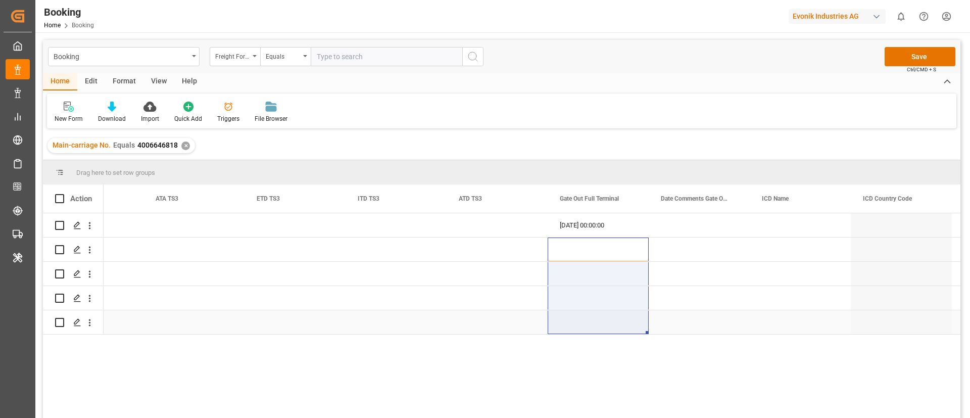
drag, startPoint x: 579, startPoint y: 244, endPoint x: 580, endPoint y: 320, distance: 75.3
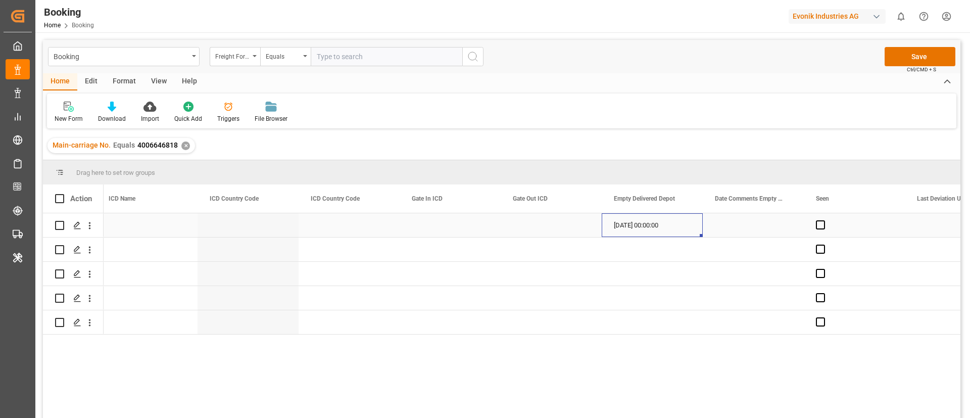
click at [635, 227] on div "09.09.2025 00:00:00" at bounding box center [652, 225] width 101 height 24
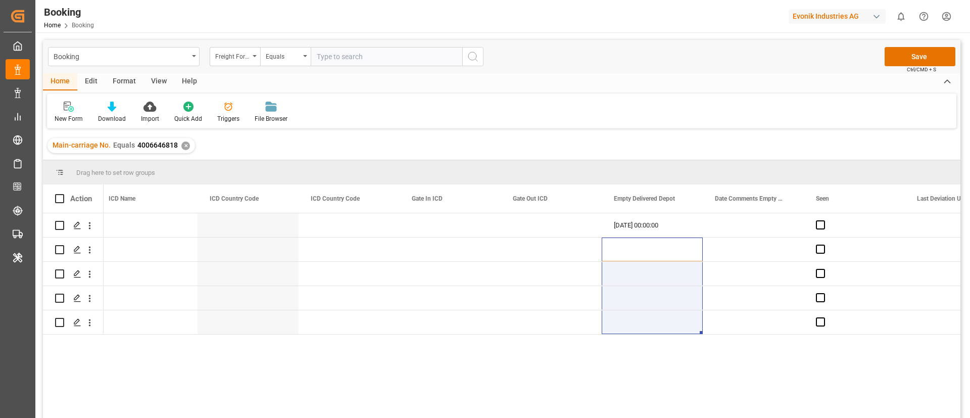
drag, startPoint x: 646, startPoint y: 255, endPoint x: 640, endPoint y: 336, distance: 81.6
click at [640, 336] on div "09.09.2025 00:00:00 09.09.2025 00:00:00" at bounding box center [532, 318] width 857 height 211
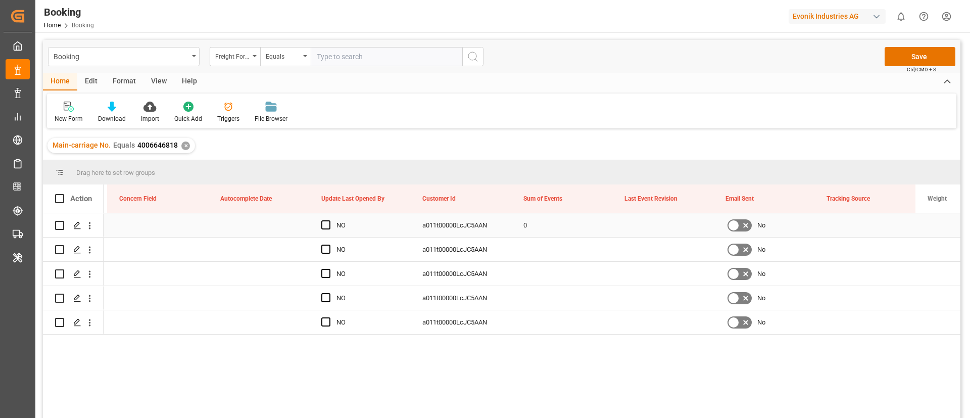
click at [536, 222] on div "0" at bounding box center [561, 225] width 101 height 24
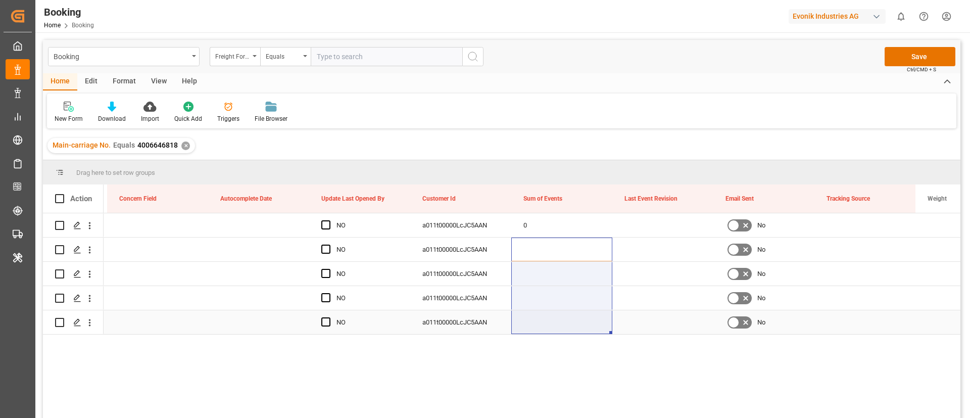
drag, startPoint x: 545, startPoint y: 240, endPoint x: 545, endPoint y: 321, distance: 80.8
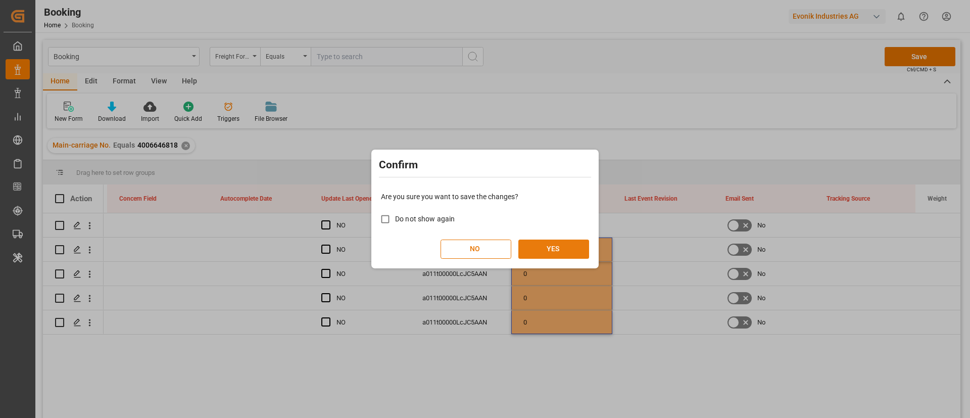
click at [551, 249] on button "YES" at bounding box center [553, 248] width 71 height 19
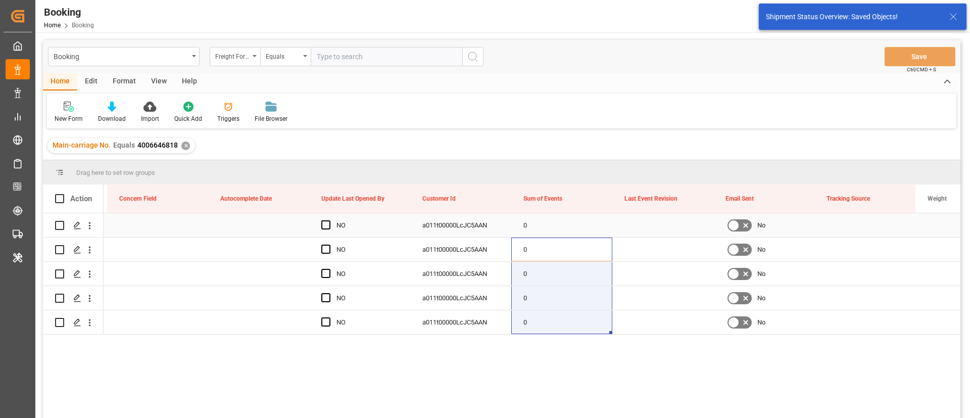
click at [95, 228] on div "Press SPACE to select this row." at bounding box center [90, 225] width 26 height 19
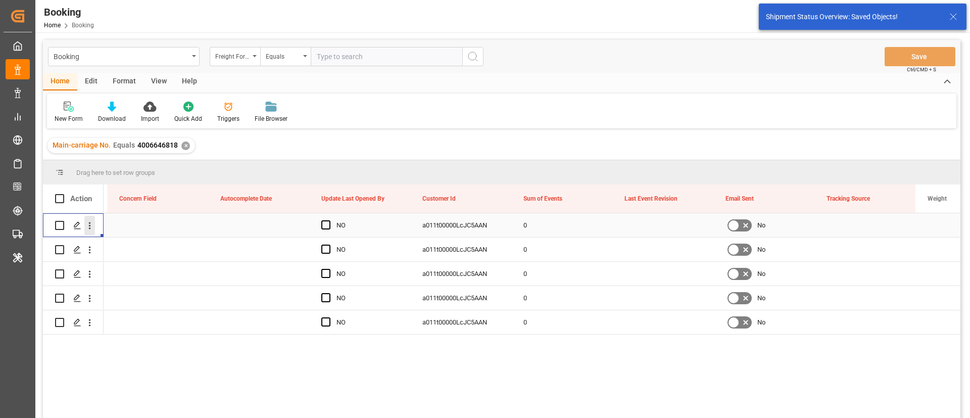
click at [93, 228] on icon "open menu" at bounding box center [89, 225] width 11 height 11
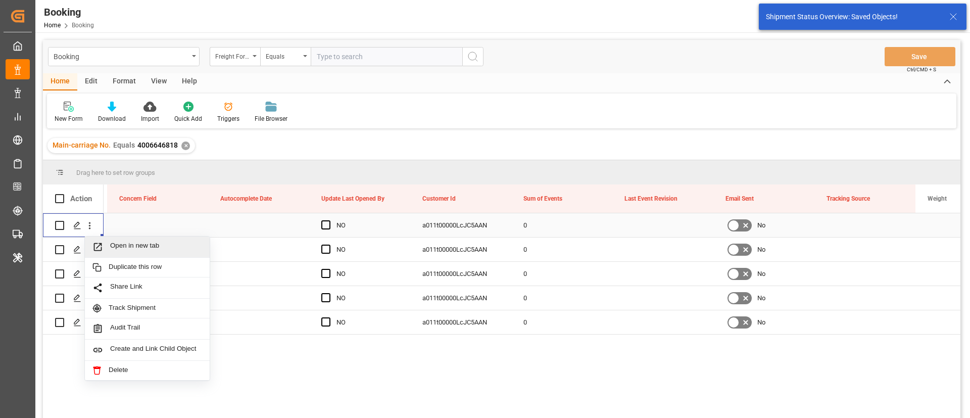
click at [131, 243] on span "Open in new tab" at bounding box center [156, 246] width 92 height 11
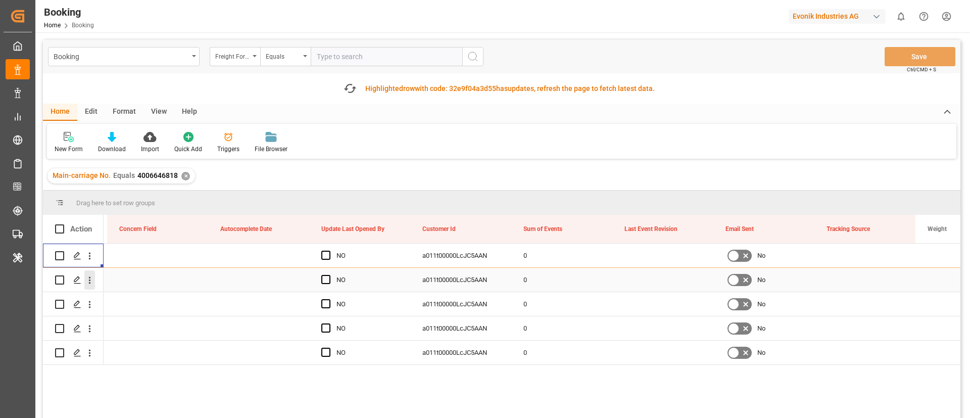
click at [86, 286] on button "open menu" at bounding box center [89, 279] width 11 height 19
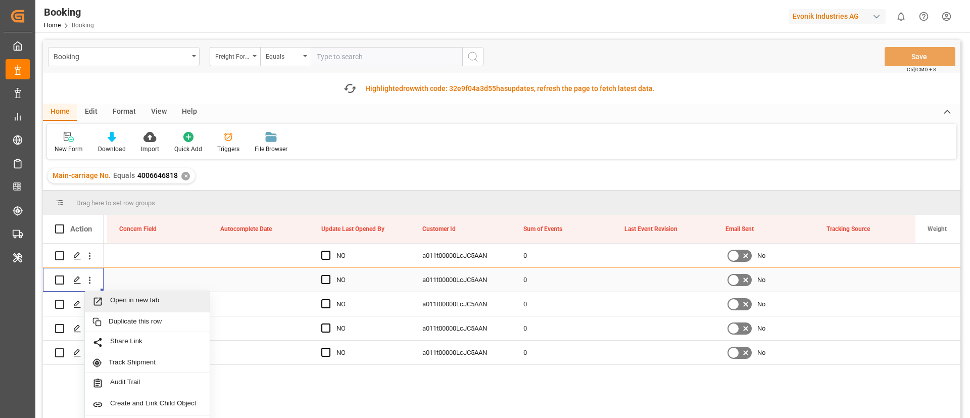
click at [112, 304] on span "Open in new tab" at bounding box center [156, 301] width 92 height 11
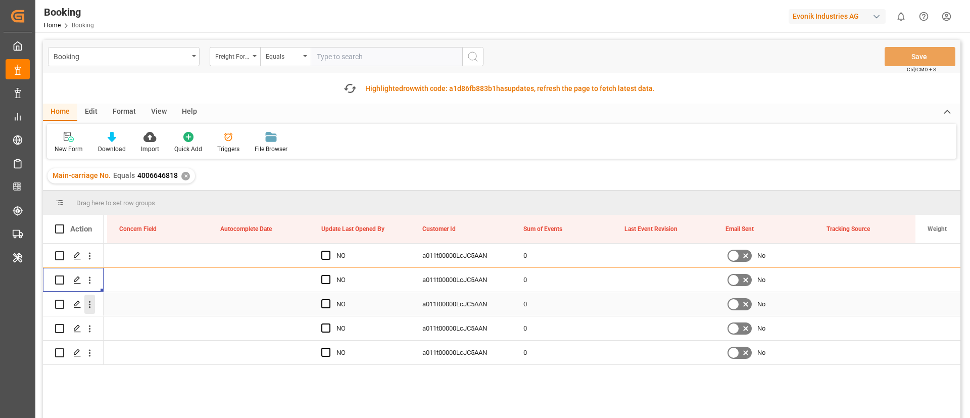
click at [92, 309] on icon "open menu" at bounding box center [89, 304] width 11 height 11
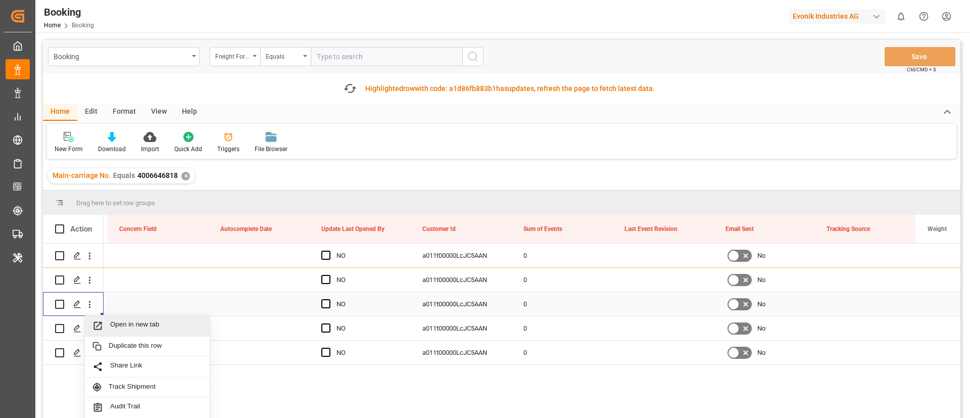
click at [137, 324] on span "Open in new tab" at bounding box center [156, 325] width 92 height 11
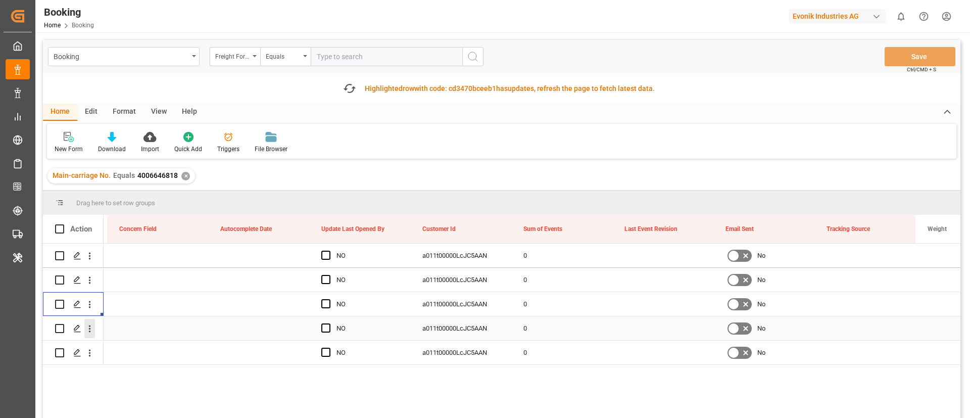
click at [89, 331] on icon "open menu" at bounding box center [90, 328] width 2 height 7
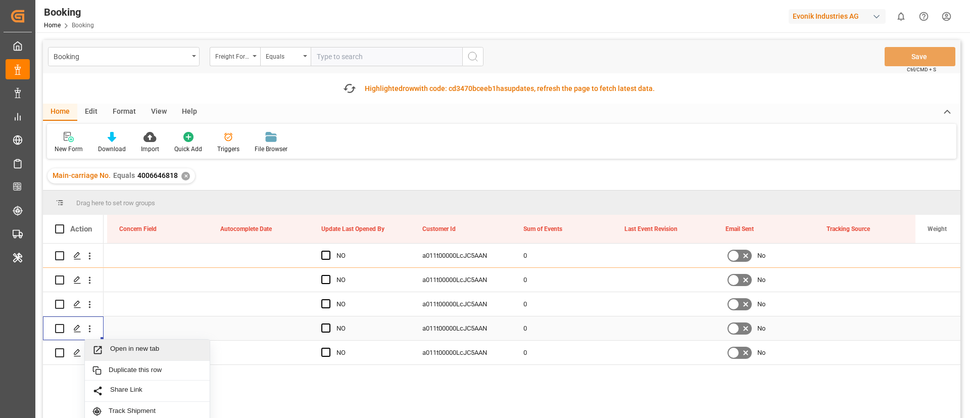
click at [140, 353] on span "Open in new tab" at bounding box center [156, 350] width 92 height 11
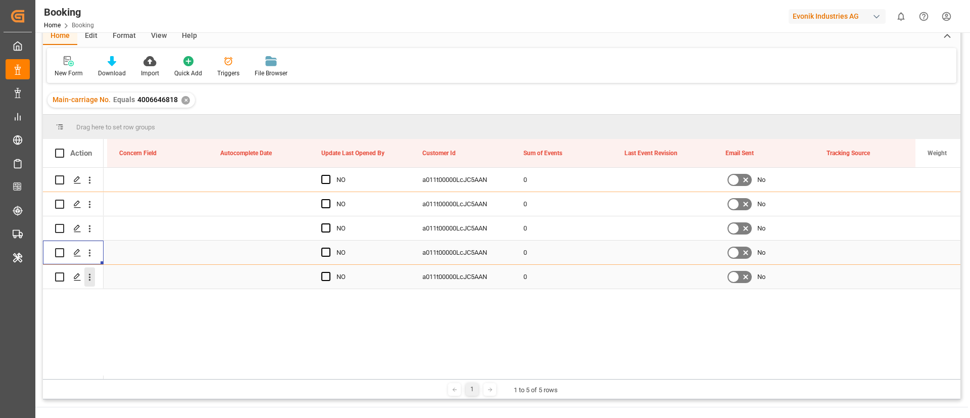
click at [92, 284] on button "open menu" at bounding box center [89, 276] width 11 height 19
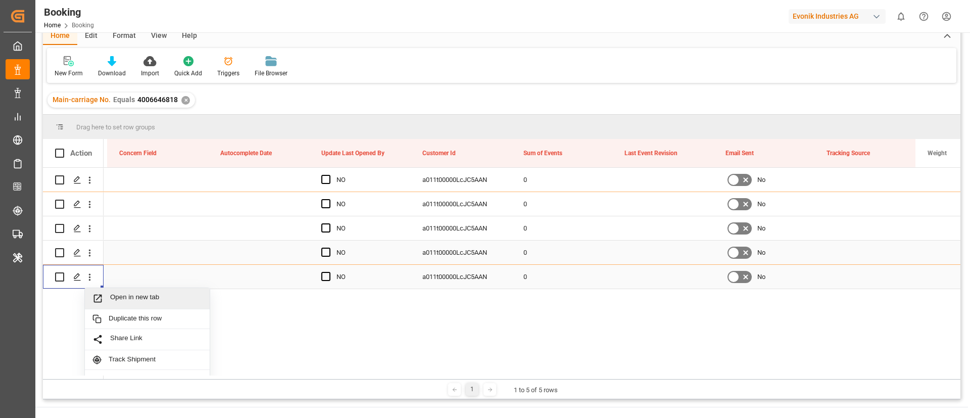
click at [111, 291] on div "Open in new tab" at bounding box center [147, 298] width 125 height 21
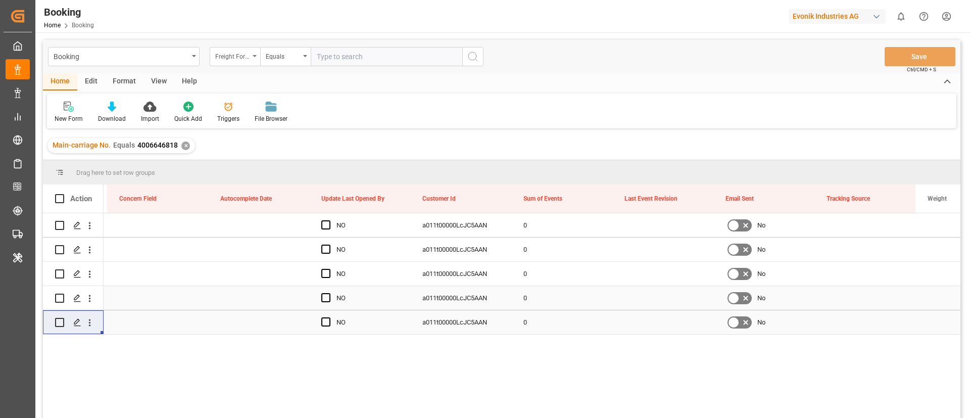
click at [225, 50] on div "Freight Forwarder's Reference No." at bounding box center [232, 56] width 34 height 12
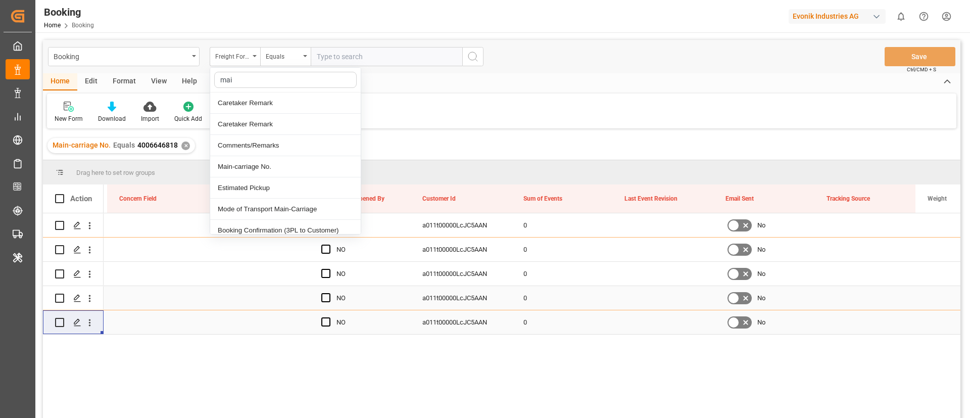
type input "main"
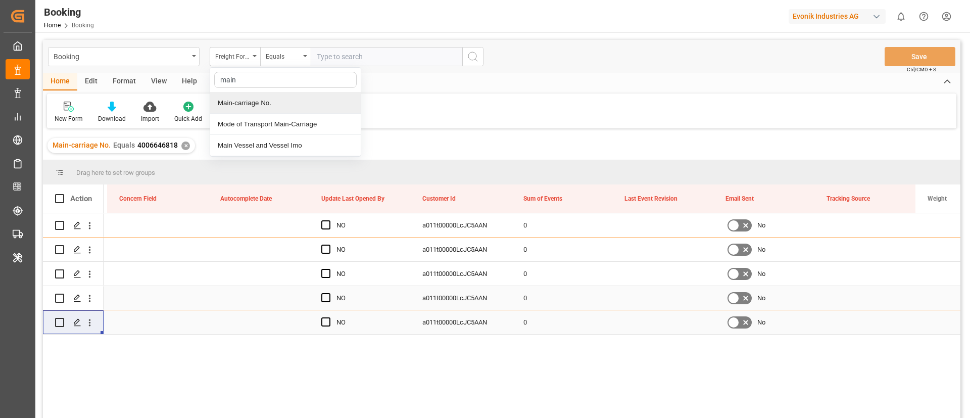
click at [321, 95] on div "Main-carriage No." at bounding box center [285, 102] width 151 height 21
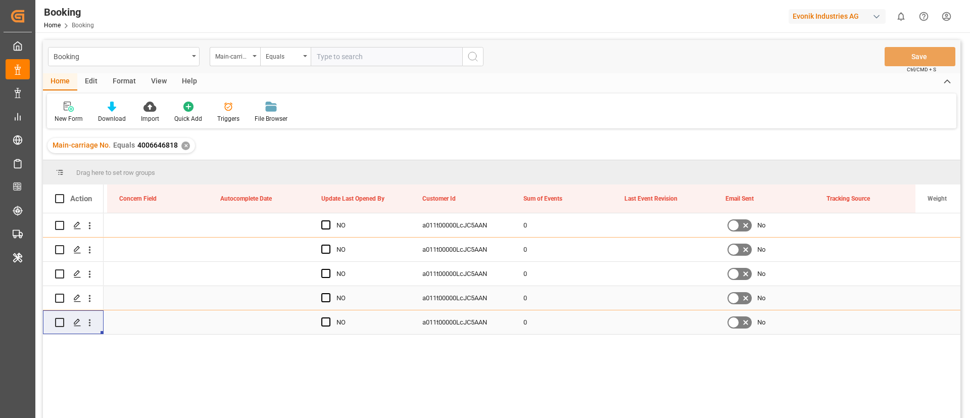
click at [349, 46] on div "Booking Main-carriage No. Equals Save Ctrl/CMD + S" at bounding box center [501, 56] width 917 height 33
click at [350, 57] on input "text" at bounding box center [387, 56] width 152 height 19
paste input "4006663410"
type input "4006663410"
click at [467, 63] on button "search button" at bounding box center [472, 56] width 21 height 19
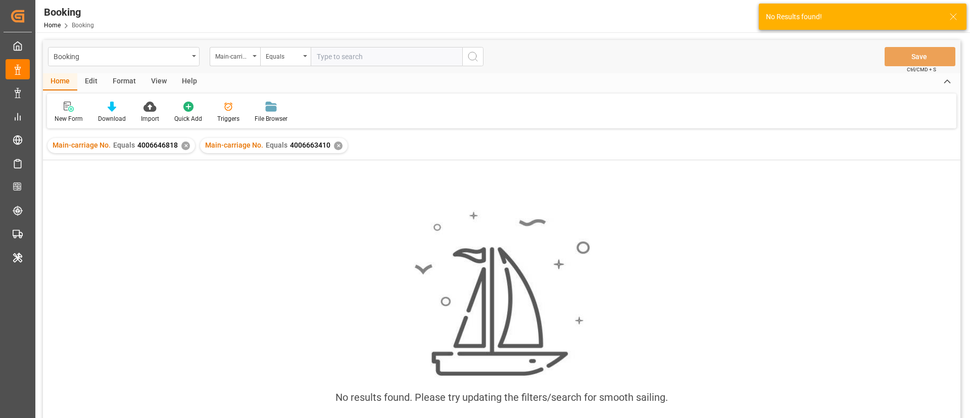
click at [181, 145] on div "✕" at bounding box center [185, 145] width 9 height 9
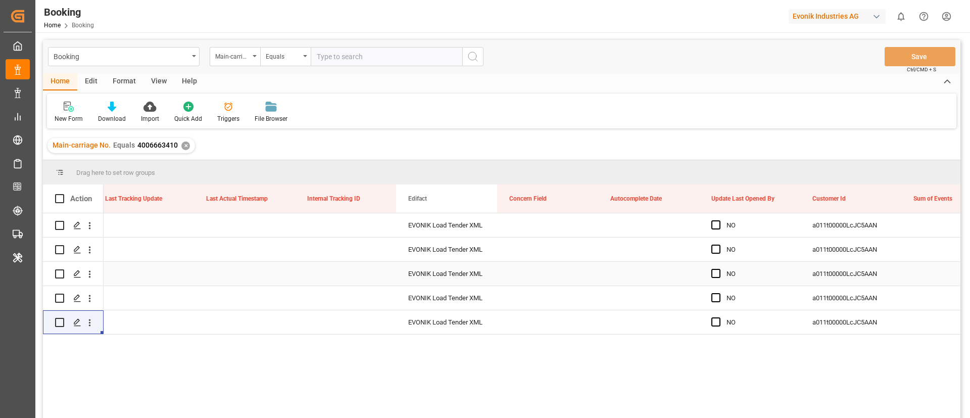
scroll to position [0, 12232]
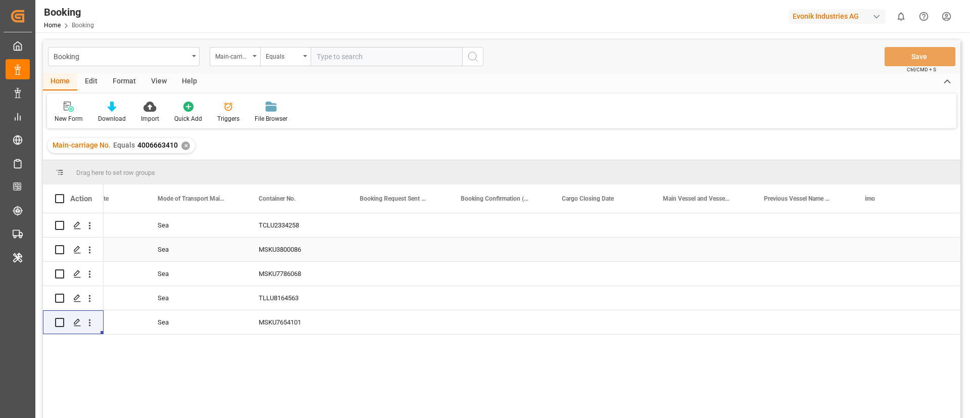
click at [271, 232] on div "TCLU2334258" at bounding box center [297, 225] width 101 height 24
click at [292, 262] on div "MSKU7786068" at bounding box center [297, 274] width 101 height 24
click at [294, 252] on div "MSKU3800086" at bounding box center [297, 249] width 101 height 24
click at [272, 280] on div "MSKU7786068" at bounding box center [297, 274] width 101 height 24
click at [273, 293] on div "TLLU8164563" at bounding box center [297, 298] width 101 height 24
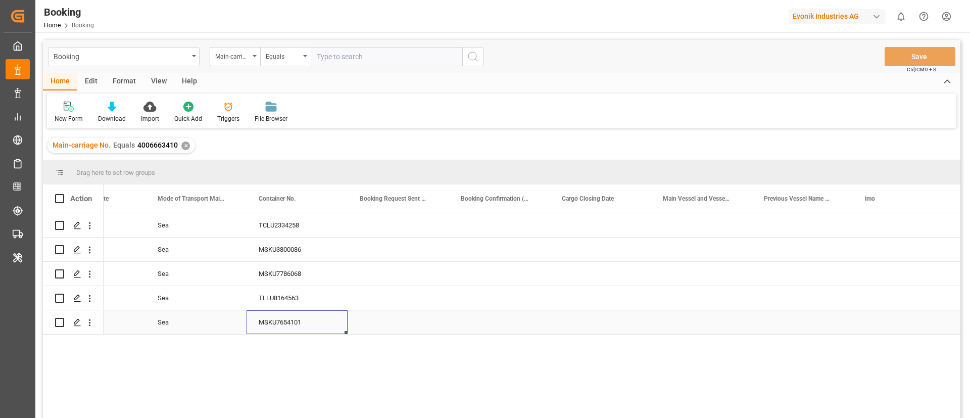
click at [294, 314] on div "MSKU7654101" at bounding box center [297, 322] width 101 height 24
click at [90, 227] on icon "open menu" at bounding box center [90, 225] width 2 height 7
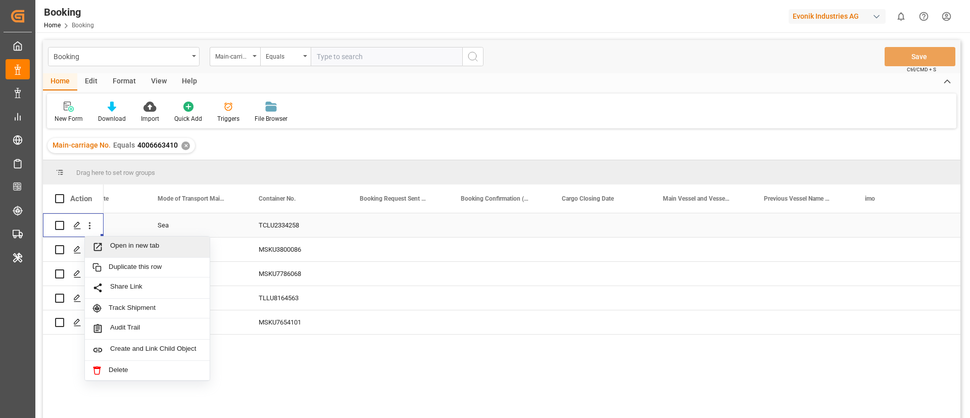
click at [131, 245] on span "Open in new tab" at bounding box center [156, 246] width 92 height 11
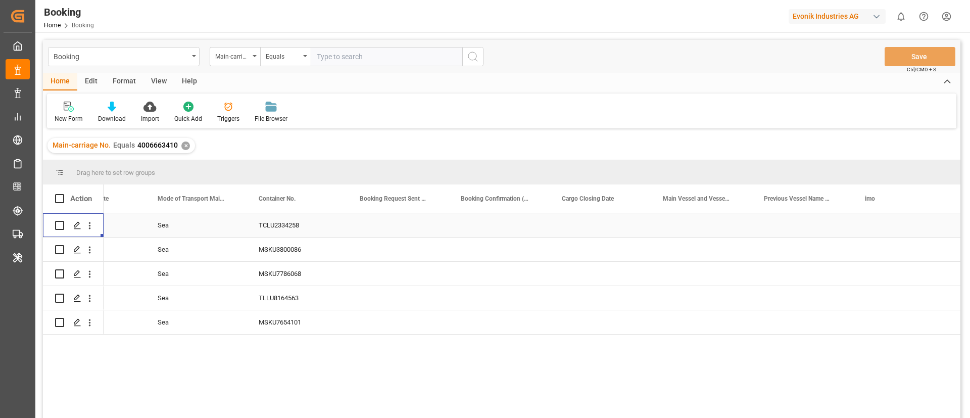
click at [271, 221] on div "TCLU2334258" at bounding box center [297, 225] width 101 height 24
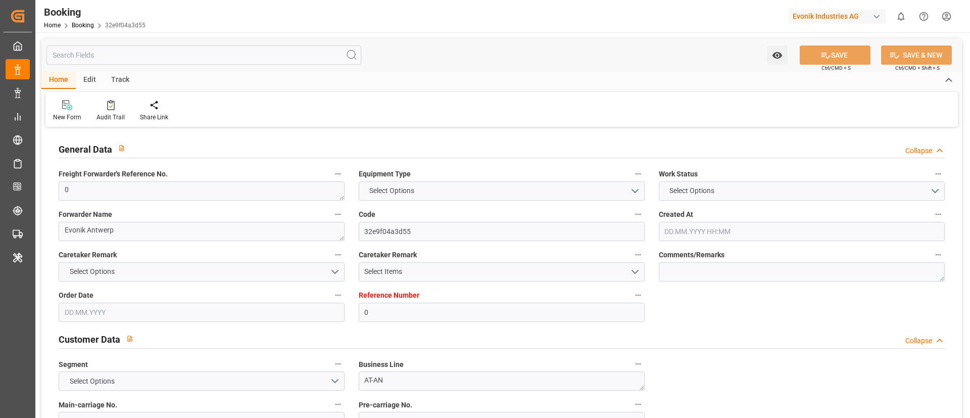
type input "0"
type input "9297852"
type input "Maersk"
type input "Maersk Line AS"
type input "BEANR"
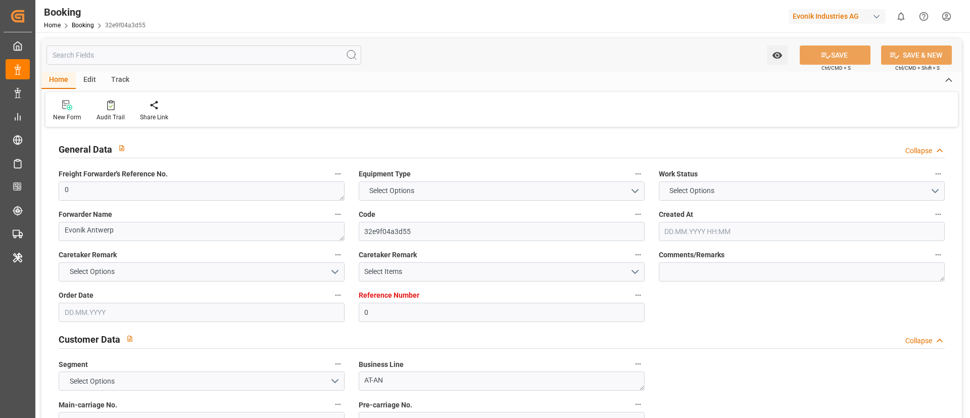
type input "CLSVE"
type input "47"
type input "MATNG"
type input "PABLB"
type input "0"
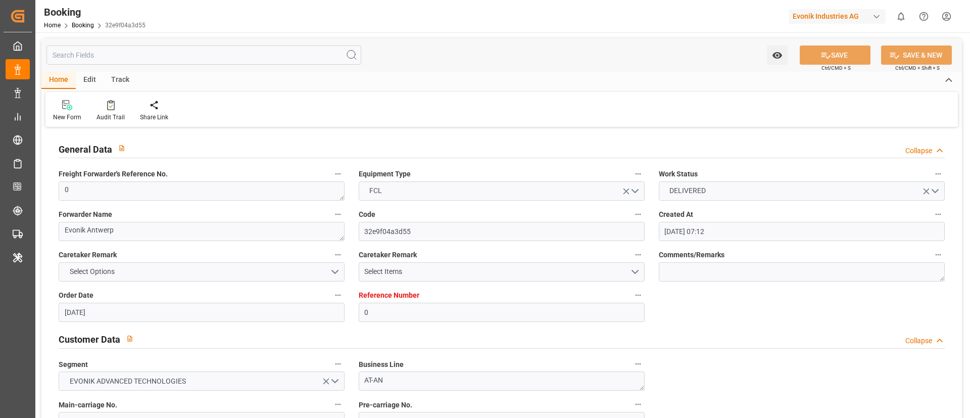
type input "[DATE] 07:12"
type input "[DATE]"
type input "[DATE] 00:00"
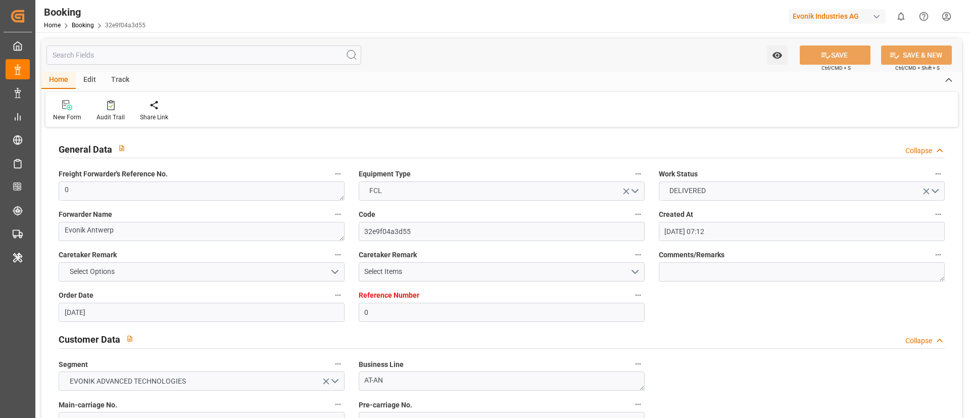
type input "[DATE] 00:00"
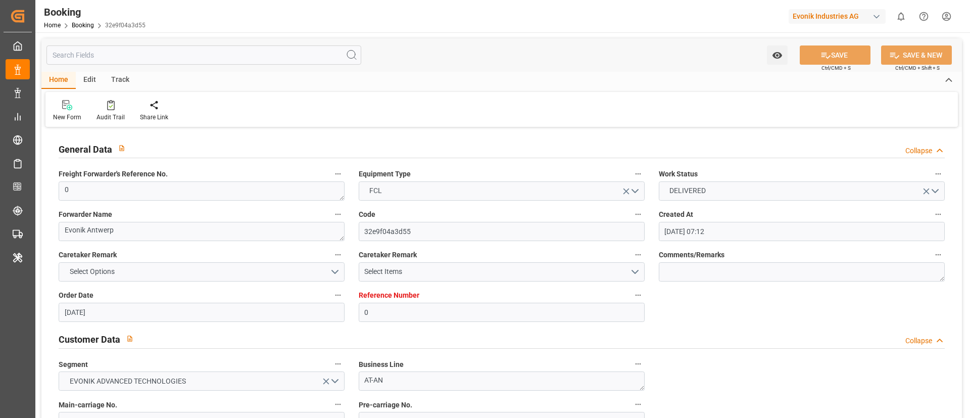
type input "[DATE] 00:00"
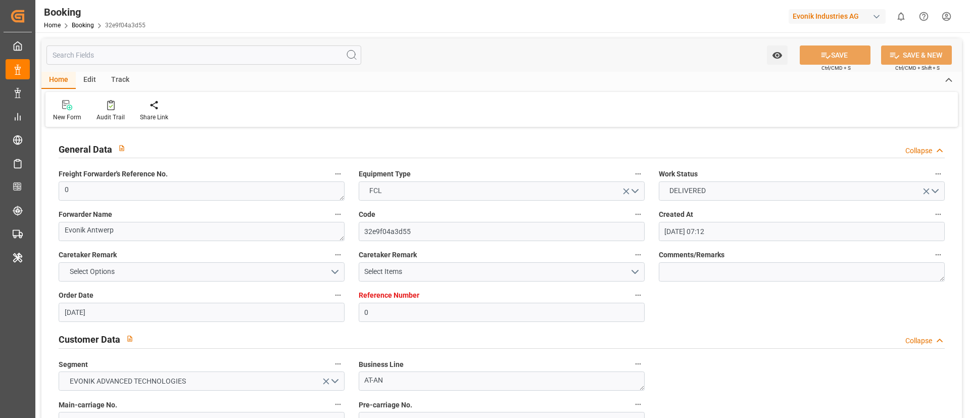
type input "[DATE] 00:00"
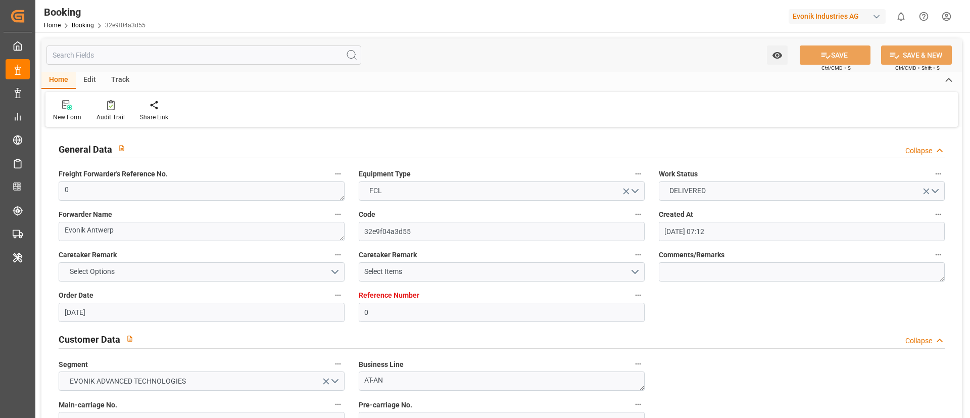
type input "[DATE] 00:00"
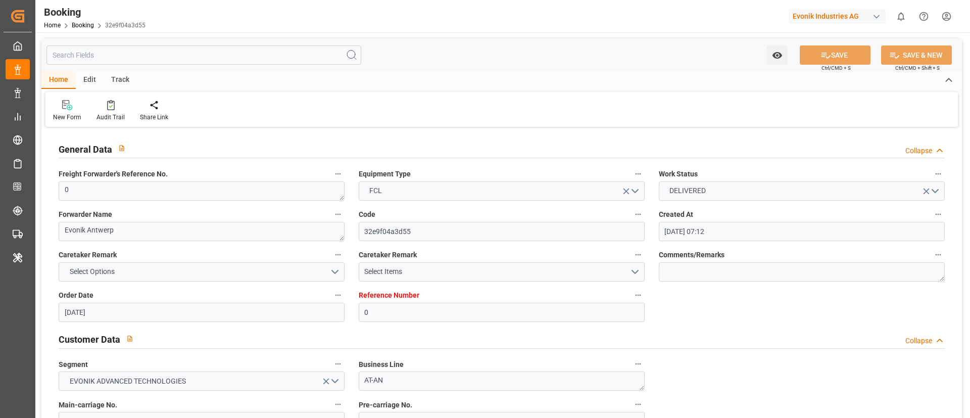
type input "[DATE] 07:20"
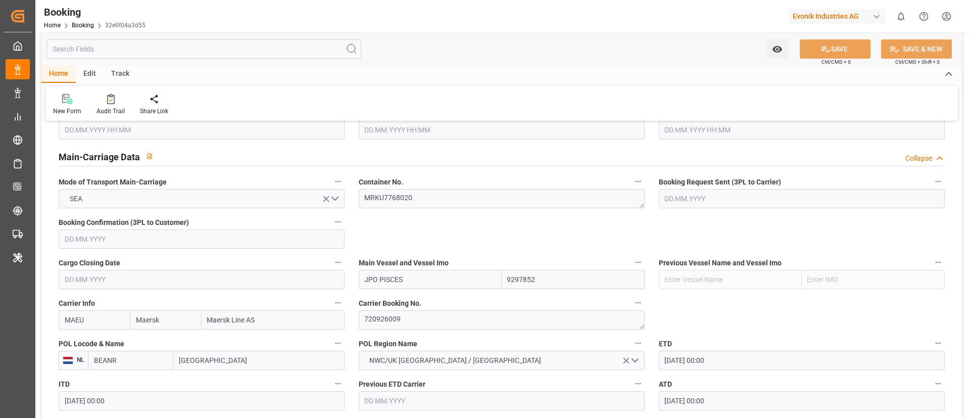
scroll to position [758, 0]
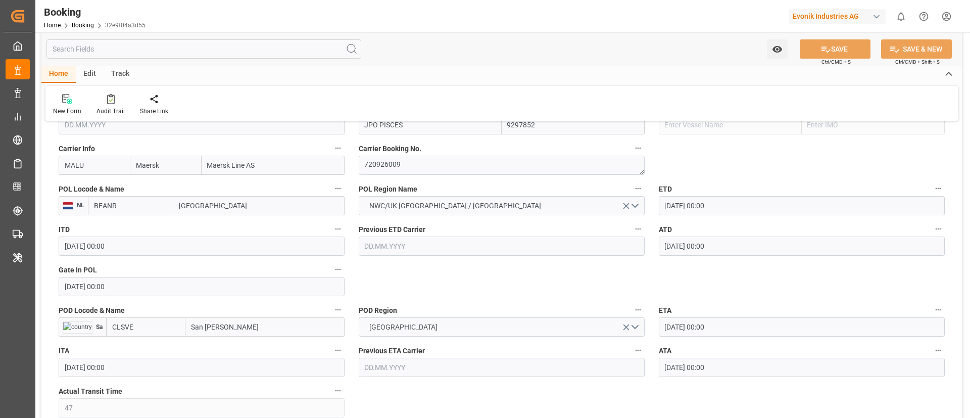
click at [217, 208] on input "[GEOGRAPHIC_DATA]" at bounding box center [258, 205] width 171 height 19
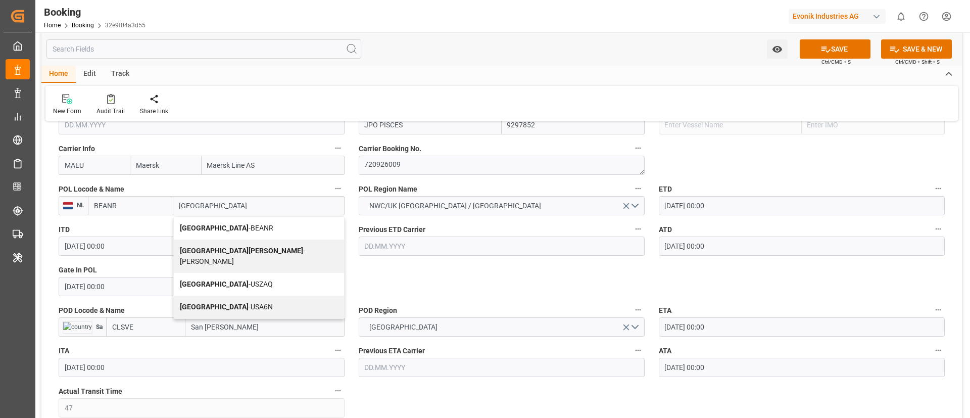
click at [232, 224] on span "Antwerp - BEANR" at bounding box center [226, 228] width 93 height 8
type input "[GEOGRAPHIC_DATA]"
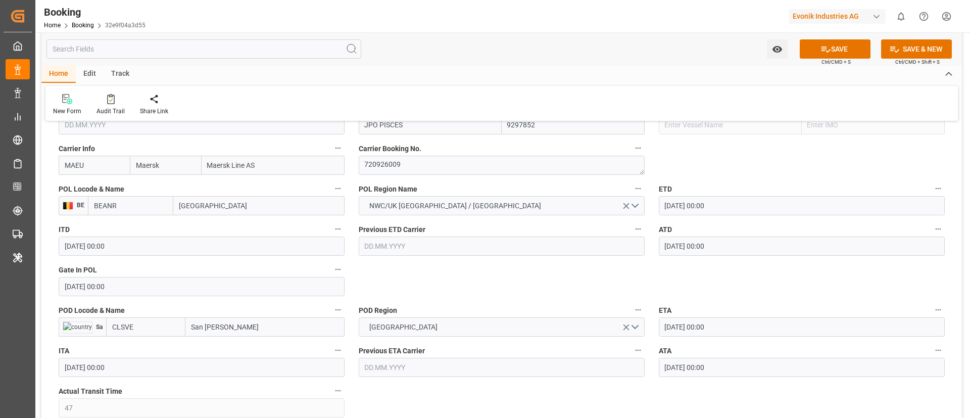
click at [148, 324] on input "CLSVE" at bounding box center [145, 326] width 79 height 19
click at [144, 351] on span "CLSVE - San Vicente" at bounding box center [140, 354] width 54 height 19
type input "CLSVE"
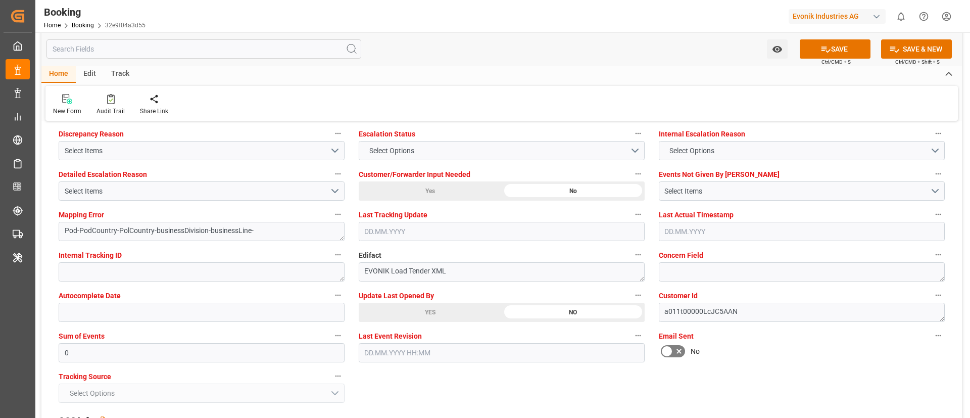
scroll to position [1970, 0]
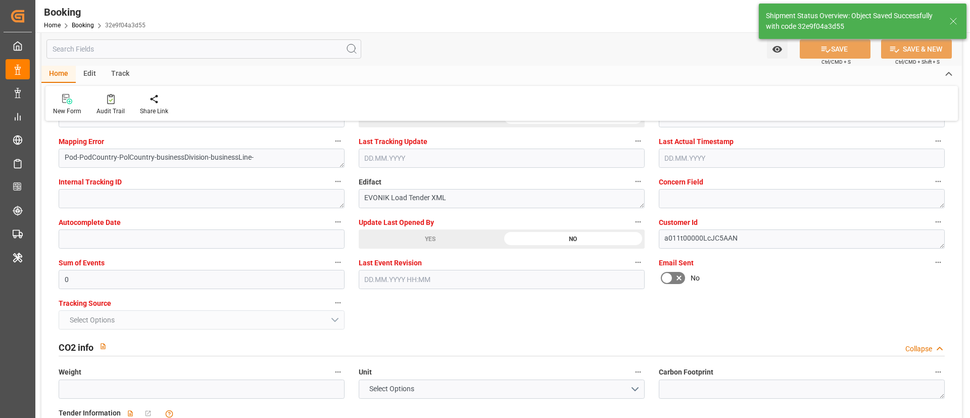
type textarea "Pod-businessDivision-businessLine-"
type input "11.09.2025 07:21"
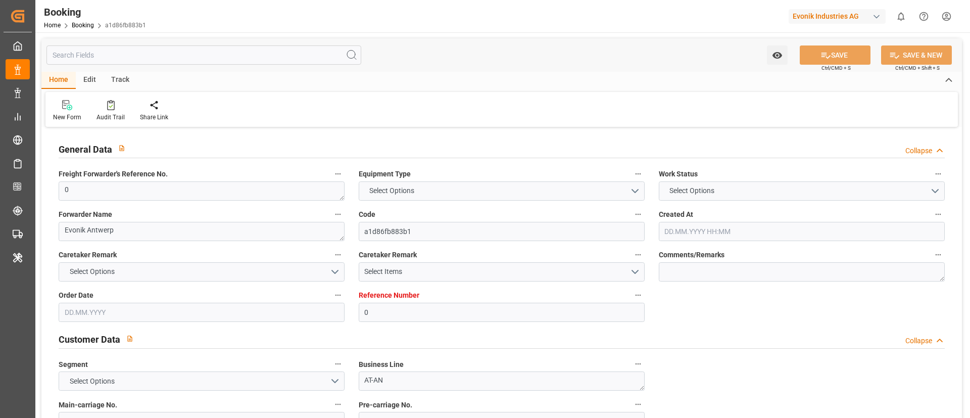
type input "0"
type input "9297852"
type input "Maersk"
type input "Maersk Line AS"
type input "BEANR"
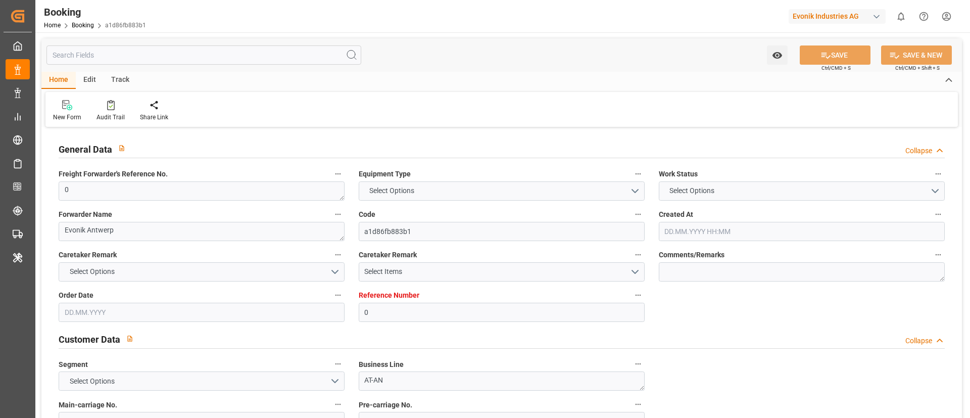
type input "CLSVE"
type input "47"
type input "MATNG"
type input "PABLB"
type input "0"
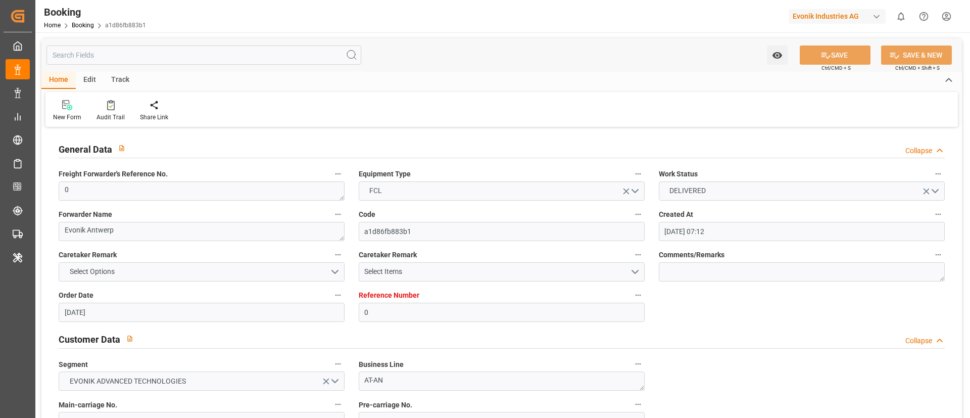
type input "[DATE] 07:12"
type input "[DATE]"
type input "[DATE] 00:00"
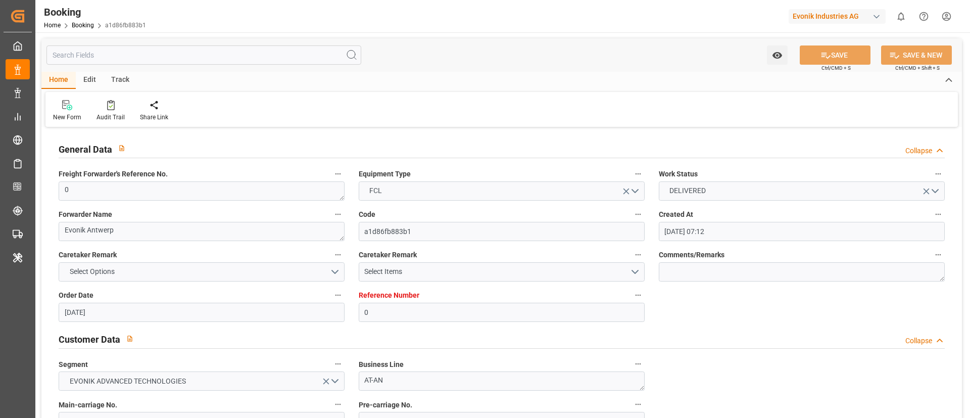
type input "[DATE] 00:00"
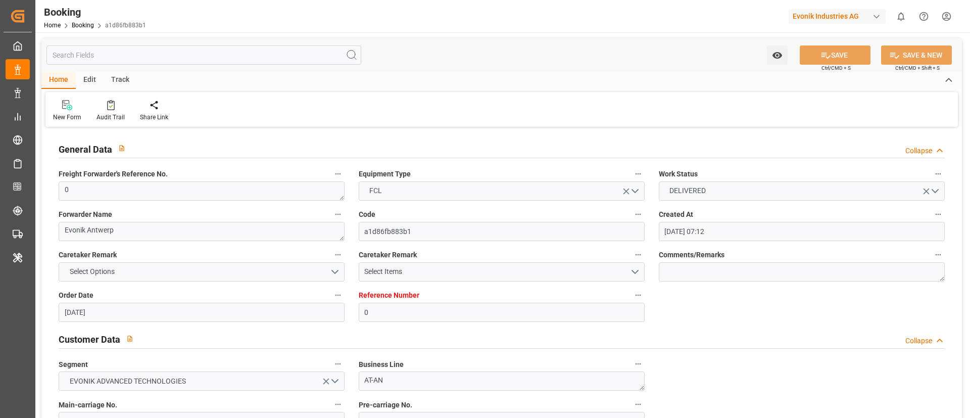
type input "[DATE] 00:00"
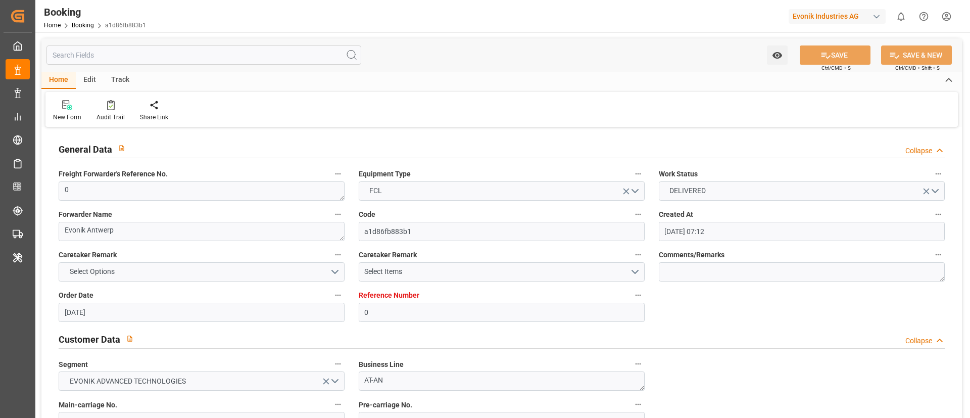
type input "[DATE] 00:00"
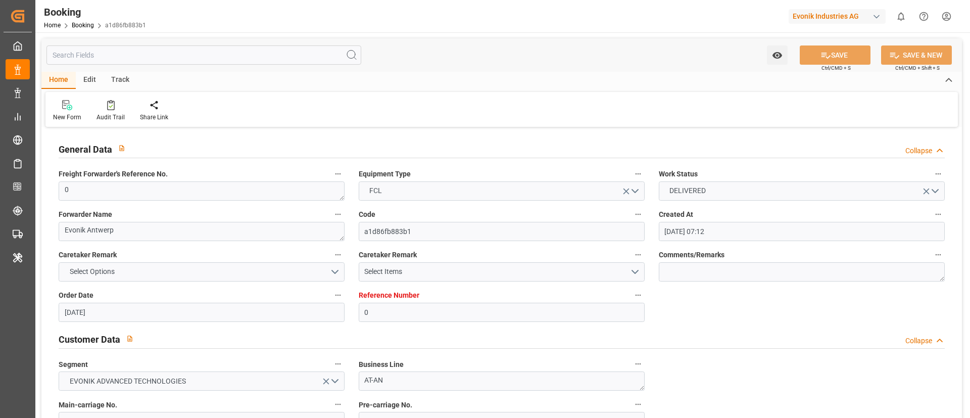
type input "[DATE] 00:00"
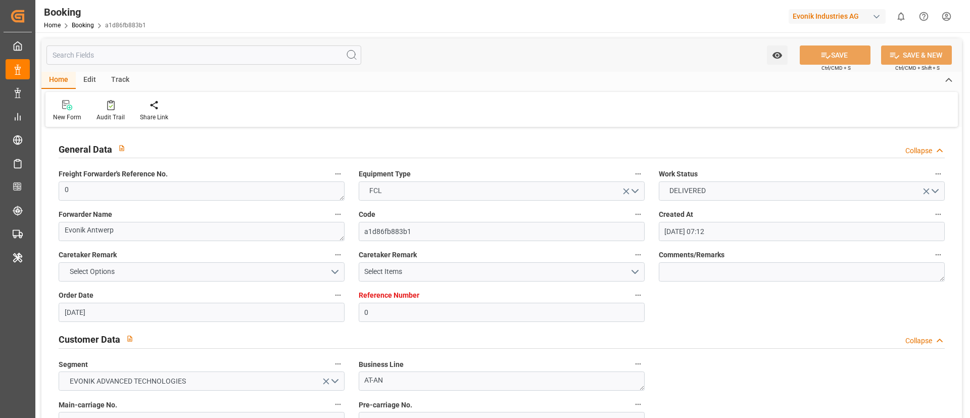
type input "[DATE] 07:20"
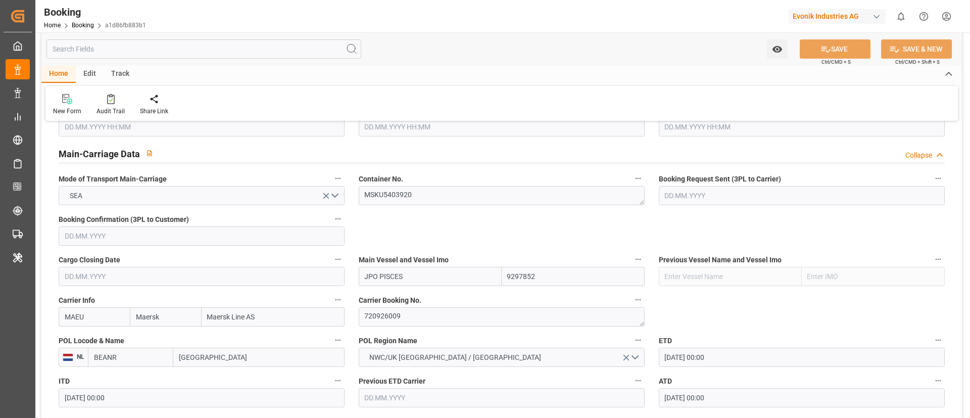
scroll to position [682, 0]
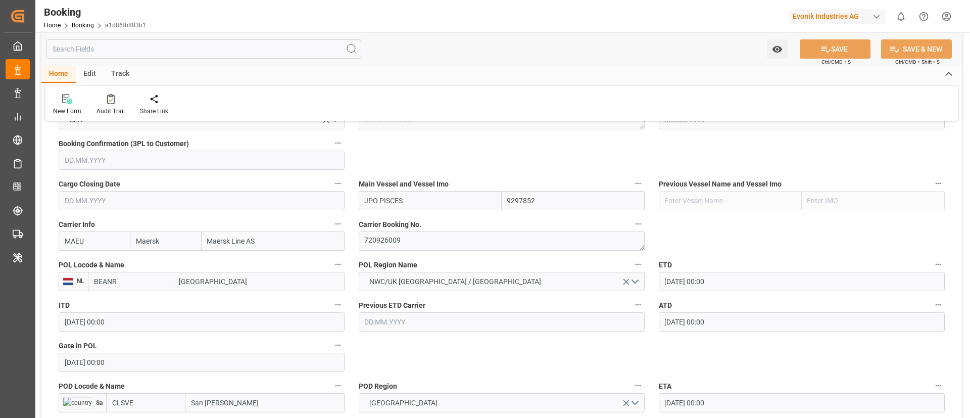
click at [225, 275] on input "[GEOGRAPHIC_DATA]" at bounding box center [258, 281] width 171 height 19
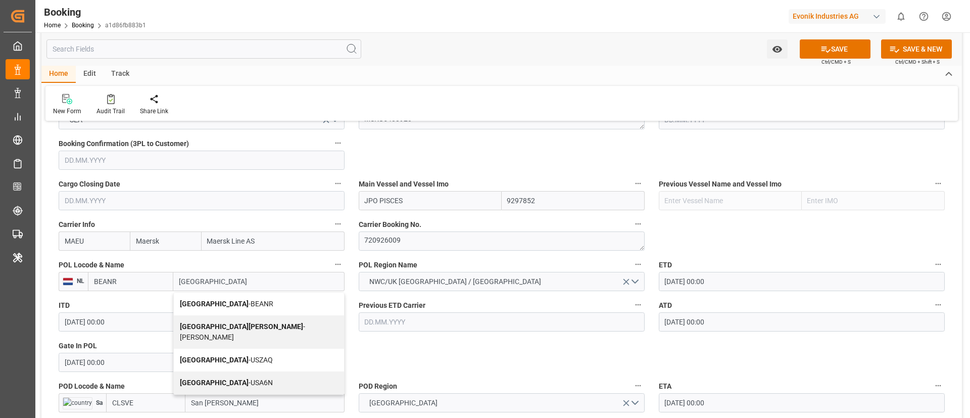
click at [257, 306] on div "Antwerp - BEANR" at bounding box center [259, 303] width 170 height 23
type input "[GEOGRAPHIC_DATA]"
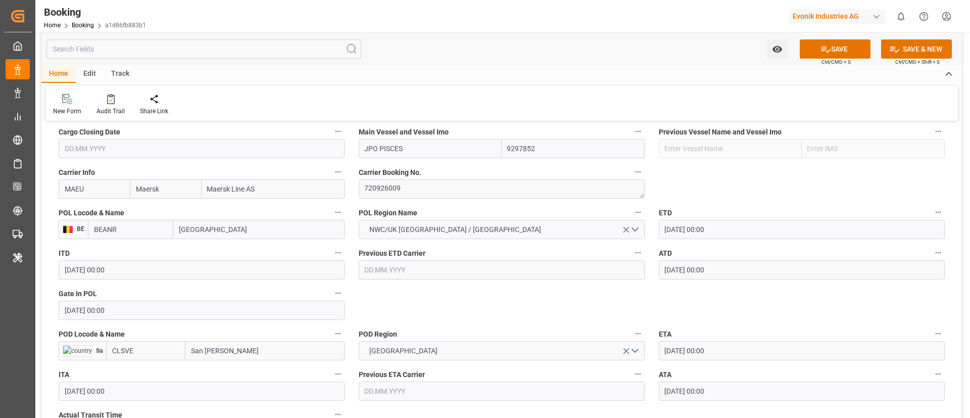
scroll to position [758, 0]
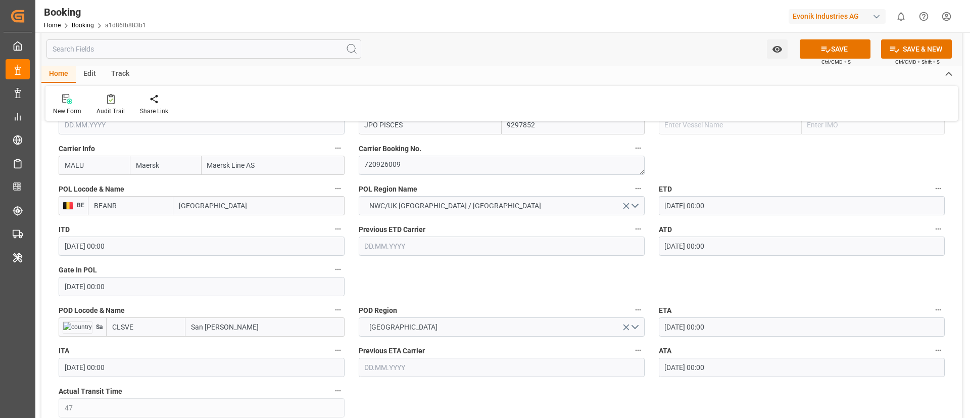
click at [148, 323] on input "CLSVE" at bounding box center [145, 326] width 79 height 19
click at [158, 341] on div "CLSVE - [GEOGRAPHIC_DATA][PERSON_NAME]" at bounding box center [146, 354] width 78 height 33
type input "CLSVE"
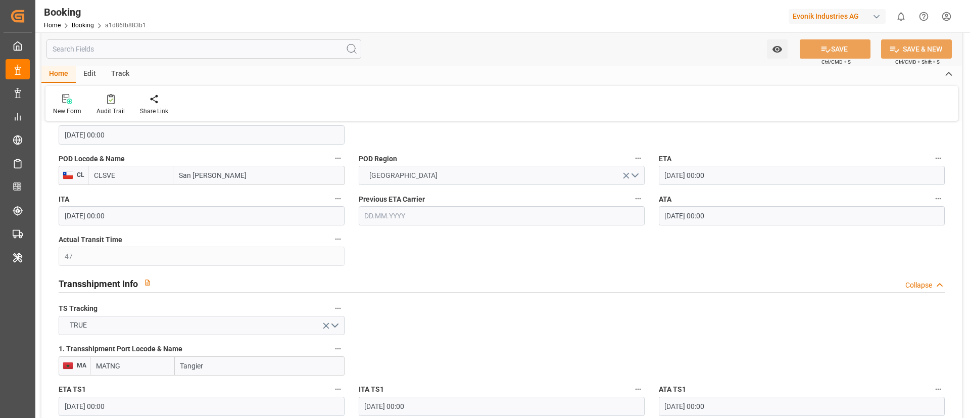
scroll to position [985, 0]
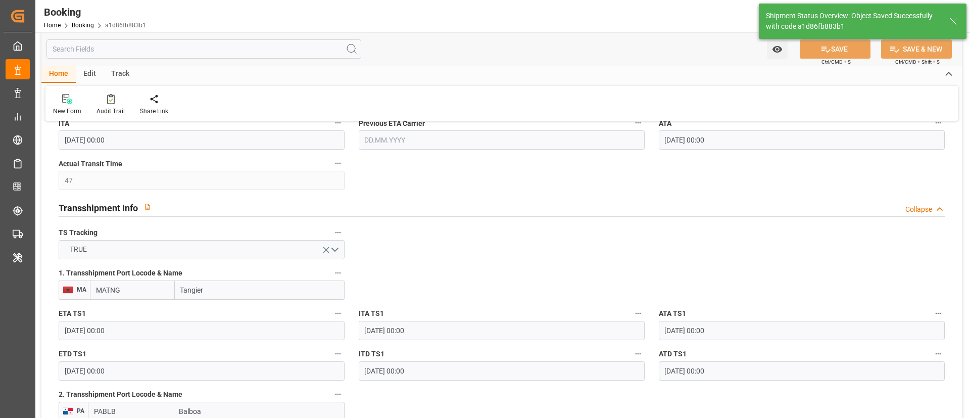
type textarea "Pod-businessDivision-businessLine-"
type input "[DATE] 07:21"
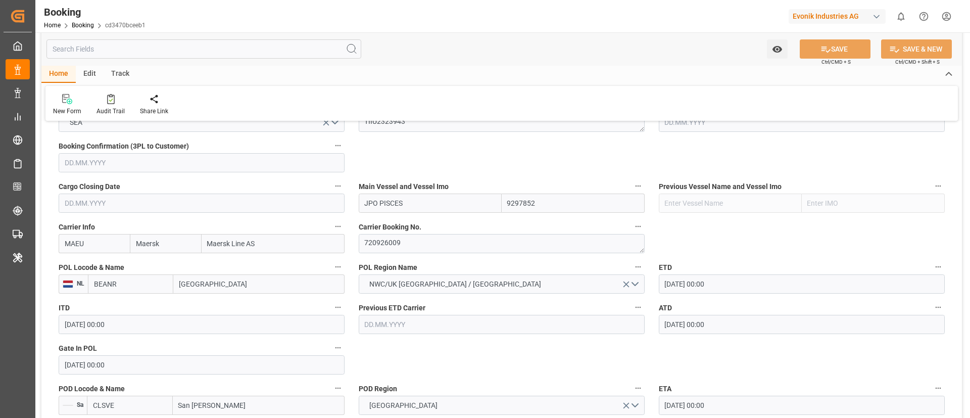
scroll to position [682, 0]
click at [228, 284] on input "[GEOGRAPHIC_DATA]" at bounding box center [258, 281] width 171 height 19
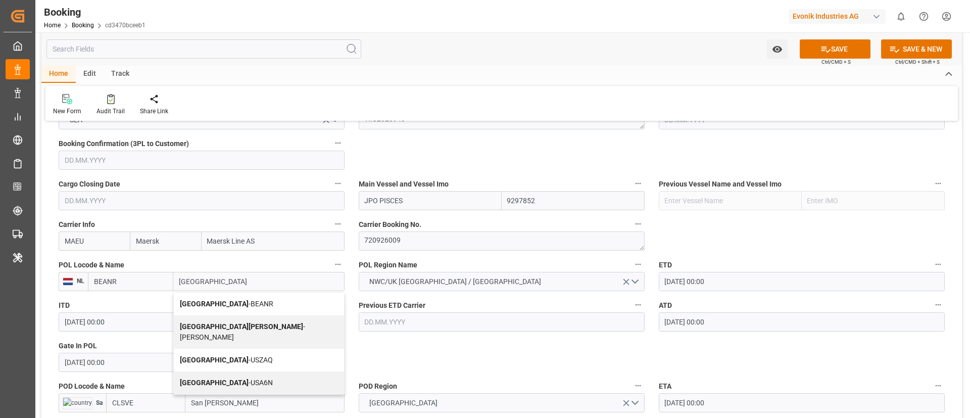
click at [225, 301] on span "Antwerp - BEANR" at bounding box center [226, 304] width 93 height 8
type input "[GEOGRAPHIC_DATA]"
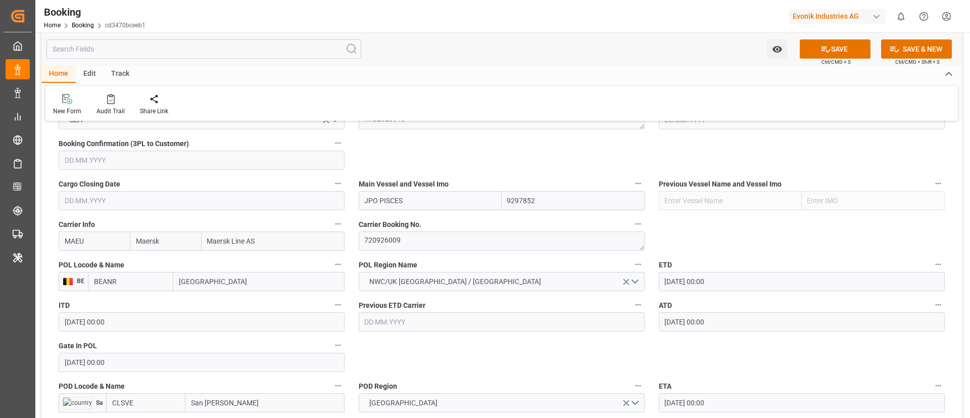
scroll to position [833, 0]
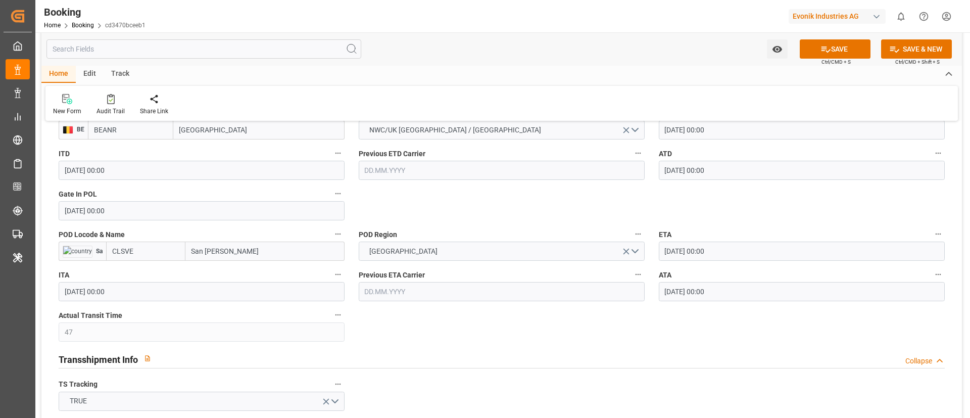
click at [141, 250] on input "CLSVE" at bounding box center [145, 250] width 79 height 19
click at [153, 267] on div "CLSVE - [GEOGRAPHIC_DATA][PERSON_NAME]" at bounding box center [146, 278] width 78 height 33
type input "CLSVE"
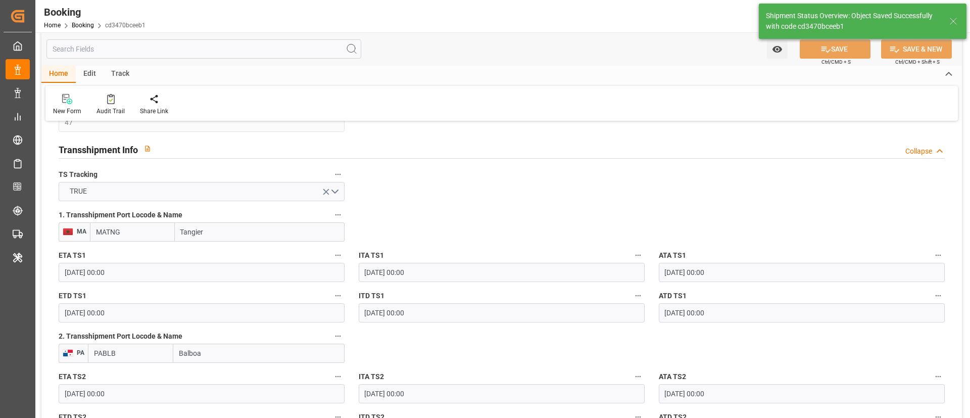
type textarea "Pod-businessDivision-businessLine-"
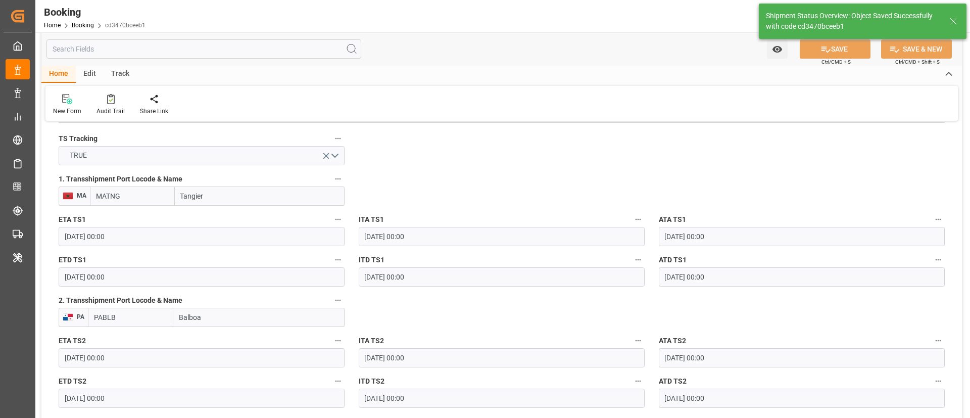
type input "[DATE] 07:21"
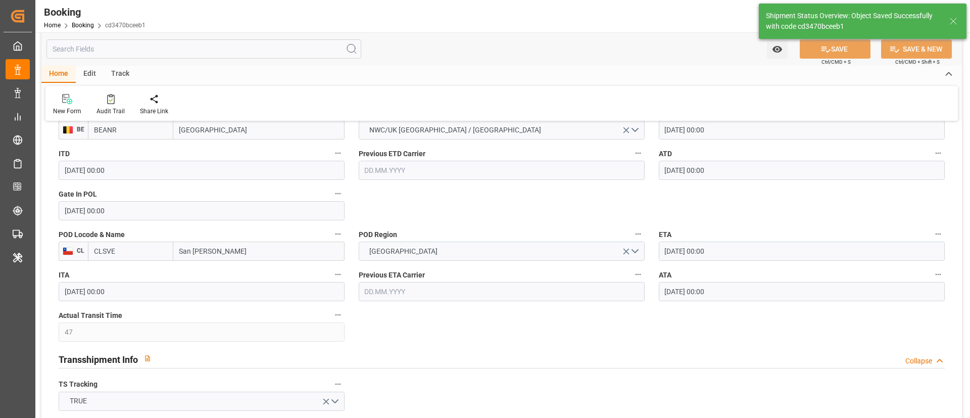
scroll to position [758, 0]
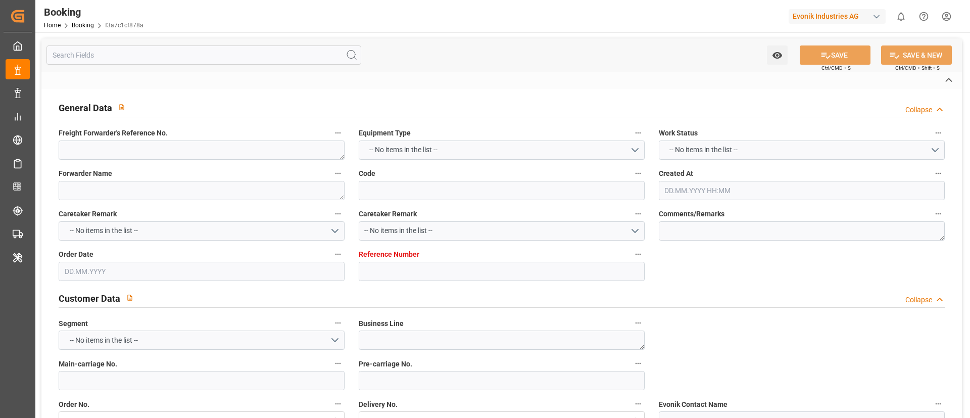
type textarea "0"
type textarea "Evonik Antwerp"
type input "f3a7c1cf878a"
type input "0"
type textarea "AT-AN"
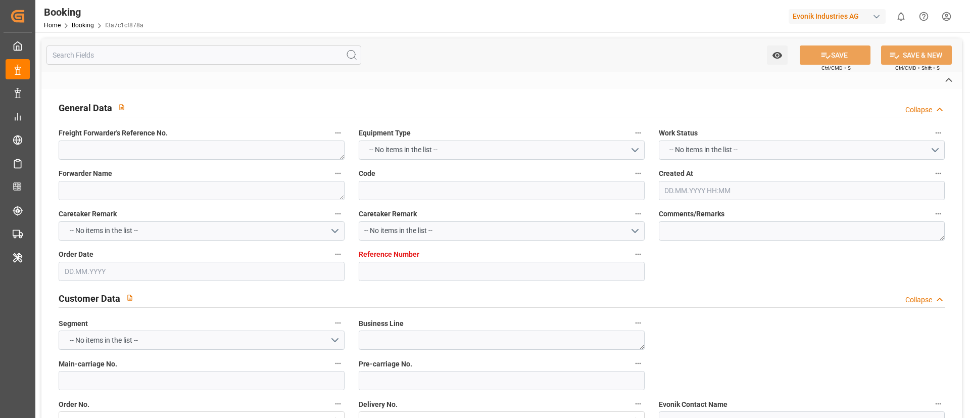
type input "4006646818"
type textarea "[PERSON_NAME][EMAIL_ADDRESS][PERSON_NAME][DOMAIN_NAME]"
type textarea "CIF"
type textarea "San [PERSON_NAME]"
type textarea "Evonik Plant 7000061042"
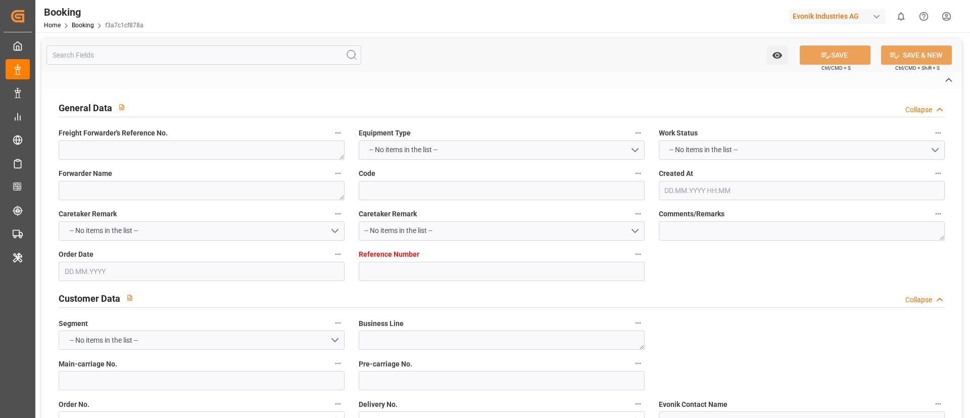
type textarea "[GEOGRAPHIC_DATA]"
type textarea "SUDU1385190"
type input "JPO PISCES"
type input "MAEU"
type textarea "720926009"
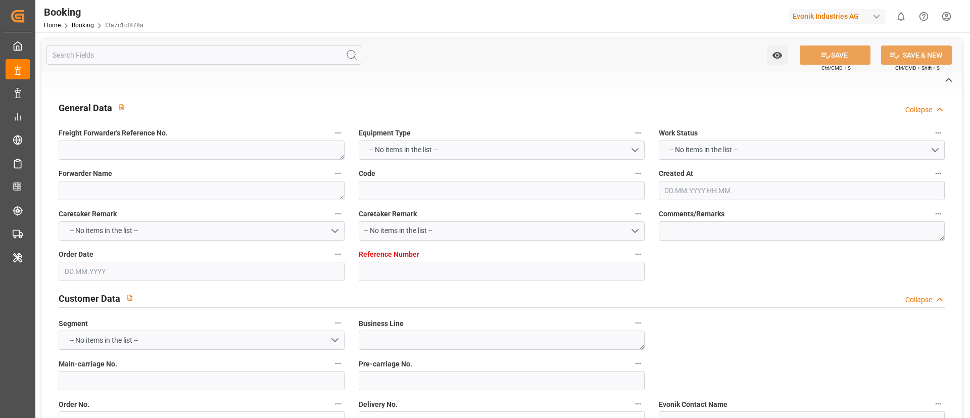
type input "[GEOGRAPHIC_DATA]"
type input "San [PERSON_NAME]"
type input "Tangier"
type input "Balboa"
type textarea "INPUT_Evonik_Seeburger_LoadTenderOcean_1002979393_20250722101215501.xml"
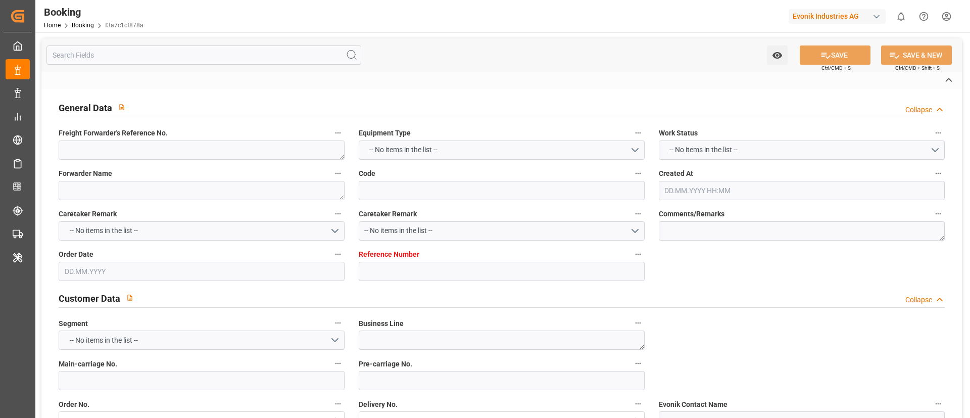
type textarea "NWC/[GEOGRAPHIC_DATA] [GEOGRAPHIC_DATA] Continent / [GEOGRAPHIC_DATA]-AN"
type textarea "INPUT_Evonik_Seeburger_LoadTenderOcean_1002931888_20250708090421959.xml,INPUT_E…"
type textarea "1002979393"
type textarea "[PERSON_NAME]"
type textarea "Pod-PodCountry-PolCountry-businessDivision-businessLine-"
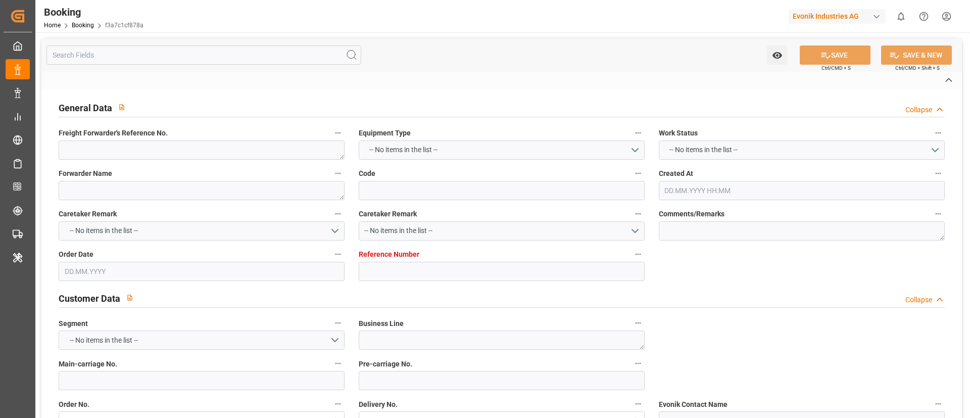
type textarea "EVONIK Load Tender XML"
type textarea "a011t00000LcJC5AAN"
type textarea "Yes"
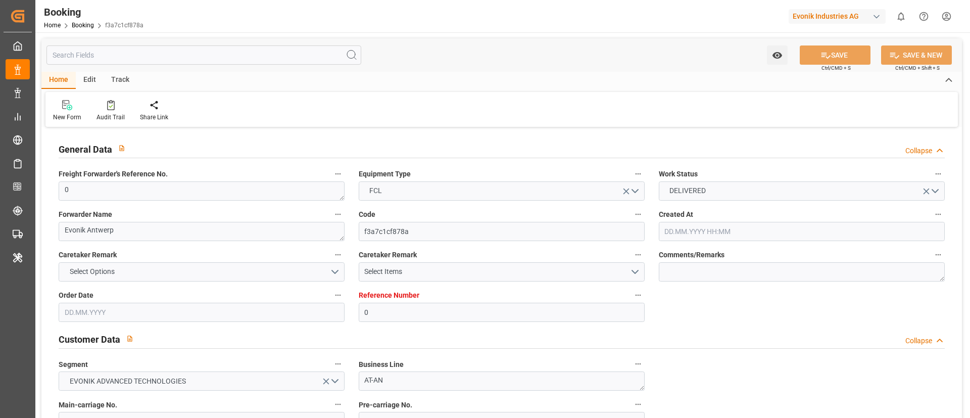
type input "0"
type input "9297852"
type input "Maersk"
type input "Maersk Line AS"
type input "BEANR"
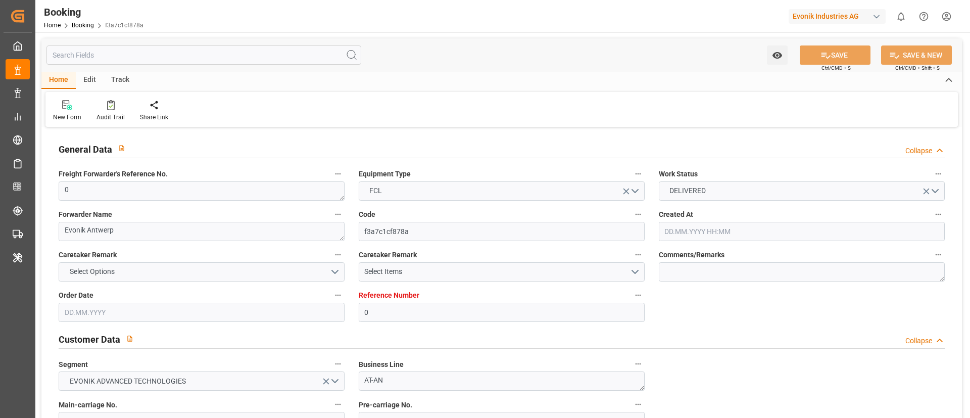
type input "CLSVE"
type input "47"
type input "MATNG"
type input "PABLB"
type input "0"
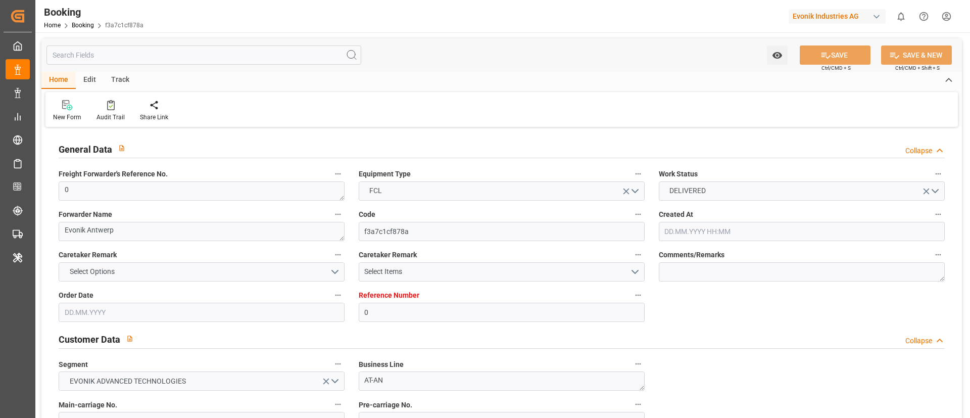
type input "[DATE] 07:12"
type input "[DATE]"
type input "[DATE] 00:00"
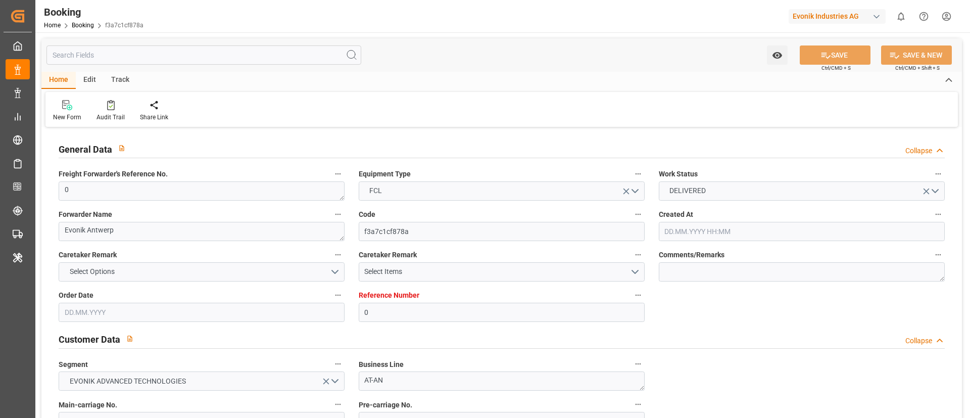
type input "[DATE] 00:00"
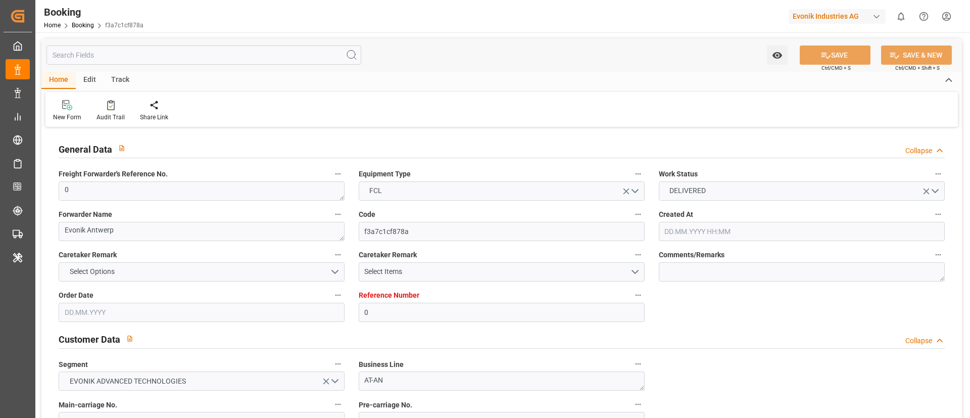
type input "[DATE] 00:00"
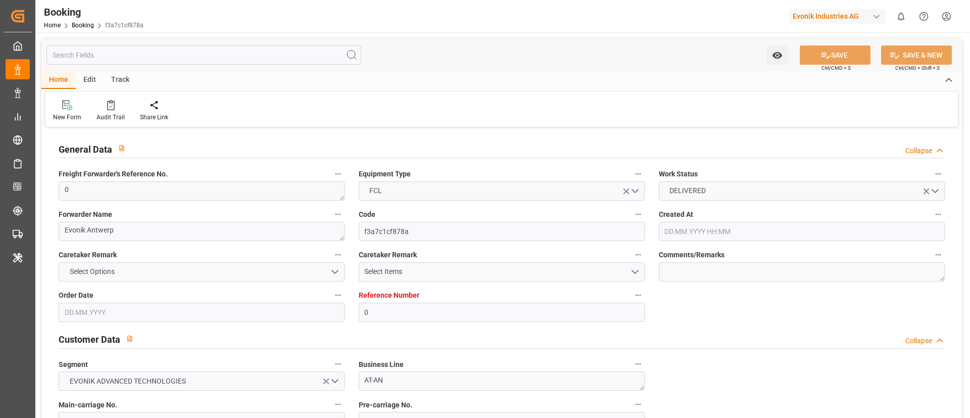
type input "[DATE] 00:00"
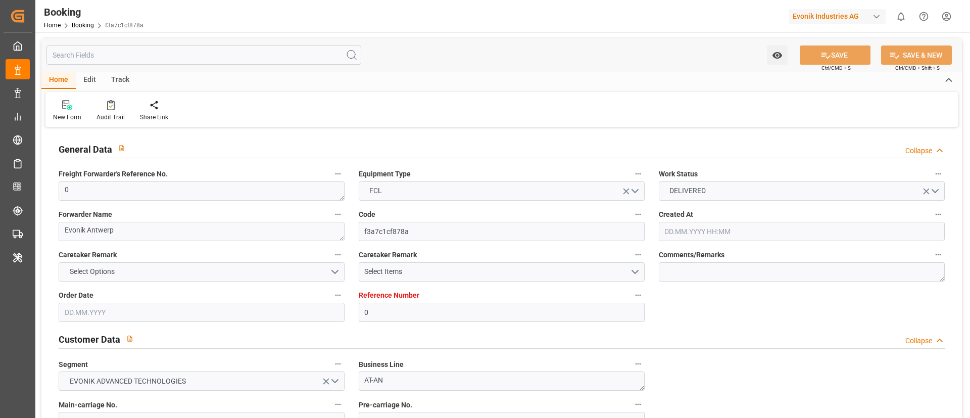
type input "[DATE] 00:00"
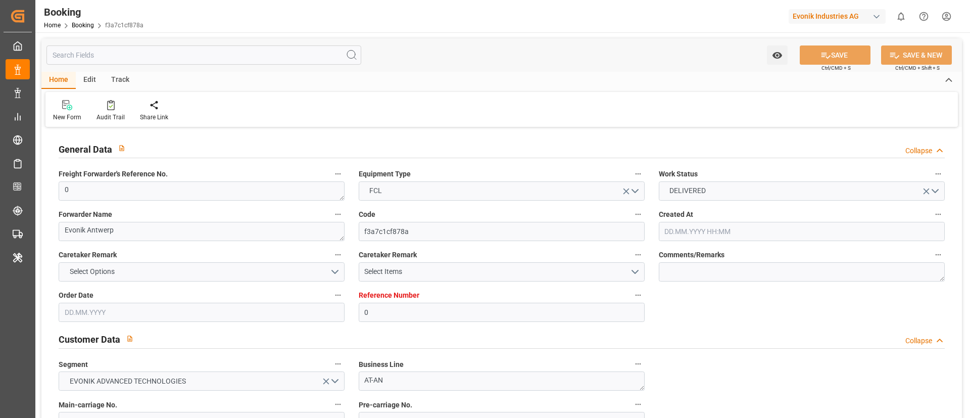
type input "[DATE] 07:20"
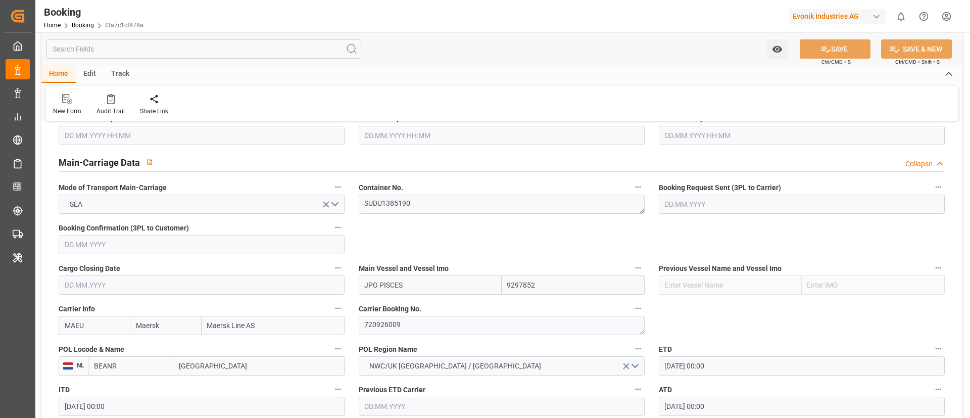
scroll to position [682, 0]
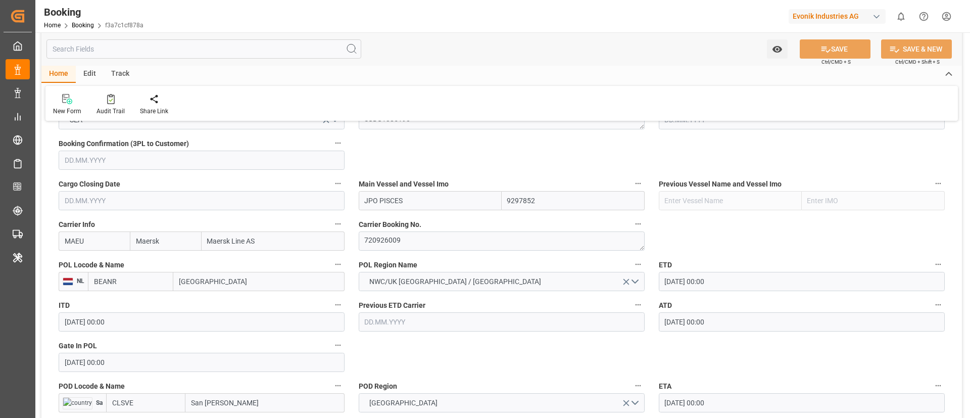
click at [216, 285] on input "[GEOGRAPHIC_DATA]" at bounding box center [258, 281] width 171 height 19
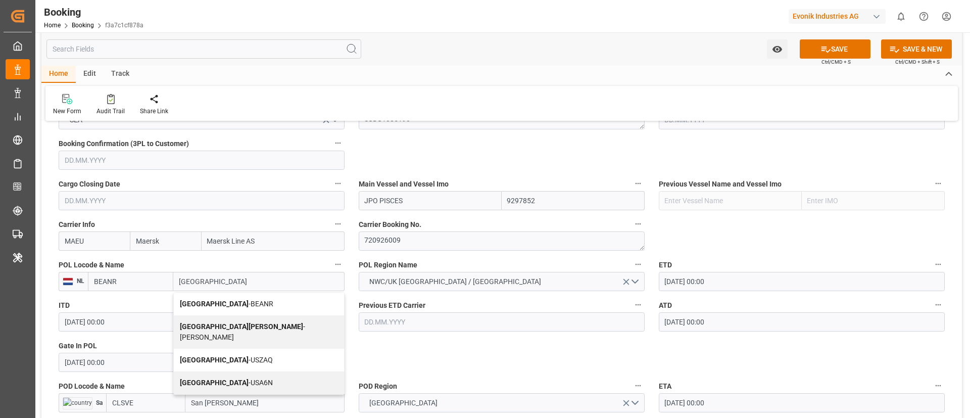
click at [220, 303] on span "Antwerp - BEANR" at bounding box center [226, 304] width 93 height 8
type input "[GEOGRAPHIC_DATA]"
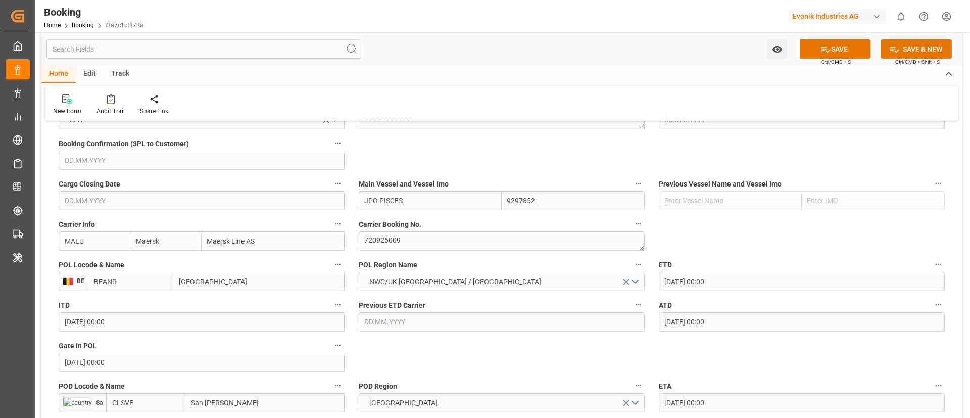
scroll to position [833, 0]
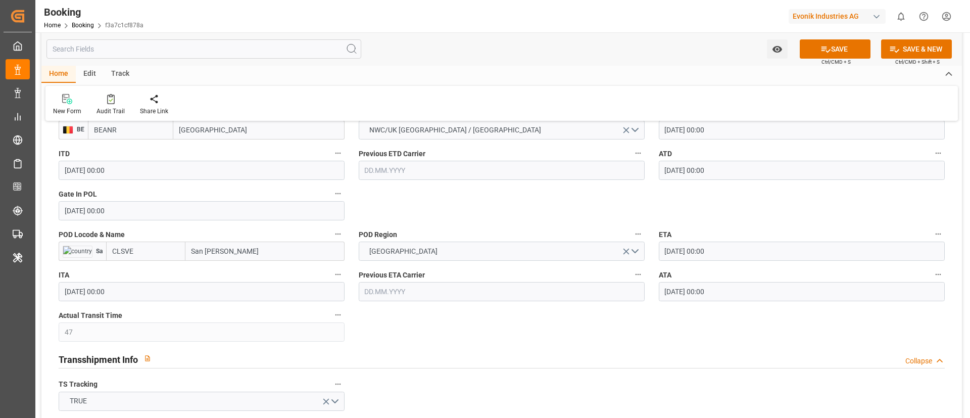
click at [141, 255] on input "CLSVE" at bounding box center [145, 250] width 79 height 19
click at [170, 280] on div "CLSVE - [GEOGRAPHIC_DATA][PERSON_NAME]" at bounding box center [146, 278] width 78 height 33
type input "CLSVE"
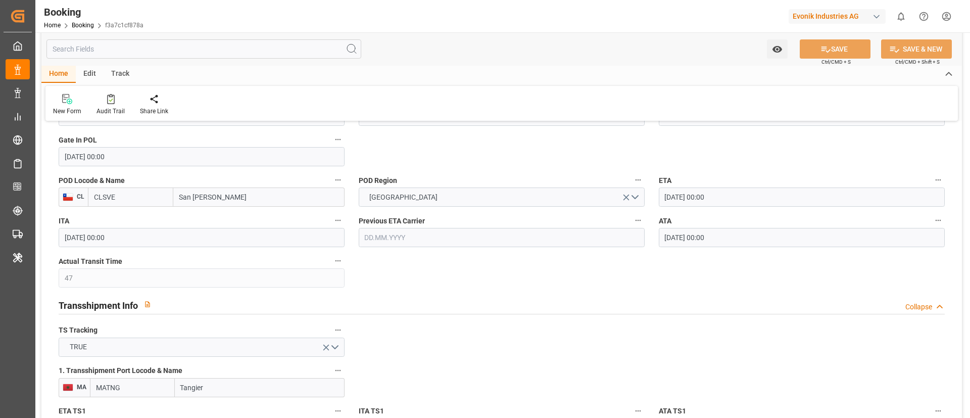
scroll to position [909, 0]
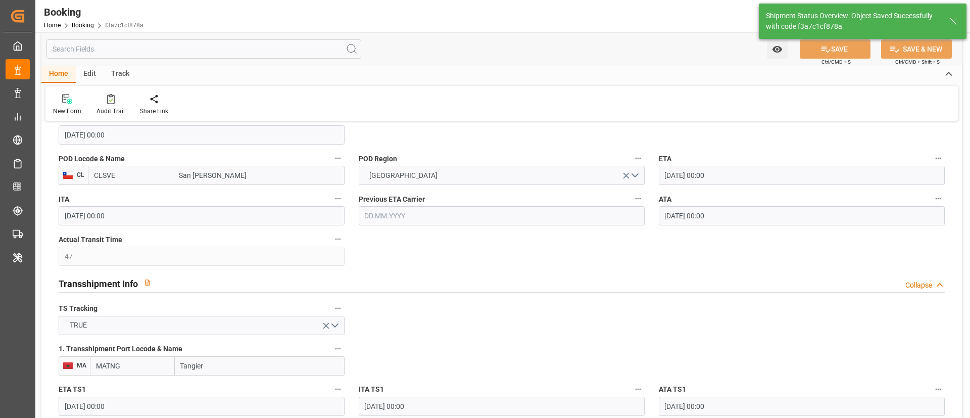
type textarea "Pod-businessDivision-businessLine-"
type input "[DATE] 07:22"
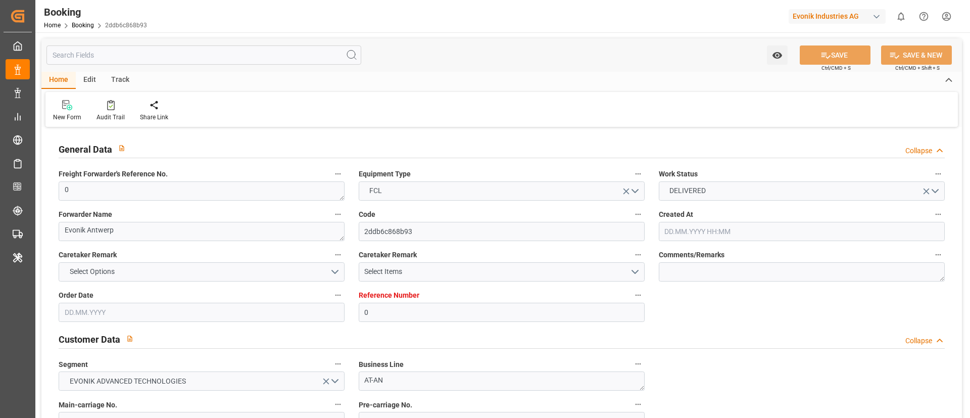
type input "0"
type input "9297852"
type input "Maersk"
type input "Maersk Line AS"
type input "BEANR"
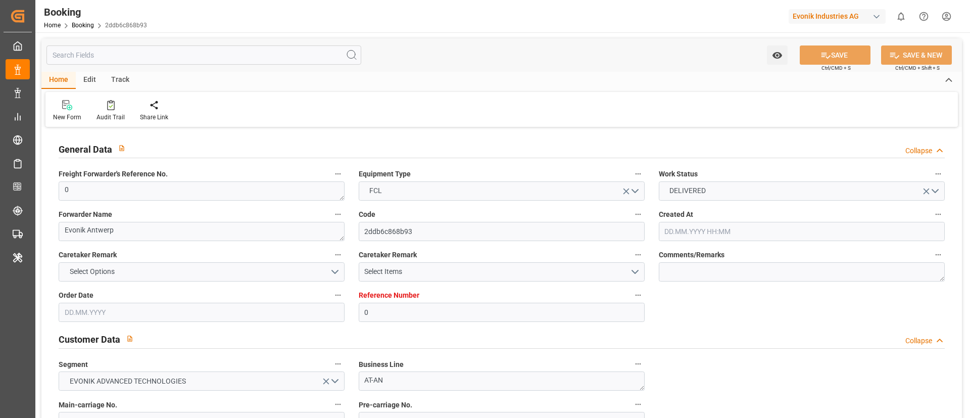
type input "CLSVE"
type input "47"
type input "MATNG"
type input "PABLB"
type input "0"
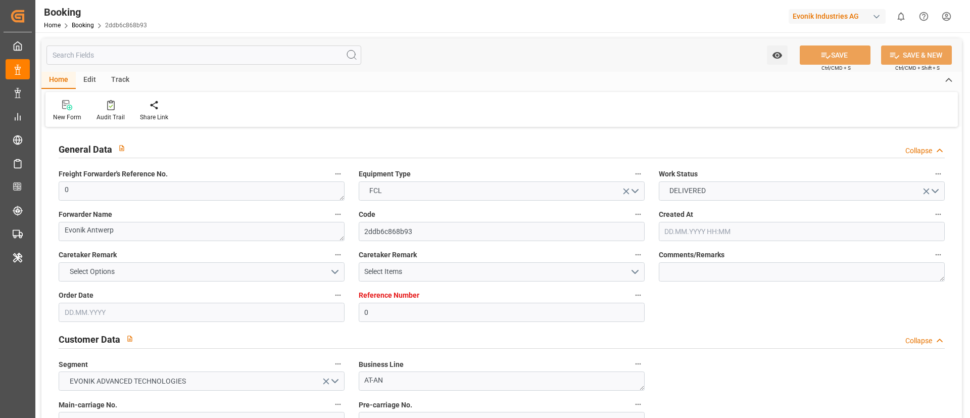
type input "[DATE] 07:12"
type input "[DATE]"
type input "[DATE] 00:00"
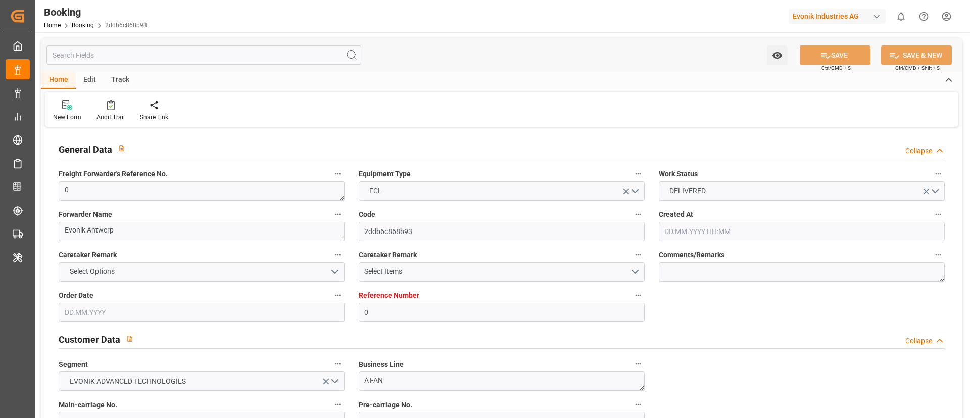
type input "[DATE] 00:00"
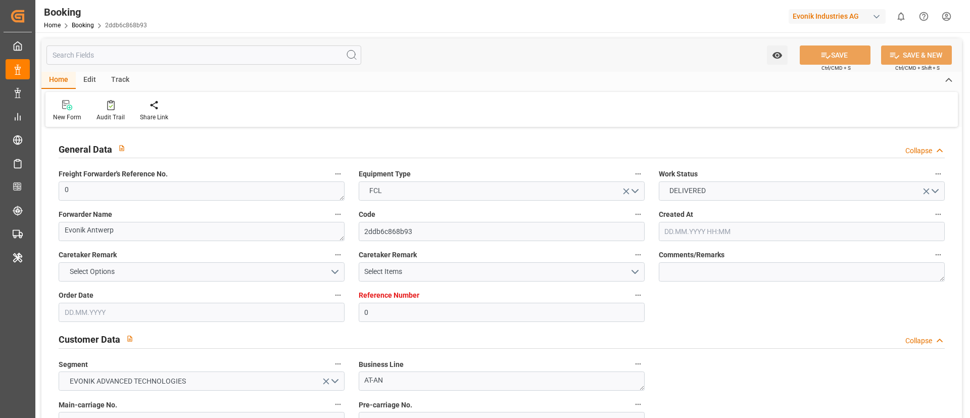
type input "[DATE] 00:00"
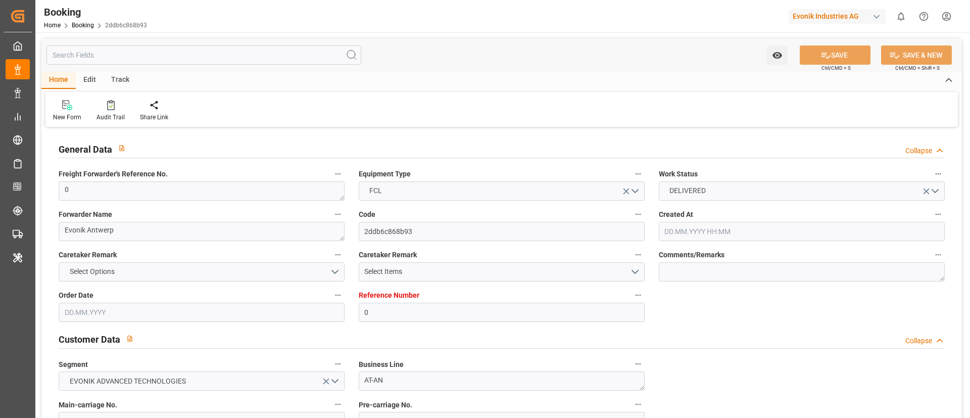
type input "[DATE] 00:00"
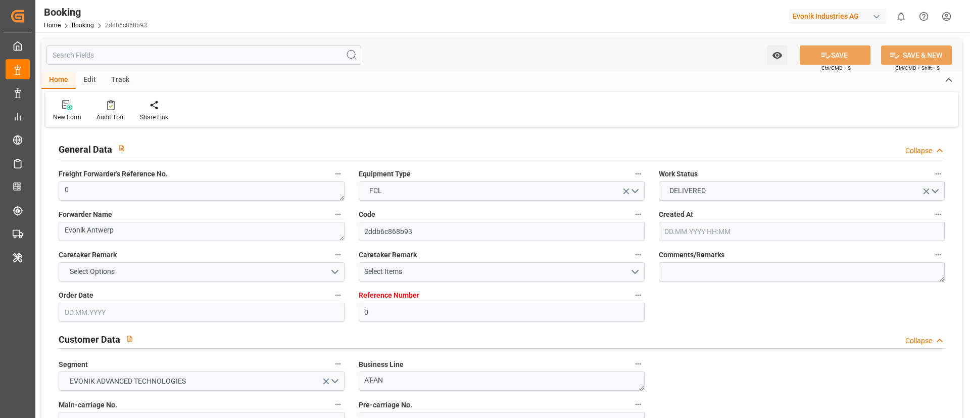
type input "[DATE] 00:00"
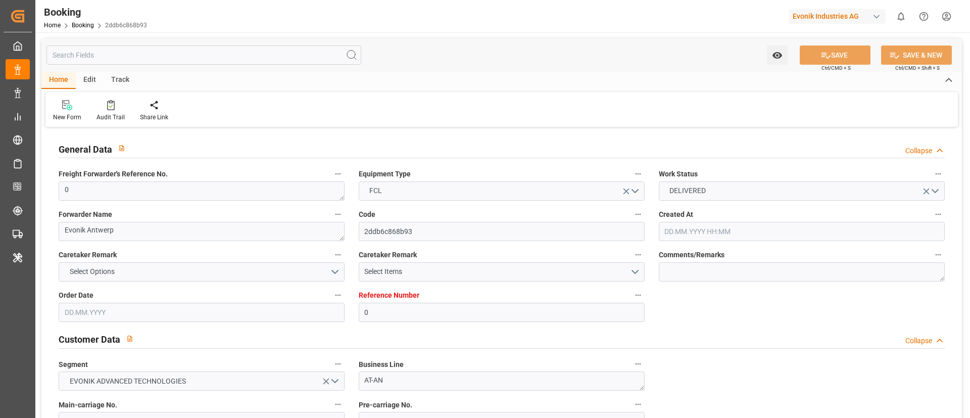
type input "[DATE] 07:18"
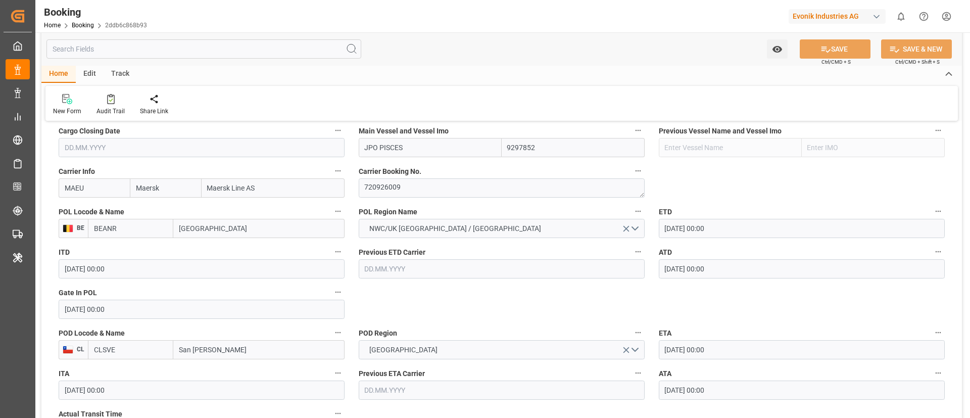
scroll to position [758, 0]
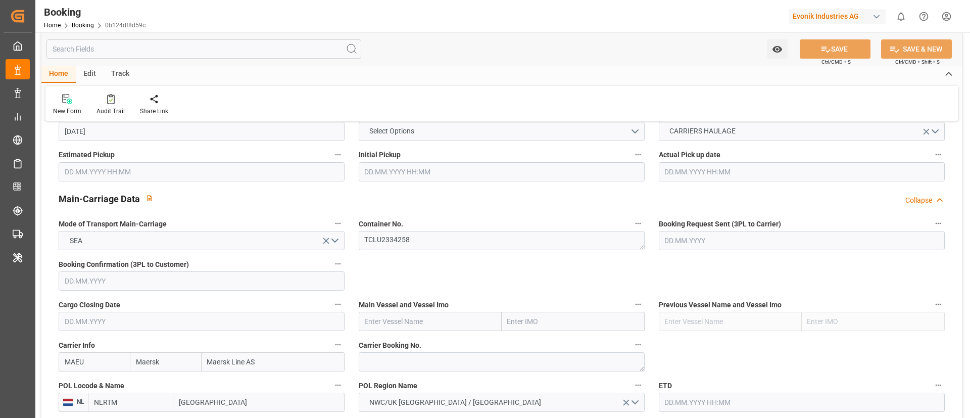
scroll to position [606, 0]
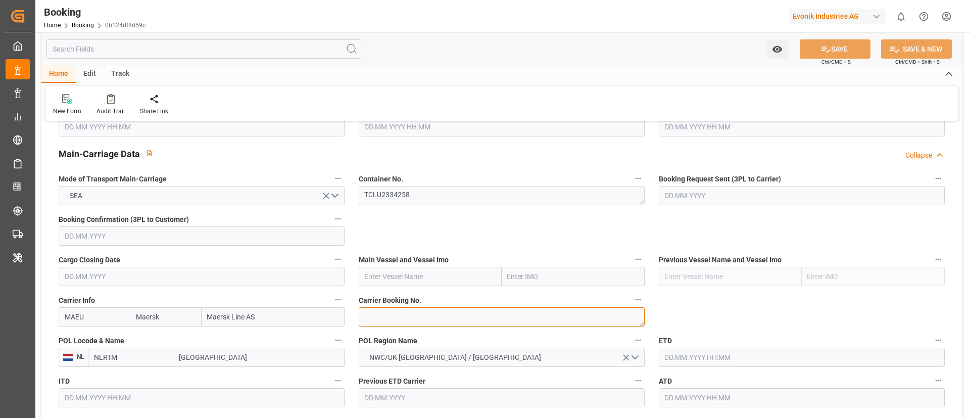
click at [390, 309] on textarea at bounding box center [502, 316] width 286 height 19
paste textarea "720955885"
click at [364, 317] on textarea "720955885" at bounding box center [502, 316] width 286 height 19
type textarea "720955885"
click at [184, 353] on input "[GEOGRAPHIC_DATA]" at bounding box center [258, 357] width 171 height 19
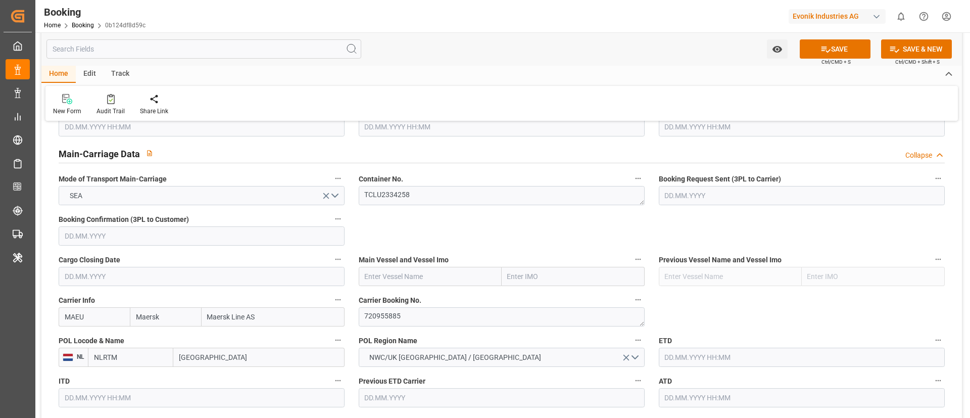
click at [184, 353] on input "[GEOGRAPHIC_DATA]" at bounding box center [258, 357] width 171 height 19
paste input "ANTWERP"
type input "ANTWERP"
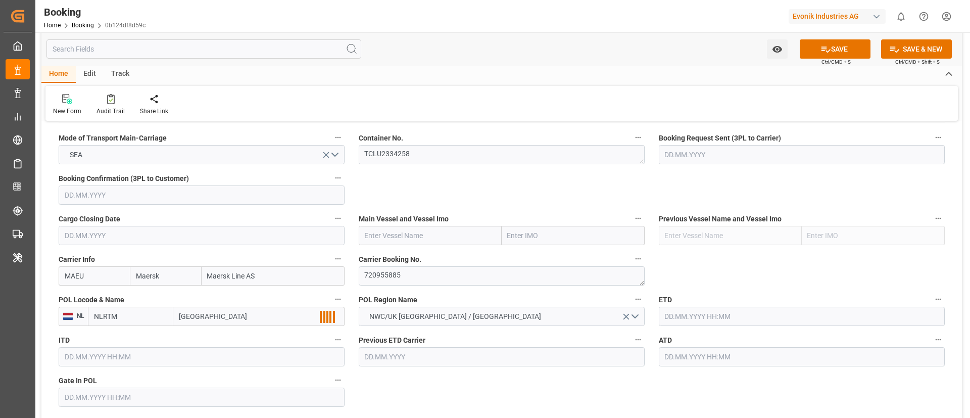
scroll to position [682, 0]
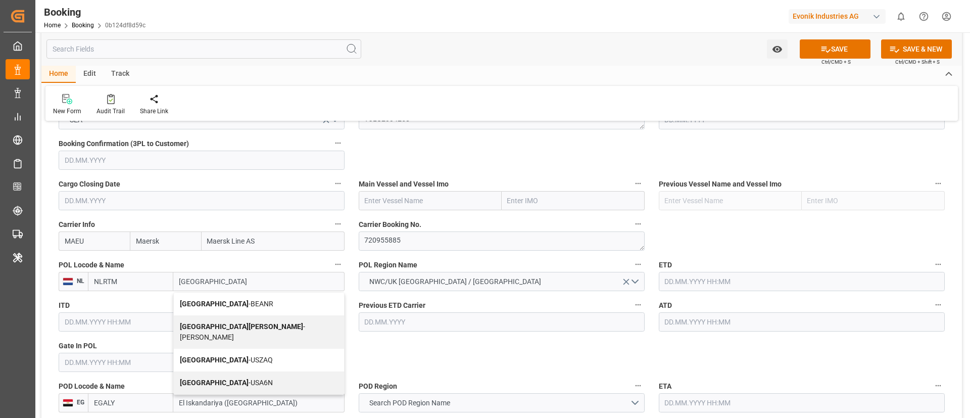
click at [238, 306] on div "Antwerp - BEANR" at bounding box center [259, 303] width 170 height 23
type input "BEANR"
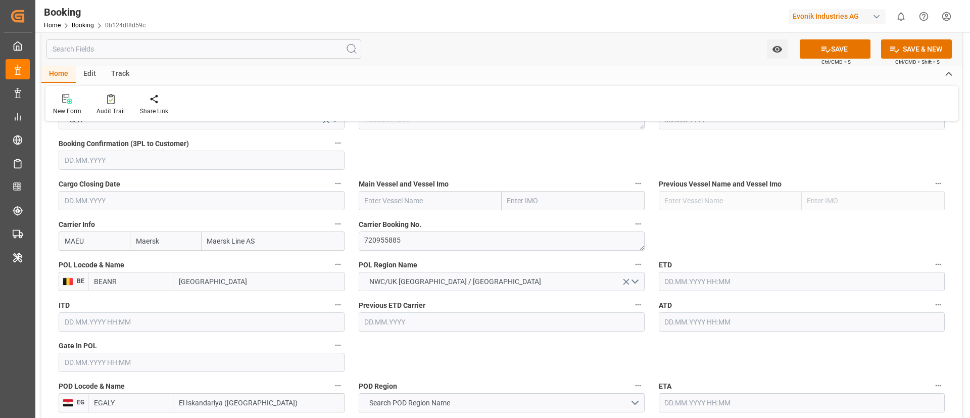
type input "[GEOGRAPHIC_DATA]"
click at [389, 200] on input "text" at bounding box center [430, 200] width 143 height 19
paste input "VAYENGA MAERSK"
type input "VAYENGA MAERSK"
click at [438, 225] on span "VAYENGA MAERSK - 9775751" at bounding box center [410, 223] width 91 height 8
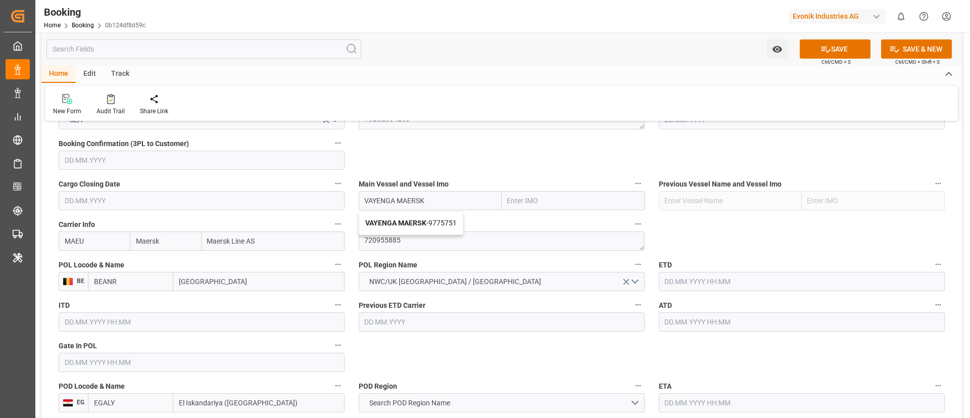
type input "9775751"
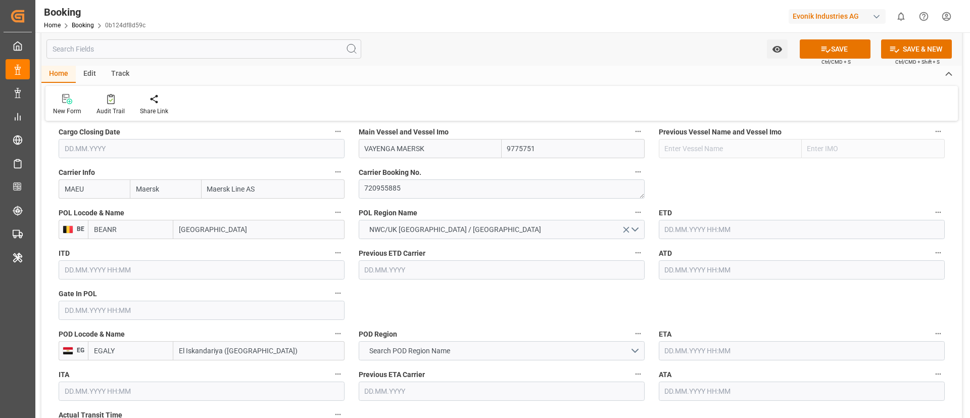
scroll to position [758, 0]
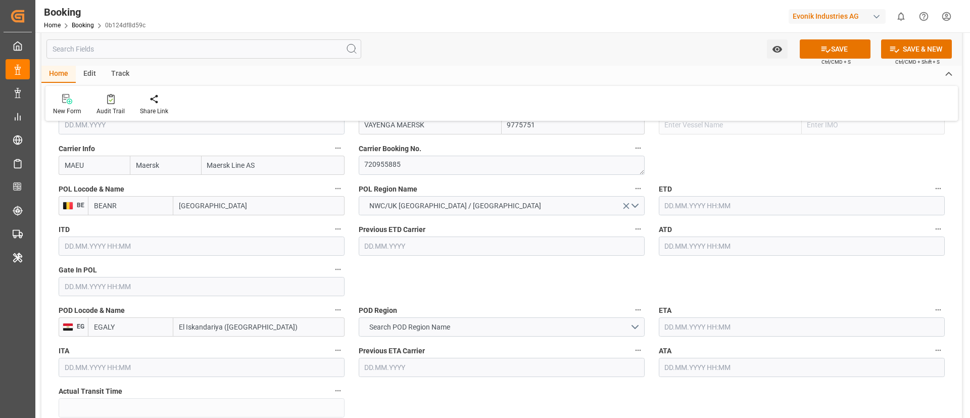
type input "VAYENGA MAERSK"
click at [158, 292] on input "text" at bounding box center [202, 286] width 286 height 19
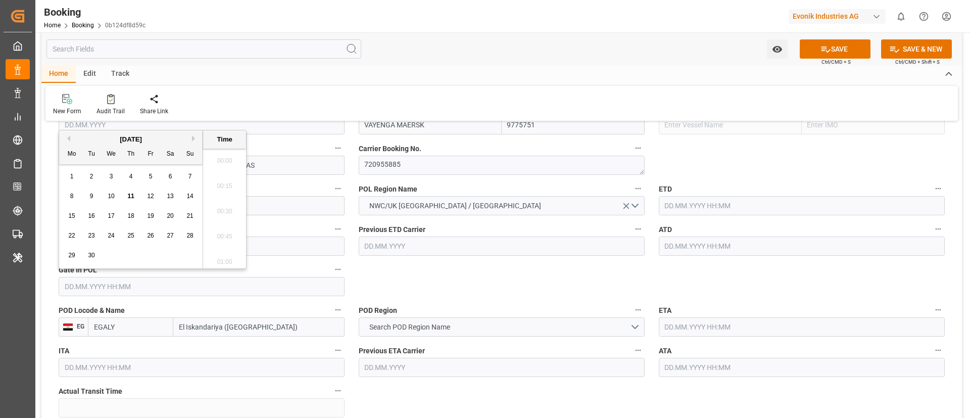
scroll to position [1241, 0]
click at [70, 137] on div "September 2025" at bounding box center [130, 139] width 143 height 10
click at [68, 139] on button "Previous Month" at bounding box center [67, 138] width 6 height 6
click at [130, 236] on span "24" at bounding box center [130, 235] width 7 height 7
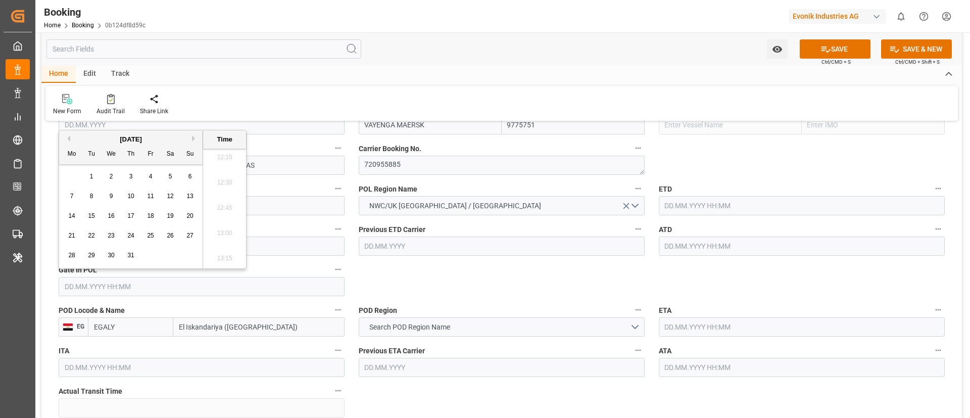
type input "[DATE] 00:00"
click at [674, 207] on input "text" at bounding box center [802, 205] width 286 height 19
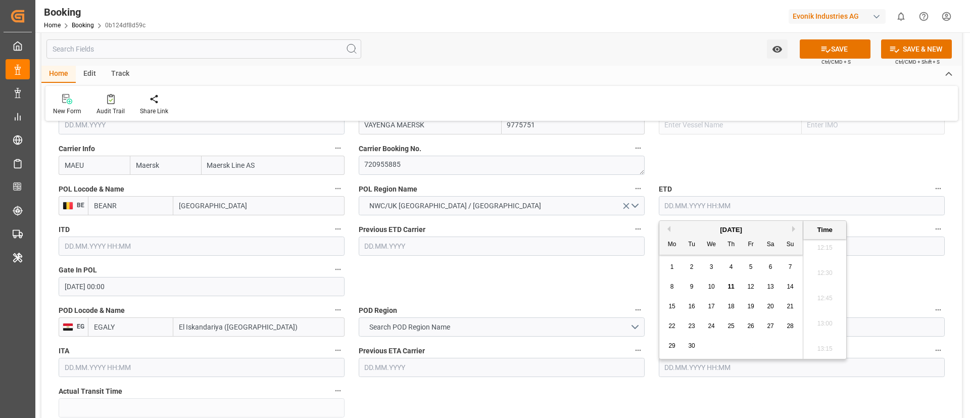
click at [668, 229] on button "Previous Month" at bounding box center [667, 229] width 6 height 6
click at [687, 348] on div "29" at bounding box center [691, 346] width 13 height 12
type input "[DATE] 00:00"
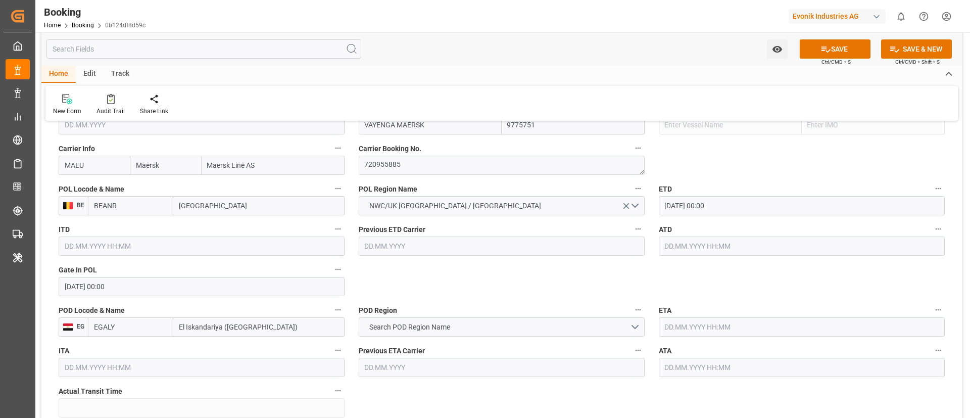
click at [748, 199] on input "[DATE] 00:00" at bounding box center [802, 205] width 286 height 19
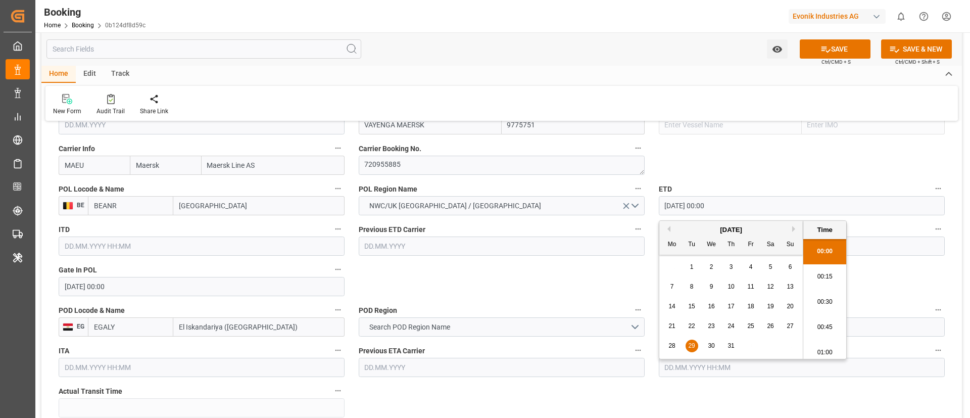
click at [748, 199] on input "[DATE] 00:00" at bounding box center [802, 205] width 286 height 19
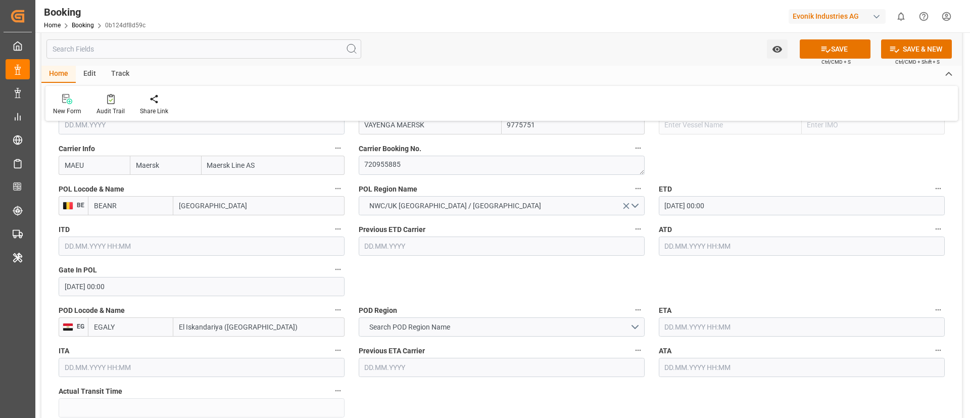
click at [690, 241] on input "text" at bounding box center [802, 245] width 286 height 19
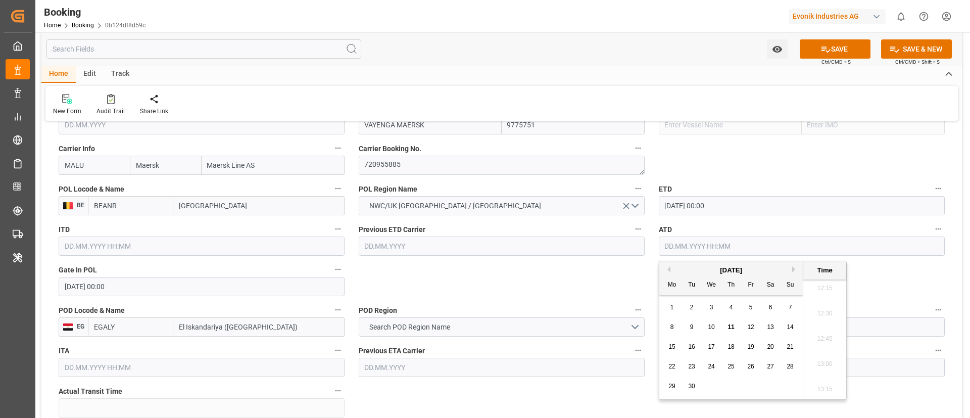
paste input "[DATE] 00:00"
type input "[DATE] 00:00"
click at [688, 385] on span "29" at bounding box center [691, 385] width 7 height 7
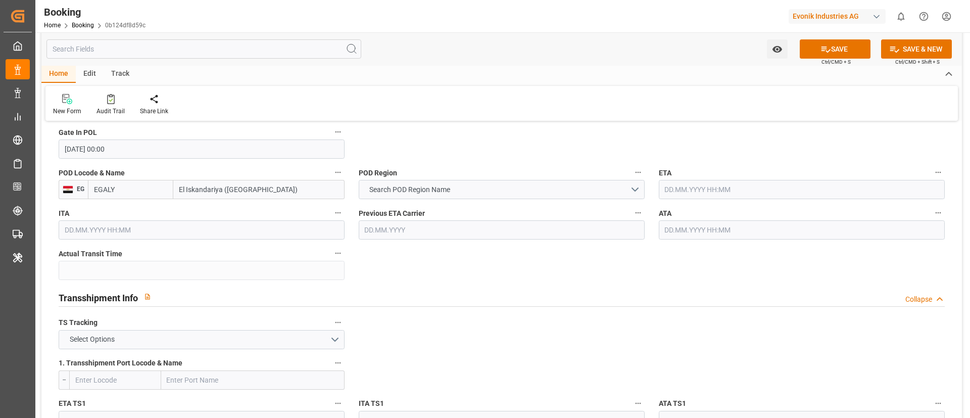
scroll to position [909, 0]
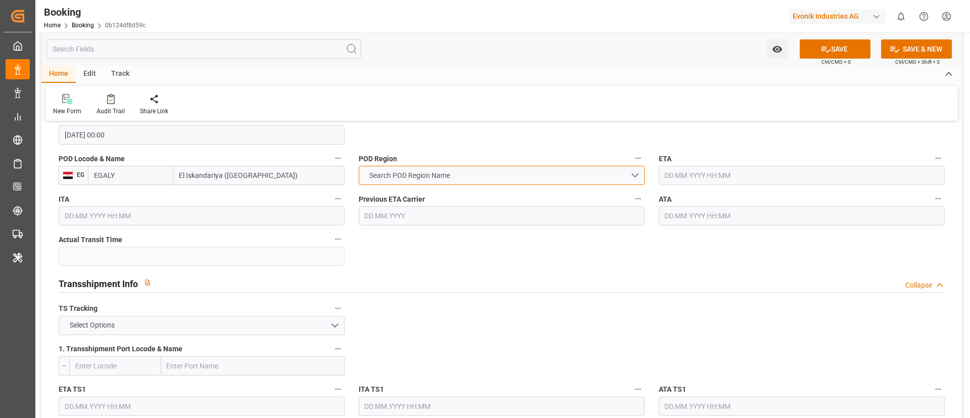
click at [403, 174] on span "Search POD Region Name" at bounding box center [409, 175] width 91 height 11
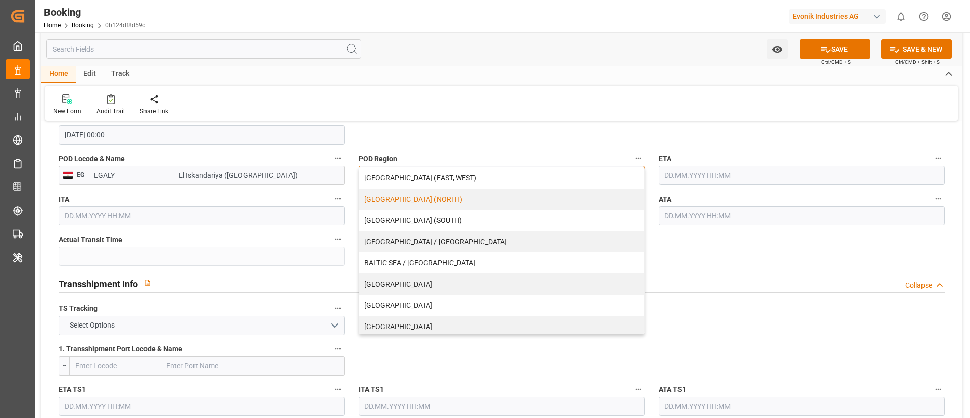
click at [490, 192] on div "[GEOGRAPHIC_DATA] (NORTH)" at bounding box center [501, 198] width 285 height 21
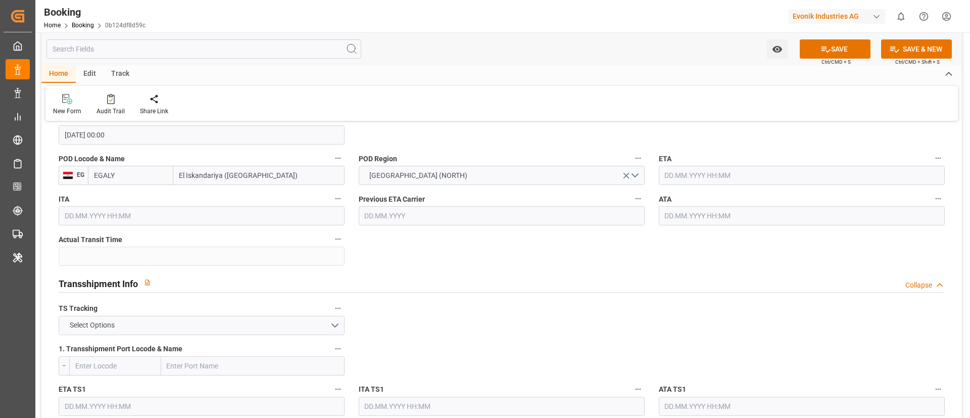
click at [486, 269] on div "Transshipment Info Collapse" at bounding box center [502, 283] width 900 height 29
click at [705, 176] on input "text" at bounding box center [802, 175] width 286 height 19
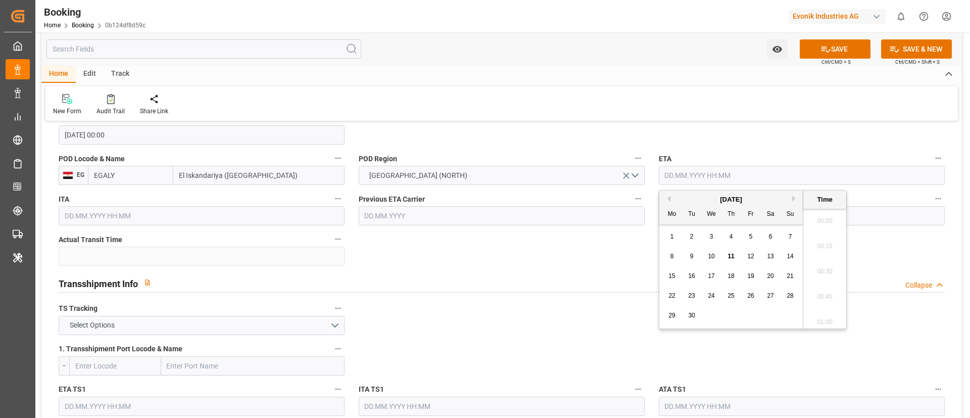
scroll to position [1241, 0]
click at [665, 197] on button "Previous Month" at bounding box center [667, 198] width 6 height 6
click at [695, 277] on div "12" at bounding box center [691, 276] width 13 height 12
type input "[DATE] 00:00"
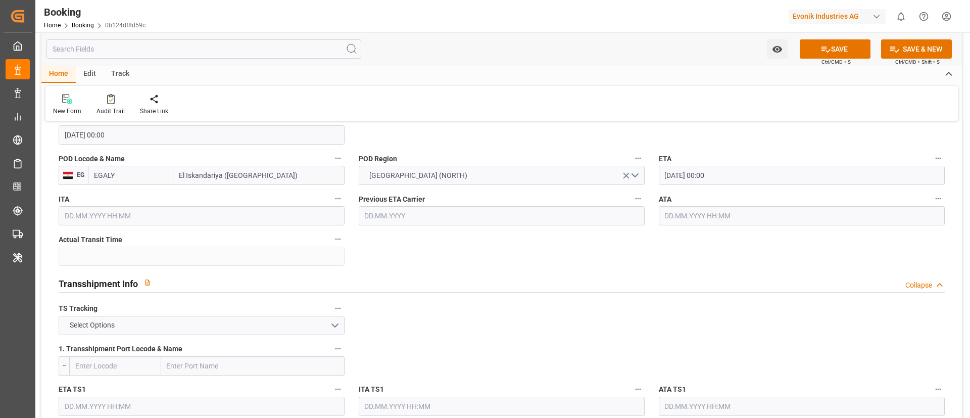
click at [555, 269] on div "Transshipment Info Collapse" at bounding box center [502, 283] width 900 height 29
click at [687, 218] on input "text" at bounding box center [802, 215] width 286 height 19
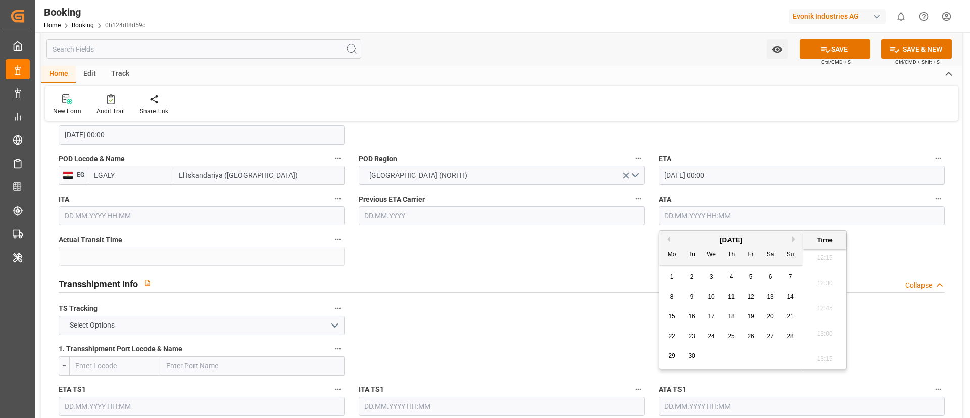
click at [665, 237] on button "Previous Month" at bounding box center [667, 239] width 6 height 6
click at [690, 316] on span "12" at bounding box center [691, 316] width 7 height 7
type input "[DATE] 00:00"
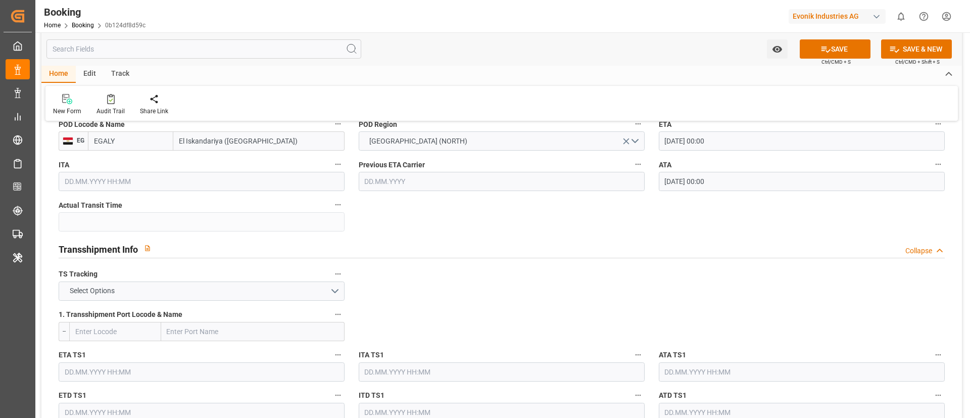
scroll to position [985, 0]
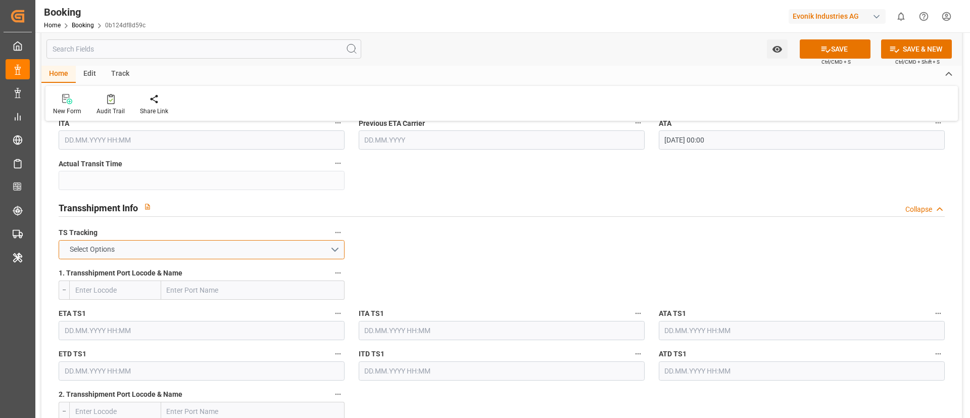
click at [151, 247] on button "Select Options" at bounding box center [202, 249] width 286 height 19
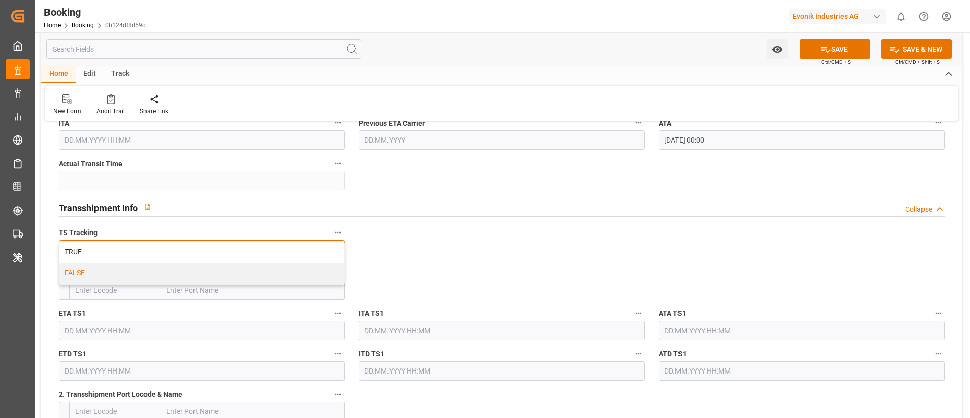
click at [136, 269] on div "FALSE" at bounding box center [201, 273] width 285 height 21
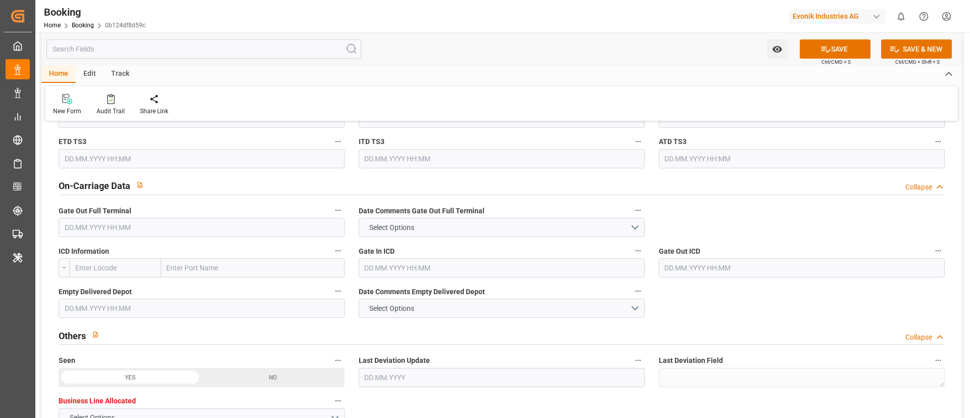
scroll to position [1515, 0]
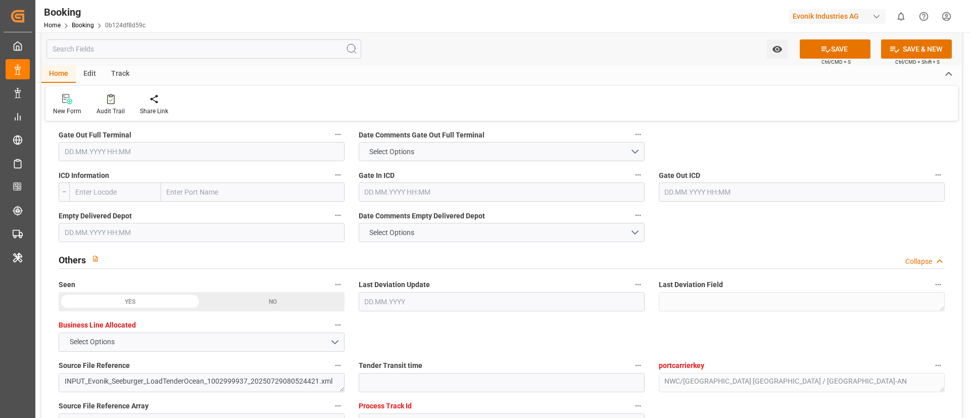
click at [108, 155] on input "text" at bounding box center [202, 151] width 286 height 19
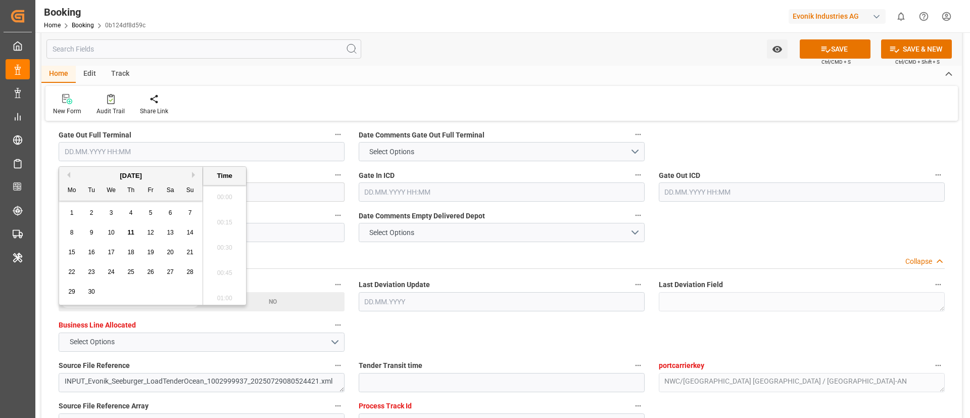
scroll to position [1241, 0]
click at [68, 172] on button "Previous Month" at bounding box center [67, 175] width 6 height 6
click at [68, 253] on span "11" at bounding box center [71, 252] width 7 height 7
type input "[DATE] 00:00"
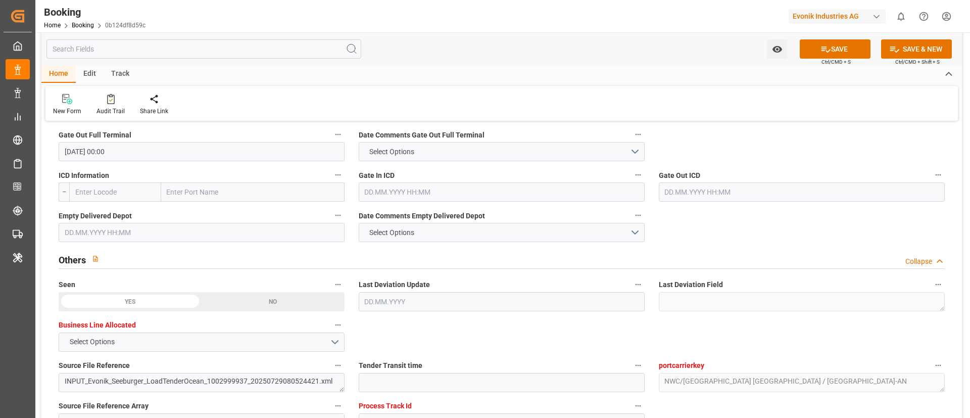
click at [118, 235] on input "text" at bounding box center [202, 232] width 286 height 19
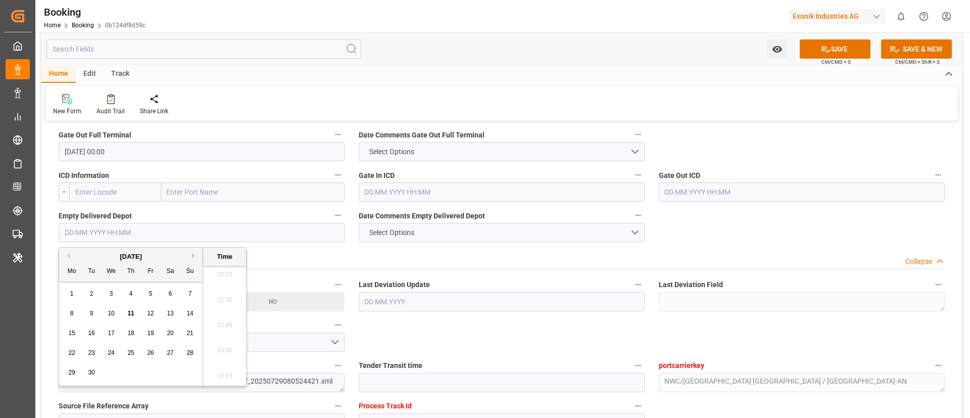
click at [69, 258] on button "Previous Month" at bounding box center [67, 256] width 6 height 6
click at [95, 331] on div "12" at bounding box center [91, 333] width 13 height 12
type input "[DATE] 00:00"
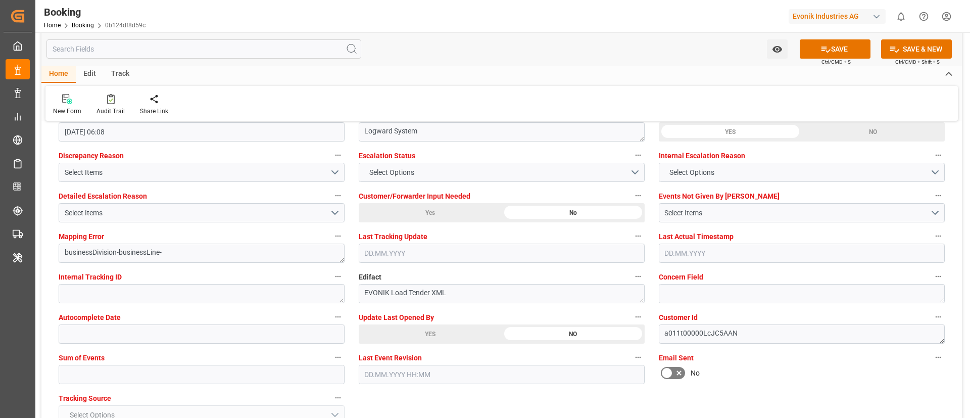
scroll to position [1894, 0]
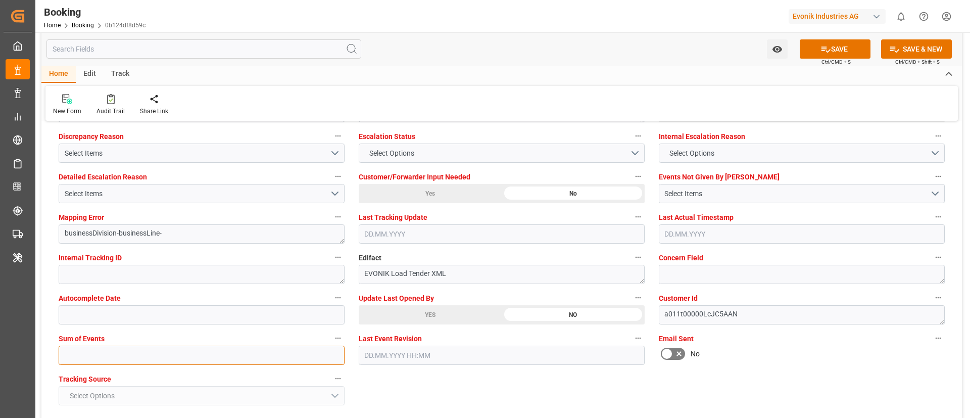
click at [115, 360] on input "text" at bounding box center [202, 355] width 286 height 19
type input "0"
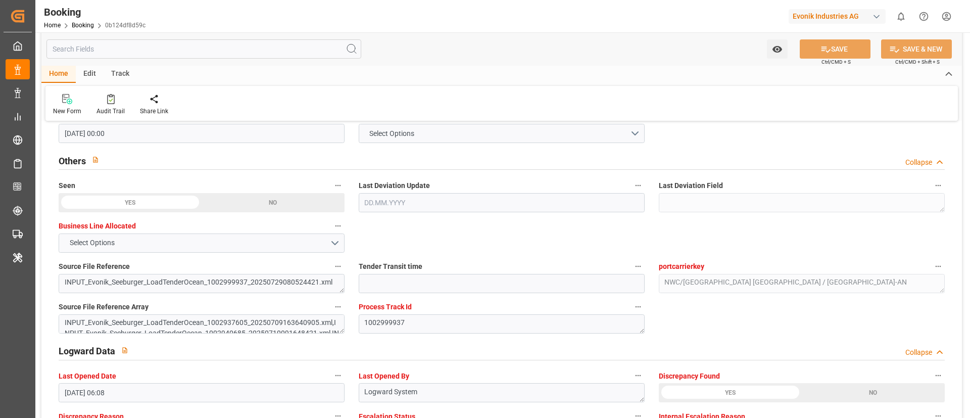
scroll to position [1591, 0]
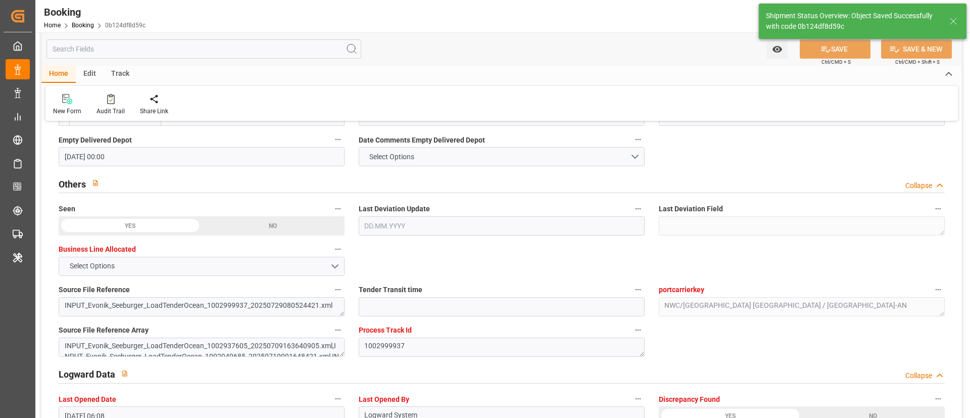
type textarea "[PERSON_NAME]"
type input "14"
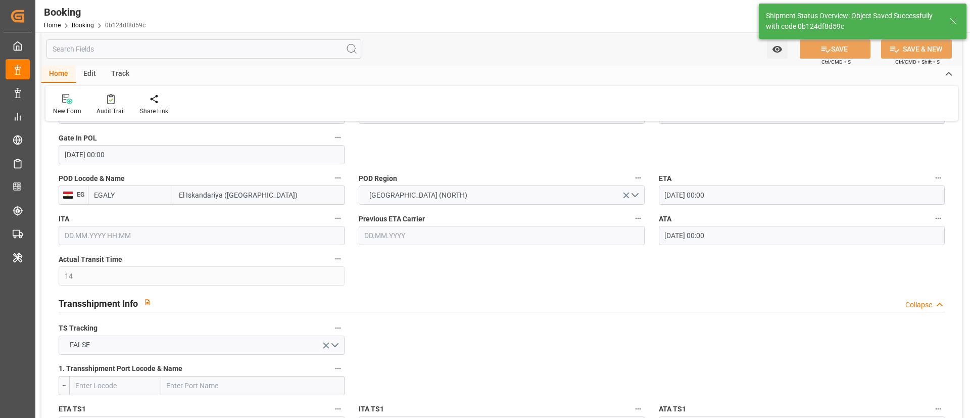
type input "[DATE] 00:00"
type input "11.09.2025 07:26"
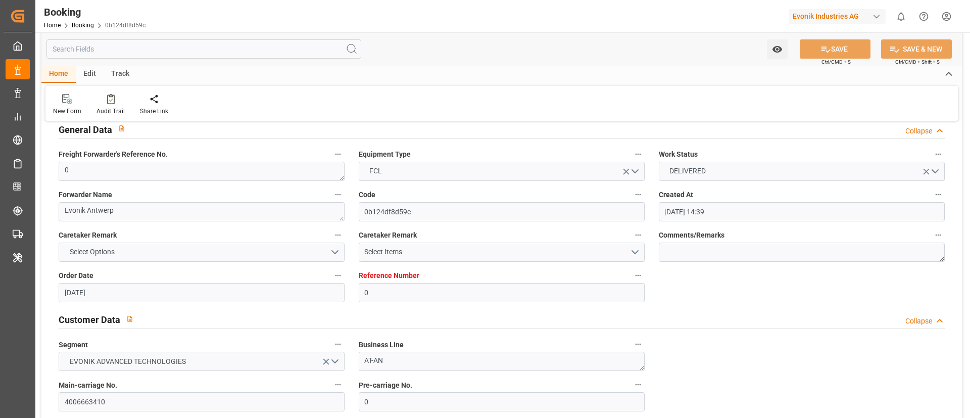
scroll to position [0, 0]
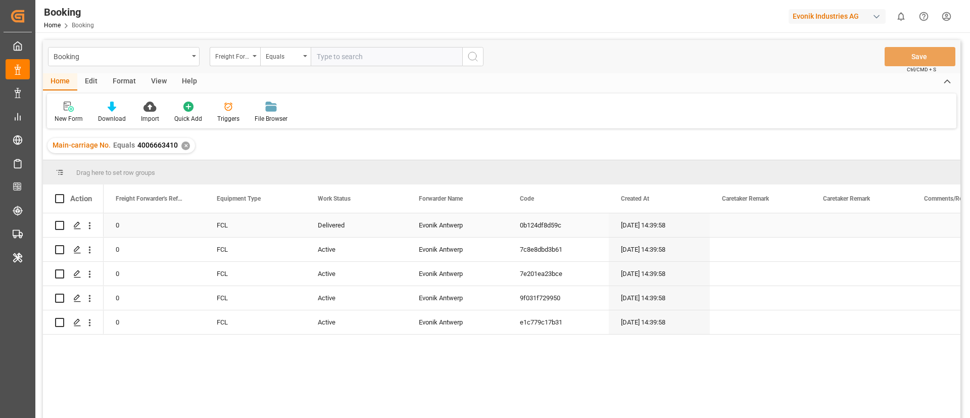
click at [333, 226] on div "Delivered" at bounding box center [356, 225] width 101 height 24
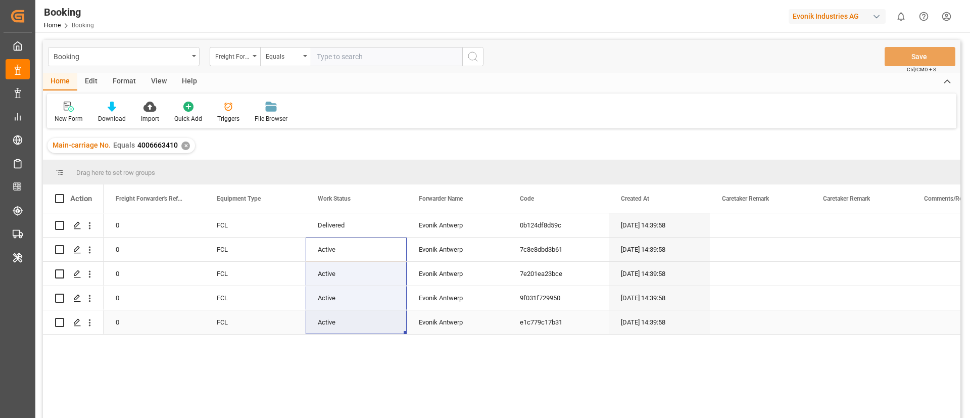
drag, startPoint x: 373, startPoint y: 253, endPoint x: 363, endPoint y: 318, distance: 65.9
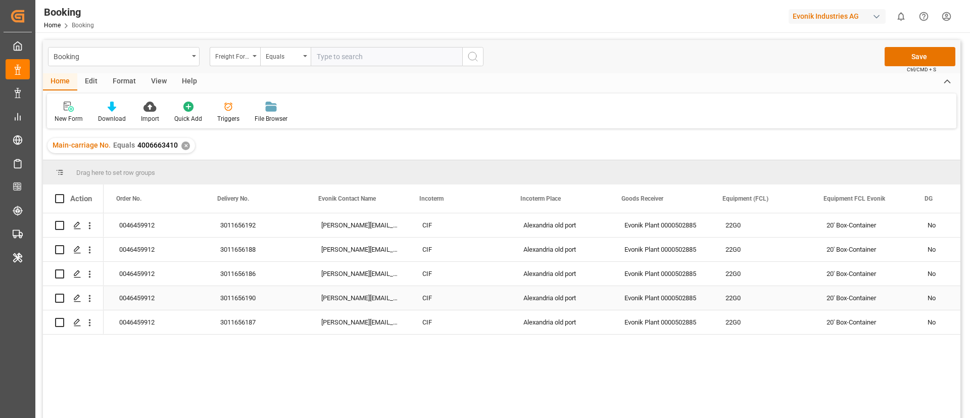
scroll to position [0, 1520]
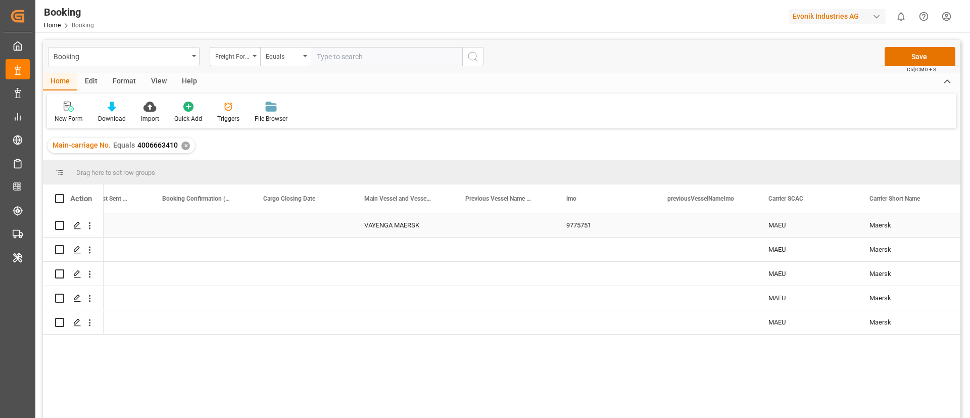
click at [390, 224] on div "VAYENGA MAERSK" at bounding box center [402, 225] width 101 height 24
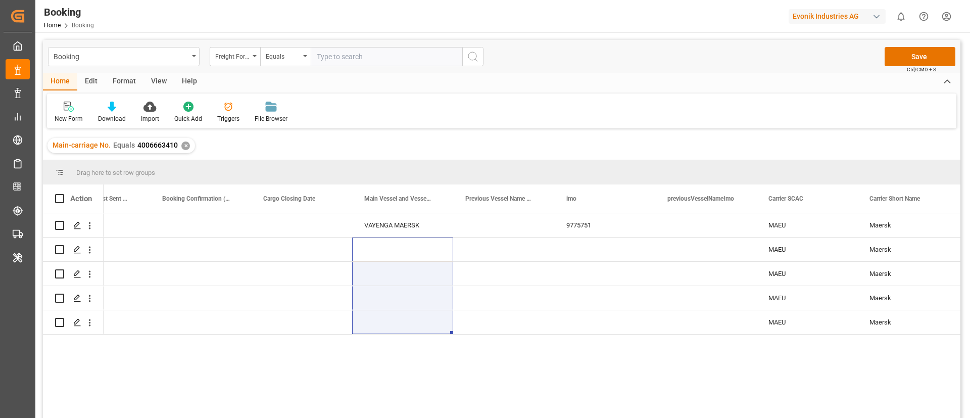
drag, startPoint x: 394, startPoint y: 244, endPoint x: 382, endPoint y: 342, distance: 98.2
click at [382, 342] on div "TCLU2334258 VAYENGA MAERSK 9775751 MAEU Maersk Maersk Line AS Delivered MSKU380…" at bounding box center [532, 318] width 857 height 211
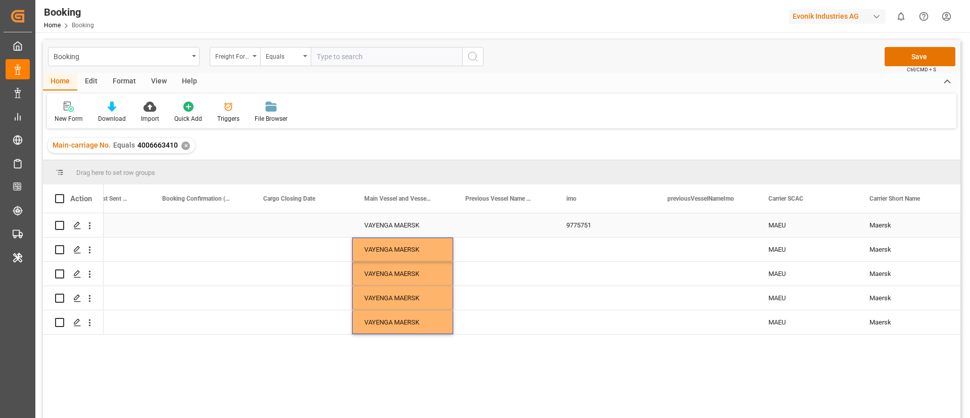
click at [584, 225] on div "9775751" at bounding box center [604, 225] width 101 height 24
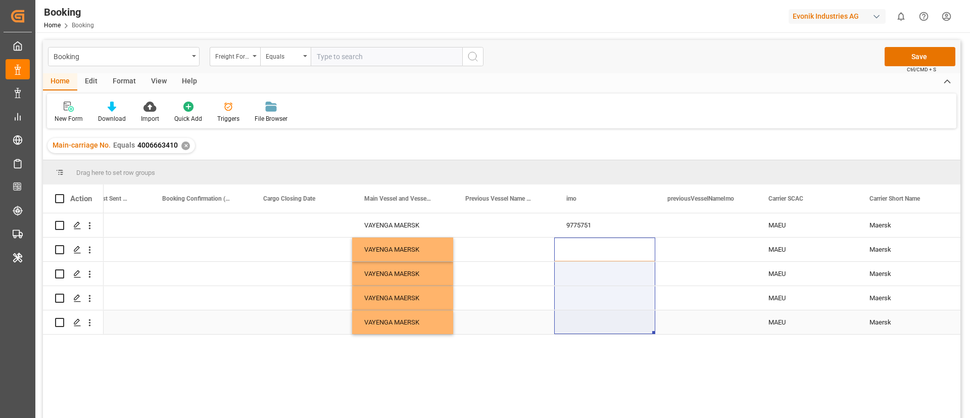
drag, startPoint x: 588, startPoint y: 305, endPoint x: 586, endPoint y: 338, distance: 33.9
click at [586, 338] on div "TCLU2334258 VAYENGA MAERSK 9775751 MAEU Maersk Maersk Line AS Delivered MSKU380…" at bounding box center [532, 318] width 857 height 211
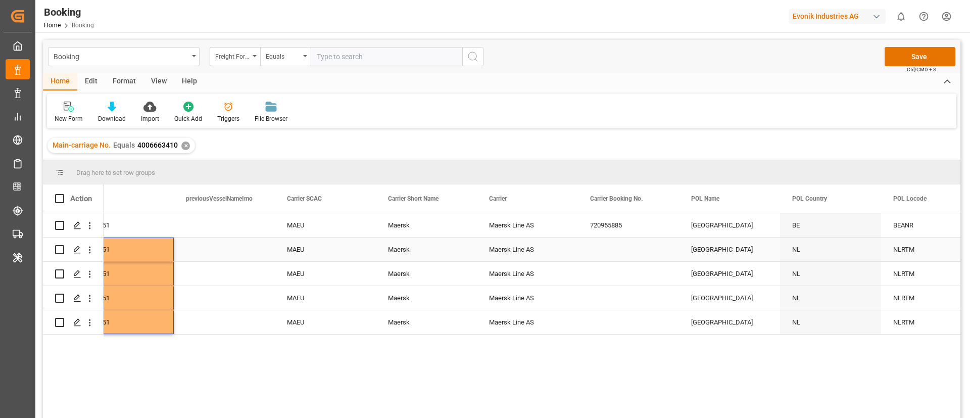
click at [618, 233] on div "720955885" at bounding box center [628, 225] width 101 height 24
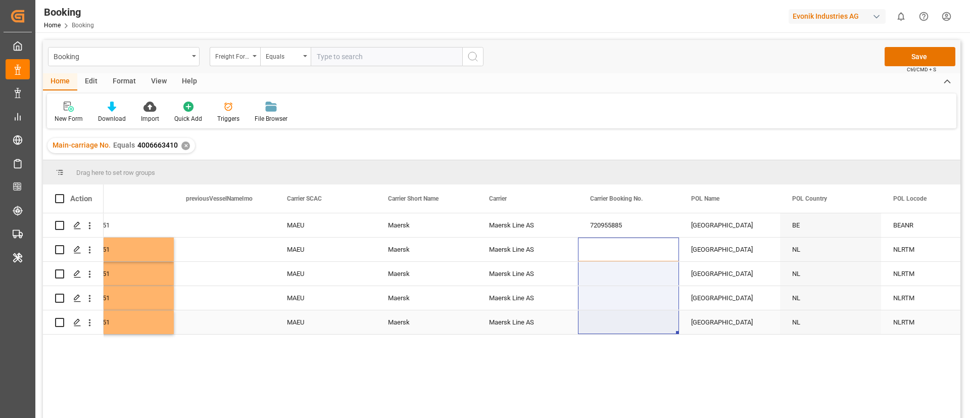
drag, startPoint x: 613, startPoint y: 281, endPoint x: 610, endPoint y: 334, distance: 52.7
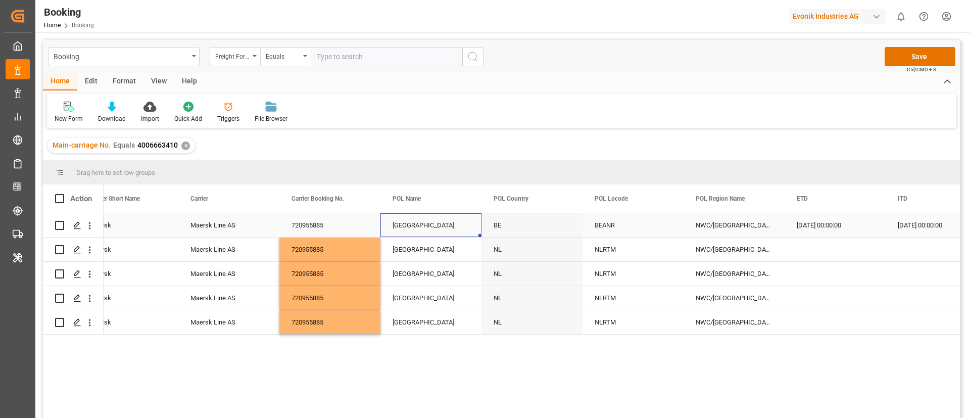
click at [425, 223] on div "[GEOGRAPHIC_DATA]" at bounding box center [430, 225] width 101 height 24
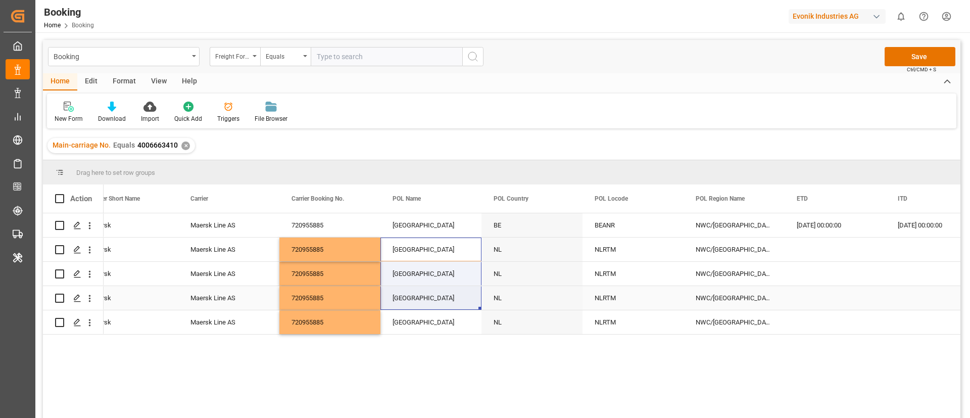
drag, startPoint x: 424, startPoint y: 259, endPoint x: 425, endPoint y: 307, distance: 48.0
click at [424, 223] on div "[GEOGRAPHIC_DATA]" at bounding box center [430, 225] width 101 height 24
drag, startPoint x: 424, startPoint y: 248, endPoint x: 427, endPoint y: 366, distance: 117.7
click at [427, 366] on div "MAEU Maersk Maersk Line AS 720955885 [GEOGRAPHIC_DATA] BE BEANR NWC/[GEOGRAPHIC…" at bounding box center [532, 318] width 857 height 211
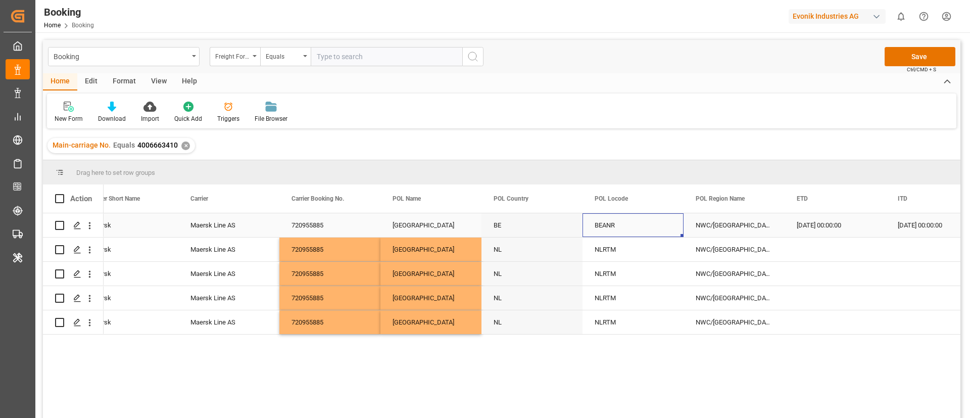
click at [611, 214] on div "BEANR" at bounding box center [632, 225] width 101 height 24
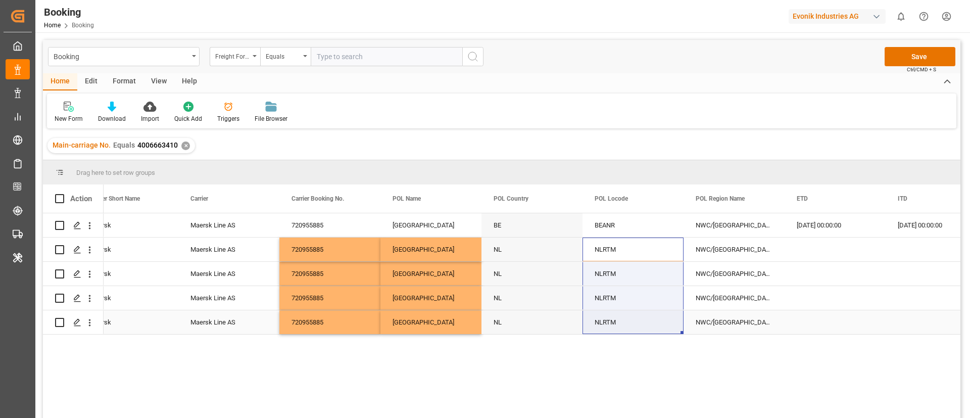
drag, startPoint x: 617, startPoint y: 250, endPoint x: 616, endPoint y: 315, distance: 64.7
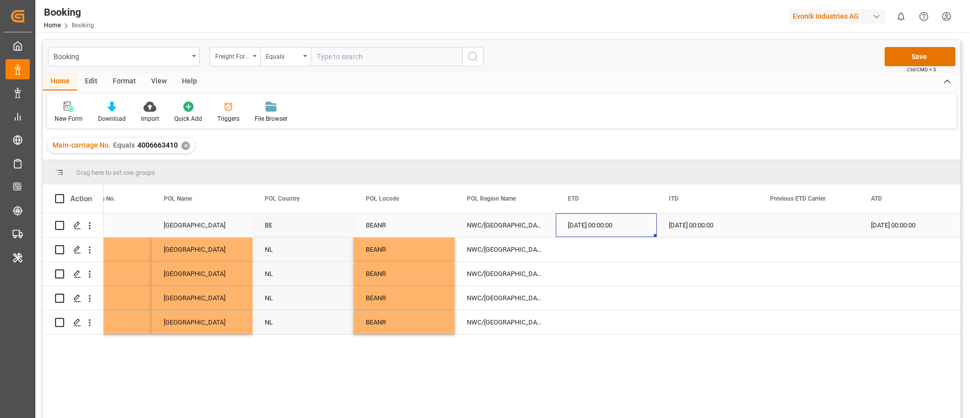
click at [566, 227] on div "[DATE] 00:00:00" at bounding box center [606, 225] width 101 height 24
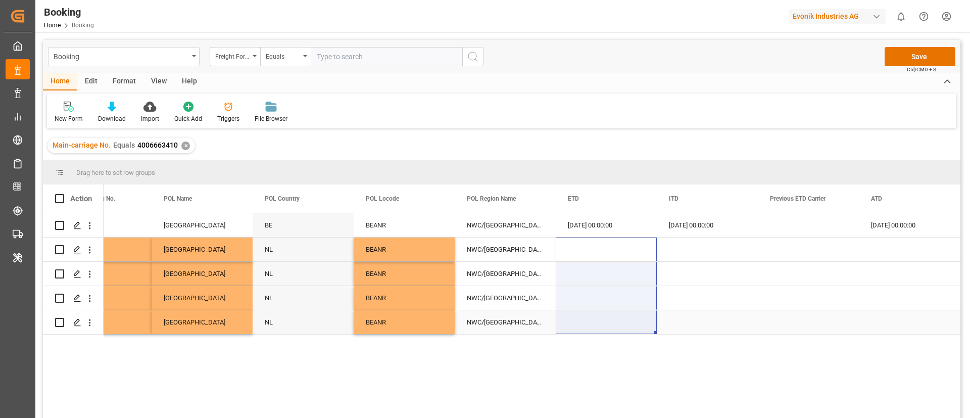
drag, startPoint x: 587, startPoint y: 246, endPoint x: 585, endPoint y: 317, distance: 70.7
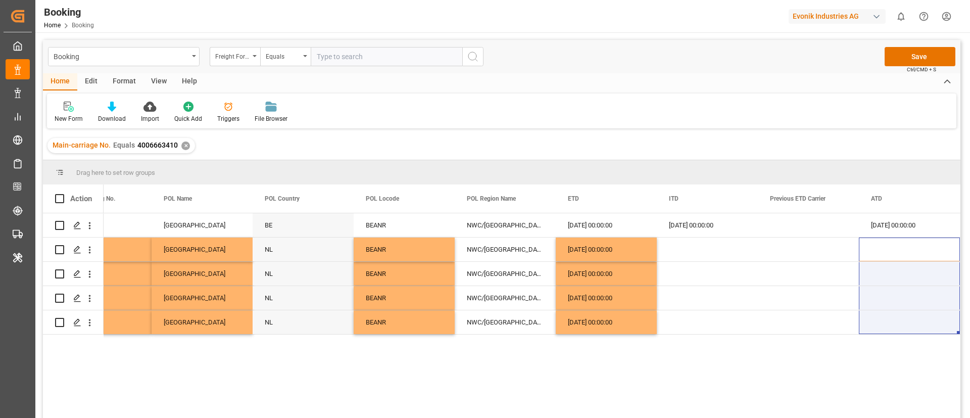
drag, startPoint x: 885, startPoint y: 241, endPoint x: 886, endPoint y: 336, distance: 94.5
click at [886, 336] on div "Maersk Line AS 720955885 [GEOGRAPHIC_DATA] BE BEANR NWC/[GEOGRAPHIC_DATA] [GEOG…" at bounding box center [532, 318] width 857 height 211
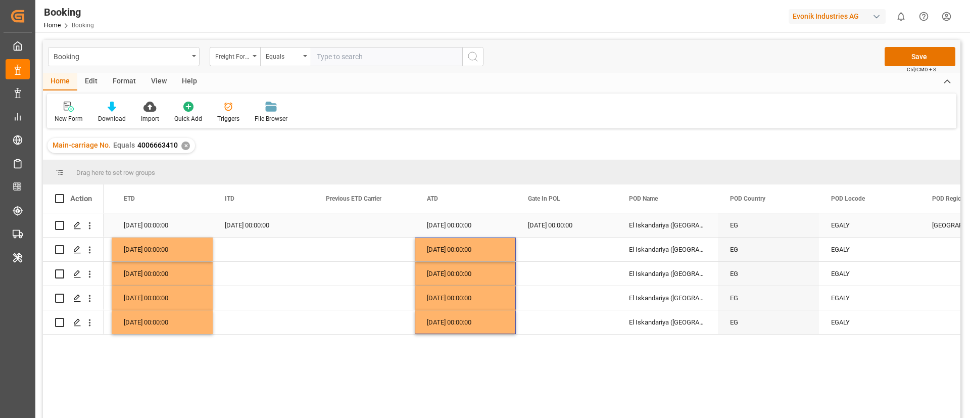
click at [567, 222] on div "[DATE] 00:00:00" at bounding box center [566, 225] width 101 height 24
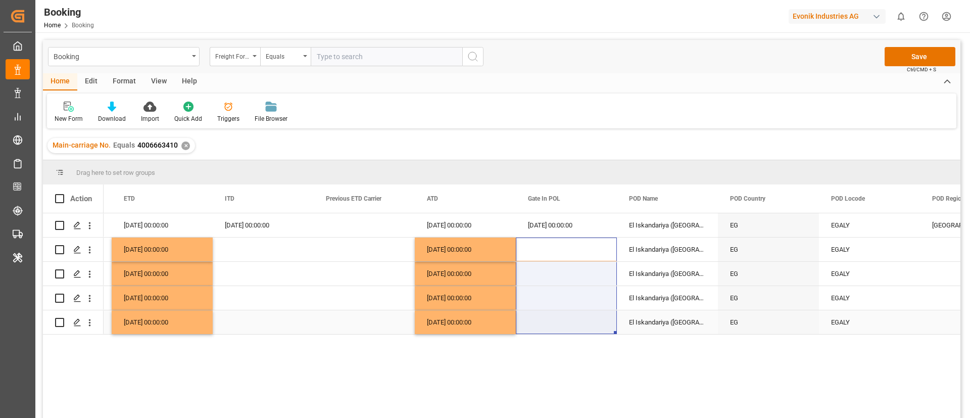
drag, startPoint x: 568, startPoint y: 270, endPoint x: 571, endPoint y: 319, distance: 49.1
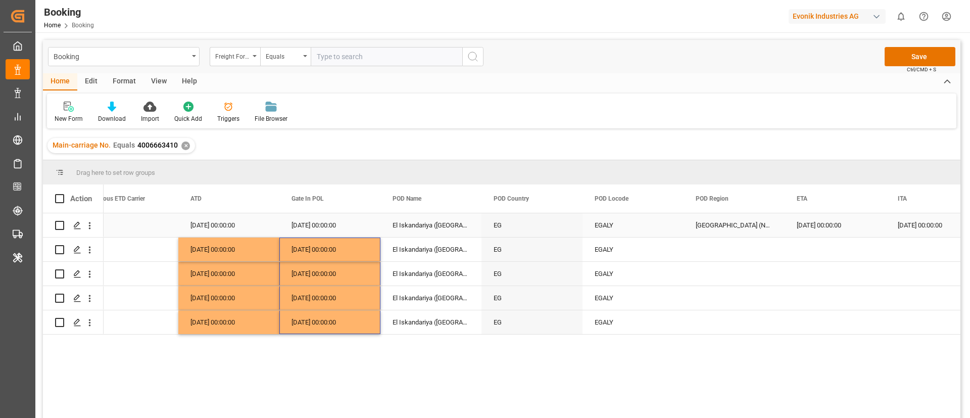
click at [694, 225] on div "[GEOGRAPHIC_DATA] (North)" at bounding box center [733, 225] width 101 height 24
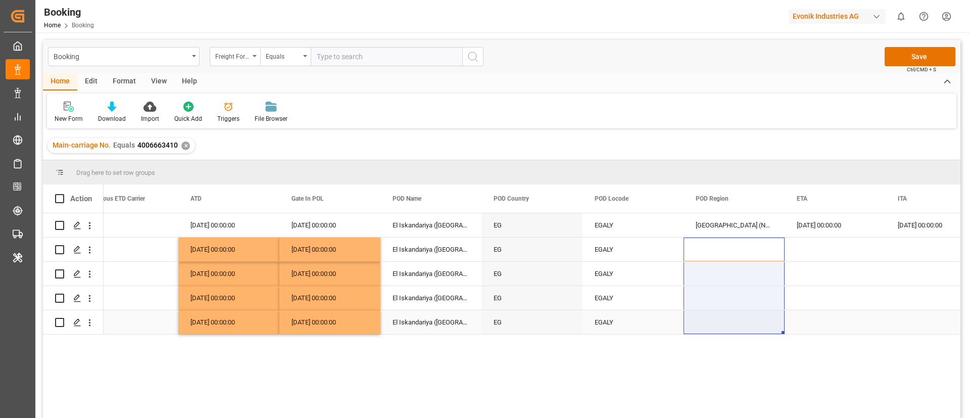
drag, startPoint x: 722, startPoint y: 261, endPoint x: 718, endPoint y: 320, distance: 58.7
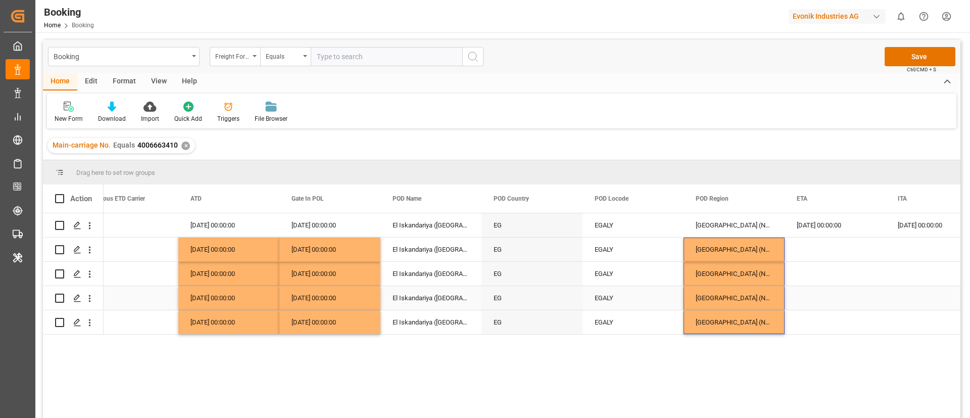
click at [721, 298] on div "[GEOGRAPHIC_DATA] (North)" at bounding box center [733, 298] width 101 height 24
click at [815, 220] on div "[DATE] 00:00:00" at bounding box center [834, 225] width 101 height 24
drag, startPoint x: 826, startPoint y: 269, endPoint x: 826, endPoint y: 334, distance: 65.7
click at [826, 334] on div "[DATE] 00:00:00 [DATE] 00:00:00 [DATE] 00:00:00 [GEOGRAPHIC_DATA] ([GEOGRAPHIC_…" at bounding box center [532, 318] width 857 height 211
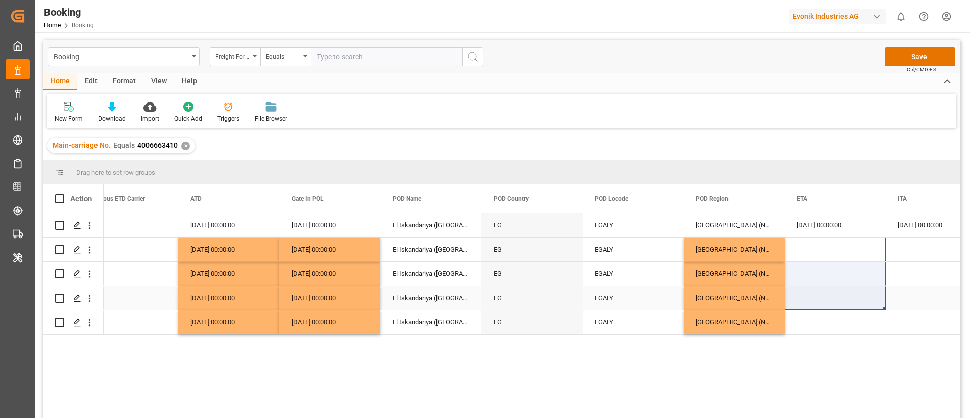
drag, startPoint x: 824, startPoint y: 255, endPoint x: 819, endPoint y: 323, distance: 68.3
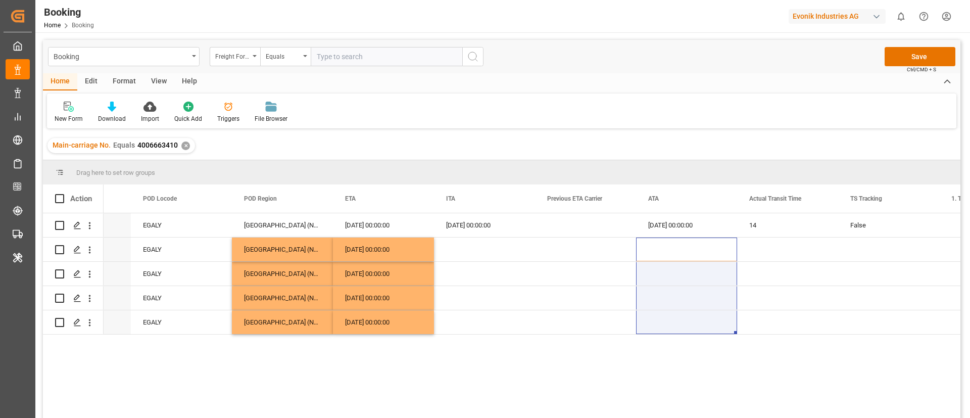
drag, startPoint x: 673, startPoint y: 239, endPoint x: 674, endPoint y: 335, distance: 96.5
click at [674, 335] on div "[GEOGRAPHIC_DATA] ([GEOGRAPHIC_DATA]) EG EGALY Africa ([GEOGRAPHIC_DATA]) [DATE…" at bounding box center [532, 318] width 857 height 211
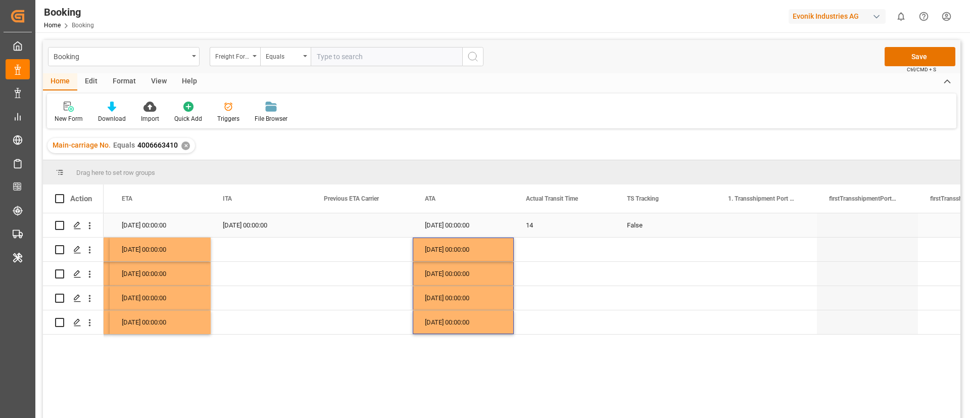
click at [631, 220] on div "False" at bounding box center [665, 225] width 101 height 24
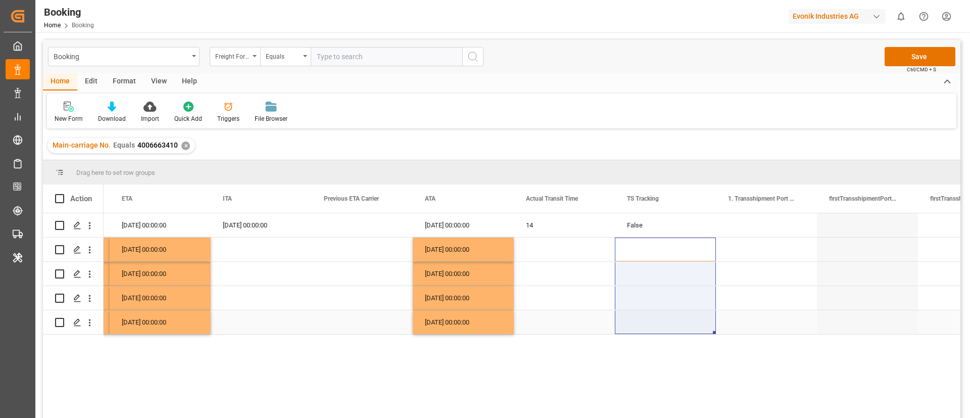
drag, startPoint x: 648, startPoint y: 238, endPoint x: 648, endPoint y: 327, distance: 88.9
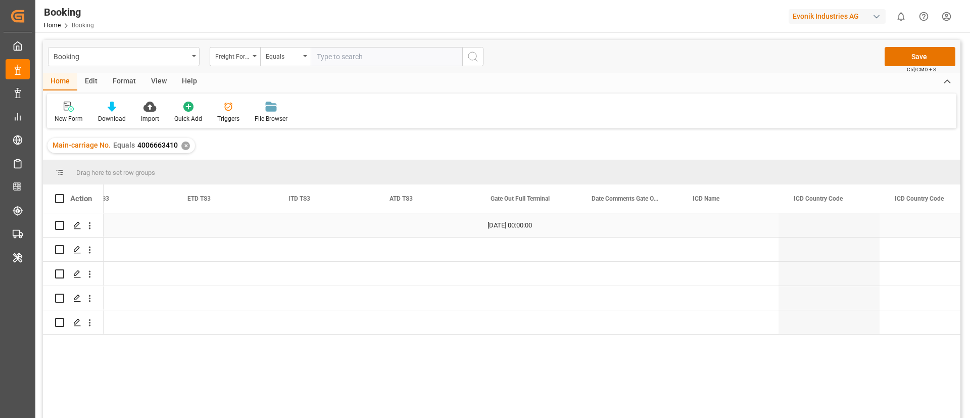
click at [510, 231] on div "[DATE] 00:00:00" at bounding box center [525, 225] width 101 height 24
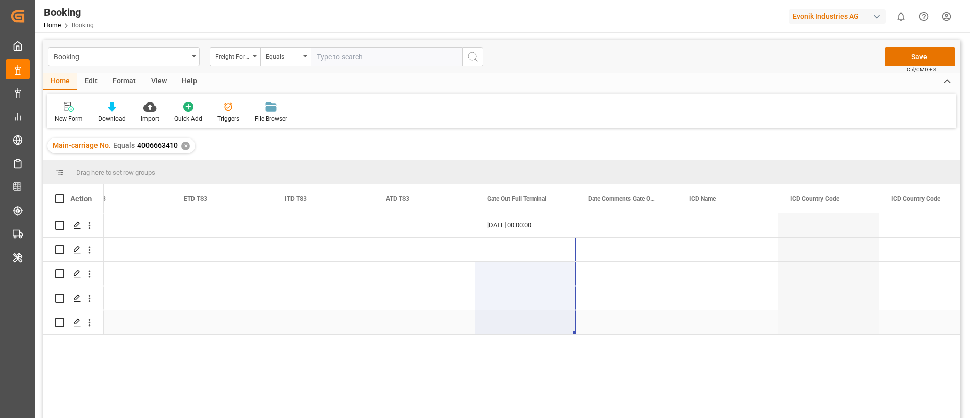
drag, startPoint x: 505, startPoint y: 317, endPoint x: 500, endPoint y: 338, distance: 21.3
click at [500, 338] on div "[DATE] 00:00:00 False" at bounding box center [532, 318] width 857 height 211
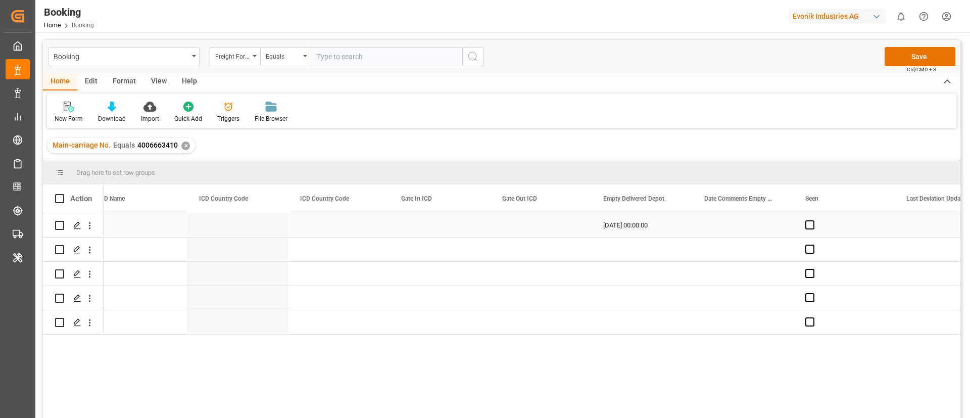
click at [628, 233] on div "[DATE] 00:00:00" at bounding box center [641, 225] width 101 height 24
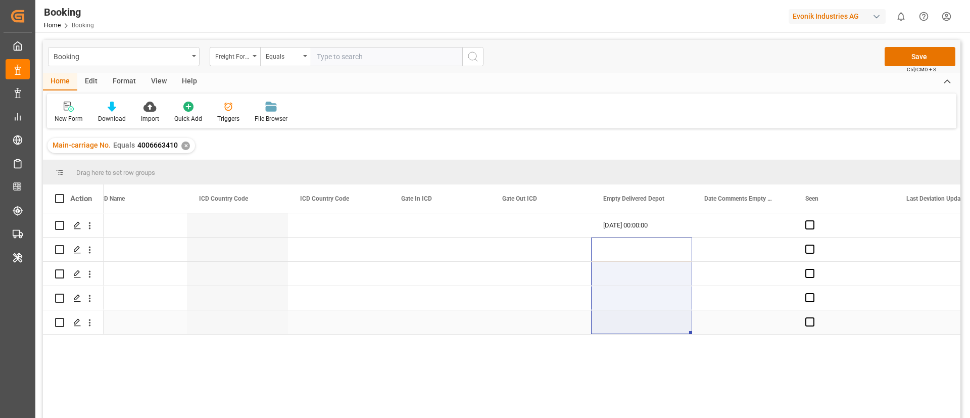
drag, startPoint x: 633, startPoint y: 298, endPoint x: 631, endPoint y: 329, distance: 31.9
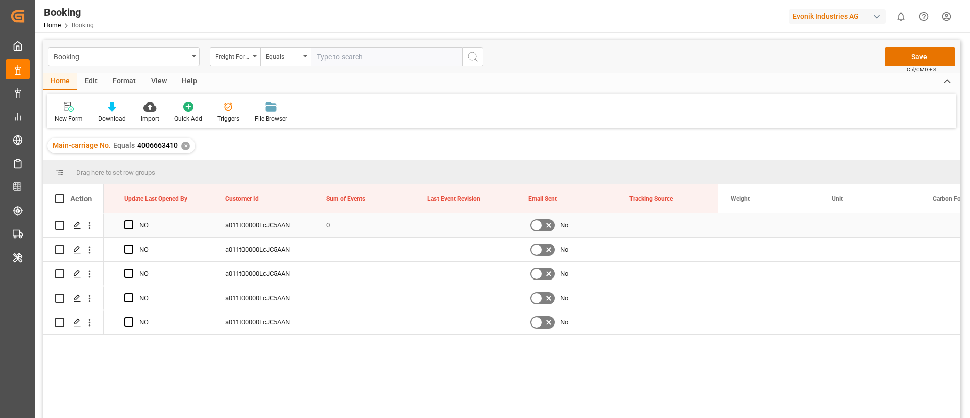
click at [353, 227] on div "0" at bounding box center [364, 225] width 101 height 24
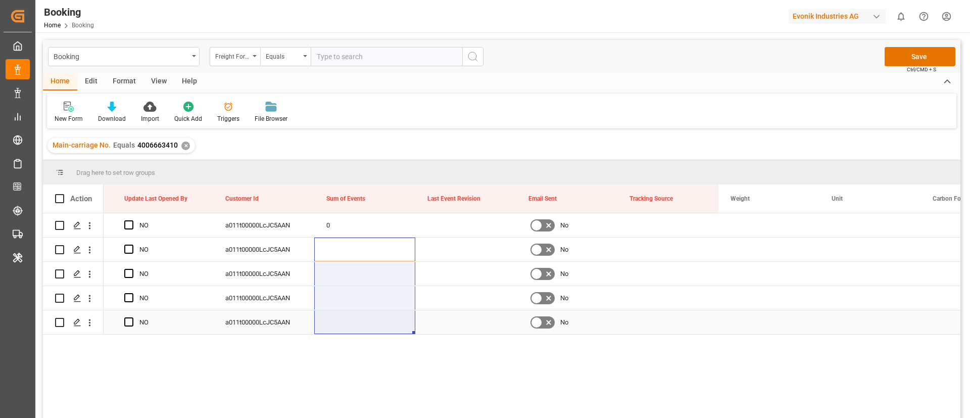
drag, startPoint x: 357, startPoint y: 251, endPoint x: 355, endPoint y: 346, distance: 95.0
click at [355, 346] on div "NO a011t00000LcJC5AAN 0 No [DATE] 00:00:00 NO a011t00000LcJC5AAN No NO a011t000…" at bounding box center [532, 318] width 857 height 211
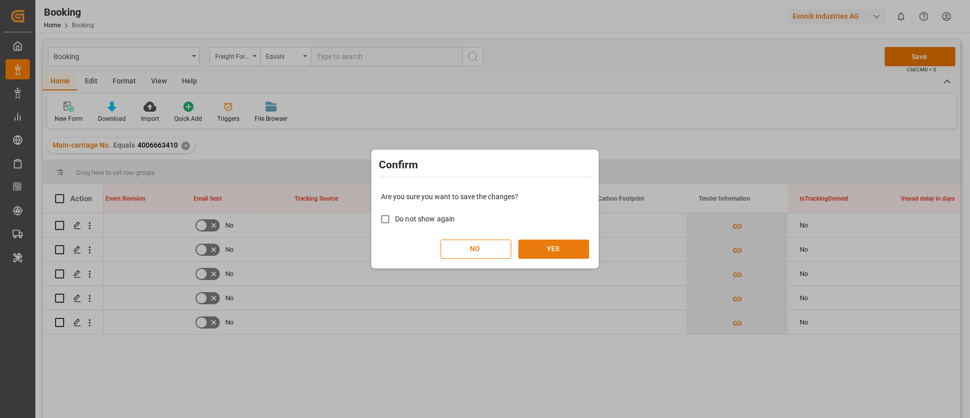
click at [552, 244] on button "YES" at bounding box center [553, 248] width 71 height 19
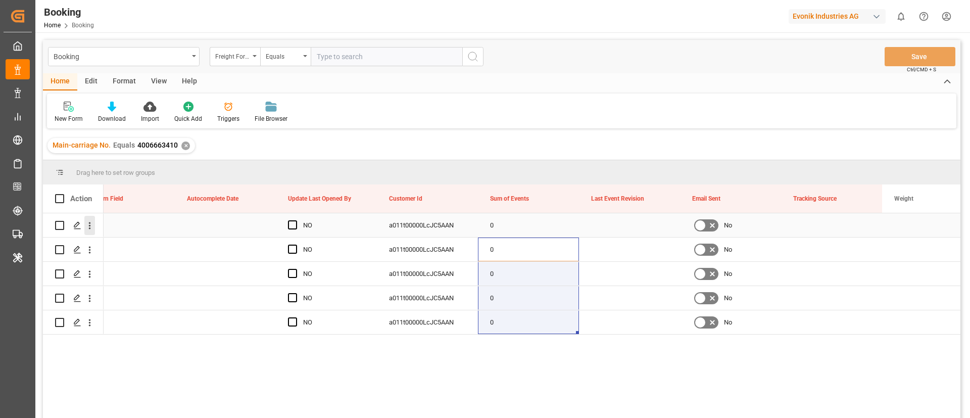
click at [92, 231] on button "open menu" at bounding box center [89, 225] width 11 height 19
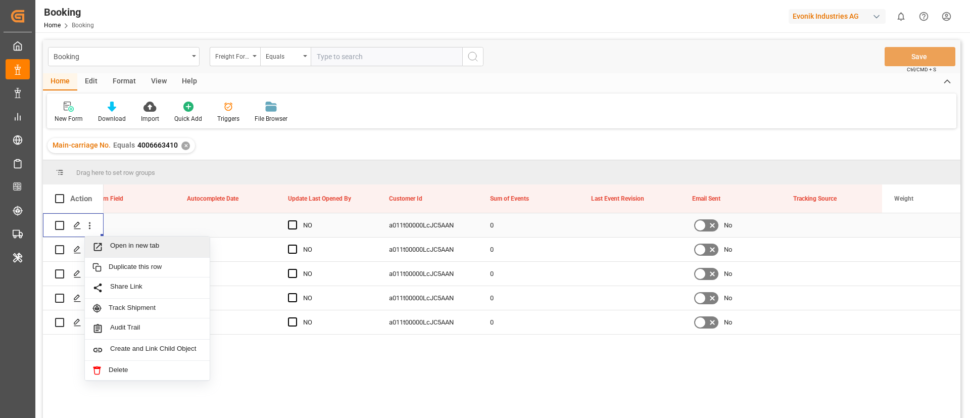
click at [133, 248] on span "Open in new tab" at bounding box center [156, 246] width 92 height 11
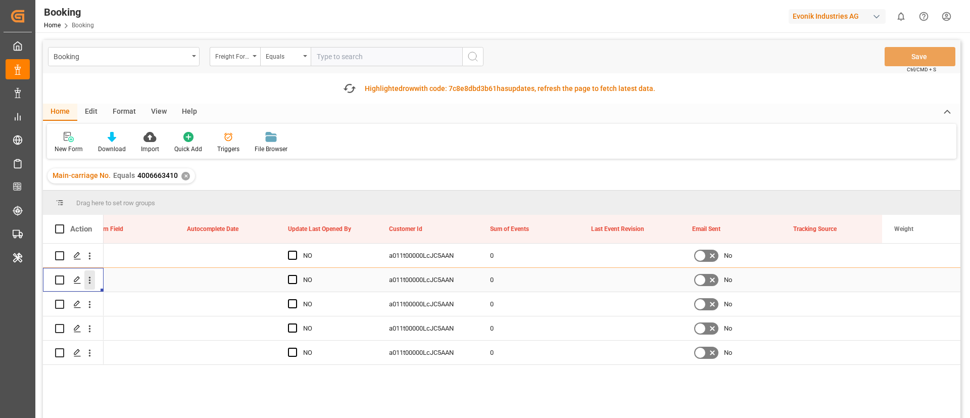
click at [92, 283] on icon "open menu" at bounding box center [89, 280] width 11 height 11
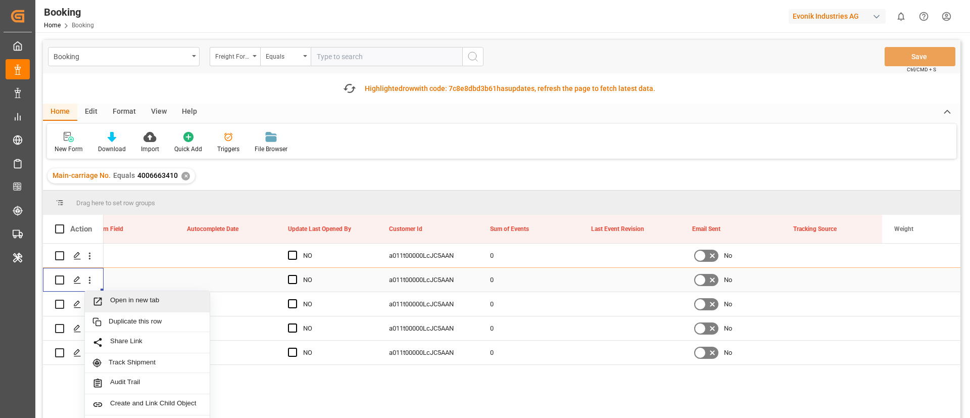
click at [126, 295] on div "Open in new tab" at bounding box center [147, 301] width 125 height 21
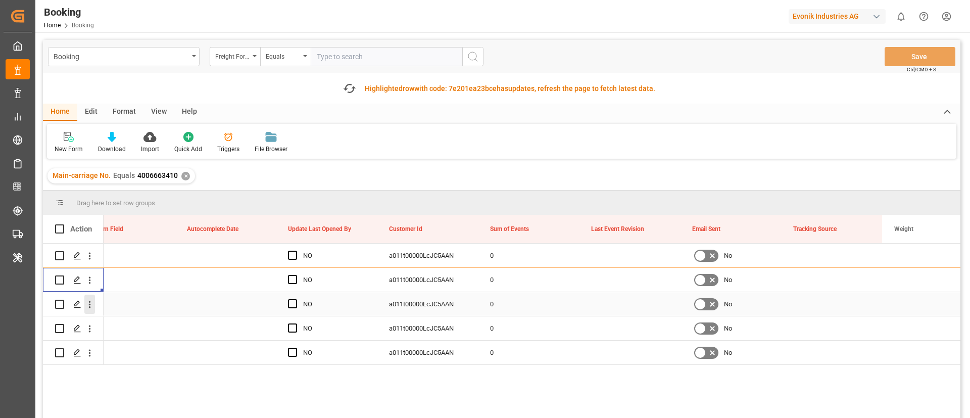
click at [87, 305] on icon "open menu" at bounding box center [89, 304] width 11 height 11
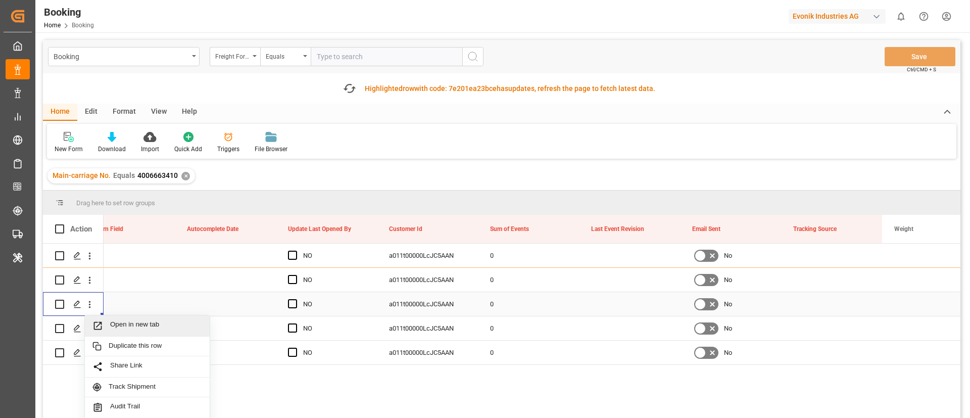
click at [132, 319] on div "Open in new tab" at bounding box center [147, 325] width 125 height 21
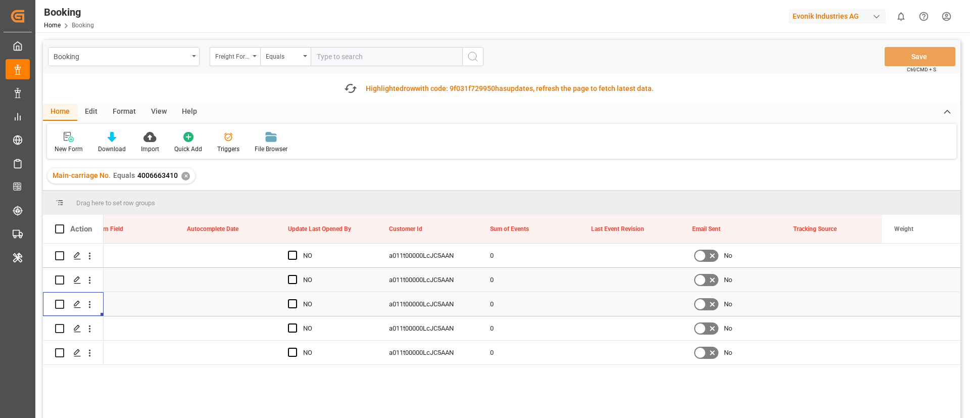
scroll to position [76, 0]
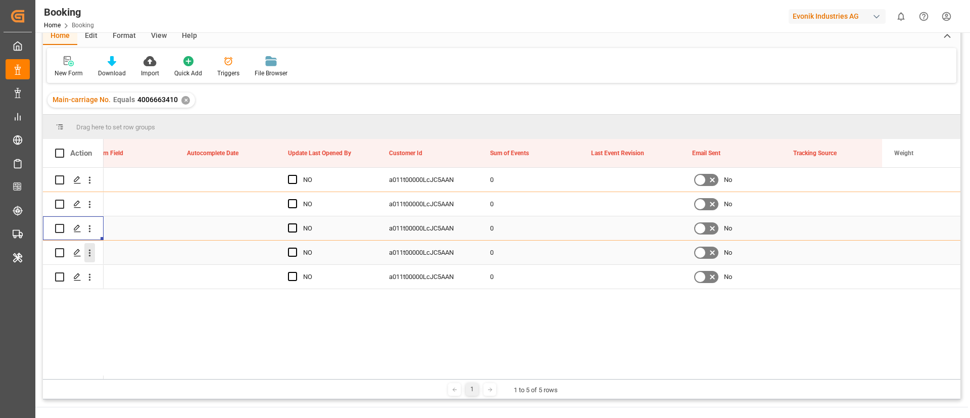
click at [94, 257] on icon "open menu" at bounding box center [89, 253] width 11 height 11
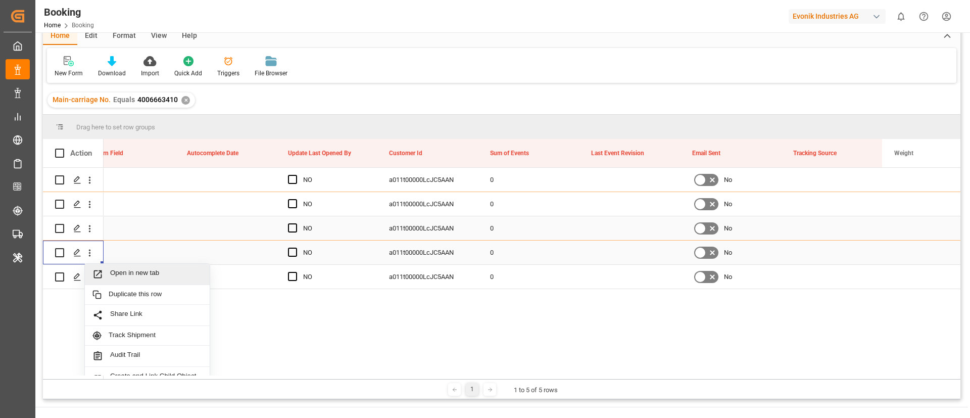
click at [122, 278] on span "Open in new tab" at bounding box center [156, 274] width 92 height 11
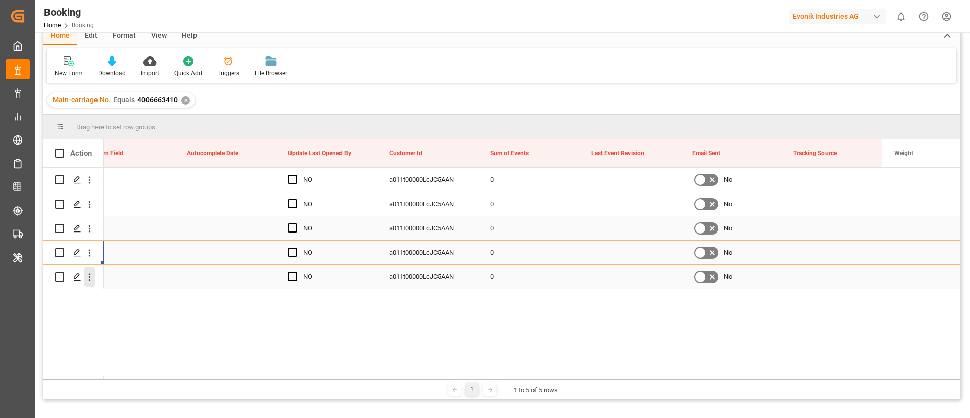
click at [93, 283] on button "open menu" at bounding box center [89, 276] width 11 height 19
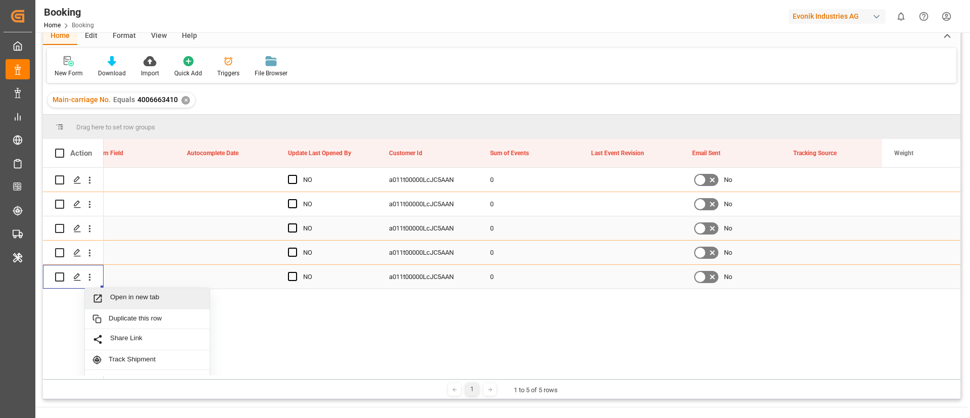
click at [119, 296] on span "Open in new tab" at bounding box center [156, 298] width 92 height 11
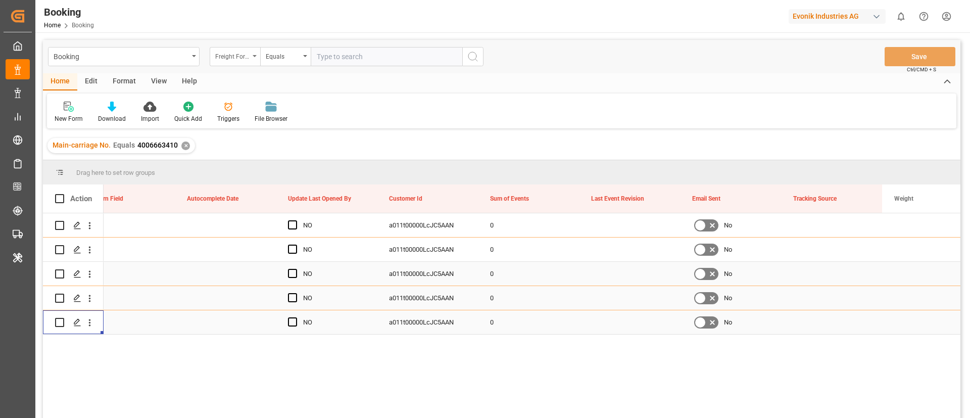
click at [233, 52] on div "Freight Forwarder's Reference No." at bounding box center [232, 56] width 34 height 12
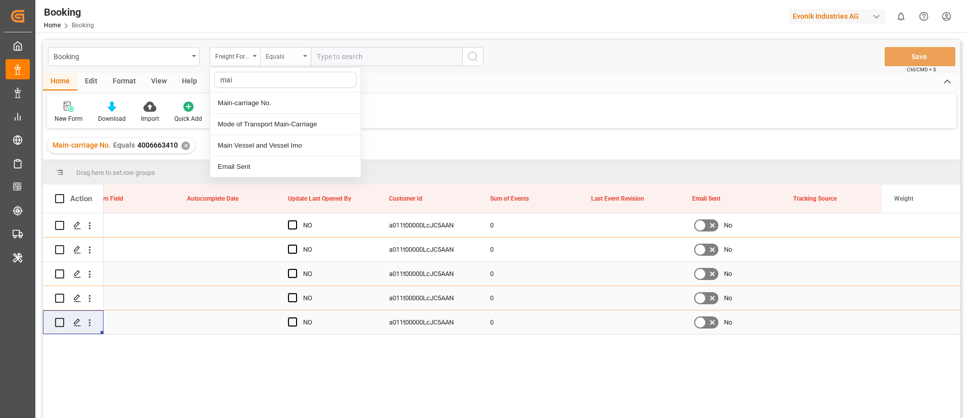
type input "main"
click at [290, 92] on div "Main-carriage No." at bounding box center [285, 102] width 151 height 21
click at [334, 58] on input "text" at bounding box center [387, 56] width 152 height 19
paste input "4006619219"
type input "4006619219"
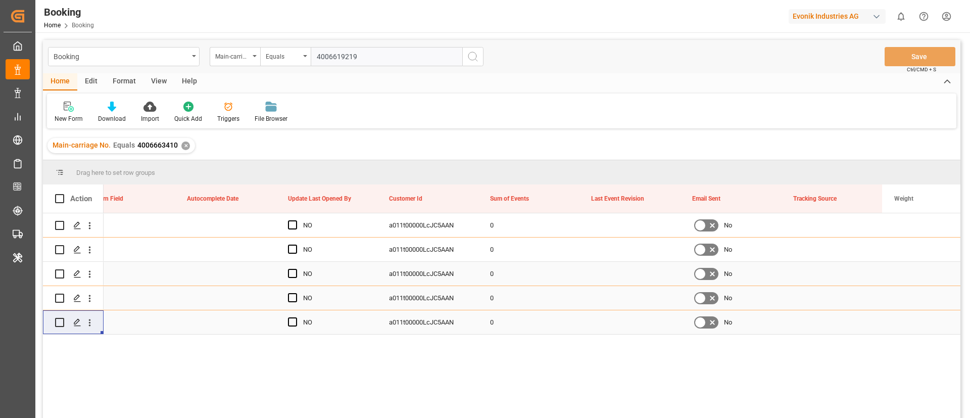
click at [349, 57] on input "4006619219" at bounding box center [387, 56] width 152 height 19
click at [375, 65] on input "text" at bounding box center [387, 56] width 152 height 19
paste input "4006635998"
type input "4006635998"
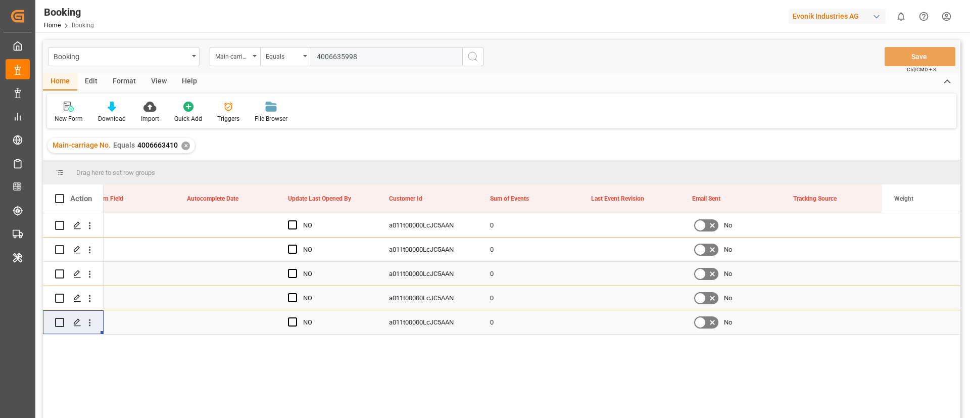
click at [466, 59] on button "search button" at bounding box center [472, 56] width 21 height 19
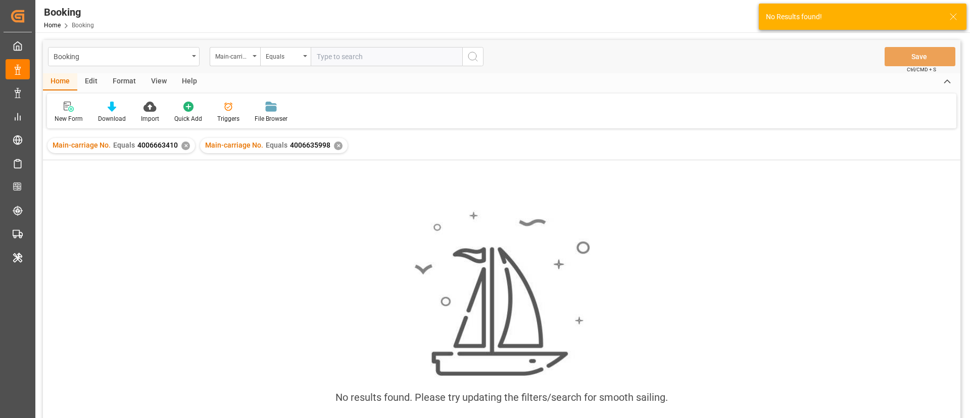
click at [182, 148] on div "✕" at bounding box center [185, 145] width 9 height 9
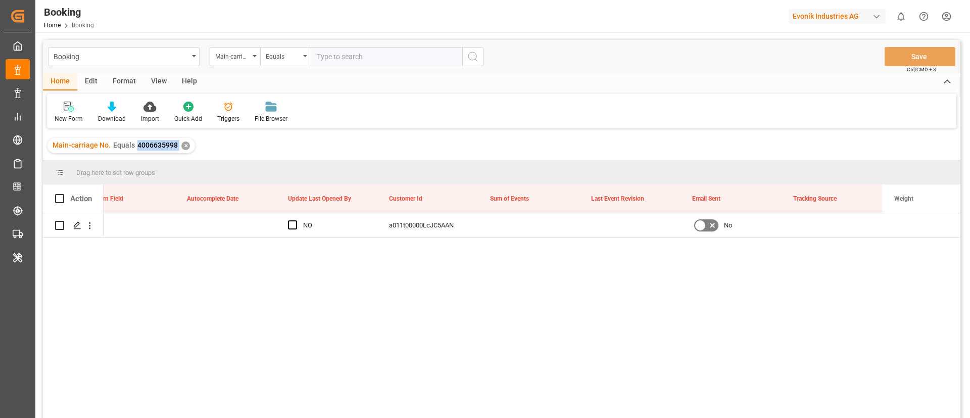
drag, startPoint x: 137, startPoint y: 147, endPoint x: 179, endPoint y: 154, distance: 42.4
click at [179, 154] on div "Main-carriage No. Equals 4006635998 ✕" at bounding box center [501, 145] width 917 height 28
copy span "4006635998"
click at [89, 225] on icon "open menu" at bounding box center [90, 225] width 2 height 7
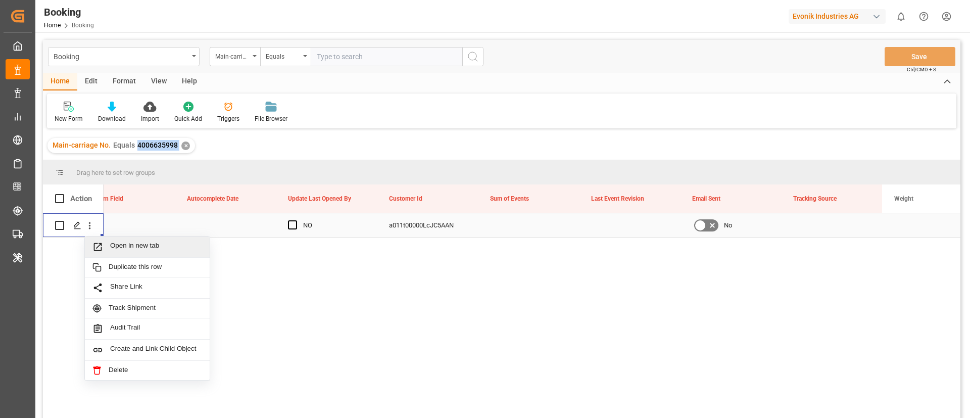
click at [130, 245] on span "Open in new tab" at bounding box center [156, 246] width 92 height 11
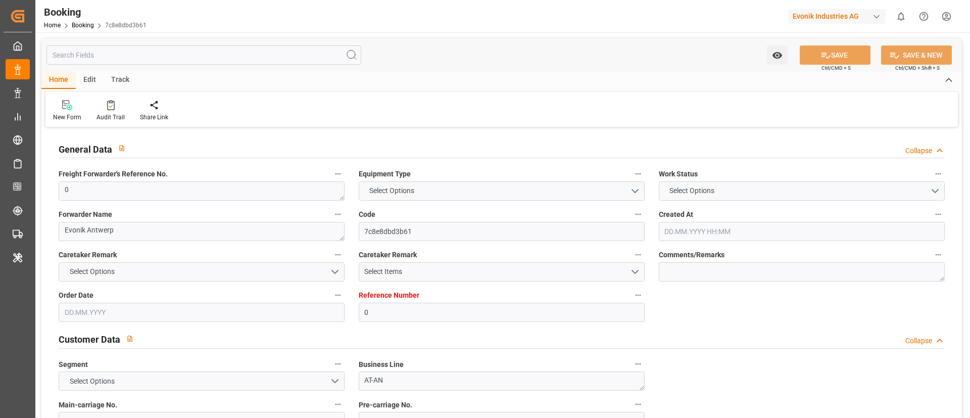
type input "0"
type input "9775751"
type input "Maersk"
type input "Maersk Line AS"
type input "BEANR"
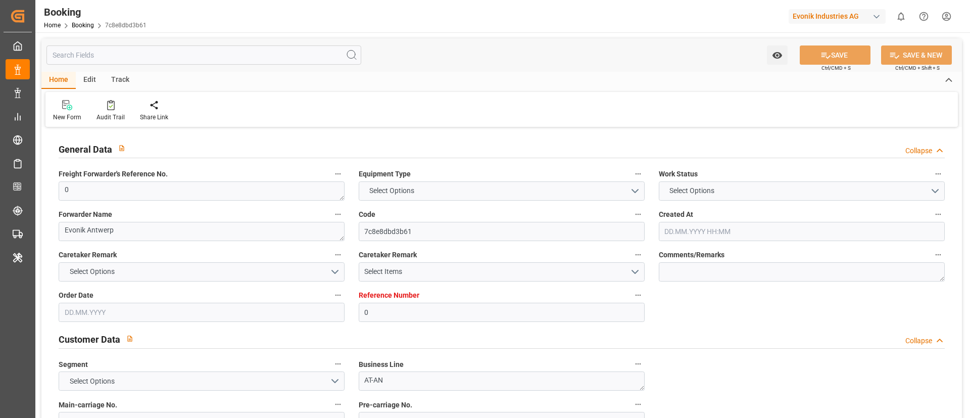
type input "EGALY"
type input "14"
type input "0"
type input "[DATE] 14:39"
type input "[DATE]"
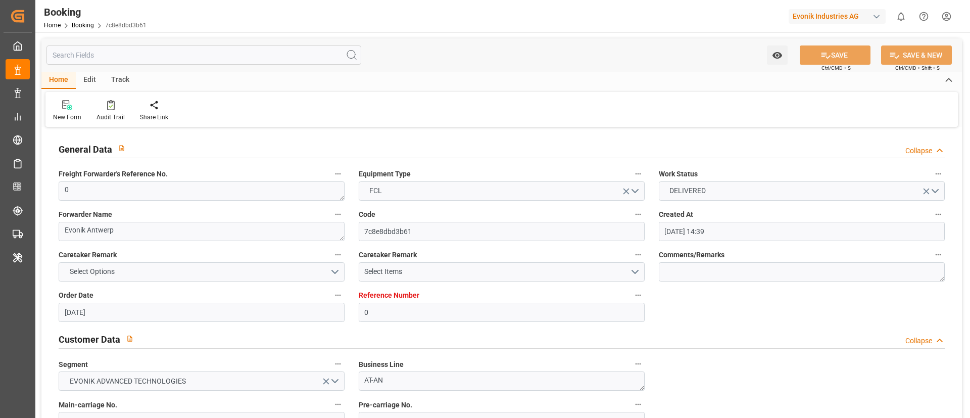
type input "[DATE]"
type input "[DATE] 00:00"
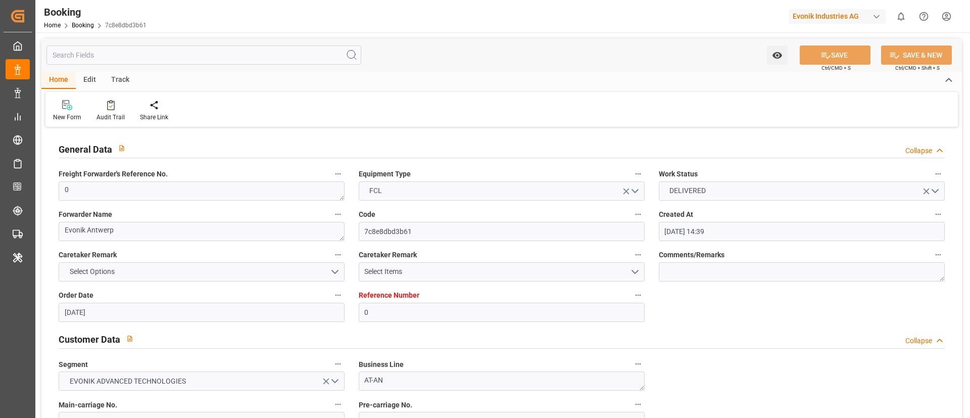
type input "[DATE] 00:00"
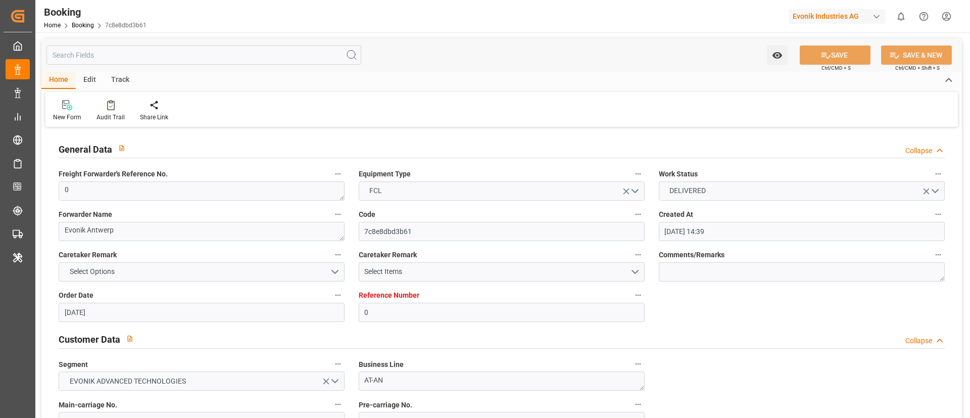
type input "[DATE] 00:00"
type input "[DATE] 07:27"
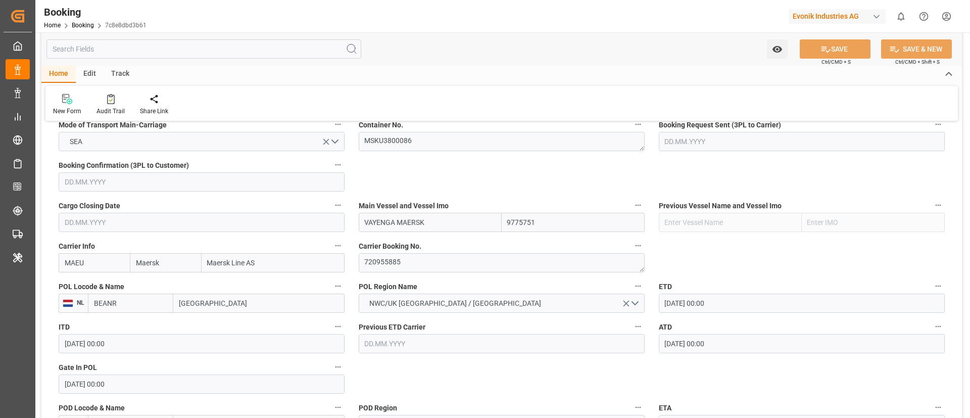
scroll to position [682, 0]
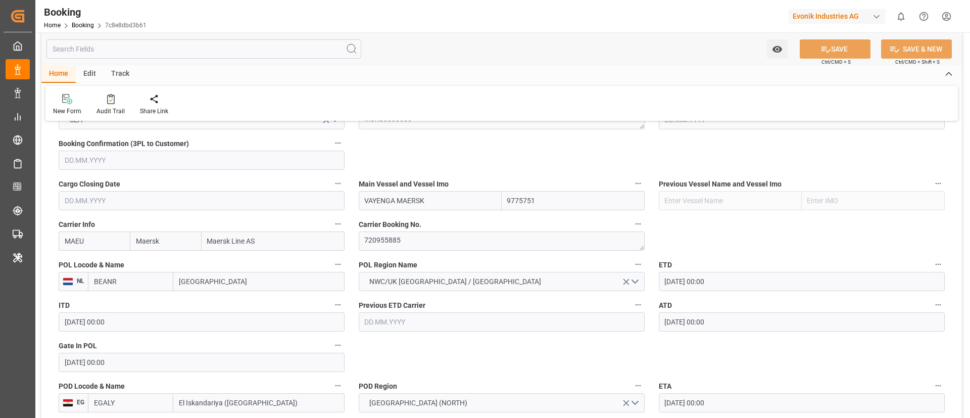
click at [230, 283] on input "[GEOGRAPHIC_DATA]" at bounding box center [258, 281] width 171 height 19
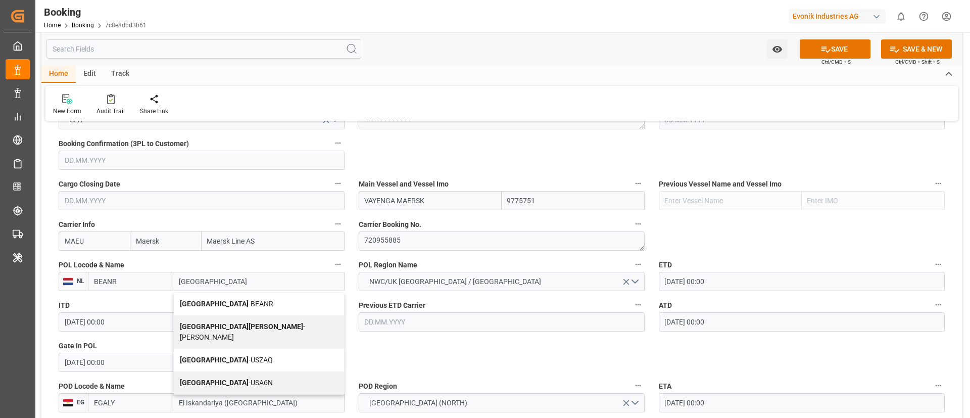
click at [238, 299] on div "Antwerp - BEANR" at bounding box center [259, 303] width 170 height 23
type input "[GEOGRAPHIC_DATA]"
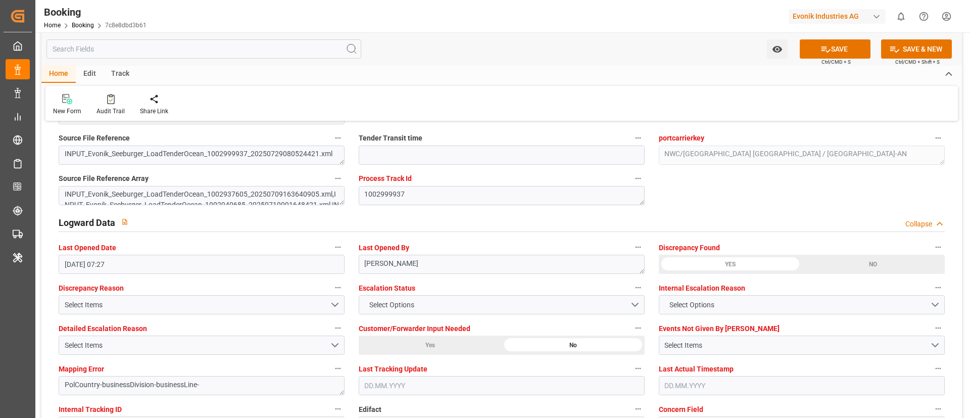
scroll to position [1970, 0]
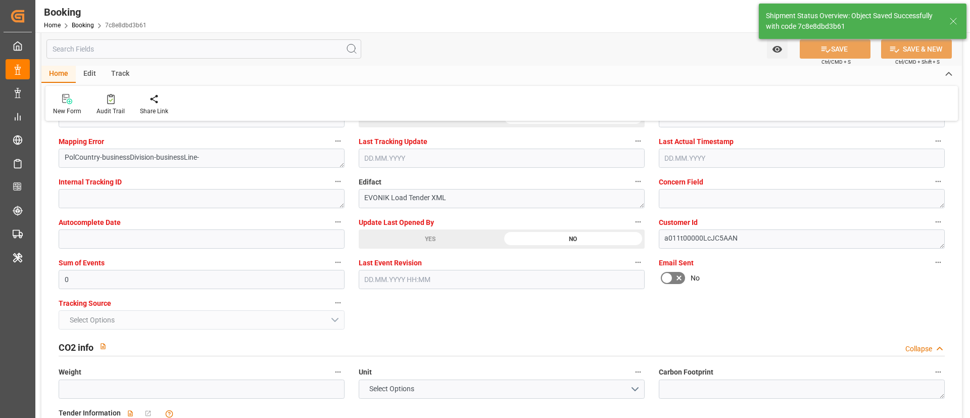
type textarea "businessDivision-businessLine-"
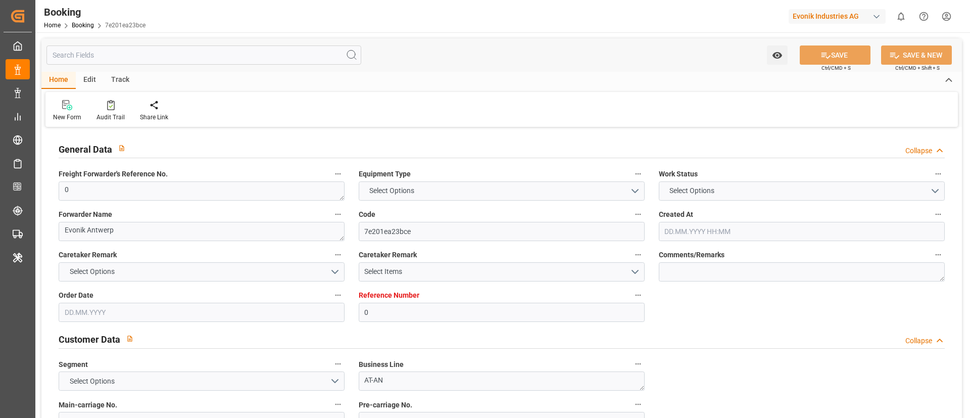
type input "0"
type input "9775751"
type input "Maersk"
type input "Maersk Line AS"
type input "BEANR"
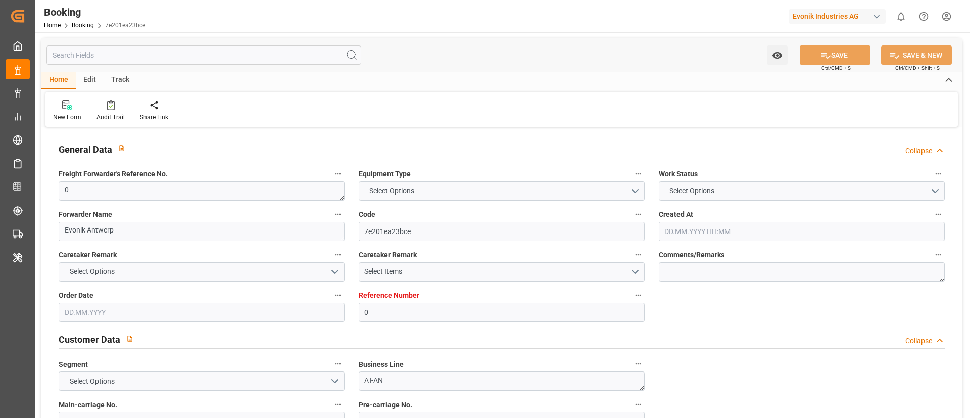
type input "EGALY"
type input "14"
type input "0"
type input "[DATE] 14:39"
type input "[DATE]"
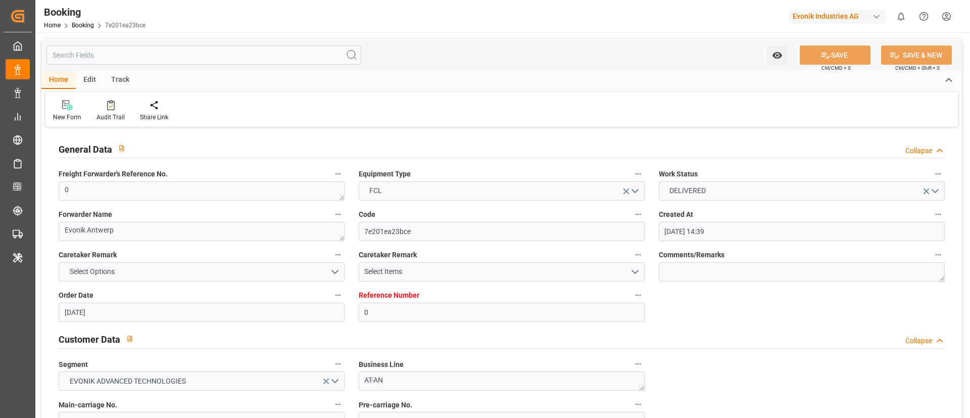
type input "[DATE]"
type input "[DATE] 00:00"
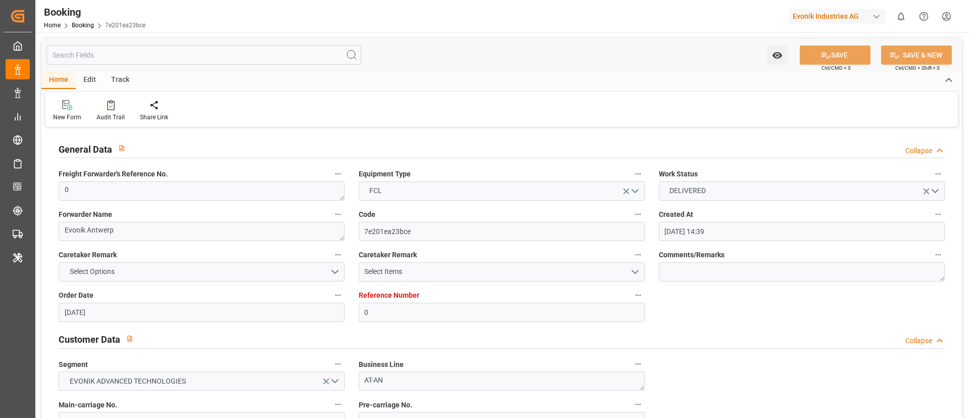
type input "[DATE] 00:00"
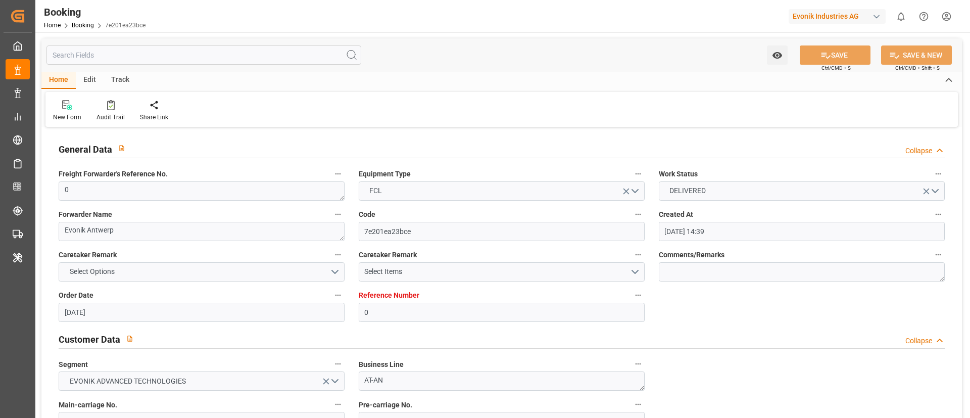
type input "[DATE] 00:00"
type input "[DATE] 07:27"
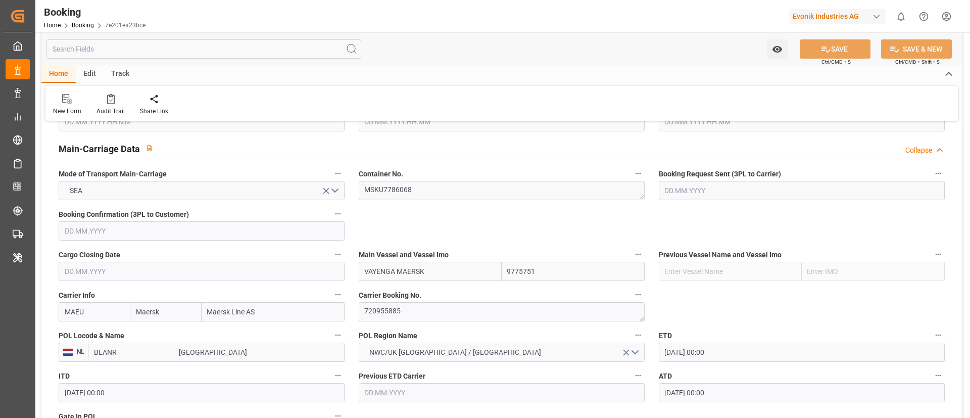
scroll to position [682, 0]
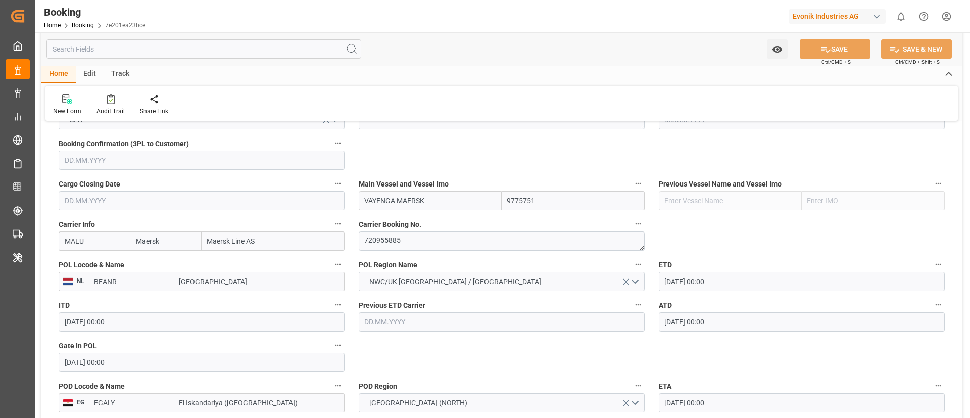
click at [228, 282] on input "[GEOGRAPHIC_DATA]" at bounding box center [258, 281] width 171 height 19
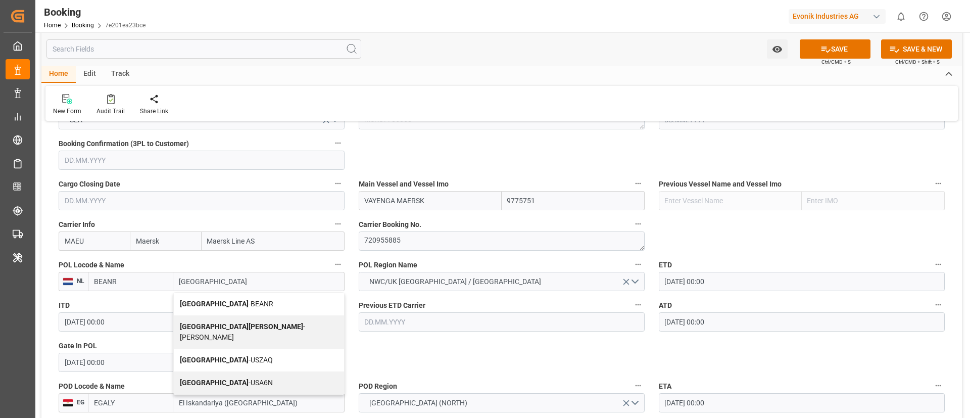
click at [241, 298] on div "Antwerp - BEANR" at bounding box center [259, 303] width 170 height 23
type input "[GEOGRAPHIC_DATA]"
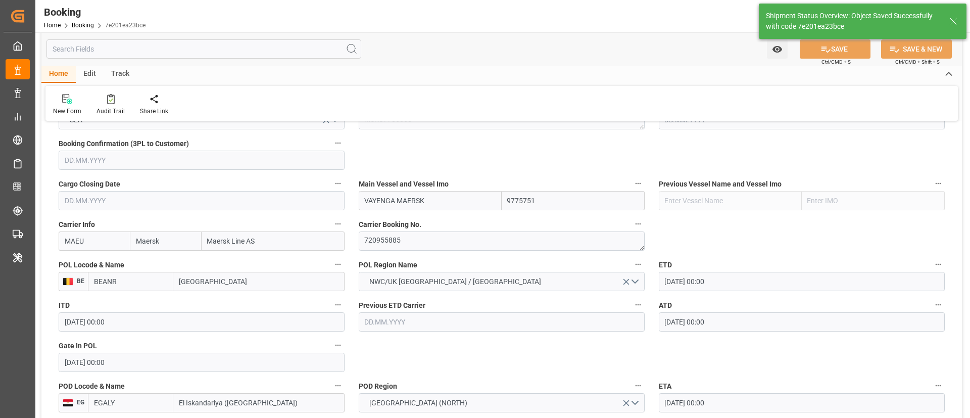
type textarea "businessDivision-businessLine-"
type input "[DATE] 07:28"
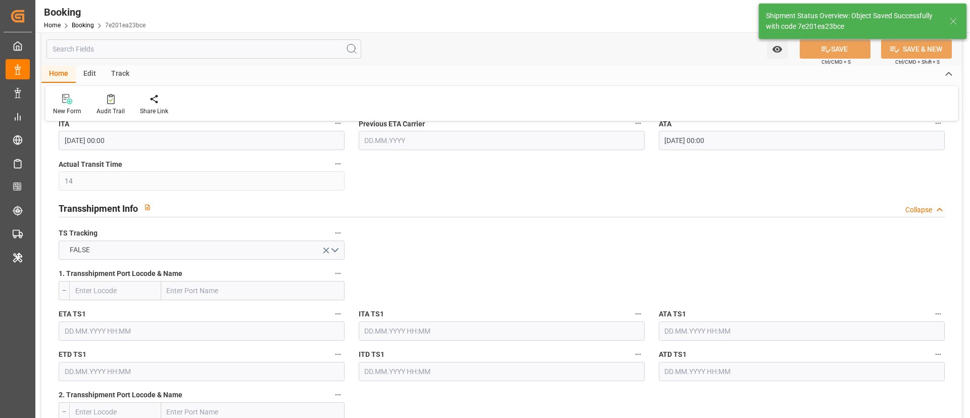
scroll to position [985, 0]
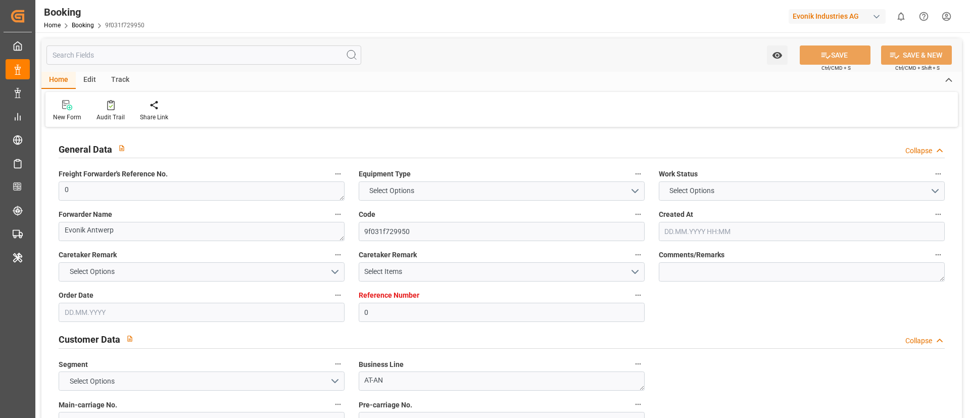
type input "0"
type input "9775751"
type input "Maersk"
type input "Maersk Line AS"
type input "BEANR"
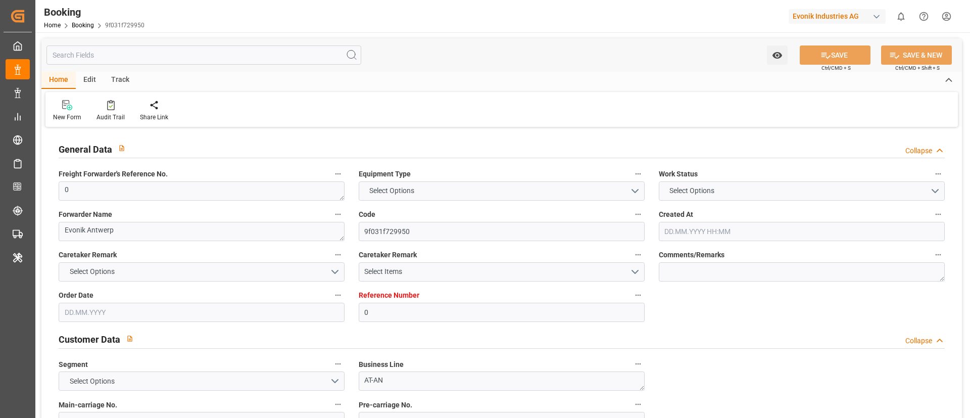
type input "EGALY"
type input "14"
type input "0"
type input "[DATE] 14:39"
type input "[DATE]"
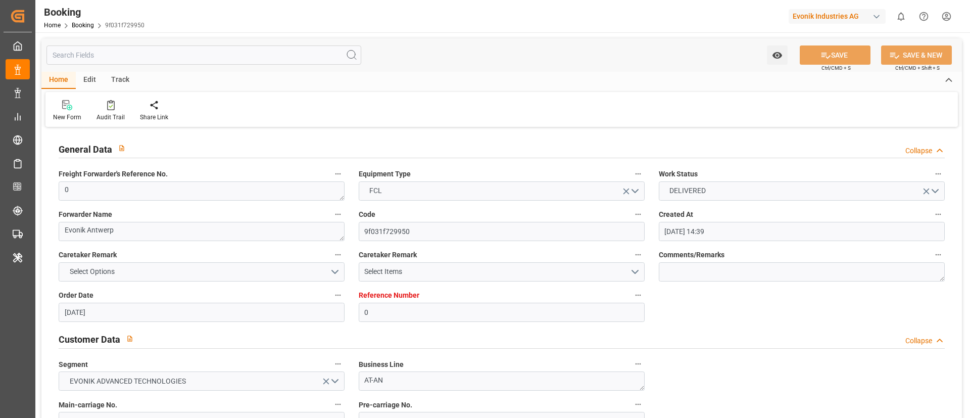
type input "[DATE]"
type input "[DATE] 00:00"
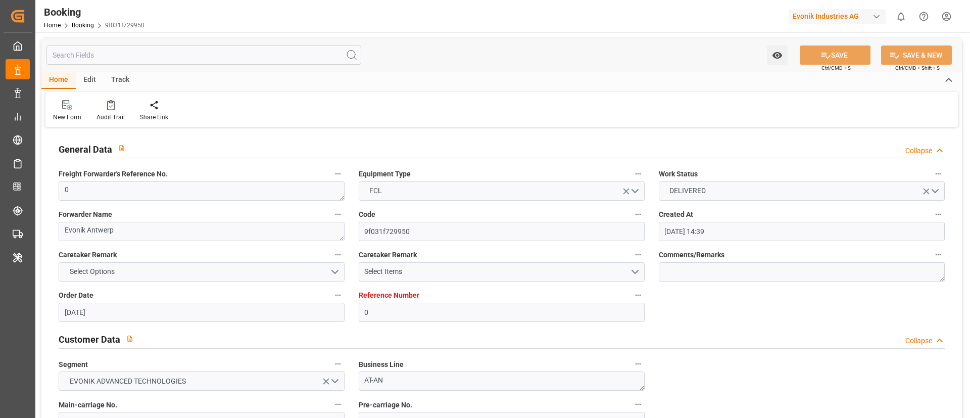
type input "[DATE] 00:00"
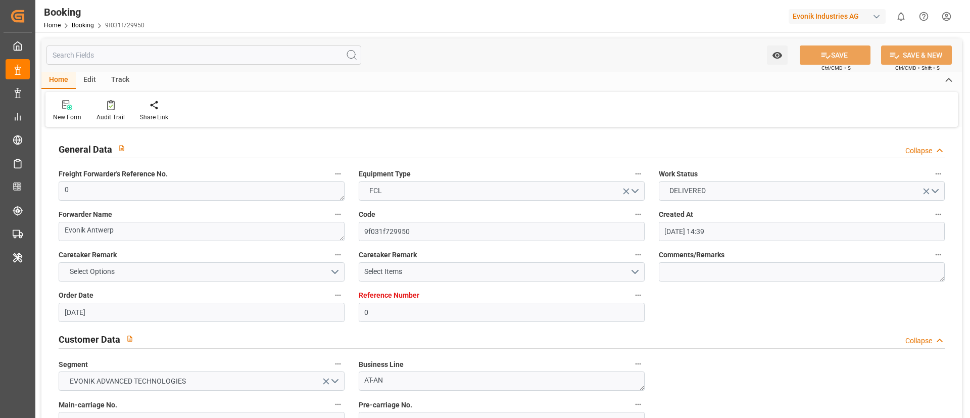
type input "[DATE] 00:00"
type input "[DATE] 07:27"
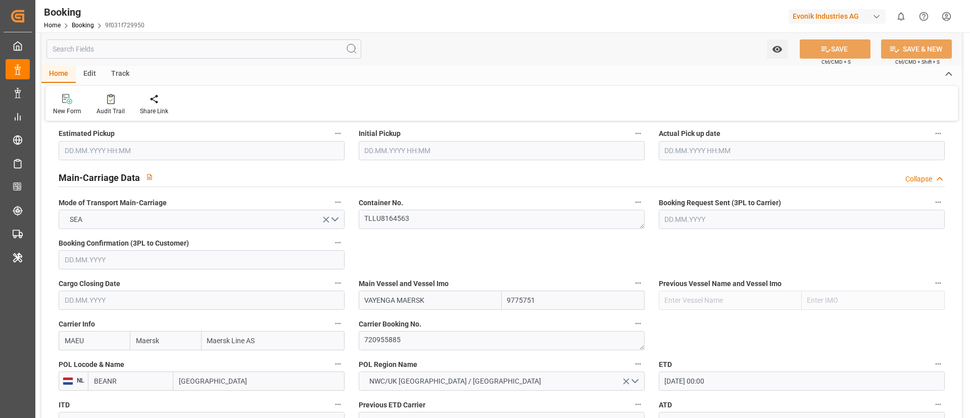
scroll to position [606, 0]
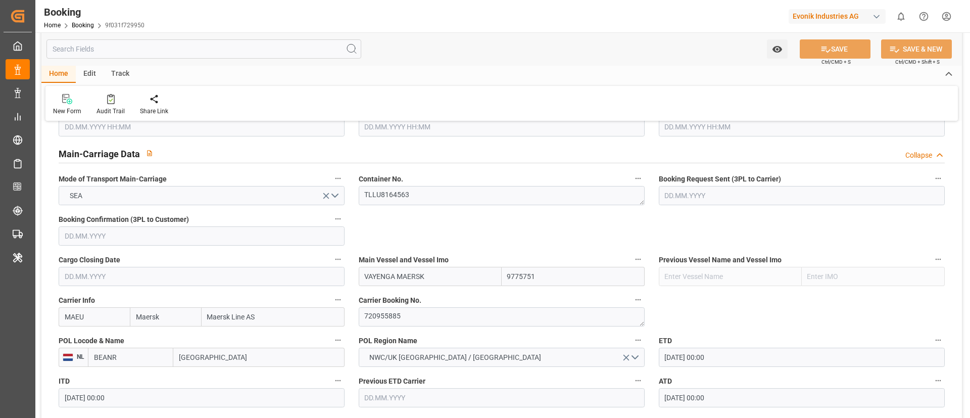
click at [240, 362] on input "[GEOGRAPHIC_DATA]" at bounding box center [258, 357] width 171 height 19
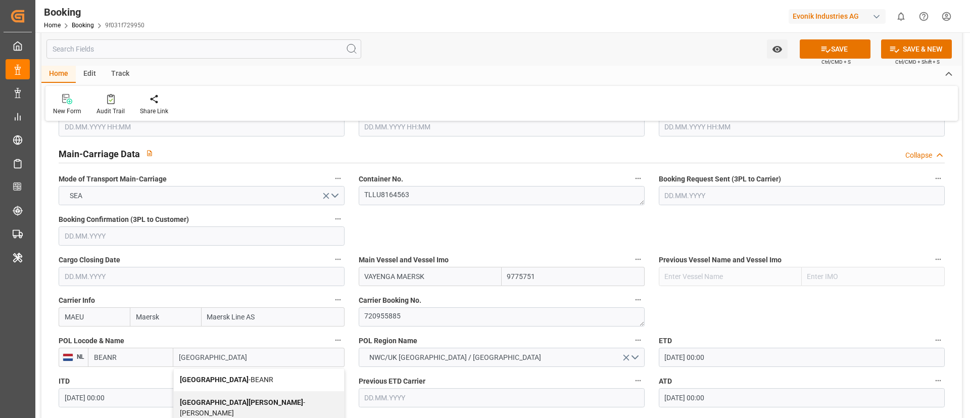
click at [212, 374] on div "Antwerp - BEANR" at bounding box center [259, 379] width 170 height 23
type input "[GEOGRAPHIC_DATA]"
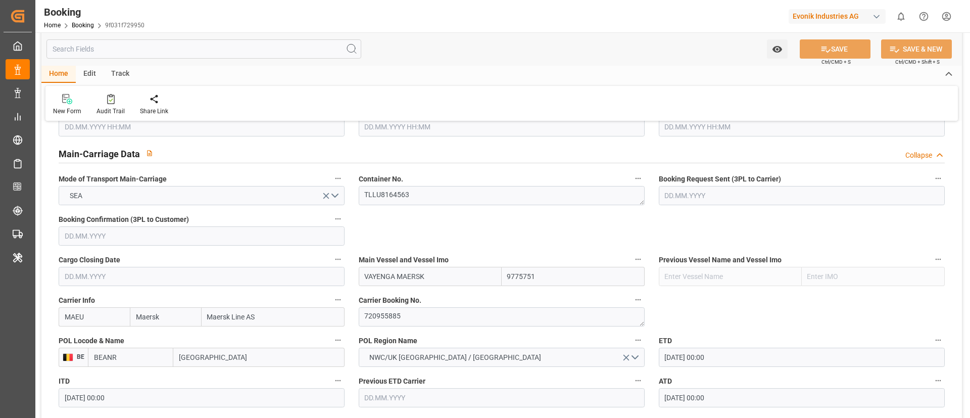
scroll to position [686, 0]
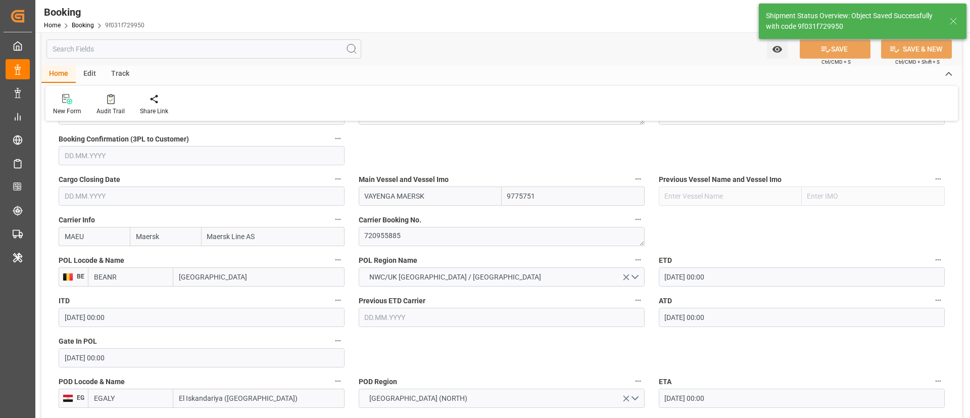
type textarea "businessDivision-businessLine-"
type input "[DATE] 07:28"
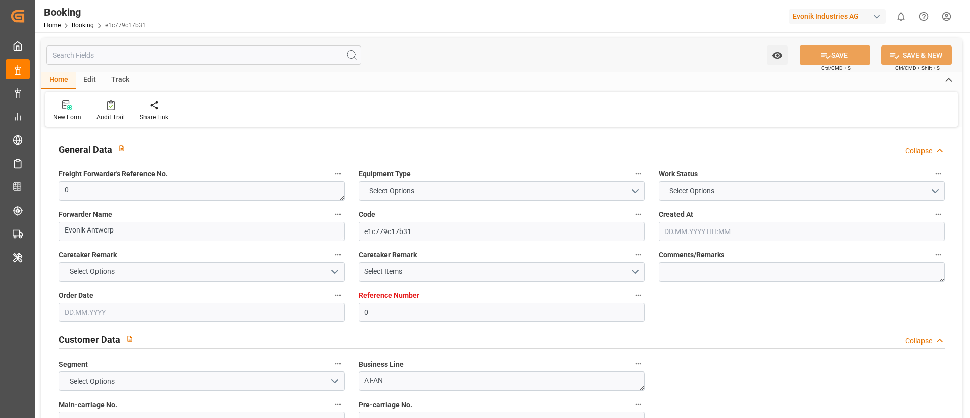
type input "0"
type input "9775751"
type input "Maersk"
type input "Maersk Line AS"
type input "BEANR"
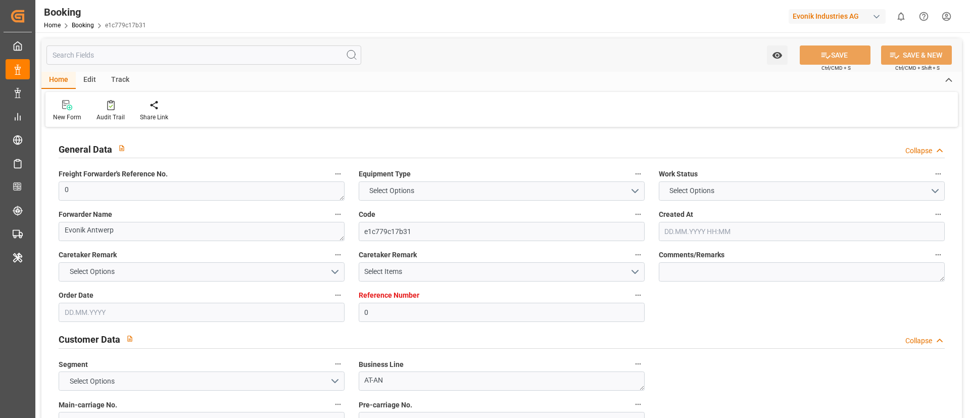
type input "EGALY"
type input "14"
type input "0"
type input "[DATE] 14:39"
type input "[DATE]"
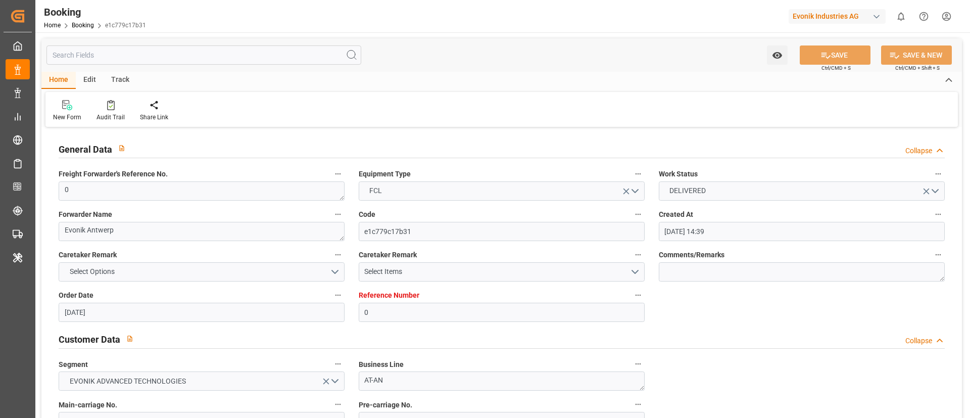
type input "[DATE]"
type input "[DATE] 00:00"
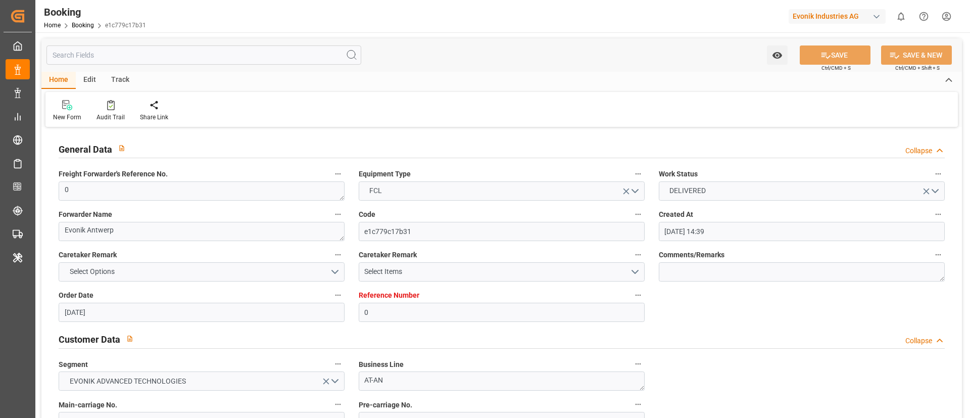
type input "[DATE] 00:00"
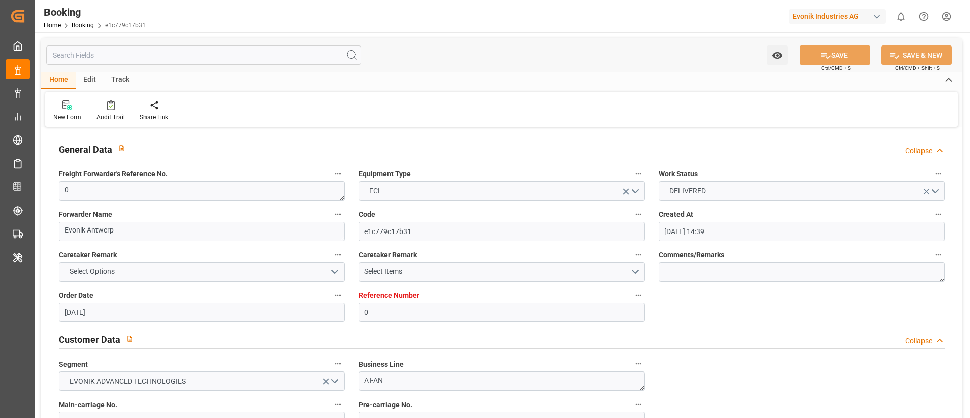
type input "[DATE] 00:00"
type input "11.09.2025 07:27"
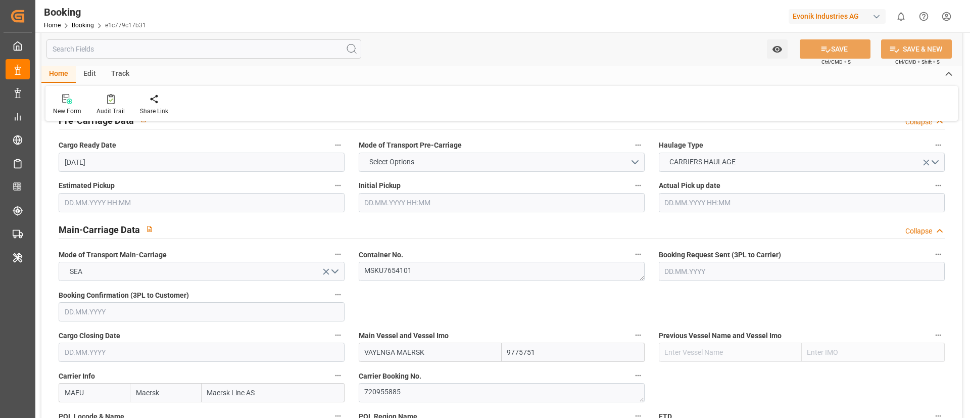
scroll to position [606, 0]
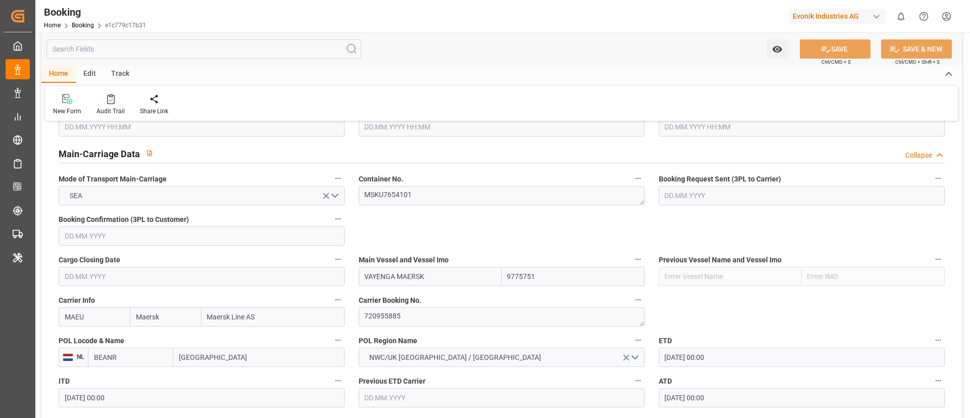
click at [209, 353] on input "[GEOGRAPHIC_DATA]" at bounding box center [258, 357] width 171 height 19
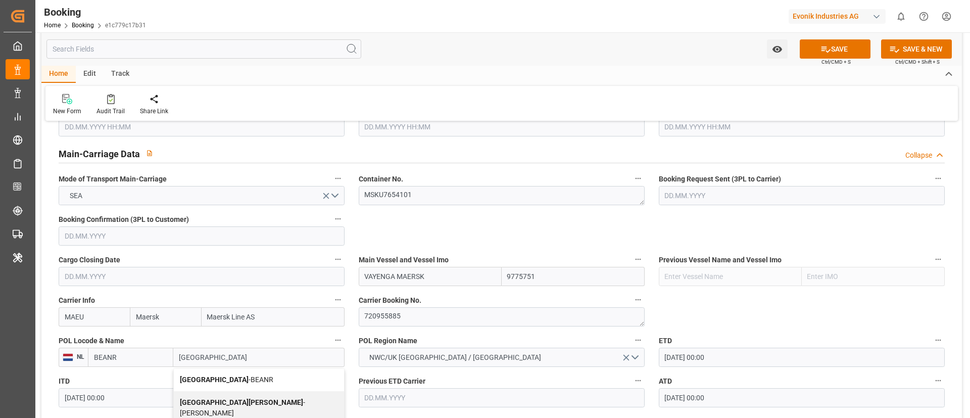
scroll to position [682, 0]
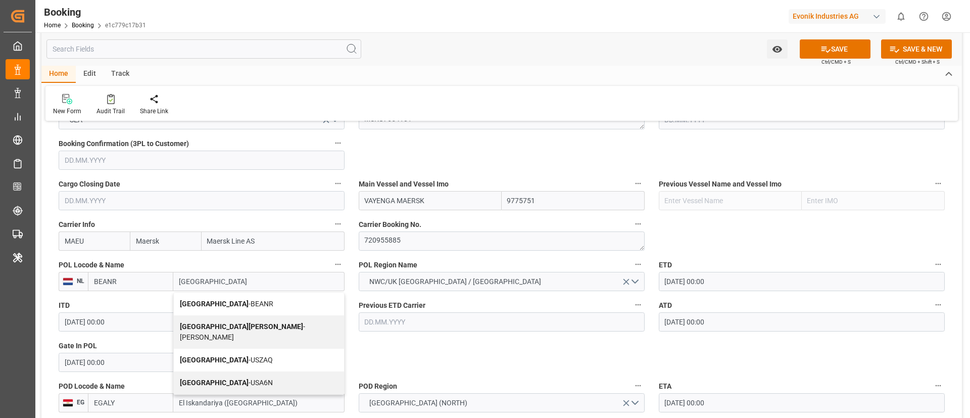
click at [213, 310] on div "Antwerp - BEANR" at bounding box center [259, 303] width 170 height 23
type input "[GEOGRAPHIC_DATA]"
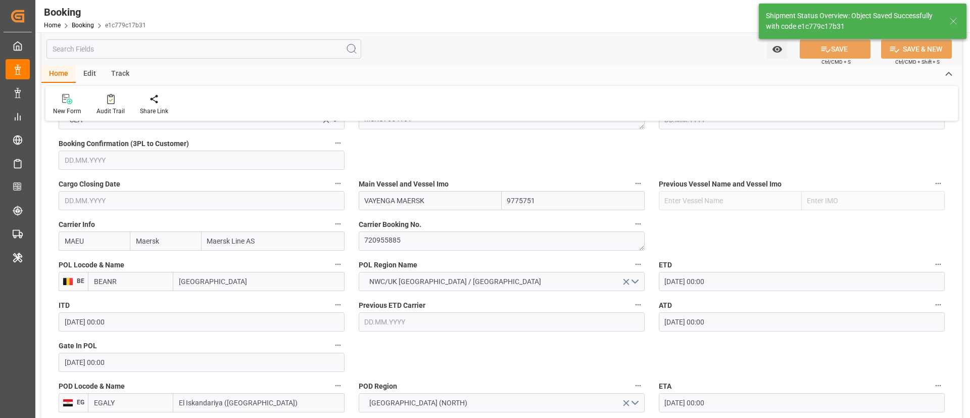
type textarea "businessDivision-businessLine-"
type input "11.09.2025 07:28"
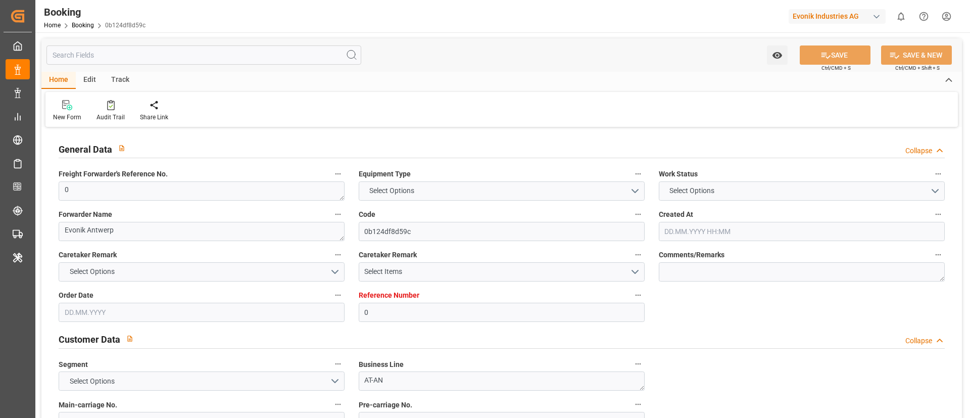
type input "0"
type input "9775751"
type input "Maersk"
type input "Maersk Line AS"
type input "BEANR"
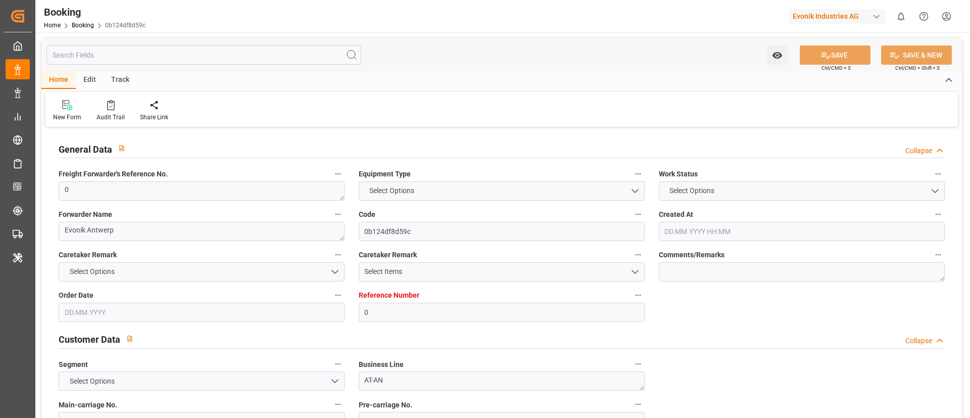
type input "EGALY"
type input "14"
type input "0"
type input "[DATE] 14:39"
type input "[DATE]"
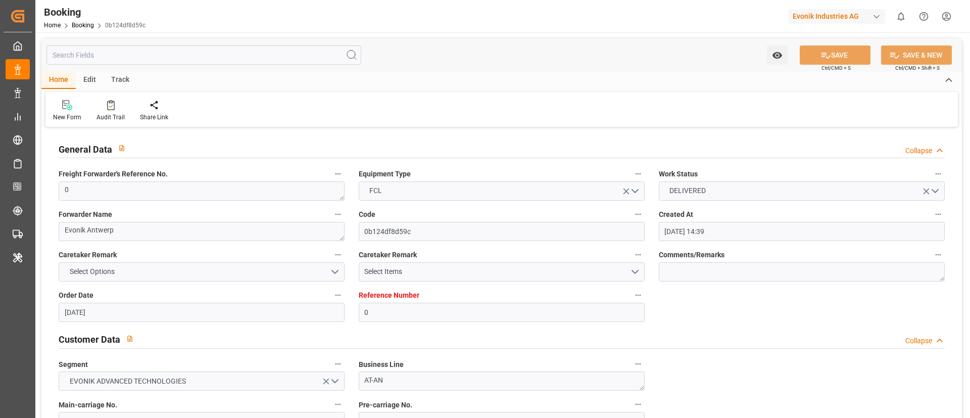
type input "[DATE]"
type input "[DATE] 00:00"
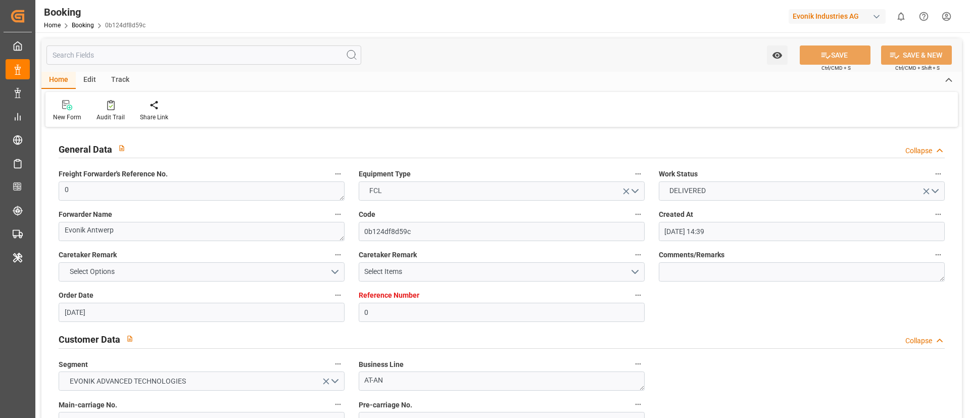
type input "[DATE] 00:00"
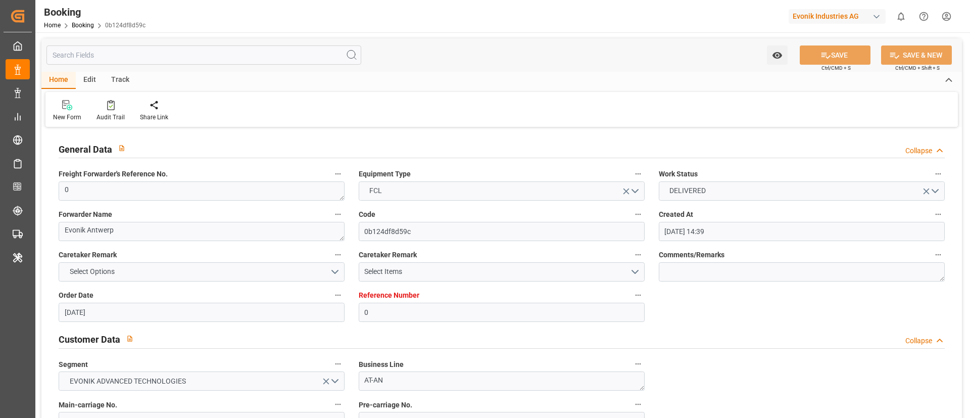
type input "[DATE] 00:00"
type input "[DATE] 07:26"
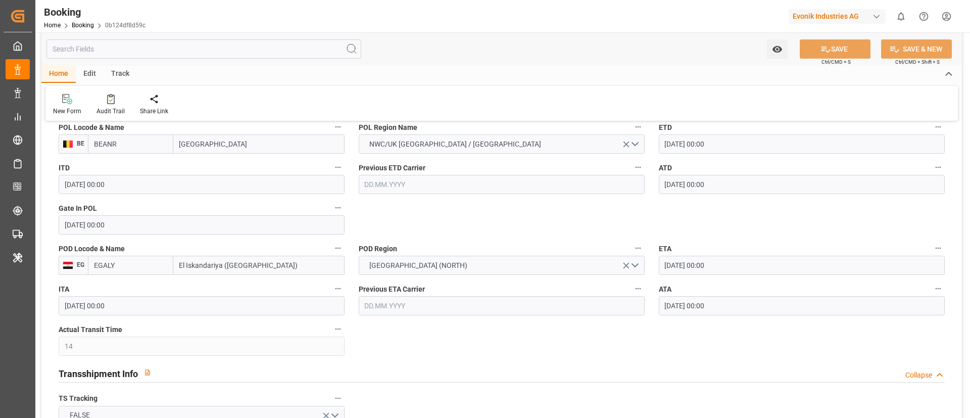
scroll to position [833, 0]
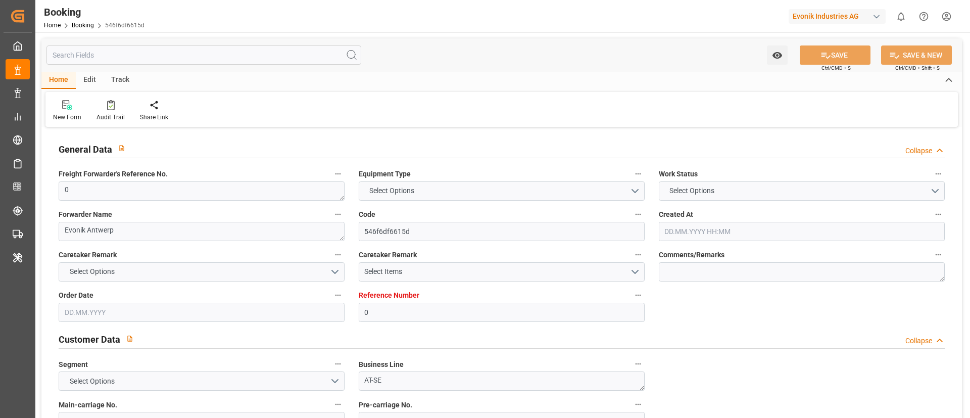
type input "0"
type input "Maersk"
type input "Maersk Line AS"
type input "NLRTM"
type input "SADMM"
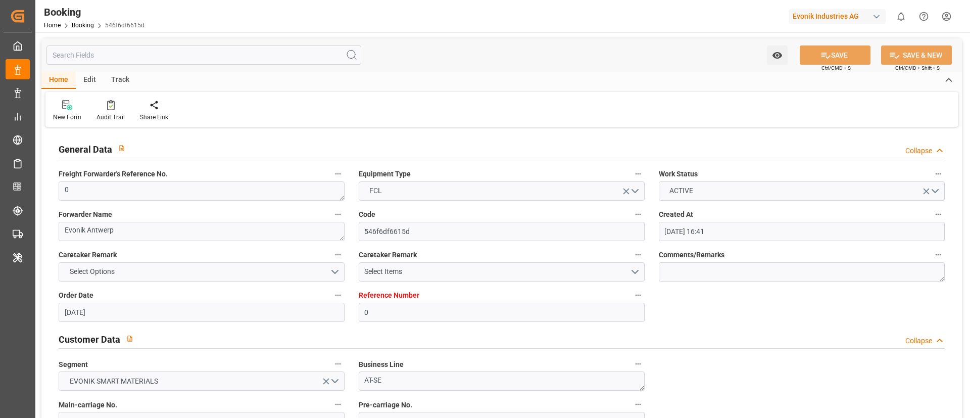
type input "12.06.2025 16:41"
type input "12.06.2025"
type input "30.07.2025"
type input "25.06.2025"
type input "03.07.2025 15:35"
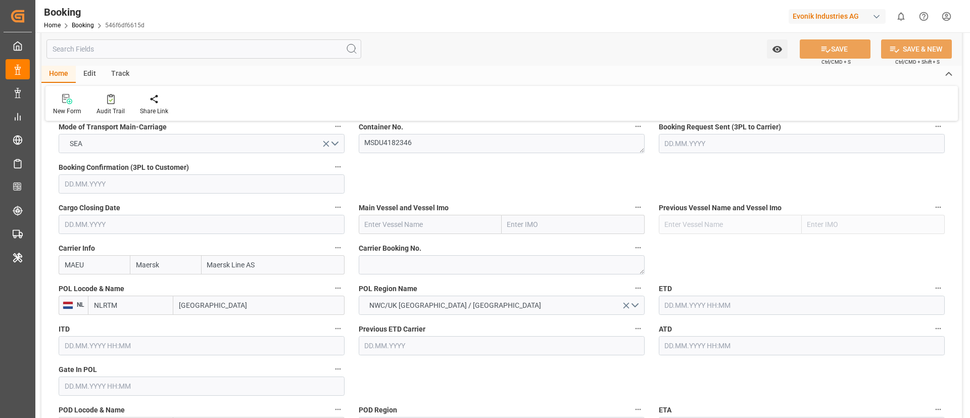
scroll to position [682, 0]
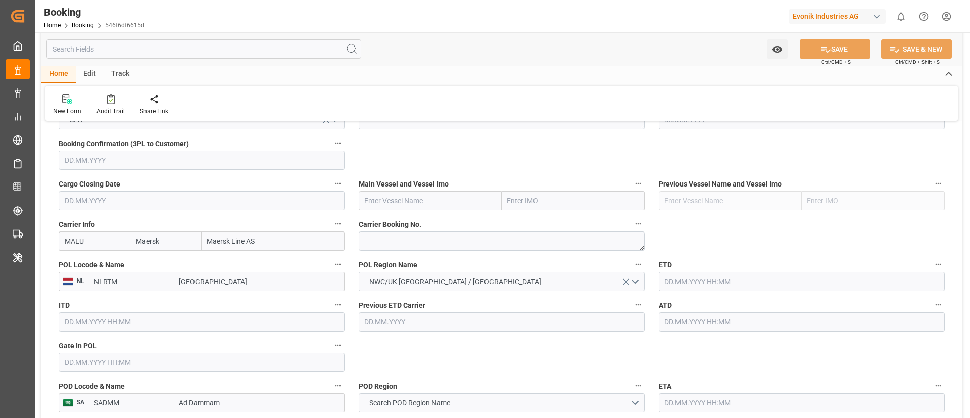
click at [97, 244] on input "MAEU" at bounding box center [94, 240] width 71 height 19
click at [72, 256] on div "MSCU" at bounding box center [75, 263] width 32 height 23
type input "MSCU"
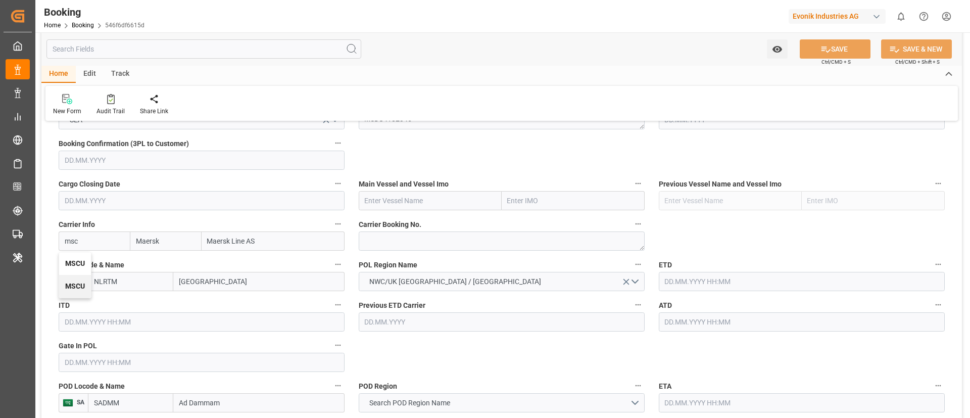
type input "MSC"
type input "Mediterranean Shipping Company"
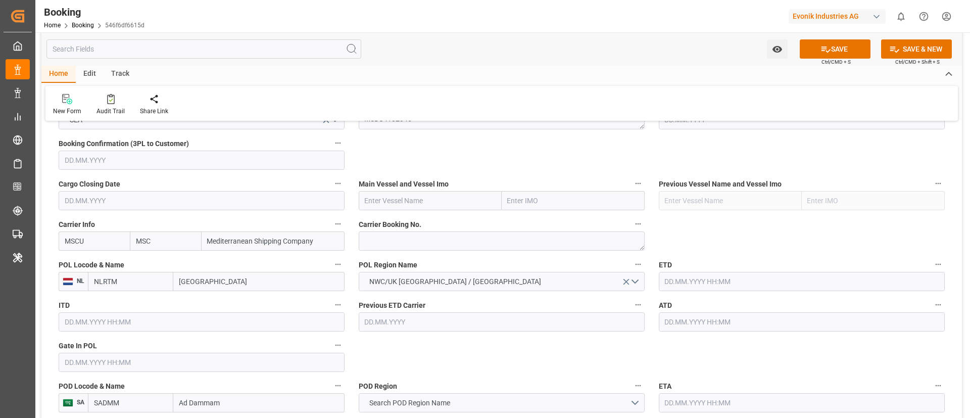
type input "MSCU"
click at [388, 241] on textarea at bounding box center [502, 240] width 286 height 19
paste textarea "213B1910077"
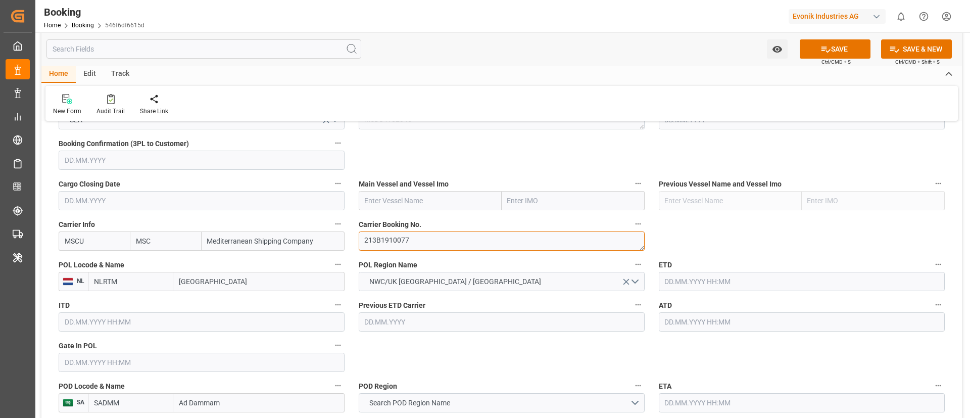
click at [363, 243] on textarea "213B1910077" at bounding box center [502, 240] width 286 height 19
type textarea "213B1910077"
click at [373, 199] on input "text" at bounding box center [430, 200] width 143 height 19
paste input "MSC VIOLA"
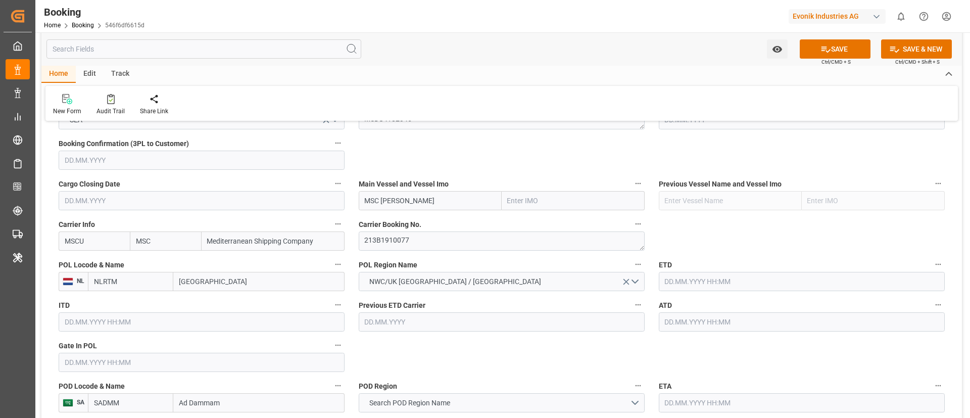
click at [366, 202] on input "MSC VIOLA" at bounding box center [430, 200] width 143 height 19
paste input "MSC VIOLA GL525E"
click at [438, 200] on input "MSC VIOLA GL525EMSC VIOLA" at bounding box center [430, 200] width 143 height 19
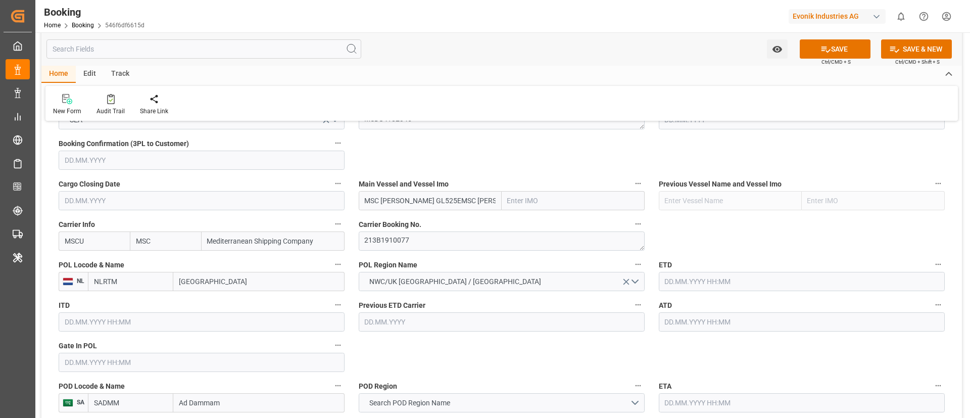
click at [438, 200] on input "MSC VIOLA GL525EMSC VIOLA" at bounding box center [430, 200] width 143 height 19
paste input "text"
click at [417, 199] on input "MSC VIOLA GL525E" at bounding box center [430, 200] width 143 height 19
click at [424, 200] on input "MSC VIOLA GL525E" at bounding box center [430, 200] width 143 height 19
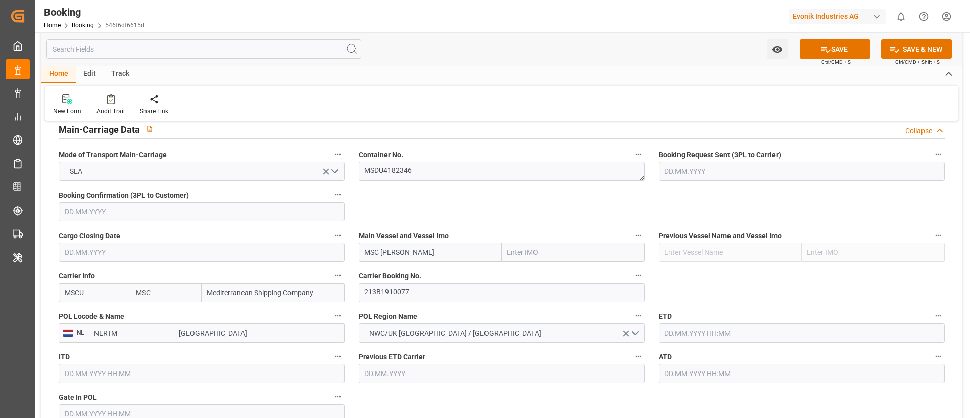
scroll to position [606, 0]
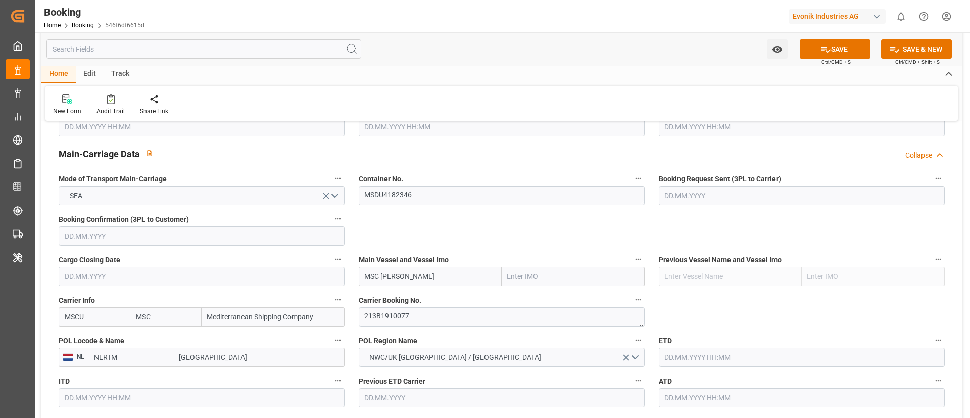
click at [420, 270] on input "MSC VIOLA" at bounding box center [430, 276] width 143 height 19
click at [421, 273] on input "MSC VIOLA" at bounding box center [430, 276] width 143 height 19
paste input "XA532A"
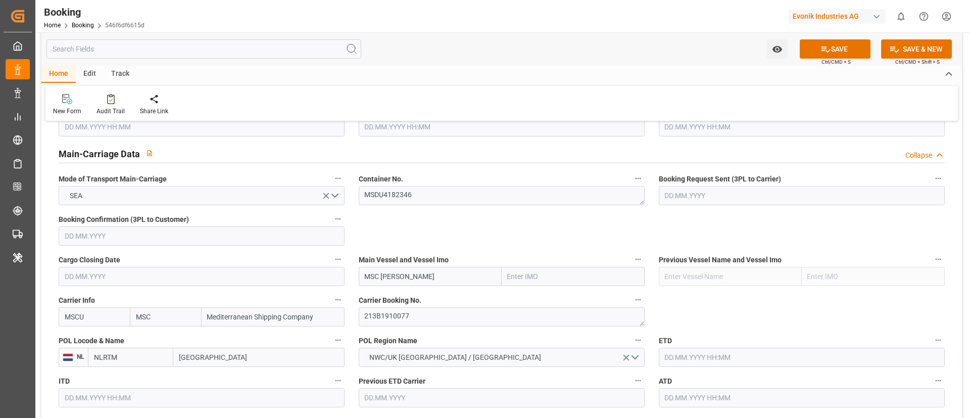
click at [391, 276] on input "MSC VIOLA" at bounding box center [430, 276] width 143 height 19
click at [423, 280] on input "MSC VIOLA" at bounding box center [430, 276] width 143 height 19
type input "MSC VIOLA"
